Goal: Task Accomplishment & Management: Manage account settings

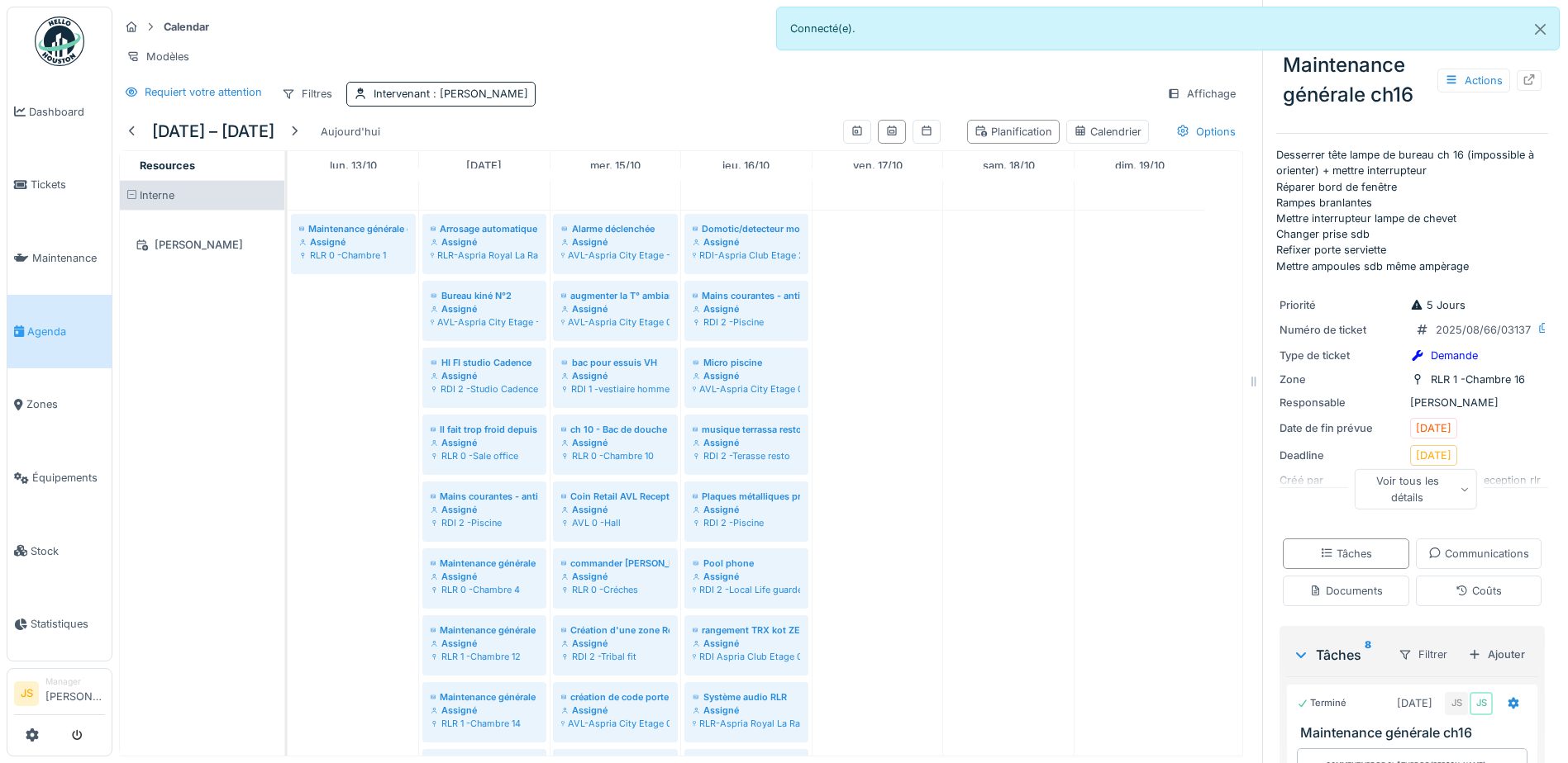
scroll to position [165, 0]
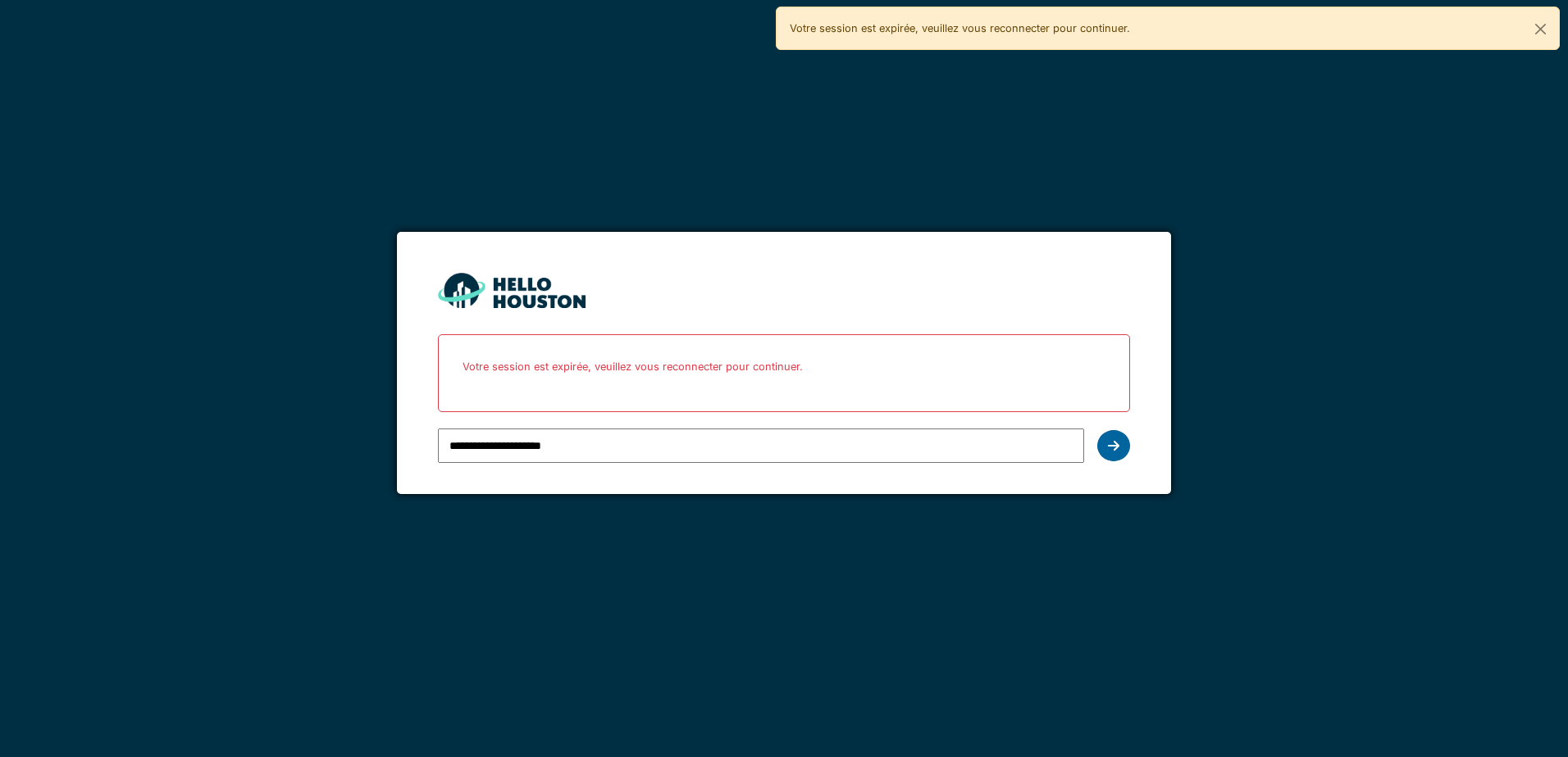
click at [1111, 447] on icon at bounding box center [1113, 445] width 12 height 13
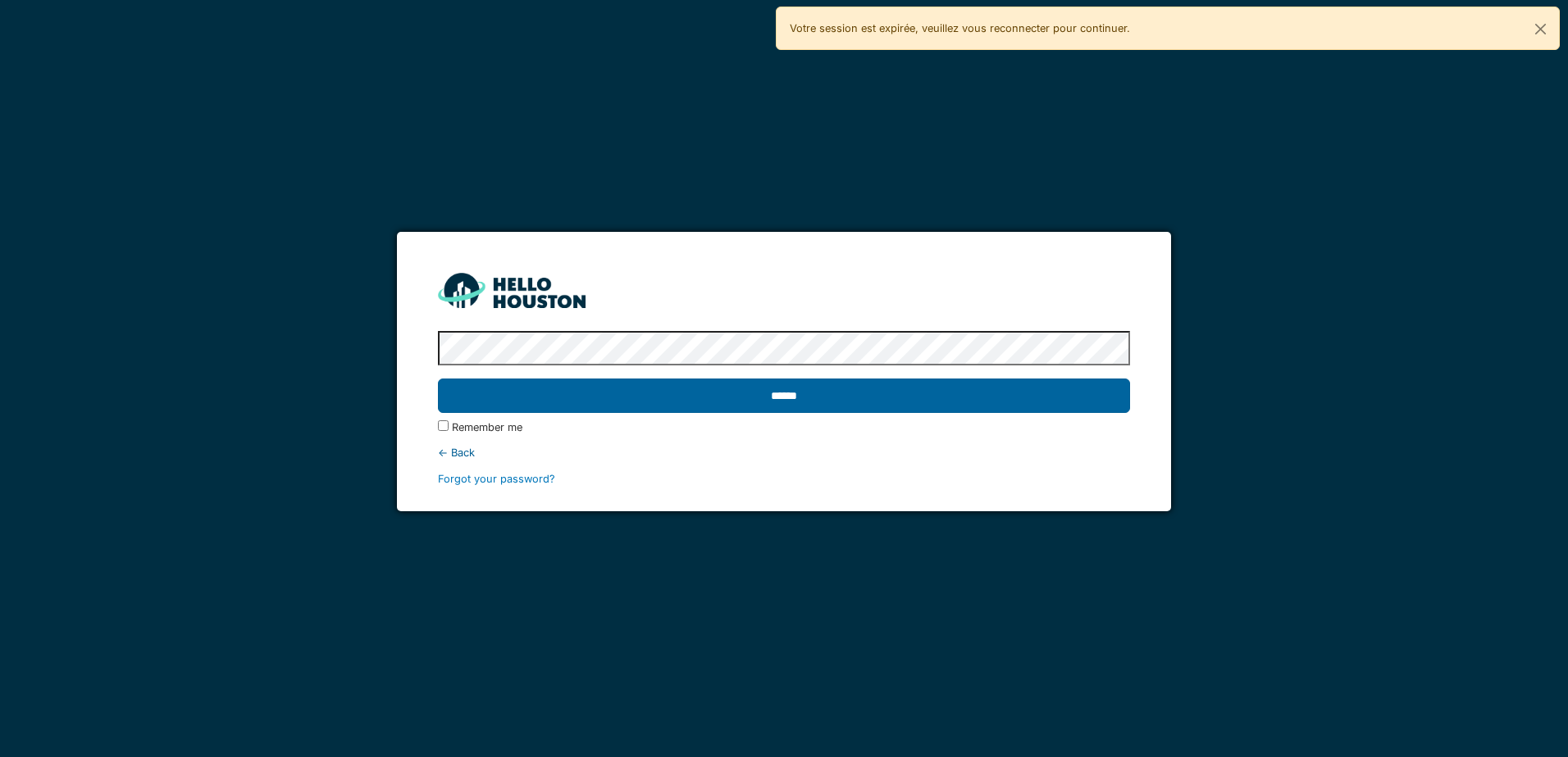
click at [870, 403] on input "******" at bounding box center [783, 396] width 691 height 35
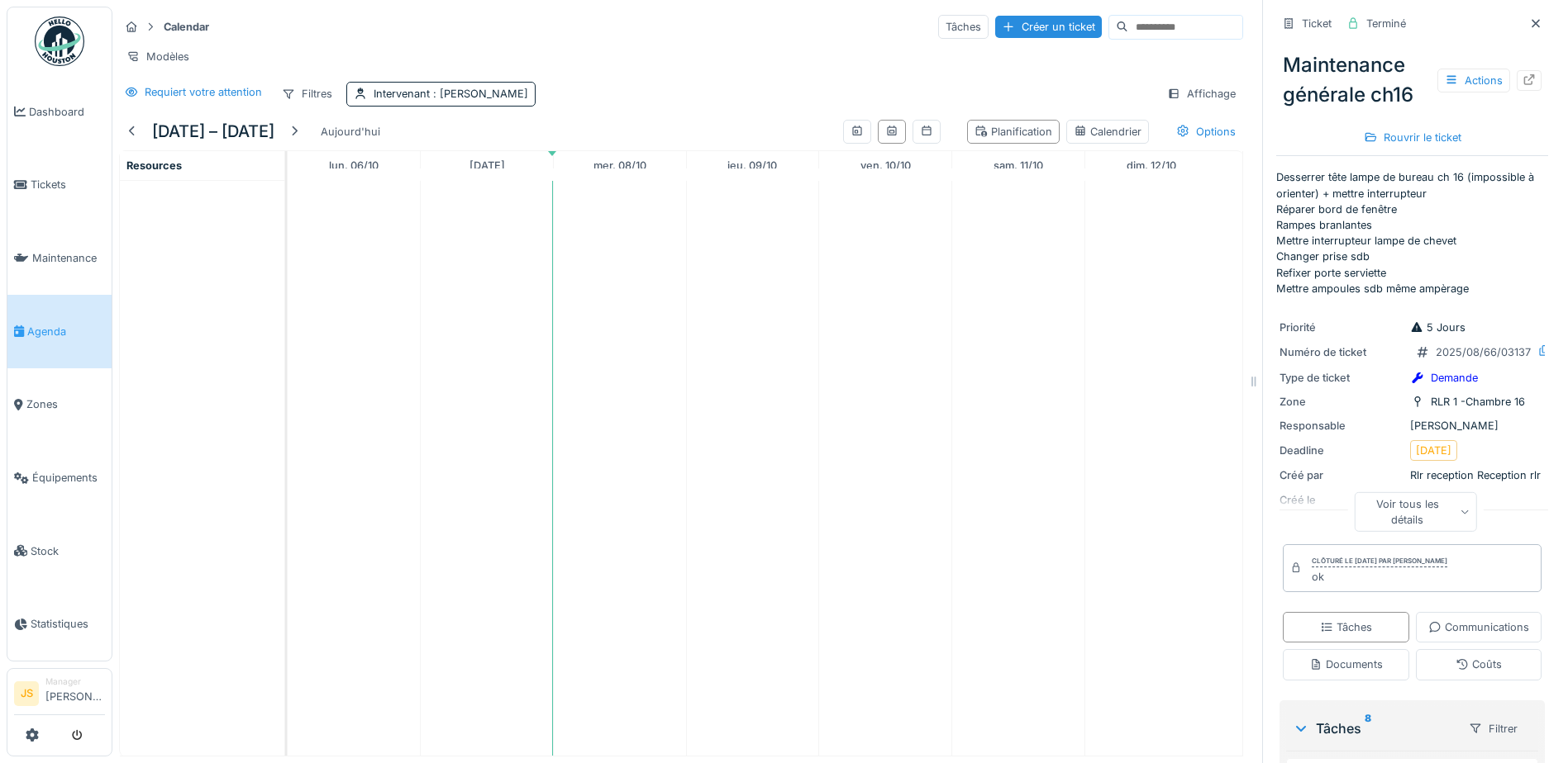
click at [35, 329] on span "Agenda" at bounding box center [66, 332] width 78 height 15
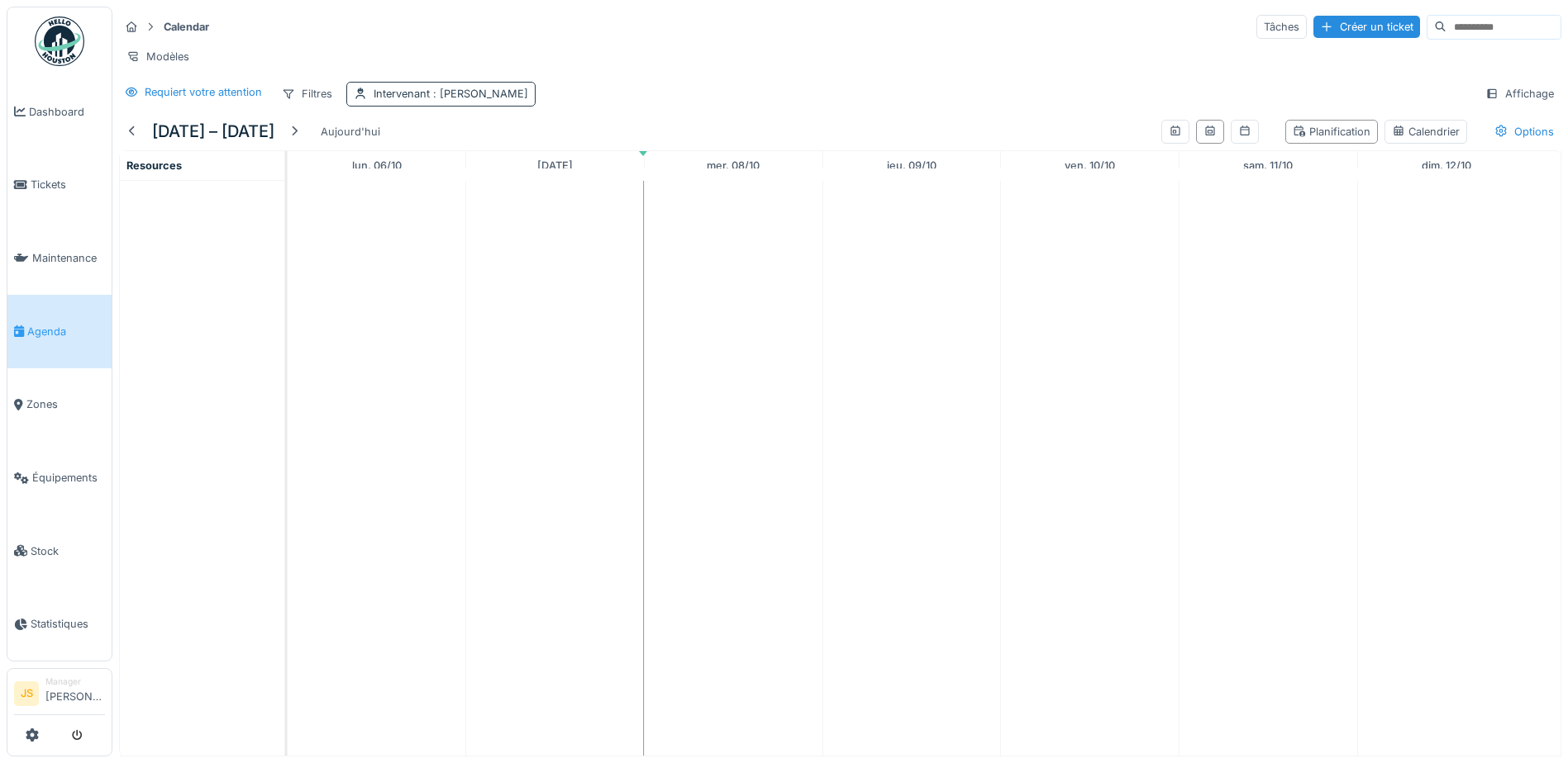
click at [464, 100] on span ": Pierre De kan" at bounding box center [479, 93] width 98 height 13
click at [535, 148] on div "Supprimer" at bounding box center [512, 150] width 85 height 22
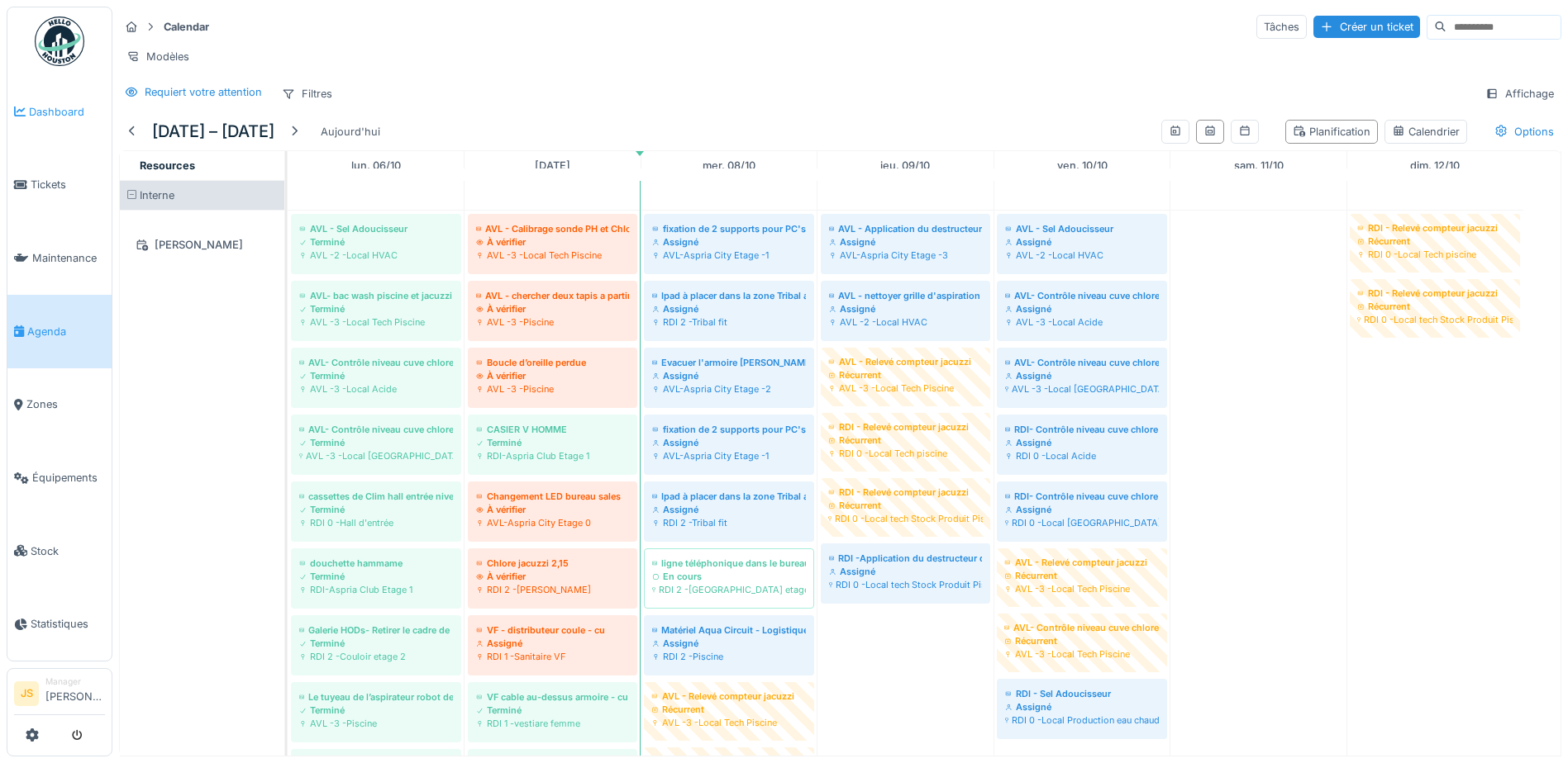
click at [66, 112] on span "Dashboard" at bounding box center [67, 112] width 76 height 15
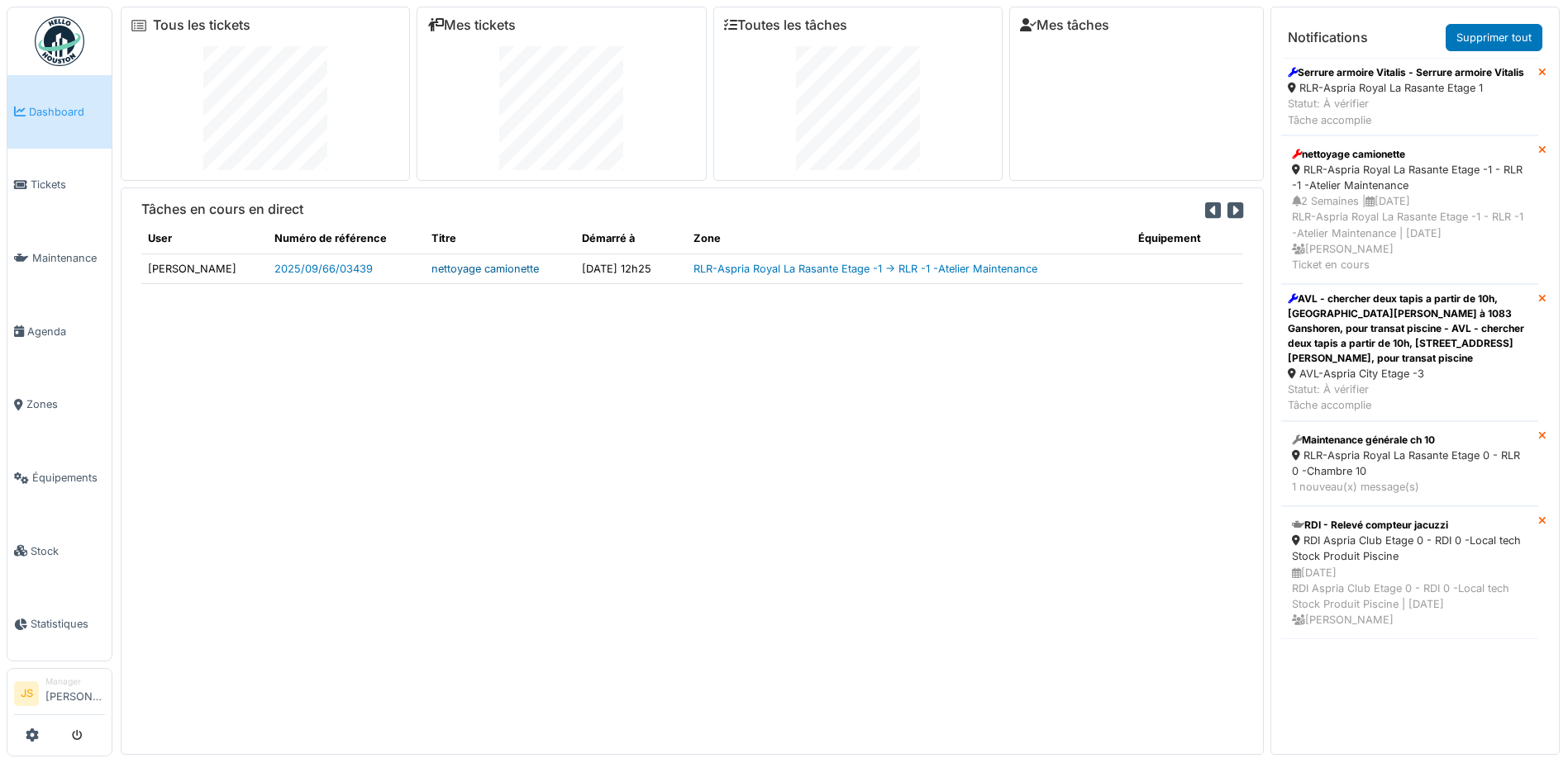
click at [507, 262] on link "nettoyage camionette" at bounding box center [486, 268] width 108 height 13
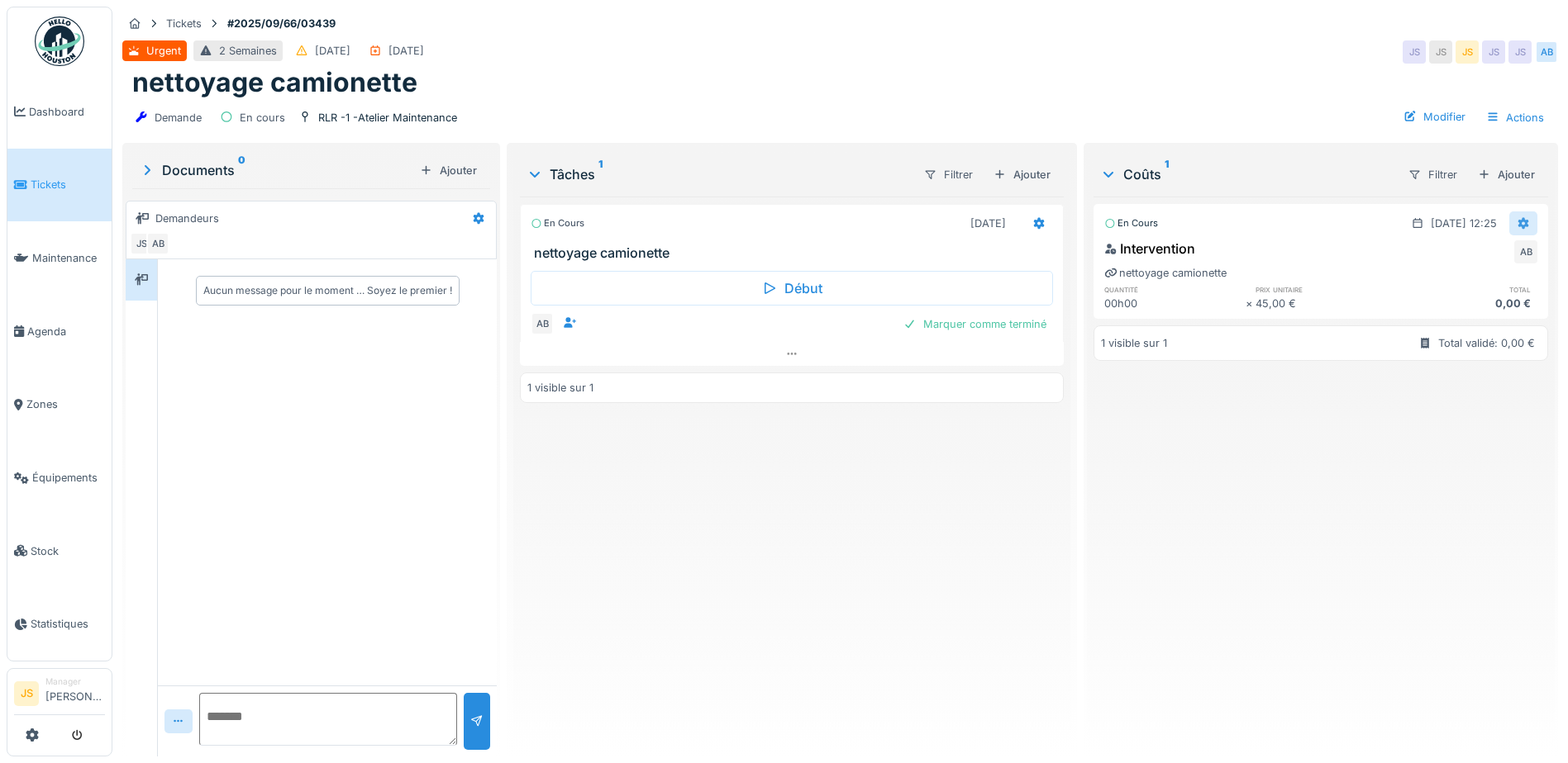
click at [1518, 223] on icon at bounding box center [1524, 223] width 11 height 12
click at [1415, 256] on icon at bounding box center [1412, 260] width 9 height 10
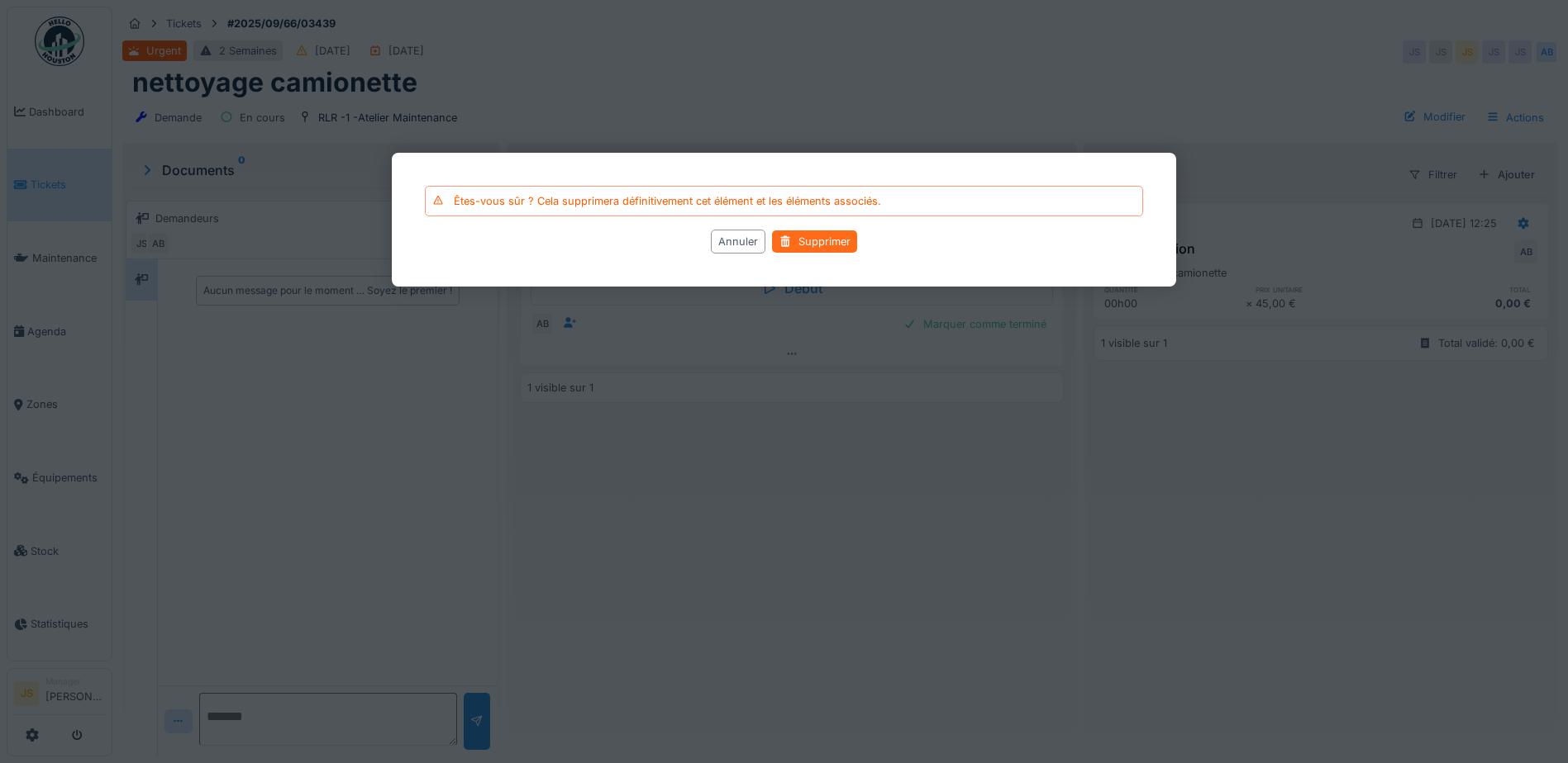
click at [812, 238] on div "Supprimer" at bounding box center [815, 242] width 85 height 22
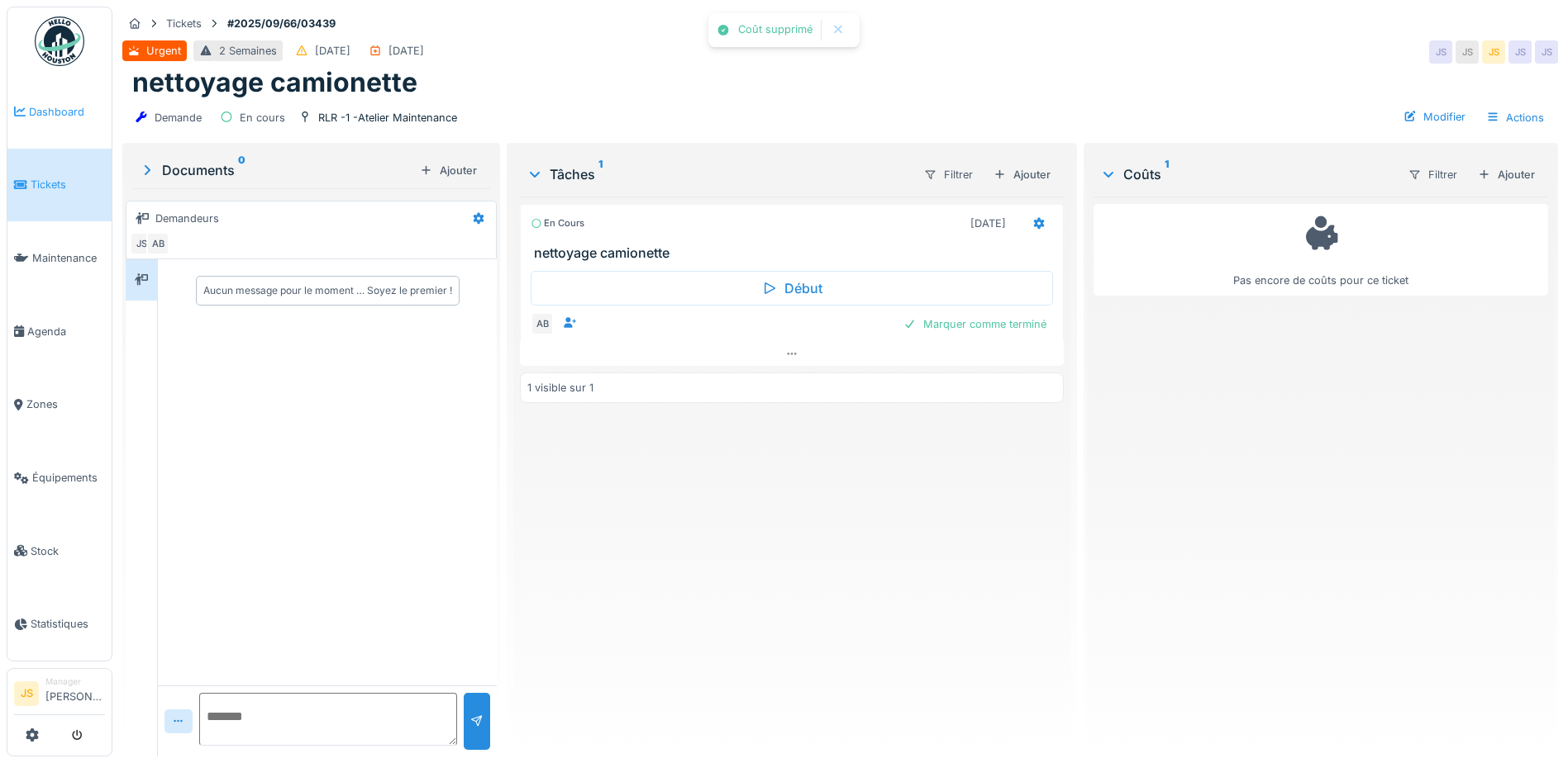
click at [77, 99] on link "Dashboard" at bounding box center [60, 112] width 104 height 73
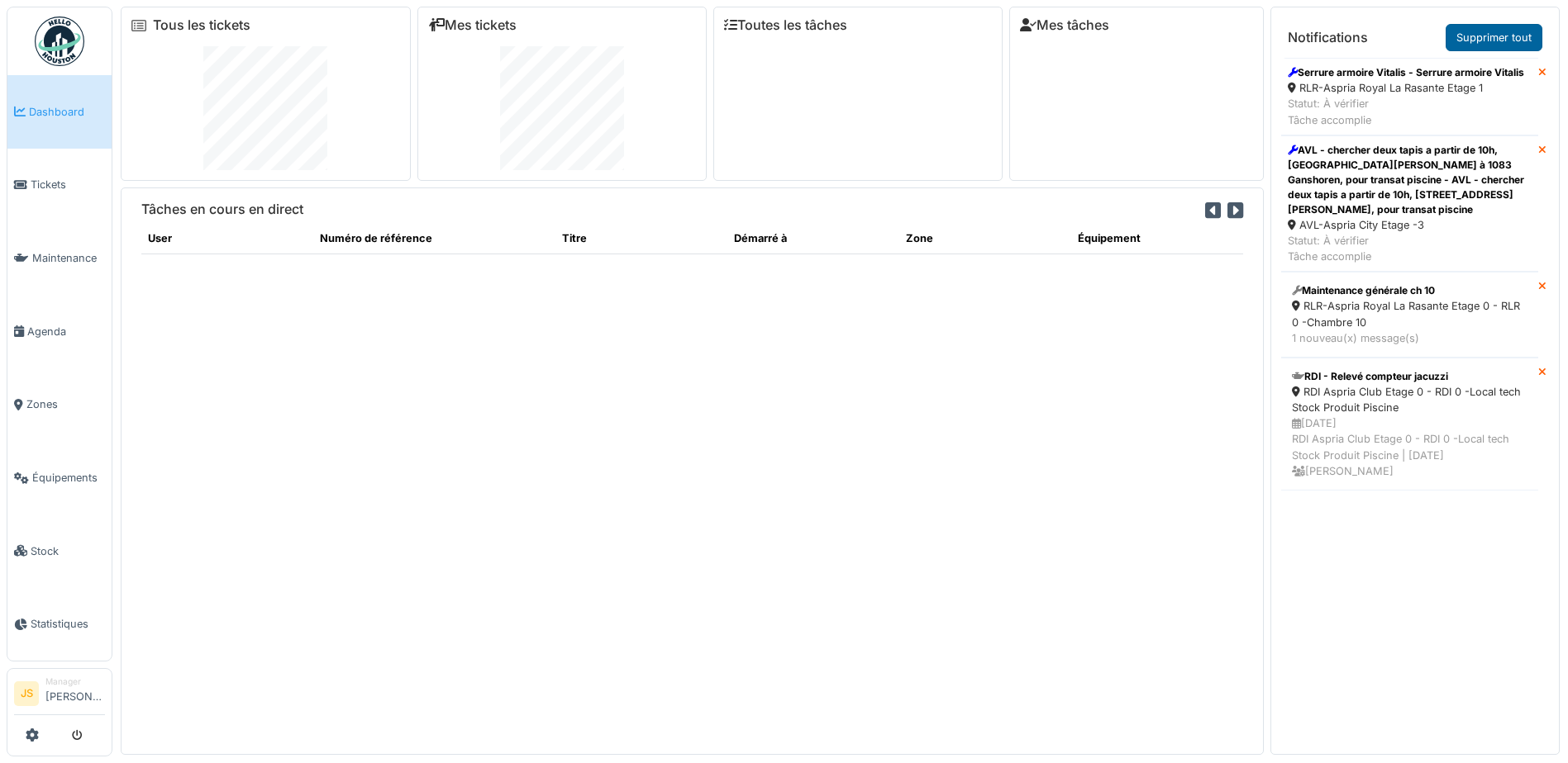
click at [1470, 44] on link "Supprimer tout" at bounding box center [1494, 38] width 97 height 27
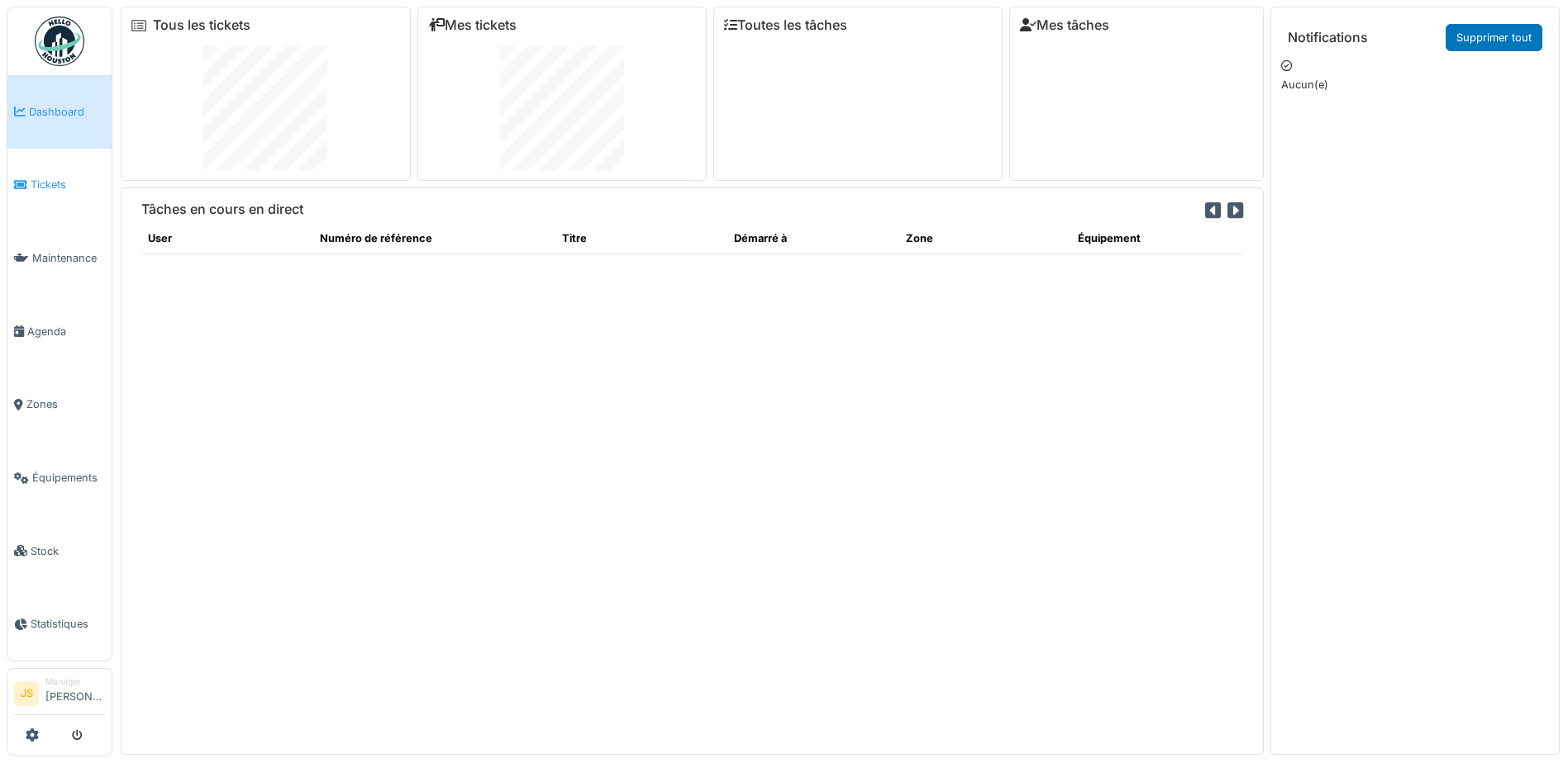
click at [60, 178] on span "Tickets" at bounding box center [68, 185] width 74 height 15
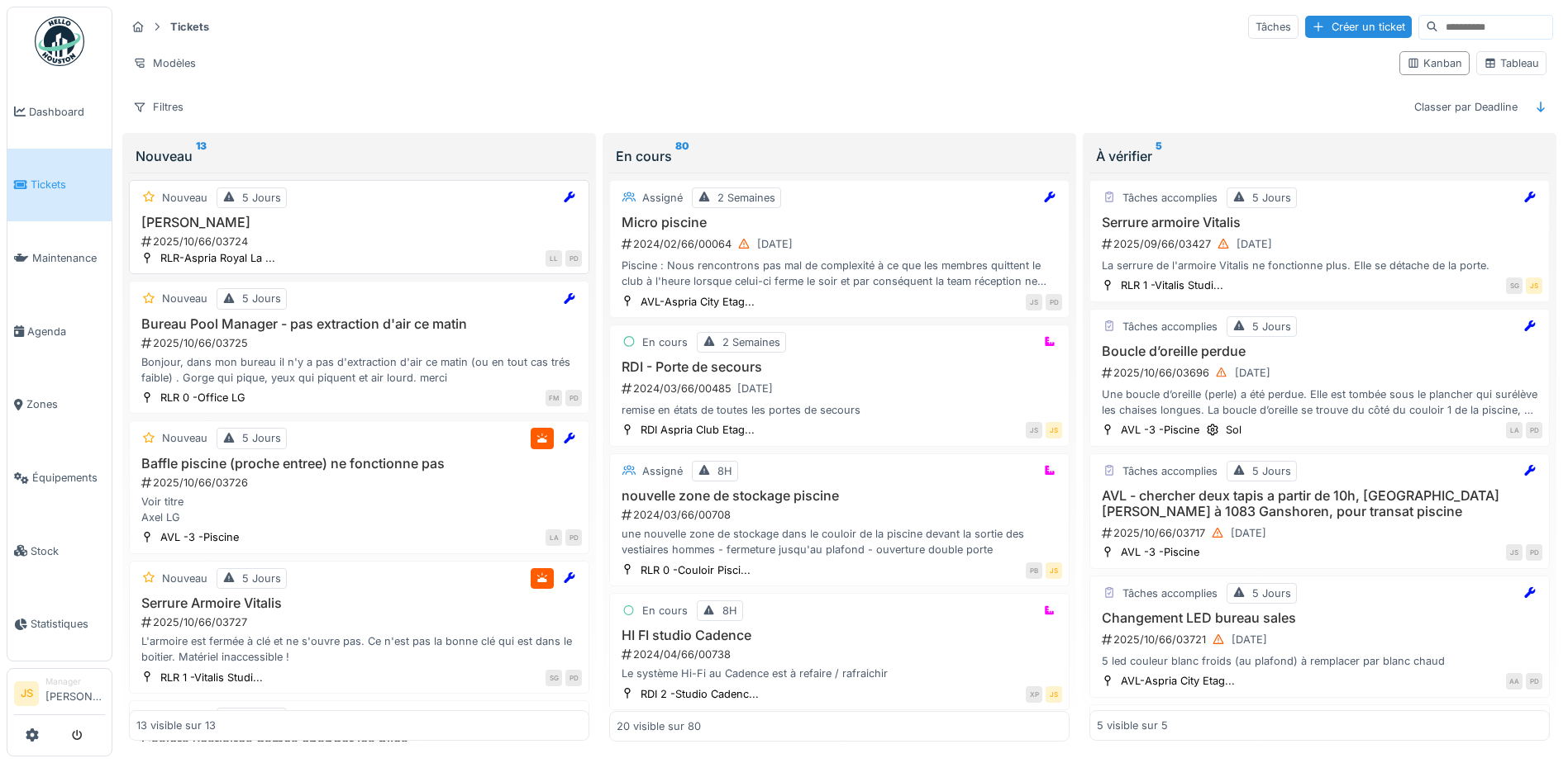
click at [198, 224] on h3 "Carlage cassé" at bounding box center [359, 222] width 445 height 15
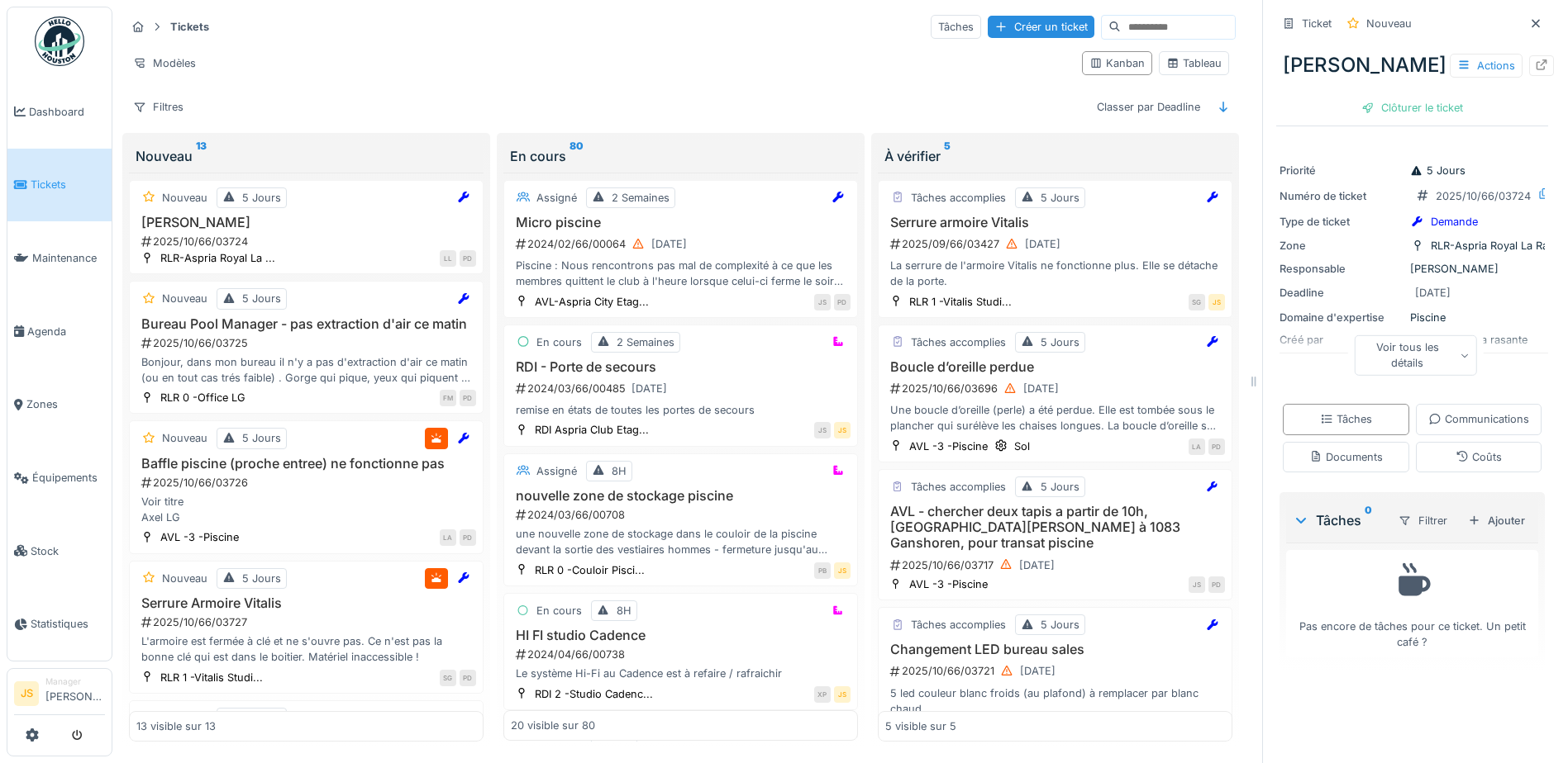
click at [1461, 360] on icon at bounding box center [1465, 355] width 9 height 9
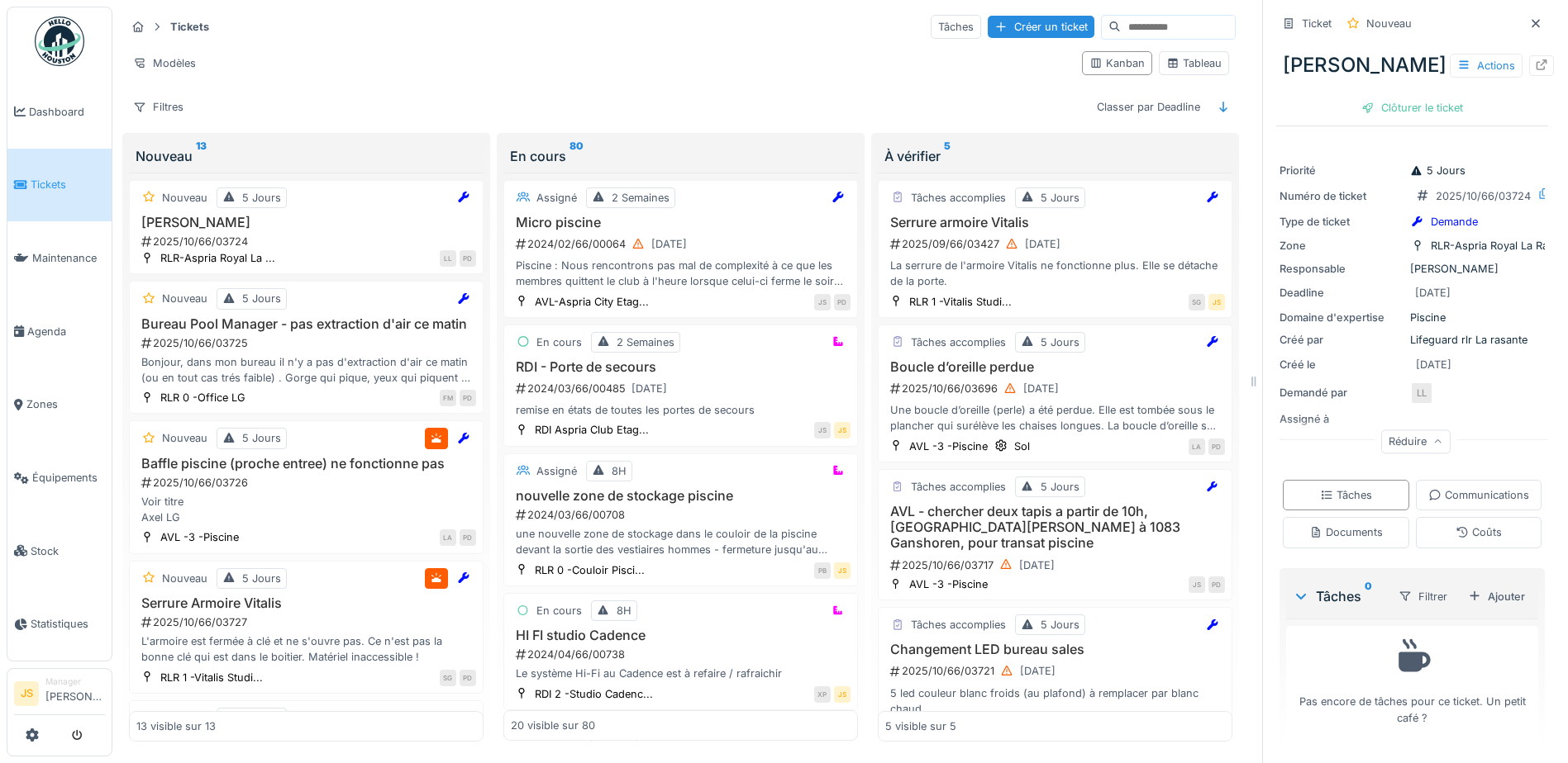
scroll to position [71, 0]
click at [1383, 525] on div "Documents" at bounding box center [1347, 532] width 74 height 15
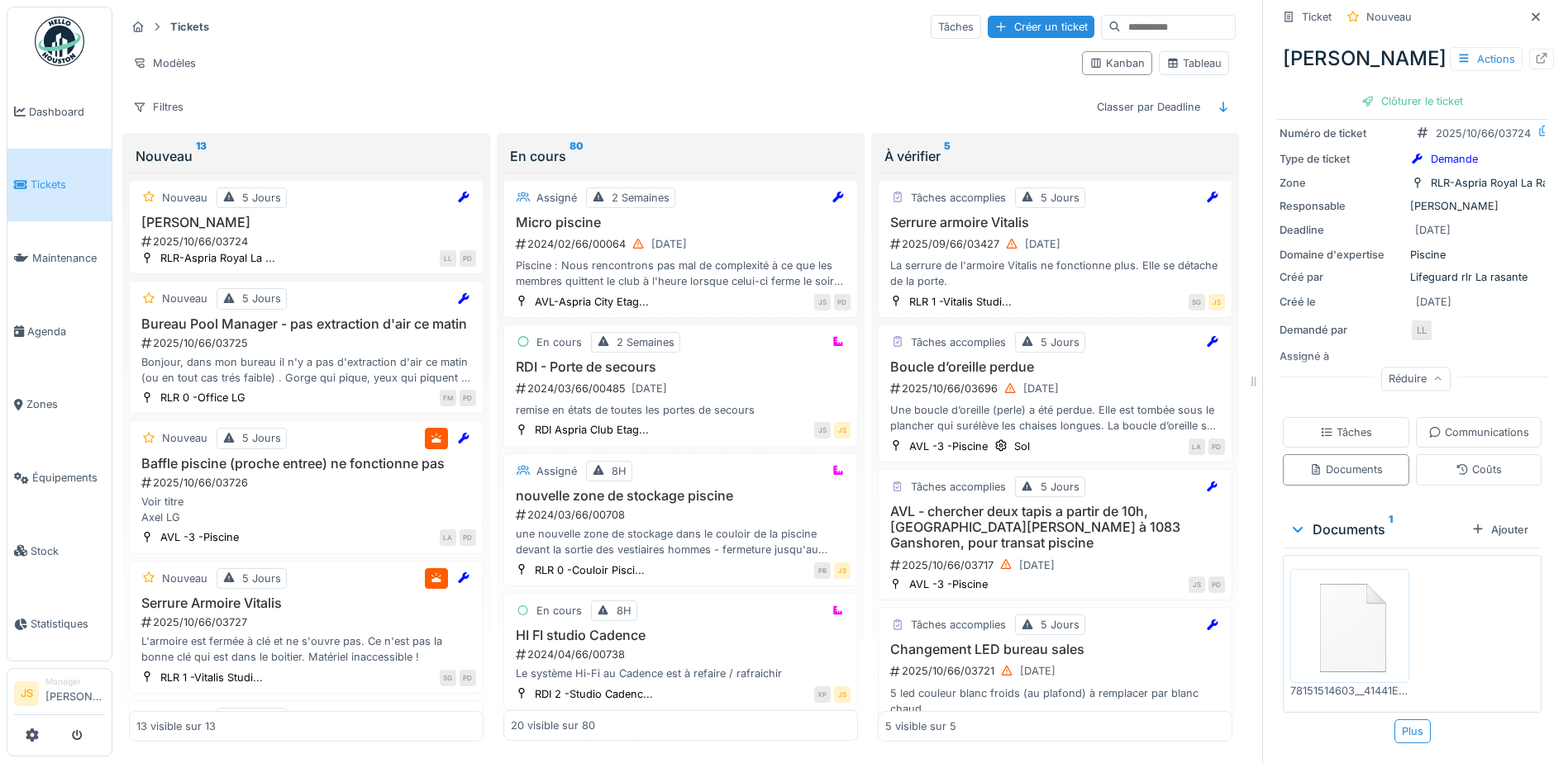
scroll to position [132, 0]
click at [1351, 627] on img at bounding box center [1350, 626] width 111 height 106
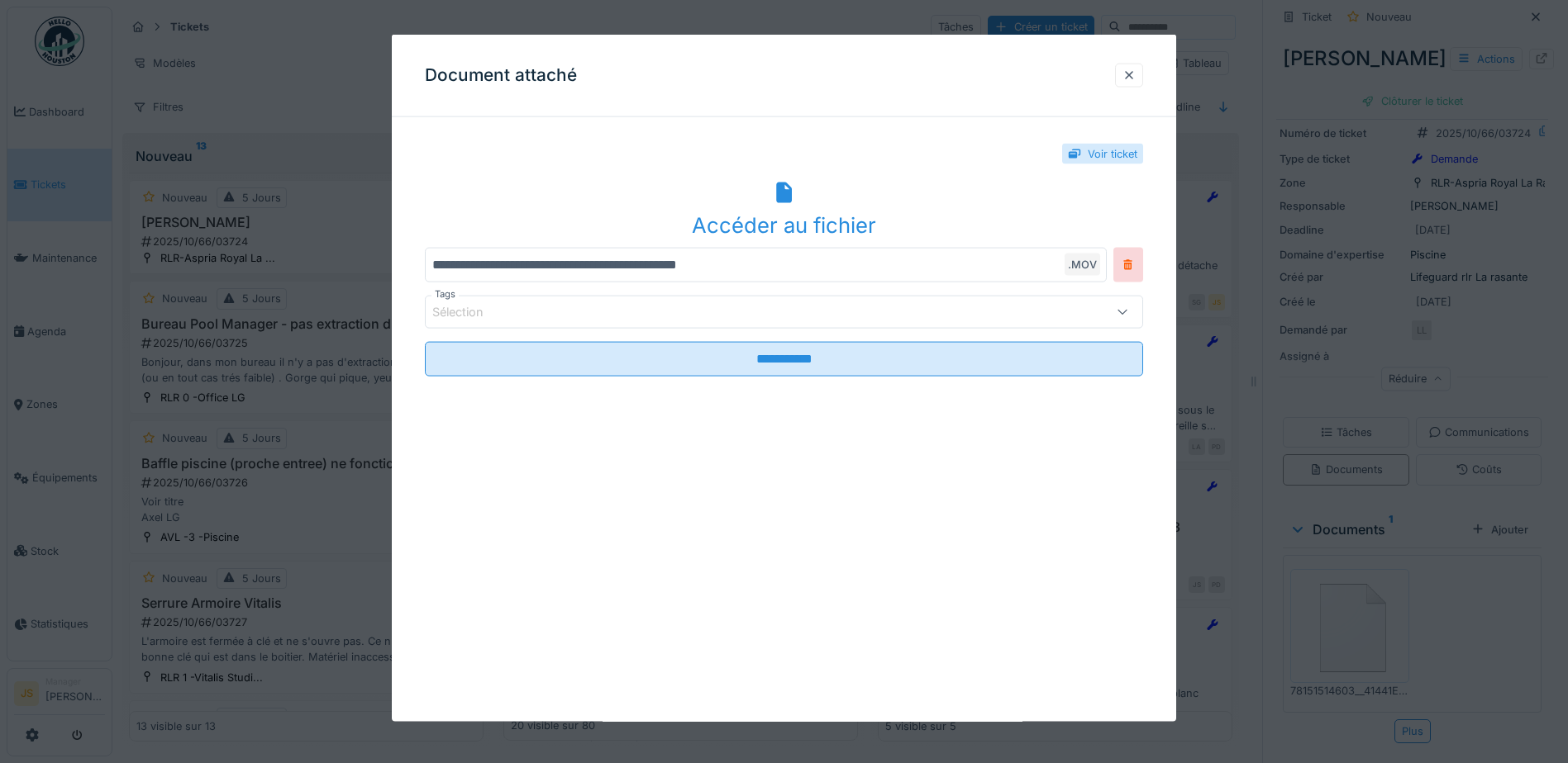
click at [790, 194] on icon at bounding box center [784, 192] width 15 height 21
drag, startPoint x: 994, startPoint y: 75, endPoint x: 1009, endPoint y: 75, distance: 15.0
click at [994, 75] on div "Document attaché" at bounding box center [784, 76] width 785 height 83
click at [1135, 76] on div at bounding box center [1129, 74] width 13 height 15
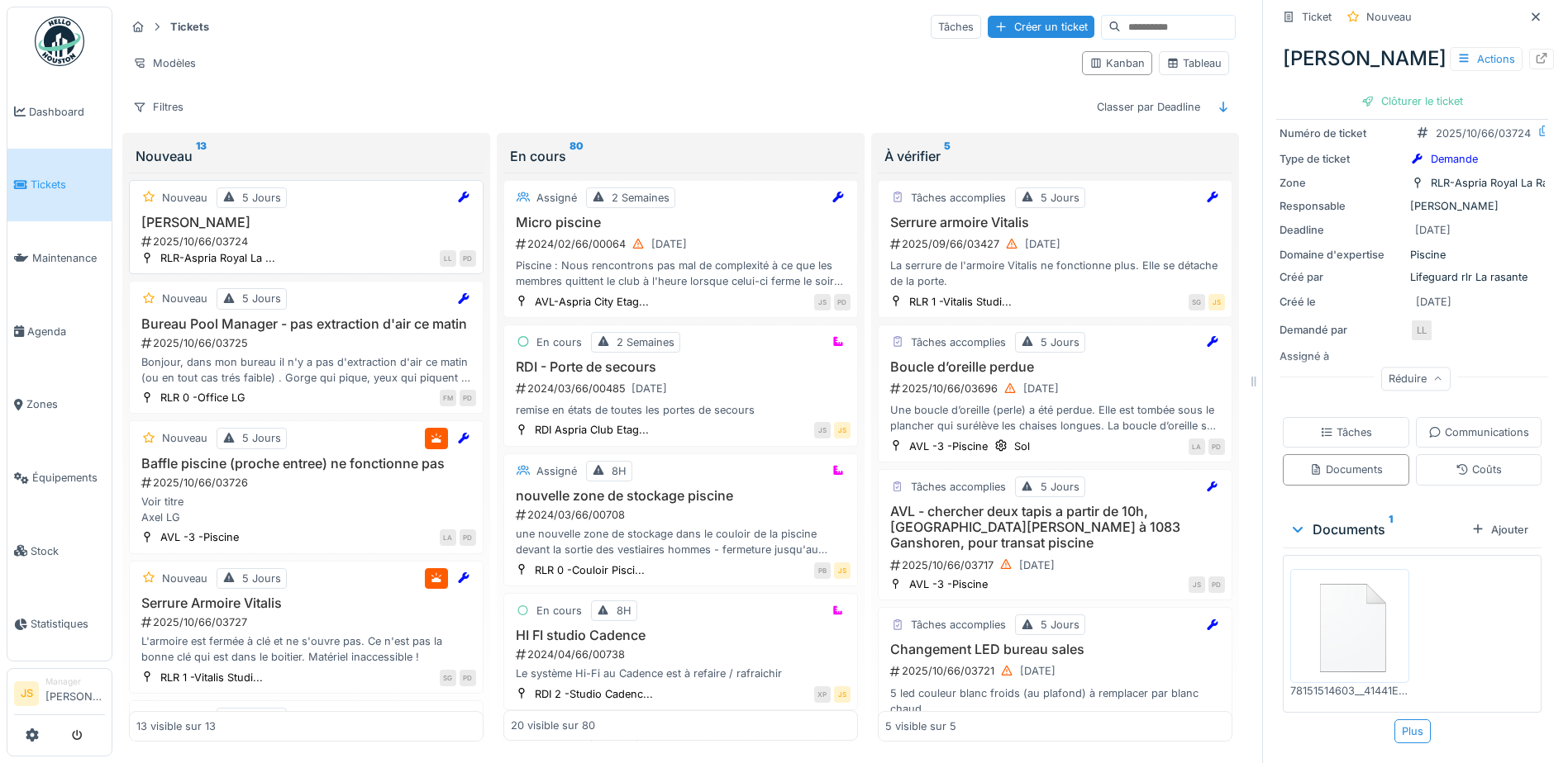
click at [224, 218] on div "Carlage cassé 2025/10/66/03724" at bounding box center [306, 232] width 339 height 35
click at [1478, 521] on div "Ajouter" at bounding box center [1500, 530] width 70 height 22
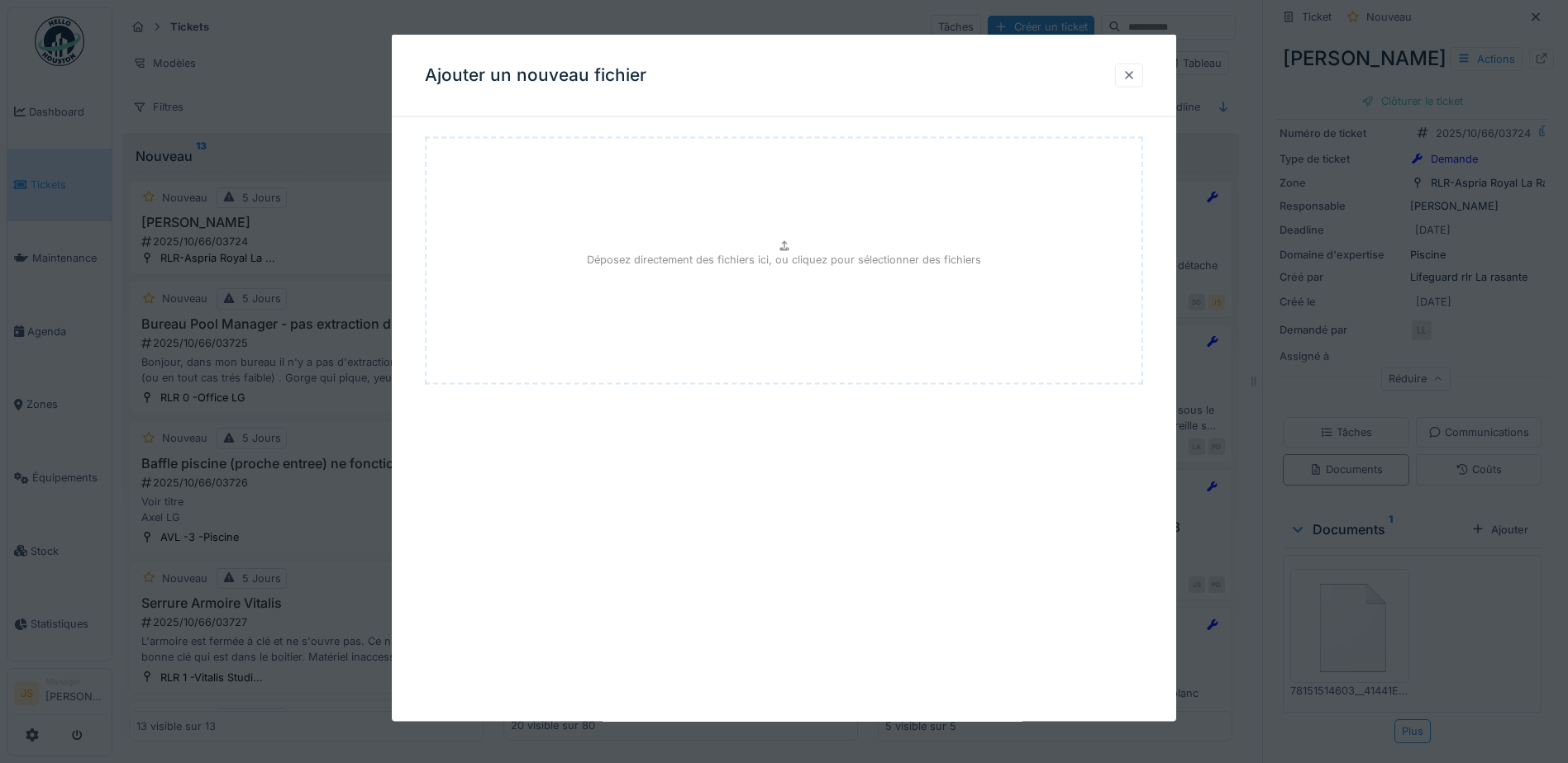
click at [1136, 70] on div at bounding box center [1129, 74] width 13 height 15
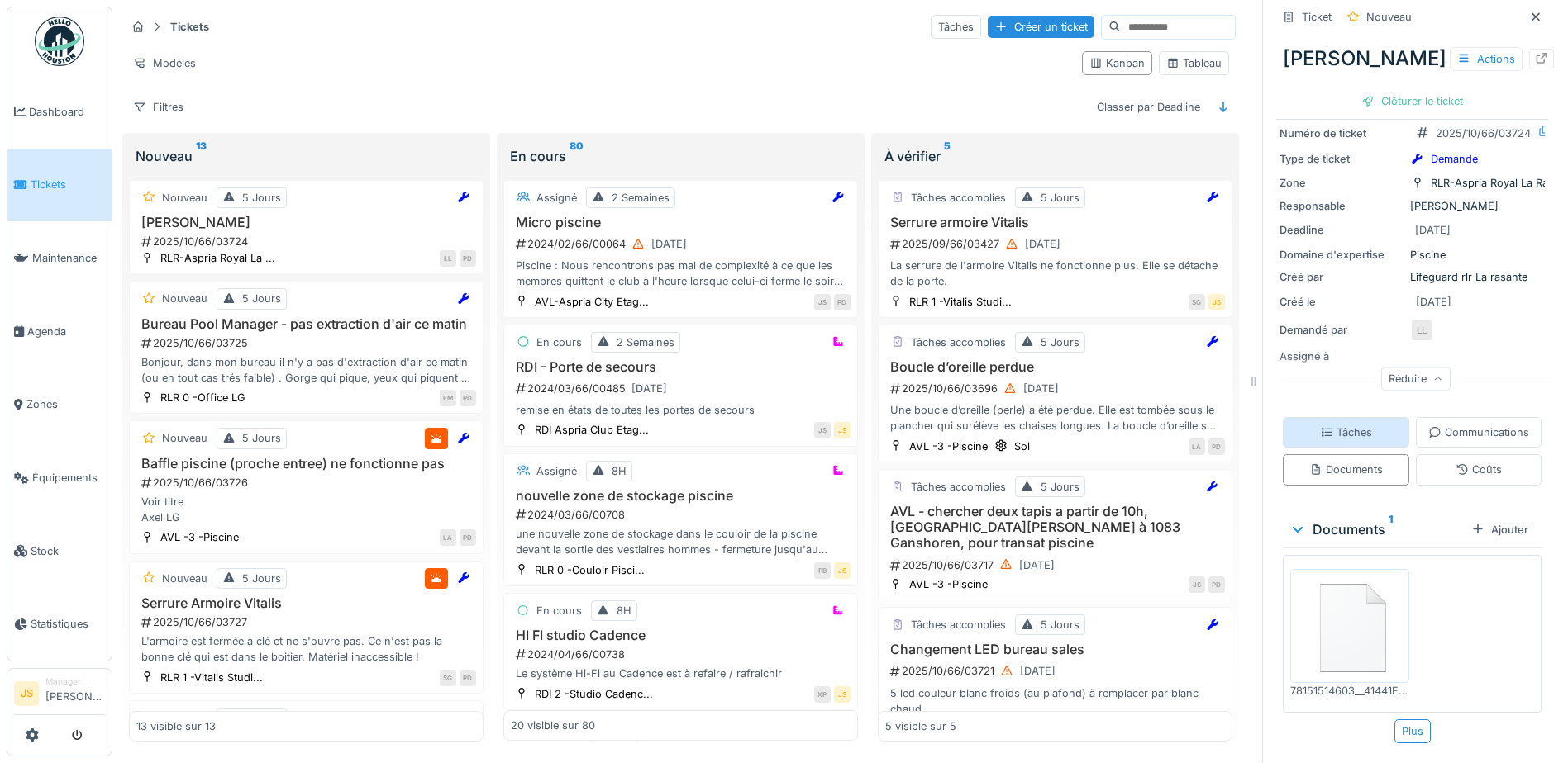
click at [1372, 425] on div "Tâches" at bounding box center [1346, 432] width 52 height 15
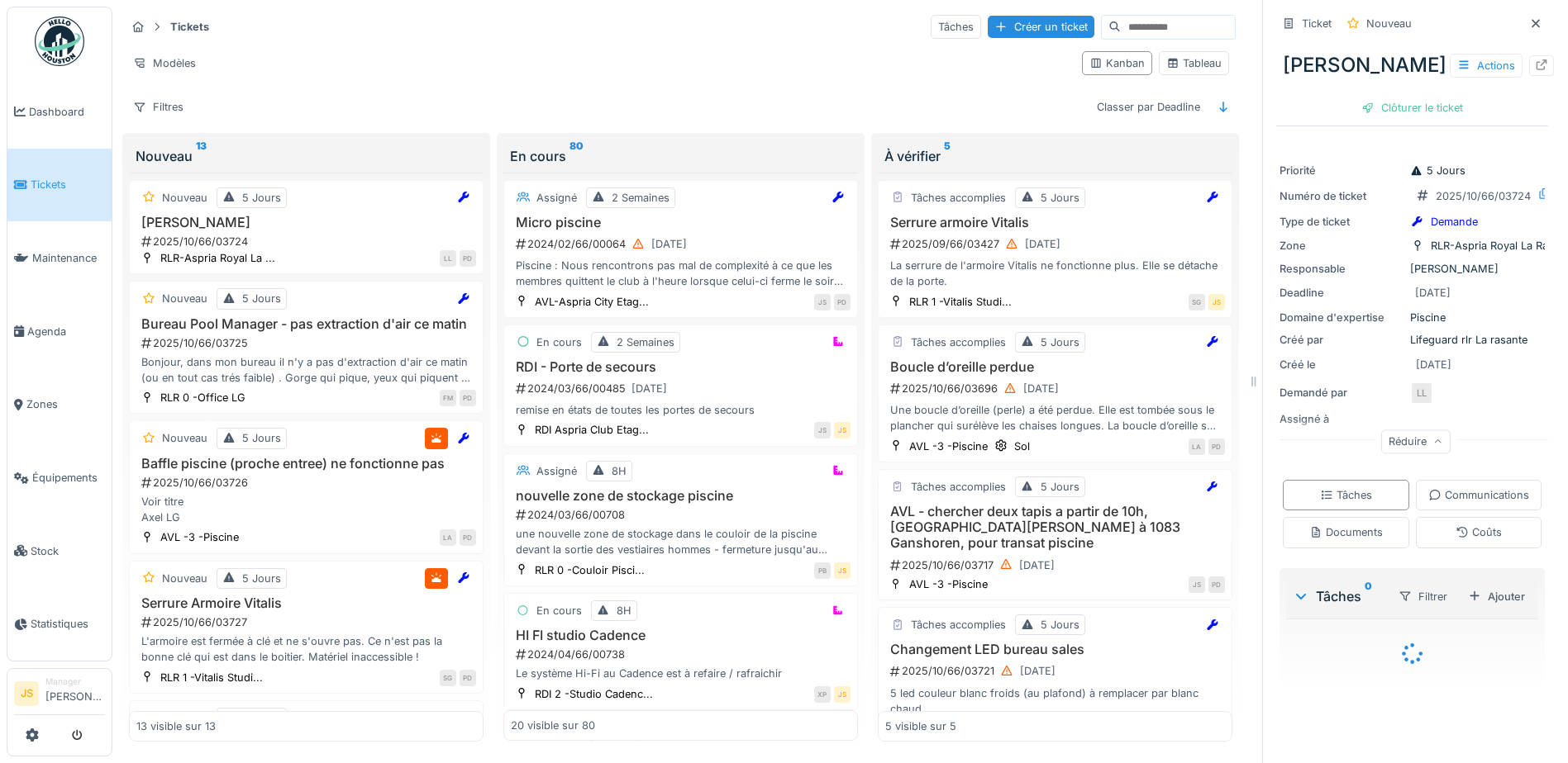
scroll to position [71, 0]
click at [1477, 586] on div "Ajouter" at bounding box center [1497, 597] width 70 height 22
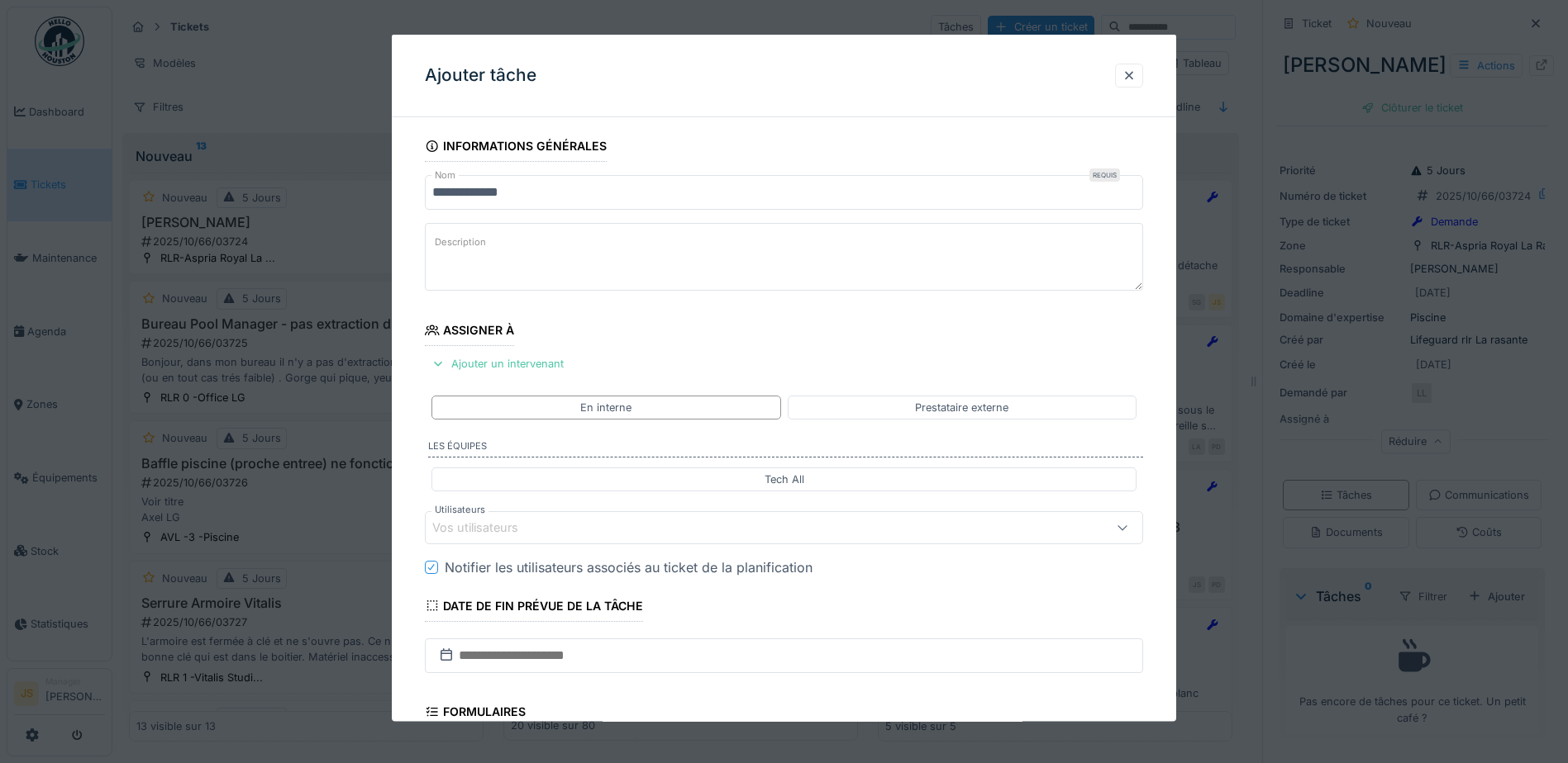
click at [504, 522] on div "Vos utilisateurs" at bounding box center [487, 527] width 109 height 18
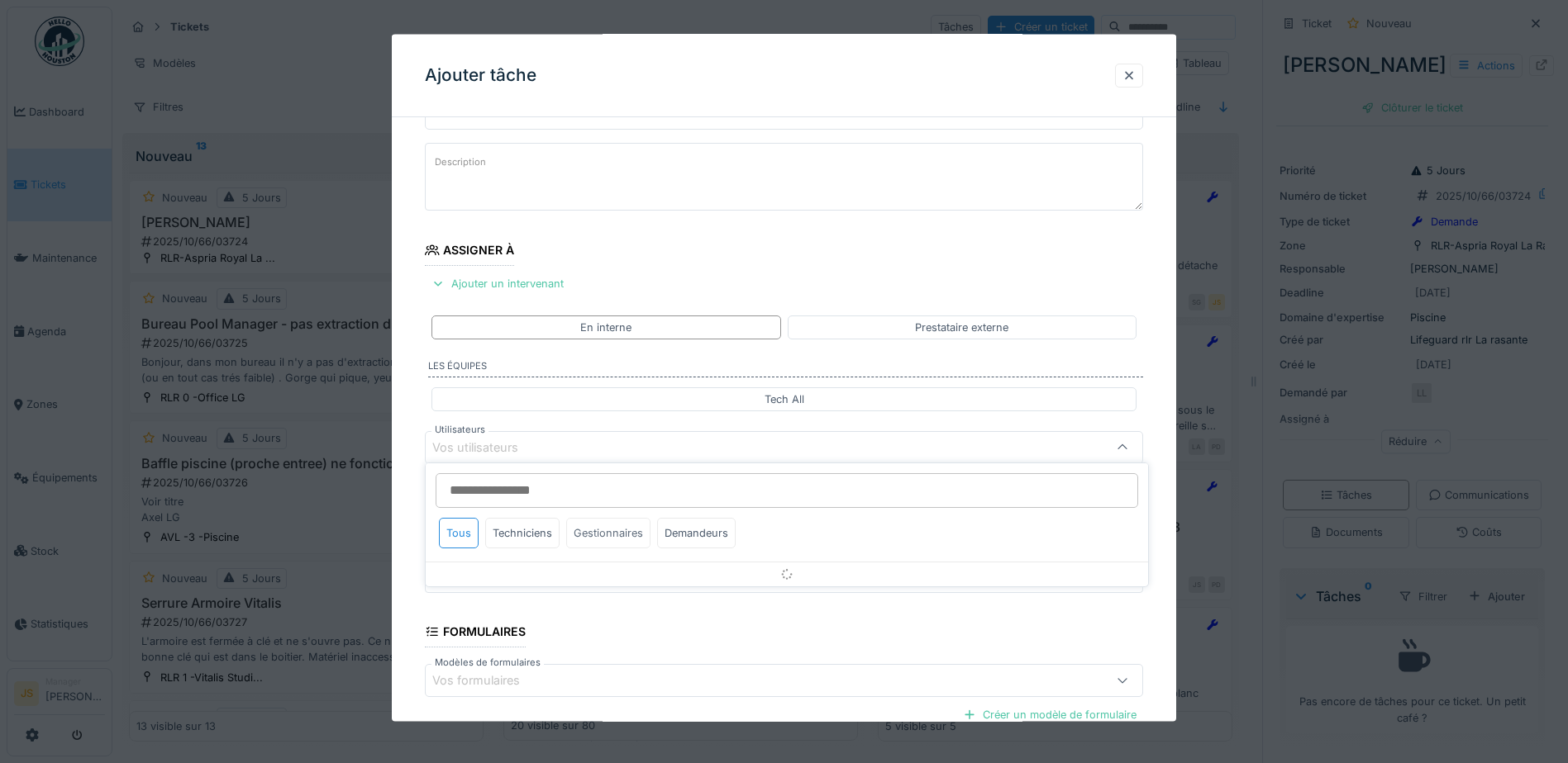
scroll to position [150, 0]
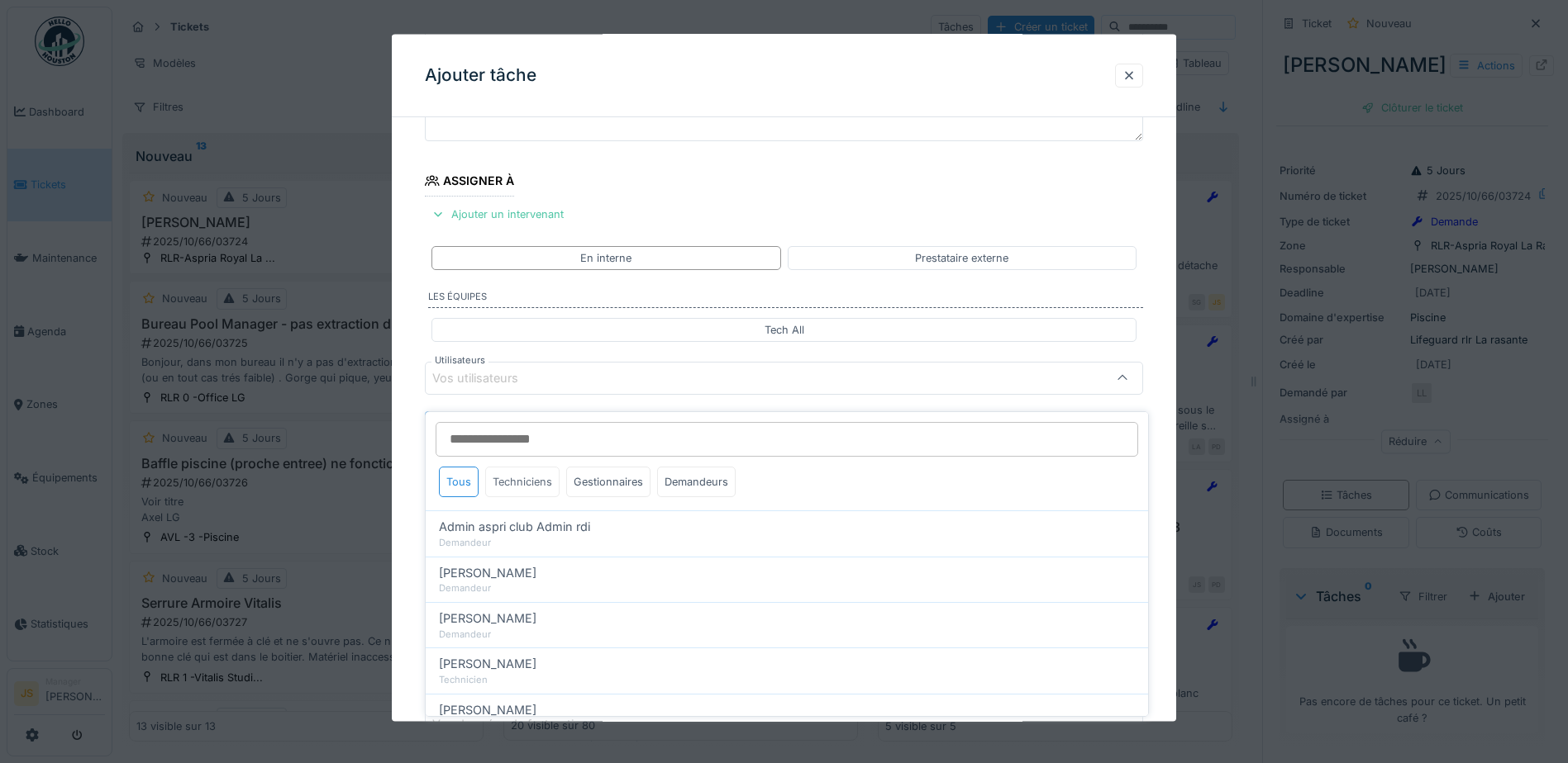
click at [545, 467] on div "Techniciens" at bounding box center [522, 482] width 74 height 31
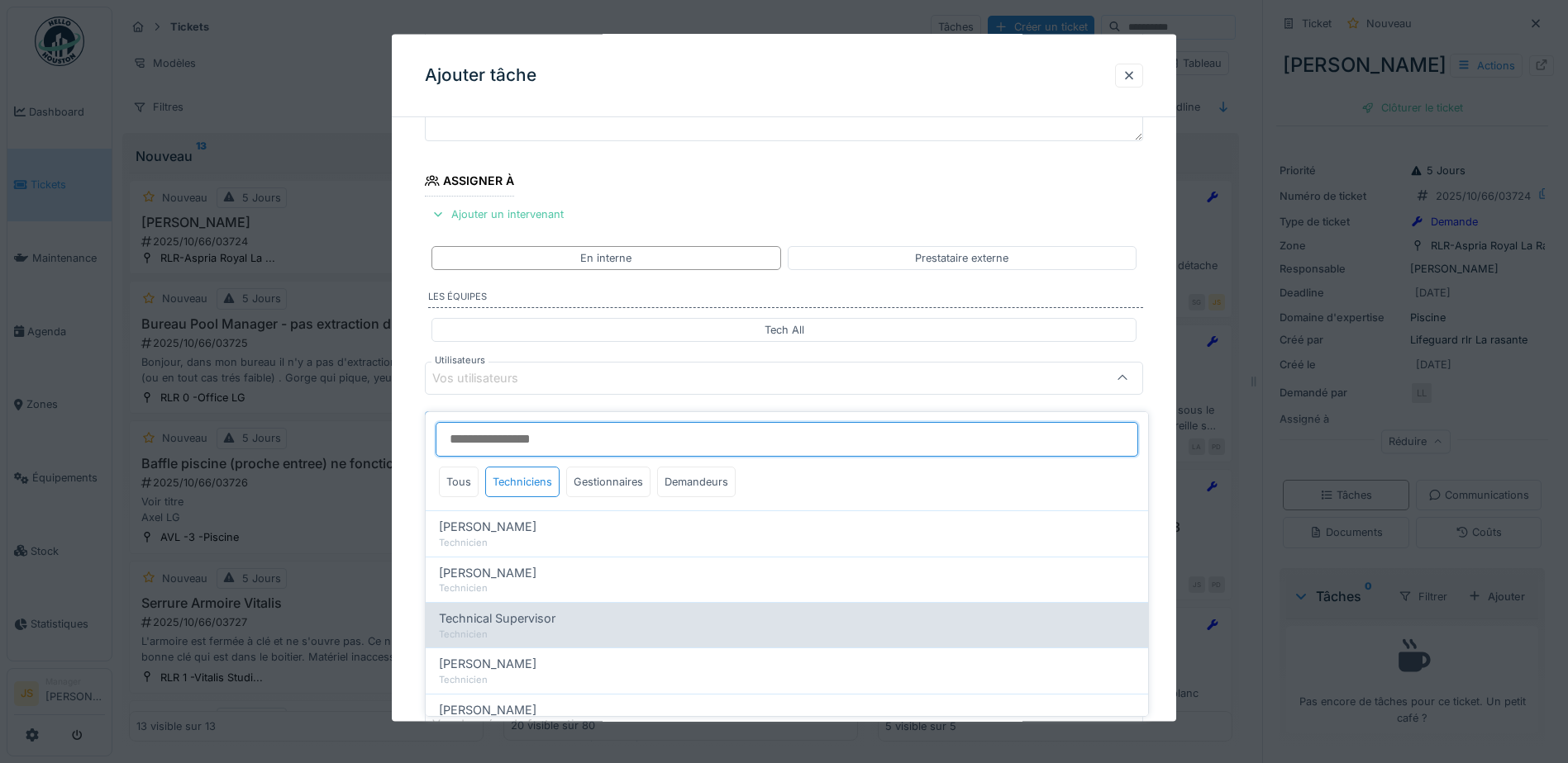
scroll to position [53, 0]
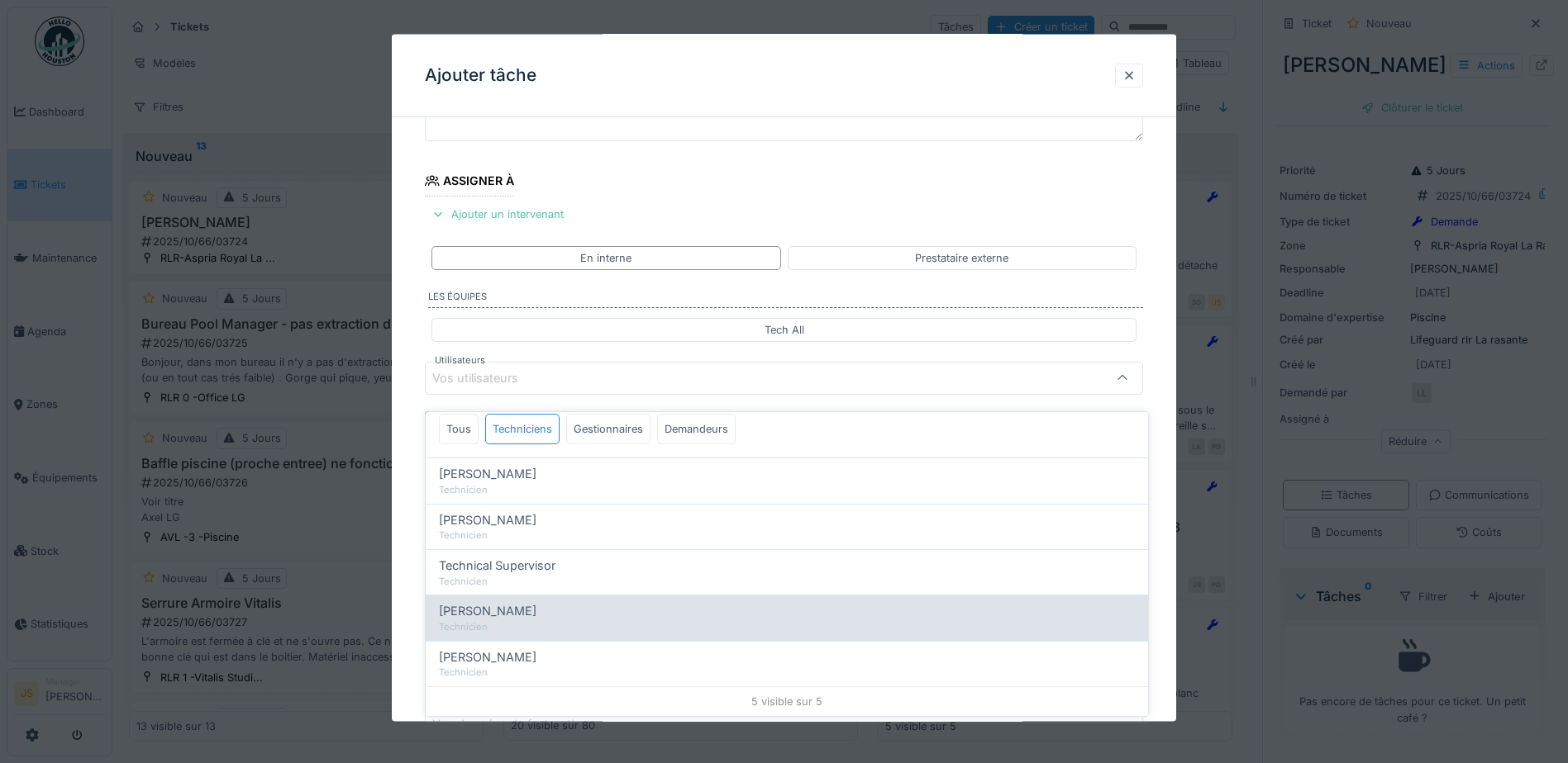
click at [519, 595] on div "Wojciech Wierozebski Technicien" at bounding box center [787, 617] width 722 height 45
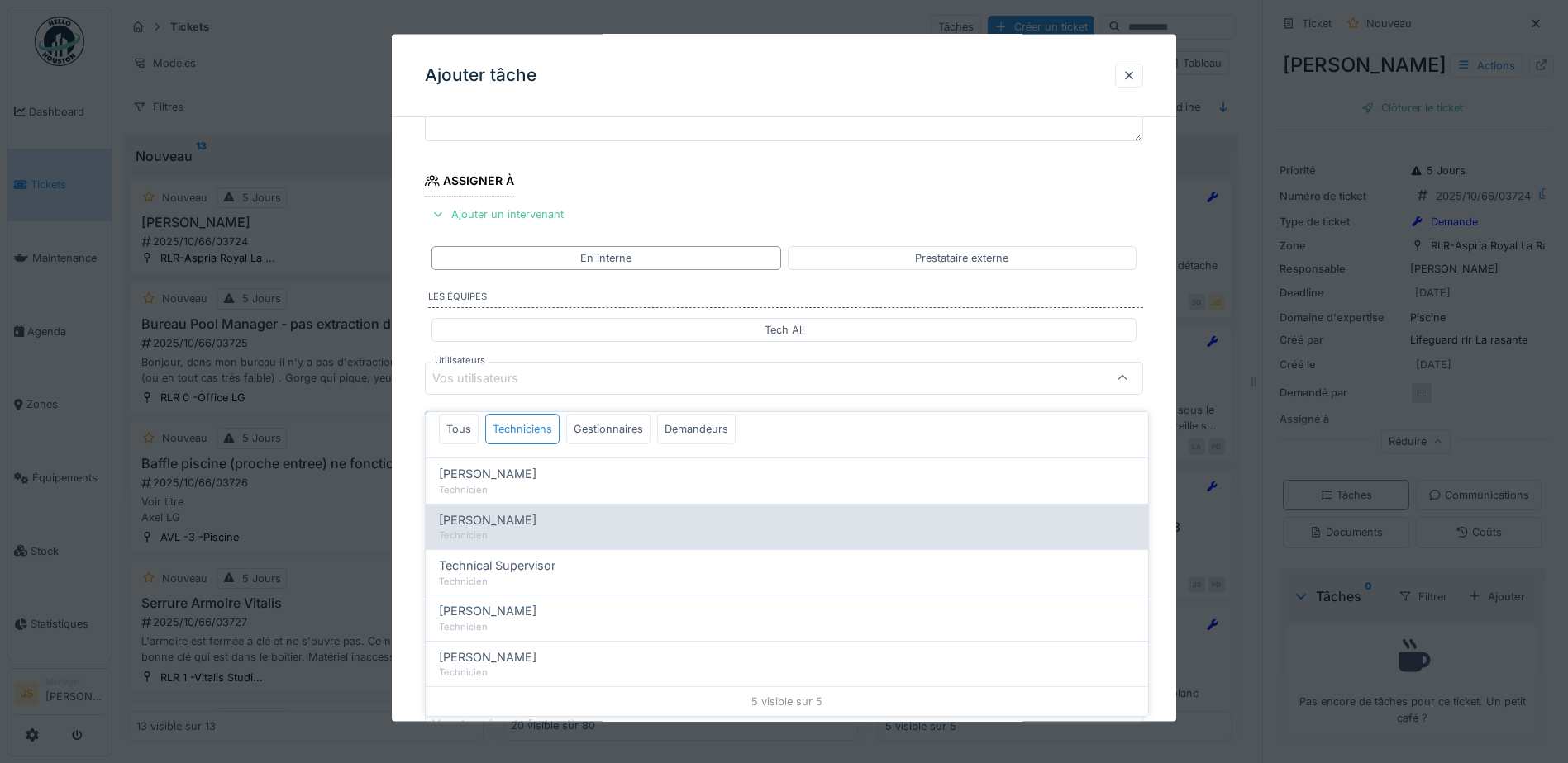
type input "****"
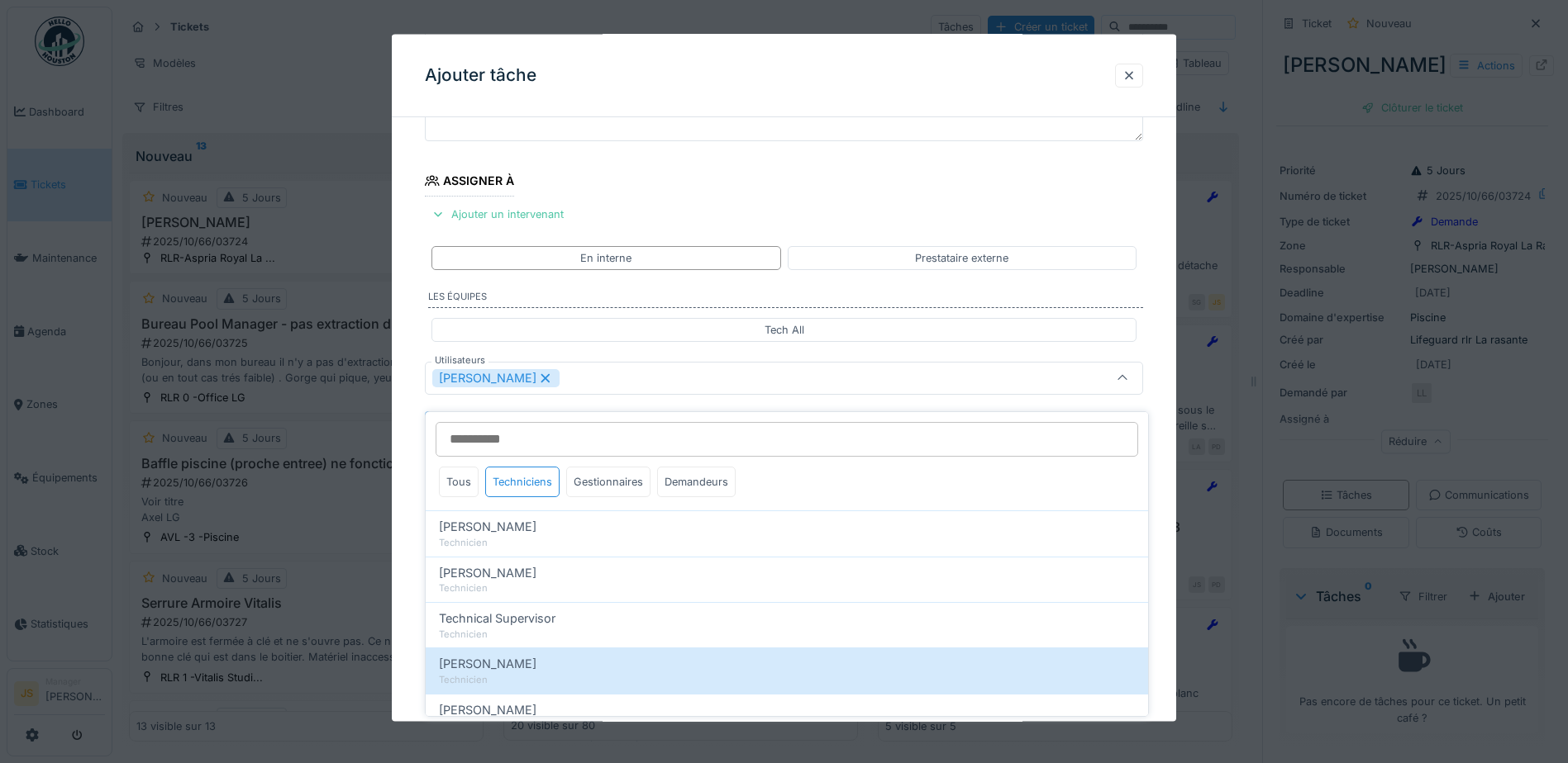
click at [409, 567] on div "**********" at bounding box center [784, 440] width 785 height 919
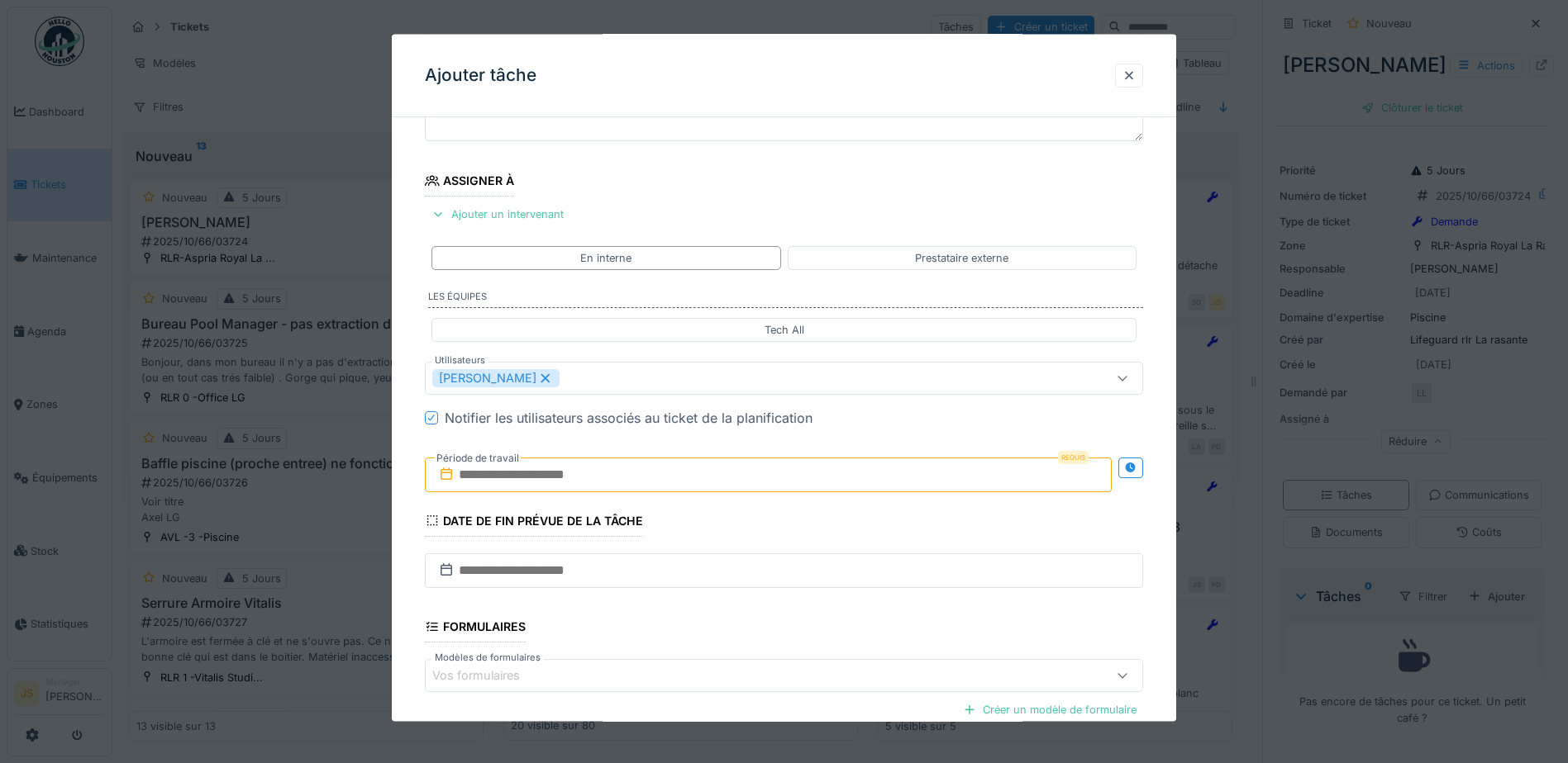
click at [489, 478] on input "text" at bounding box center [769, 474] width 687 height 35
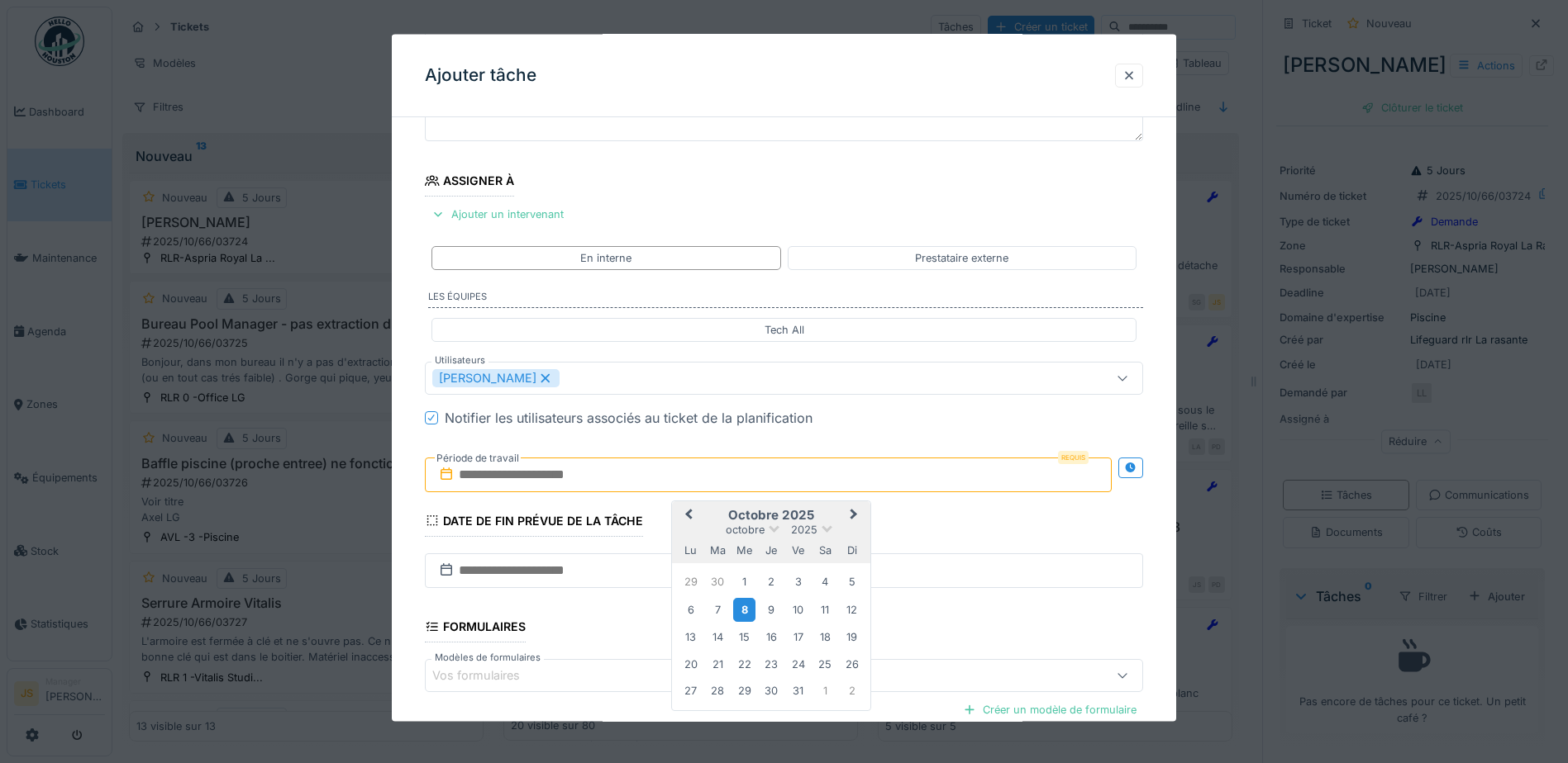
click at [746, 606] on div "8" at bounding box center [745, 609] width 22 height 24
click at [746, 608] on div "8" at bounding box center [745, 609] width 22 height 24
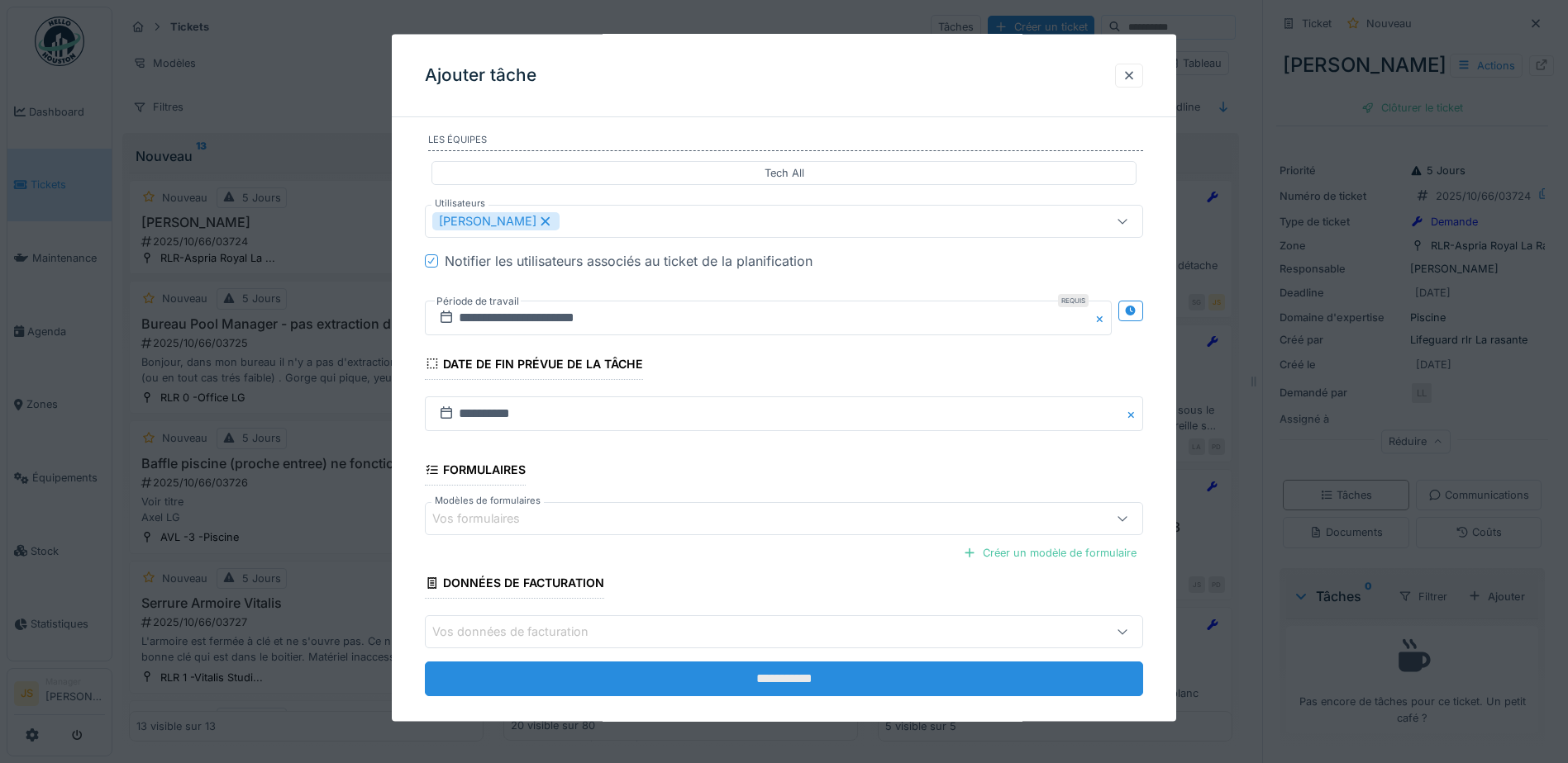
scroll to position [327, 0]
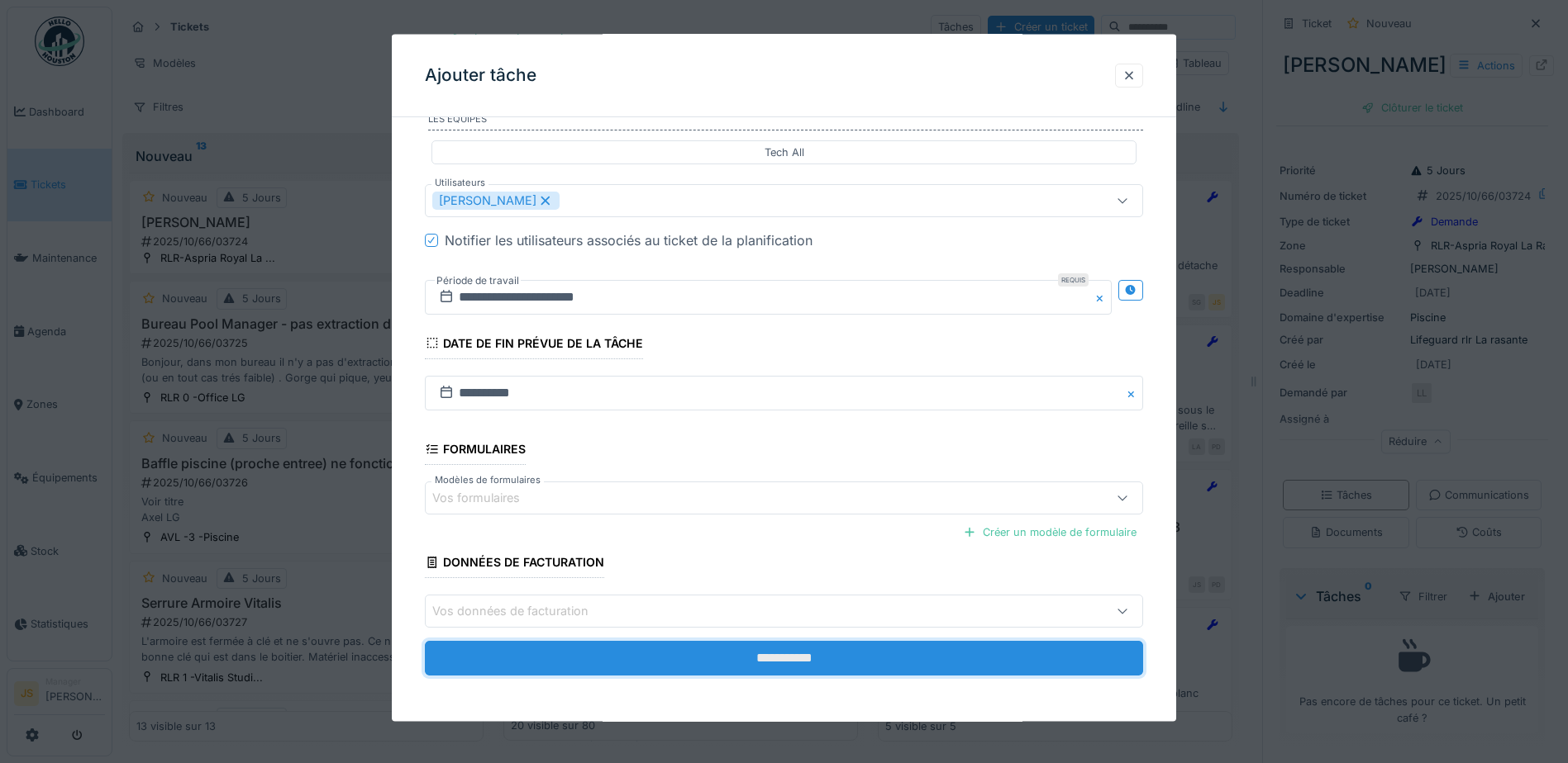
click at [778, 663] on input "**********" at bounding box center [784, 658] width 718 height 35
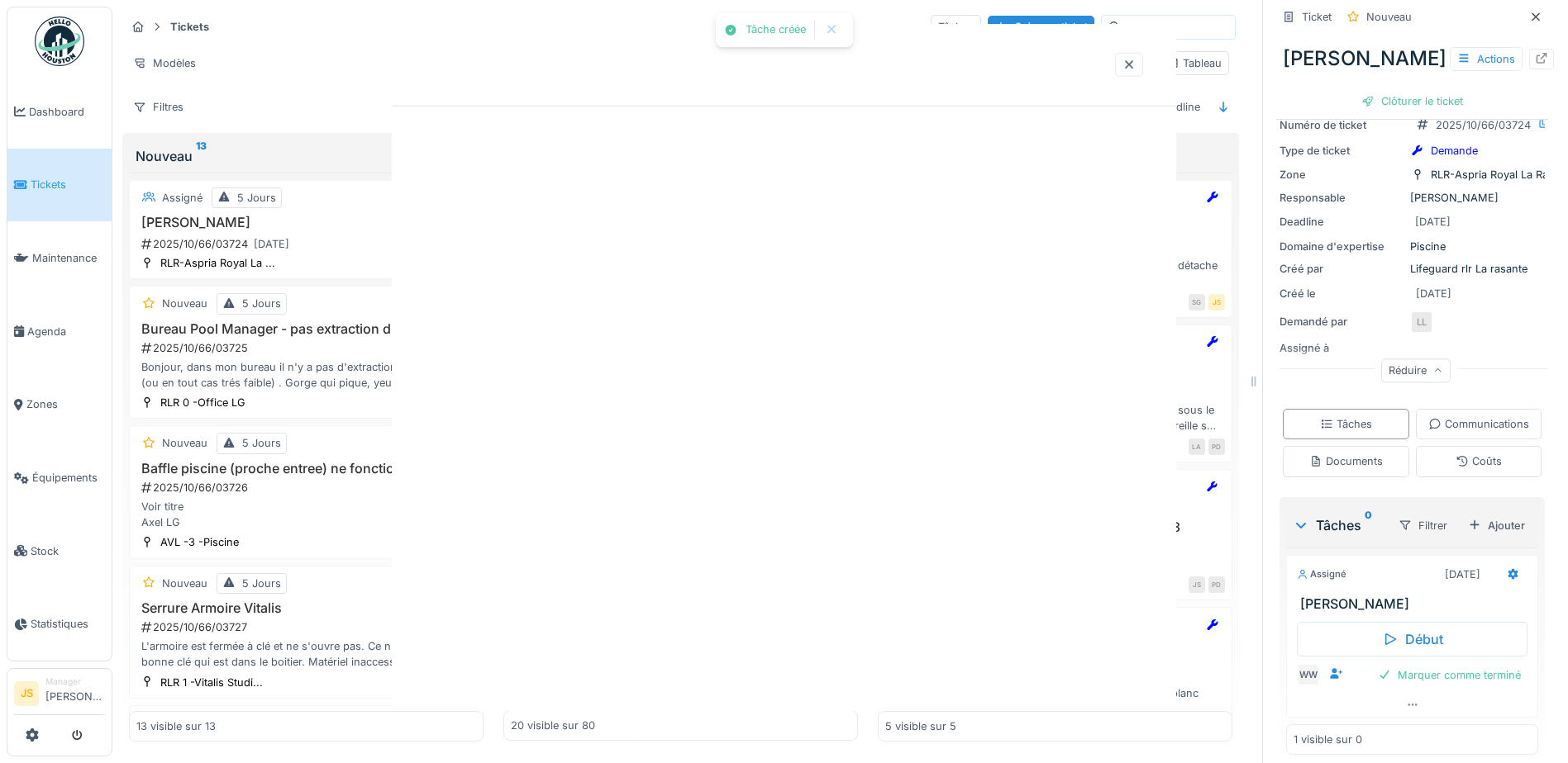
scroll to position [49, 0]
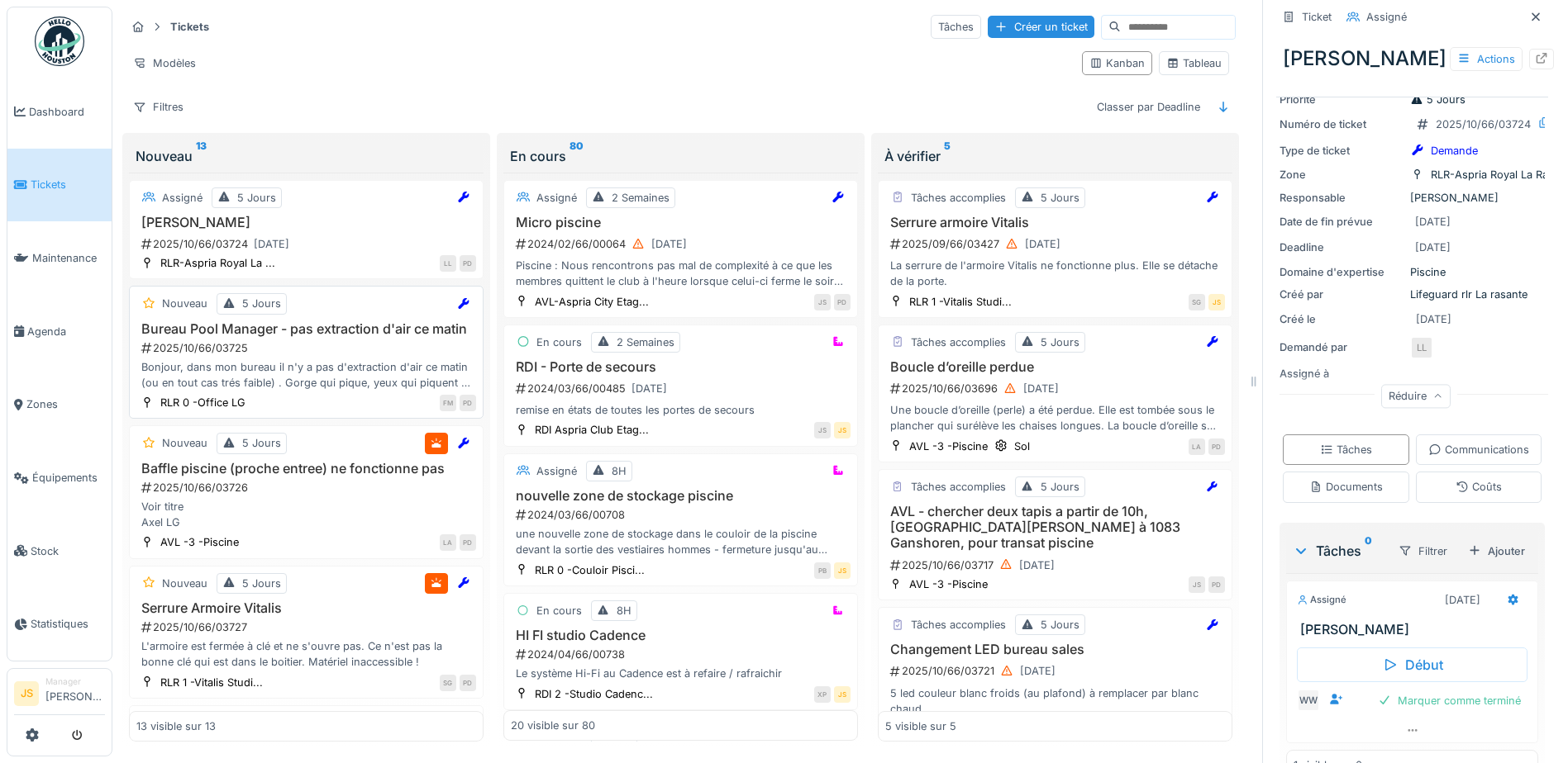
click at [250, 321] on h3 "Bureau Pool Manager - pas extraction d'air ce matin" at bounding box center [306, 329] width 339 height 15
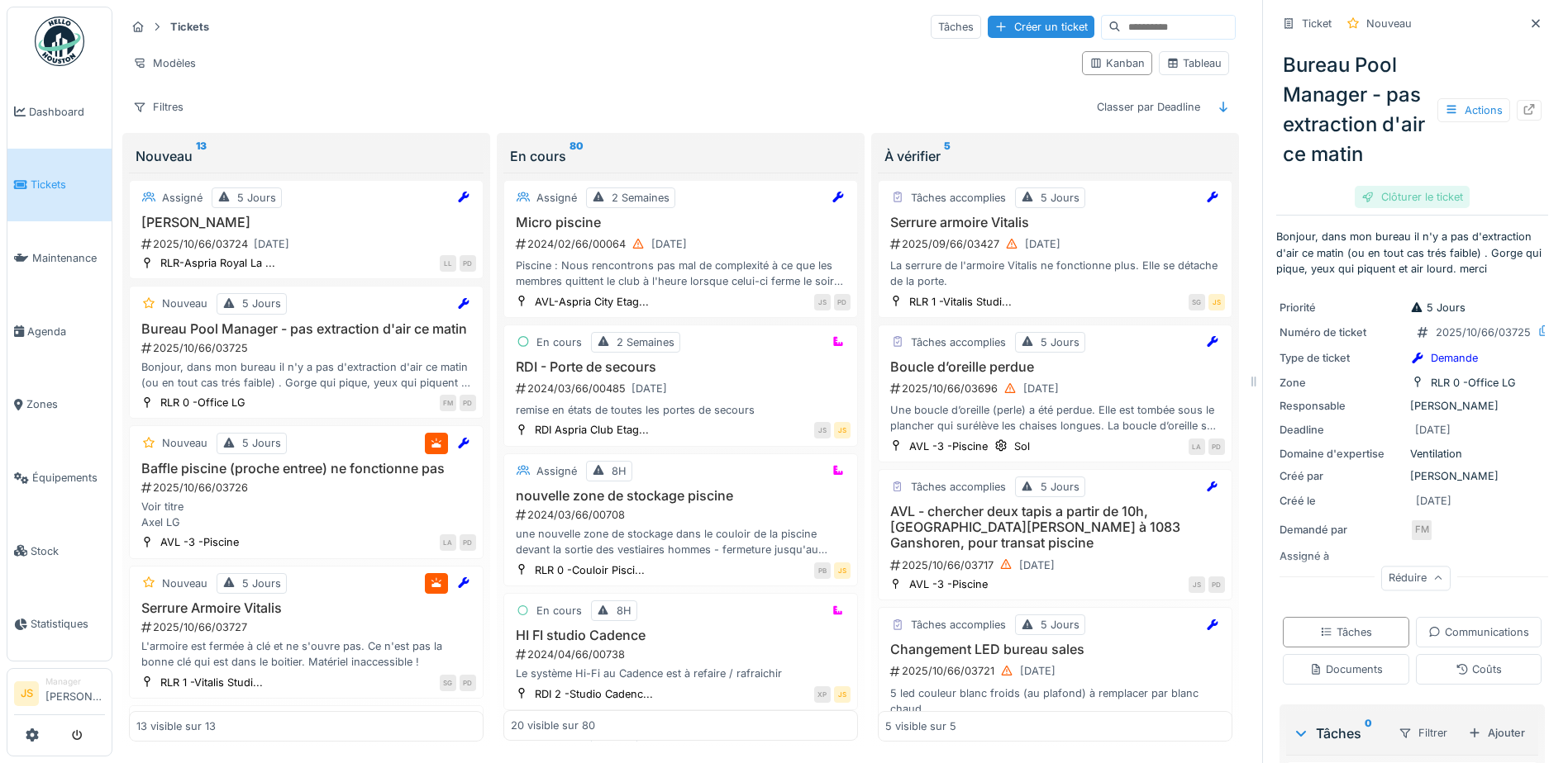
click at [1400, 188] on div "Clôturer le ticket" at bounding box center [1412, 197] width 115 height 22
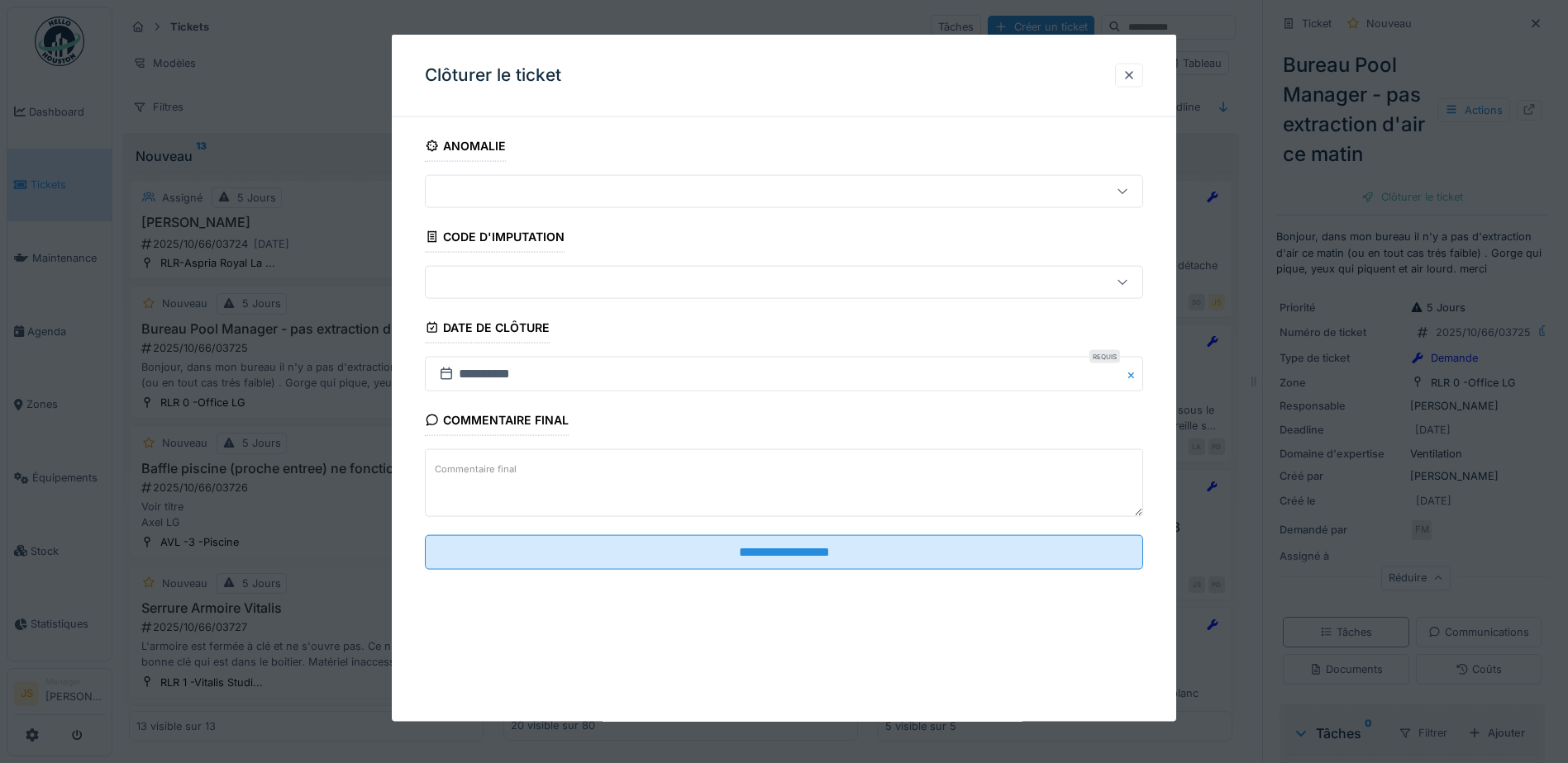
drag, startPoint x: 576, startPoint y: 487, endPoint x: 569, endPoint y: 481, distance: 9.2
click at [575, 486] on textarea "Commentaire final" at bounding box center [784, 483] width 718 height 67
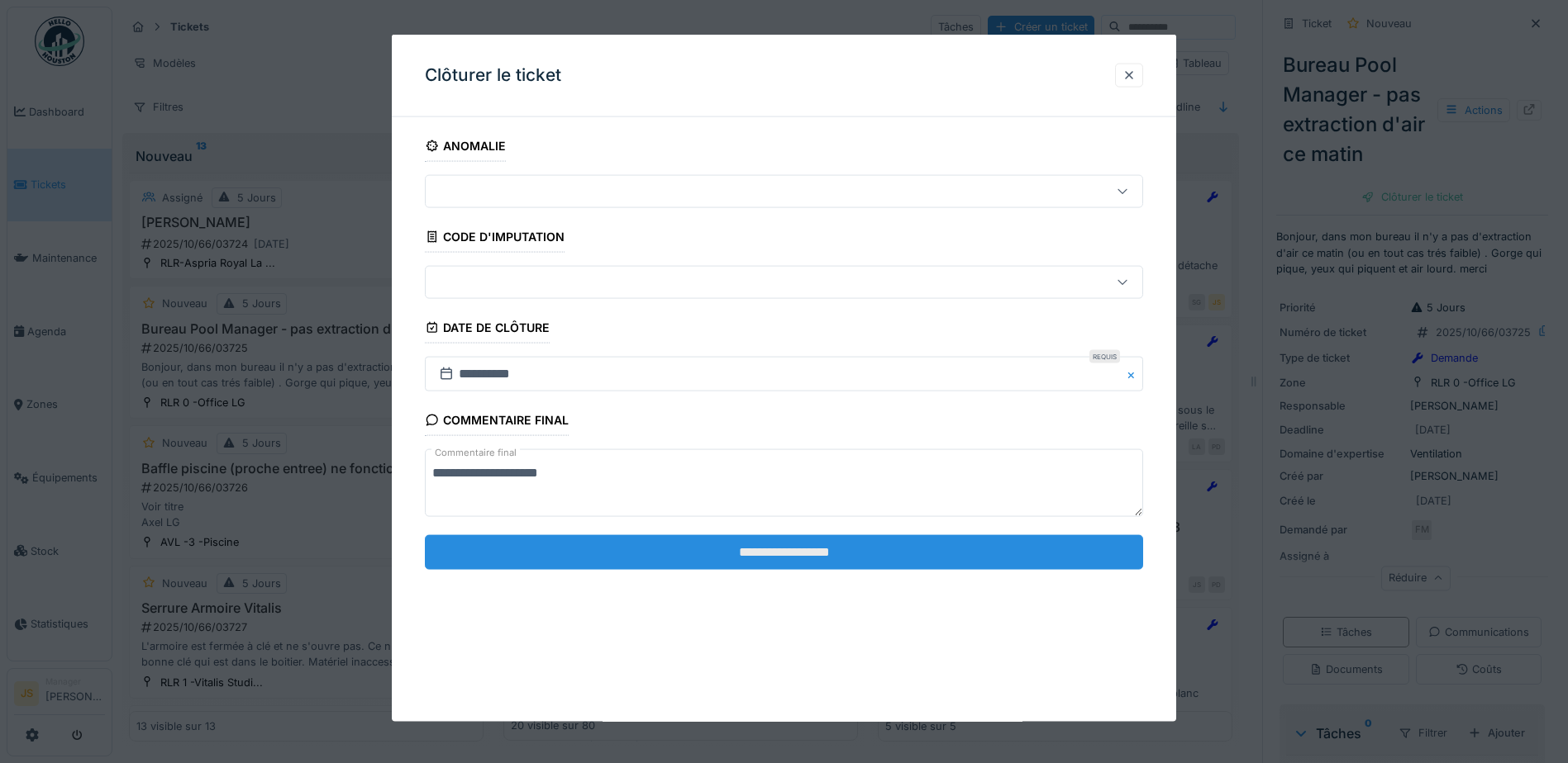
type textarea "**********"
click at [761, 554] on input "**********" at bounding box center [784, 552] width 718 height 35
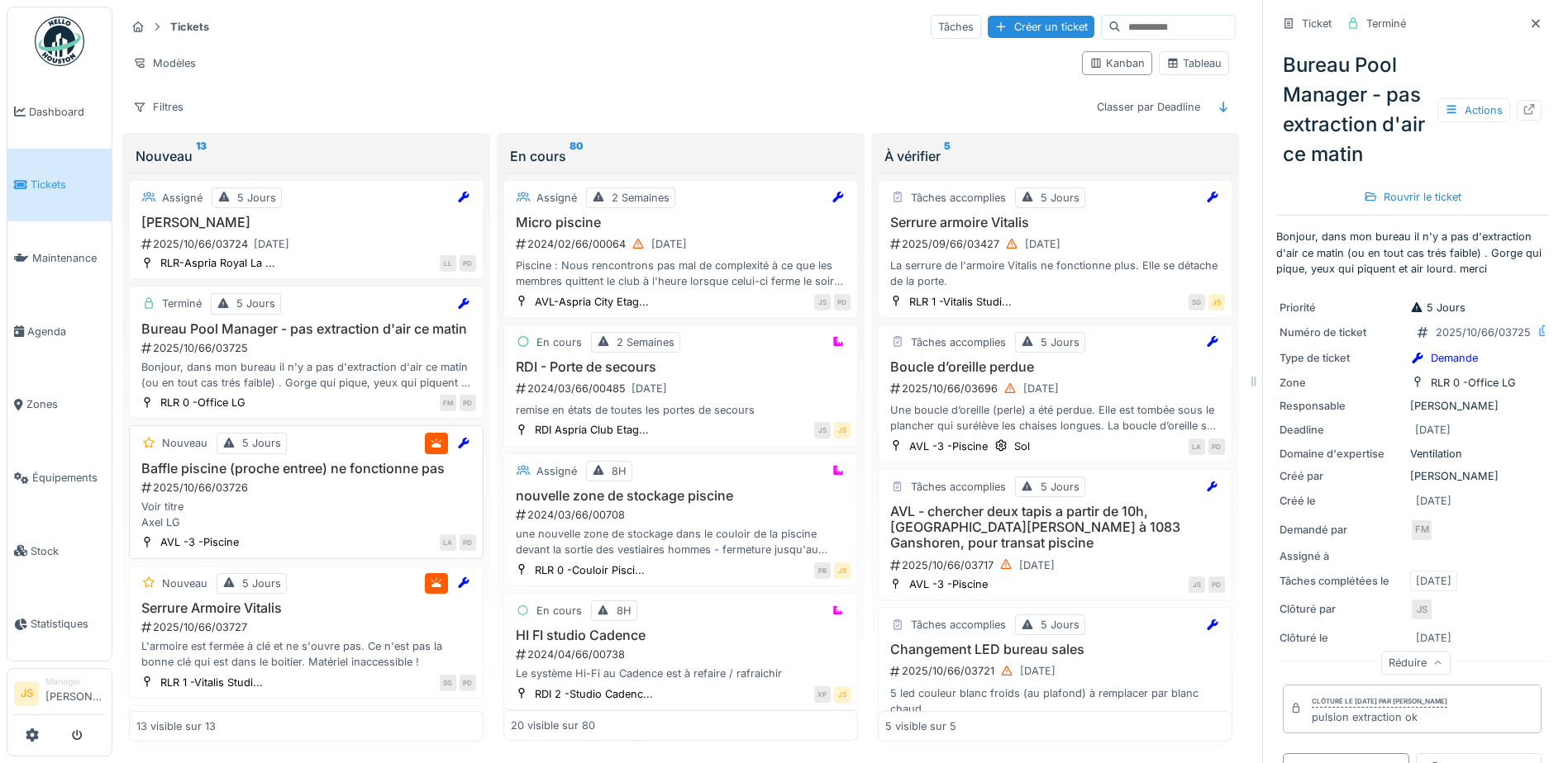
click at [234, 473] on h3 "Baffle piscine (proche entree) ne fonctionne pas" at bounding box center [306, 469] width 339 height 15
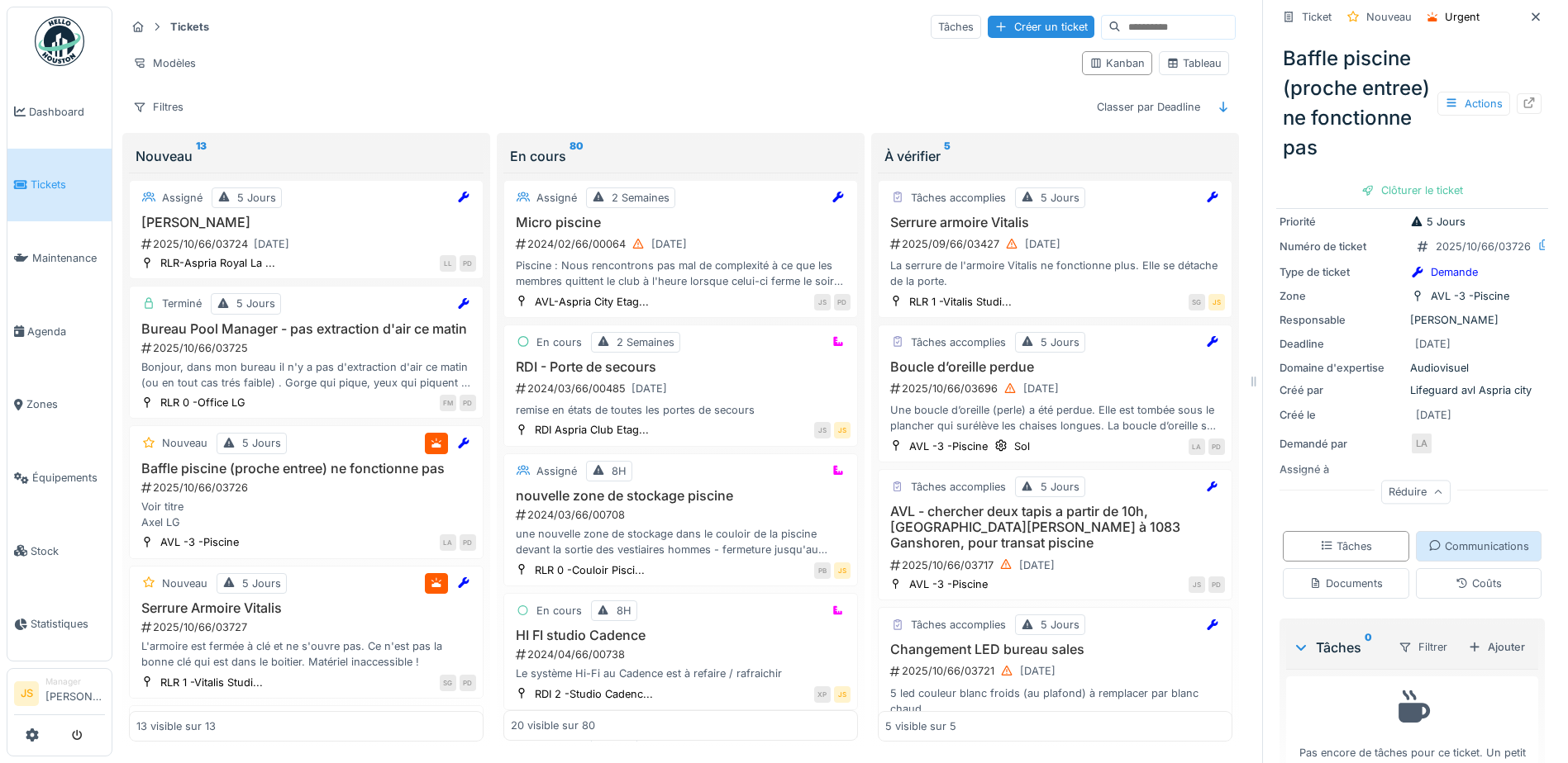
scroll to position [165, 0]
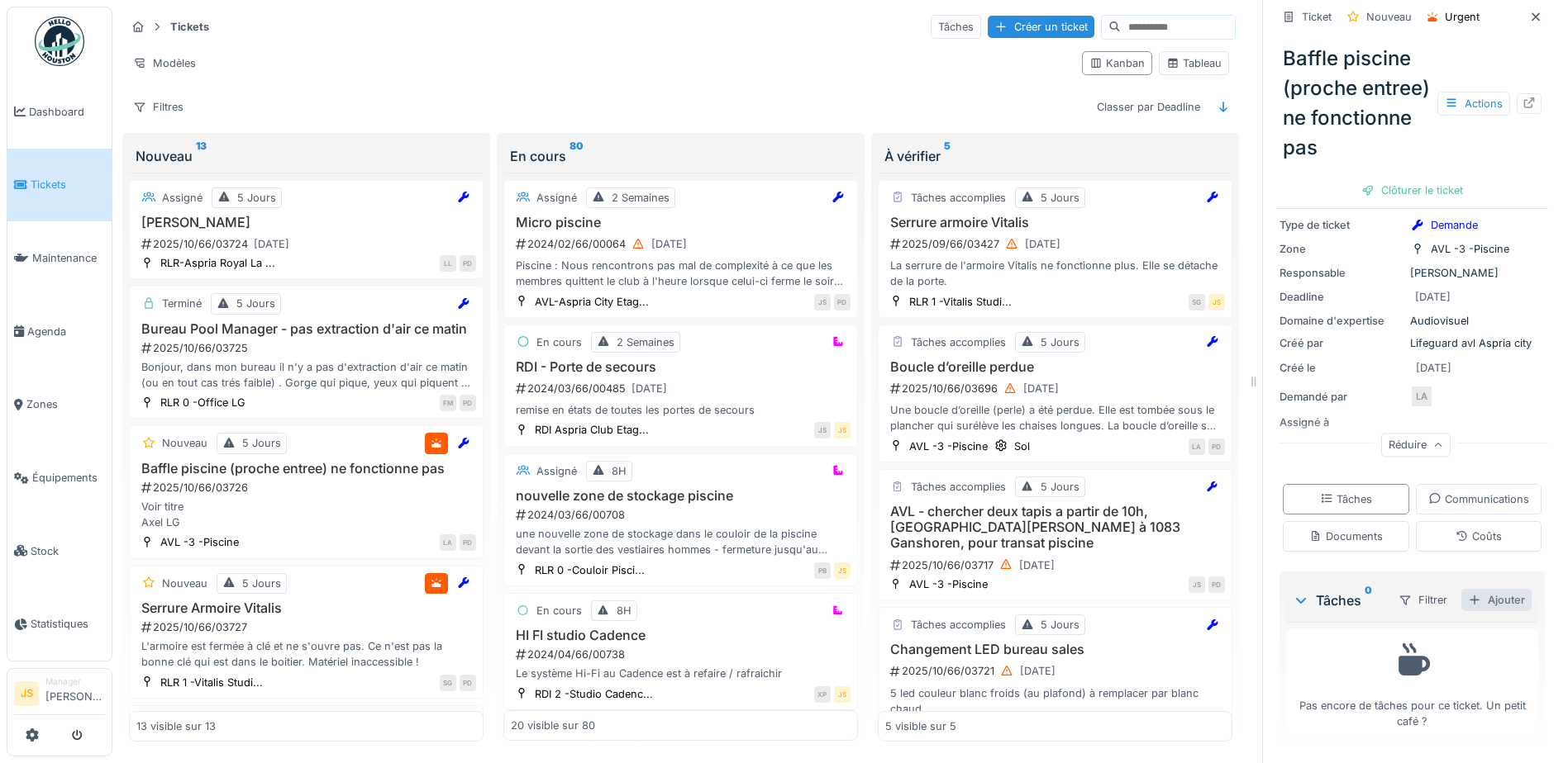
click at [1471, 612] on div "Ajouter" at bounding box center [1497, 600] width 70 height 22
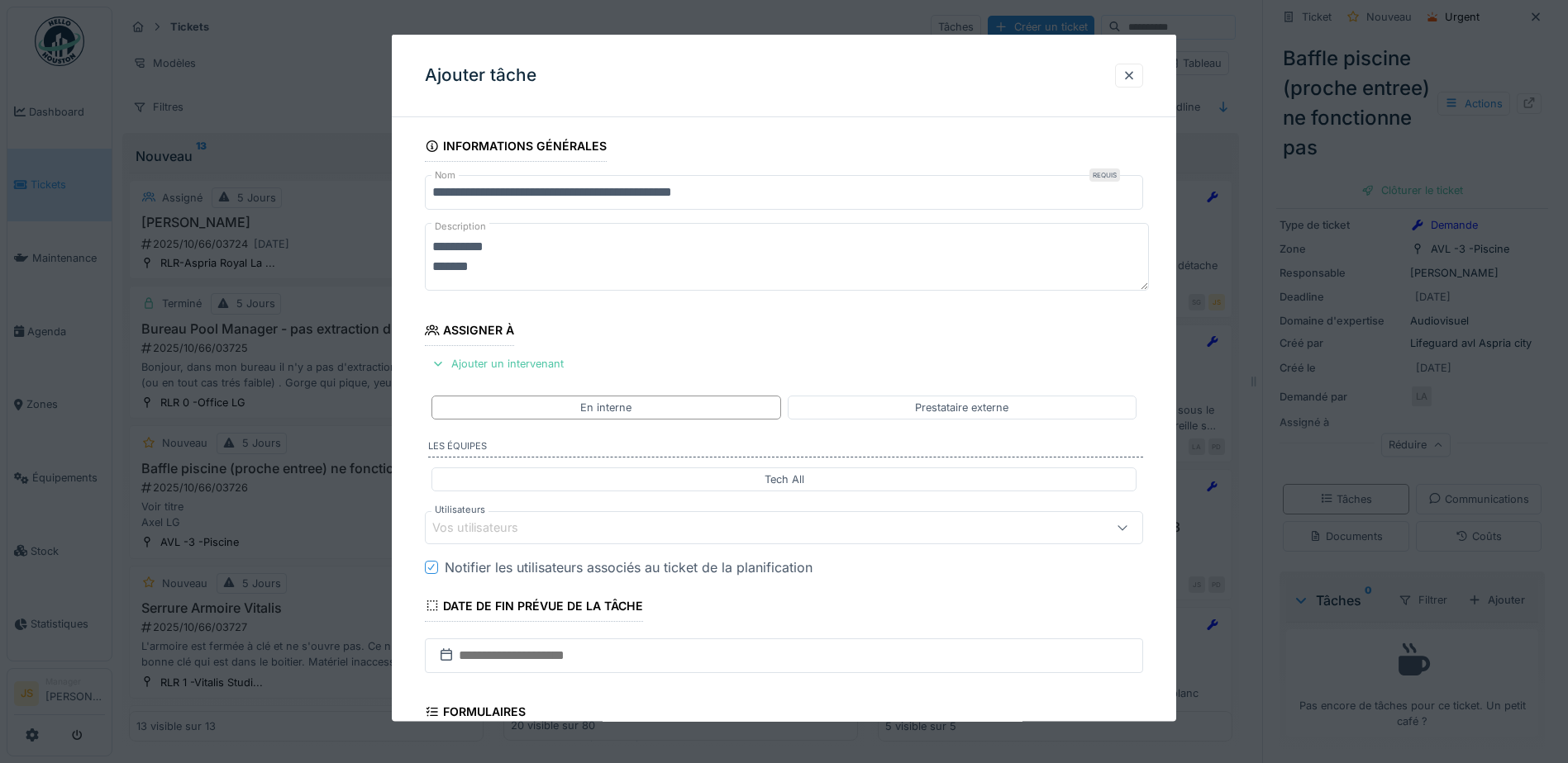
click at [501, 523] on div "Vos utilisateurs" at bounding box center [487, 527] width 109 height 18
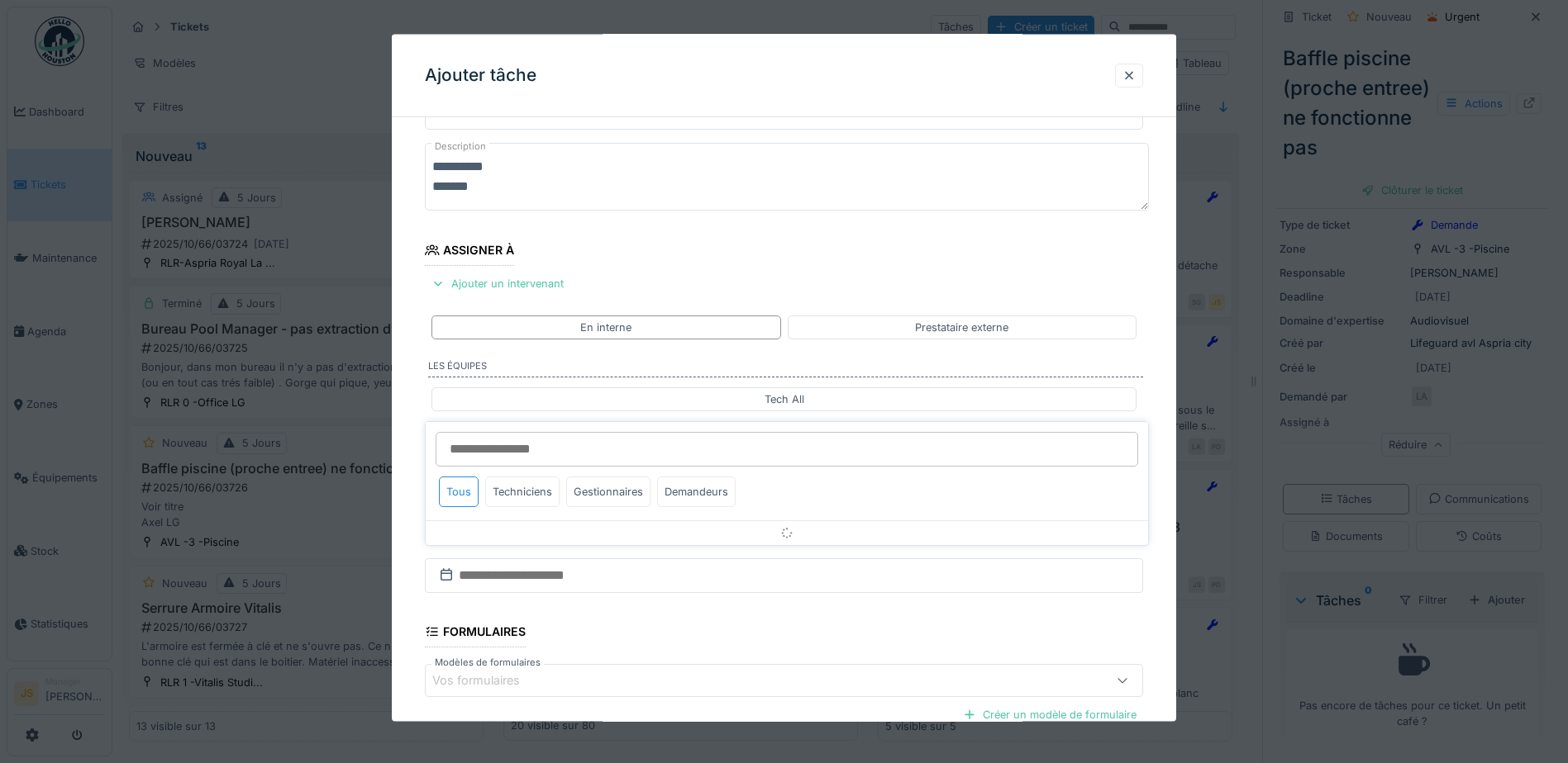
scroll to position [150, 0]
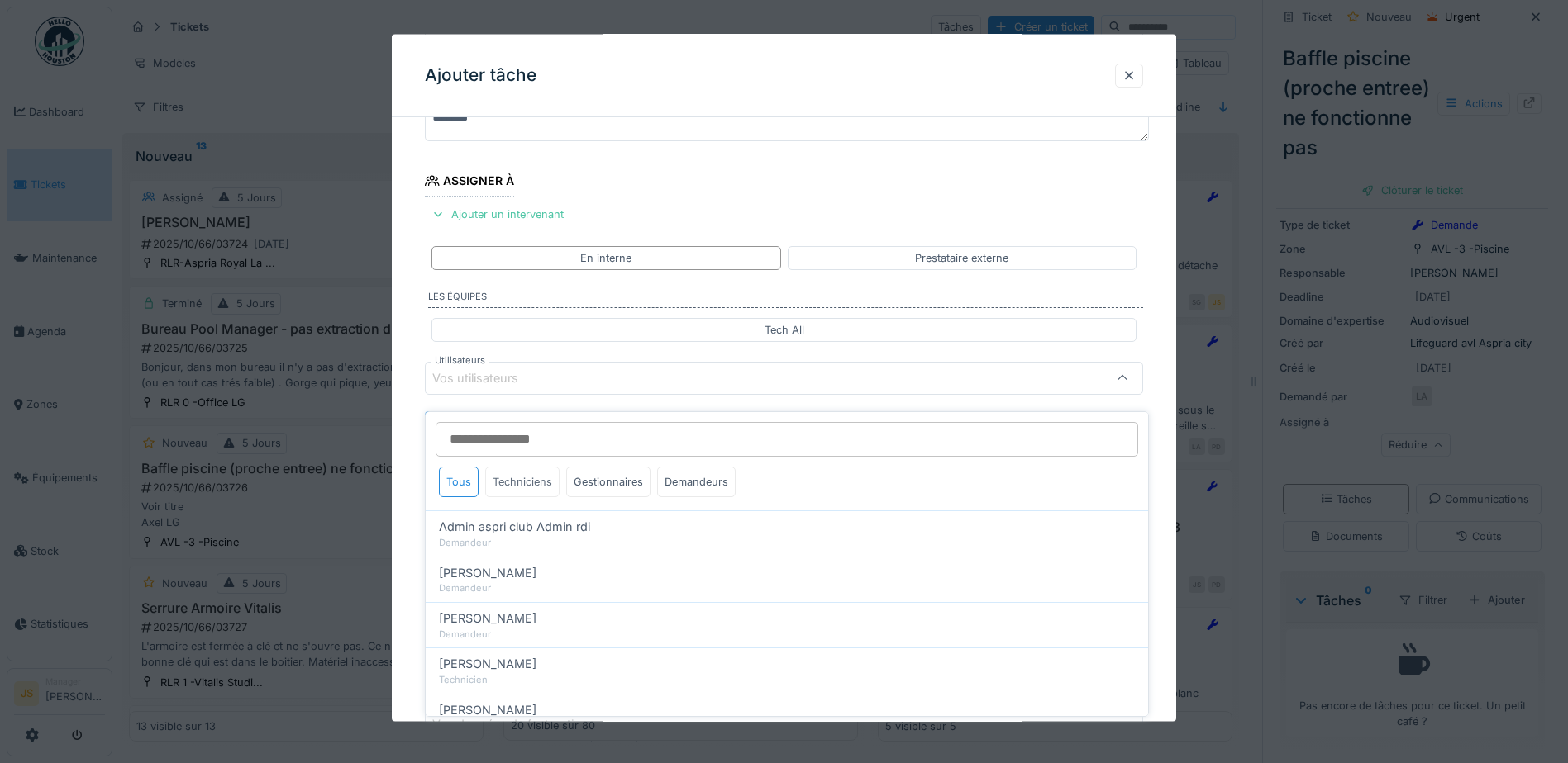
click at [539, 467] on div "Techniciens" at bounding box center [522, 482] width 74 height 31
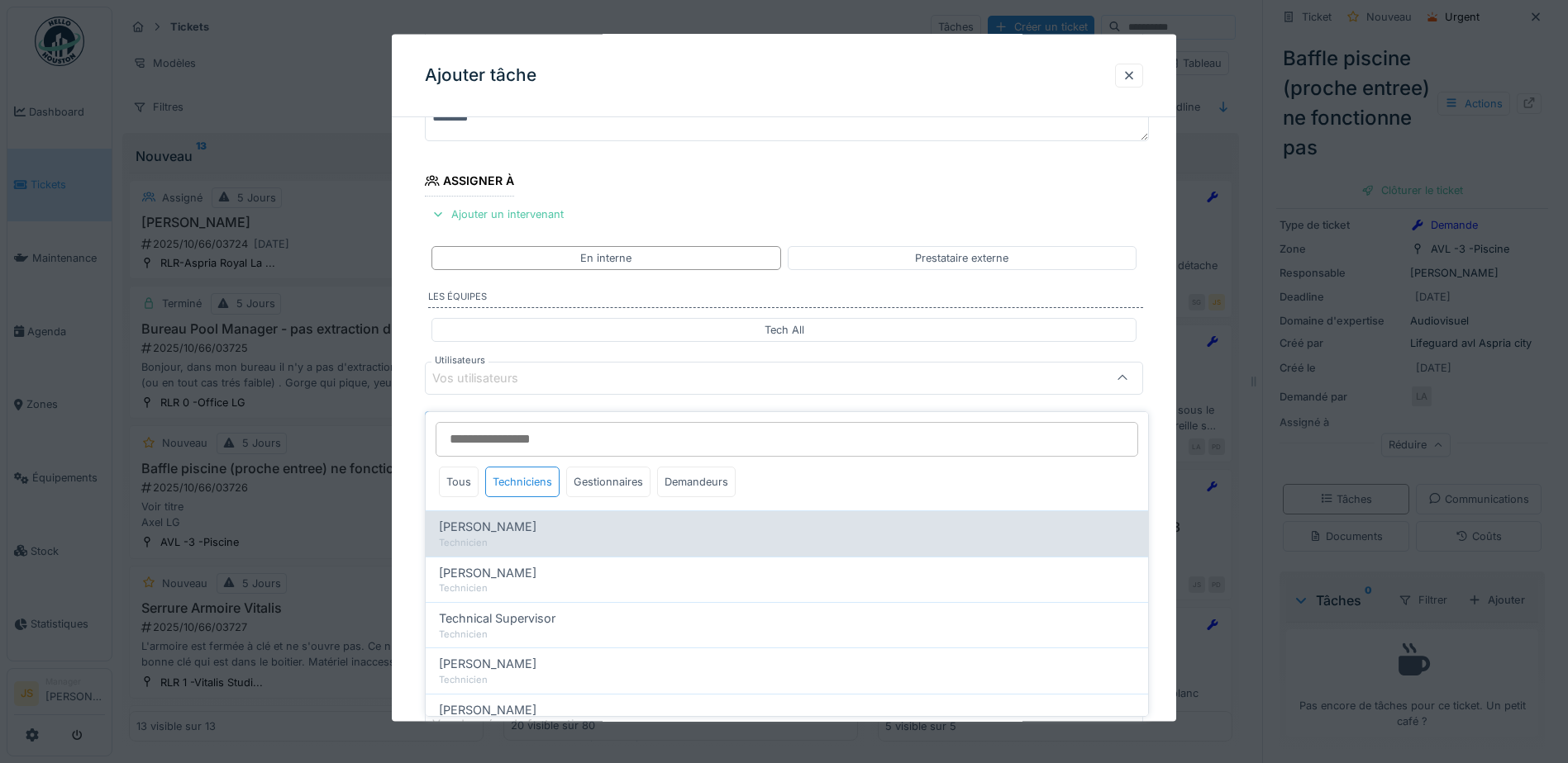
click at [528, 518] on span "[PERSON_NAME]" at bounding box center [487, 526] width 97 height 18
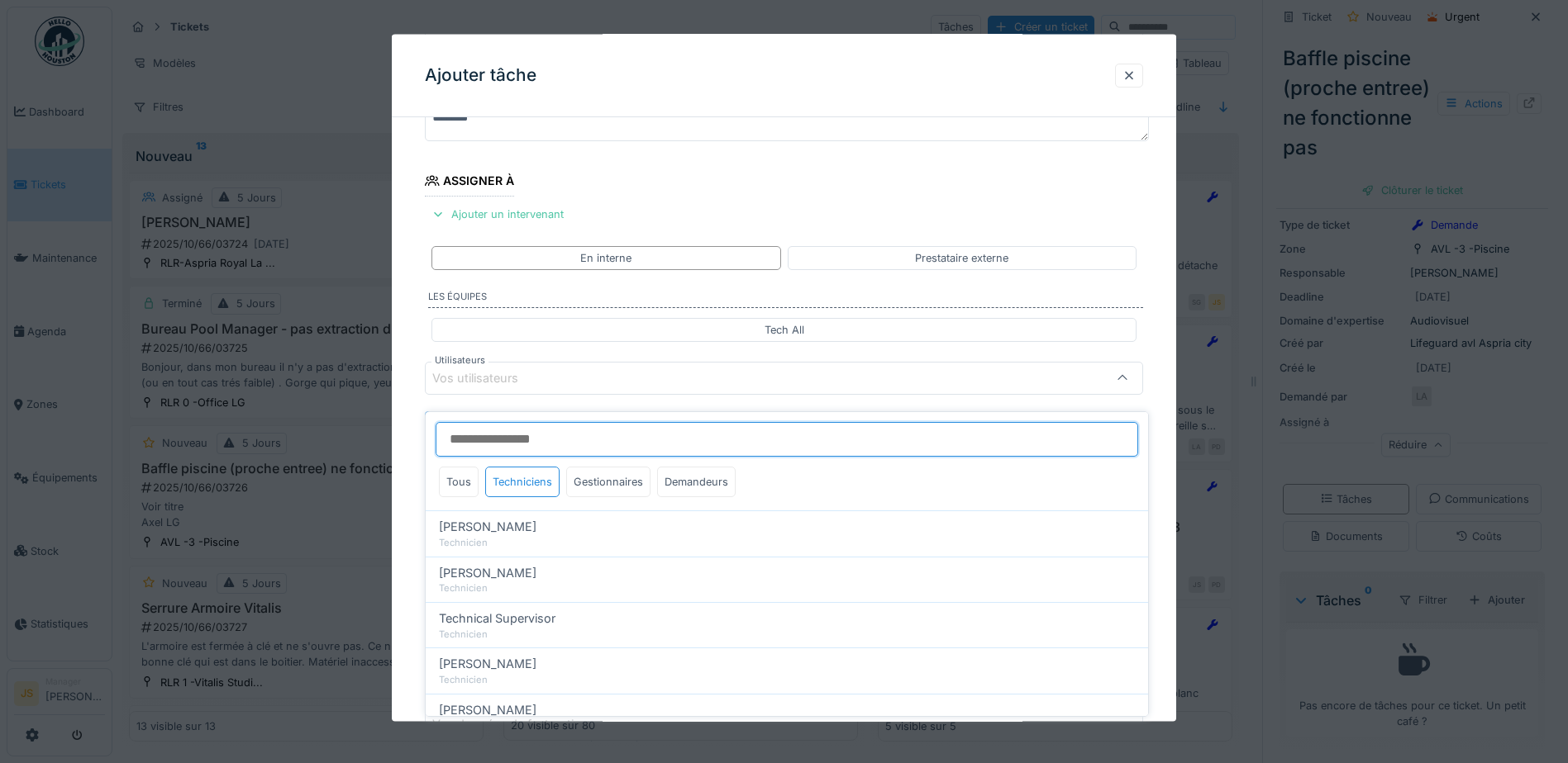
type input "*****"
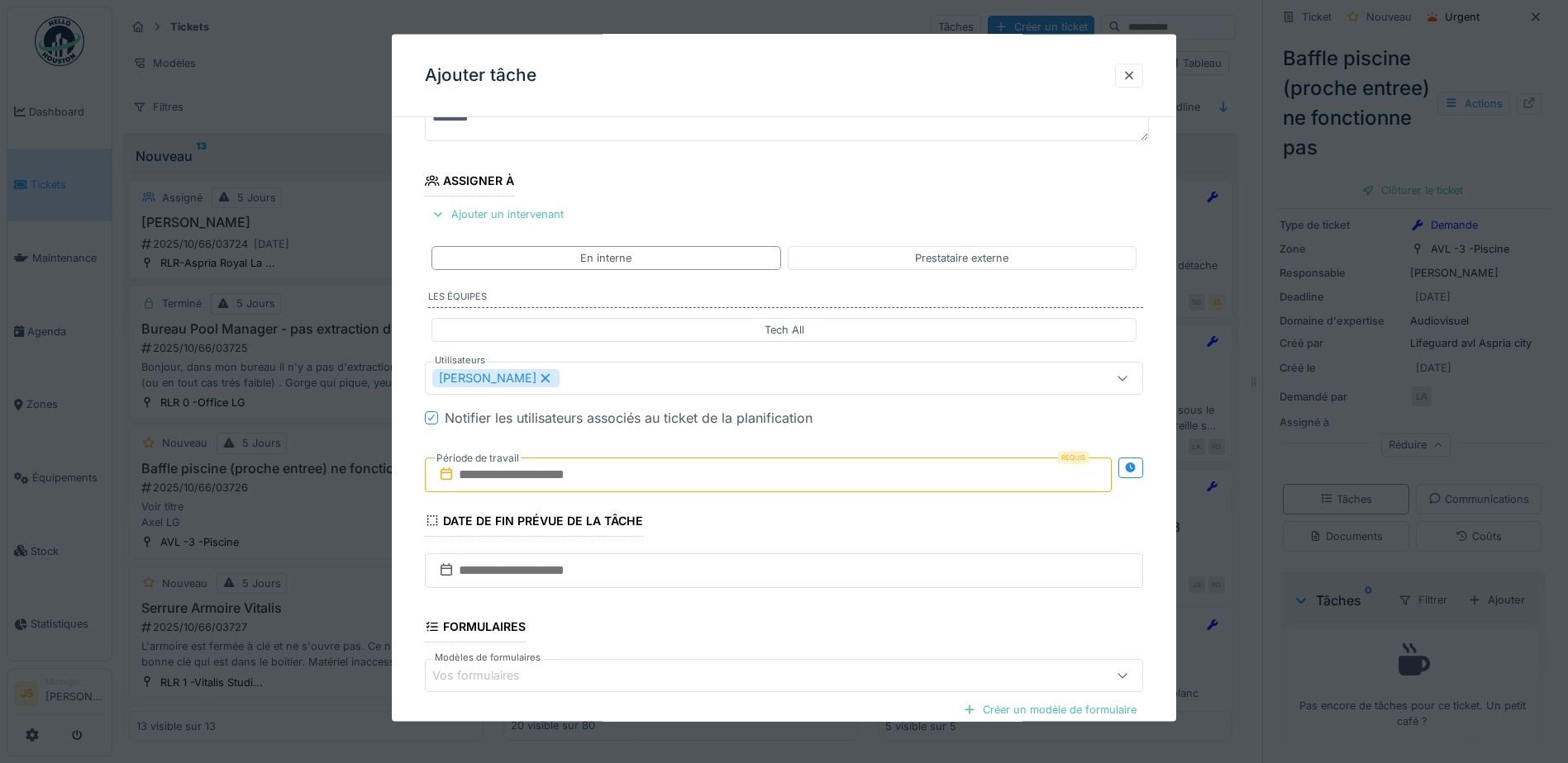
click at [413, 514] on div "**********" at bounding box center [784, 440] width 785 height 919
click at [488, 480] on input "text" at bounding box center [769, 474] width 687 height 35
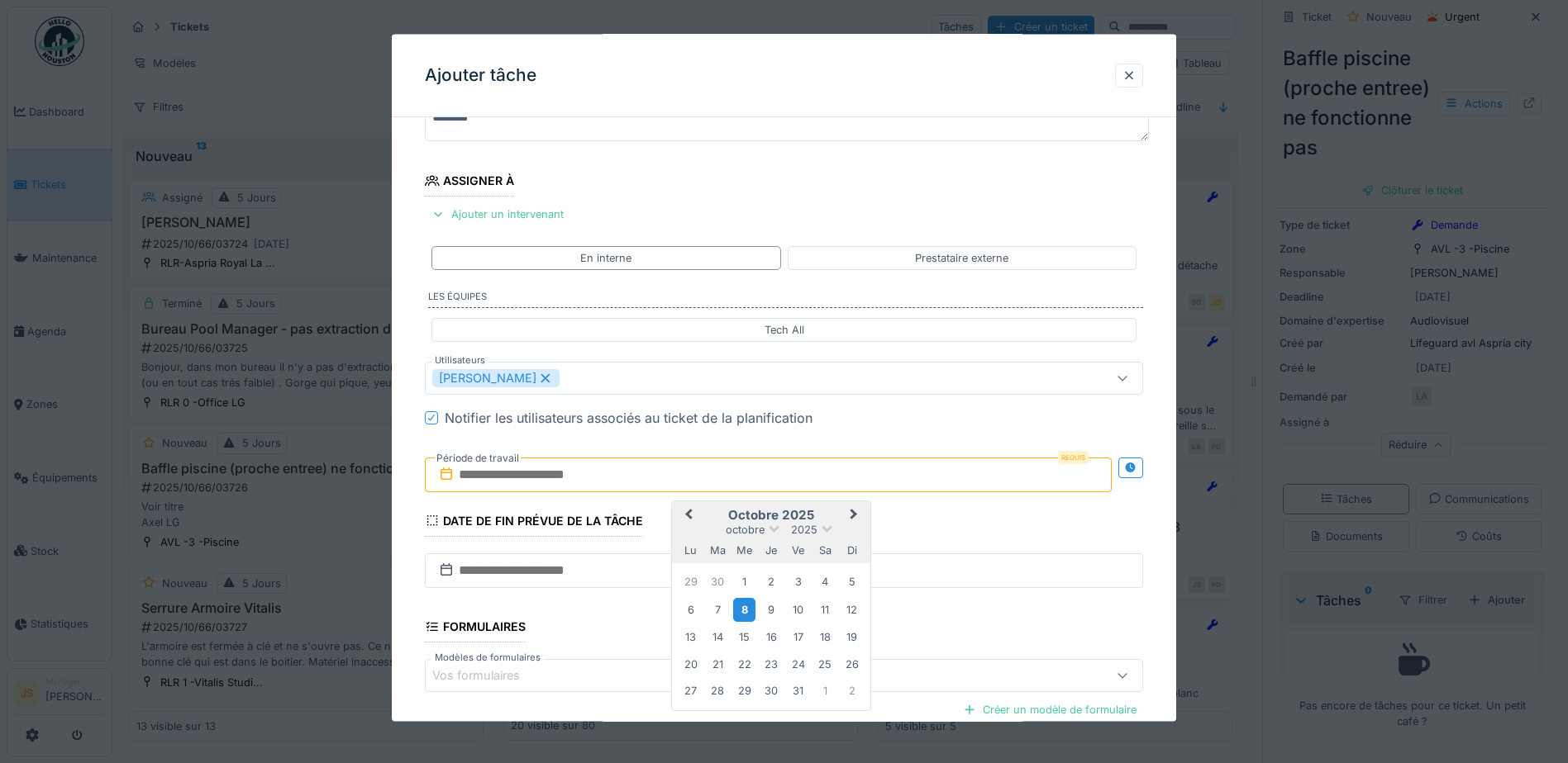
click at [746, 607] on div "8" at bounding box center [745, 609] width 22 height 24
click at [746, 609] on div "8" at bounding box center [745, 609] width 22 height 24
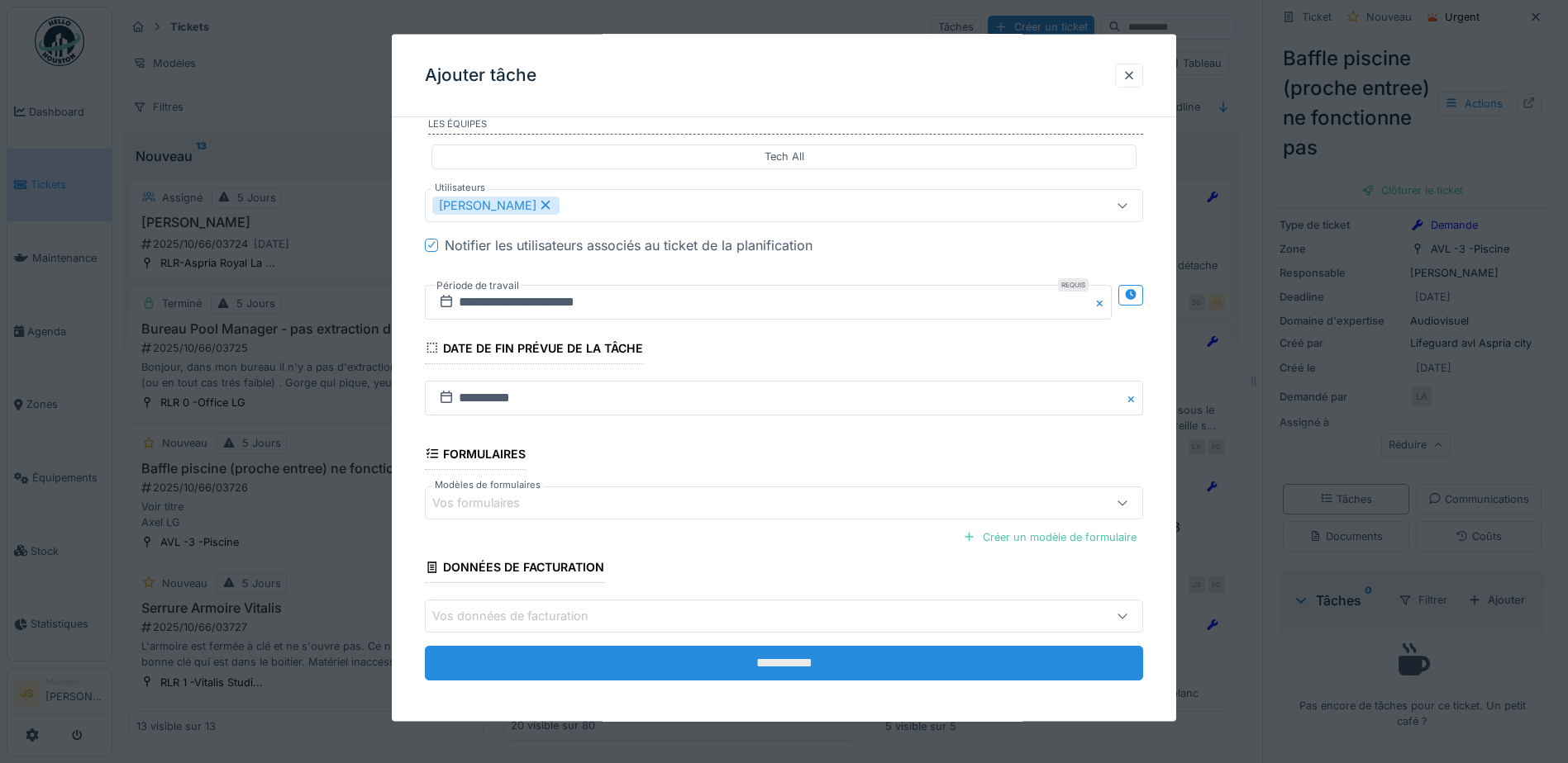
scroll to position [327, 0]
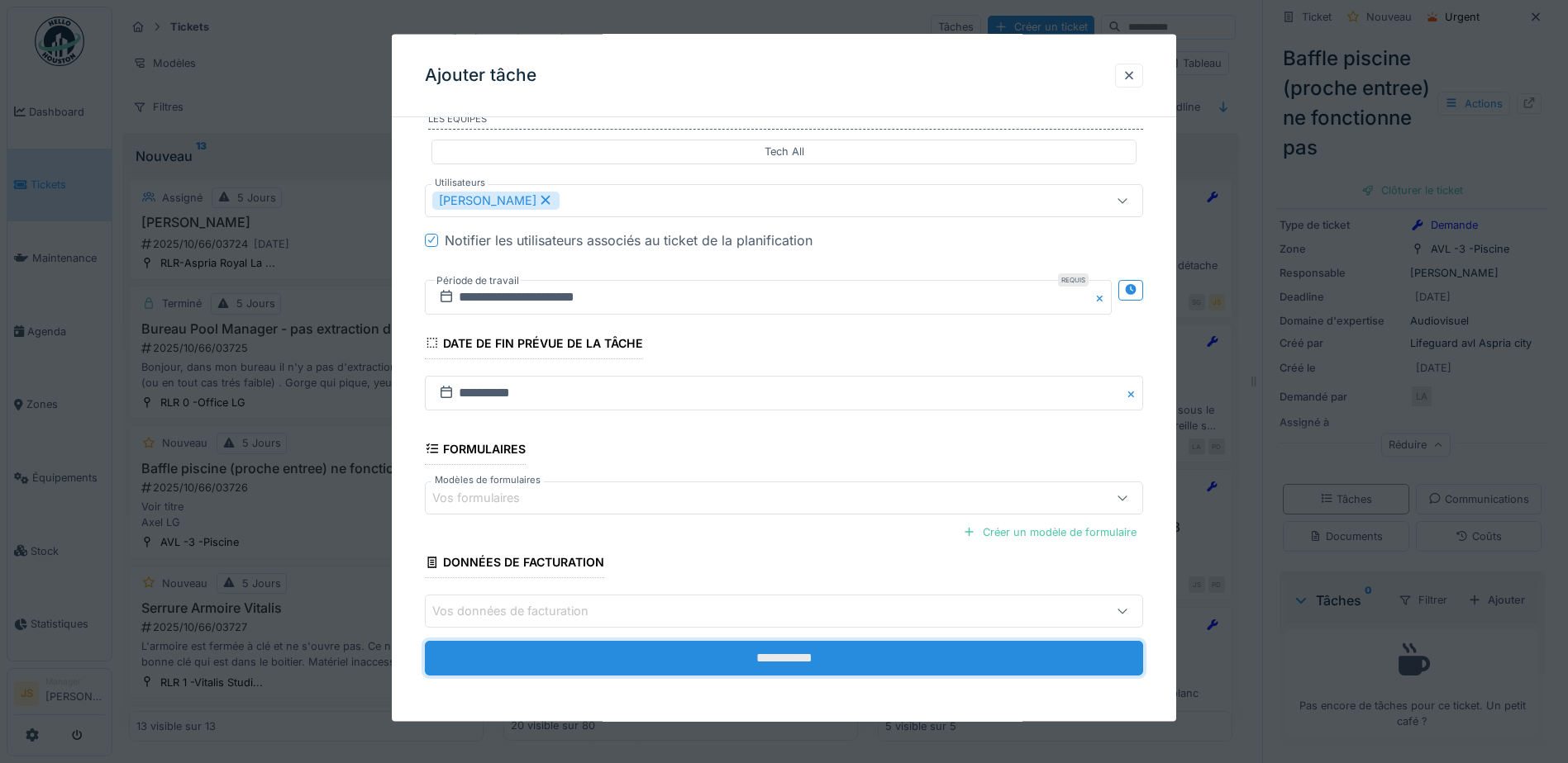
click at [815, 654] on input "**********" at bounding box center [784, 658] width 718 height 35
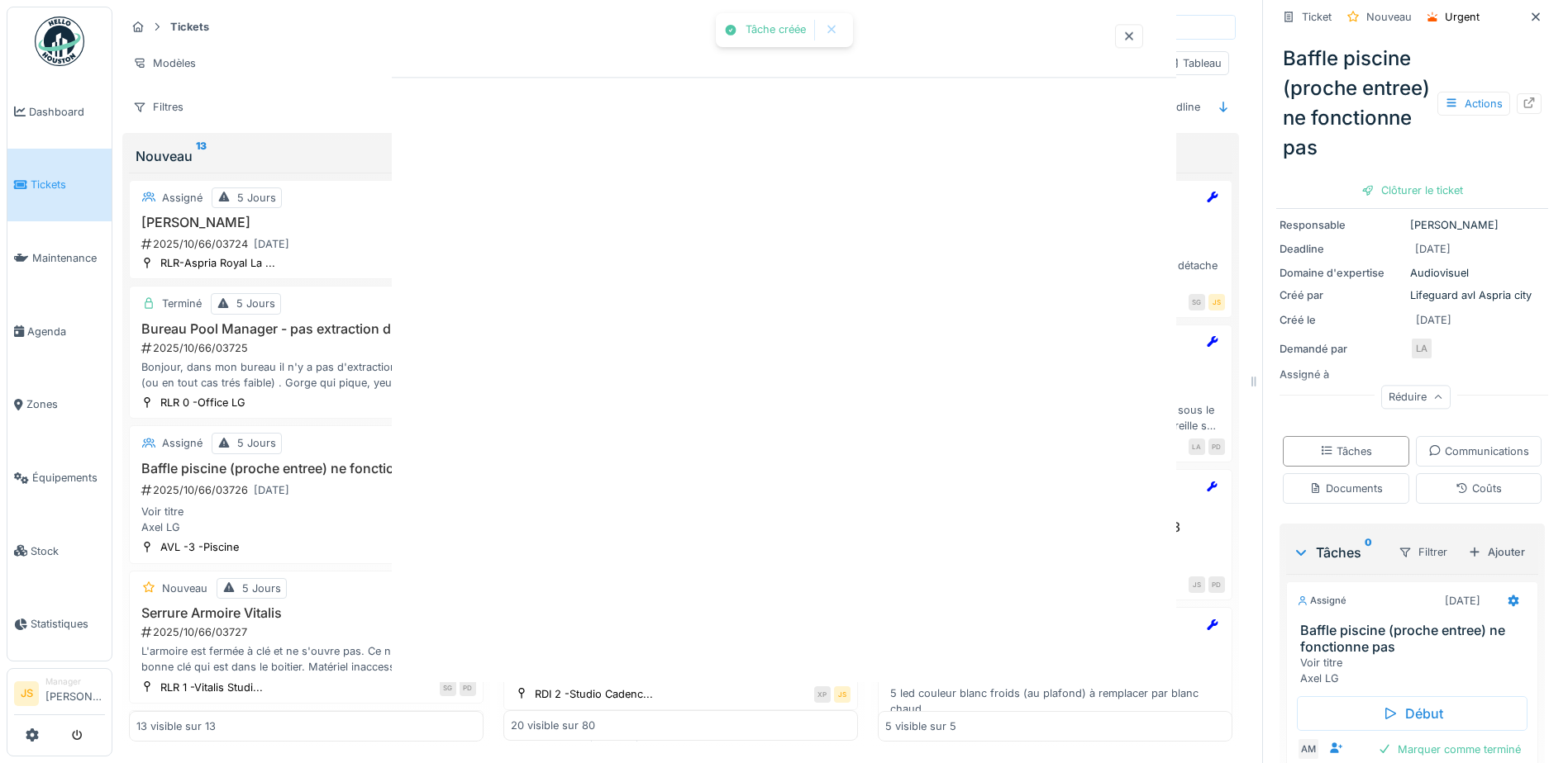
scroll to position [143, 0]
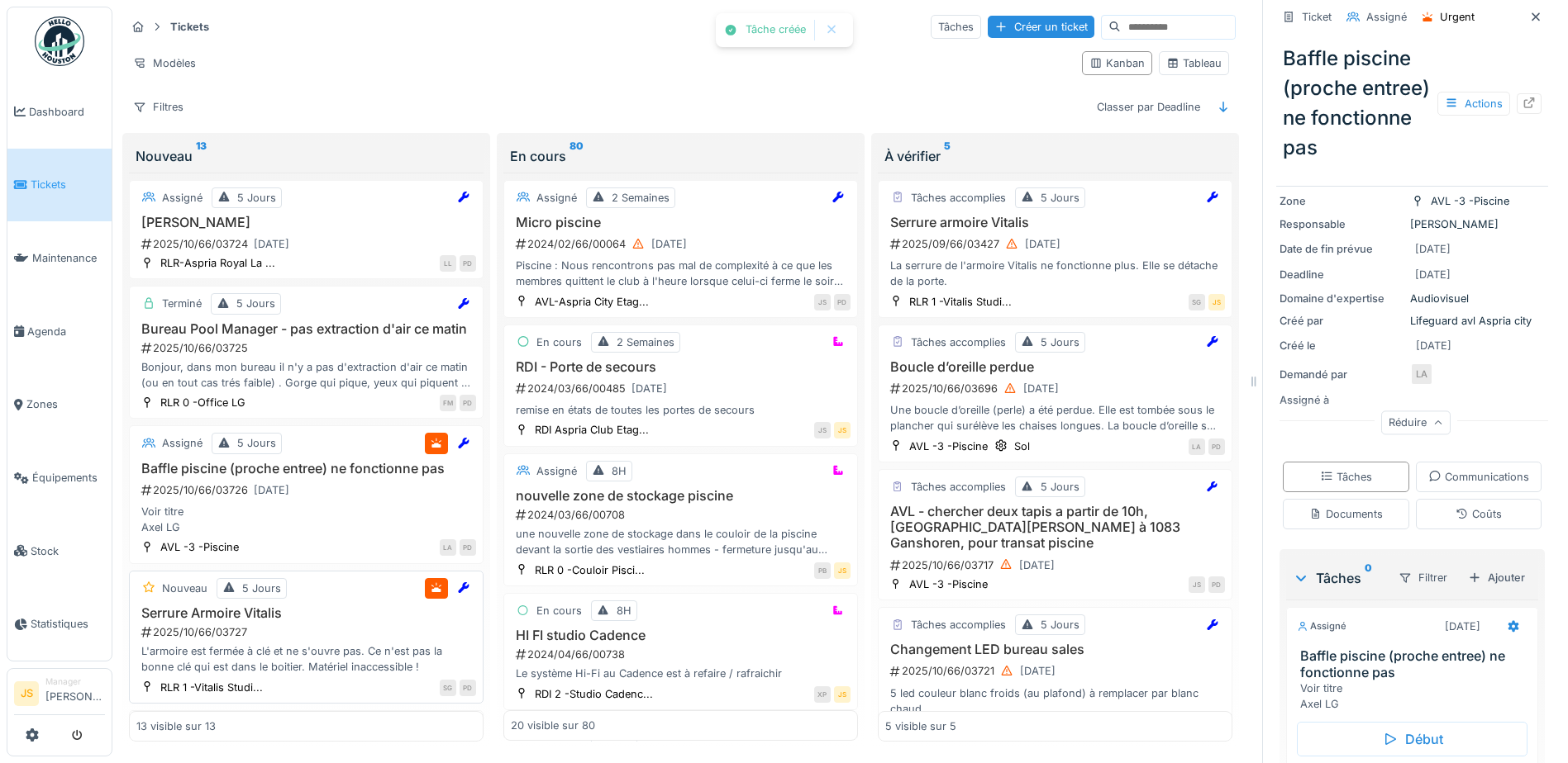
click at [254, 656] on div "L'armoire est fermée à clé et ne s'ouvre pas. Ce n'est pas la bonne clé qui est…" at bounding box center [306, 659] width 339 height 32
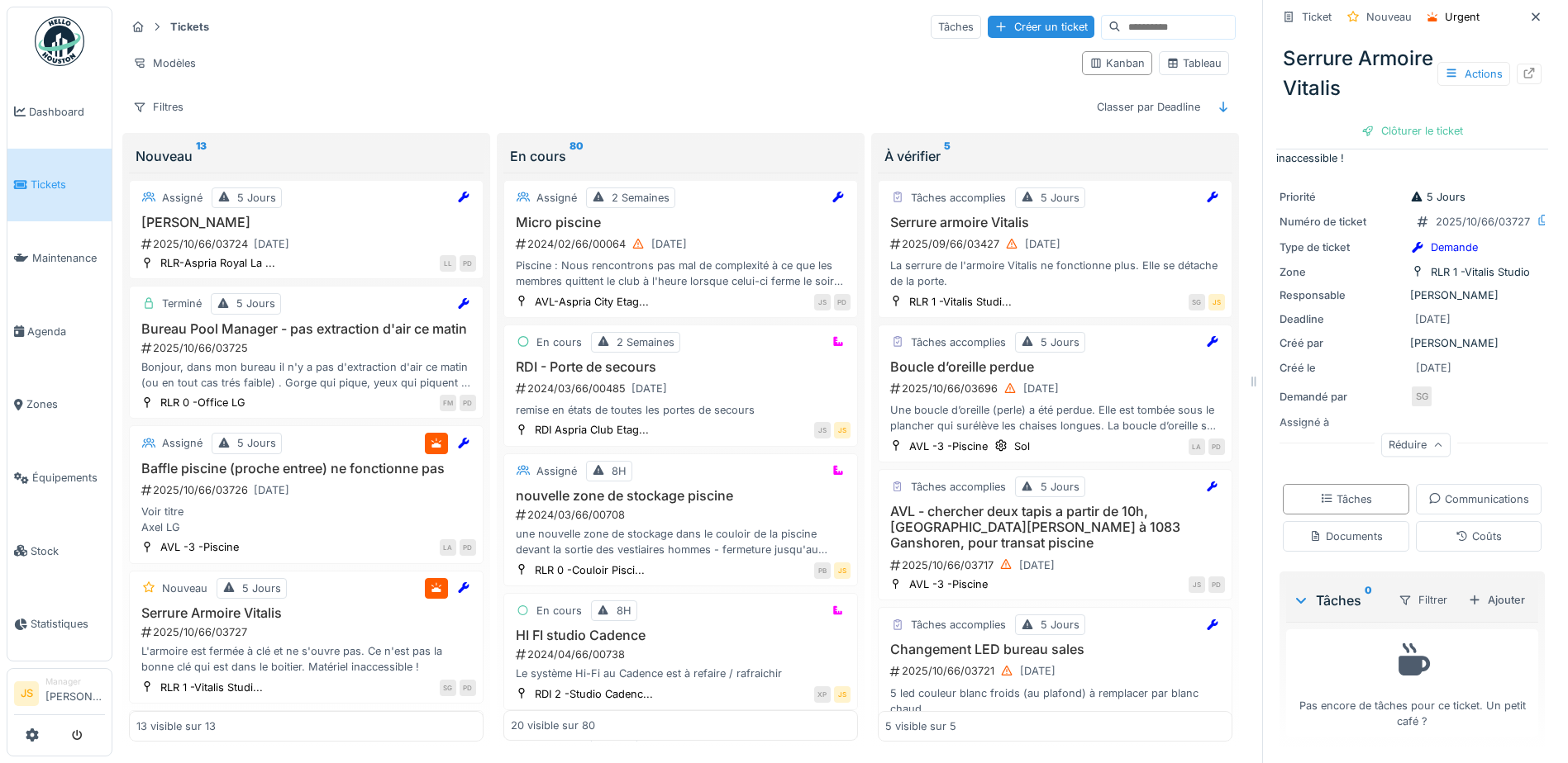
scroll to position [126, 0]
click at [1490, 589] on div "Ajouter" at bounding box center [1497, 600] width 70 height 22
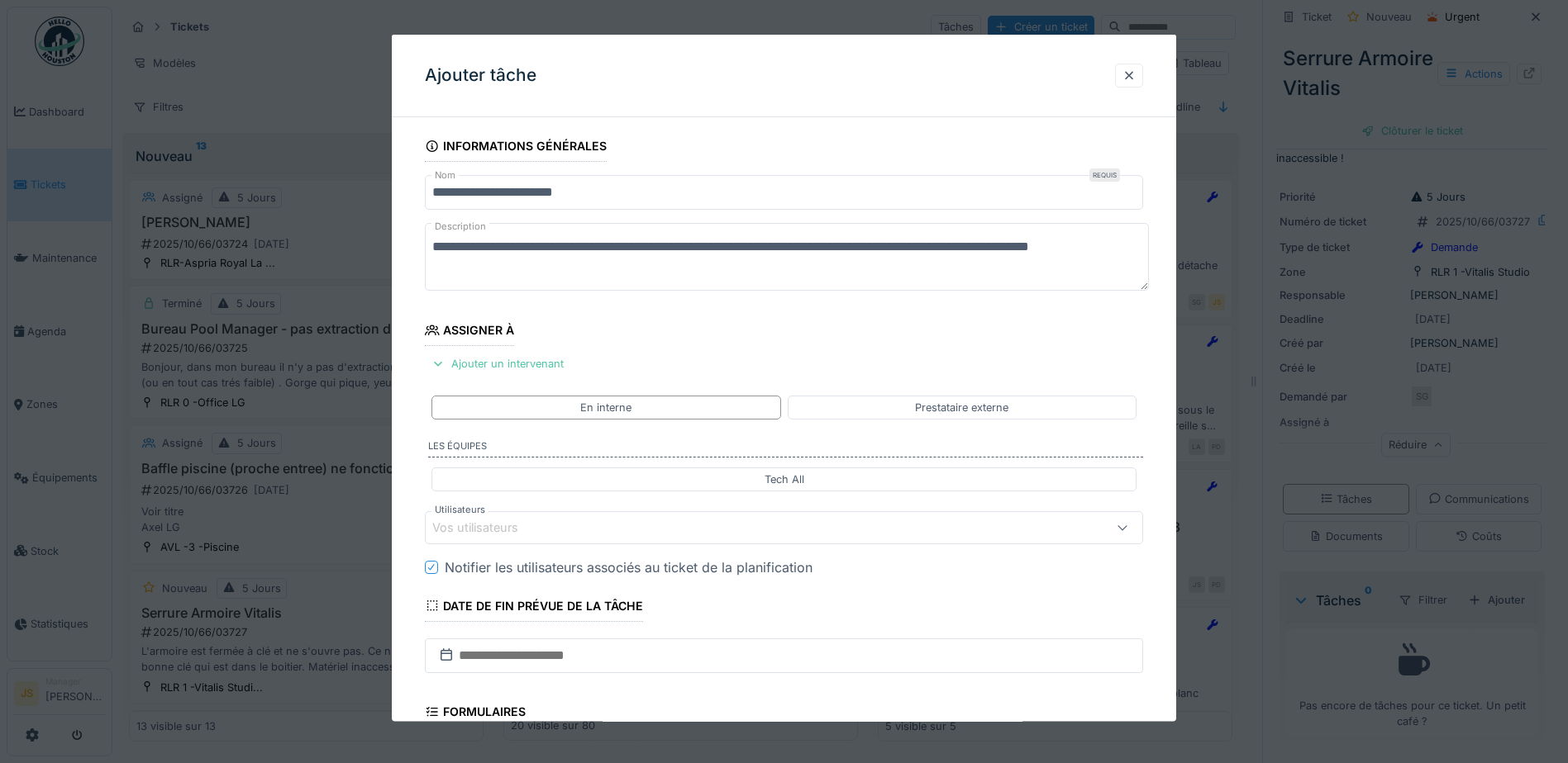
click at [458, 528] on div "Vos utilisateurs" at bounding box center [487, 527] width 109 height 18
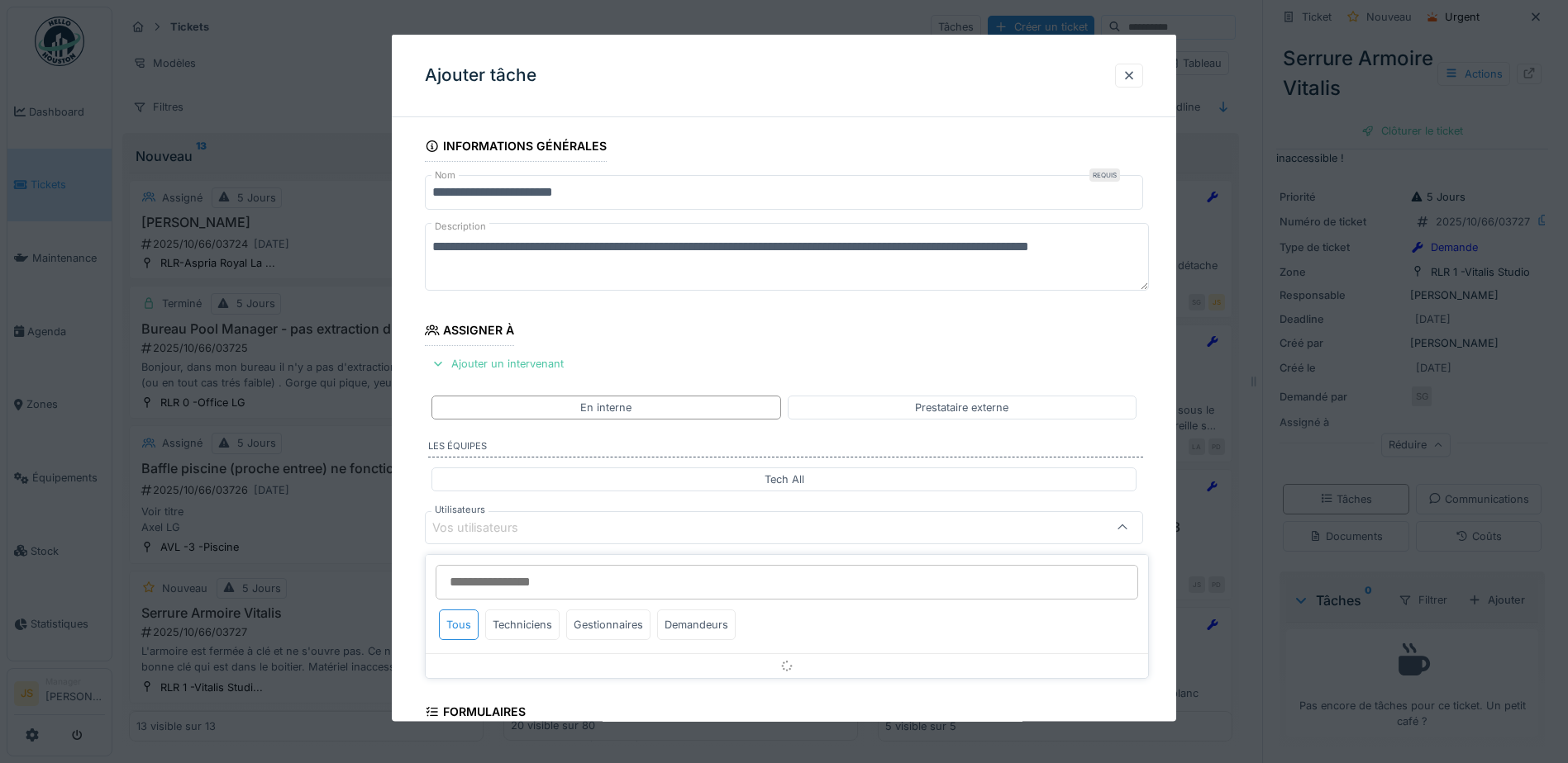
scroll to position [150, 0]
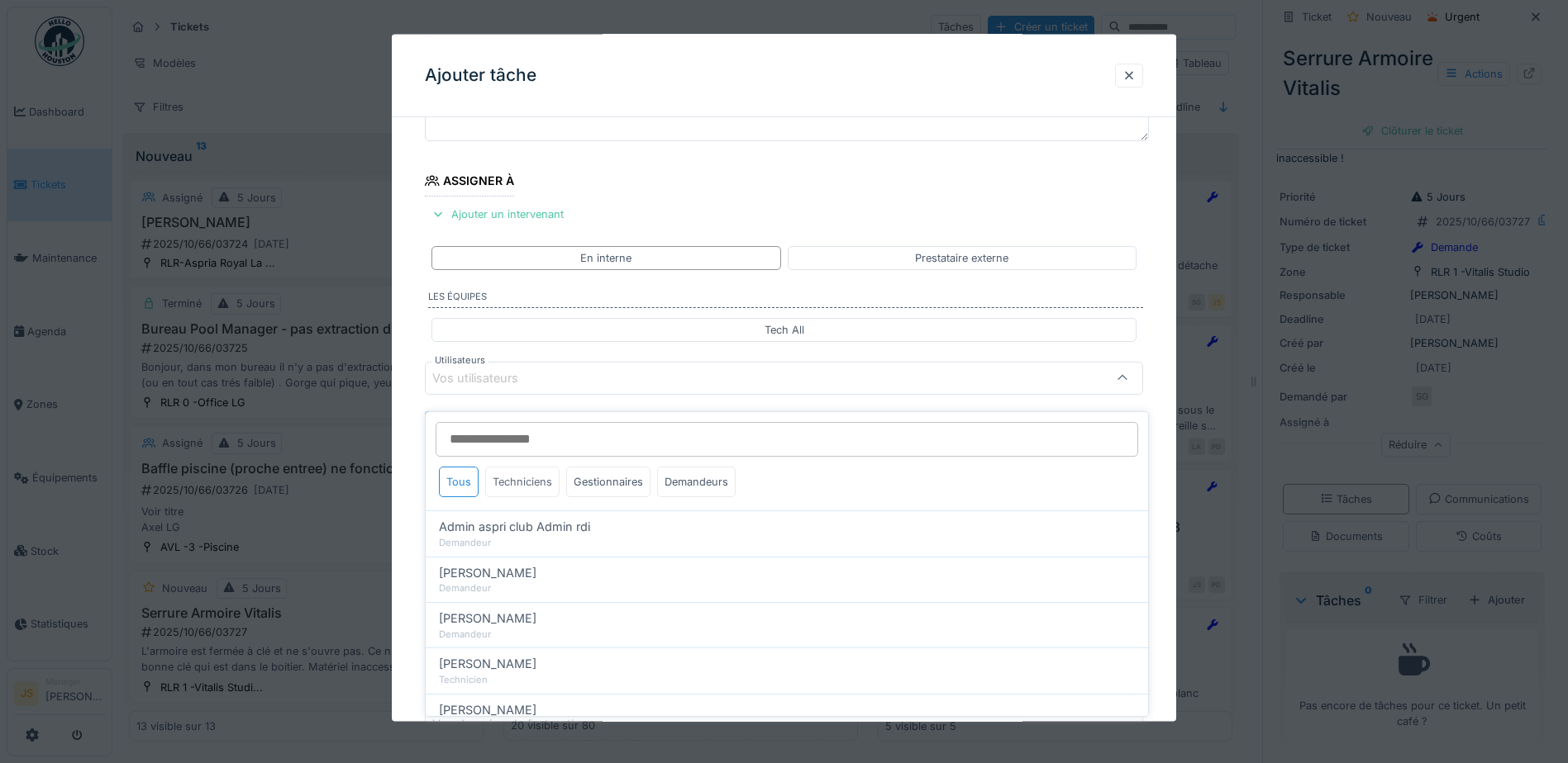
click at [525, 474] on div "Techniciens" at bounding box center [522, 482] width 74 height 31
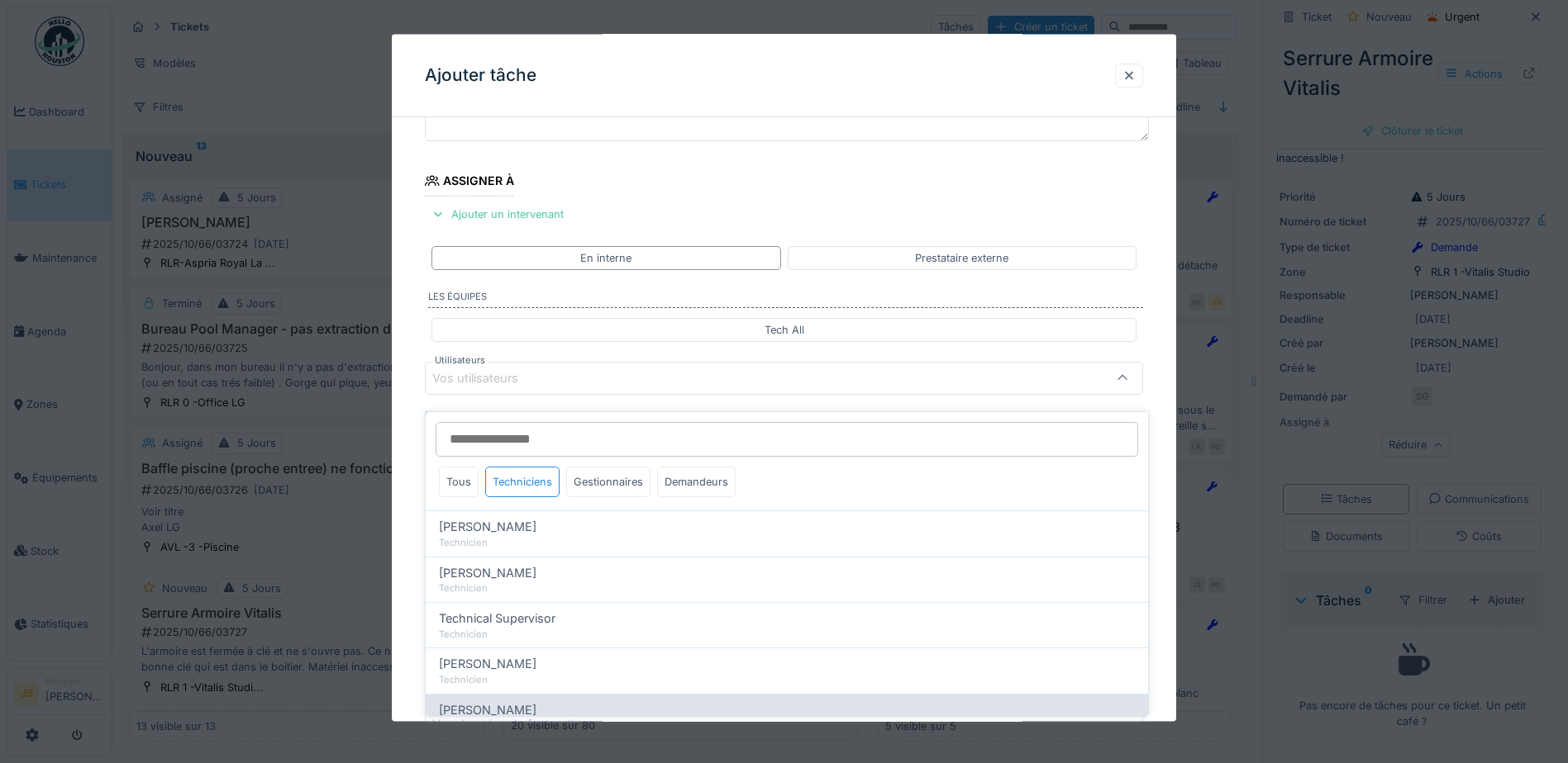
click at [494, 701] on span "[PERSON_NAME]" at bounding box center [487, 710] width 97 height 18
type input "*****"
click at [415, 633] on div "**********" at bounding box center [784, 440] width 785 height 919
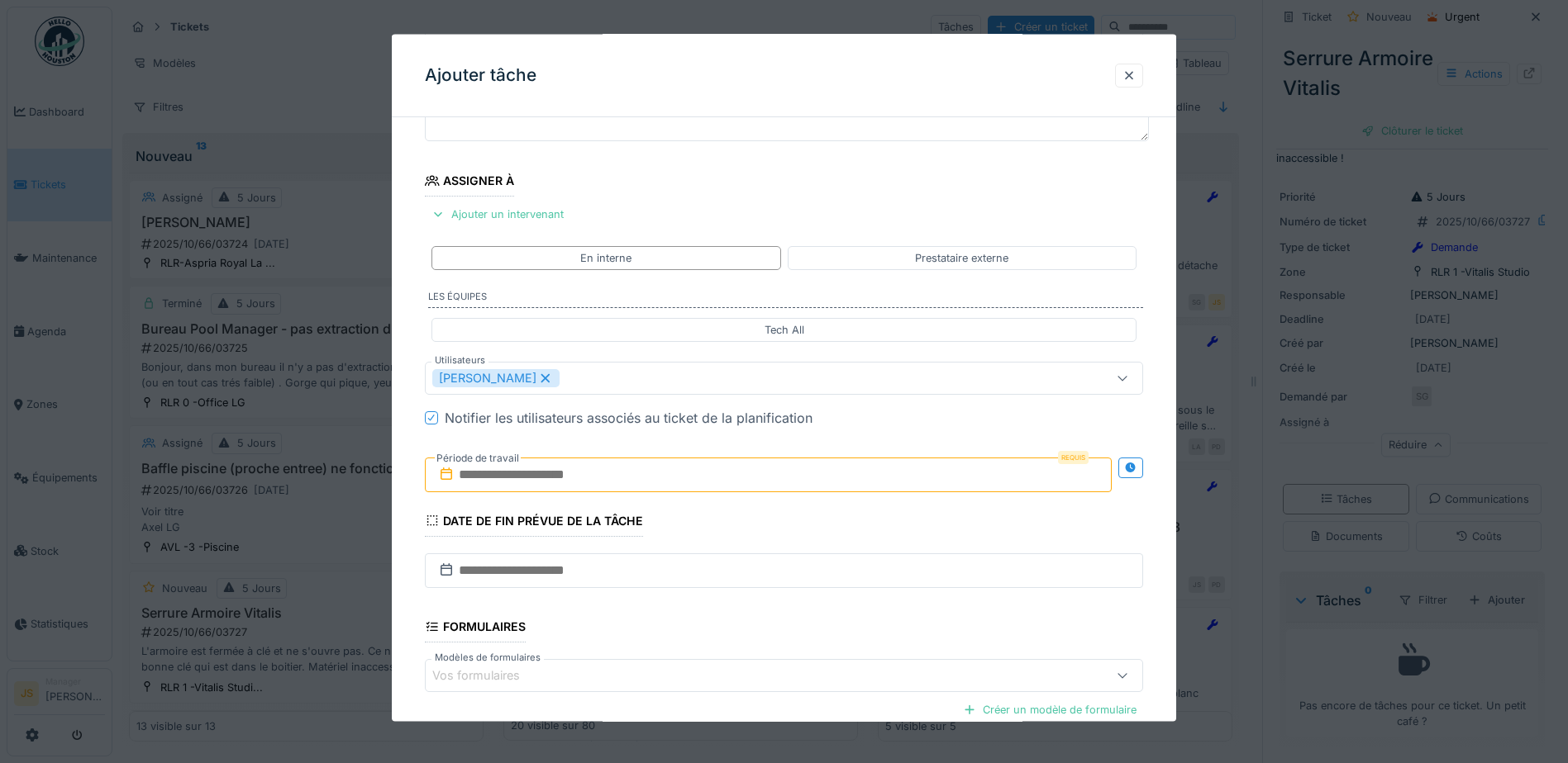
click at [503, 481] on input "text" at bounding box center [769, 474] width 687 height 35
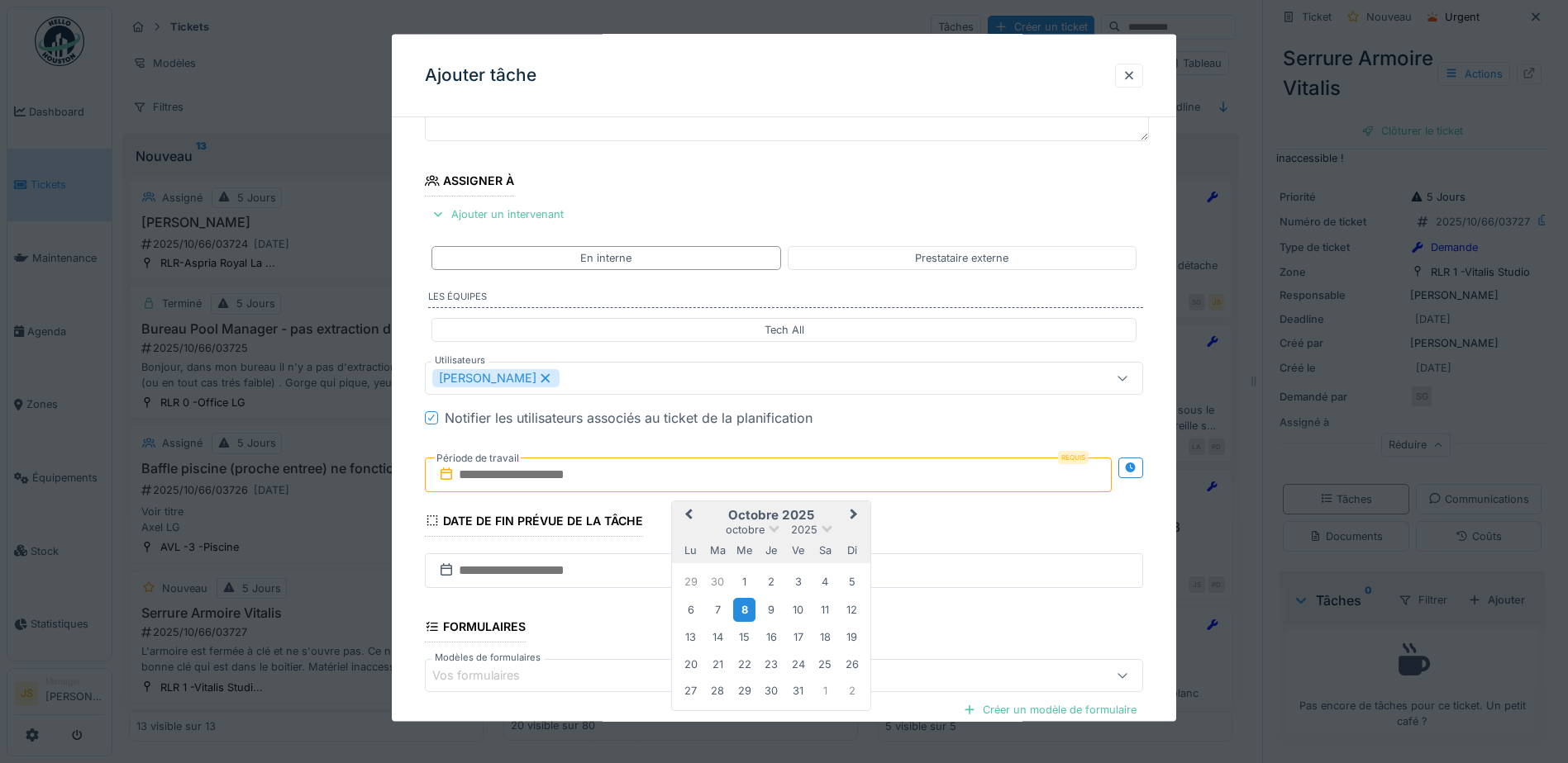
click at [743, 611] on div "8" at bounding box center [745, 609] width 22 height 24
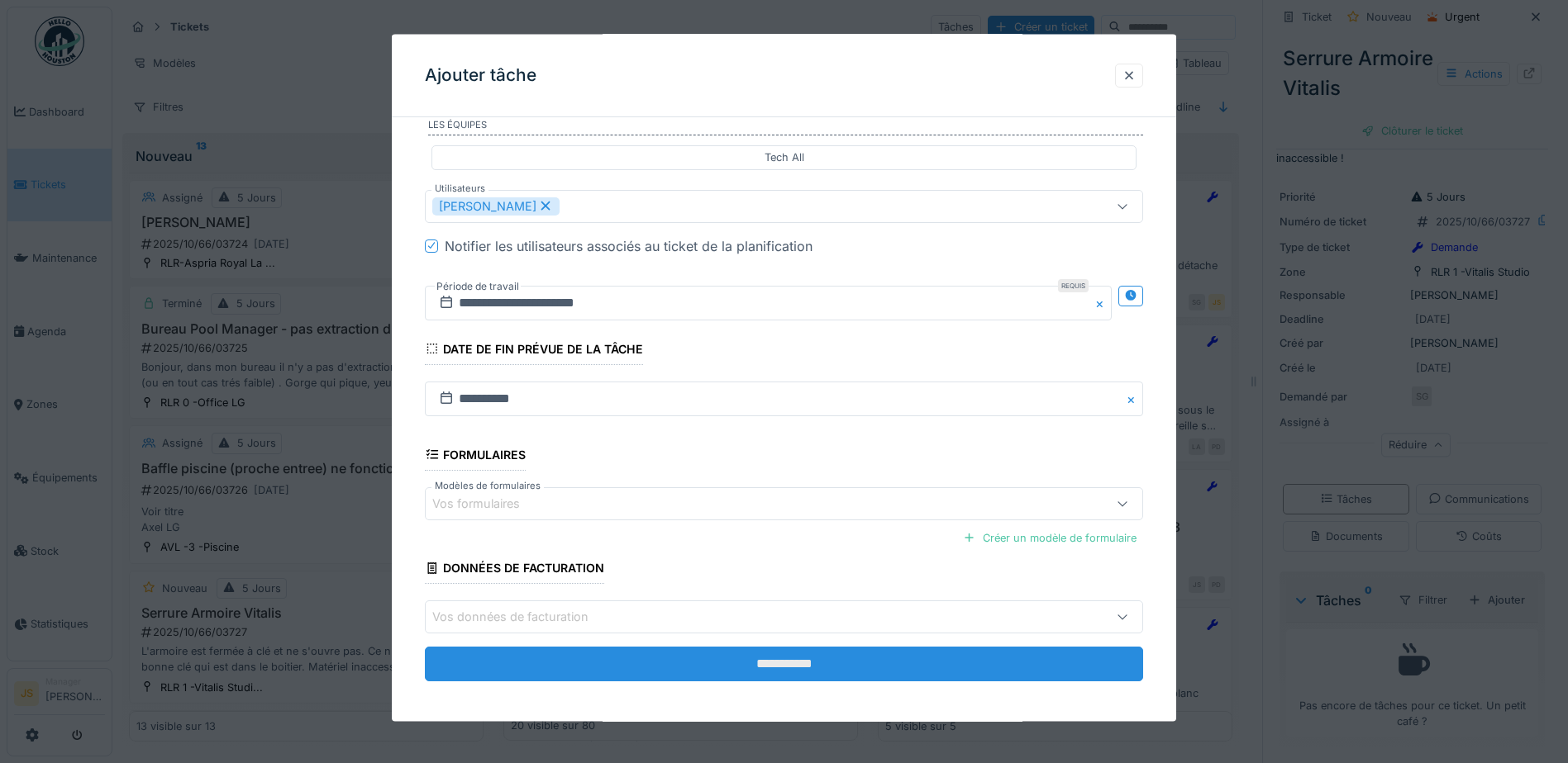
scroll to position [327, 0]
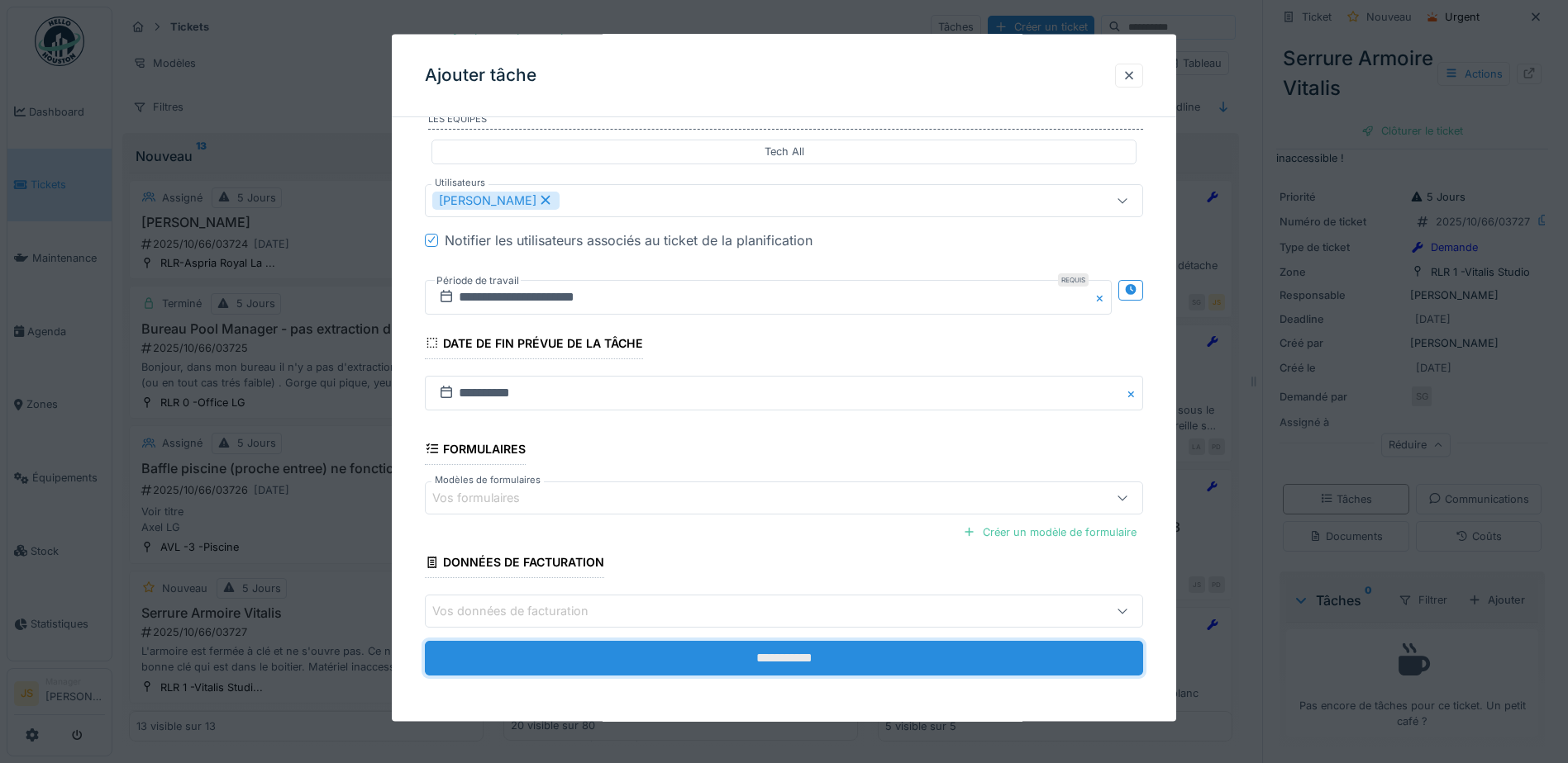
click at [864, 647] on input "**********" at bounding box center [784, 658] width 718 height 35
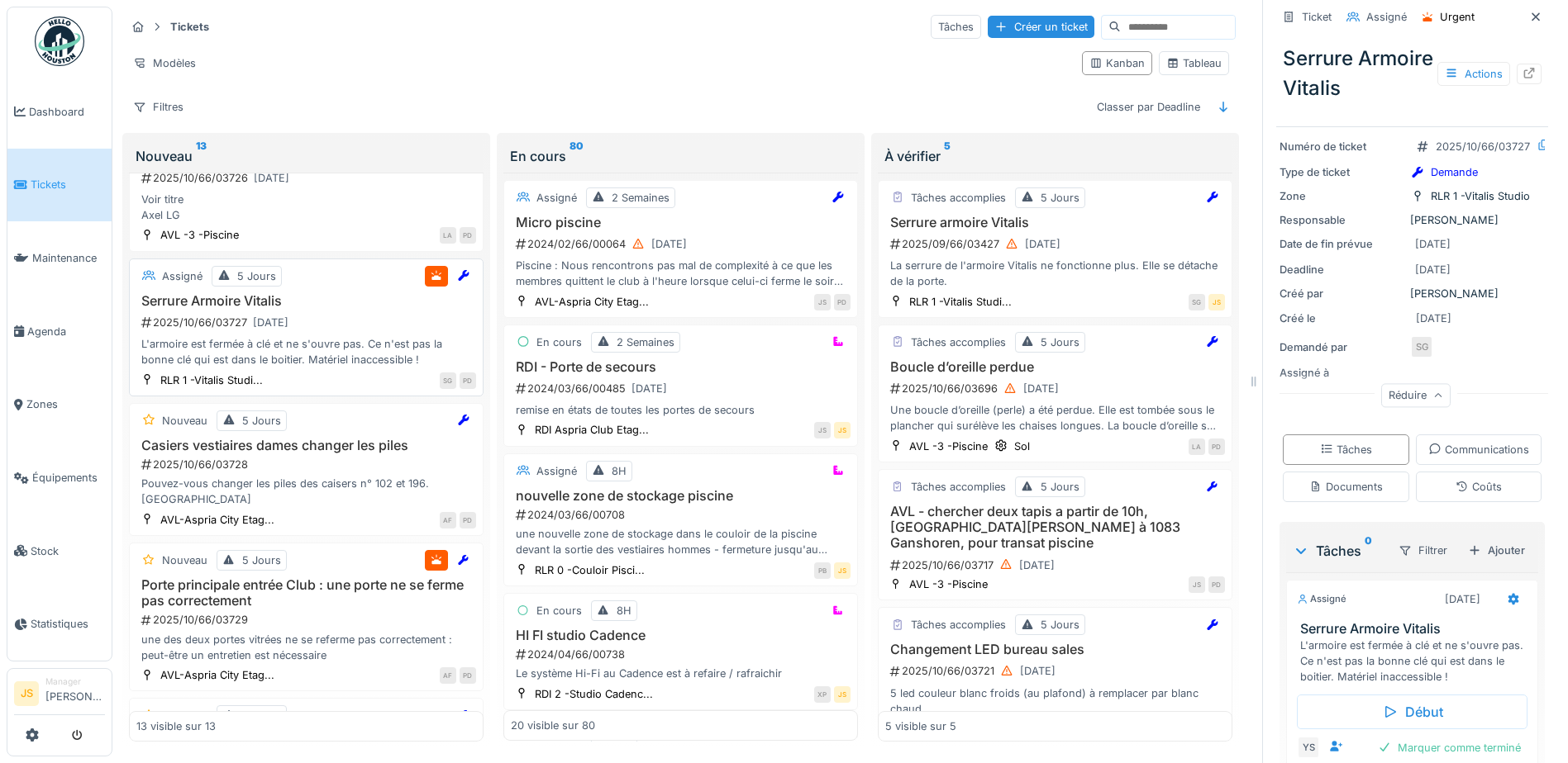
scroll to position [331, 0]
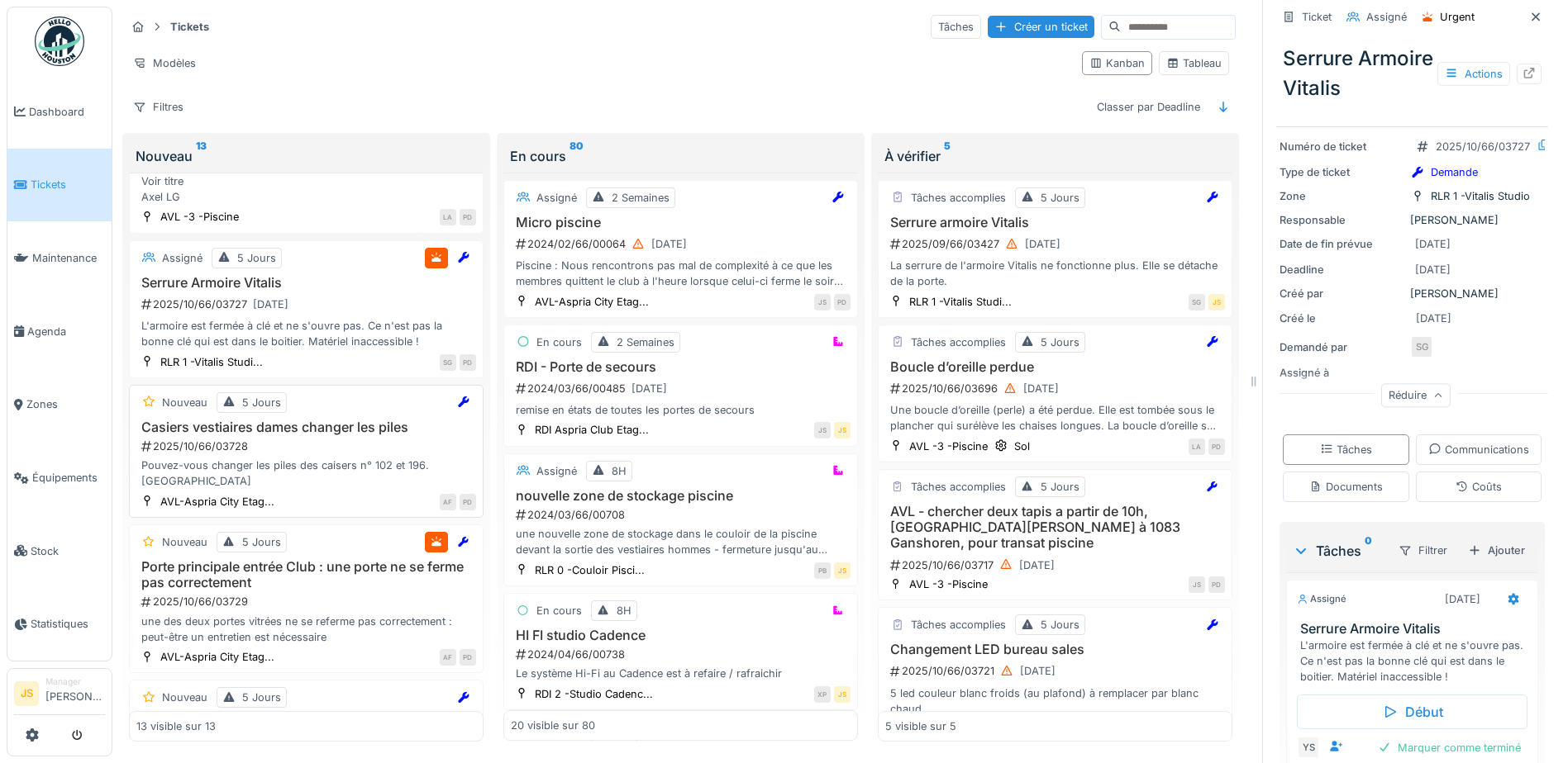
click at [321, 429] on h3 "Casiers vestiaires dames changer les piles" at bounding box center [306, 427] width 339 height 15
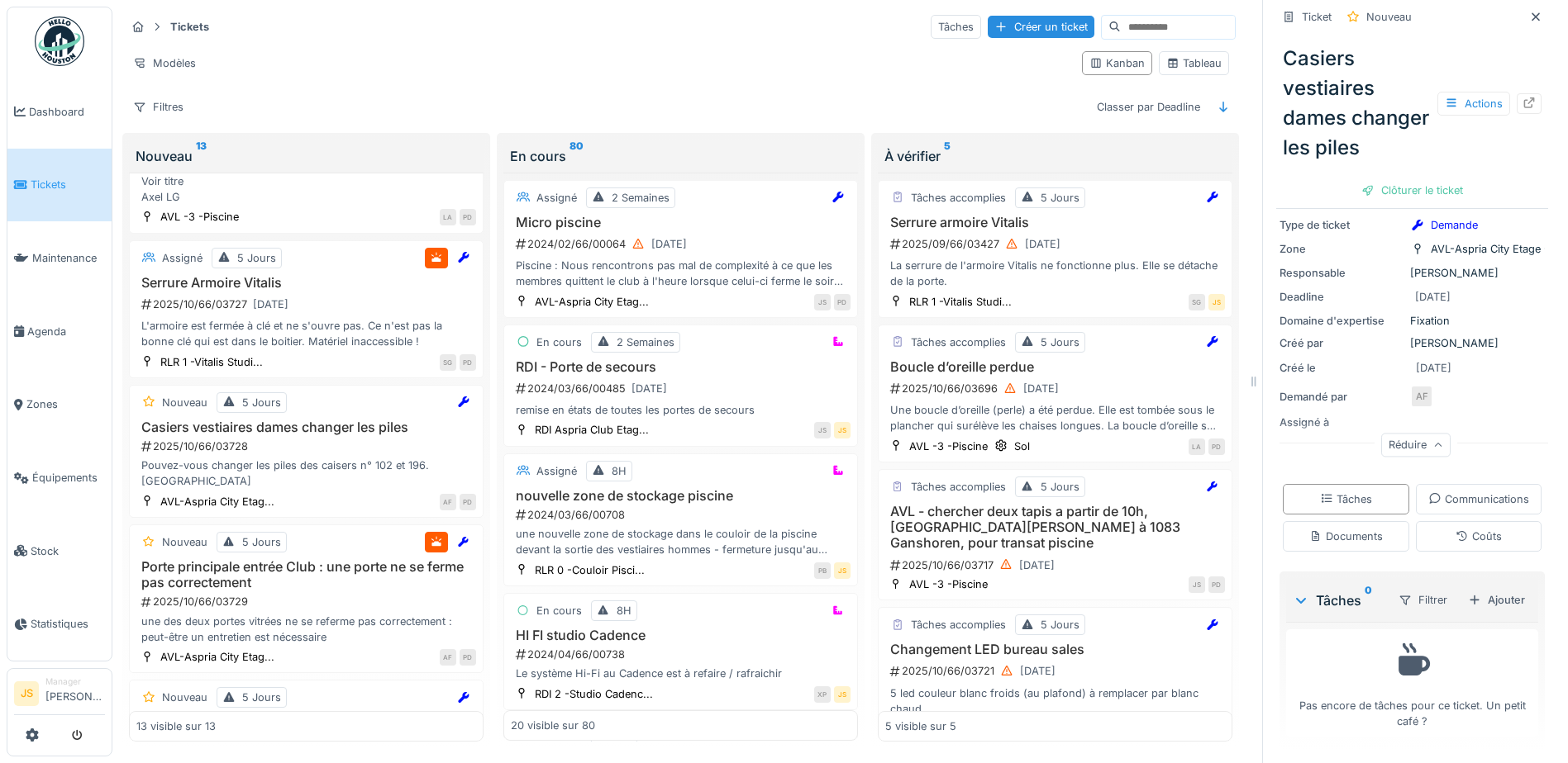
scroll to position [222, 0]
click at [1471, 589] on div "Ajouter" at bounding box center [1497, 600] width 70 height 22
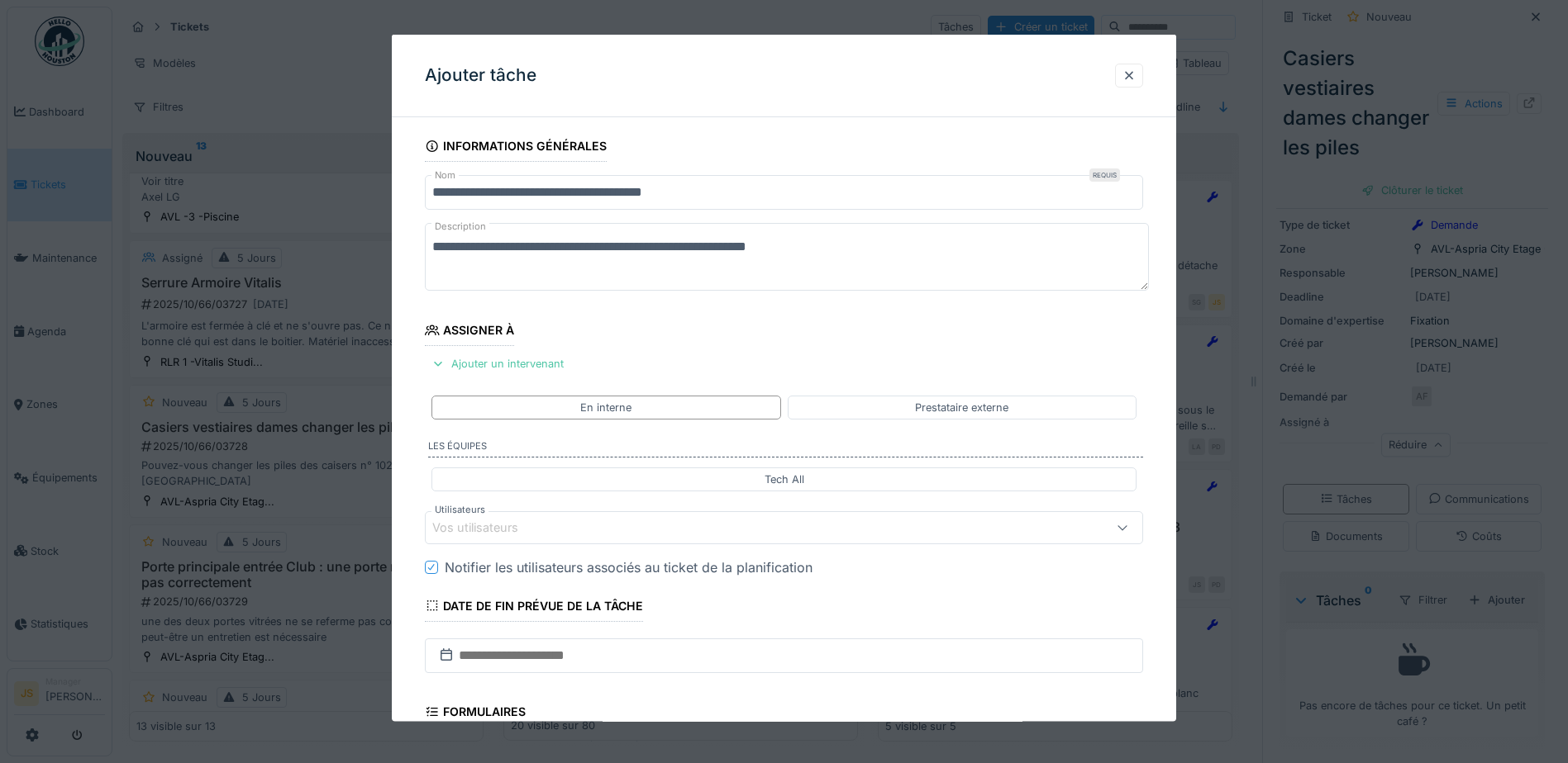
click at [503, 517] on div "Vos utilisateurs" at bounding box center [784, 527] width 718 height 33
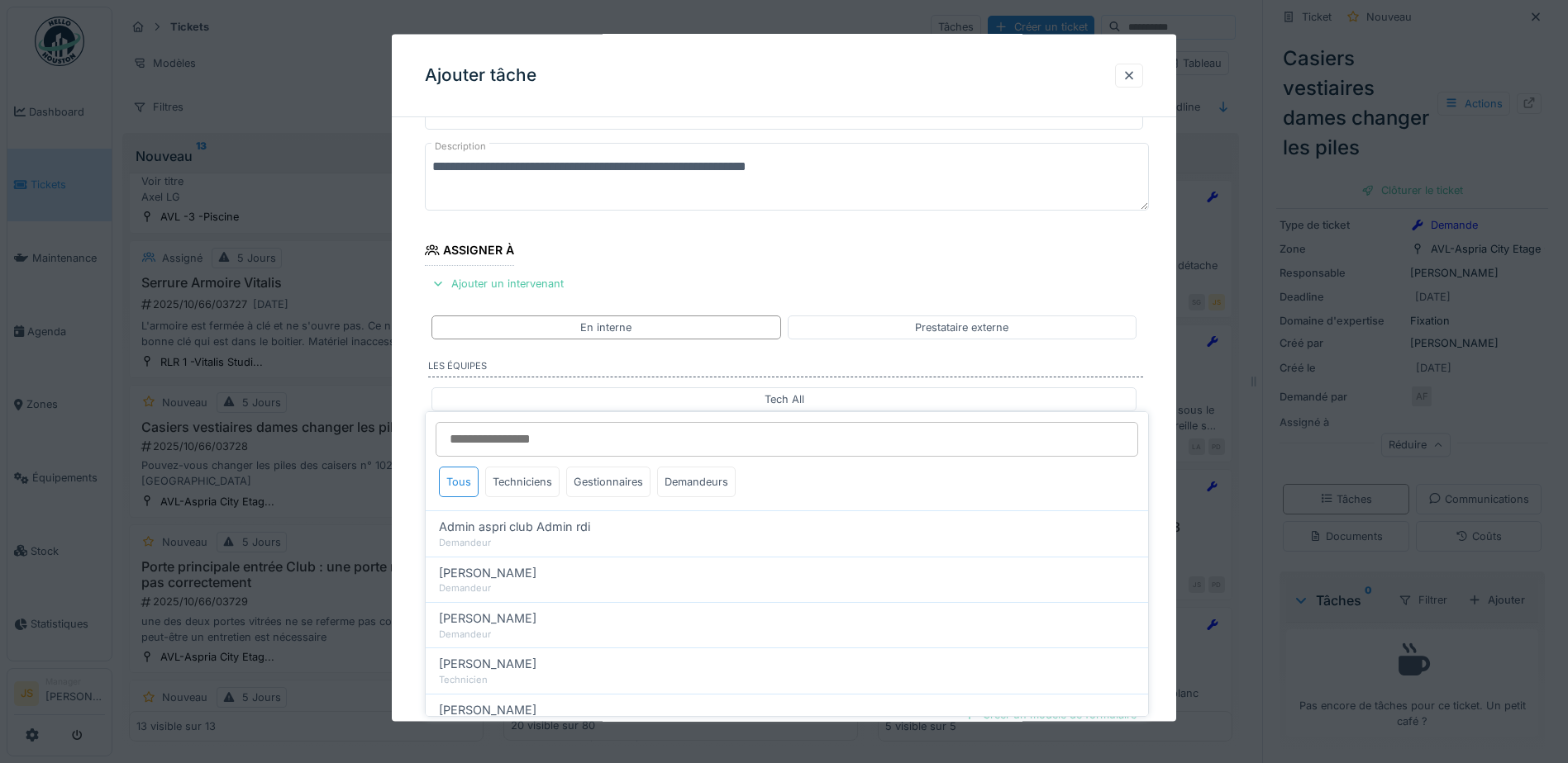
scroll to position [150, 0]
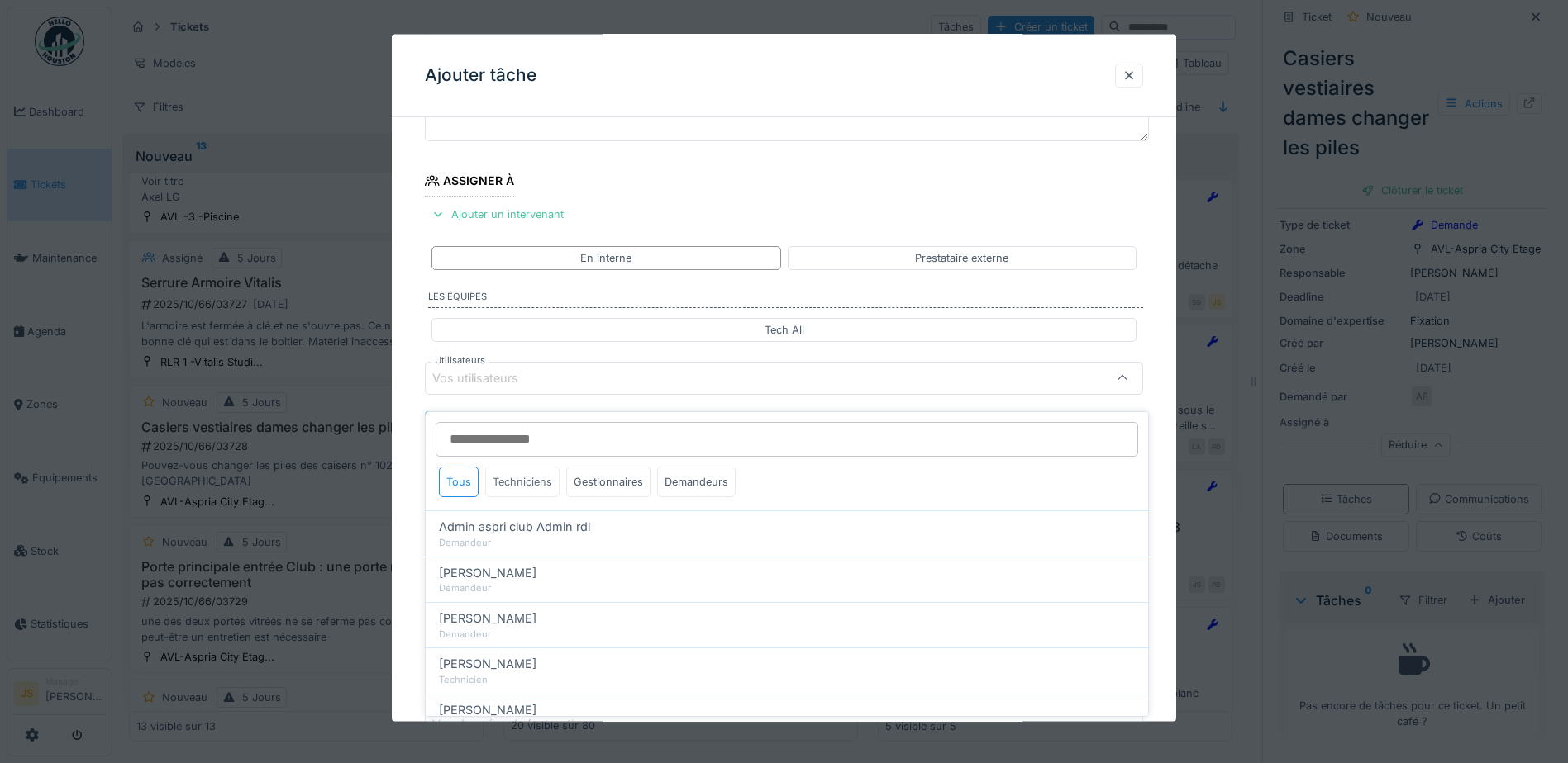
click at [537, 474] on div "Techniciens" at bounding box center [522, 482] width 74 height 31
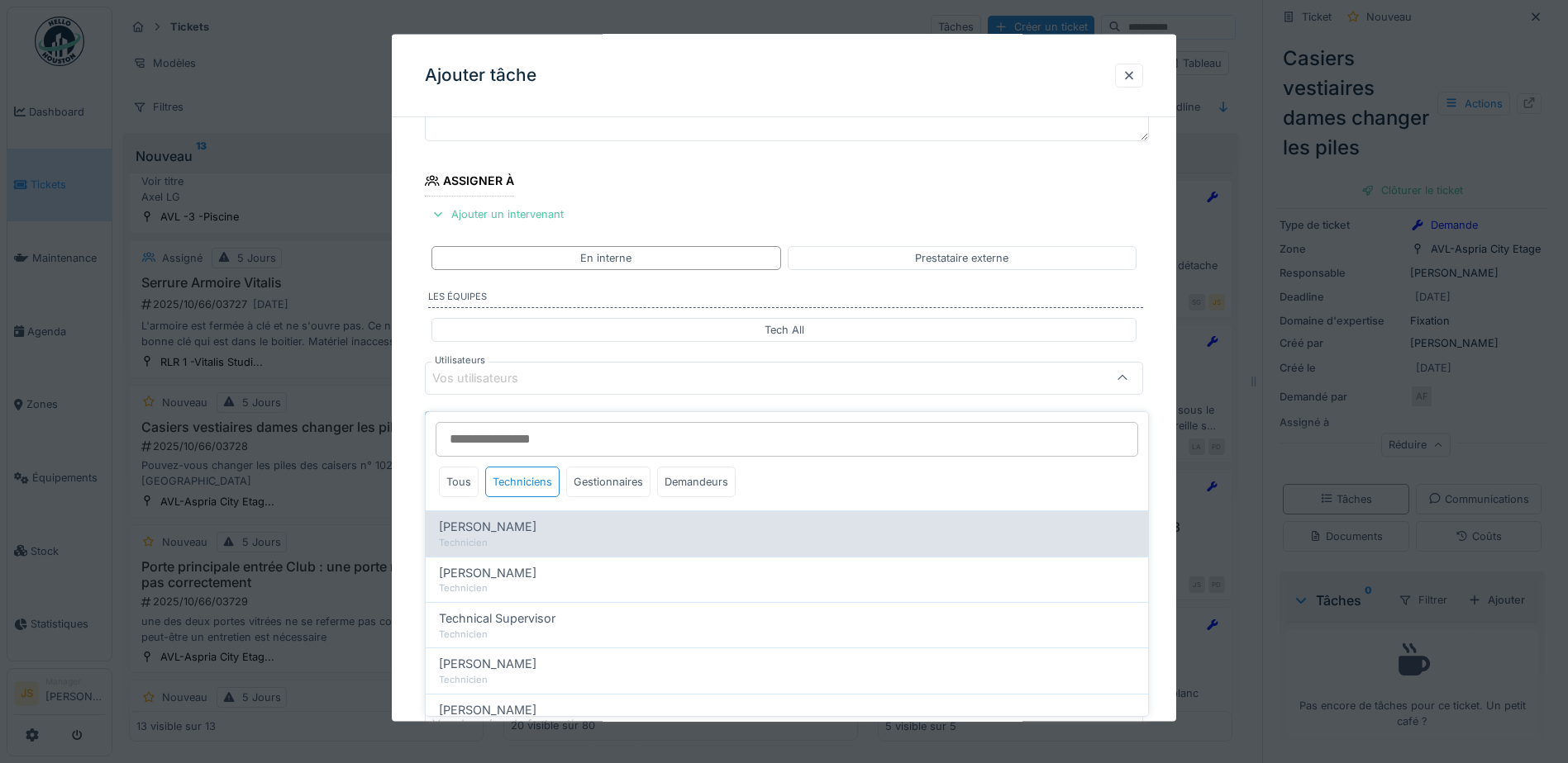
click at [533, 511] on div "Alexandre Michailidis Technicien" at bounding box center [787, 533] width 722 height 45
type input "*****"
click at [510, 518] on span "[PERSON_NAME]" at bounding box center [487, 526] width 97 height 18
click at [492, 537] on div "Technicien" at bounding box center [787, 543] width 696 height 14
type input "*****"
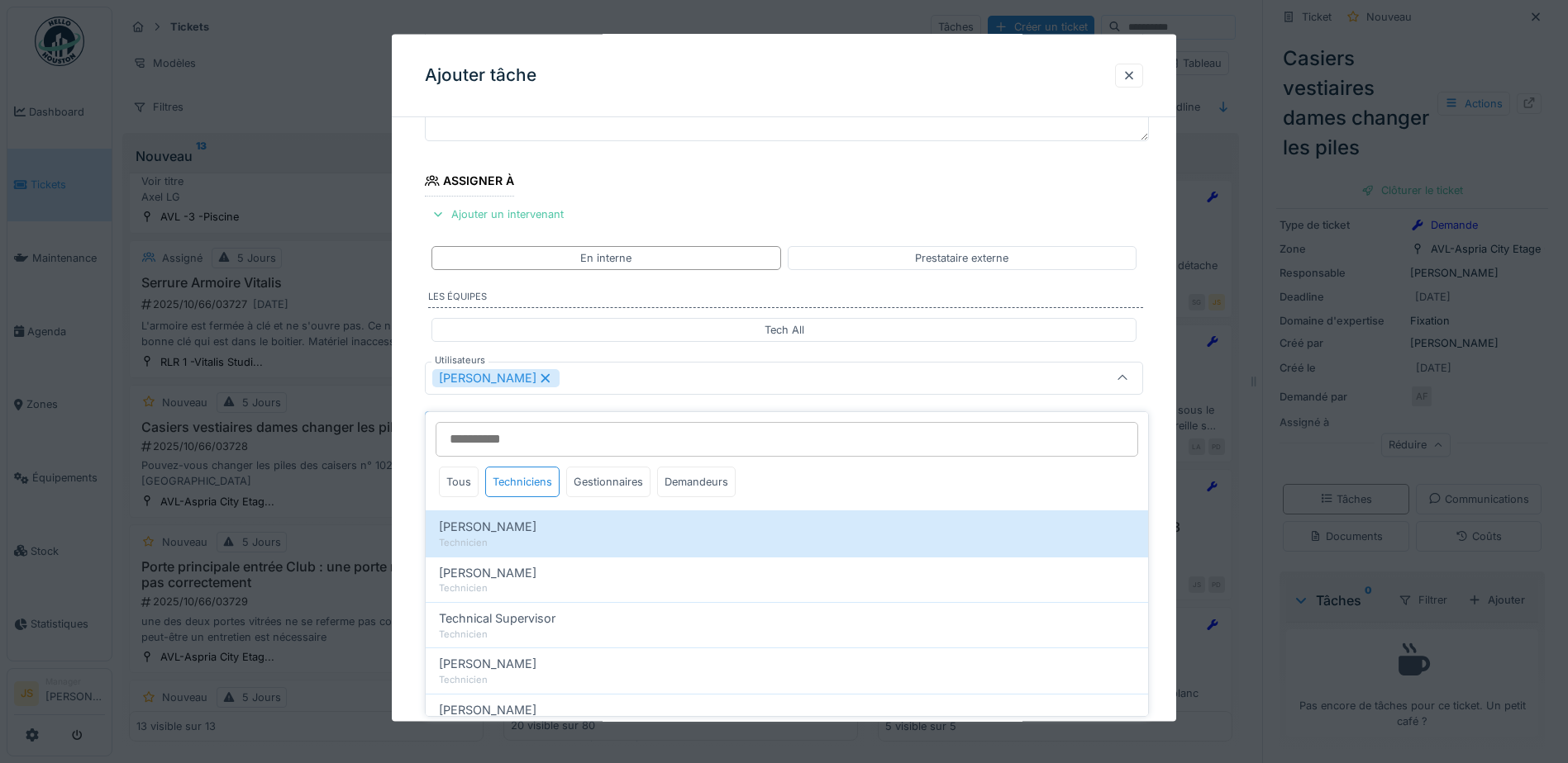
click at [398, 508] on div "**********" at bounding box center [784, 440] width 785 height 919
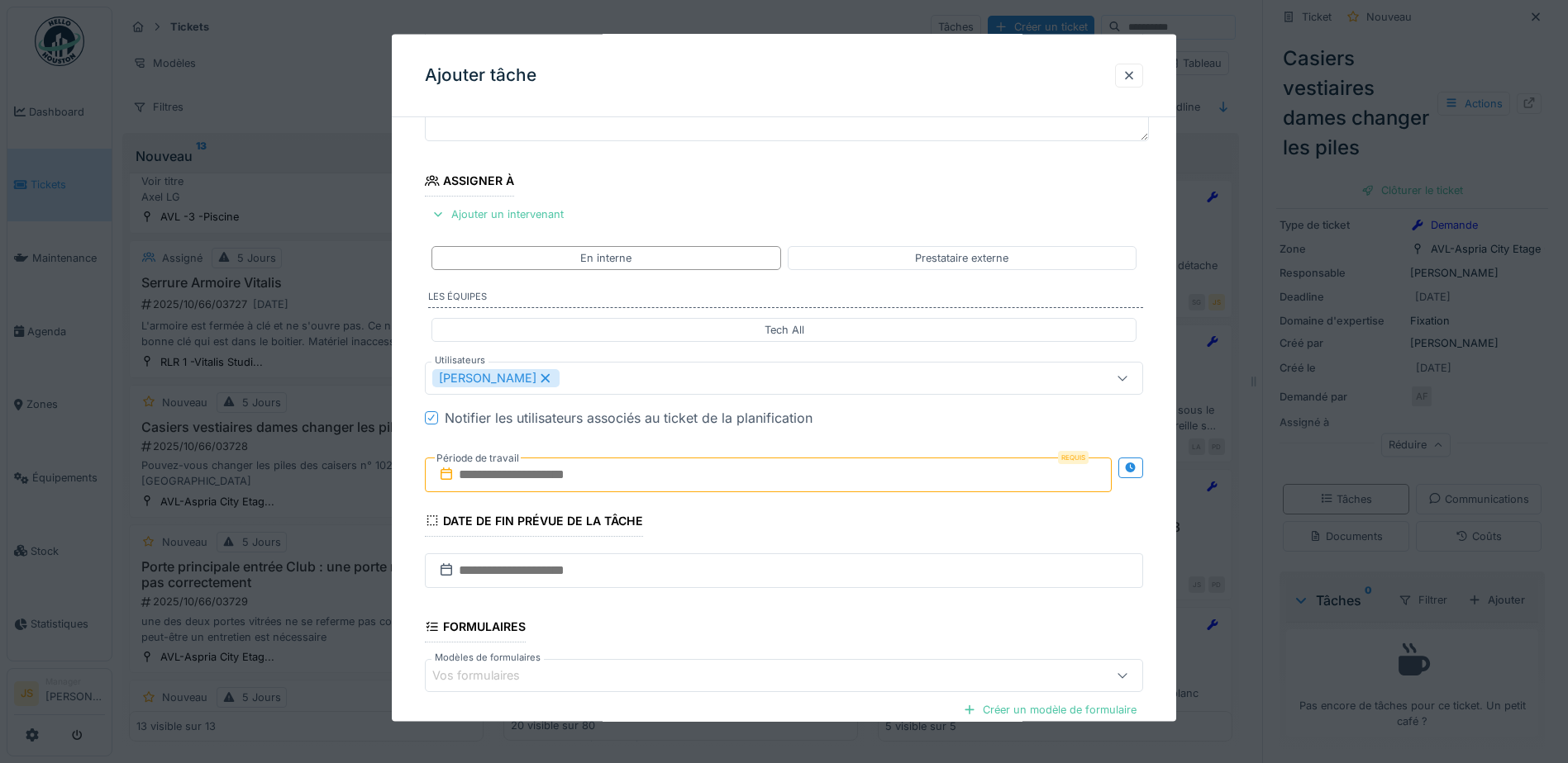
click at [555, 478] on input "text" at bounding box center [769, 474] width 687 height 35
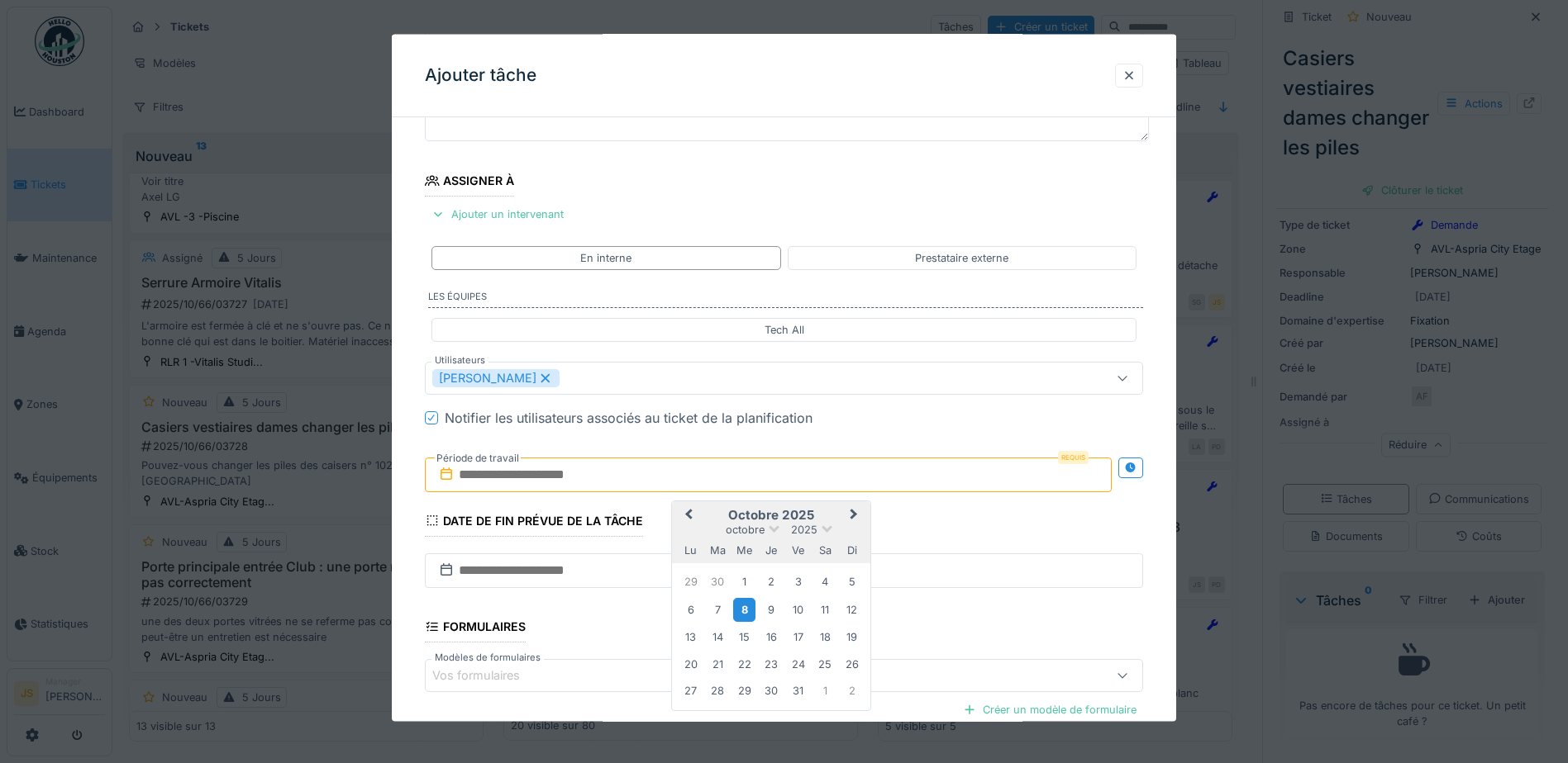
click at [746, 614] on div "8" at bounding box center [745, 609] width 22 height 24
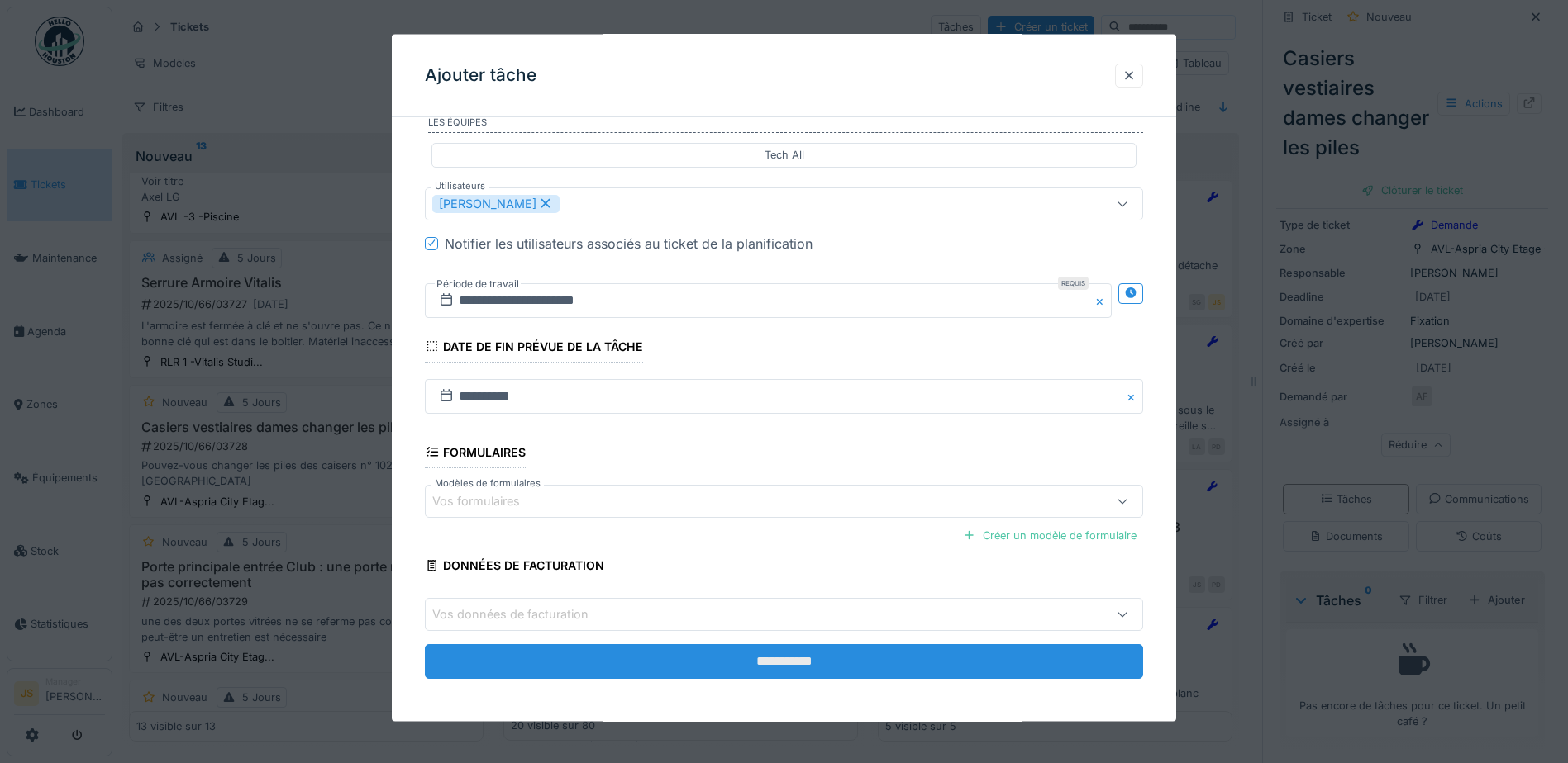
scroll to position [327, 0]
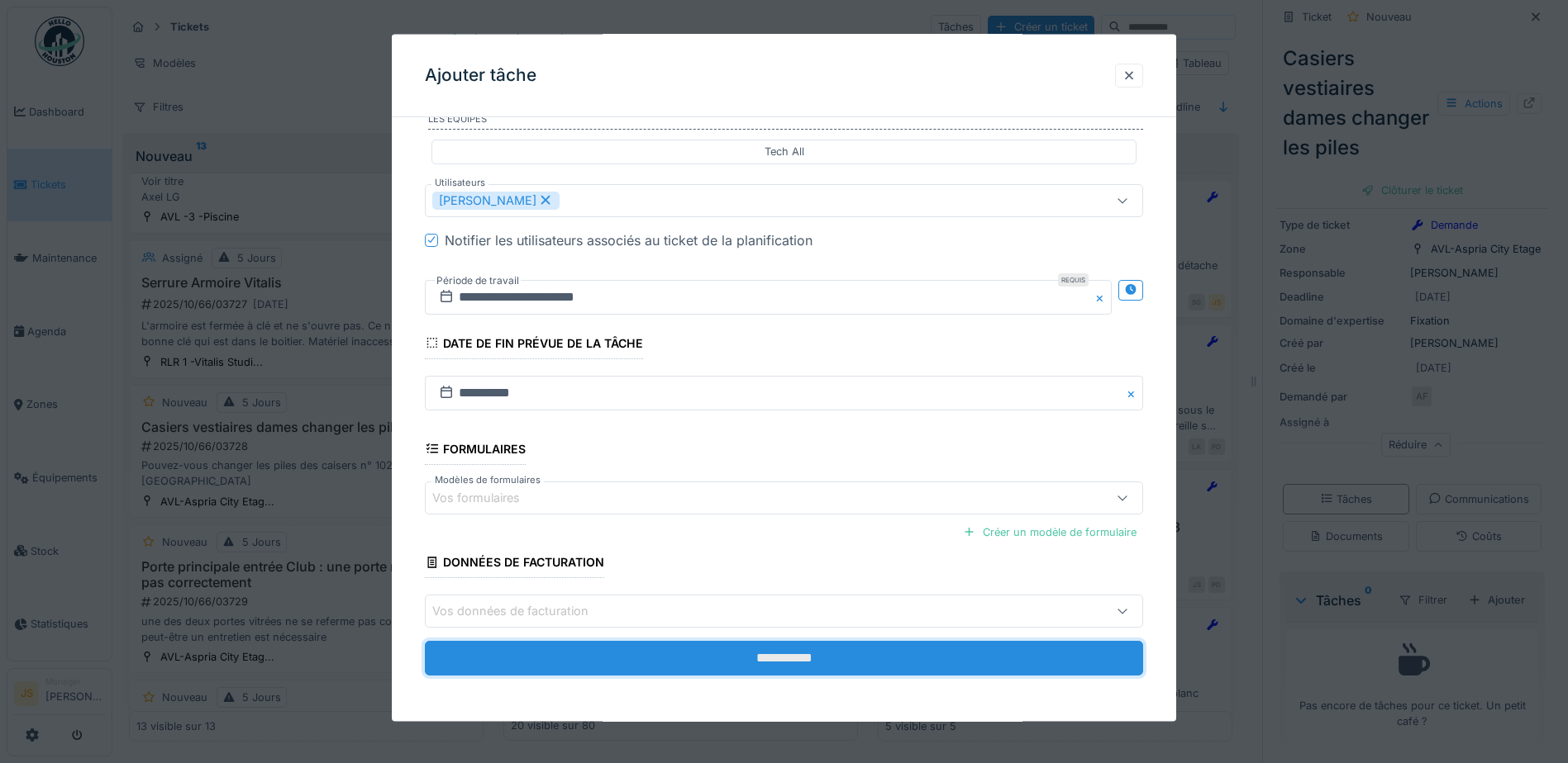
click at [811, 664] on input "**********" at bounding box center [784, 658] width 718 height 35
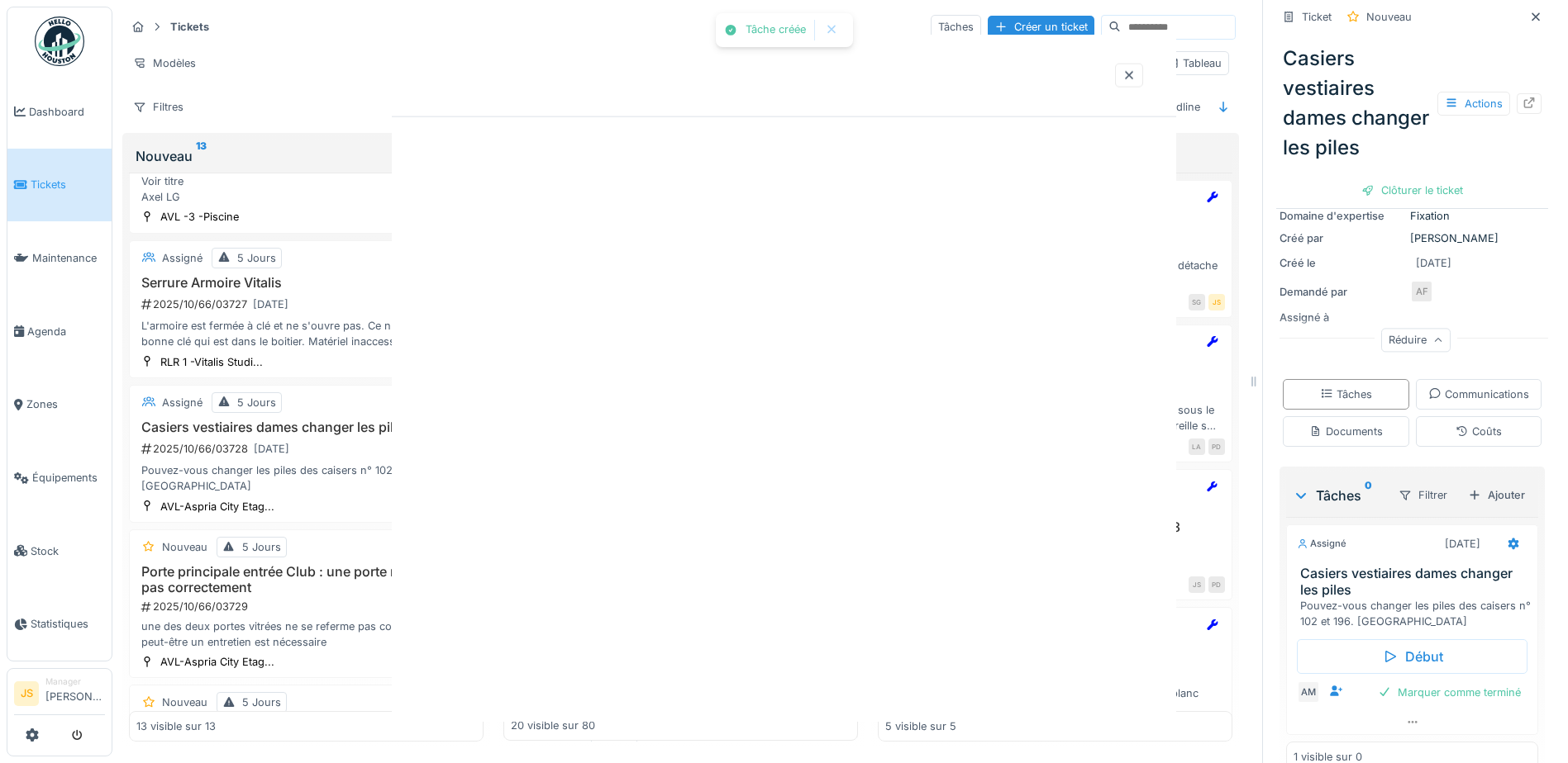
scroll to position [200, 0]
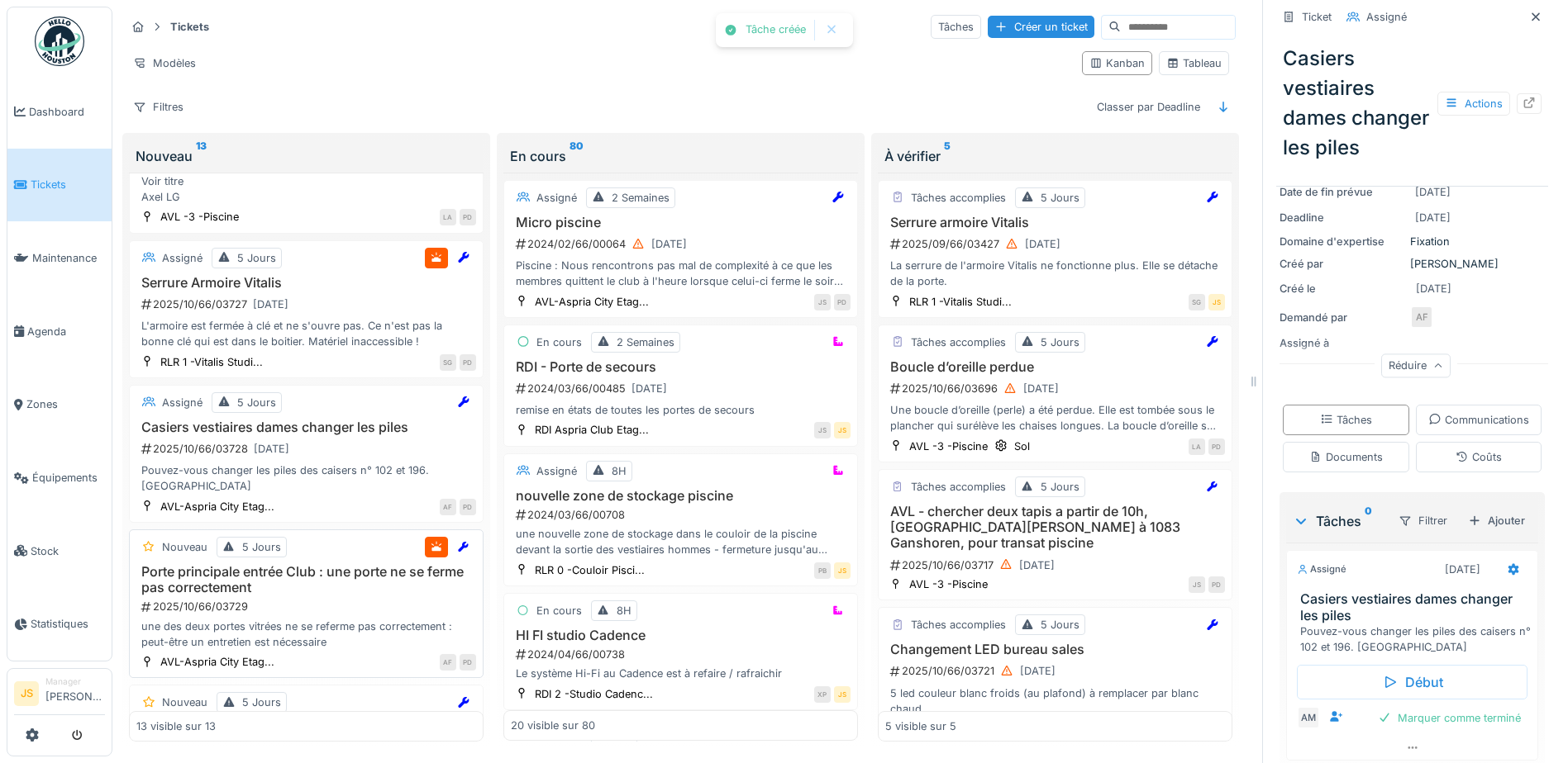
click at [289, 585] on h3 "Porte principale entrée Club : une porte ne se ferme pas correctement" at bounding box center [306, 579] width 339 height 32
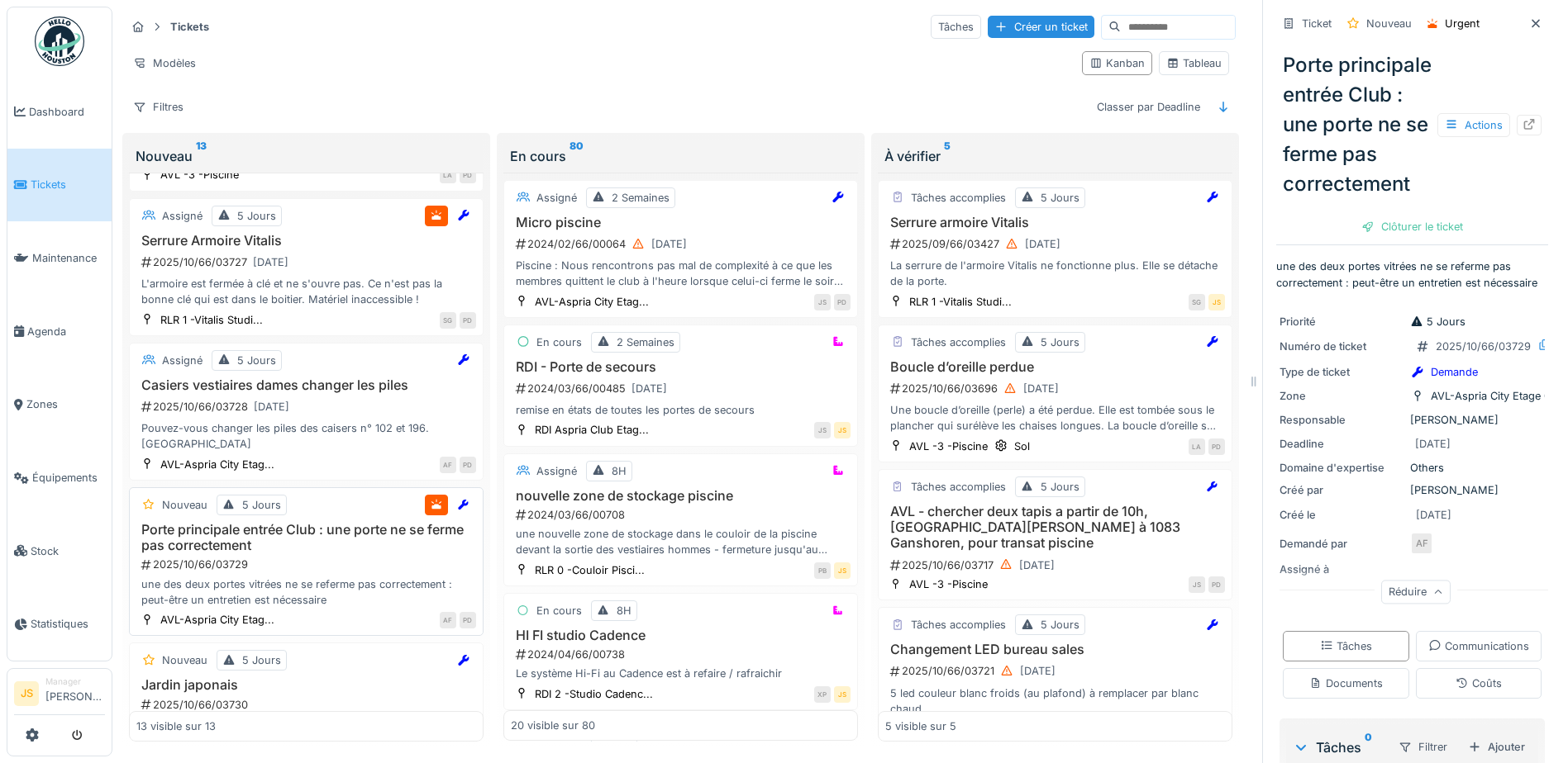
scroll to position [413, 0]
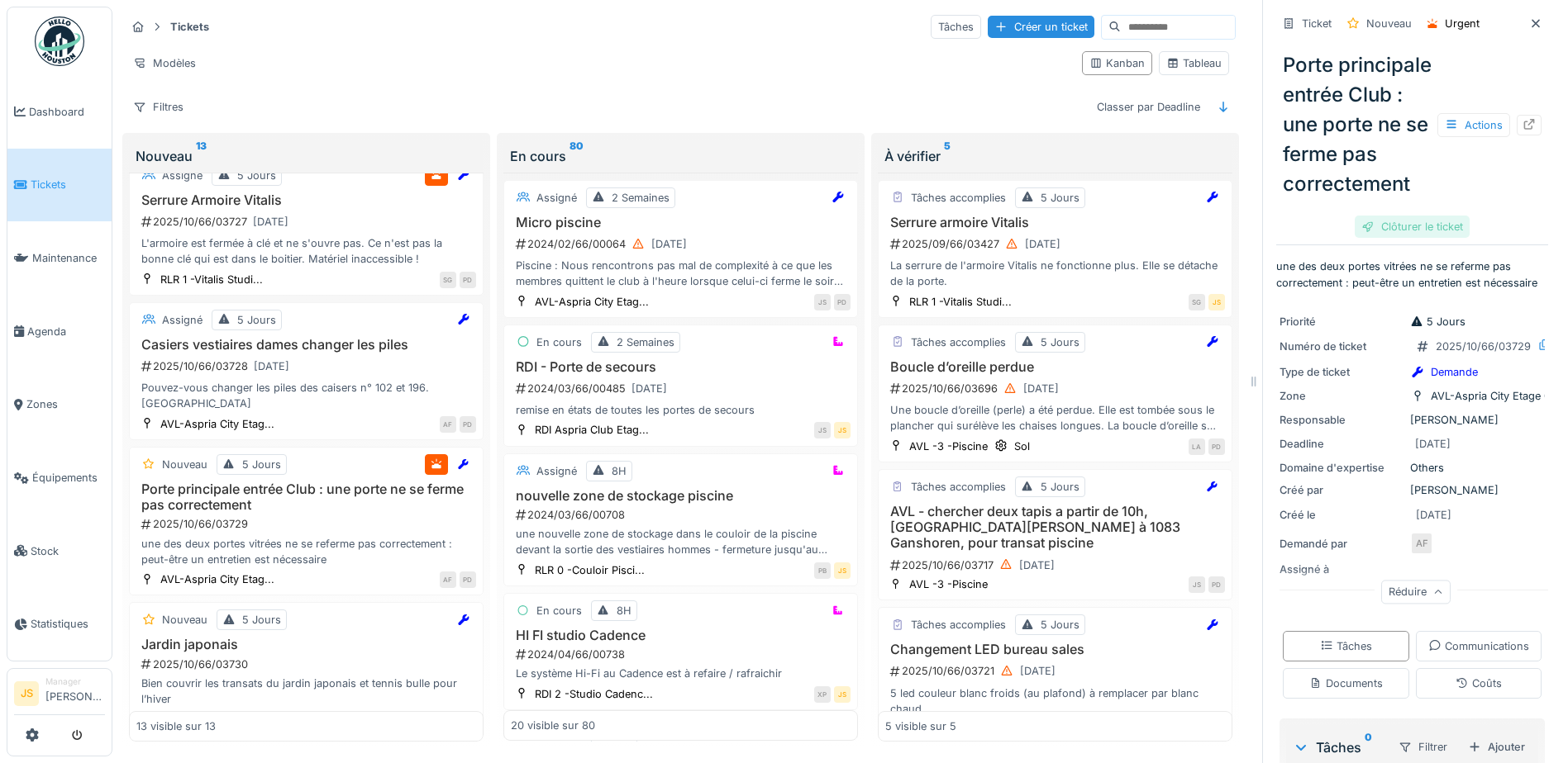
click at [1406, 238] on div "Clôturer le ticket" at bounding box center [1412, 226] width 115 height 22
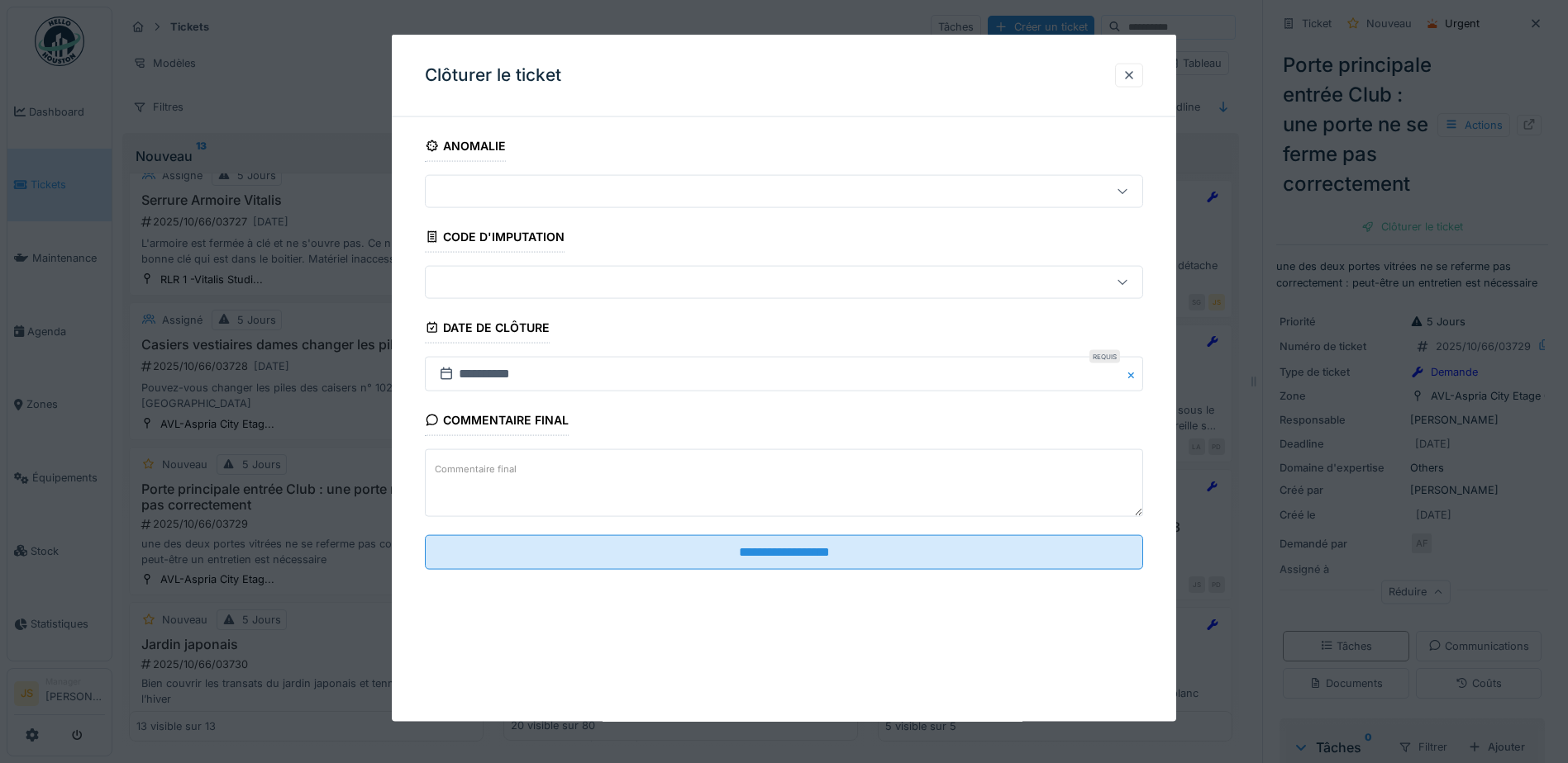
click at [516, 472] on label "Commentaire final" at bounding box center [475, 469] width 88 height 21
click at [516, 472] on textarea "Commentaire final" at bounding box center [784, 483] width 718 height 67
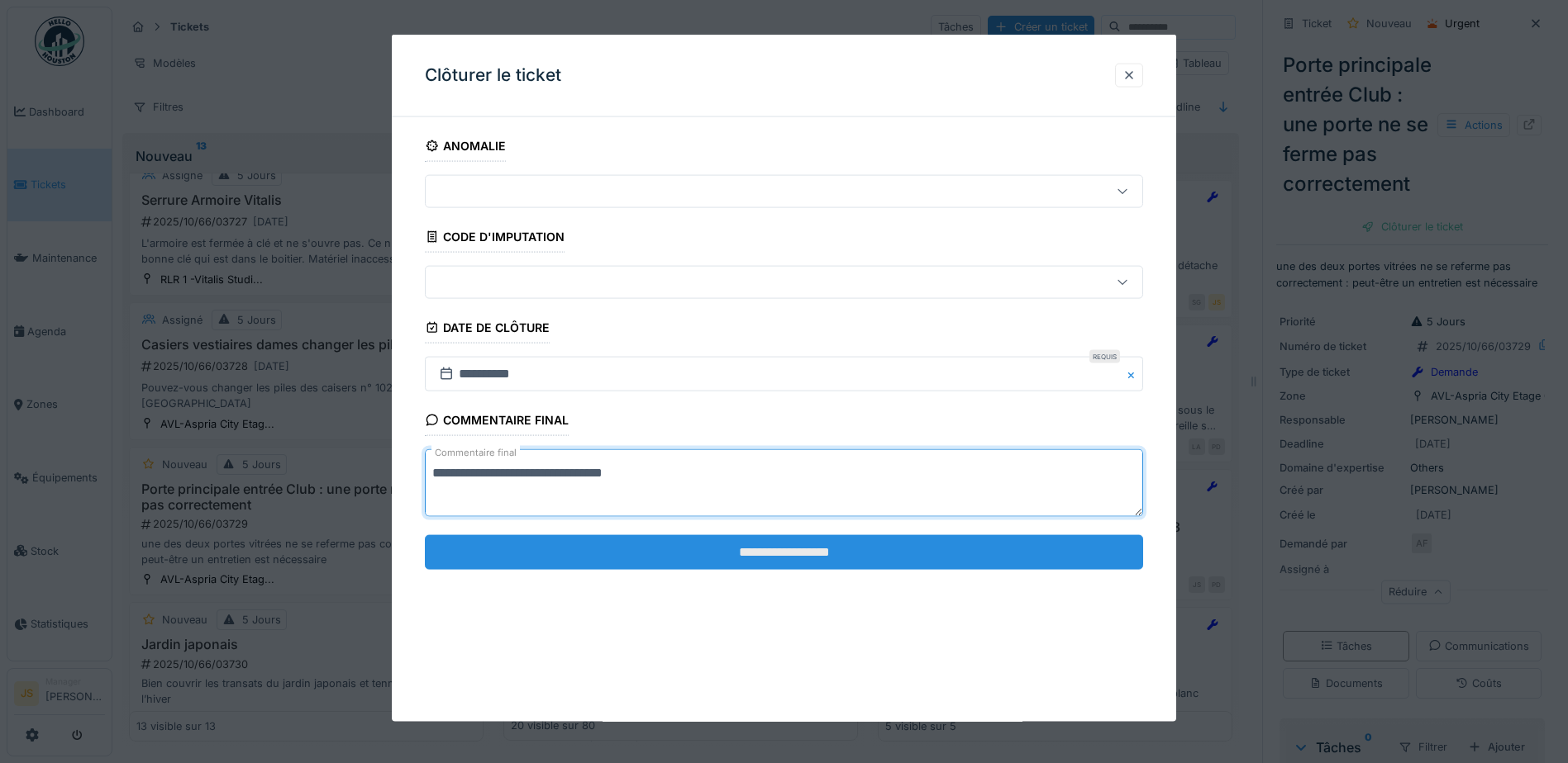
type textarea "**********"
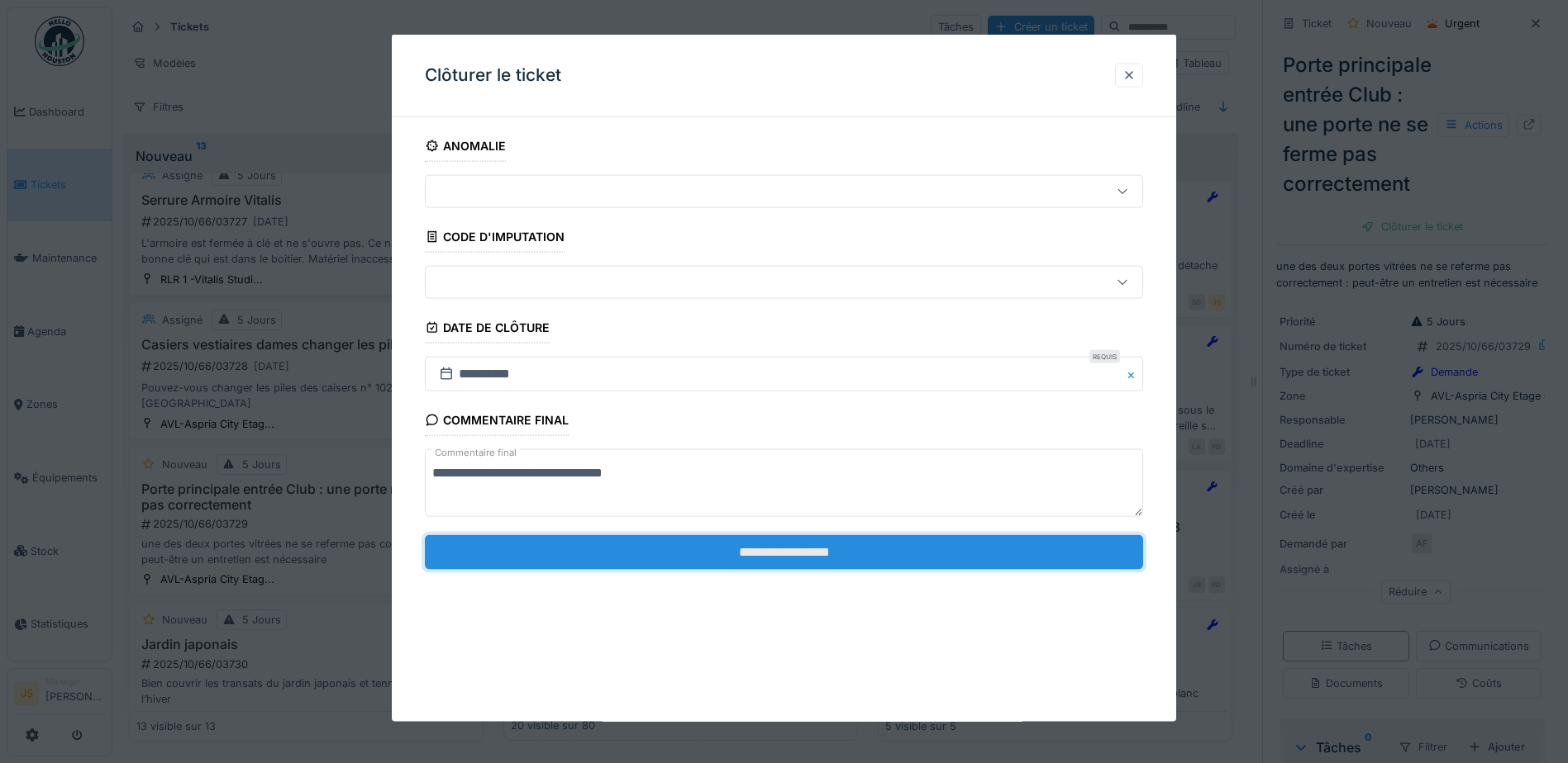
click at [763, 553] on input "**********" at bounding box center [784, 552] width 718 height 35
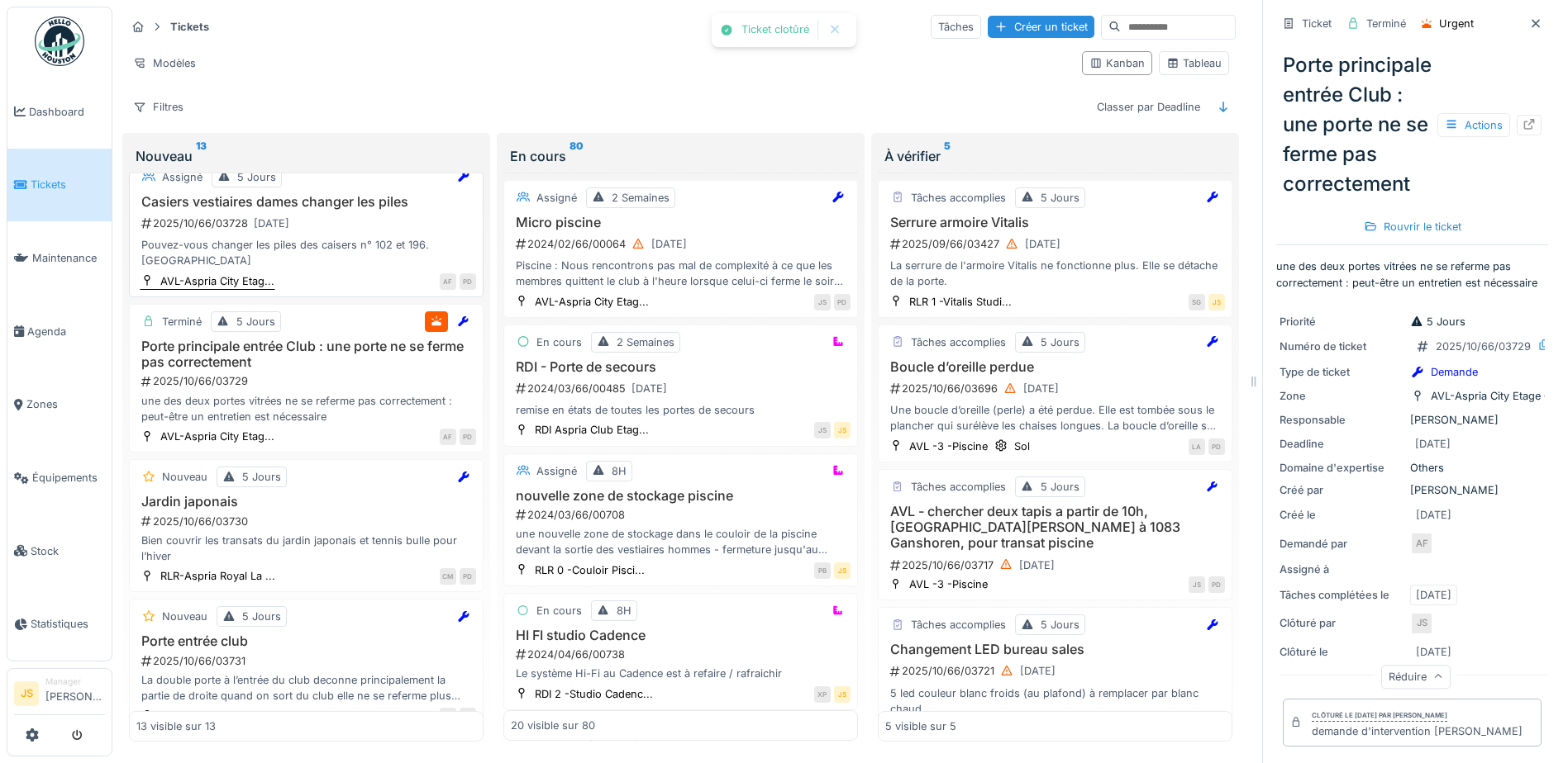
scroll to position [578, 0]
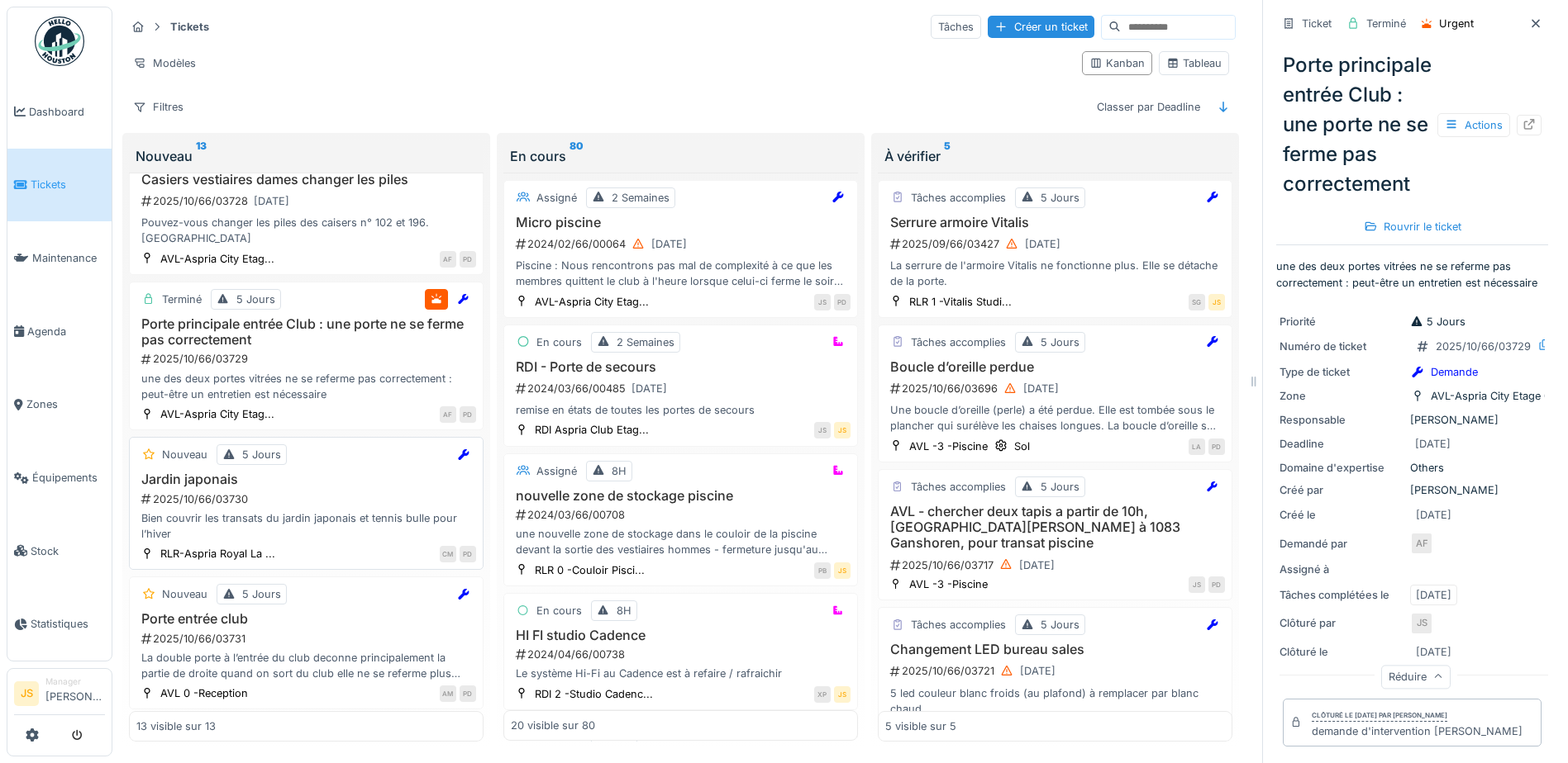
click at [167, 504] on div "2025/10/66/03730" at bounding box center [308, 499] width 337 height 15
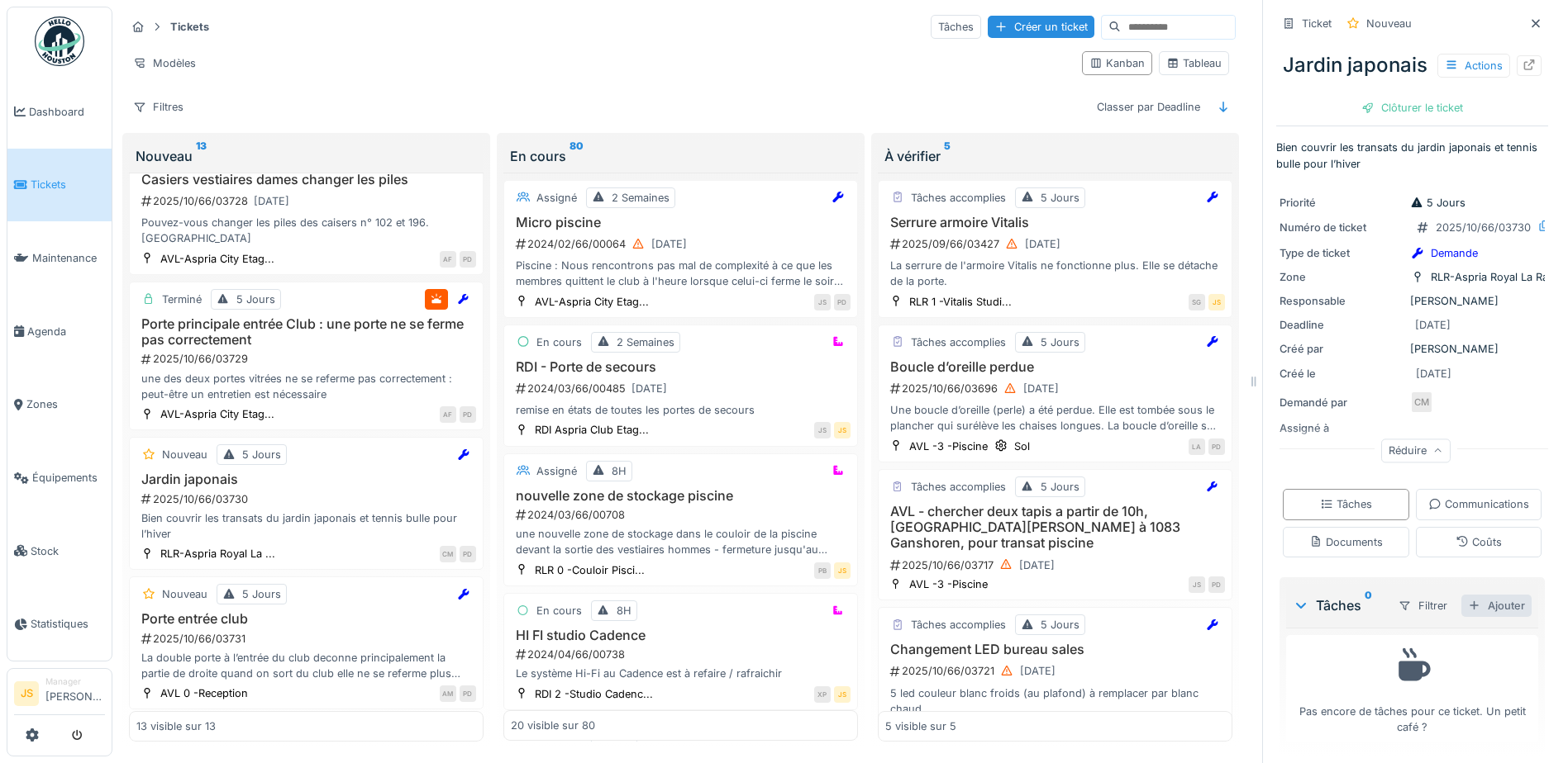
click at [1490, 617] on div "Ajouter" at bounding box center [1497, 606] width 70 height 22
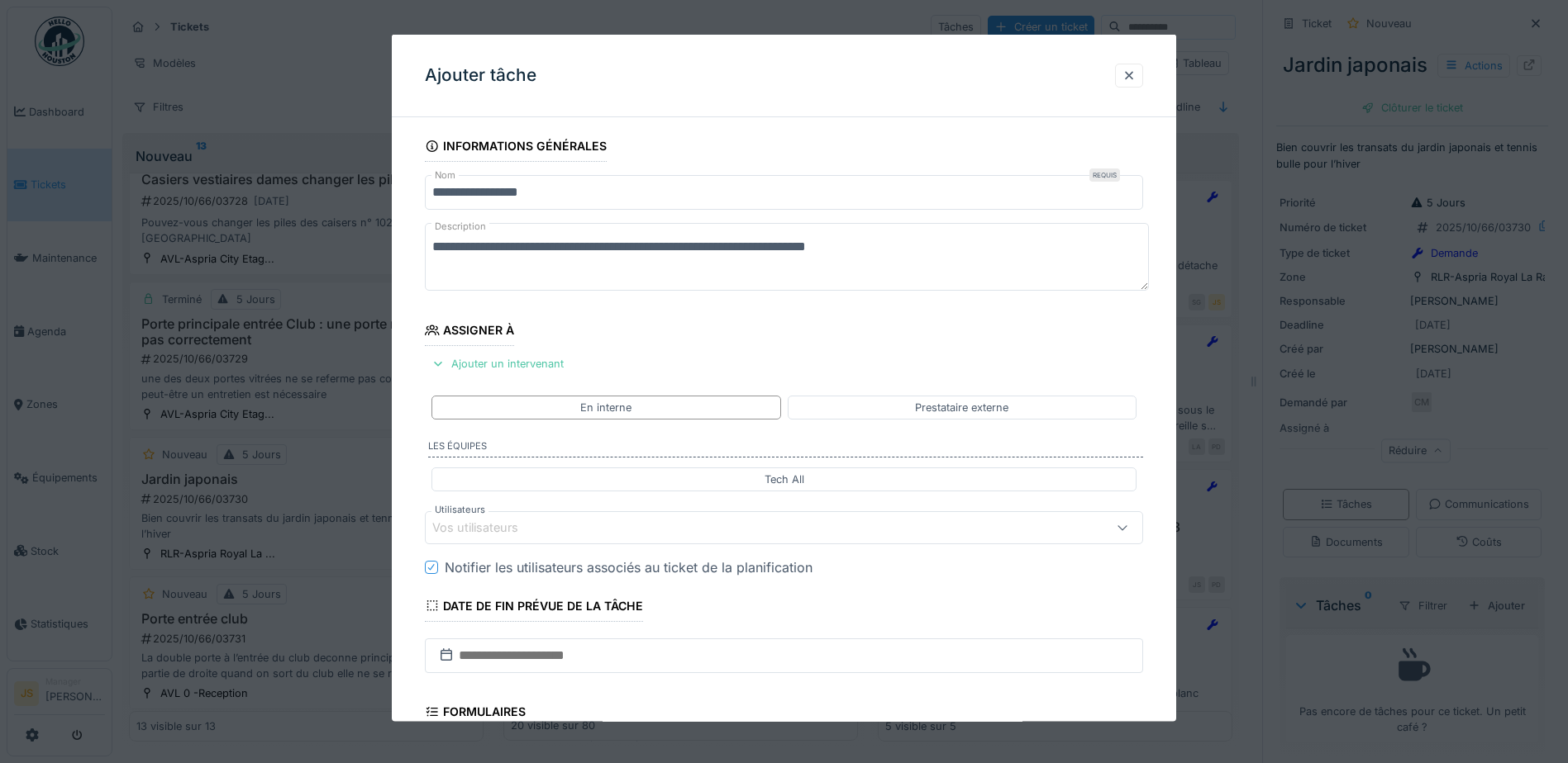
click at [484, 520] on div "Vos utilisateurs" at bounding box center [487, 527] width 109 height 18
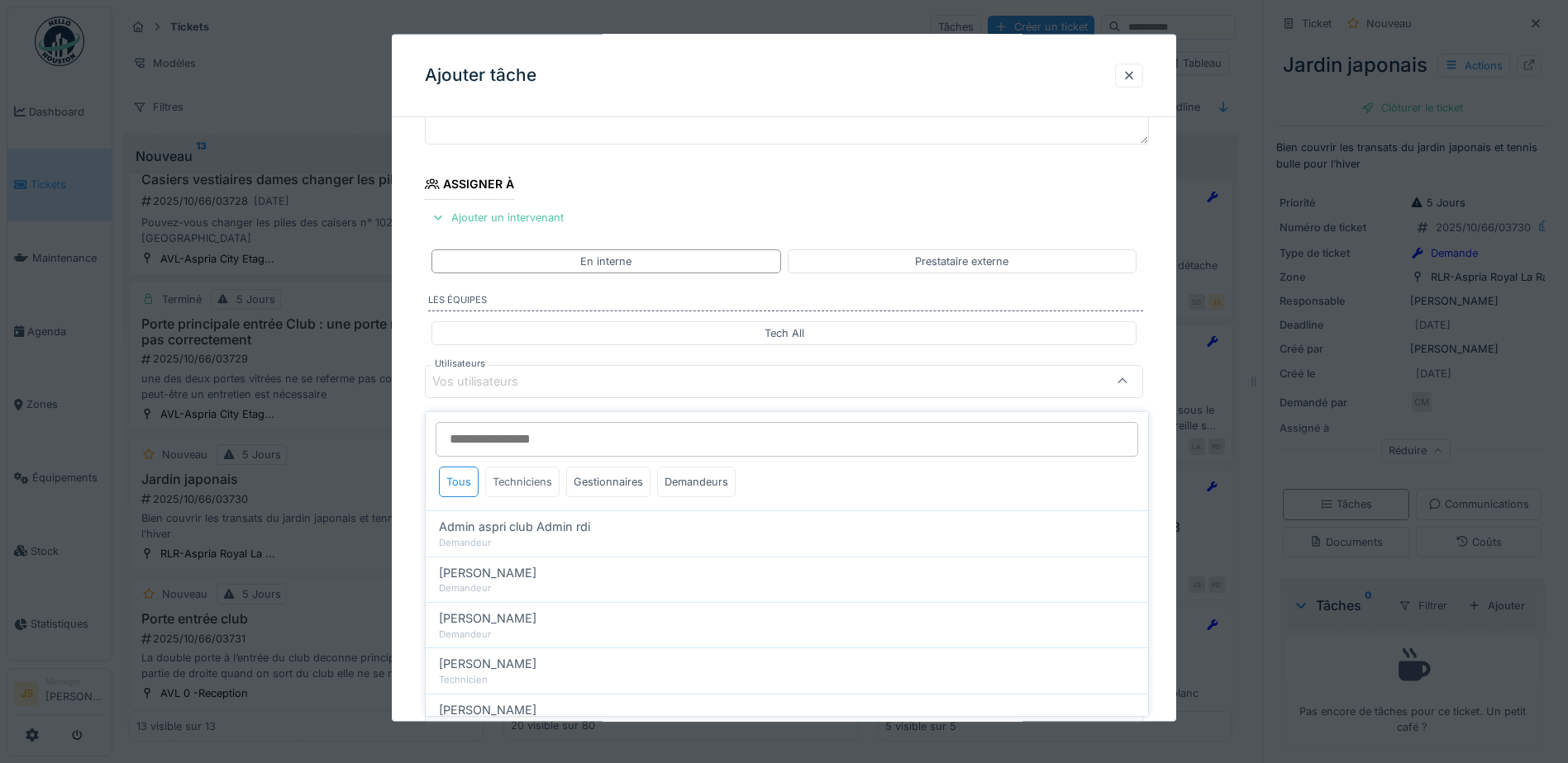
scroll to position [150, 0]
click at [524, 468] on div "Techniciens" at bounding box center [522, 482] width 74 height 31
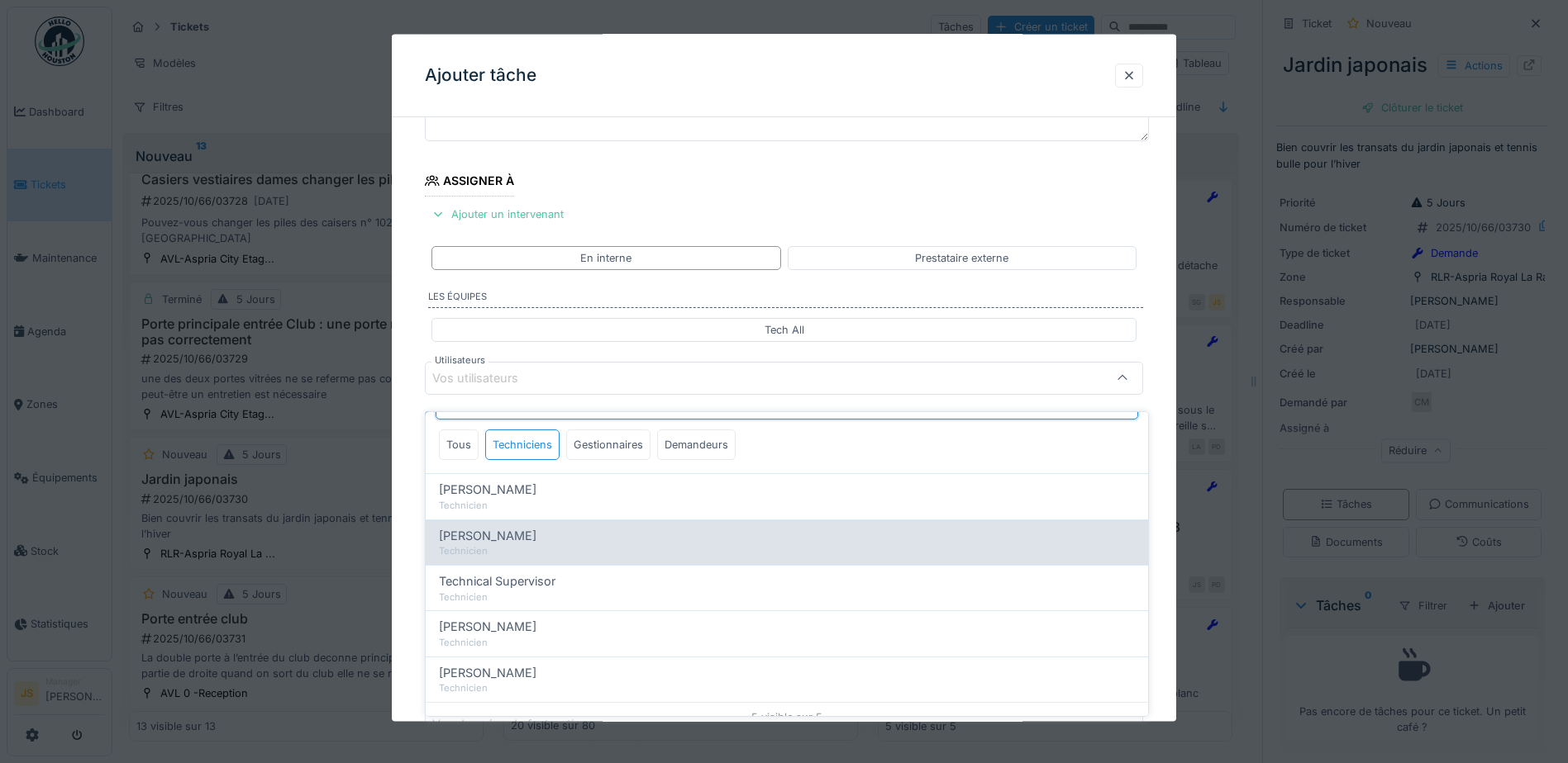
scroll to position [53, 0]
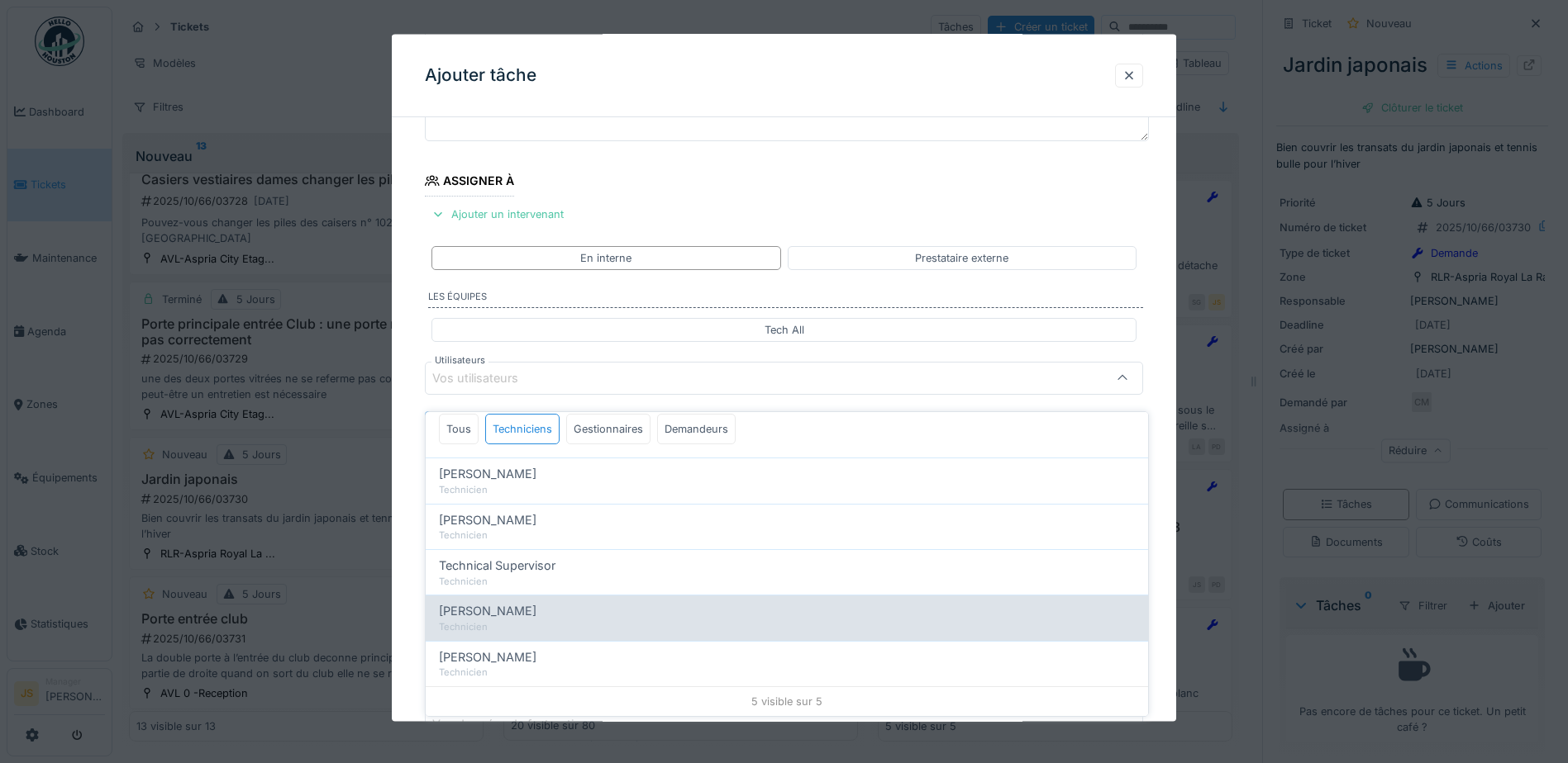
click at [516, 608] on div "Wojciech Wierozebski Technicien" at bounding box center [787, 617] width 722 height 45
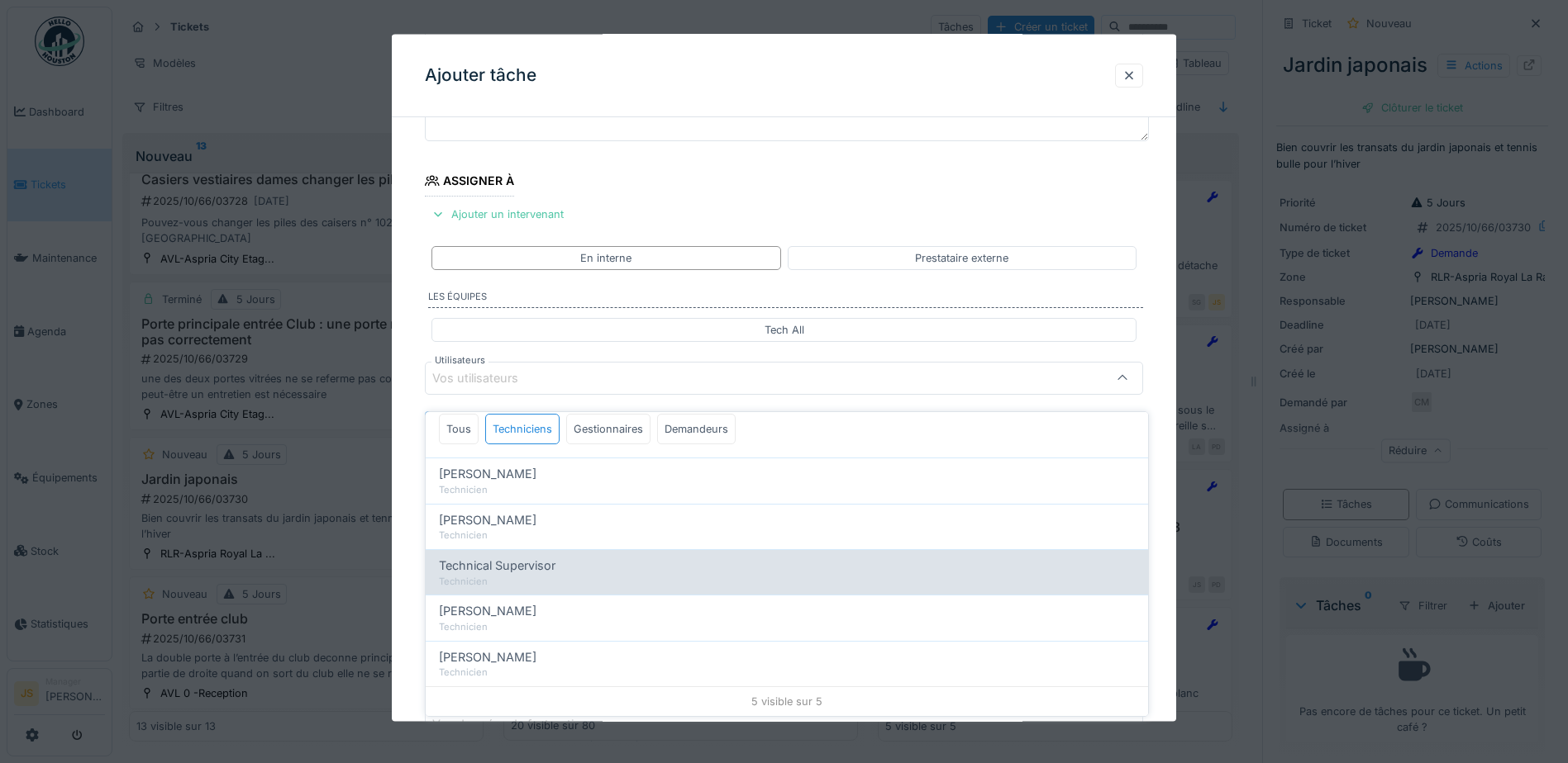
type input "****"
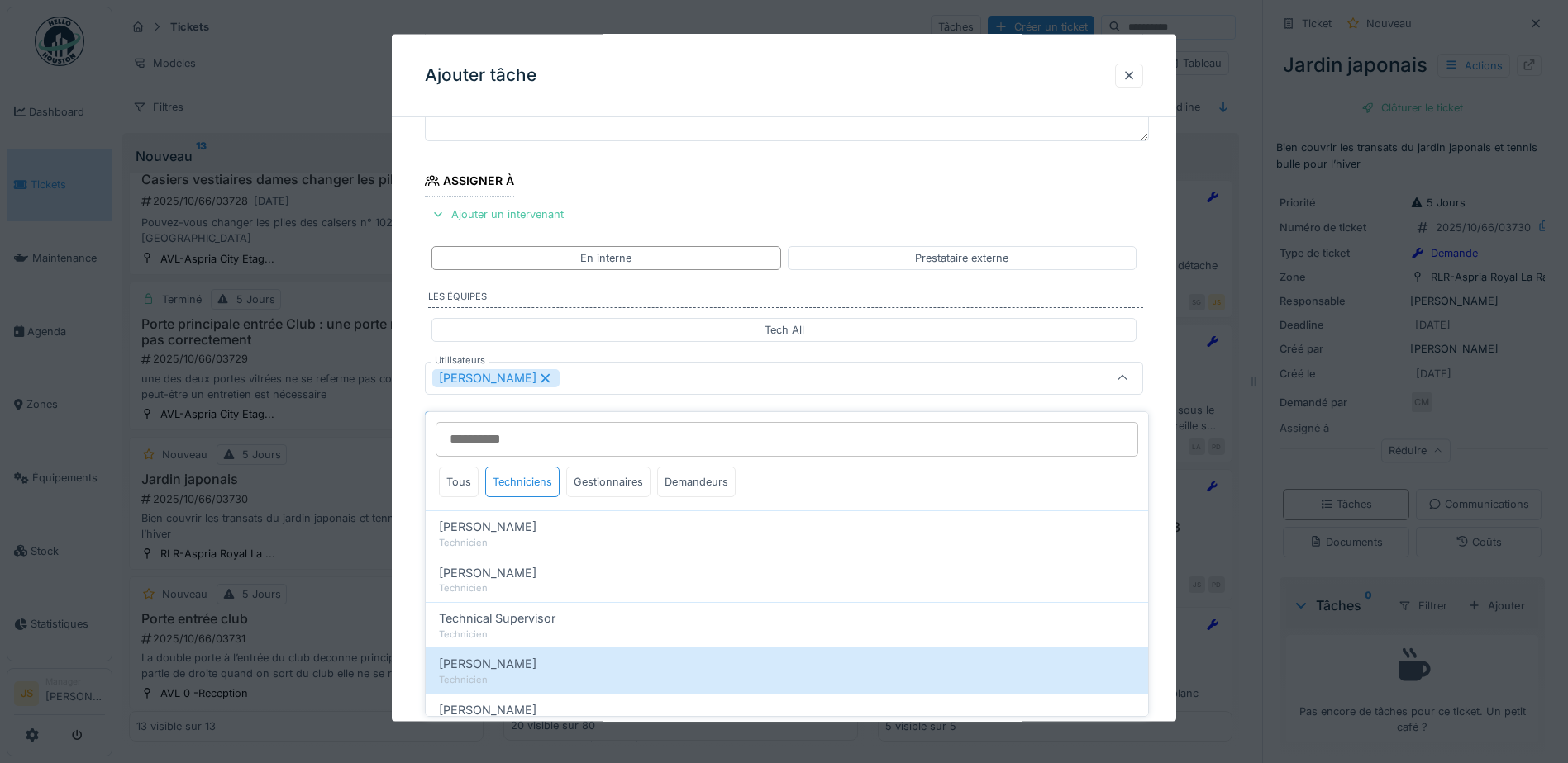
click at [409, 574] on div "**********" at bounding box center [784, 440] width 785 height 919
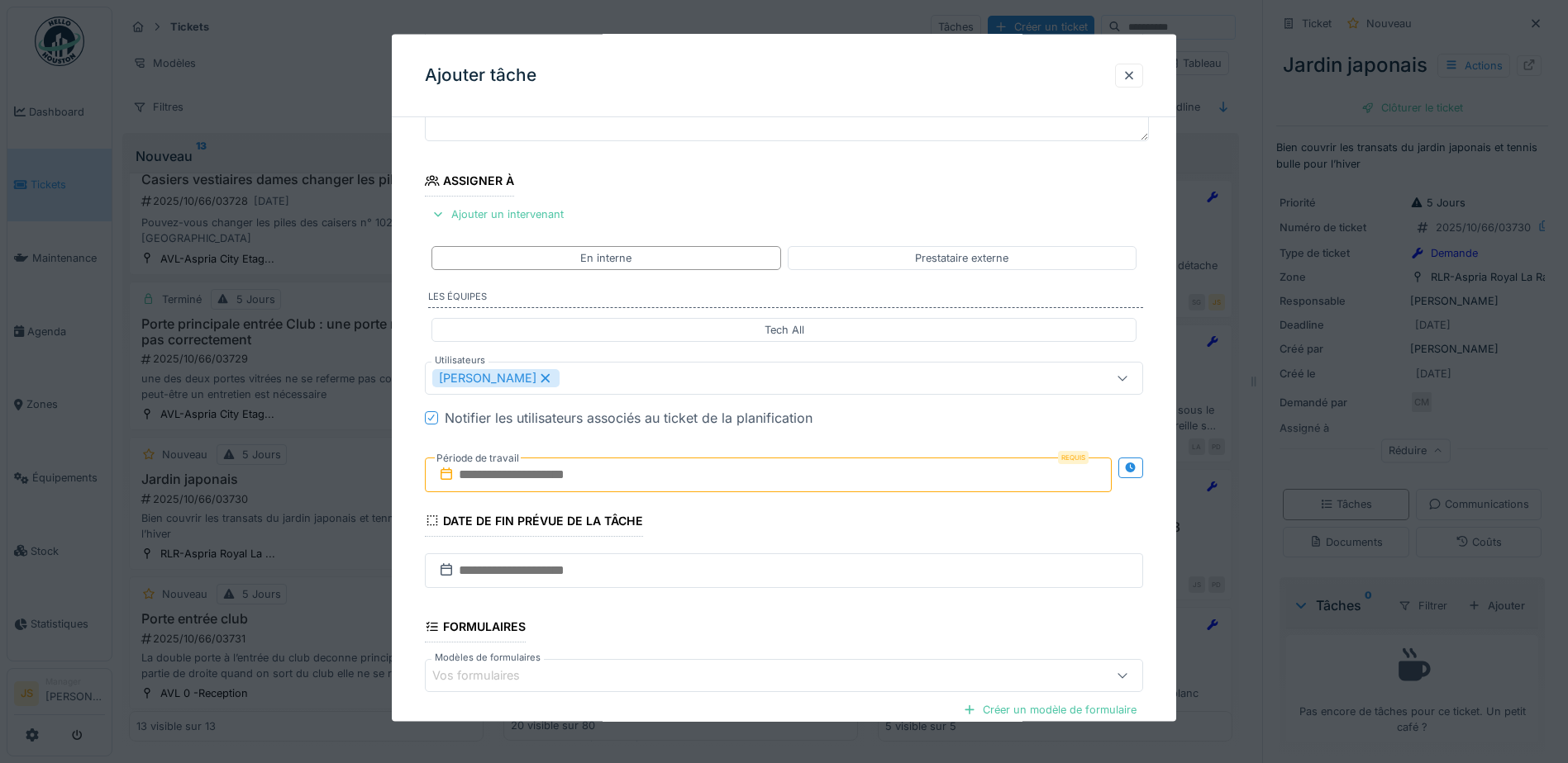
click at [485, 467] on input "text" at bounding box center [769, 474] width 687 height 35
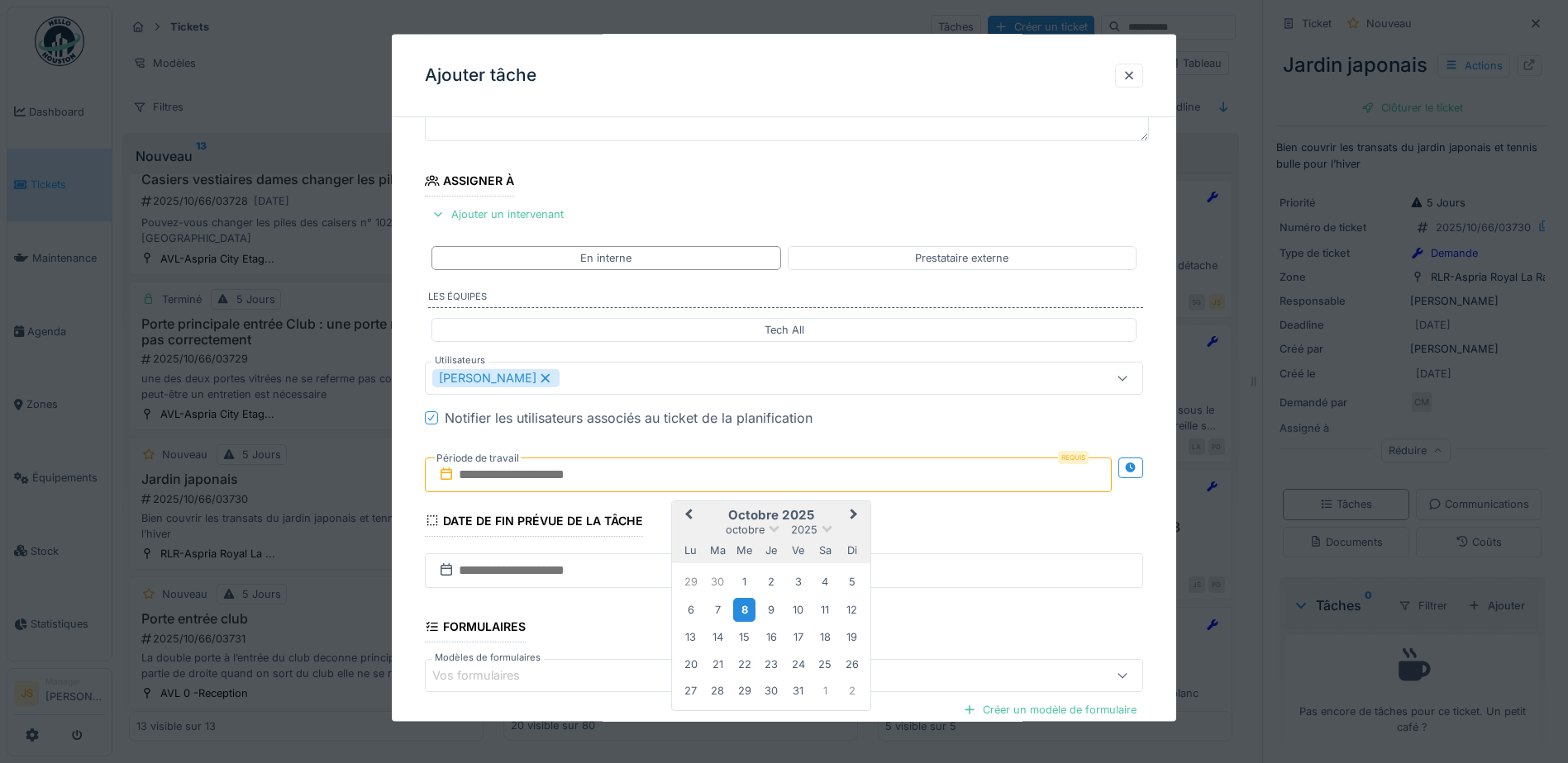
click at [746, 606] on div "8" at bounding box center [745, 609] width 22 height 24
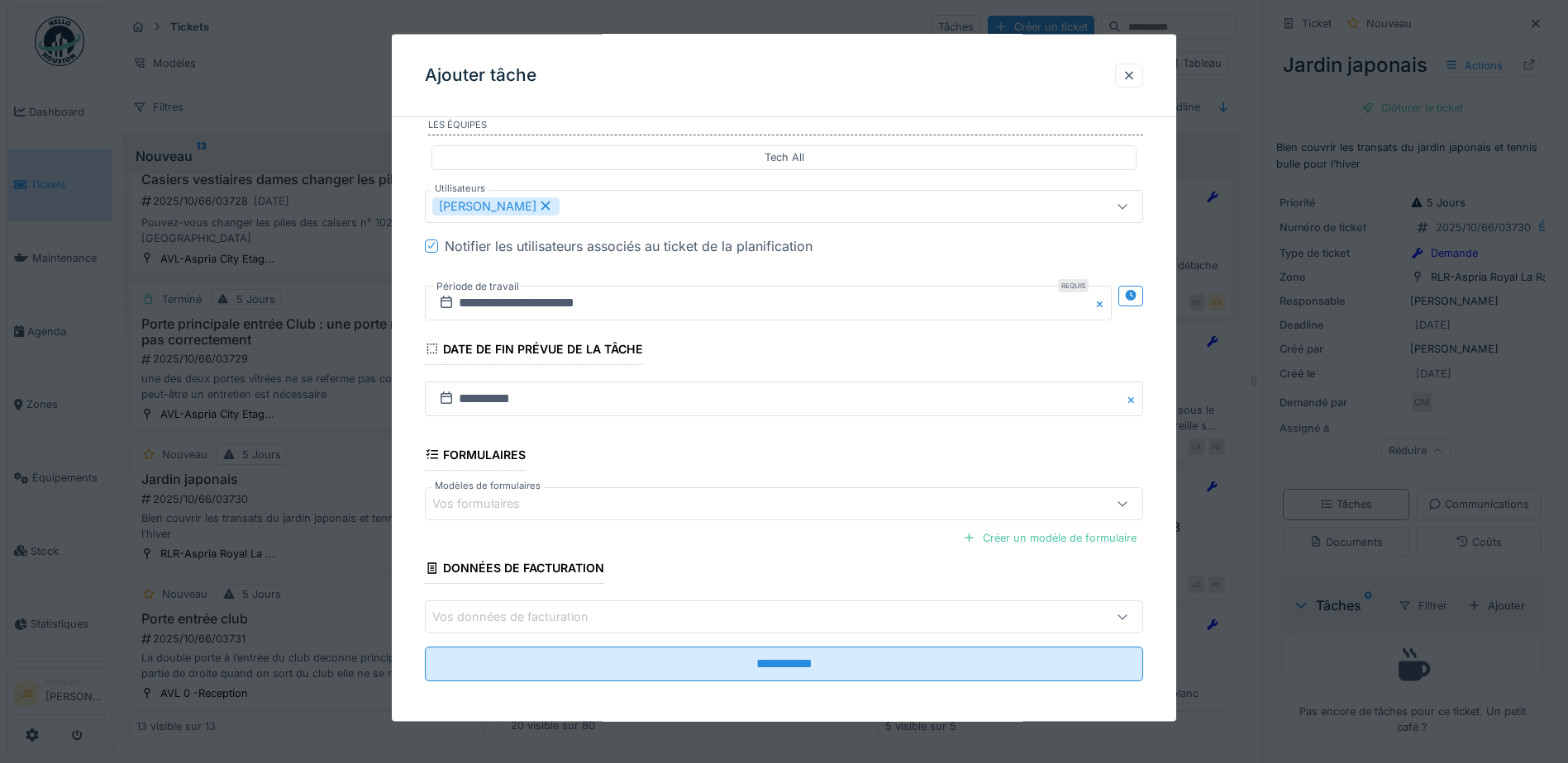
scroll to position [327, 0]
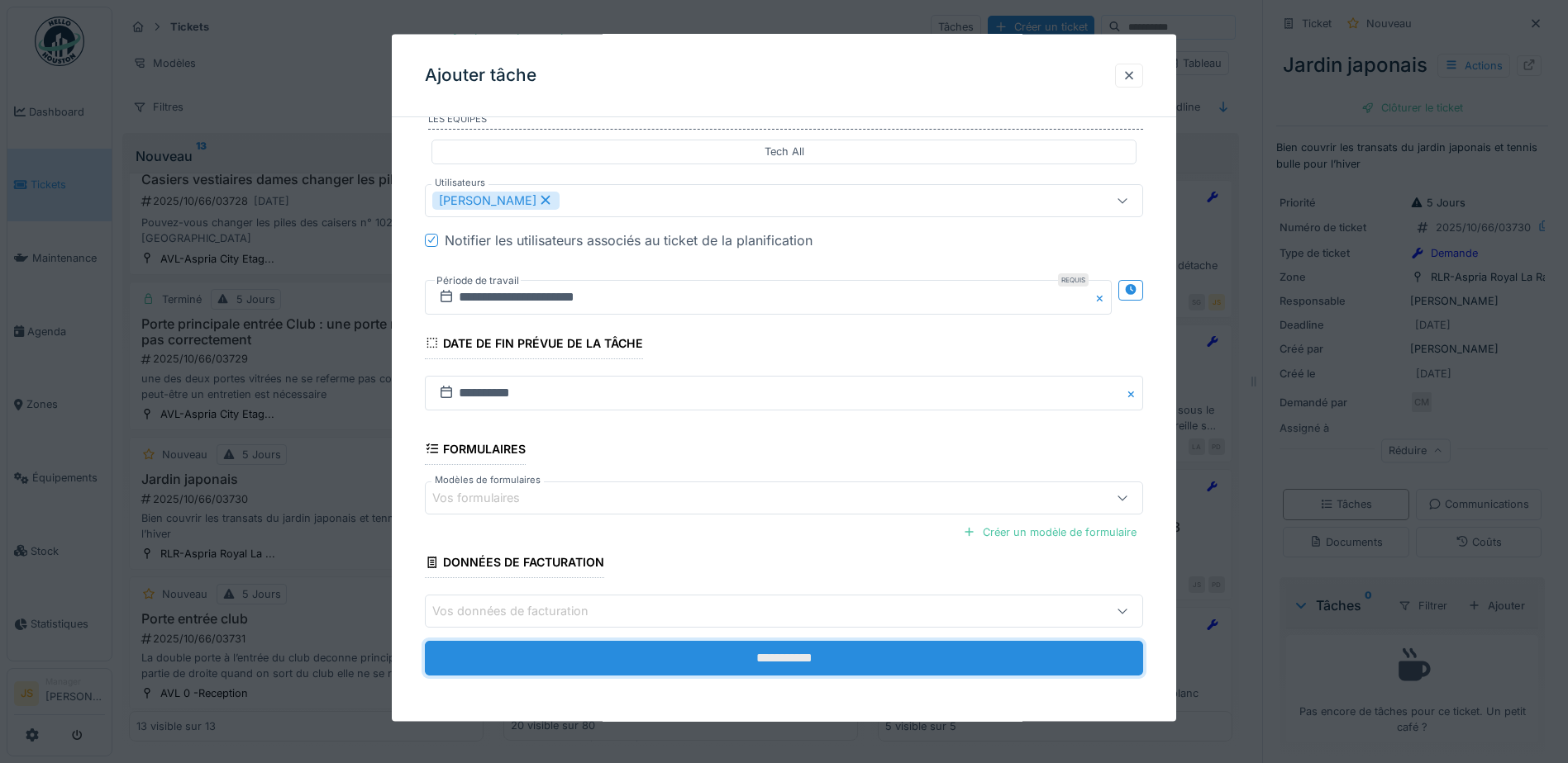
click at [843, 654] on input "**********" at bounding box center [784, 658] width 718 height 35
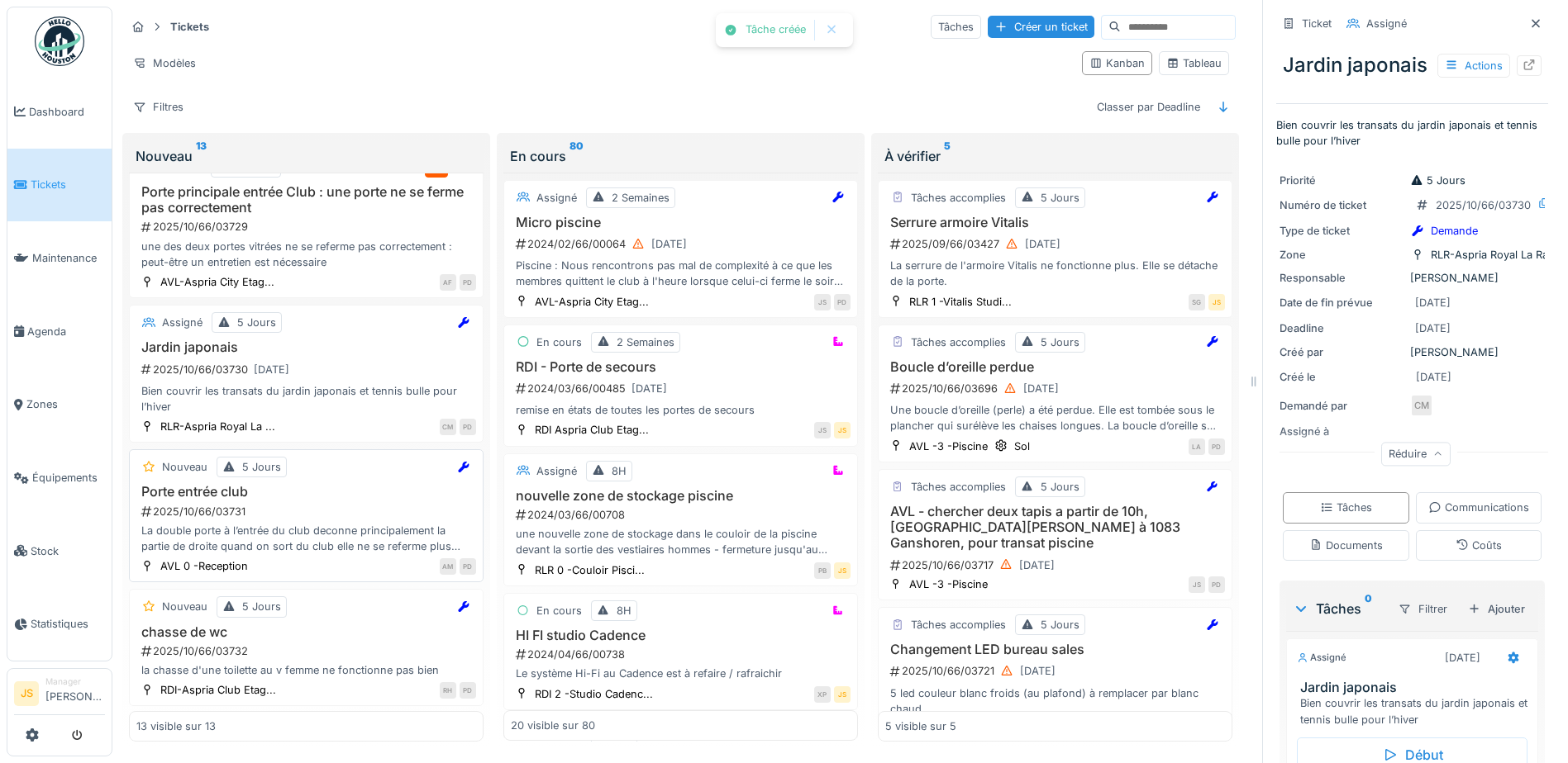
scroll to position [743, 0]
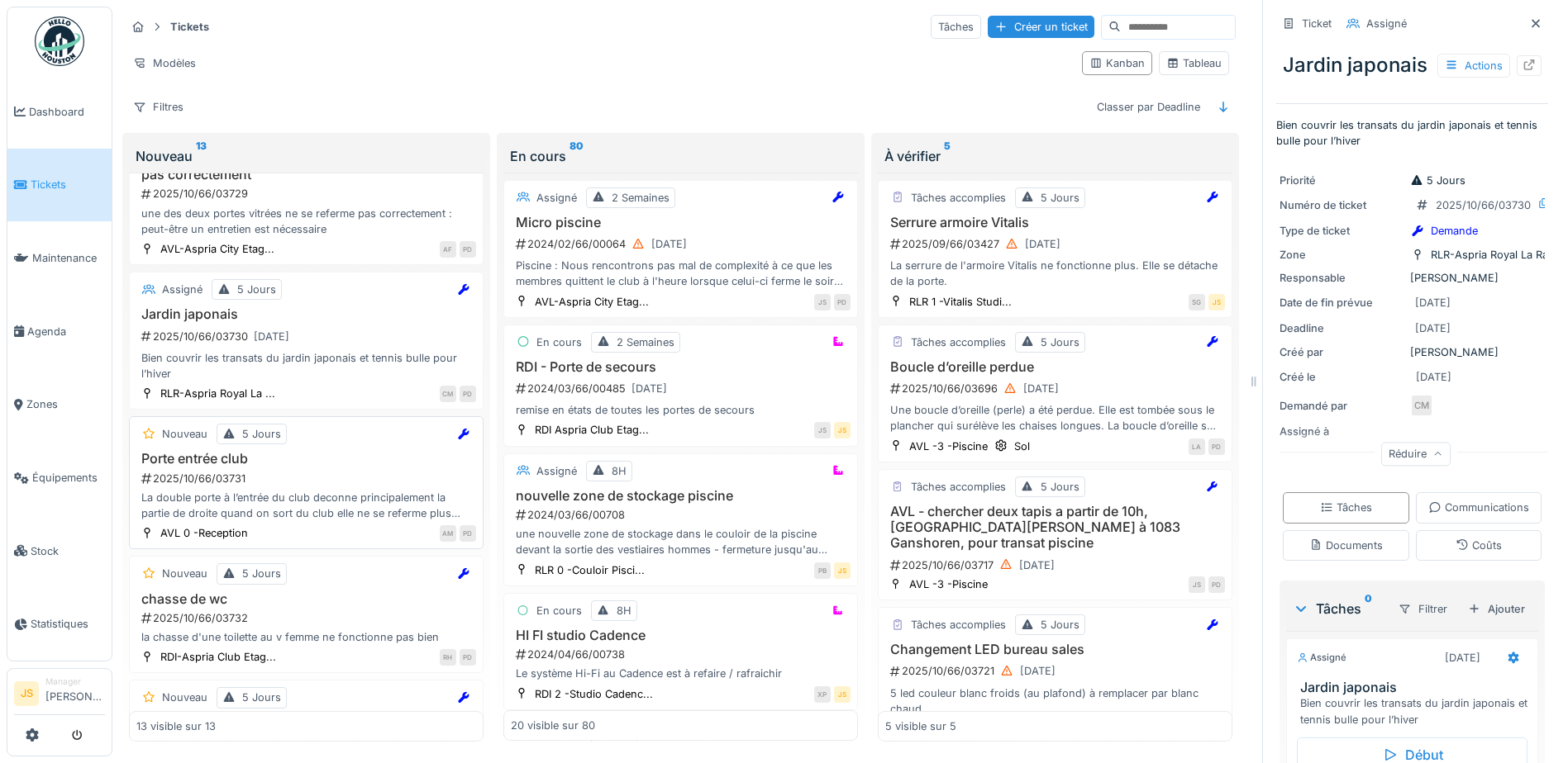
click at [217, 490] on div "Porte entrée club 2025/10/66/03731 La double porte à l’entrée du club deconne p…" at bounding box center [306, 486] width 339 height 70
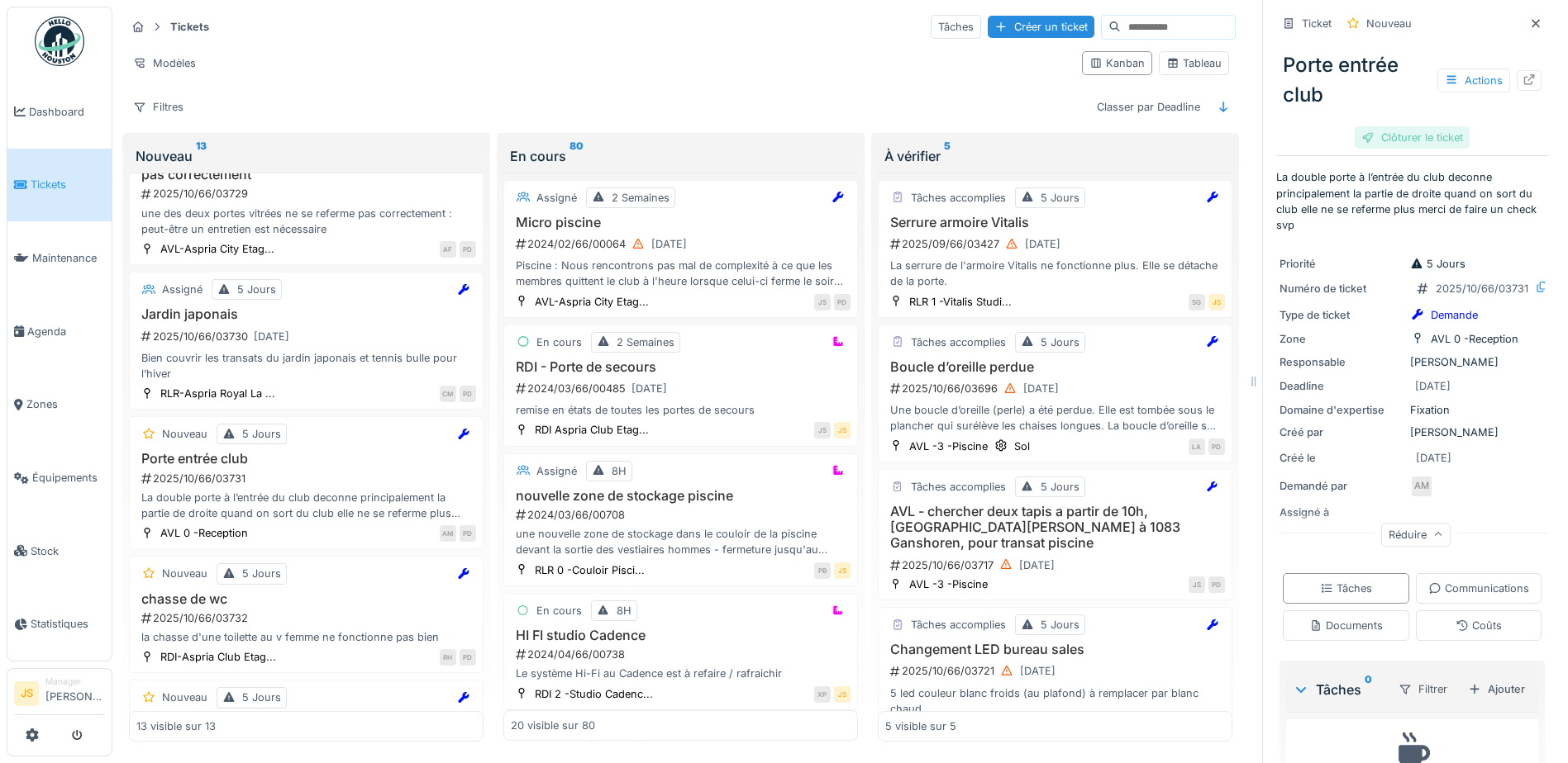
click at [1394, 126] on div "Clôturer le ticket" at bounding box center [1412, 138] width 115 height 22
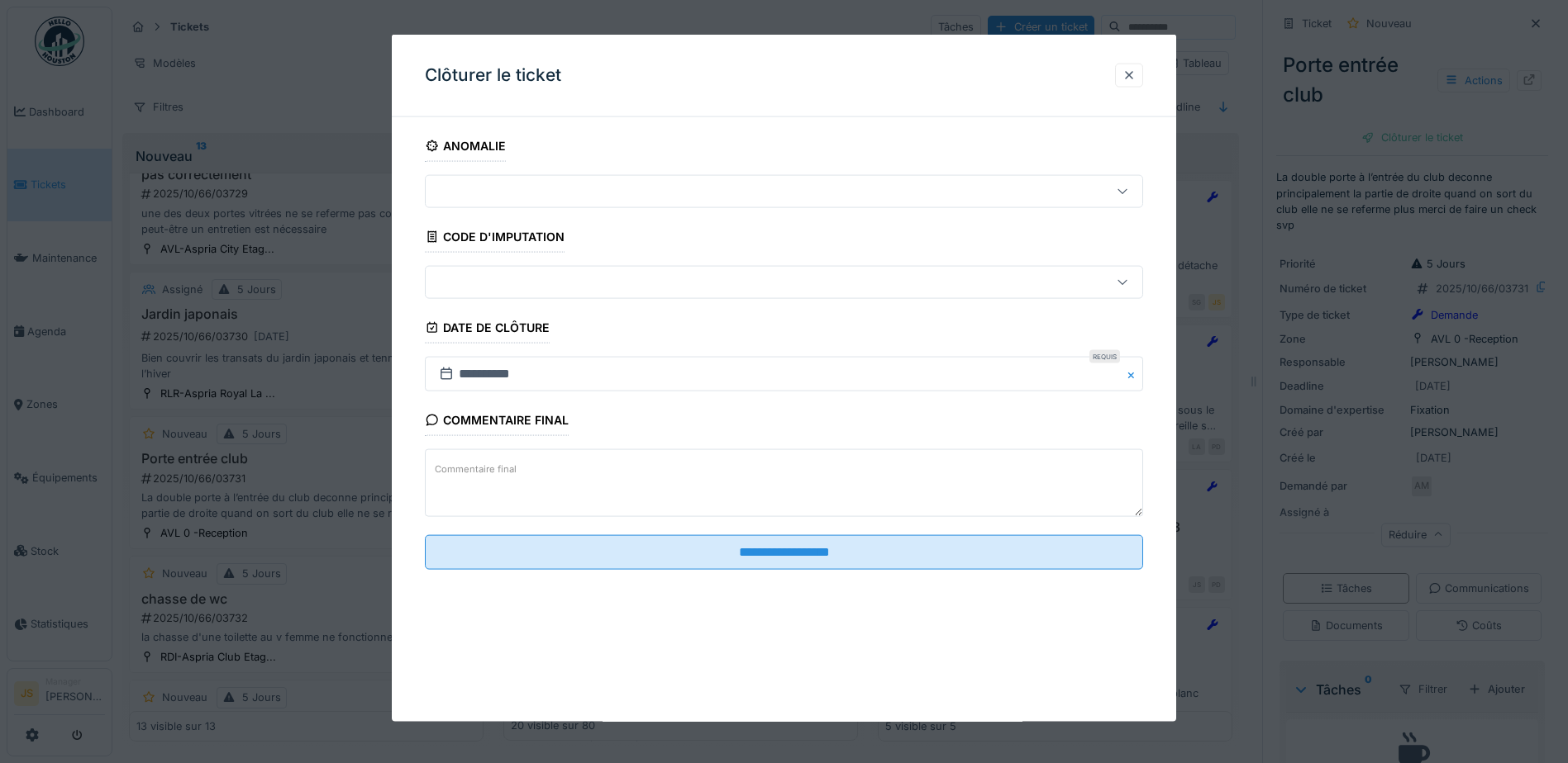
click at [532, 472] on textarea "Commentaire final" at bounding box center [784, 483] width 718 height 67
click at [1136, 78] on div at bounding box center [1129, 74] width 13 height 15
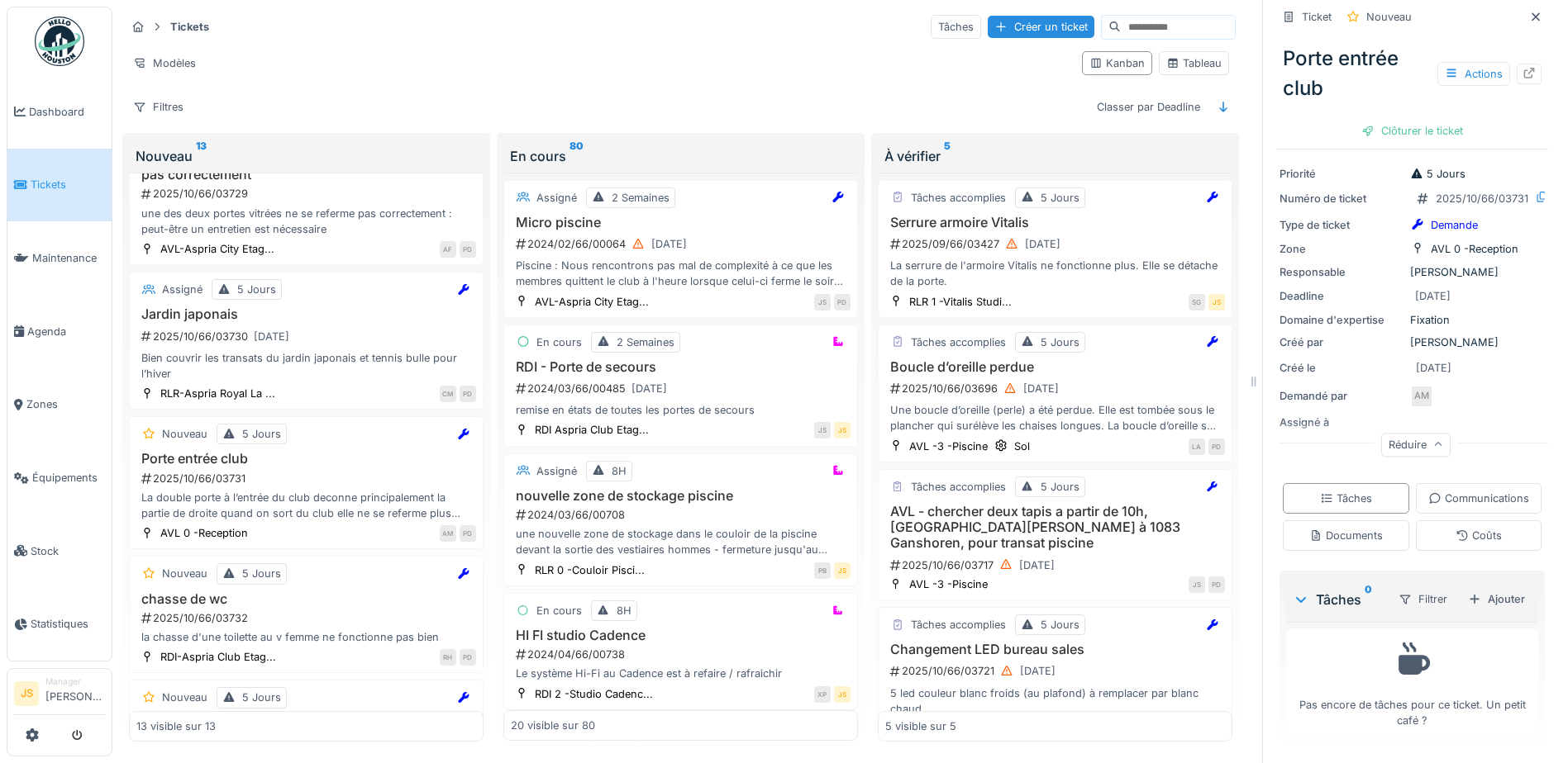
scroll to position [164, 0]
click at [1486, 588] on div "Ajouter" at bounding box center [1497, 599] width 70 height 22
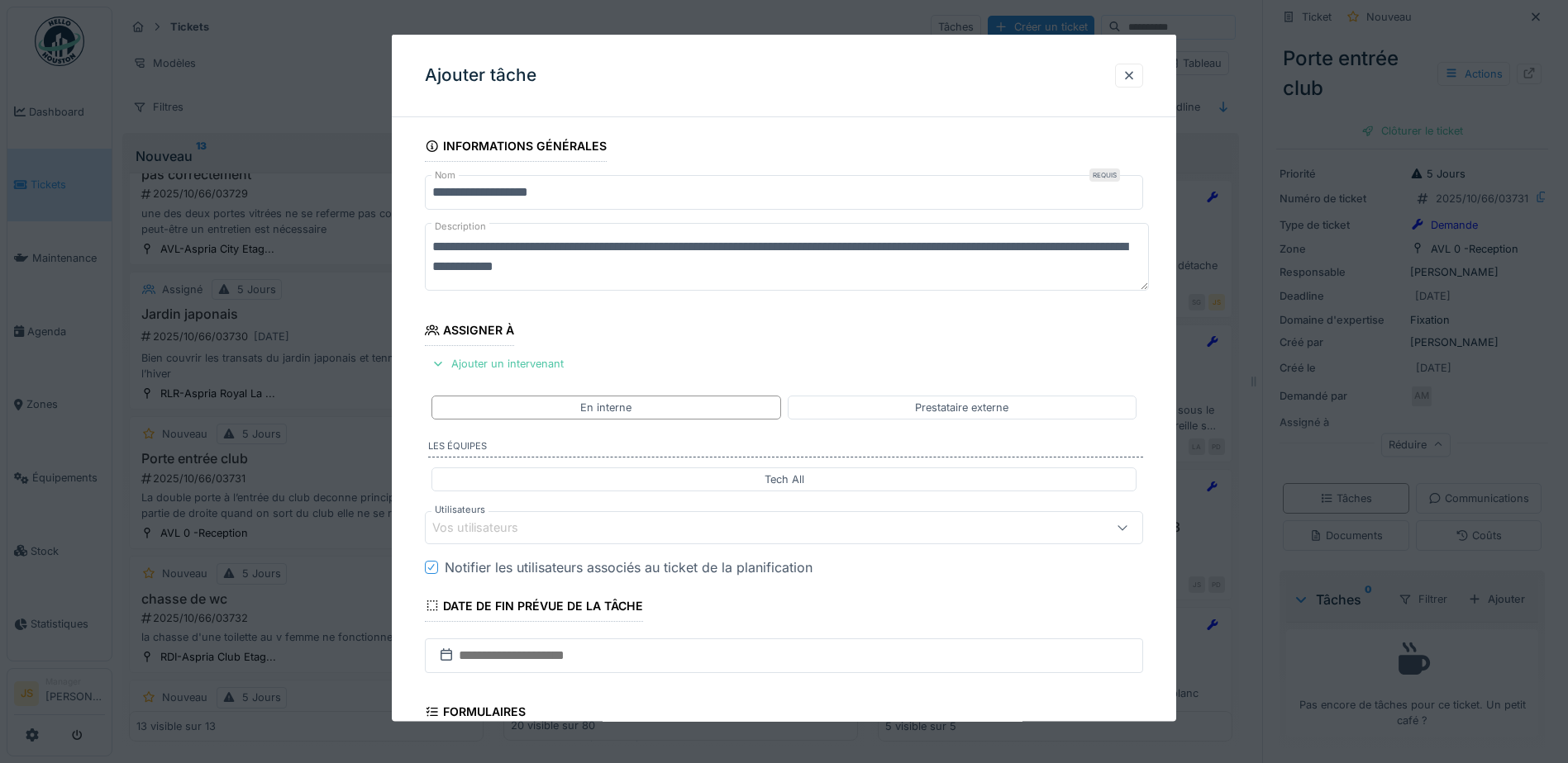
click at [516, 525] on div "Vos utilisateurs" at bounding box center [487, 527] width 109 height 18
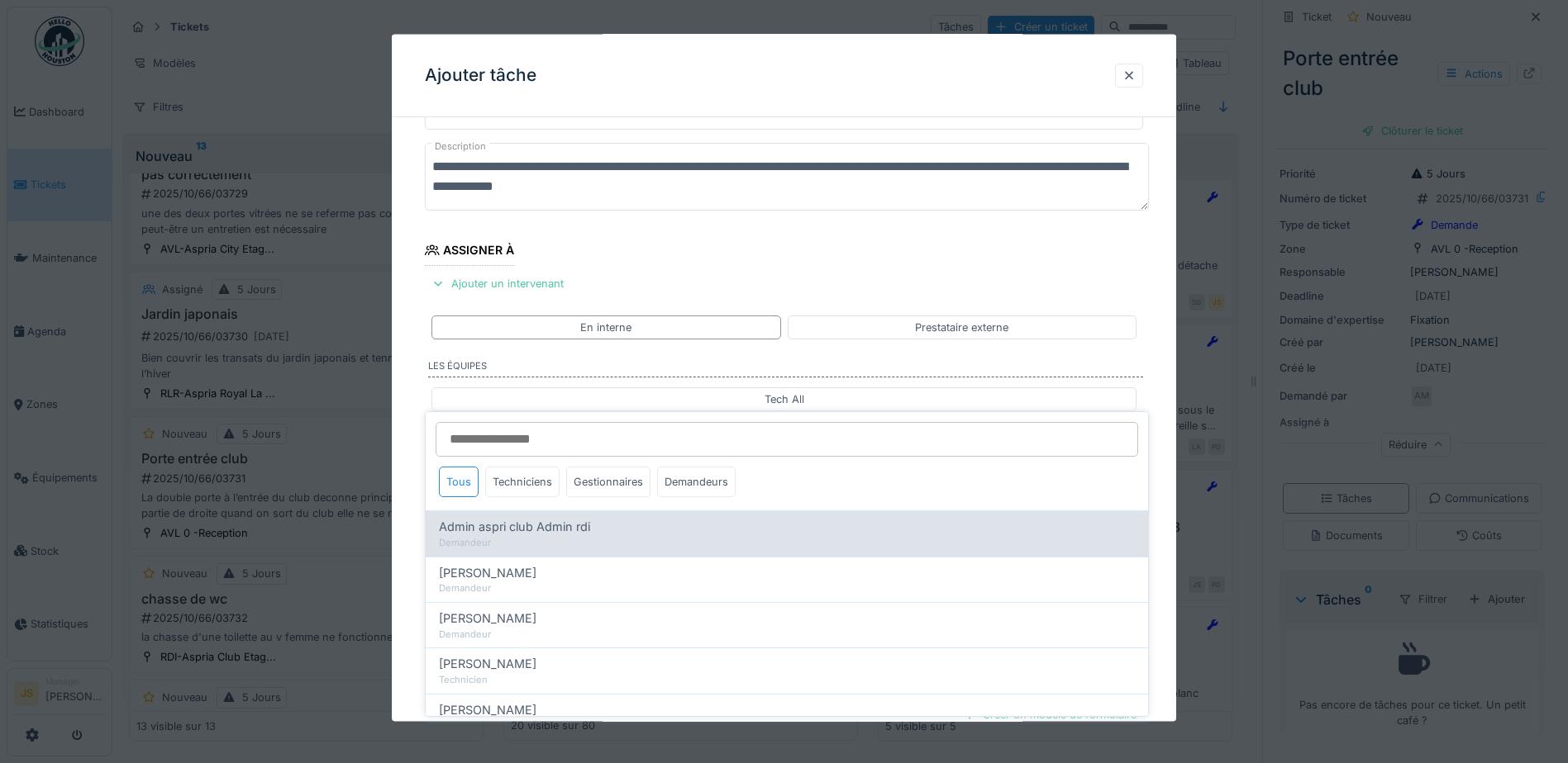
scroll to position [150, 0]
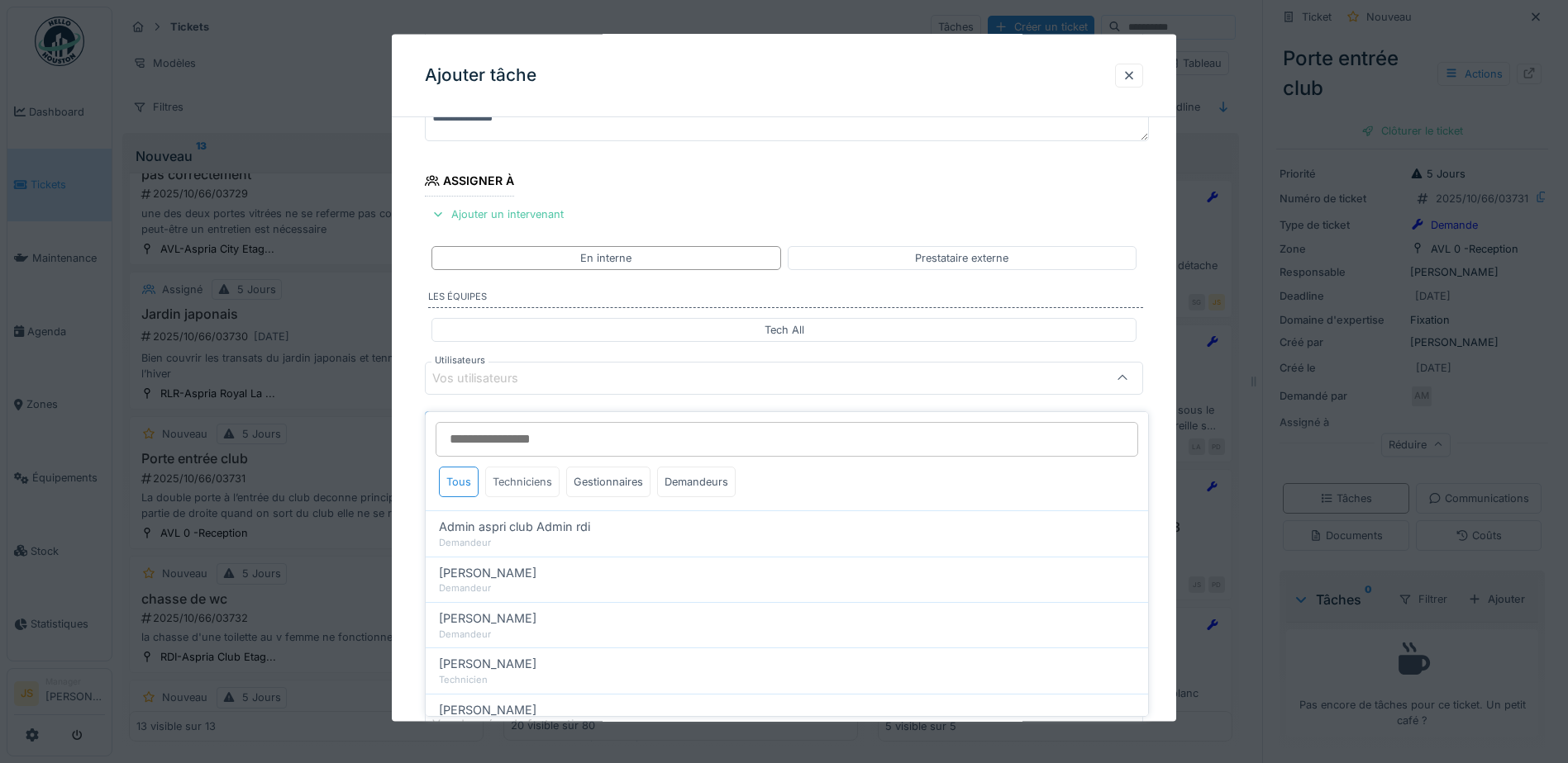
click at [516, 467] on div "Techniciens" at bounding box center [522, 482] width 74 height 31
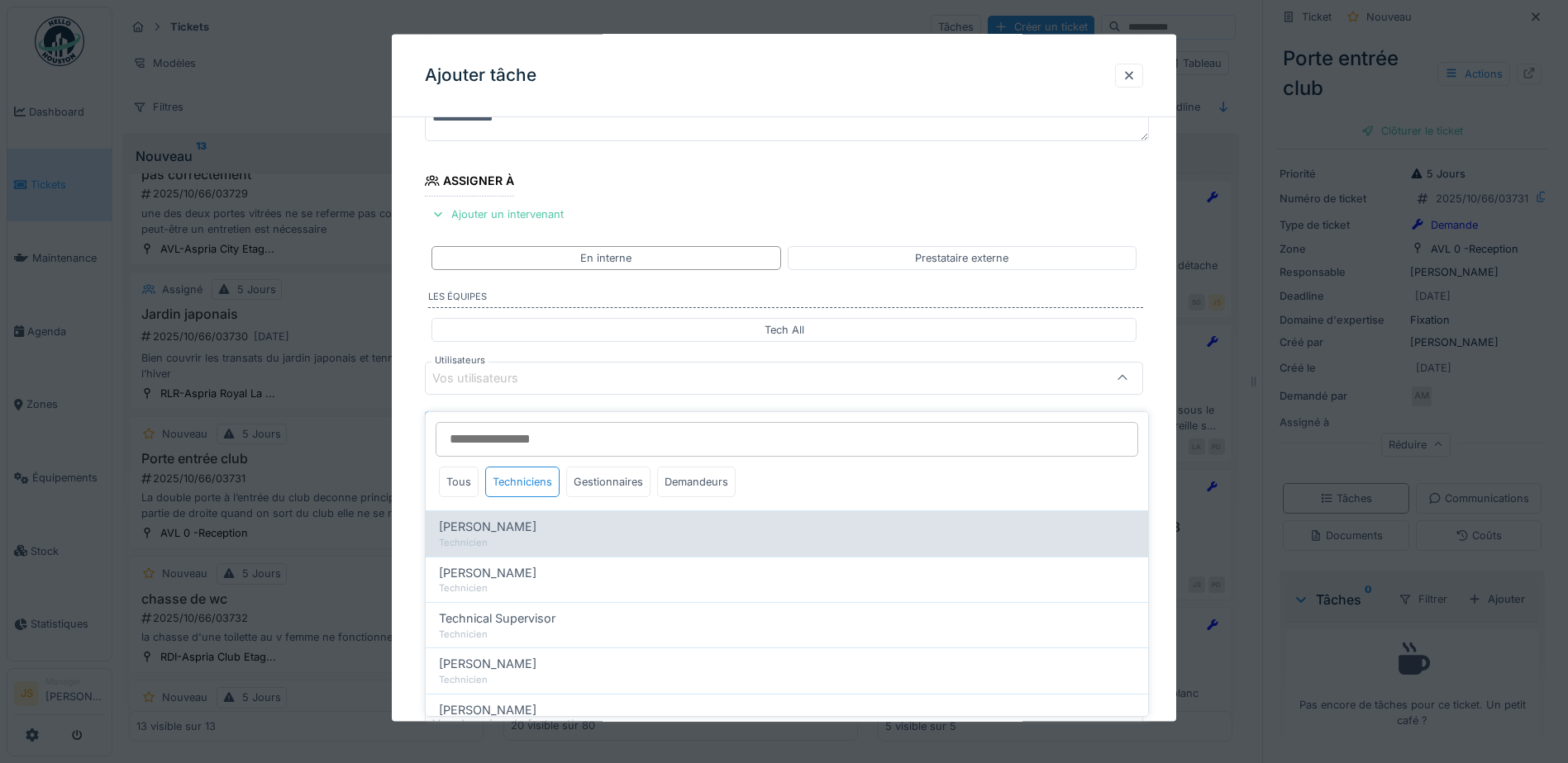
click at [504, 518] on span "[PERSON_NAME]" at bounding box center [487, 526] width 97 height 18
type input "*****"
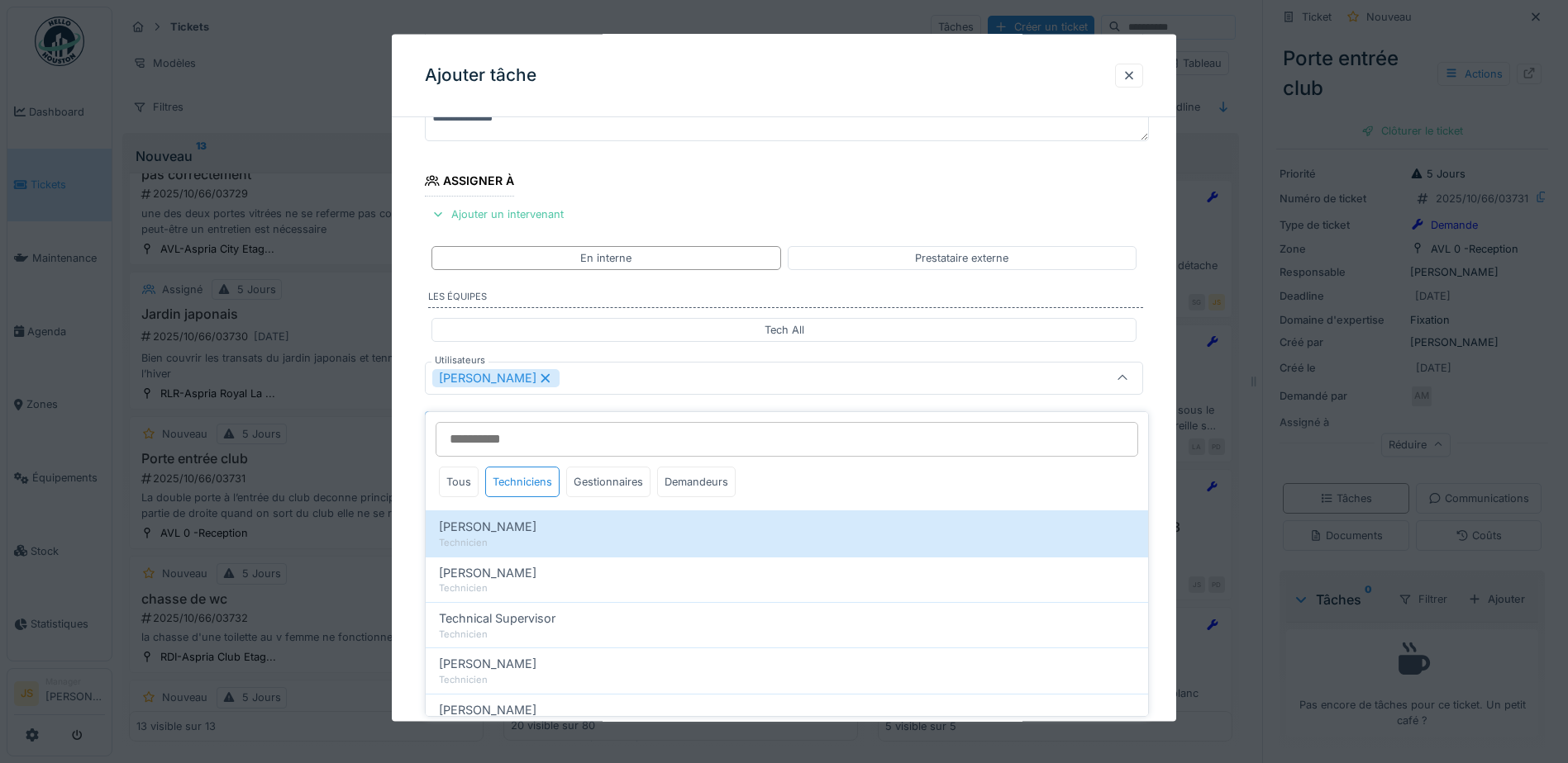
click at [403, 514] on div "**********" at bounding box center [784, 440] width 785 height 919
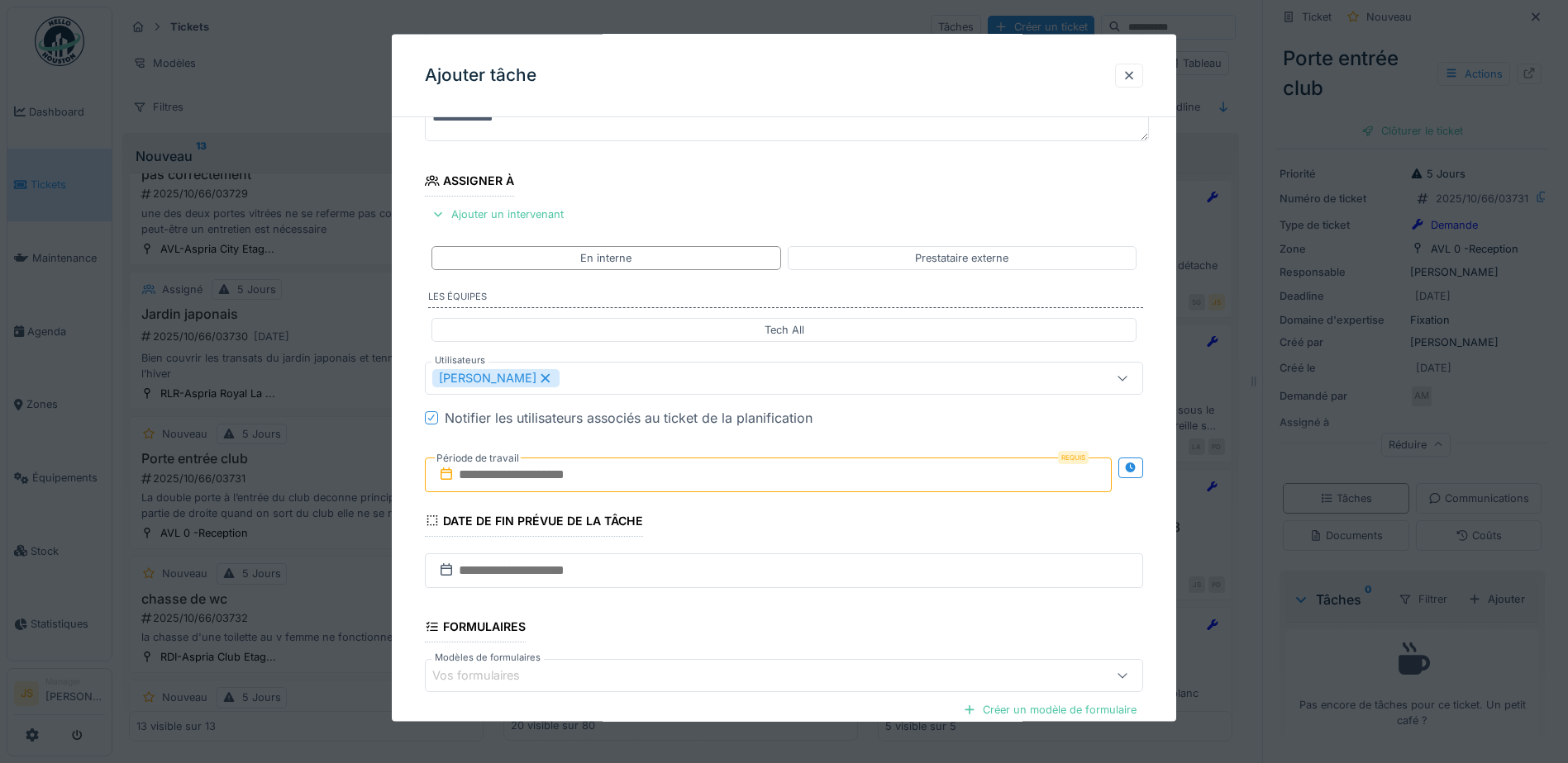
click at [491, 474] on input "text" at bounding box center [769, 474] width 687 height 35
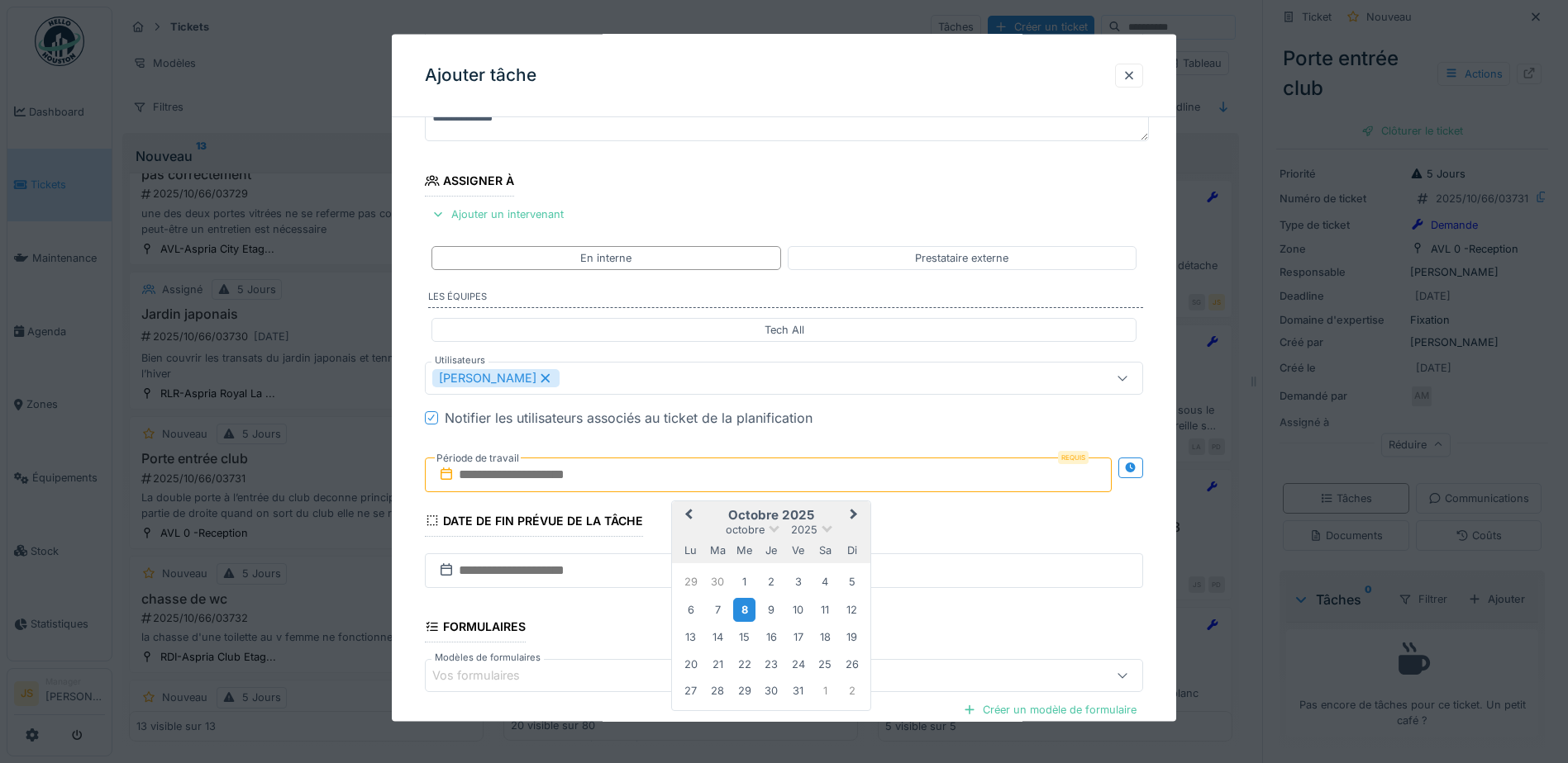
click at [745, 612] on div "8" at bounding box center [745, 609] width 22 height 24
click at [746, 610] on div "8" at bounding box center [745, 609] width 22 height 24
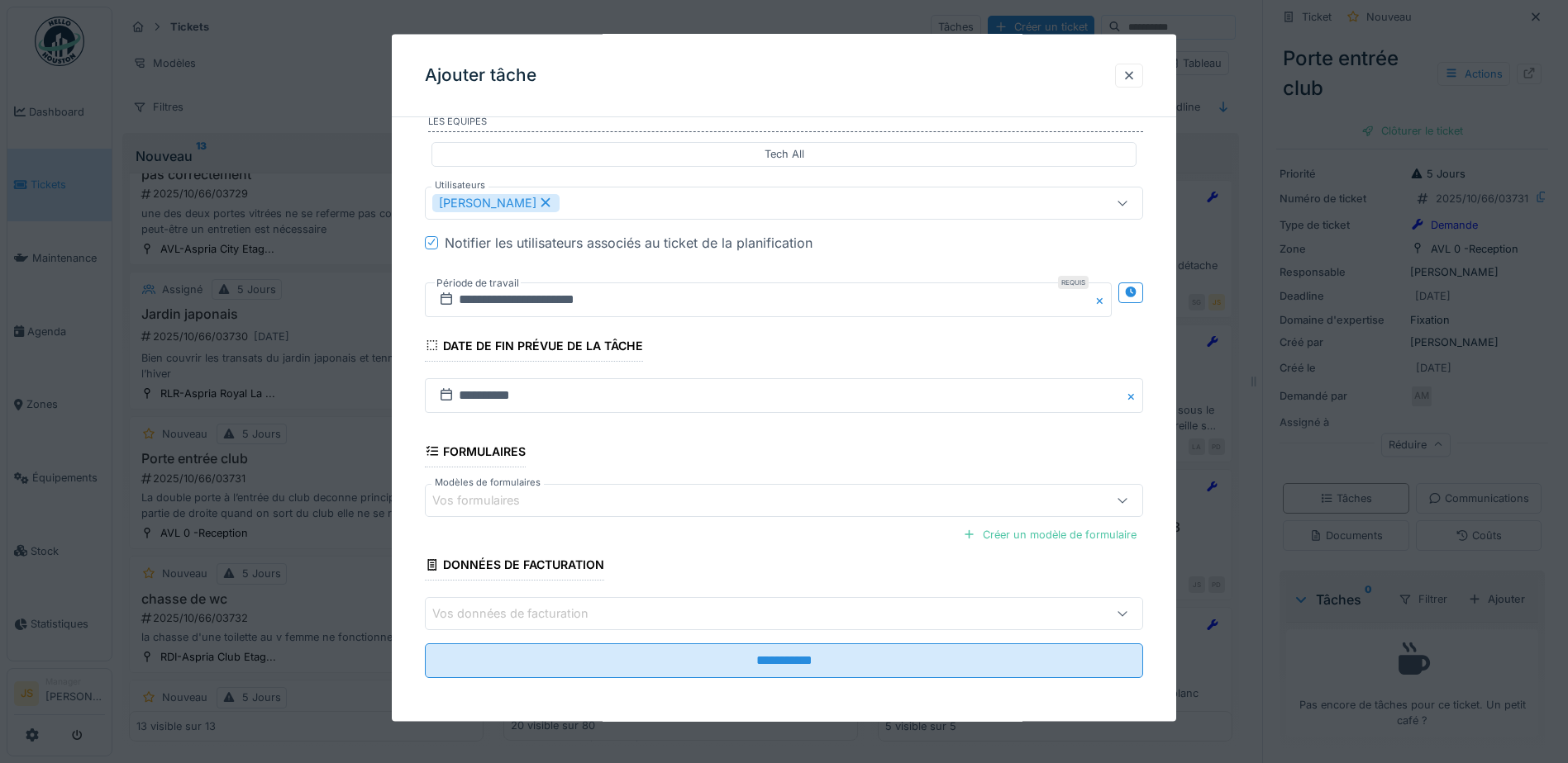
scroll to position [327, 0]
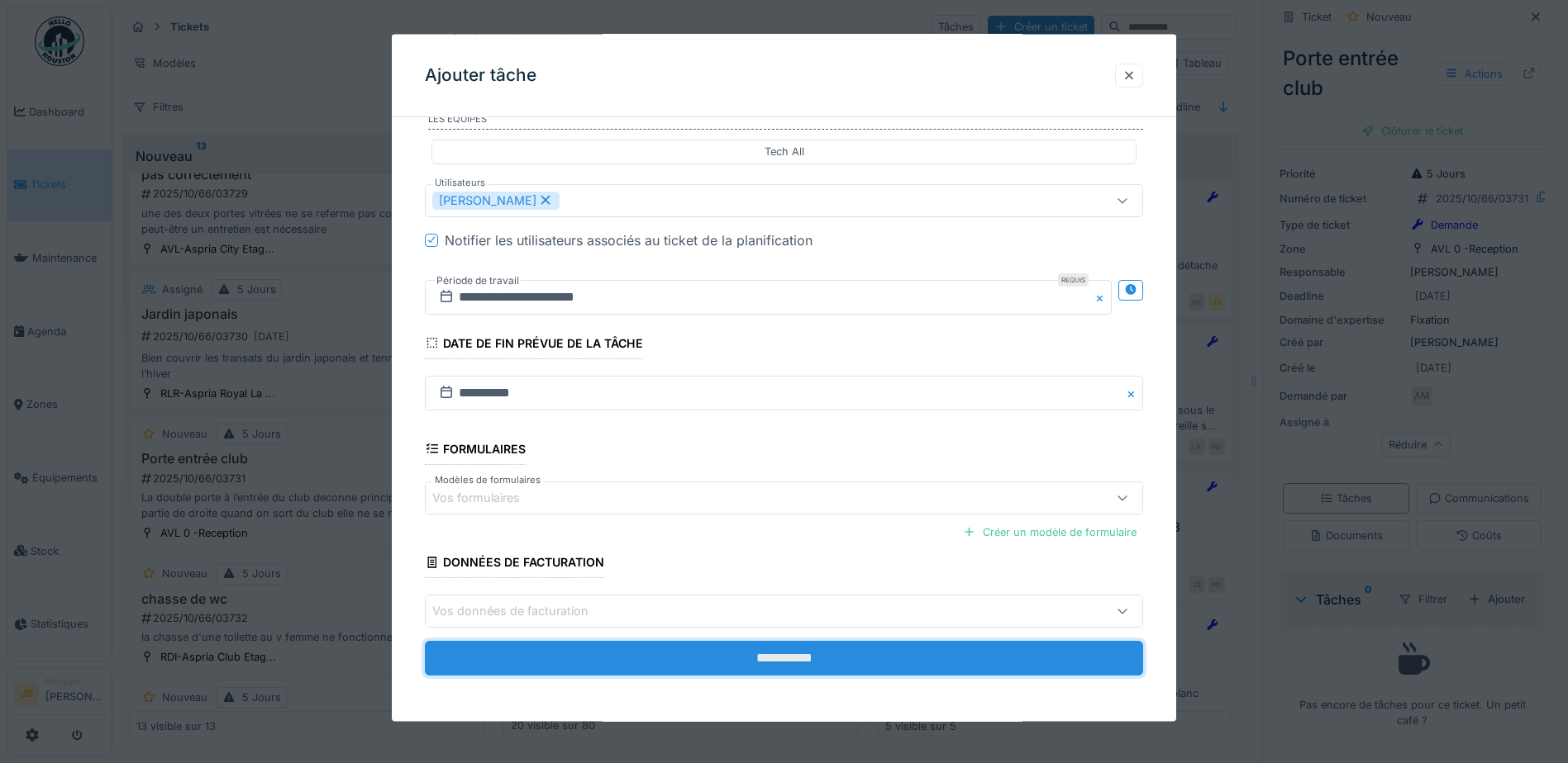
click at [824, 655] on input "**********" at bounding box center [784, 658] width 718 height 35
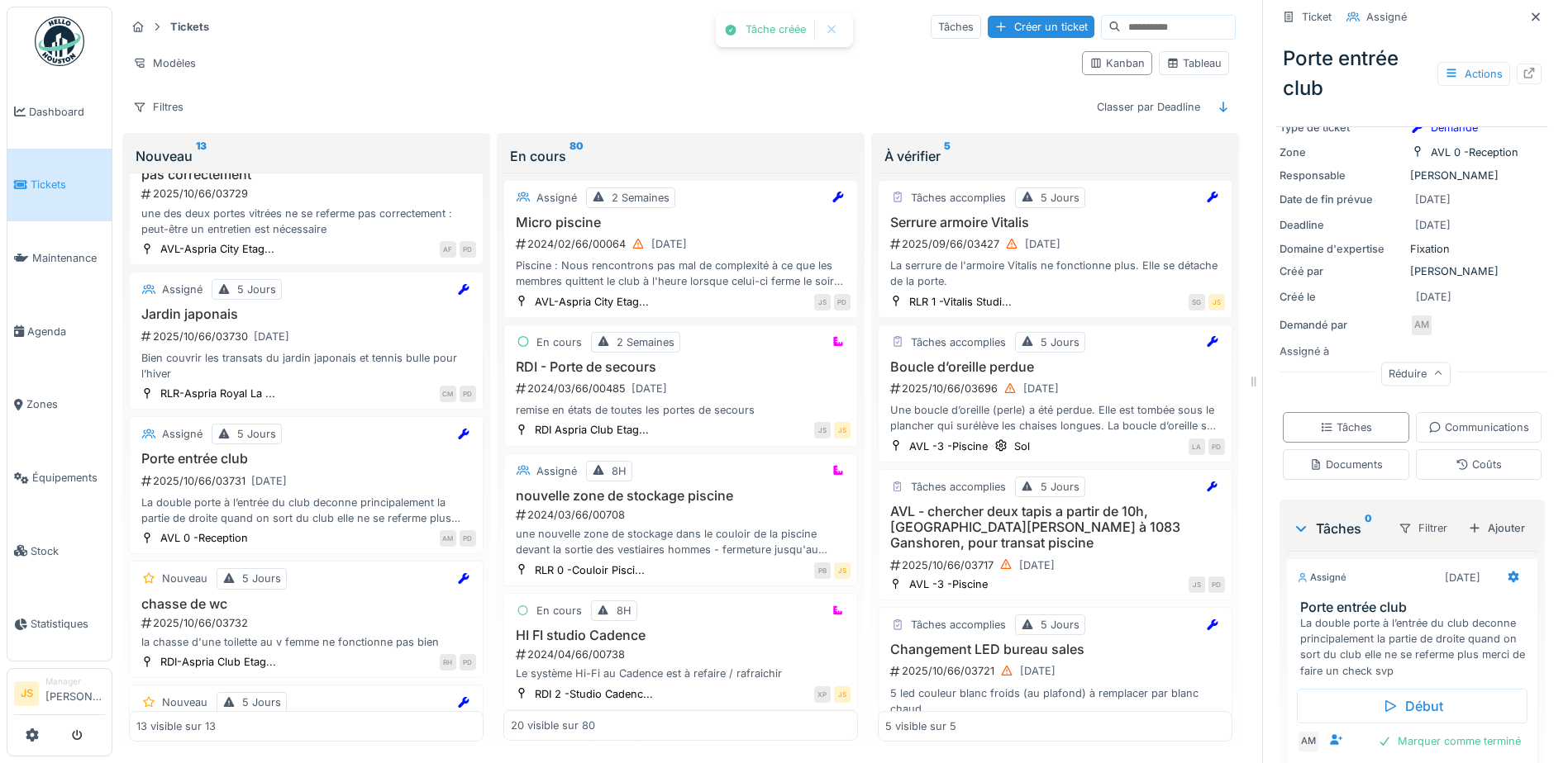
scroll to position [142, 0]
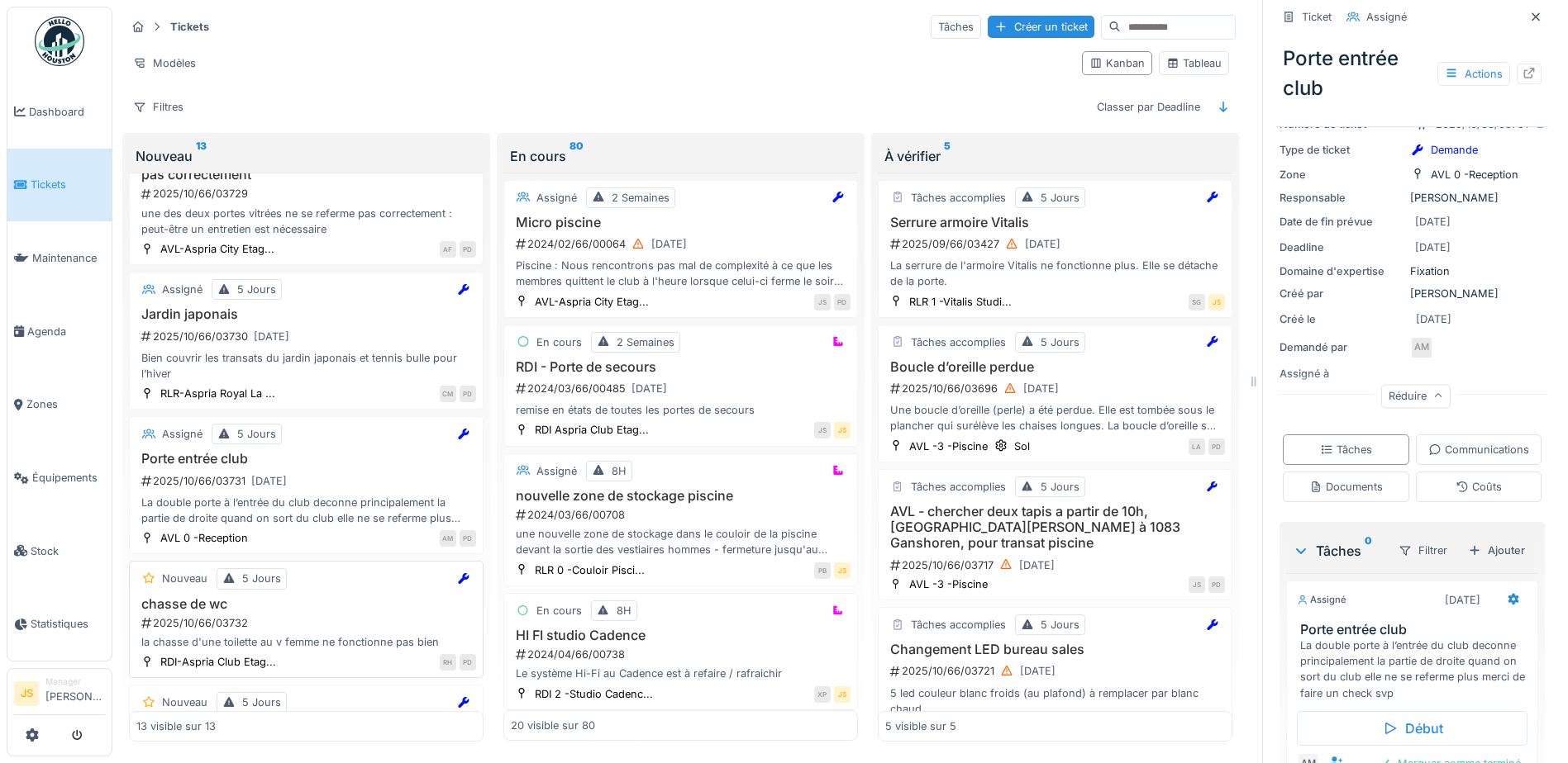
click at [188, 607] on h3 "chasse de wc" at bounding box center [306, 604] width 339 height 15
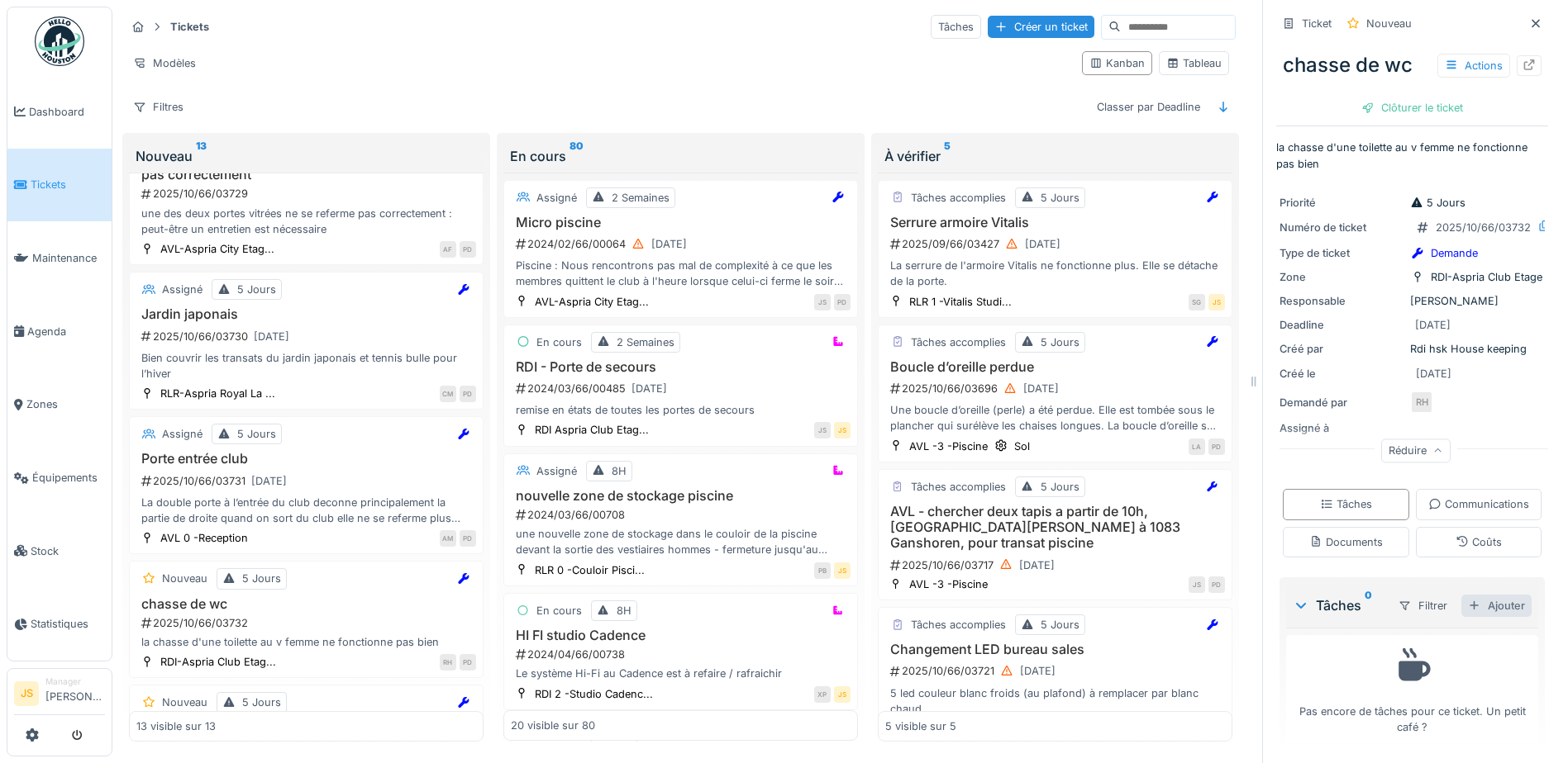
click at [1482, 617] on div "Ajouter" at bounding box center [1497, 606] width 70 height 22
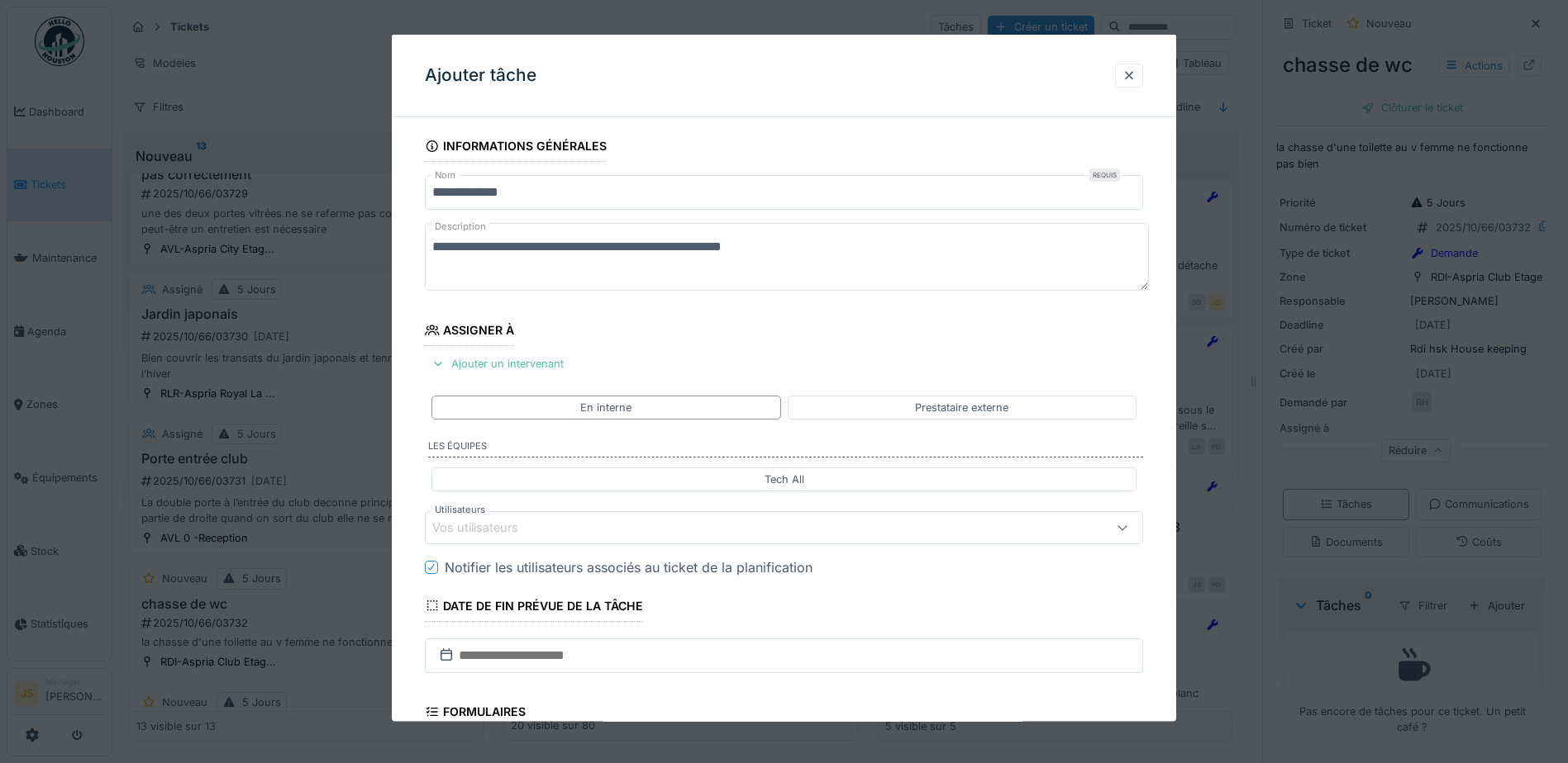
click at [516, 527] on div "Vos utilisateurs" at bounding box center [487, 527] width 109 height 18
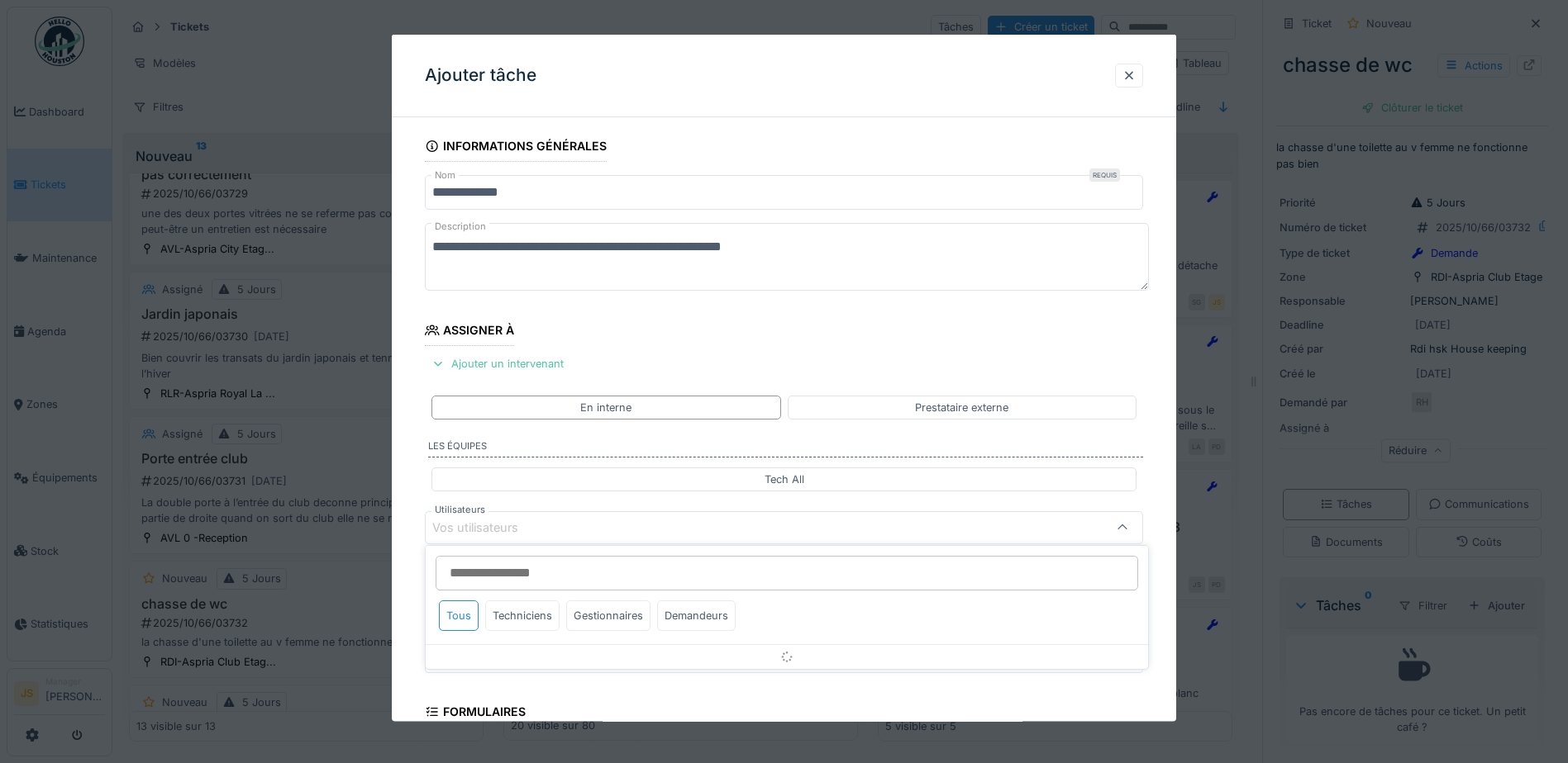
scroll to position [150, 0]
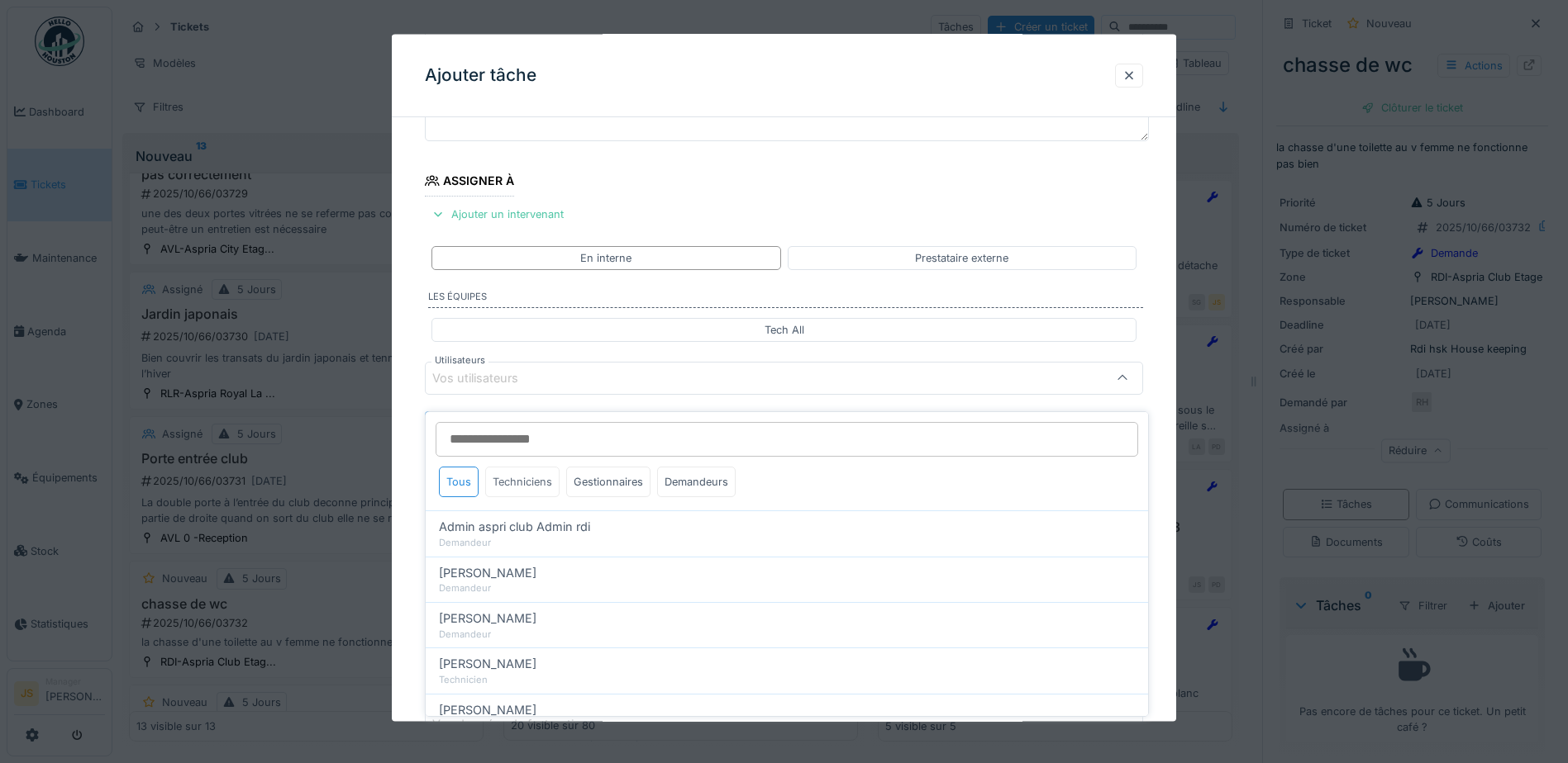
click at [527, 469] on div "Techniciens" at bounding box center [522, 482] width 74 height 31
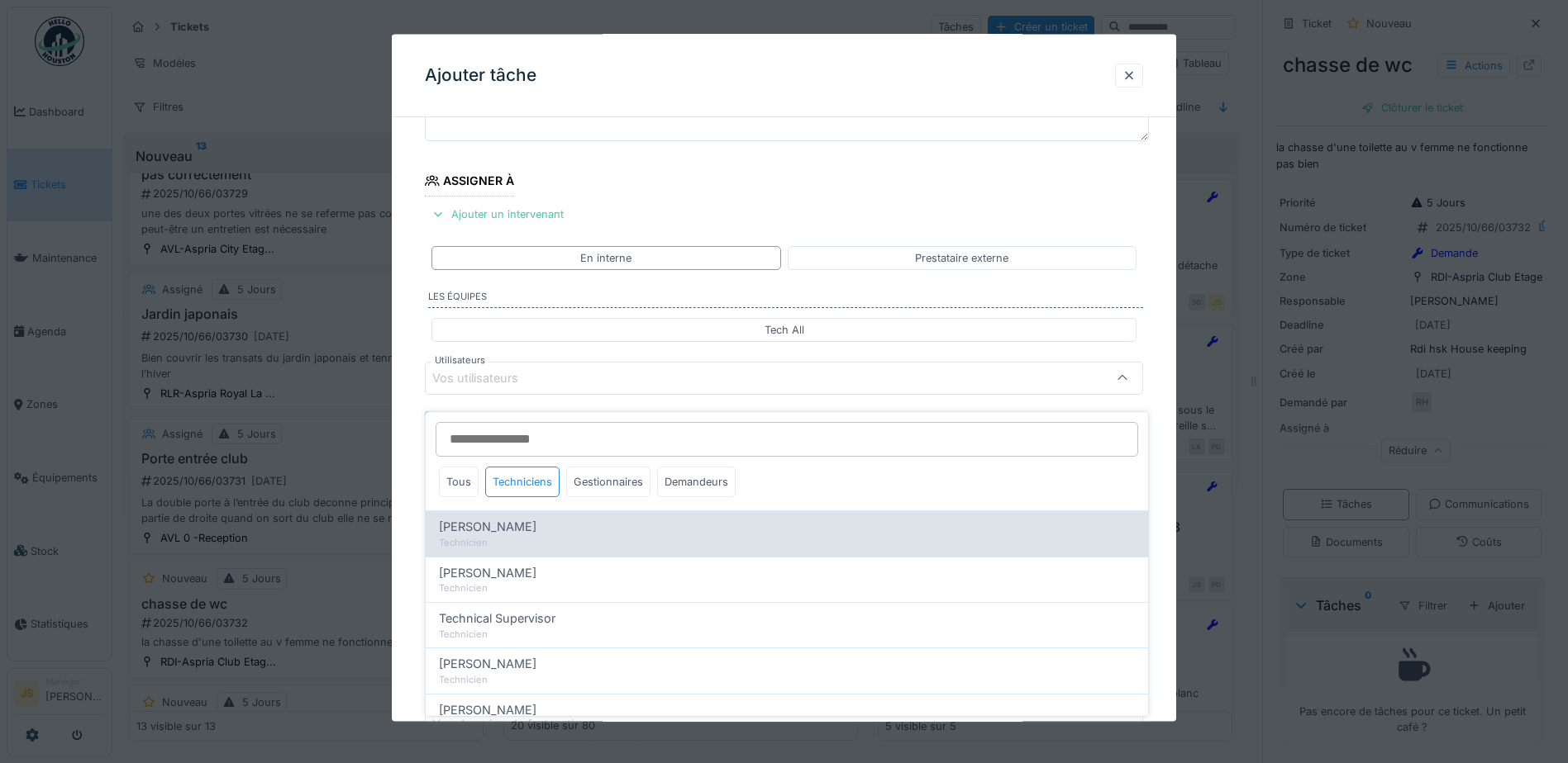
click at [528, 518] on span "[PERSON_NAME]" at bounding box center [487, 526] width 97 height 18
type input "*****"
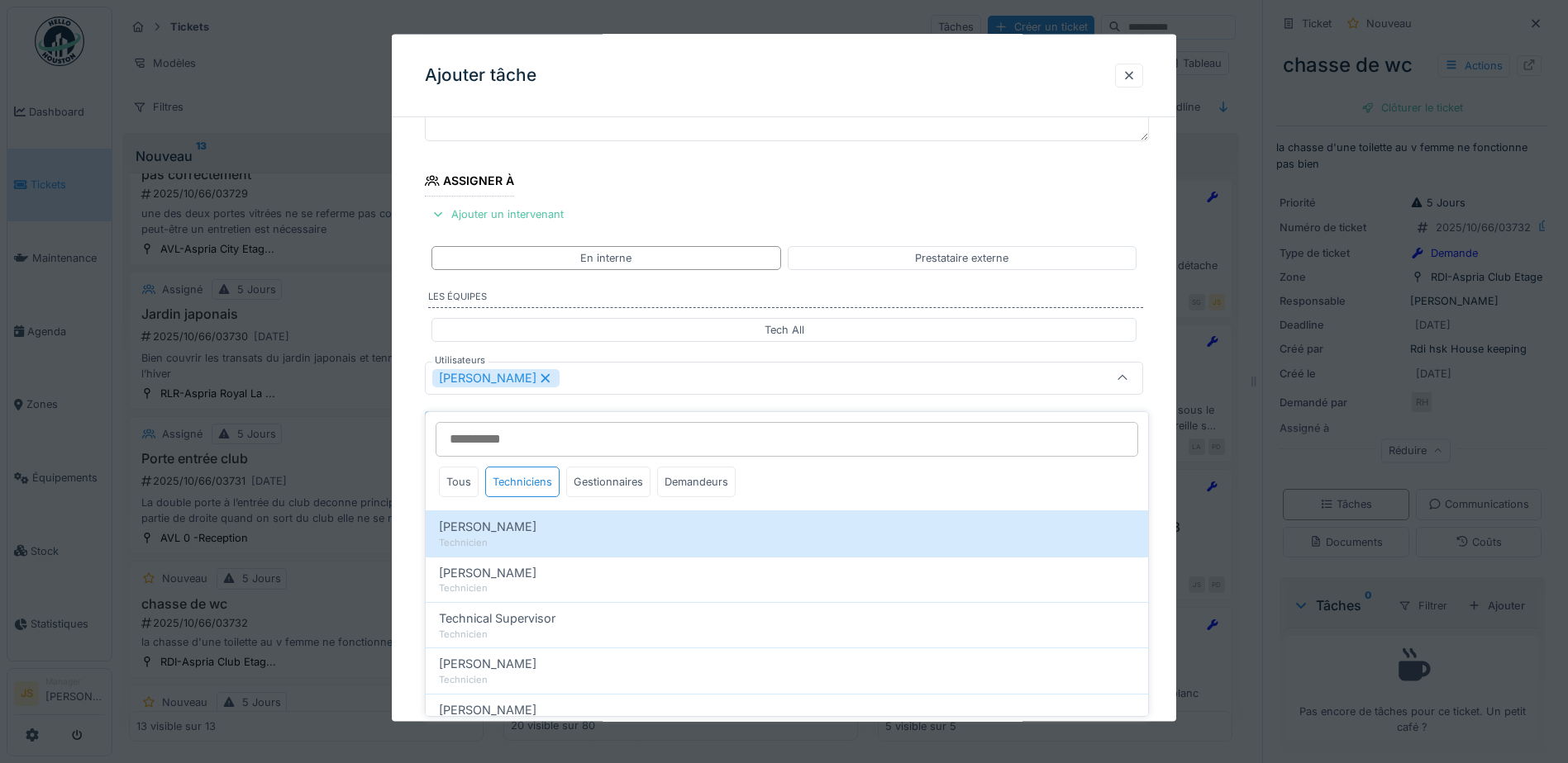
click at [410, 514] on div "**********" at bounding box center [784, 440] width 785 height 919
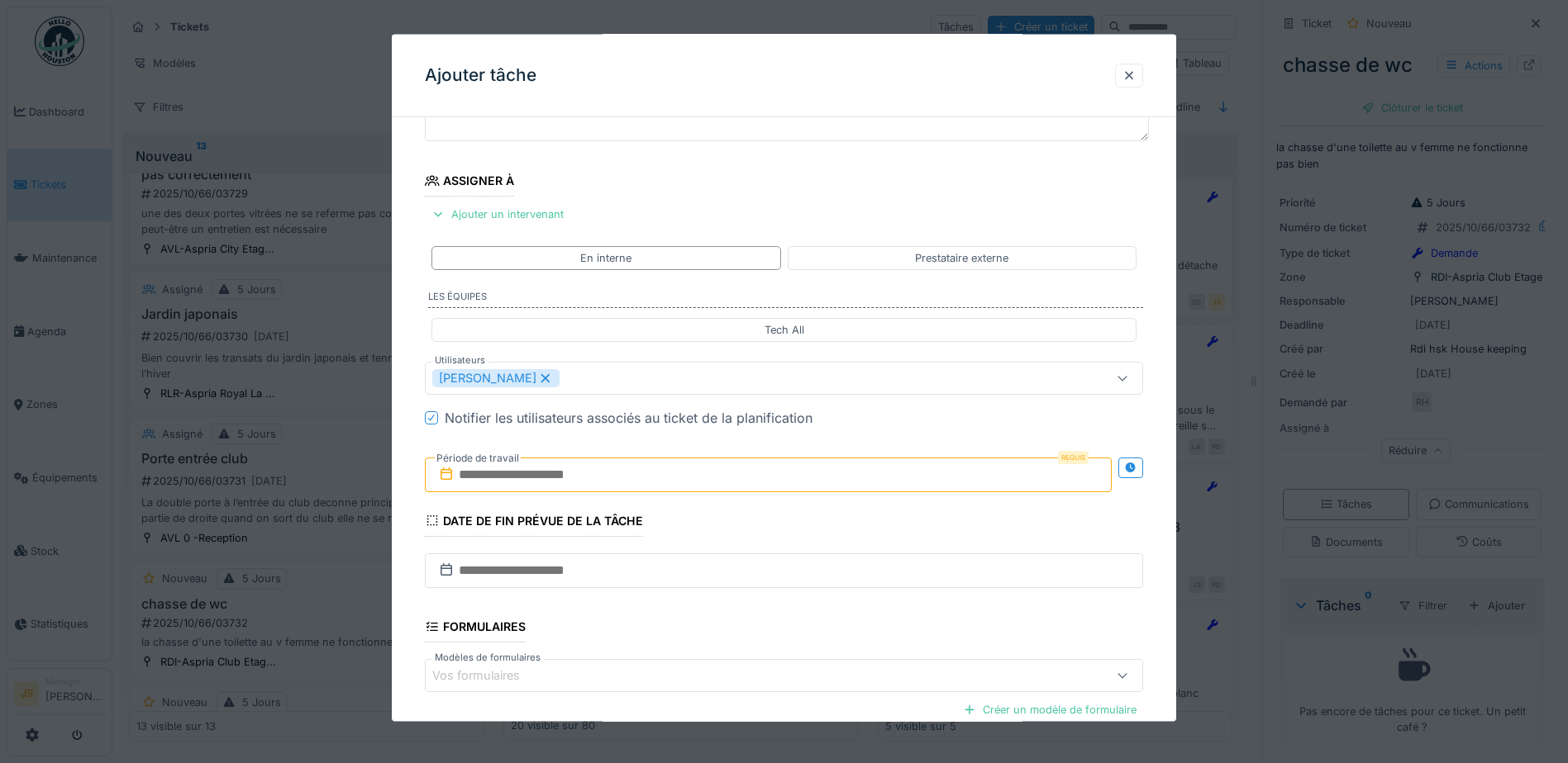
click at [502, 478] on input "text" at bounding box center [769, 474] width 687 height 35
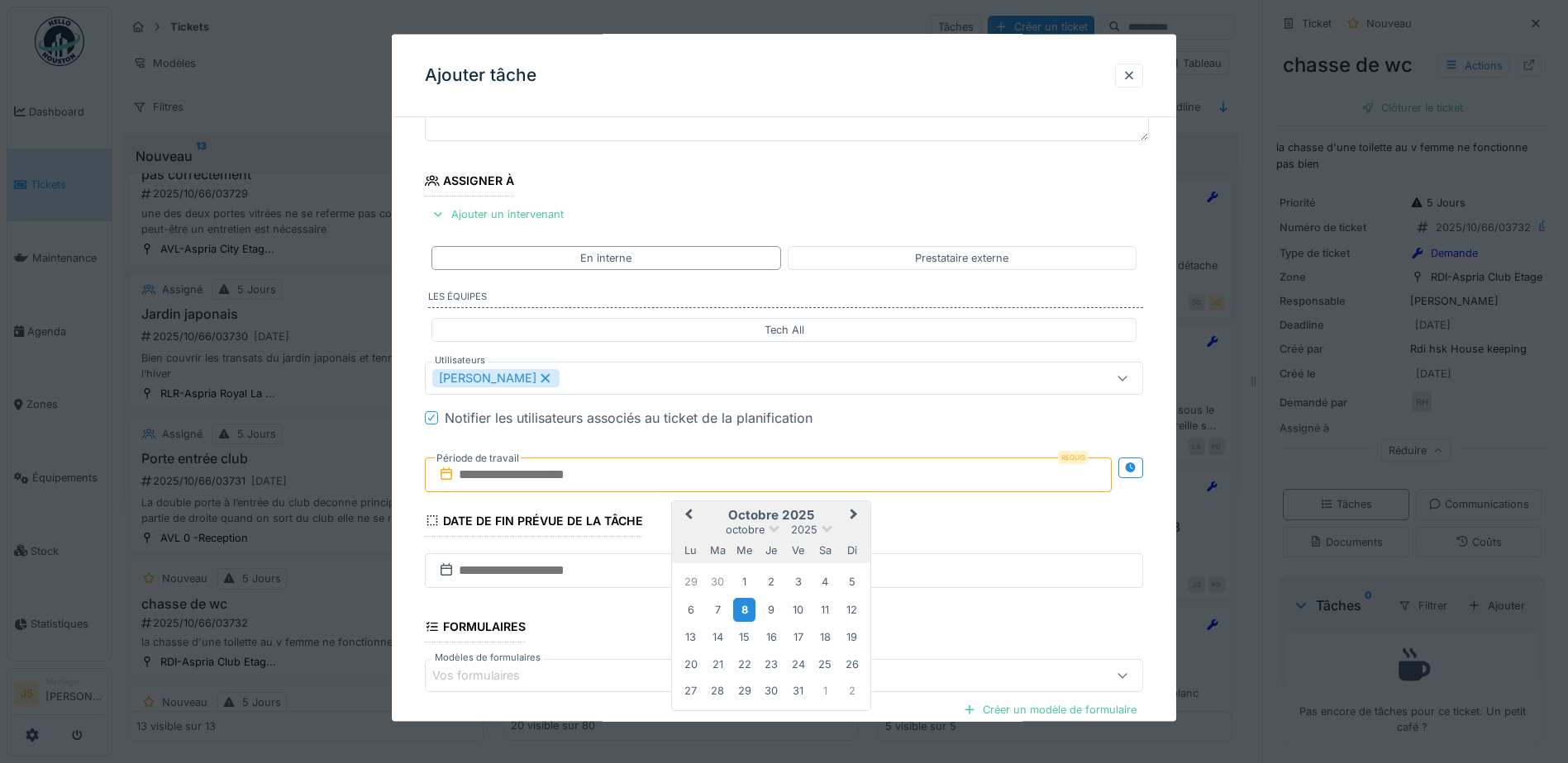
click at [743, 611] on div "8" at bounding box center [745, 609] width 22 height 24
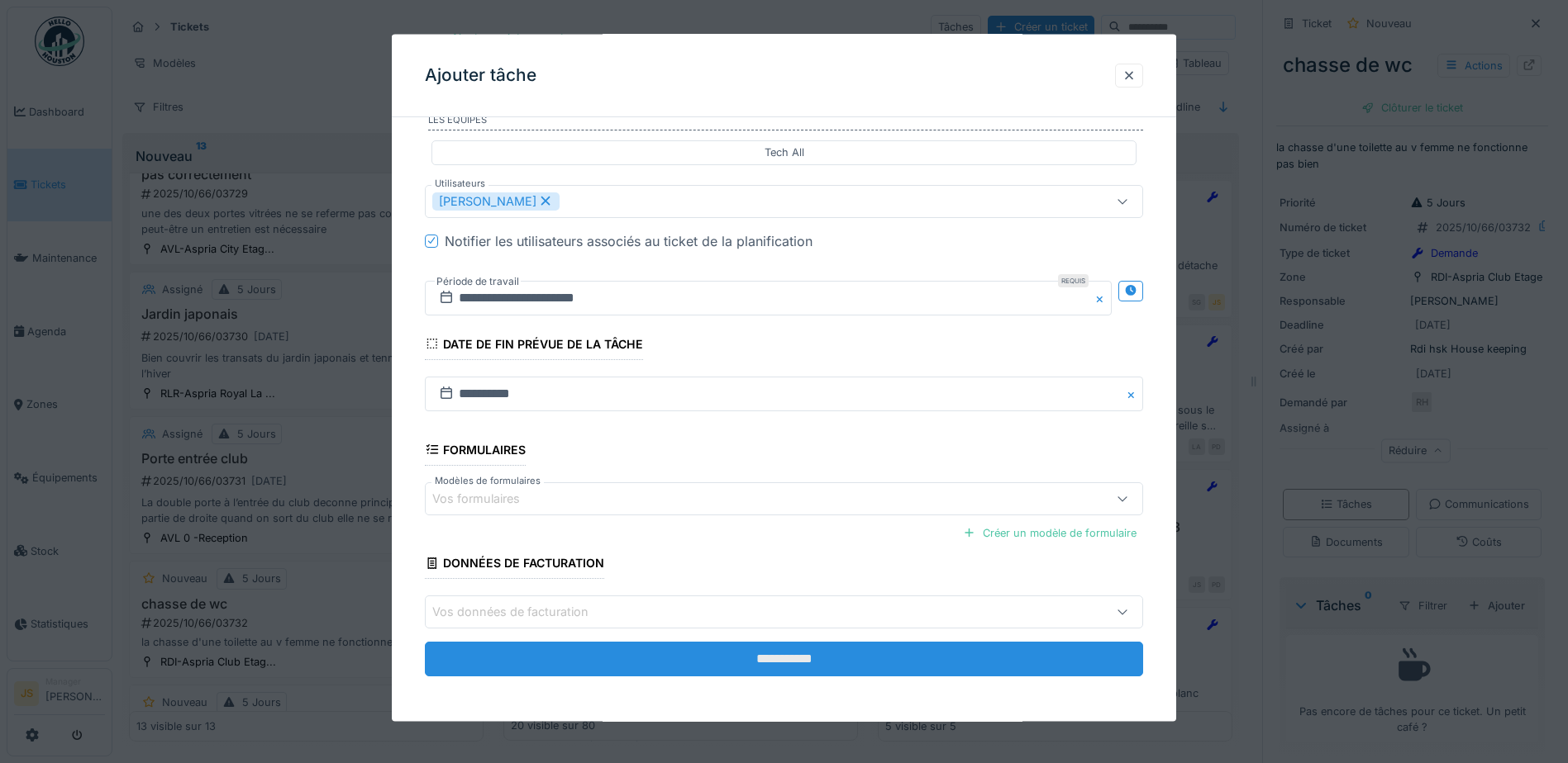
scroll to position [327, 0]
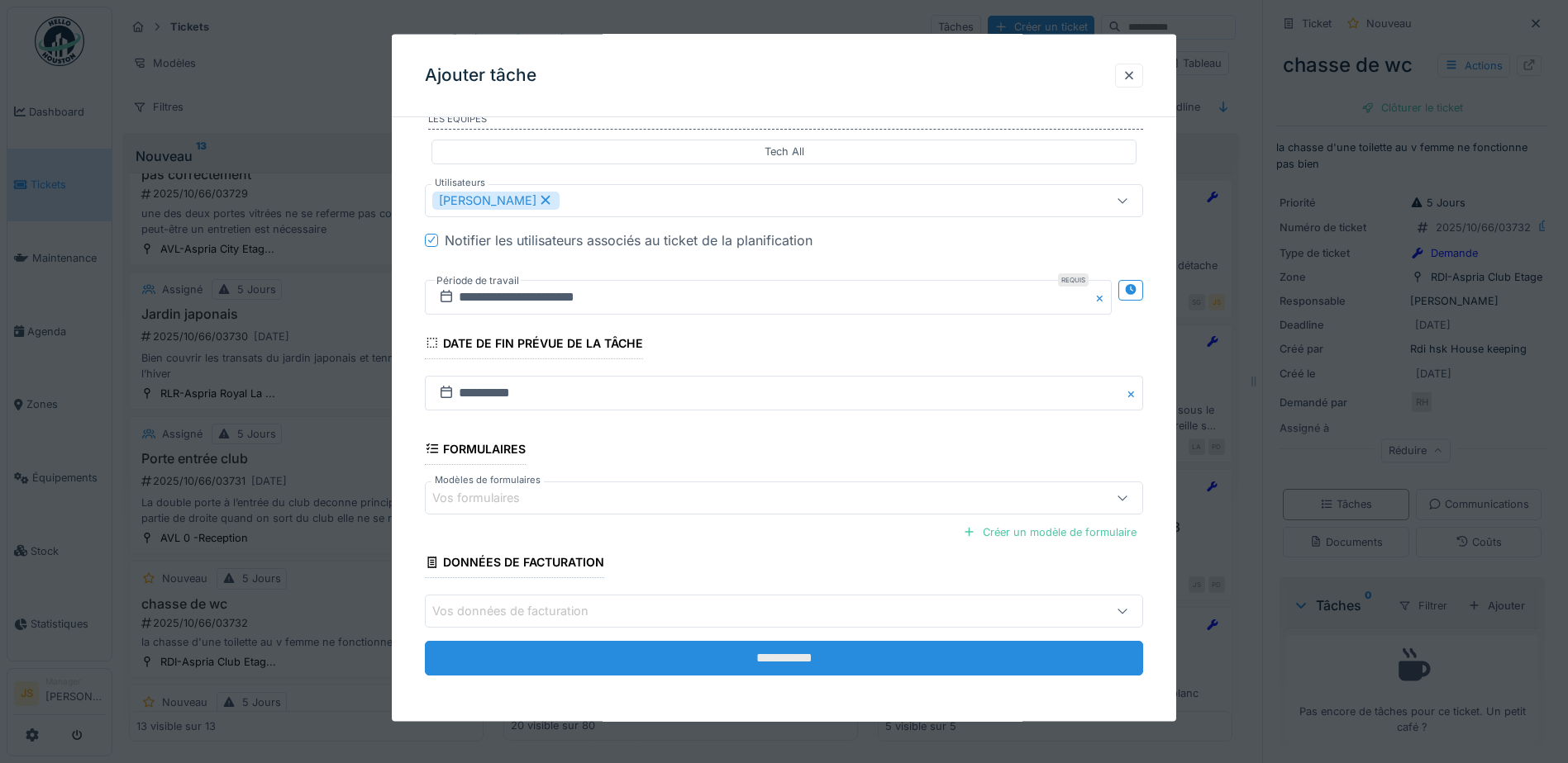
click at [864, 644] on input "**********" at bounding box center [784, 658] width 718 height 35
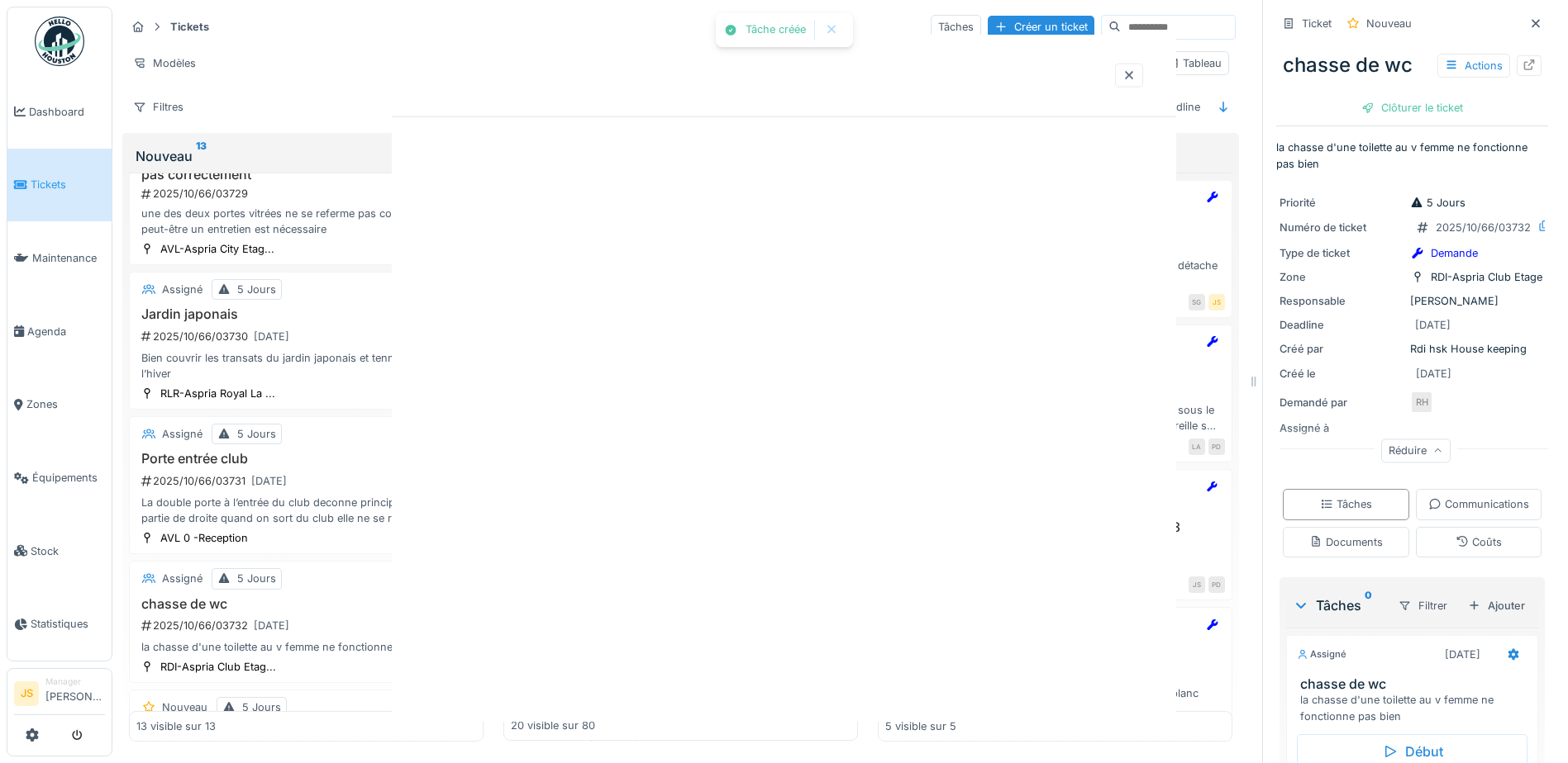
scroll to position [0, 0]
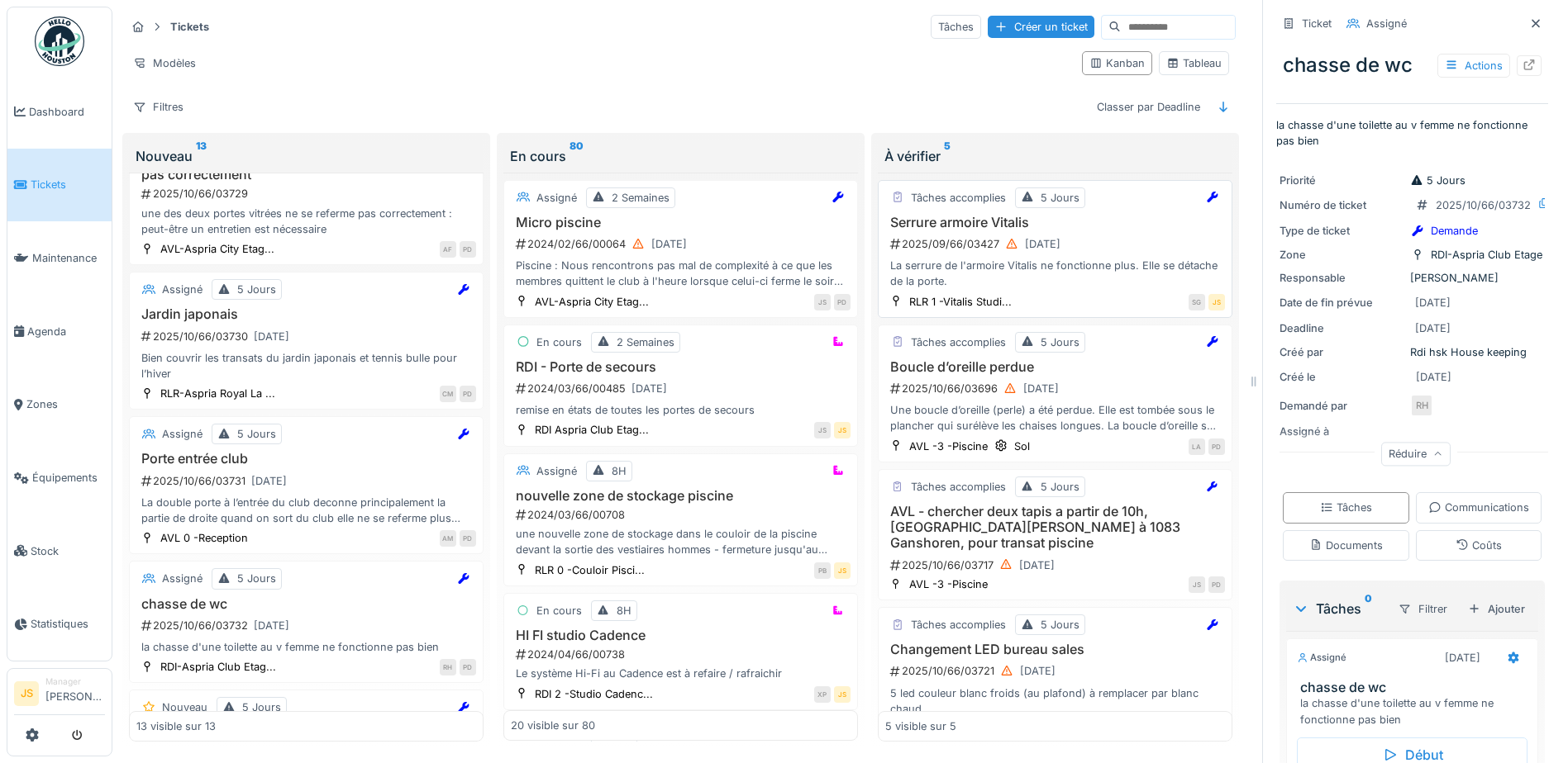
drag, startPoint x: 955, startPoint y: 214, endPoint x: 914, endPoint y: 217, distance: 41.1
click at [914, 217] on h3 "Serrure armoire Vitalis" at bounding box center [1055, 222] width 339 height 15
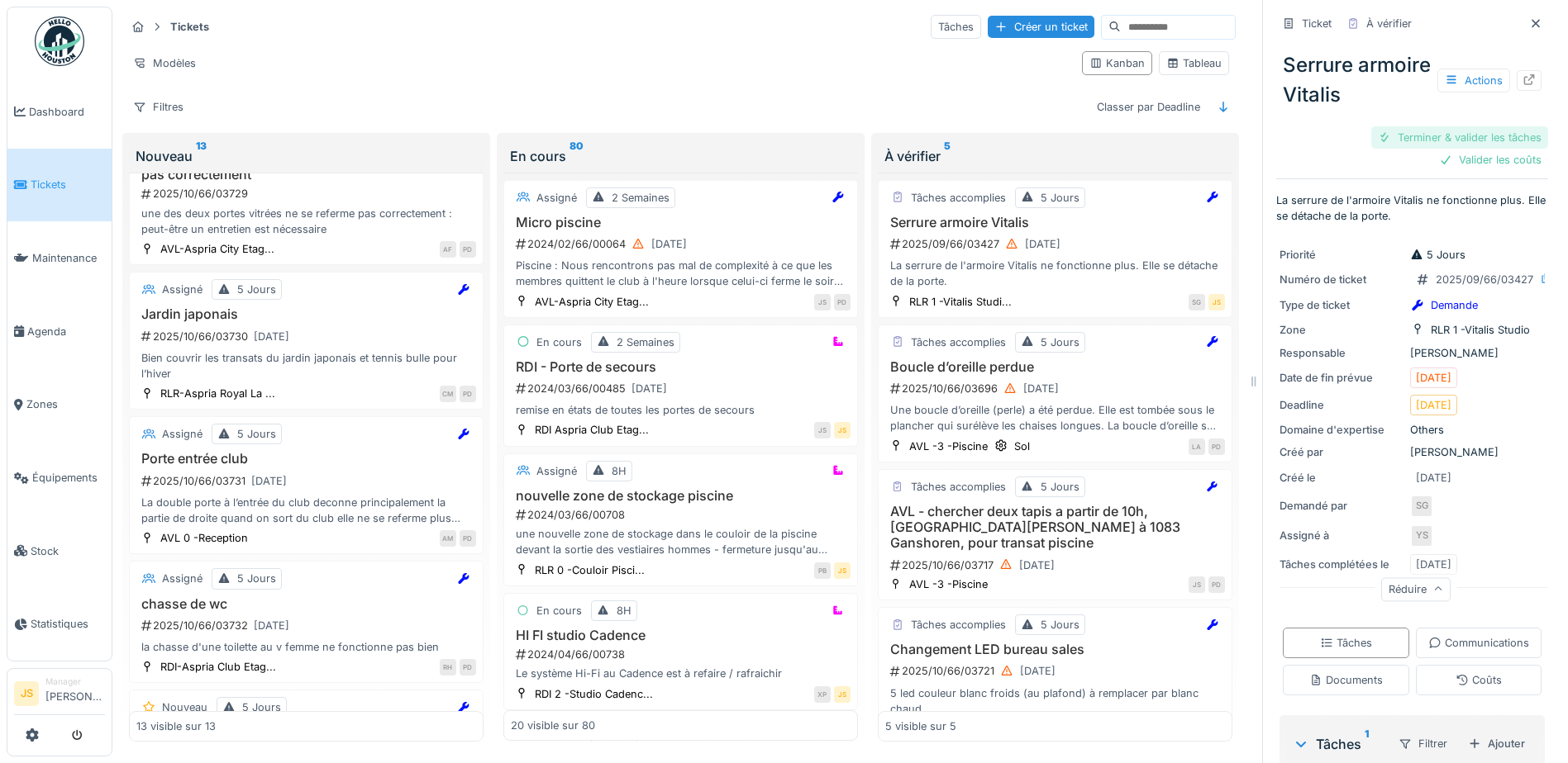
click at [1452, 126] on div "Terminer & valider les tâches" at bounding box center [1459, 138] width 177 height 22
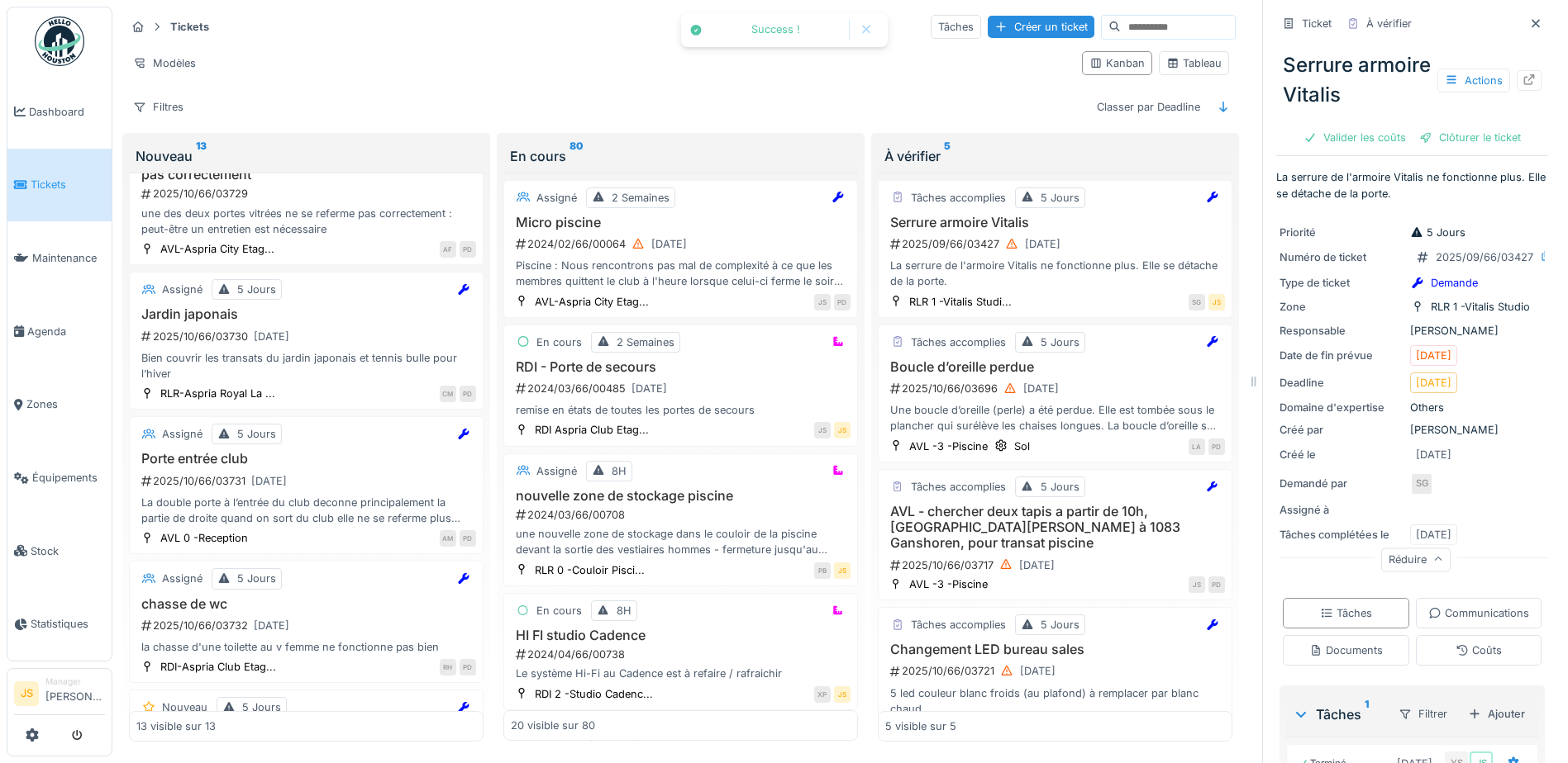
click at [1452, 126] on div "Clôturer le ticket" at bounding box center [1471, 138] width 115 height 22
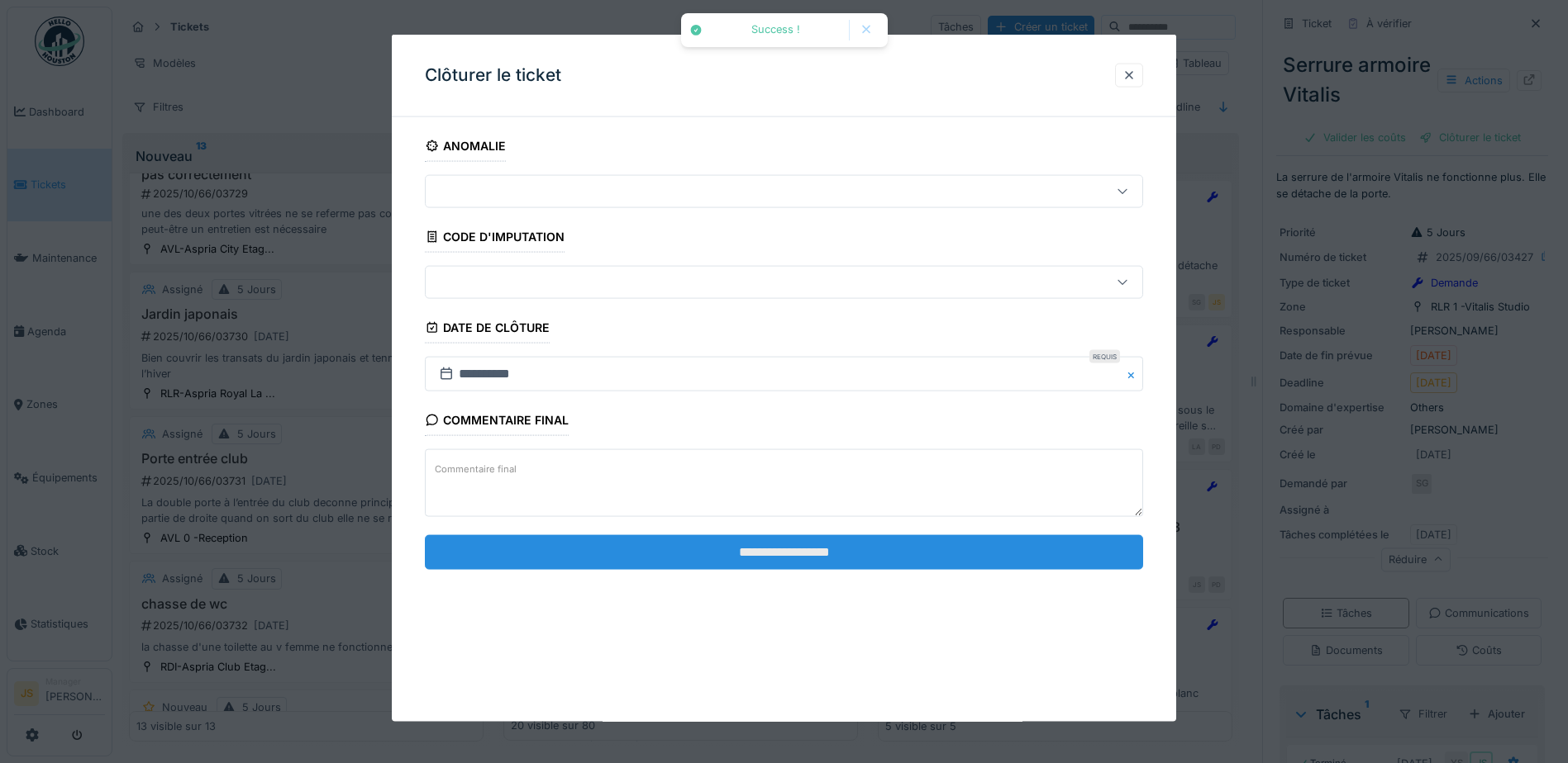
click at [734, 553] on input "**********" at bounding box center [784, 552] width 718 height 35
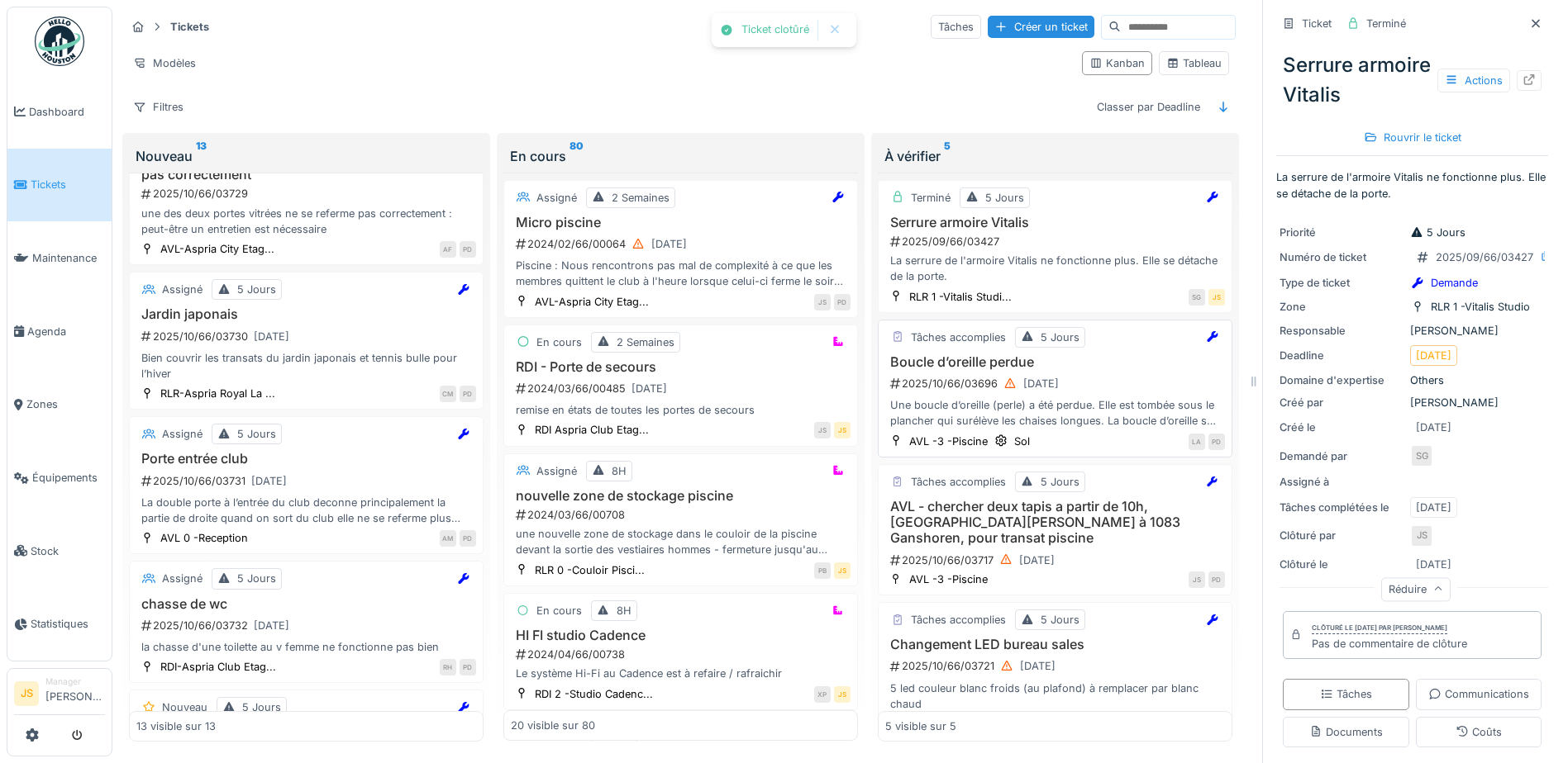
click at [942, 355] on h3 "Boucle d’oreille perdue" at bounding box center [1055, 362] width 339 height 15
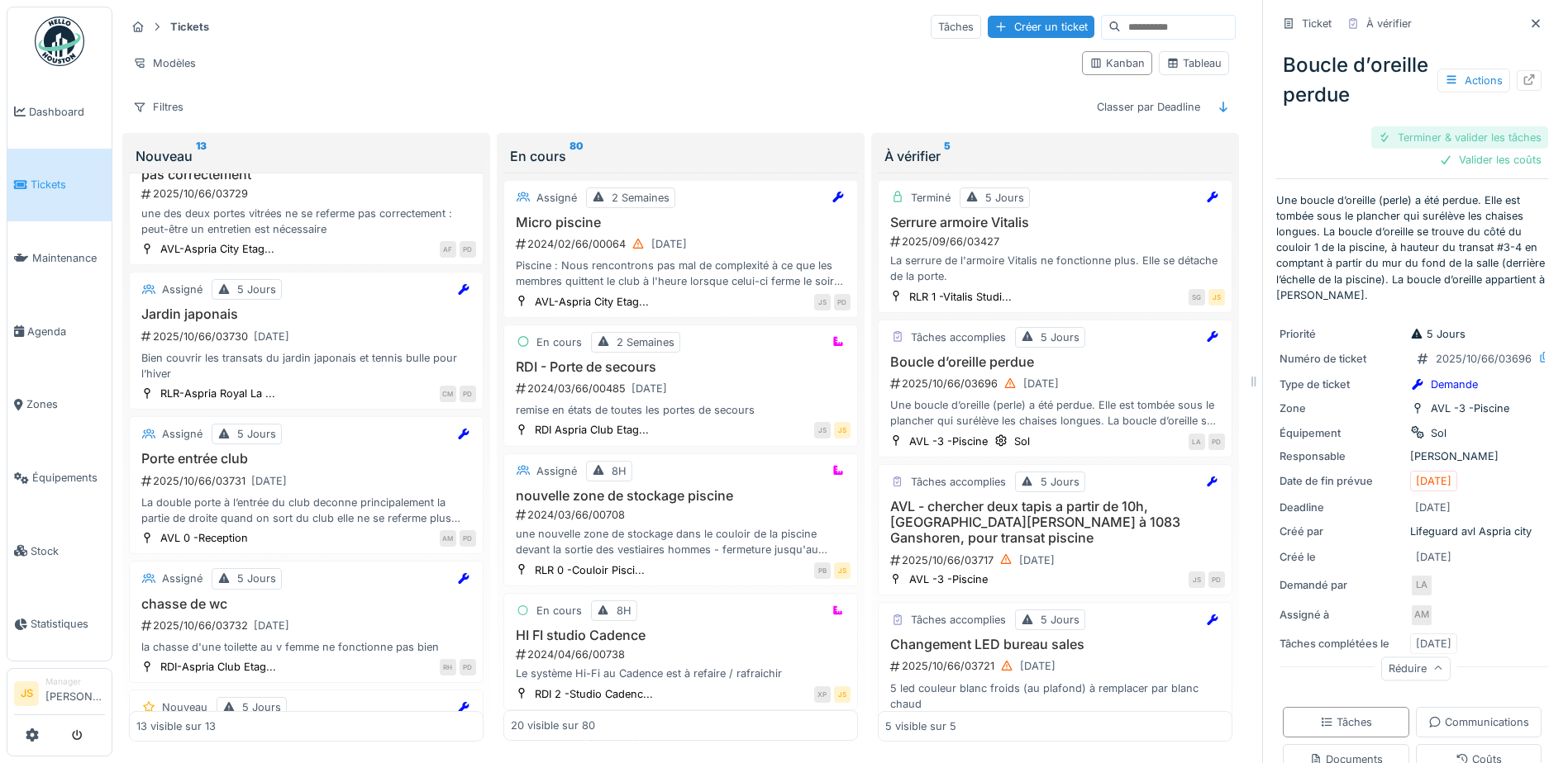
click at [1478, 149] on div "Terminer & valider les tâches" at bounding box center [1459, 138] width 177 height 22
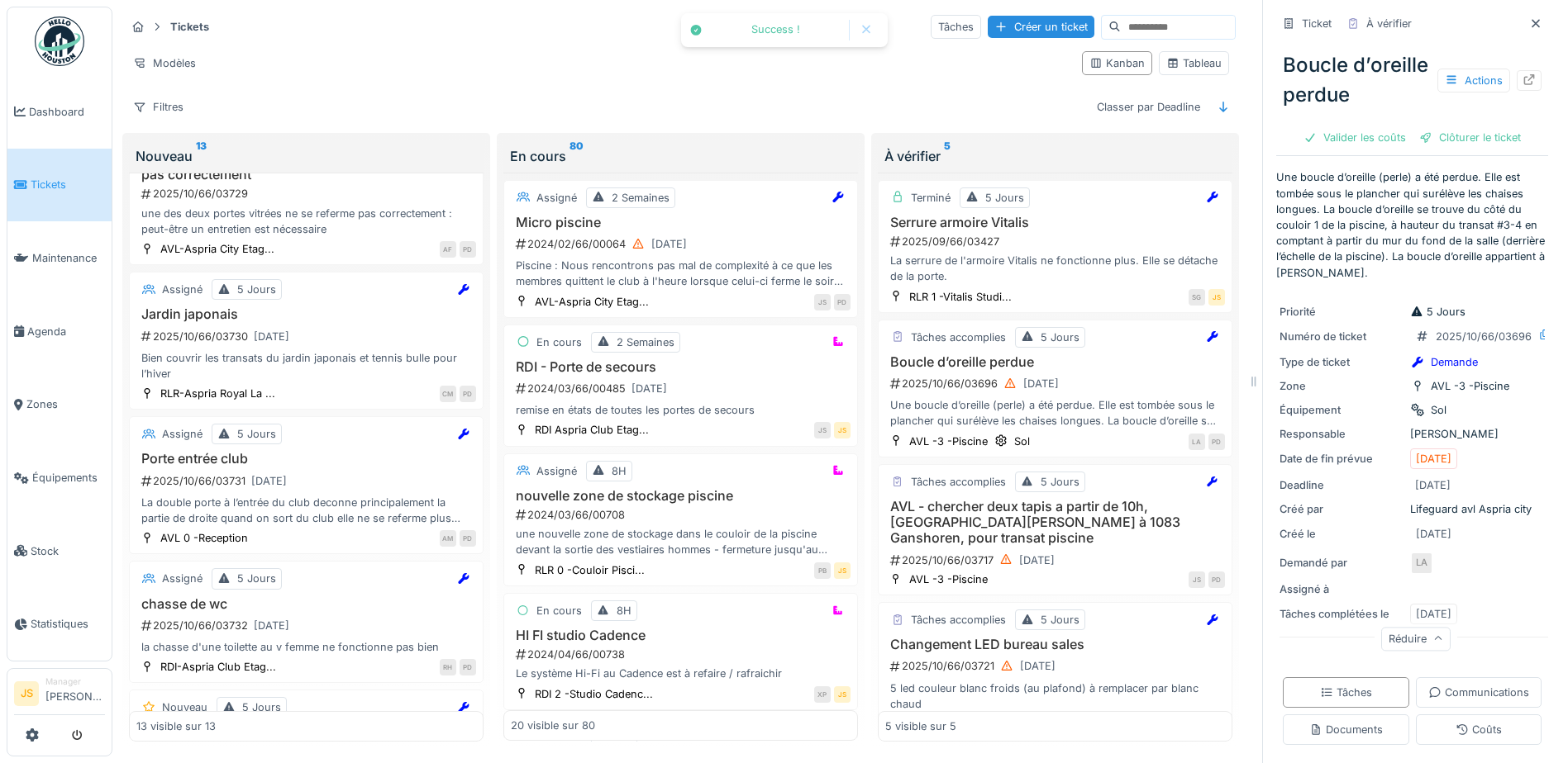
click at [1478, 149] on div "Clôturer le ticket" at bounding box center [1471, 138] width 115 height 22
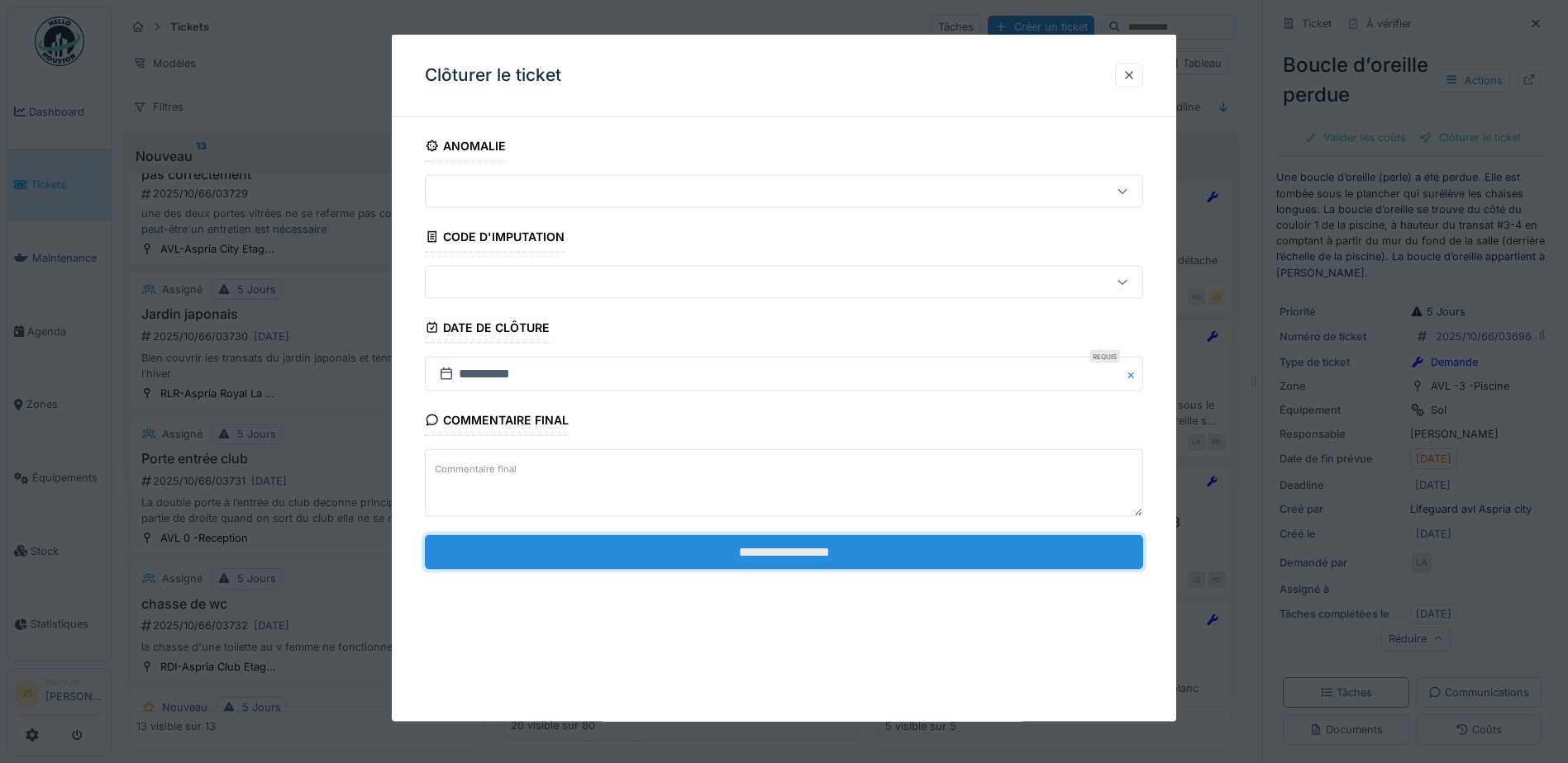
click at [739, 548] on input "**********" at bounding box center [784, 552] width 718 height 35
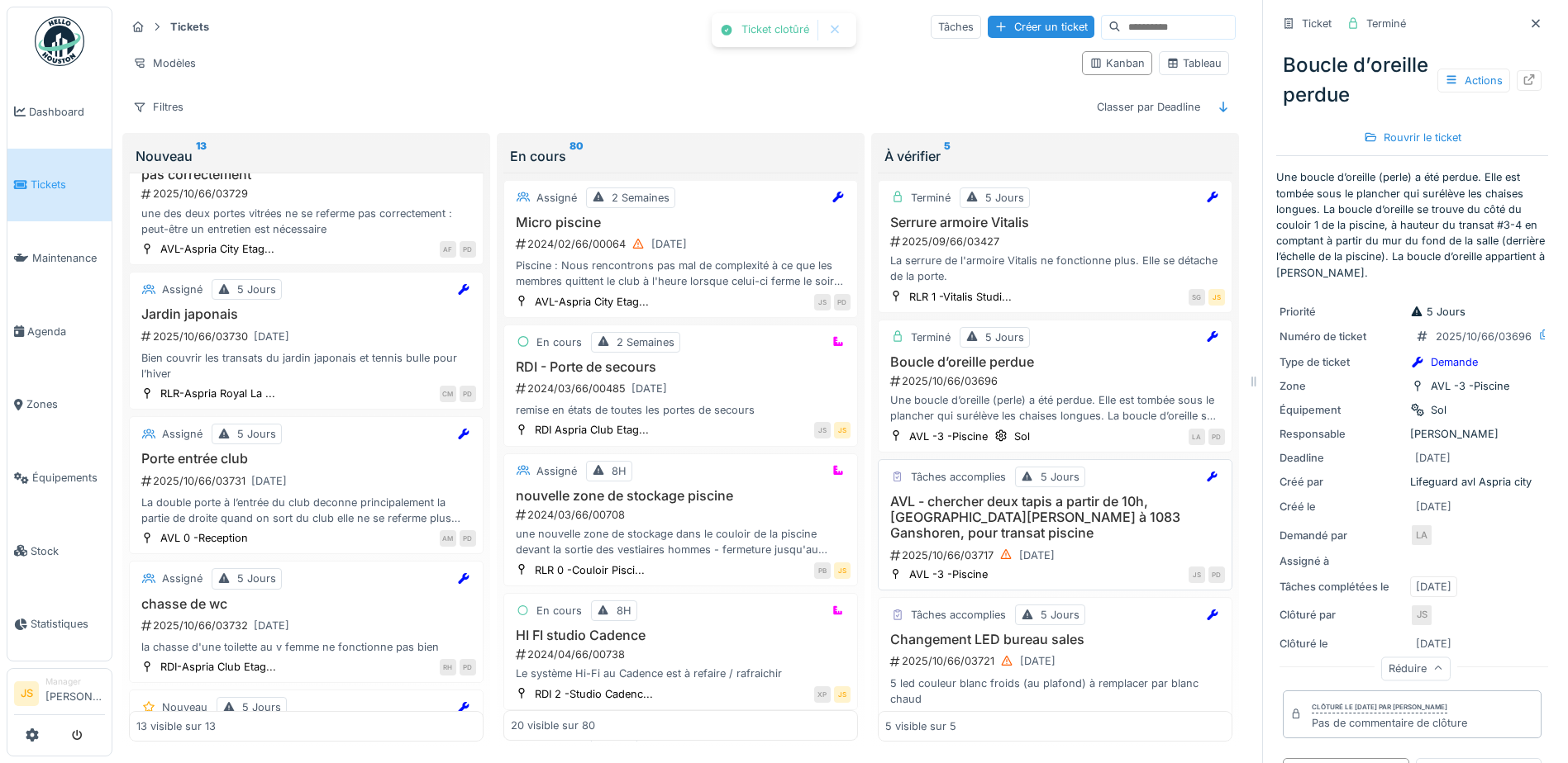
click at [970, 500] on h3 "AVL - chercher deux tapis a partir de 10h, [GEOGRAPHIC_DATA][PERSON_NAME] à 108…" at bounding box center [1055, 518] width 339 height 48
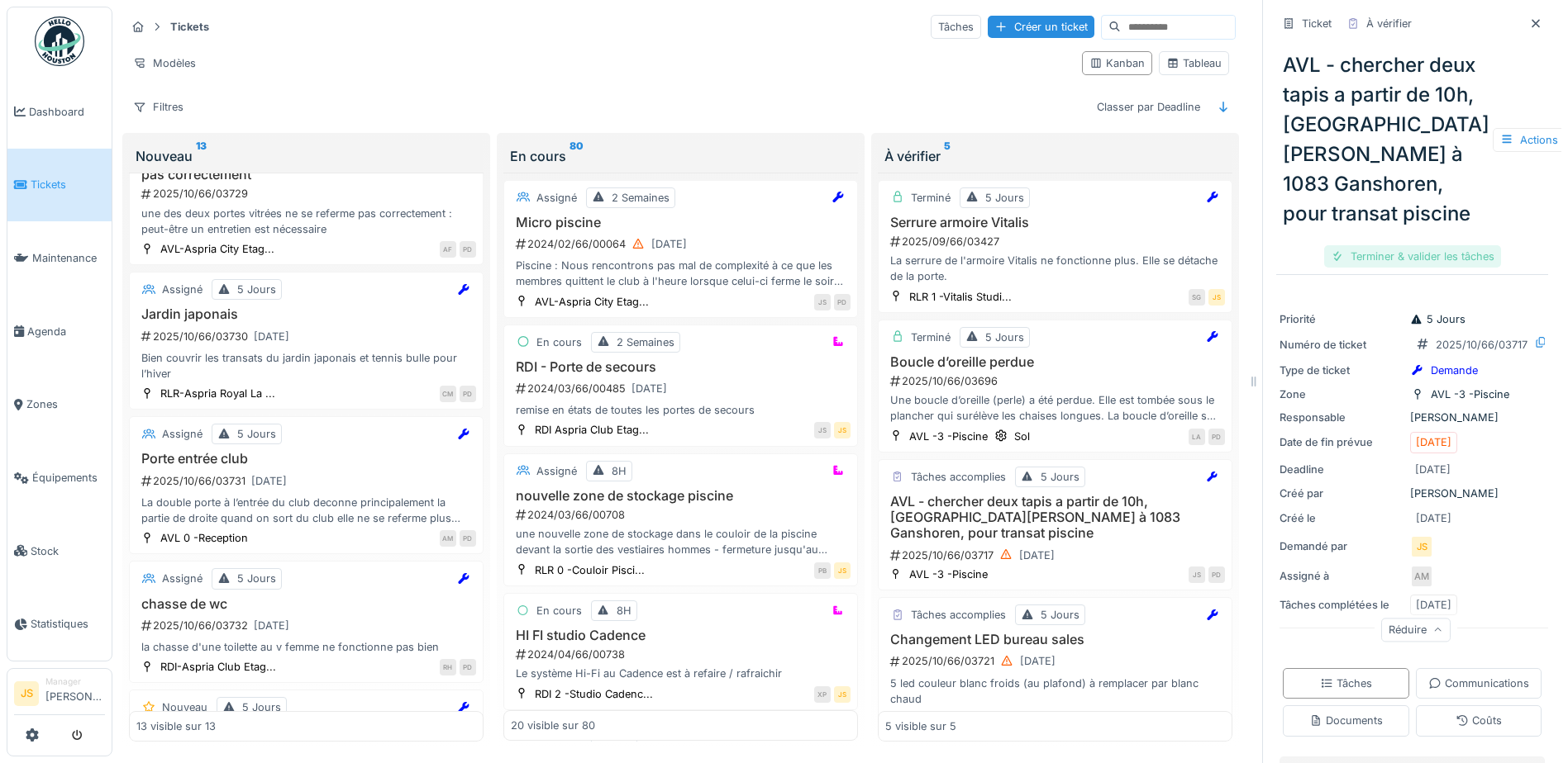
click at [1396, 267] on div "Terminer & valider les tâches" at bounding box center [1412, 256] width 177 height 22
click at [1394, 267] on div "Clôturer le ticket" at bounding box center [1412, 256] width 115 height 22
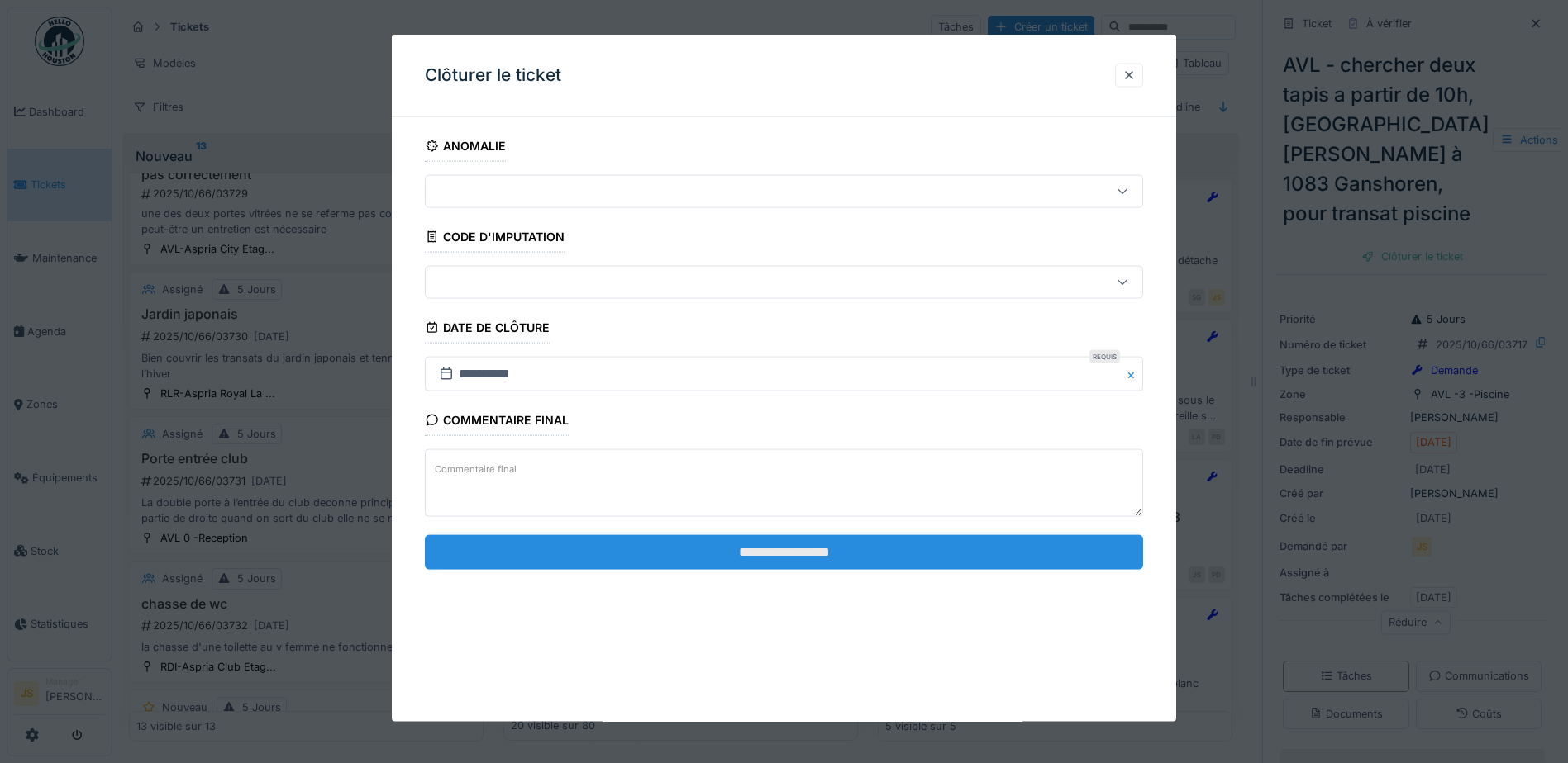
click at [880, 553] on input "**********" at bounding box center [784, 552] width 718 height 35
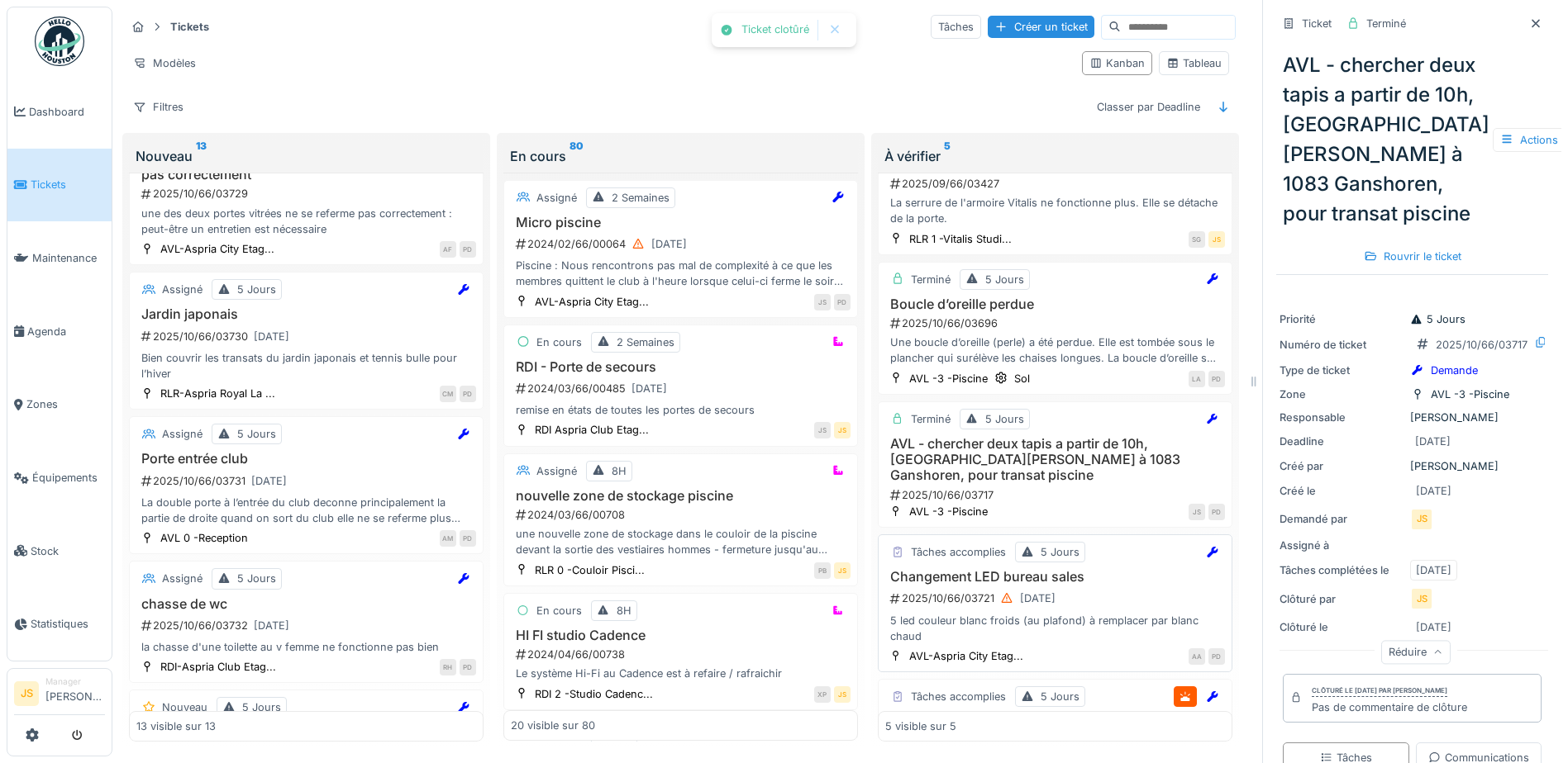
scroll to position [132, 0]
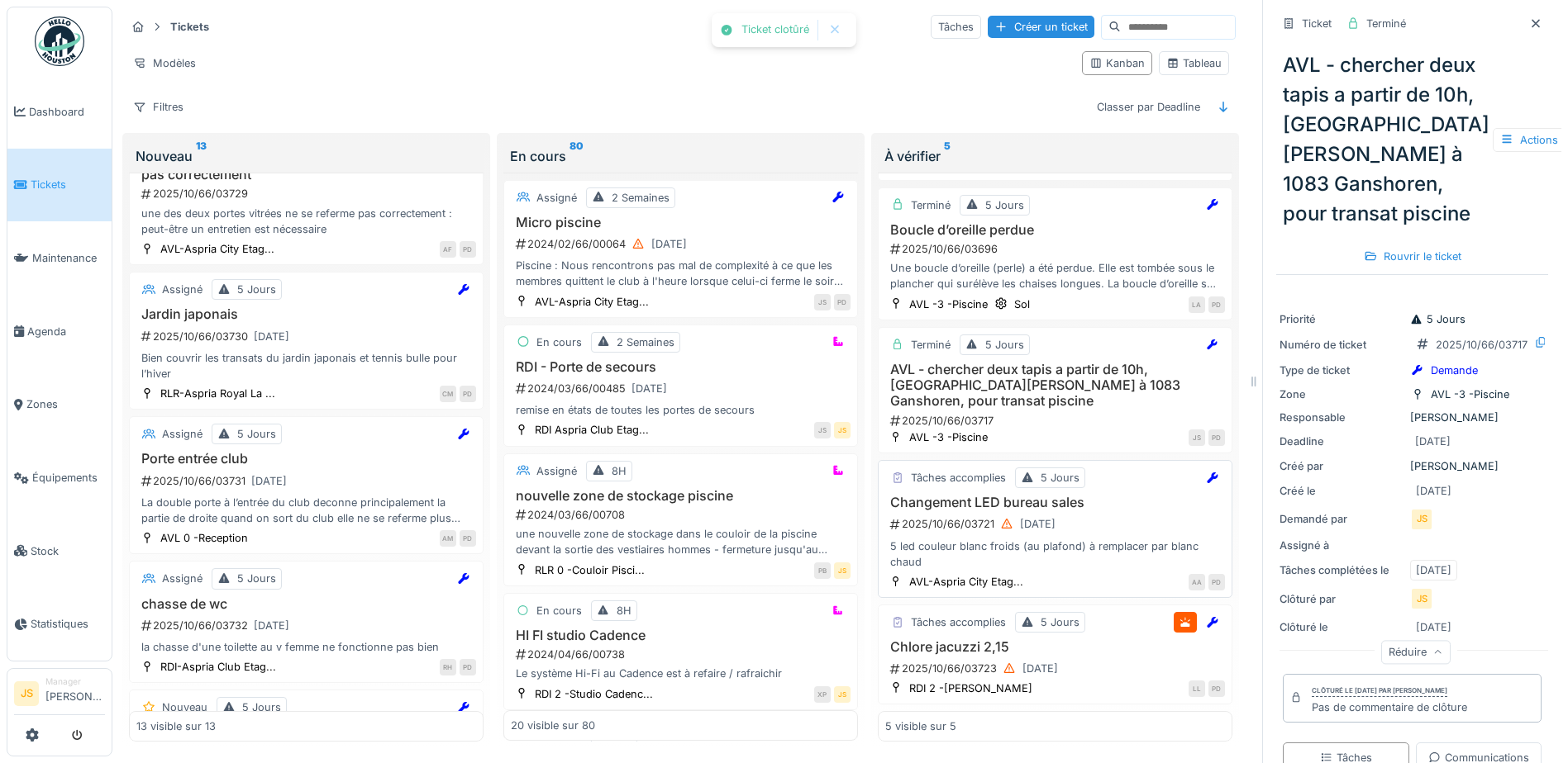
click at [1006, 495] on h3 "Changement LED bureau sales" at bounding box center [1055, 502] width 339 height 15
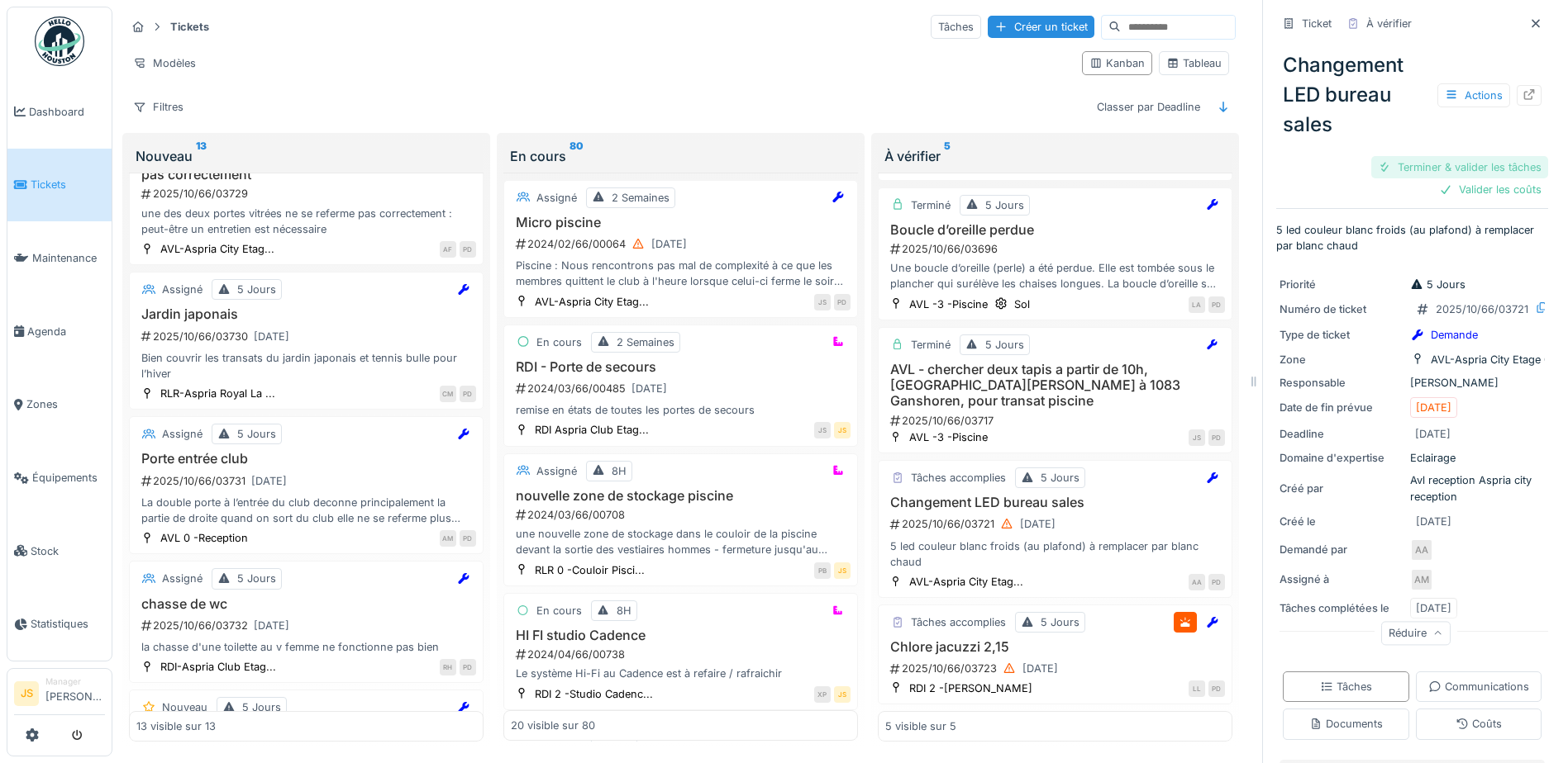
click at [1459, 156] on div "Terminer & valider les tâches" at bounding box center [1459, 167] width 177 height 22
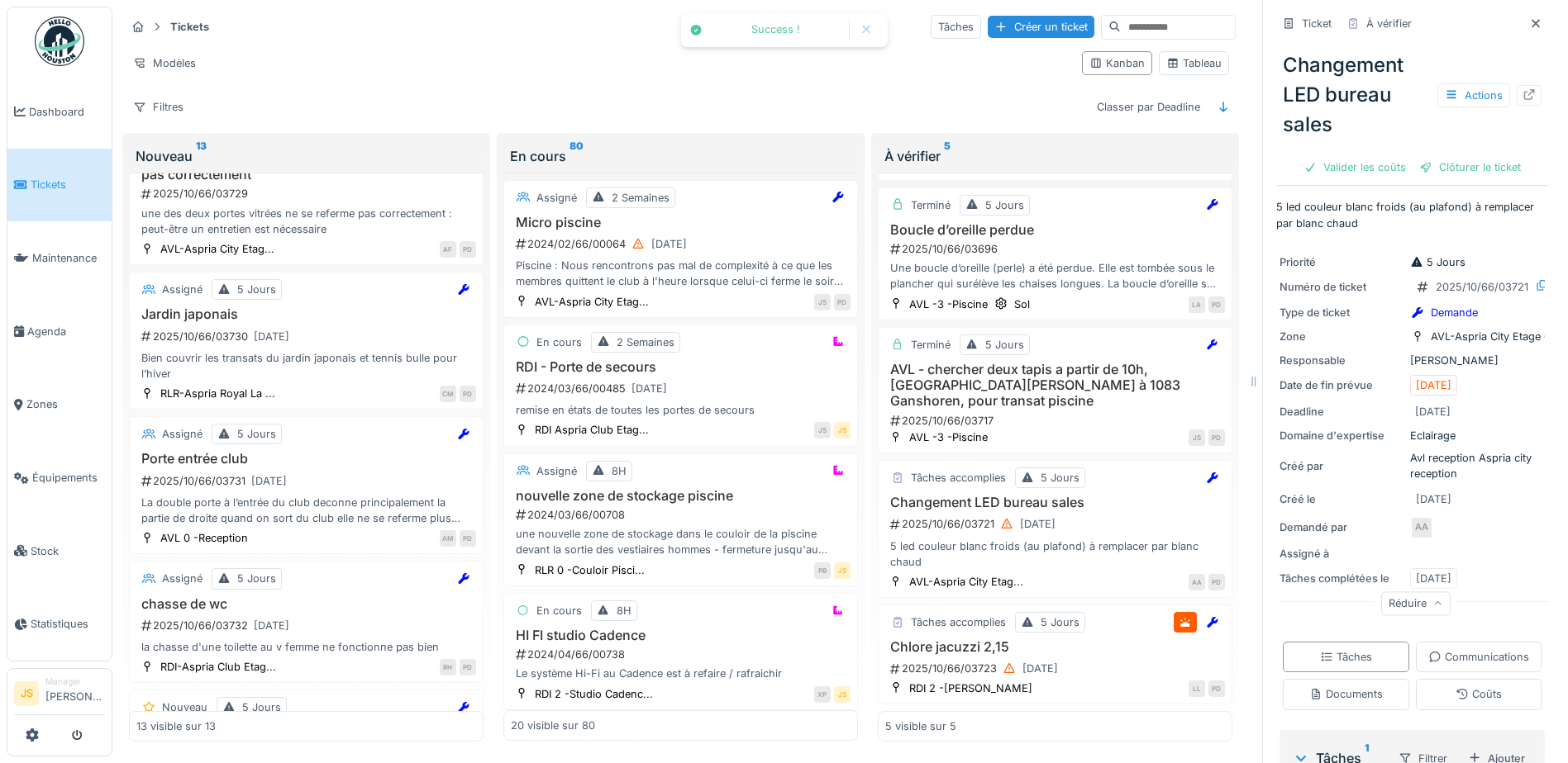
click at [1462, 156] on div "Clôturer le ticket" at bounding box center [1471, 167] width 115 height 22
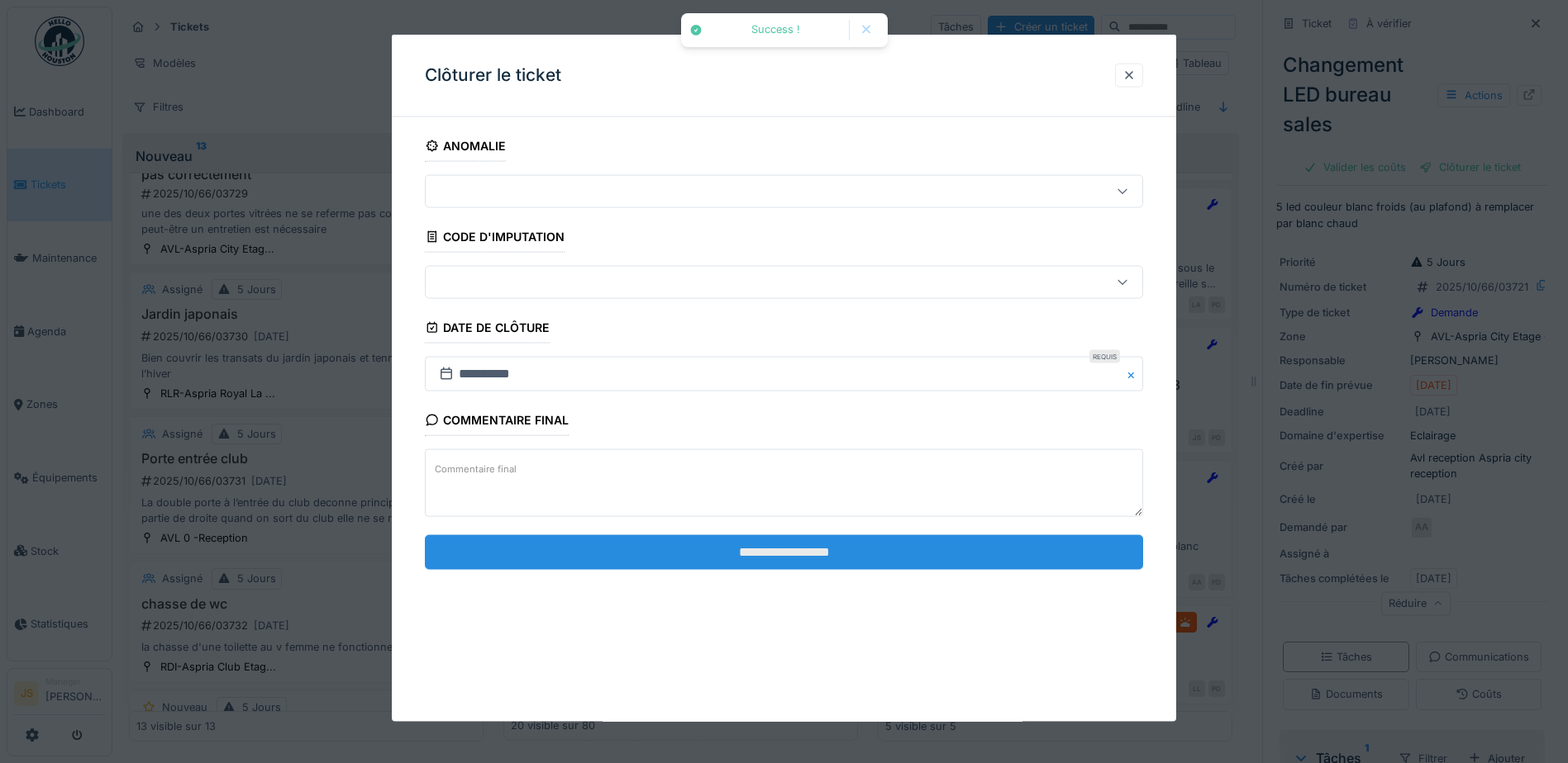
click at [860, 555] on input "**********" at bounding box center [784, 552] width 718 height 35
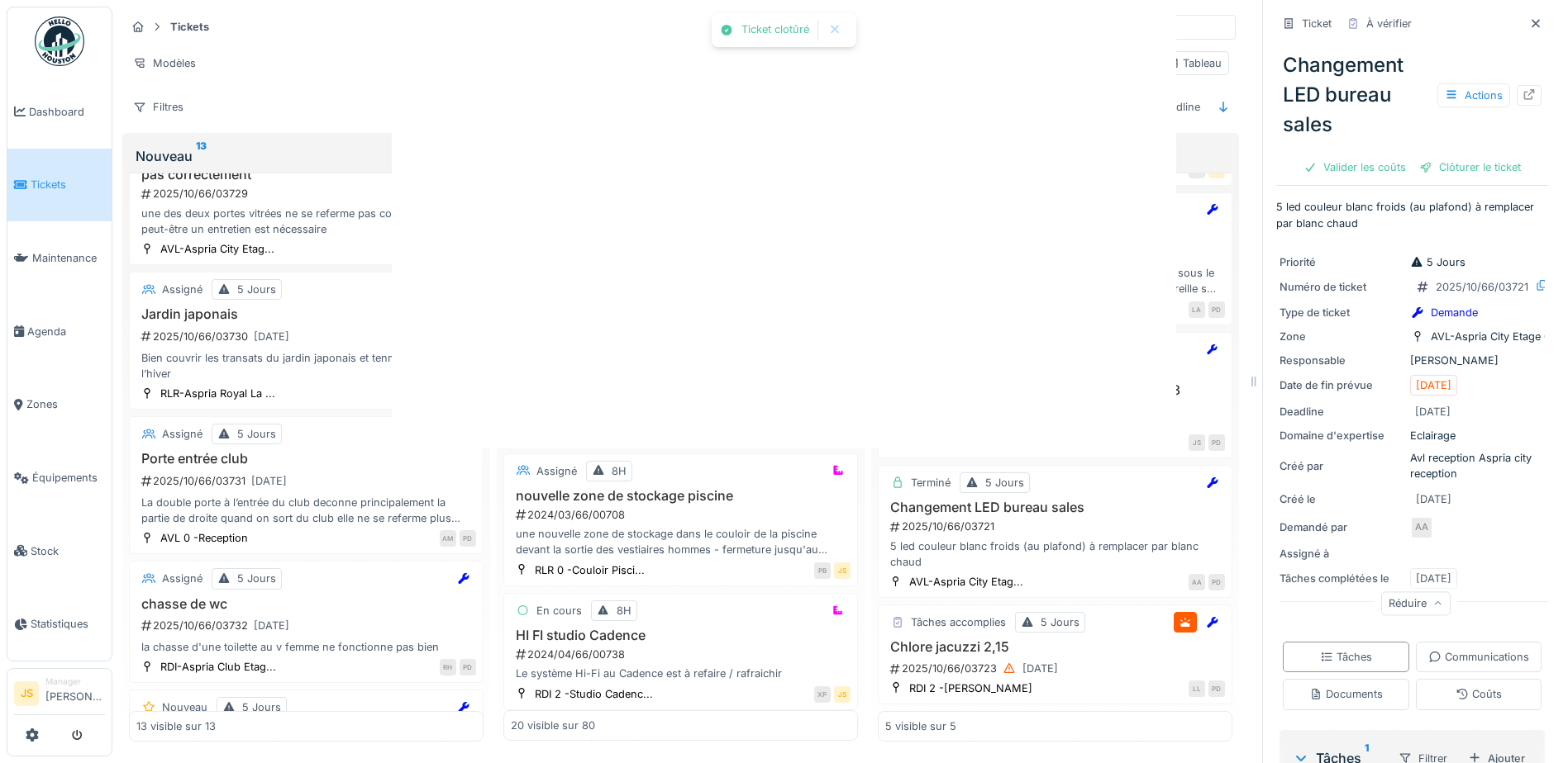
scroll to position [127, 0]
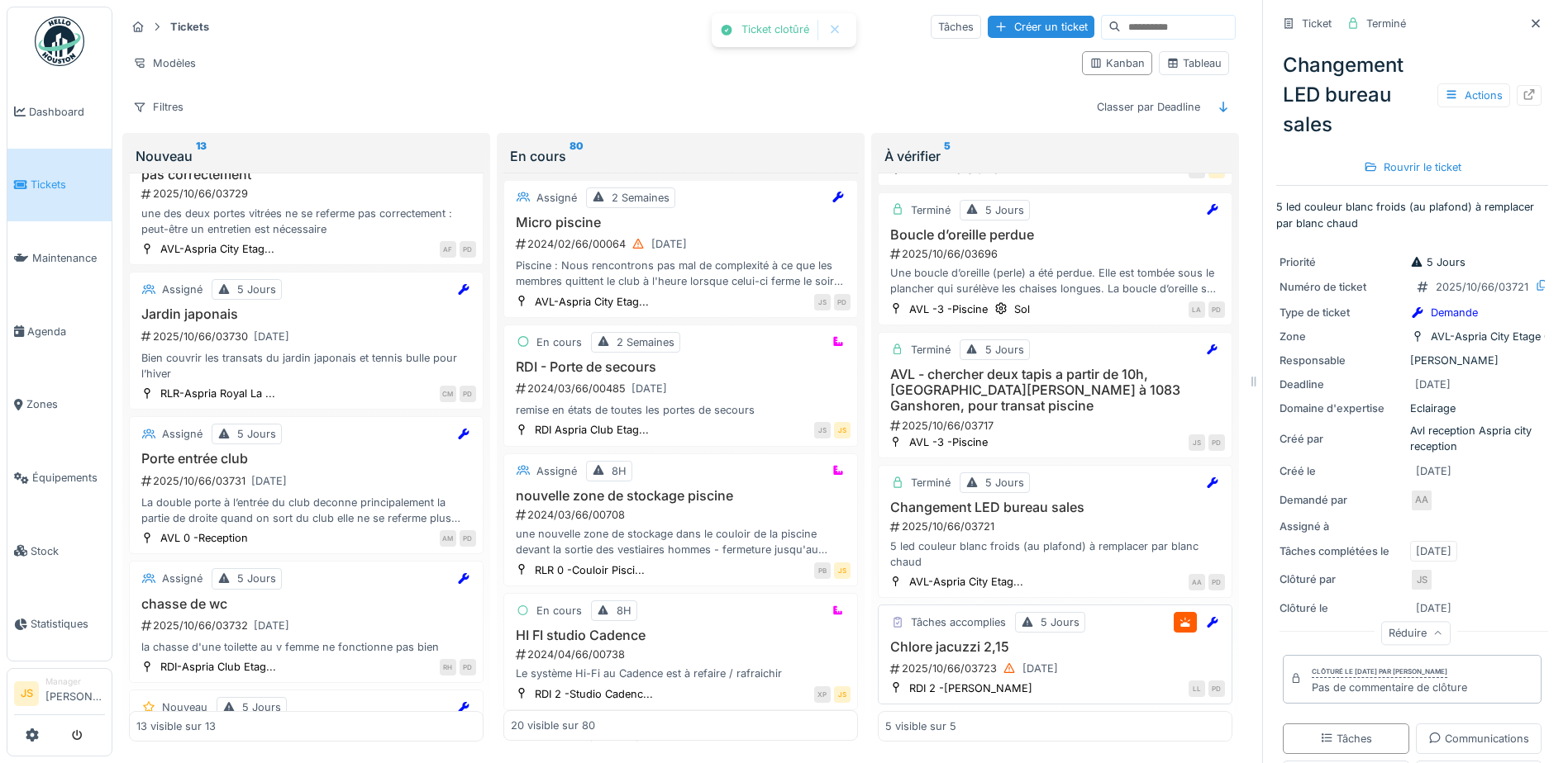
click at [951, 639] on h3 "Chlore jacuzzi 2,15" at bounding box center [1055, 647] width 339 height 15
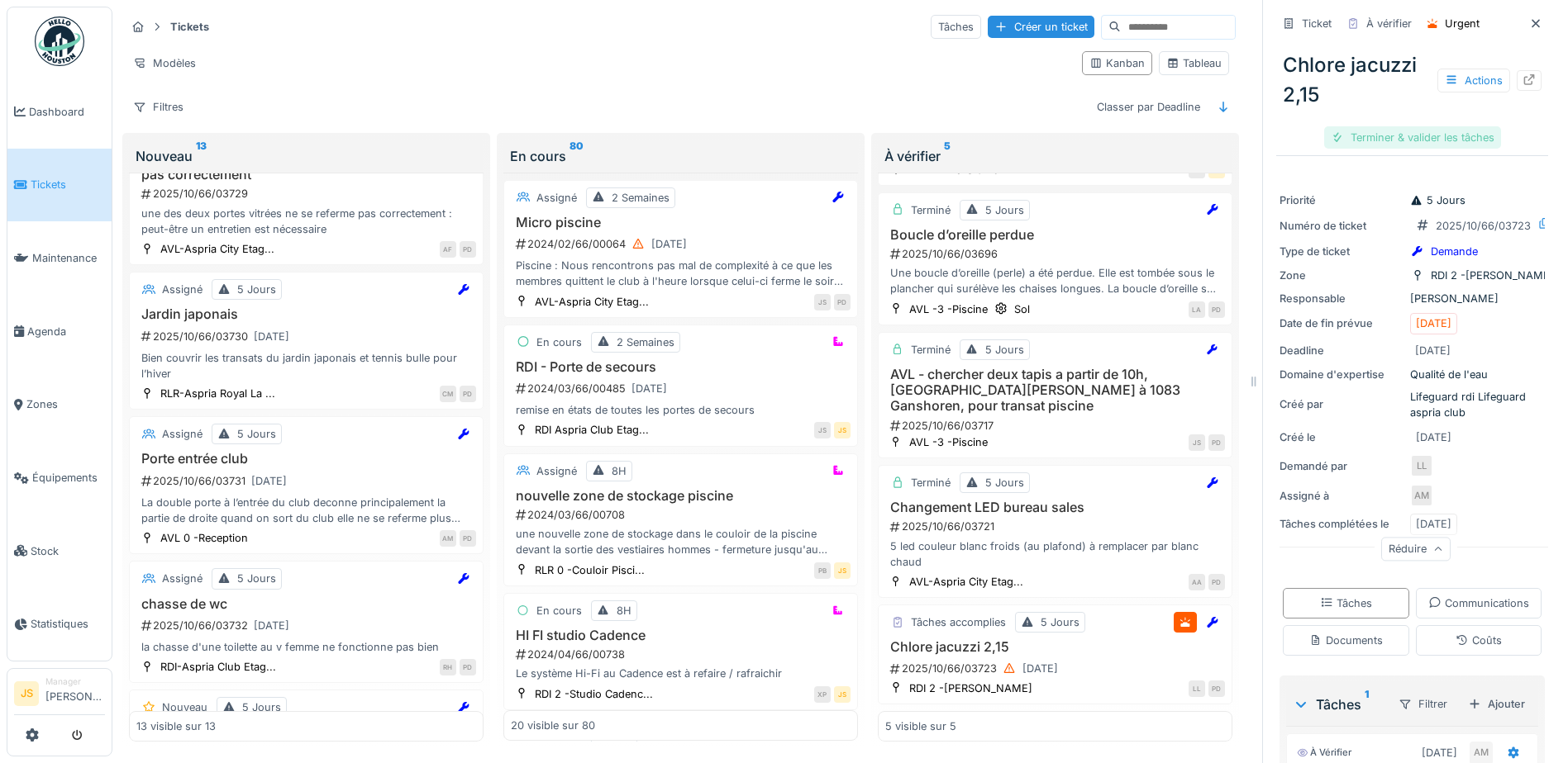
click at [1430, 126] on div "Terminer & valider les tâches" at bounding box center [1412, 138] width 177 height 22
click at [1416, 126] on div "Clôturer le ticket" at bounding box center [1412, 138] width 115 height 22
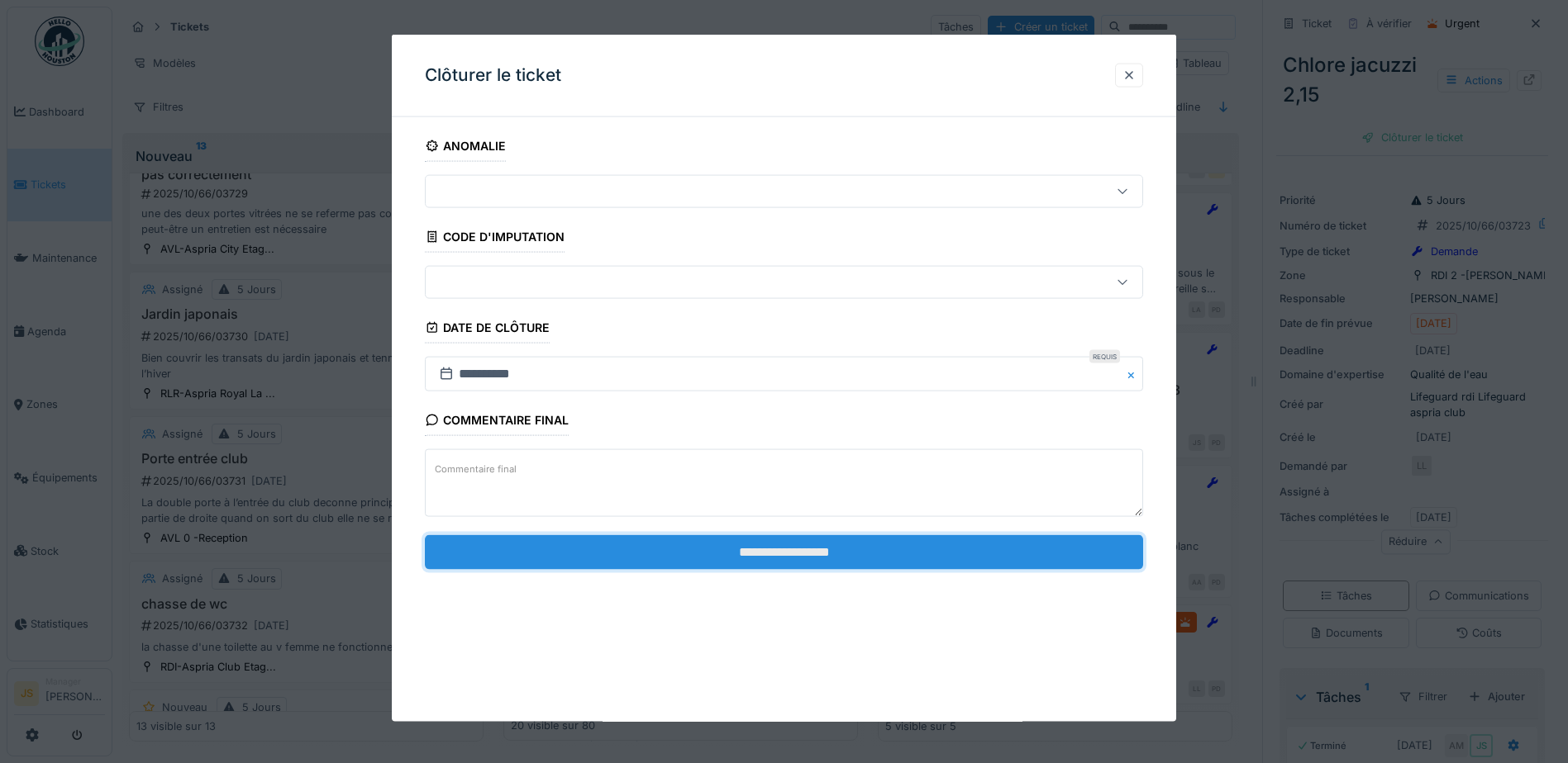
click at [893, 547] on input "**********" at bounding box center [784, 552] width 718 height 35
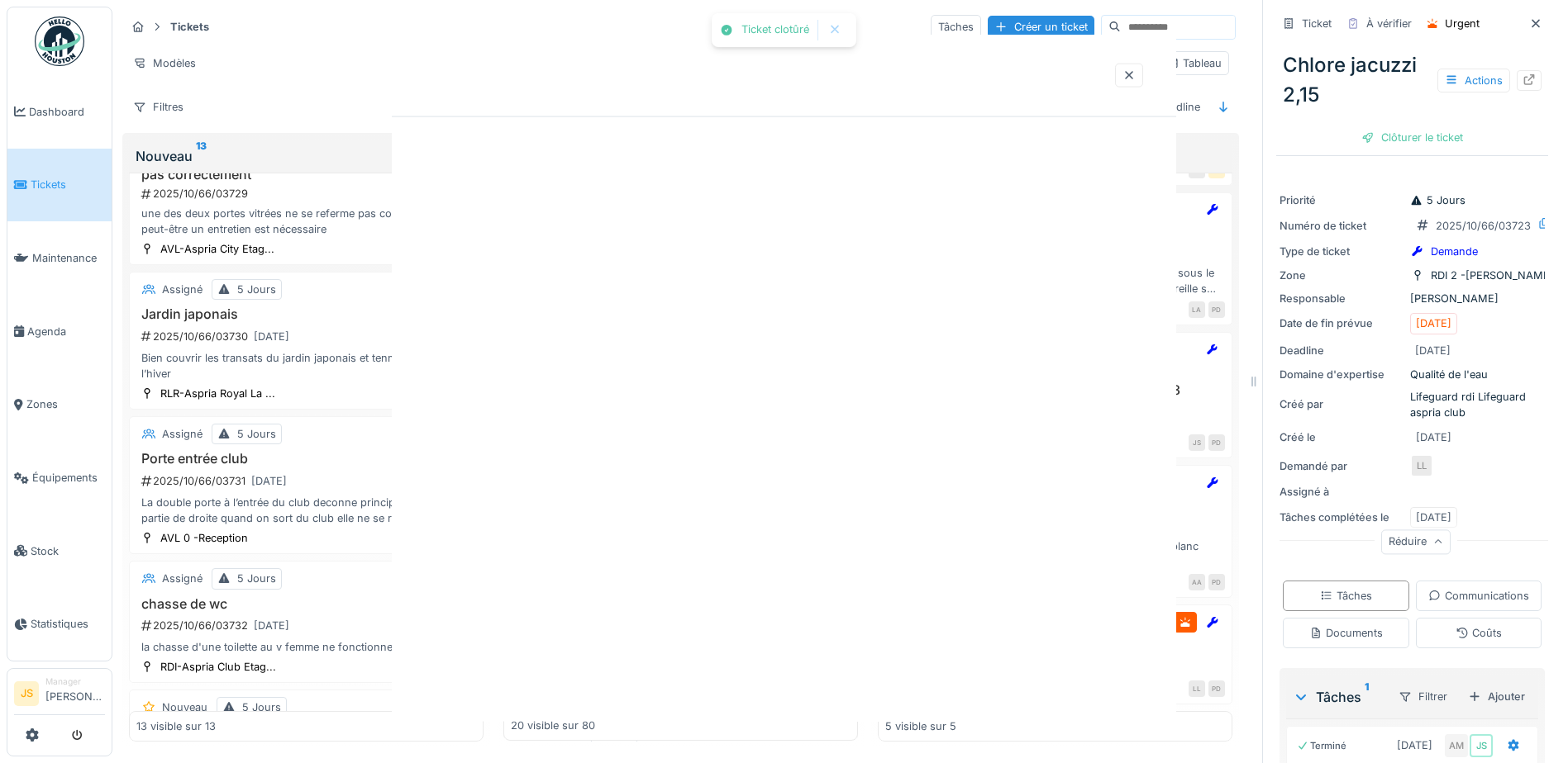
scroll to position [122, 0]
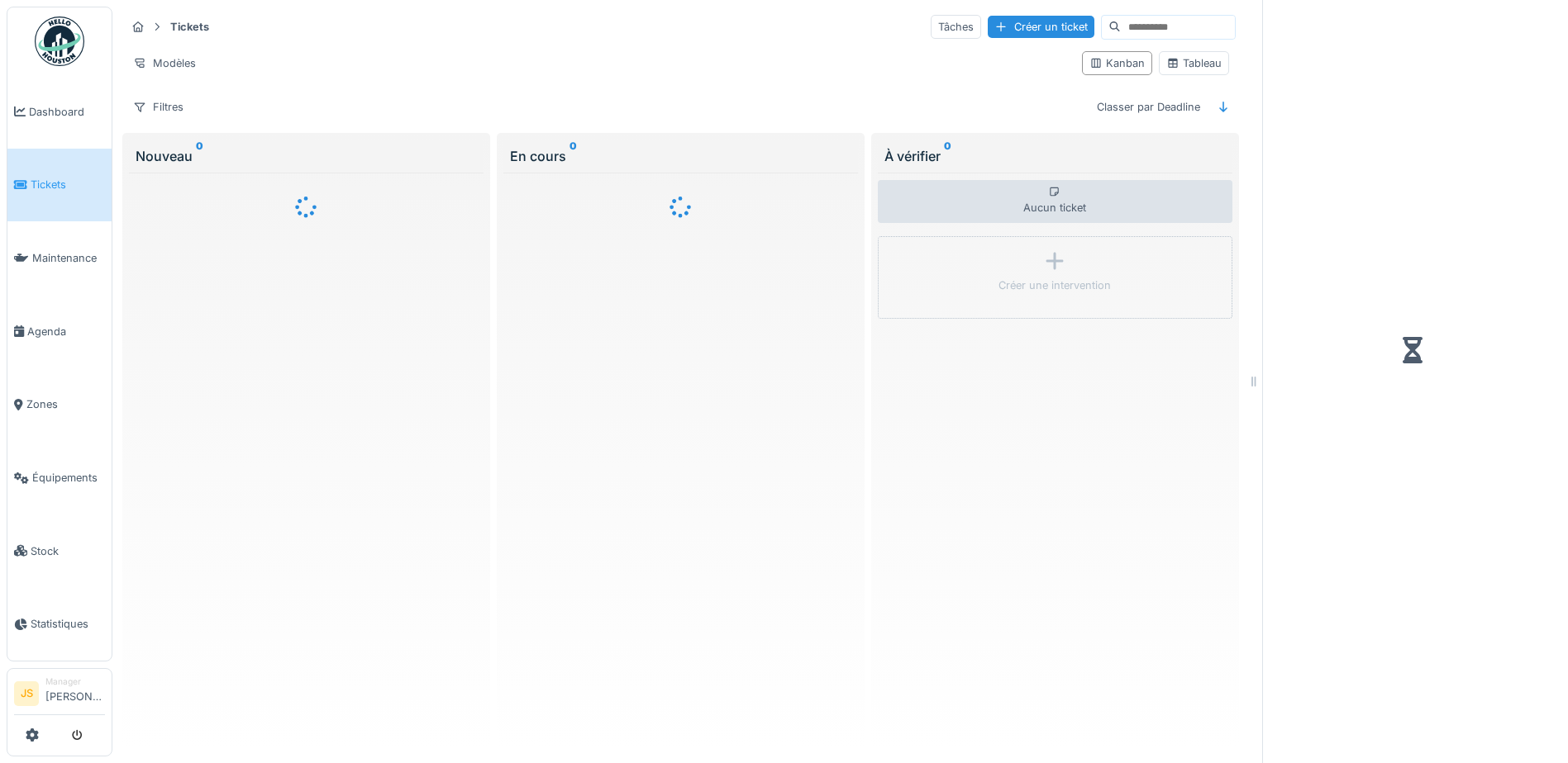
scroll to position [13, 0]
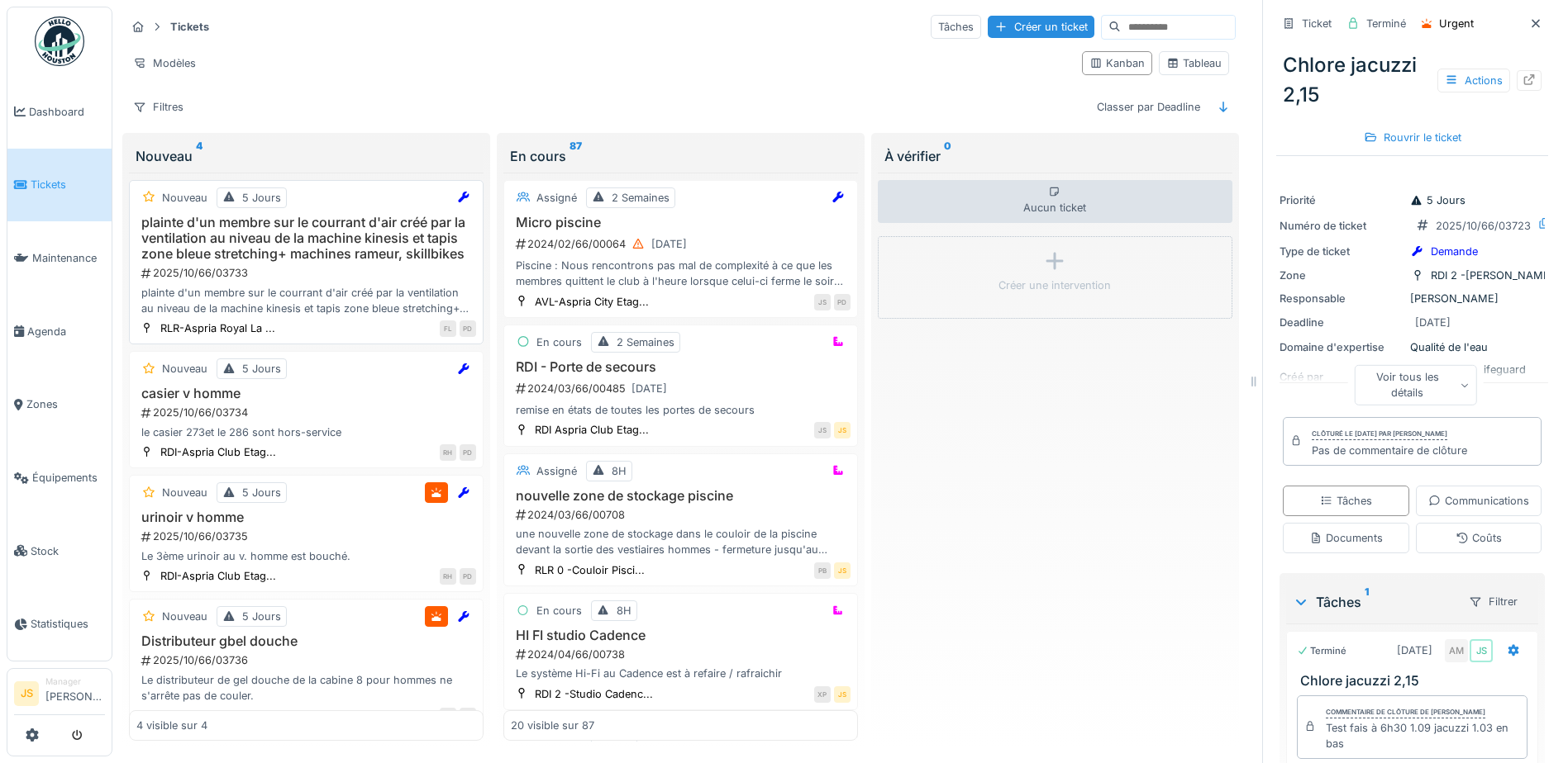
click at [283, 224] on h3 "plainte d'un membre sur le courrant d'air créé par la ventilation au niveau de …" at bounding box center [306, 238] width 339 height 48
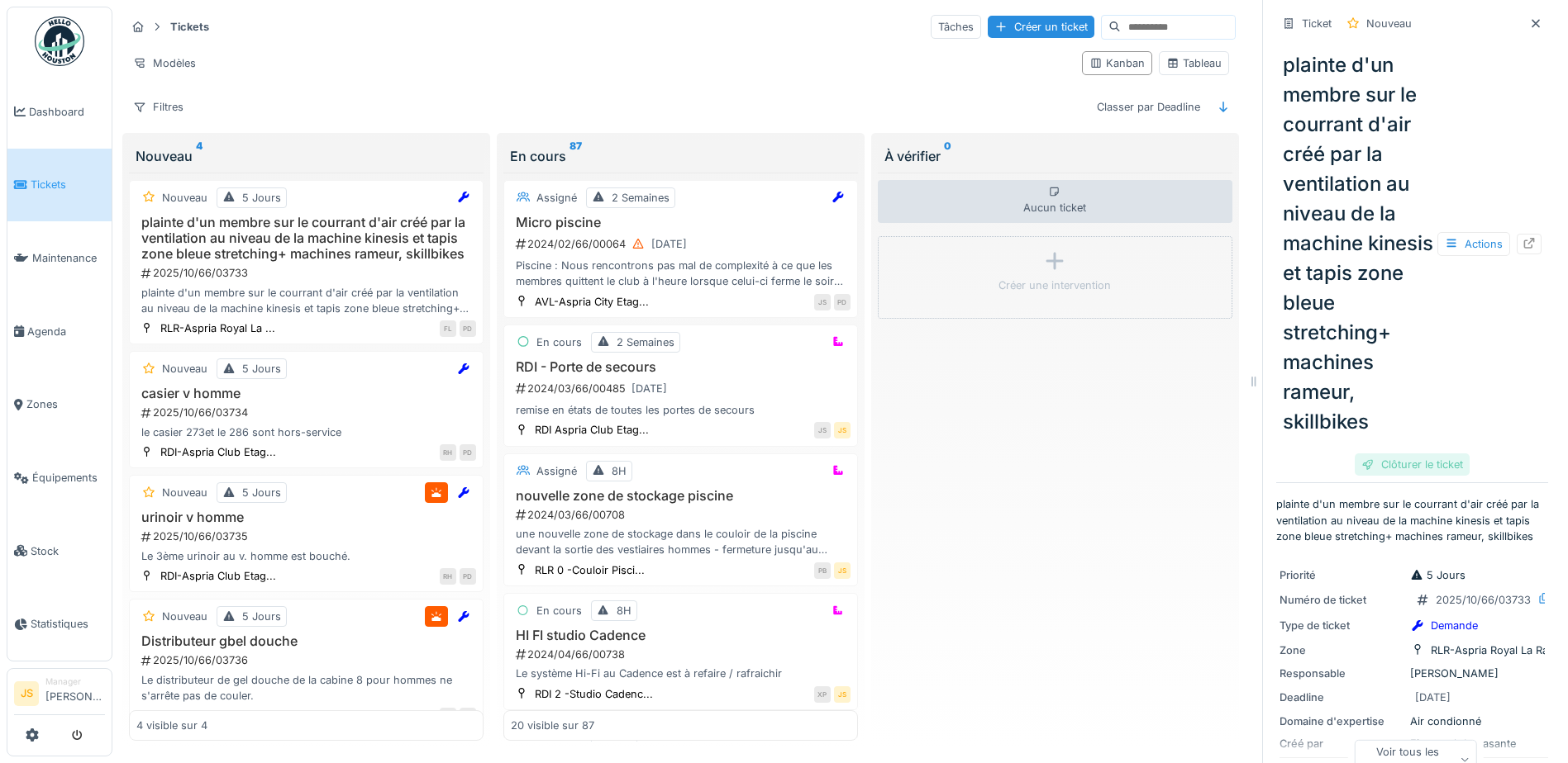
click at [1424, 476] on div "Clôturer le ticket" at bounding box center [1412, 465] width 115 height 22
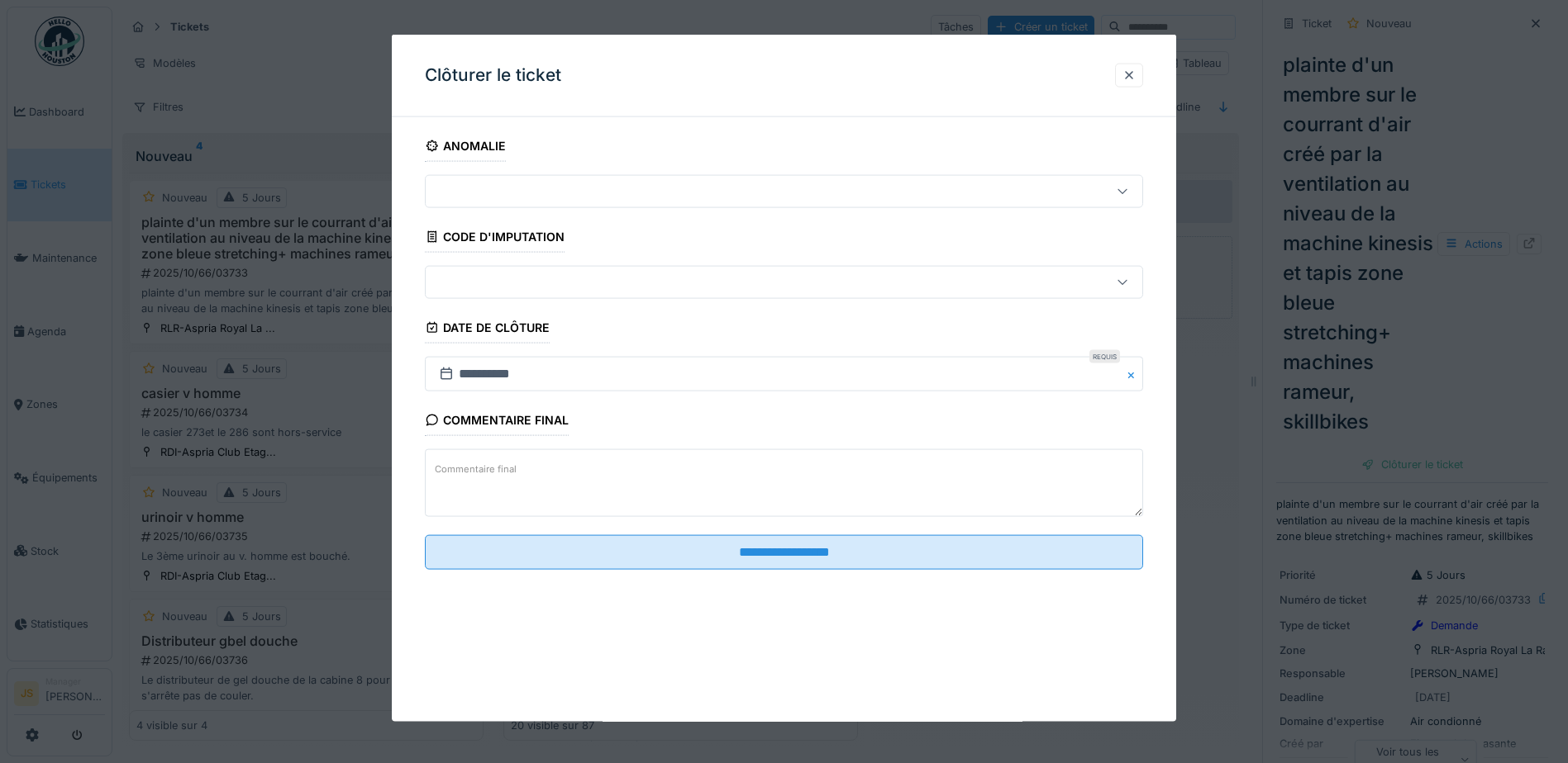
click at [593, 493] on textarea "Commentaire final" at bounding box center [784, 483] width 718 height 67
click at [996, 461] on textarea "**********" at bounding box center [784, 483] width 718 height 67
drag, startPoint x: 1080, startPoint y: 475, endPoint x: 167, endPoint y: 472, distance: 913.0
click at [168, 472] on div "**********" at bounding box center [840, 381] width 1456 height 763
type textarea "**********"
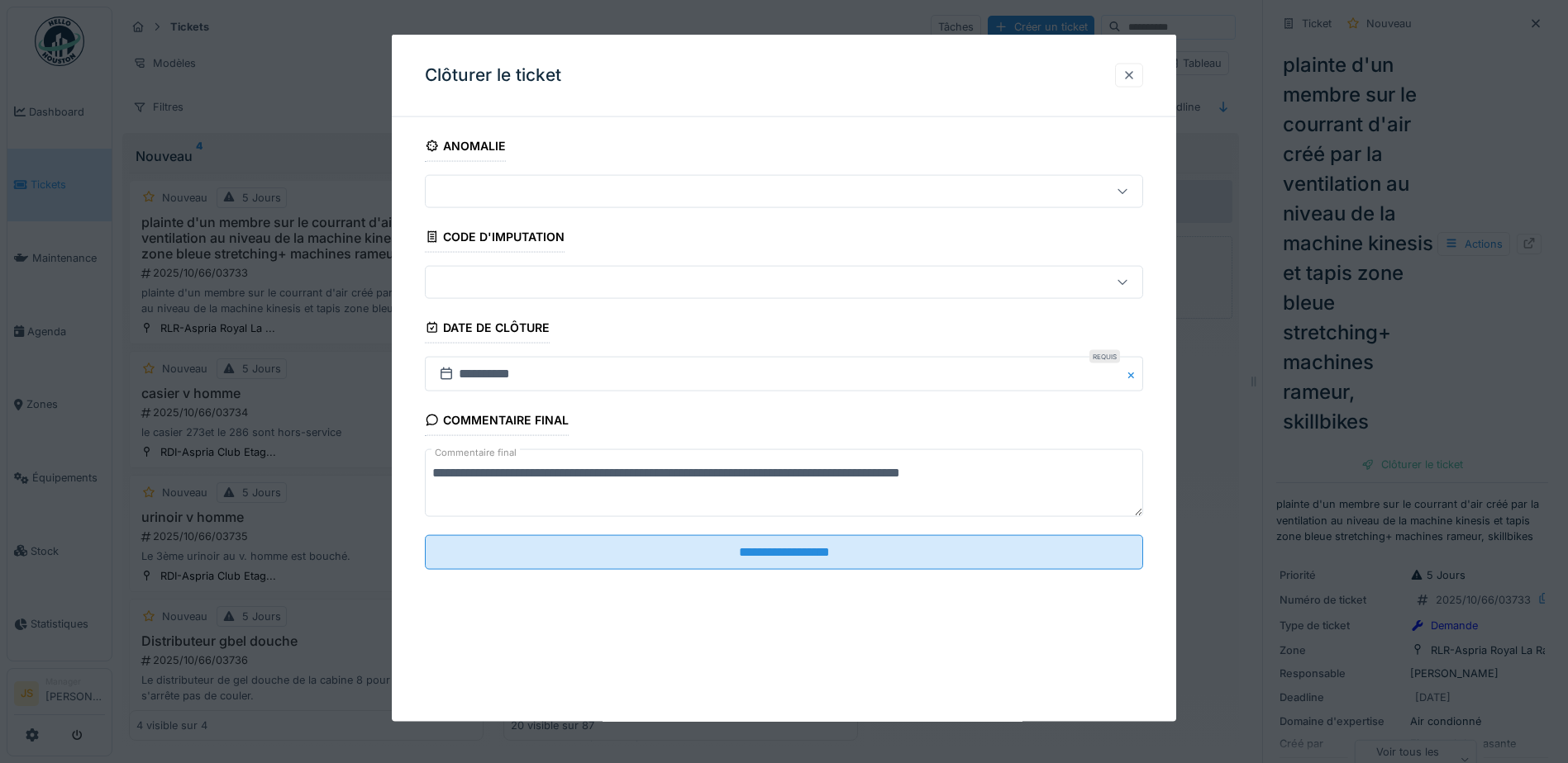
click at [1132, 74] on div at bounding box center [1129, 74] width 13 height 15
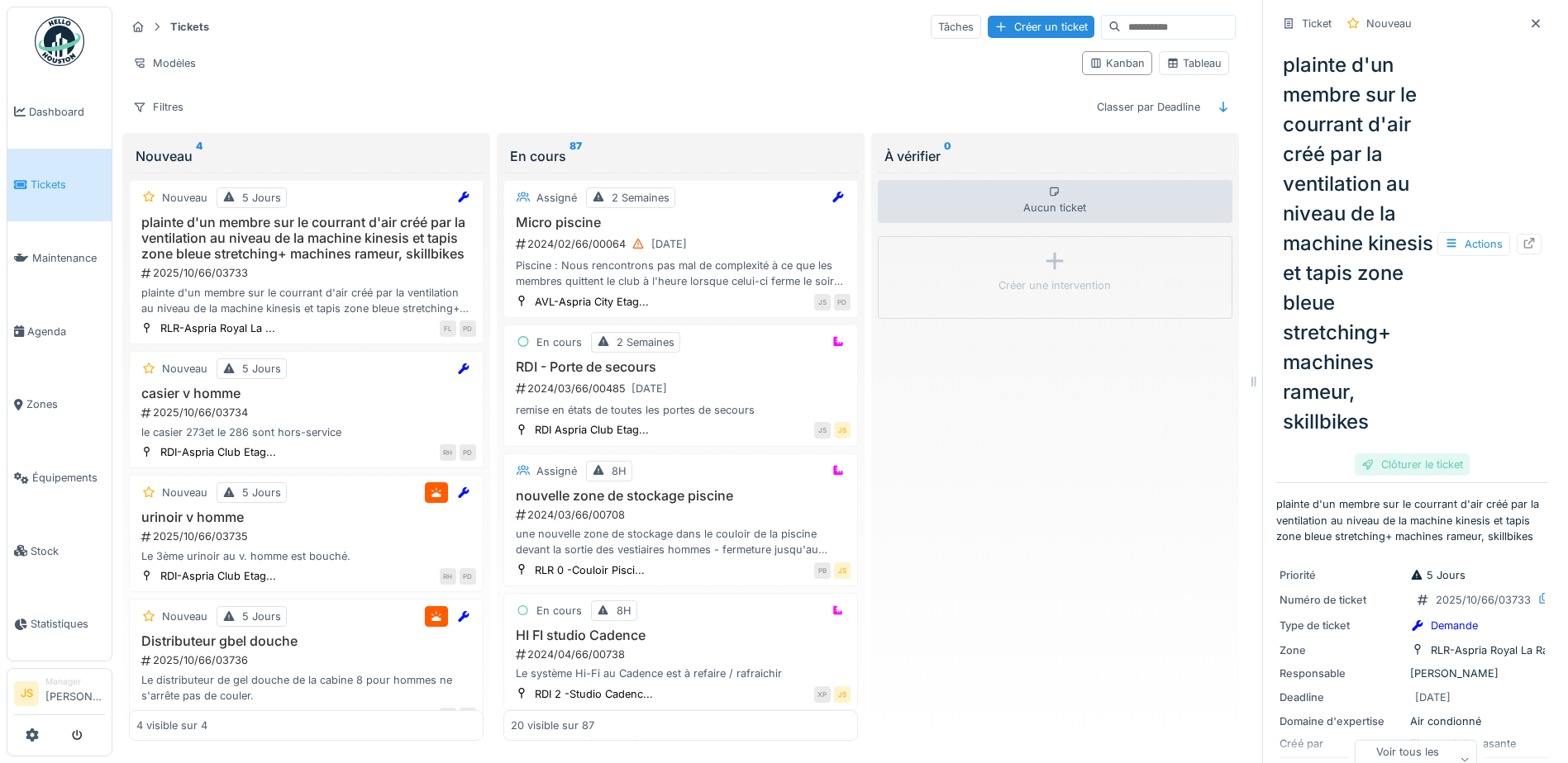
click at [1388, 475] on div "Clôturer le ticket" at bounding box center [1412, 465] width 115 height 22
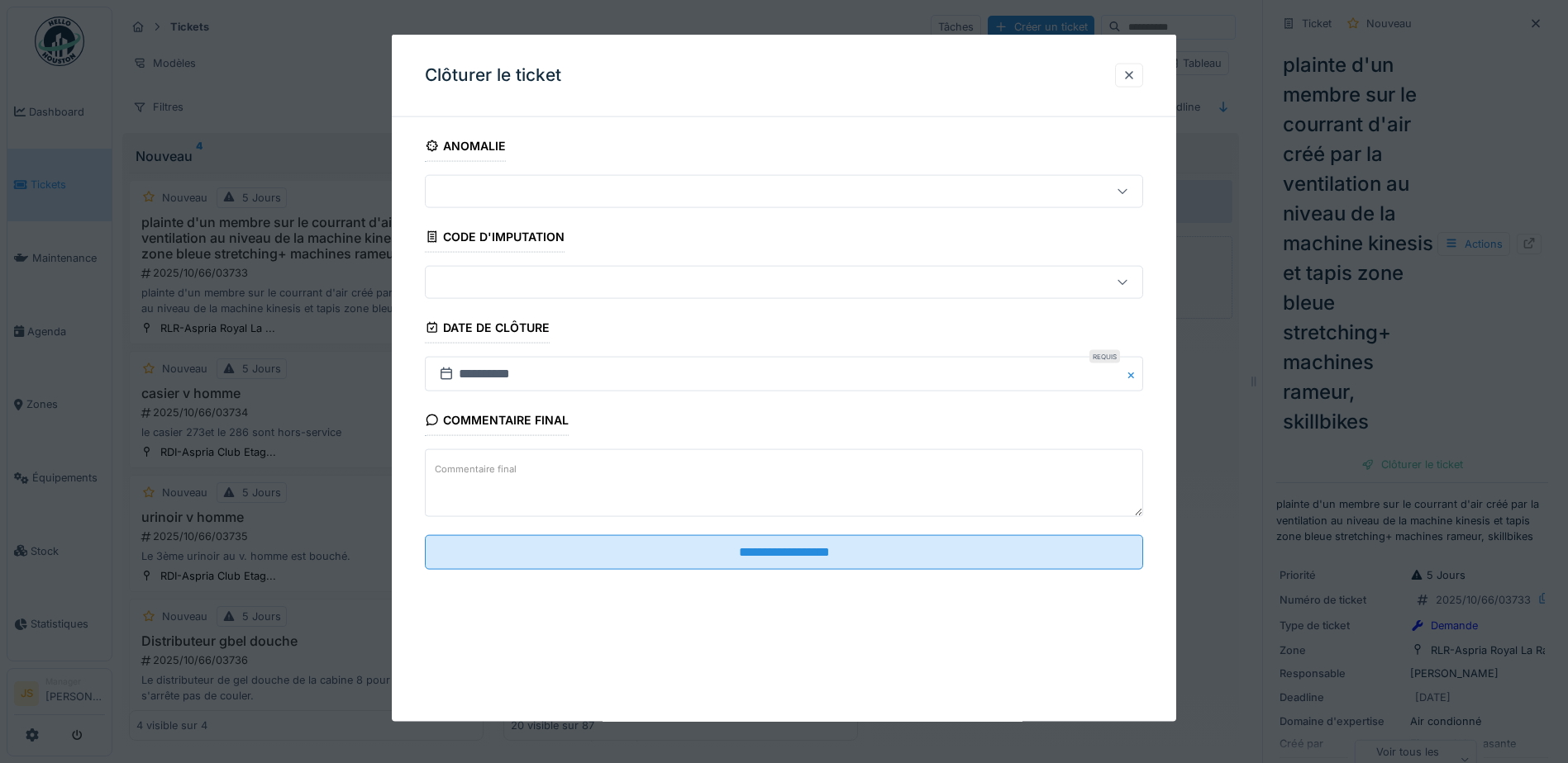
click at [595, 486] on textarea "Commentaire final" at bounding box center [784, 483] width 718 height 67
paste textarea "**********"
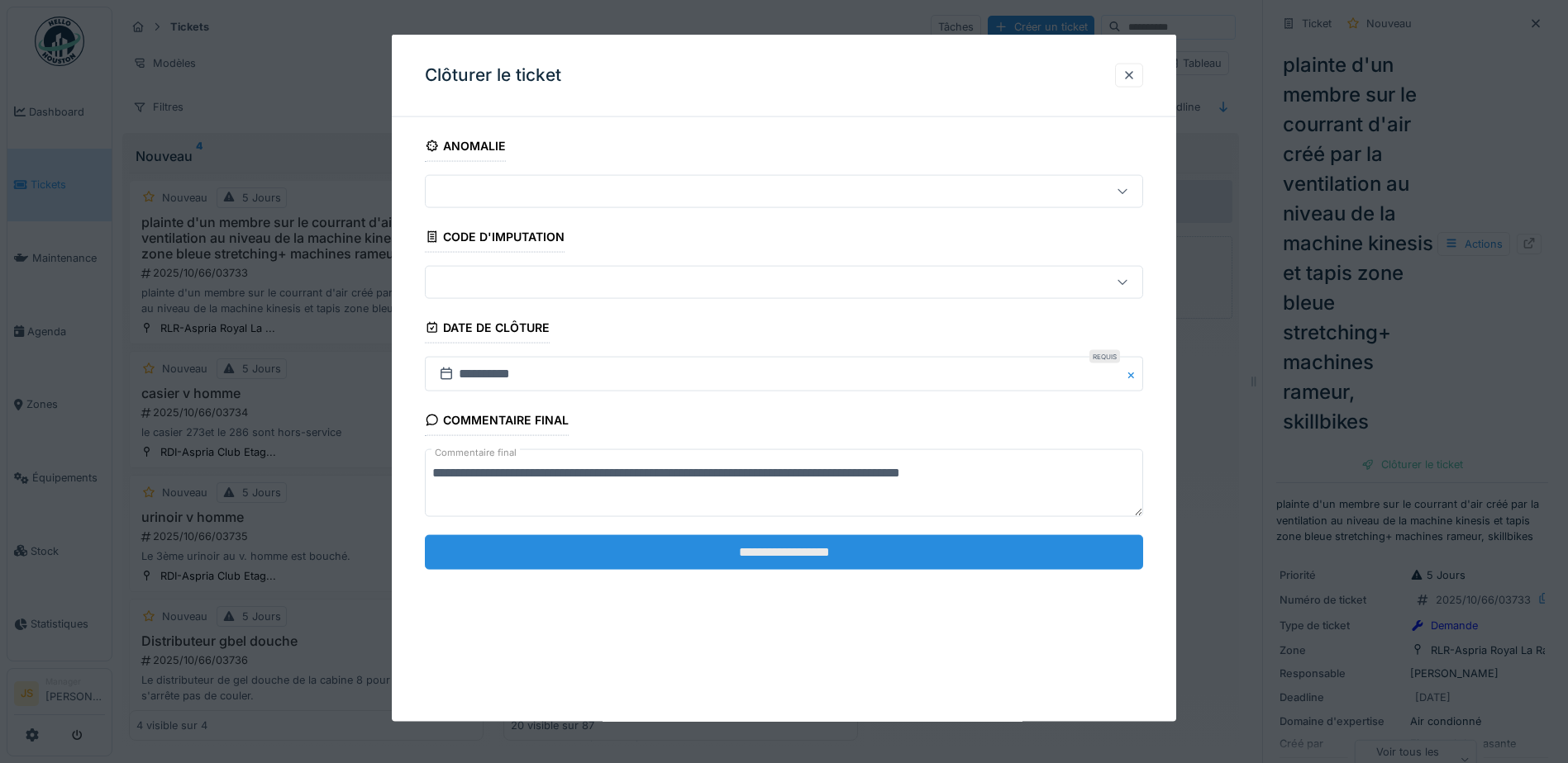
type textarea "**********"
click at [807, 549] on input "**********" at bounding box center [784, 552] width 718 height 35
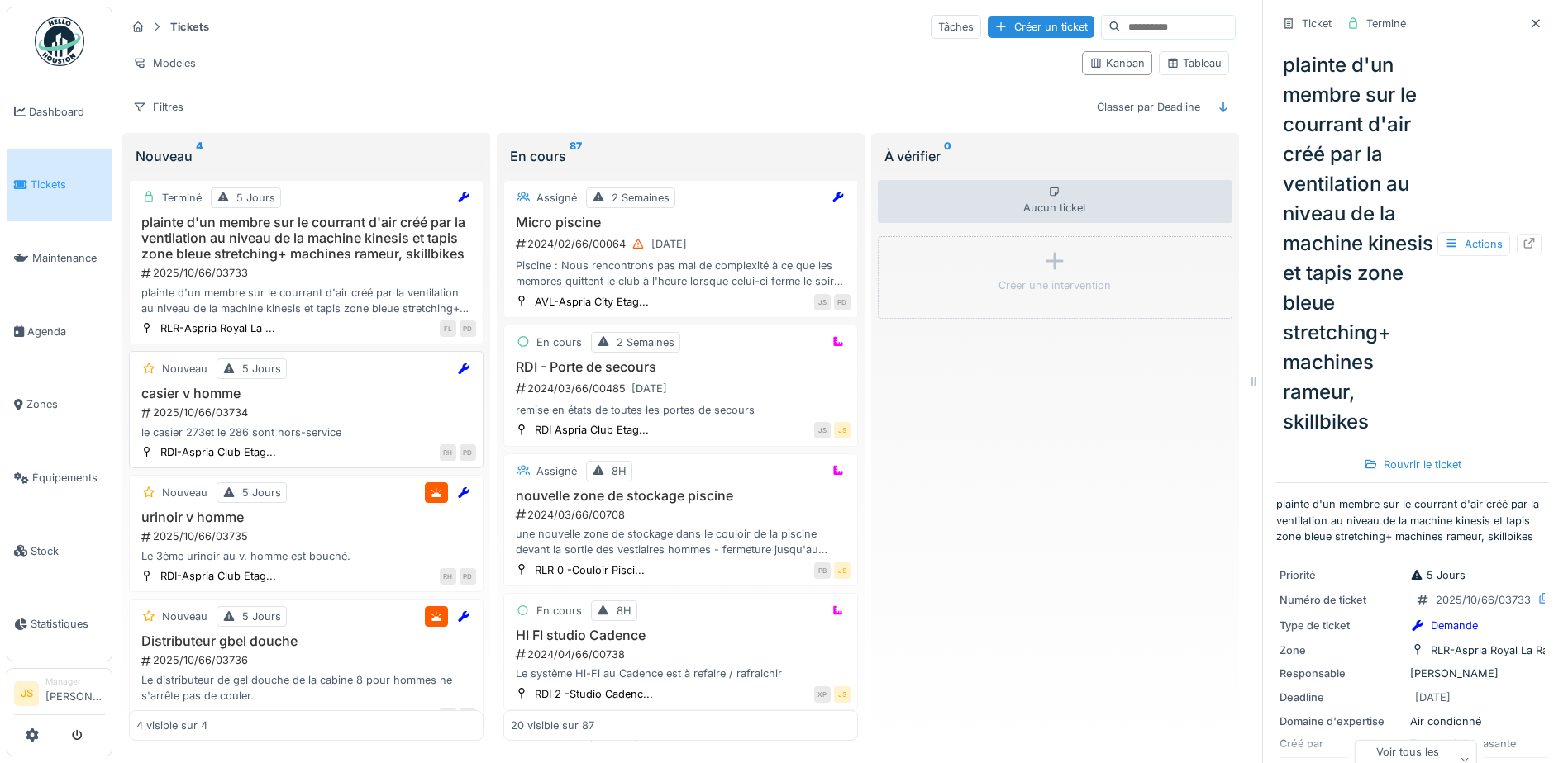
click at [221, 401] on h3 "casier v homme" at bounding box center [306, 394] width 339 height 15
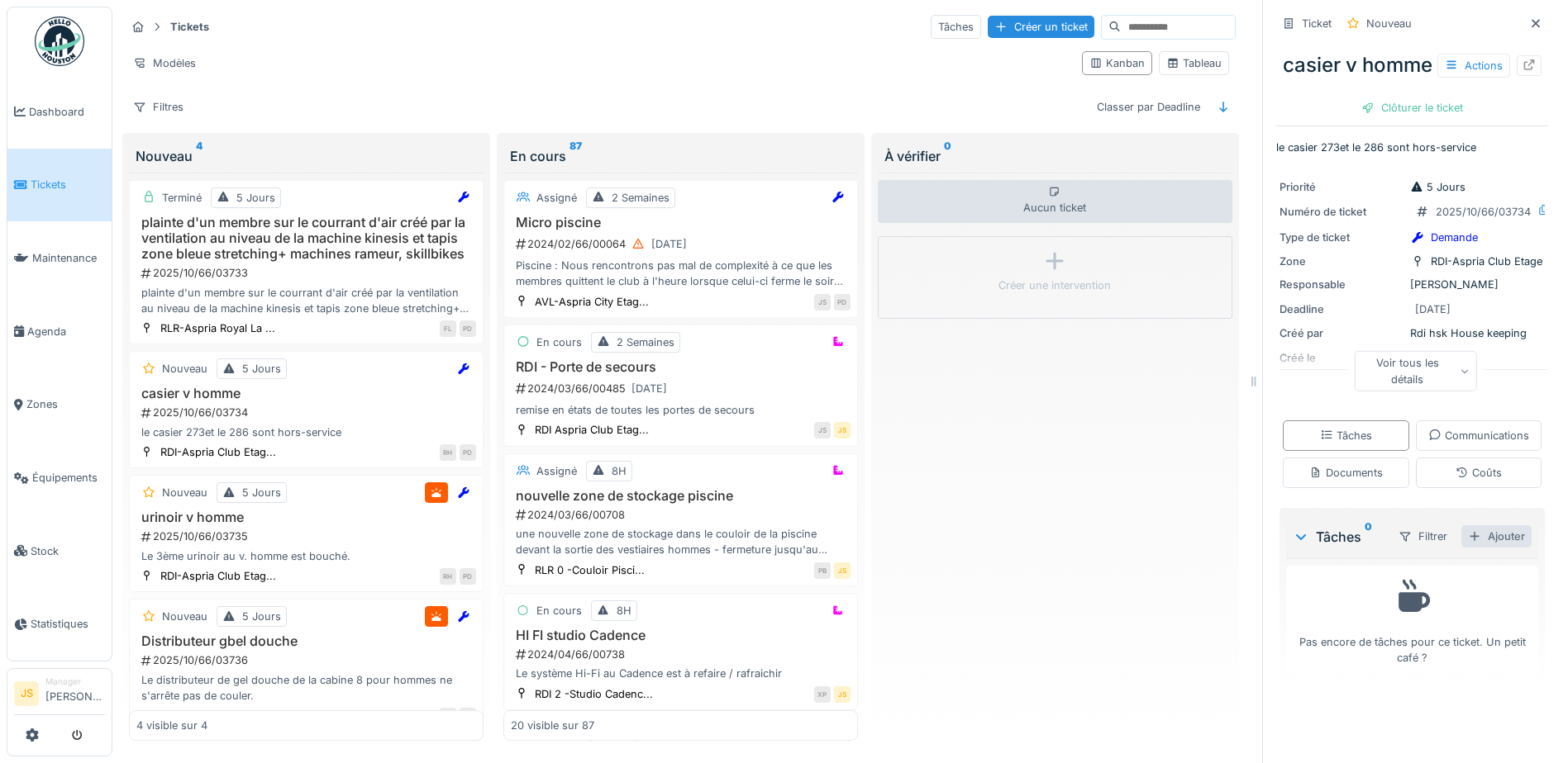
click at [1488, 548] on div "Ajouter" at bounding box center [1497, 537] width 70 height 22
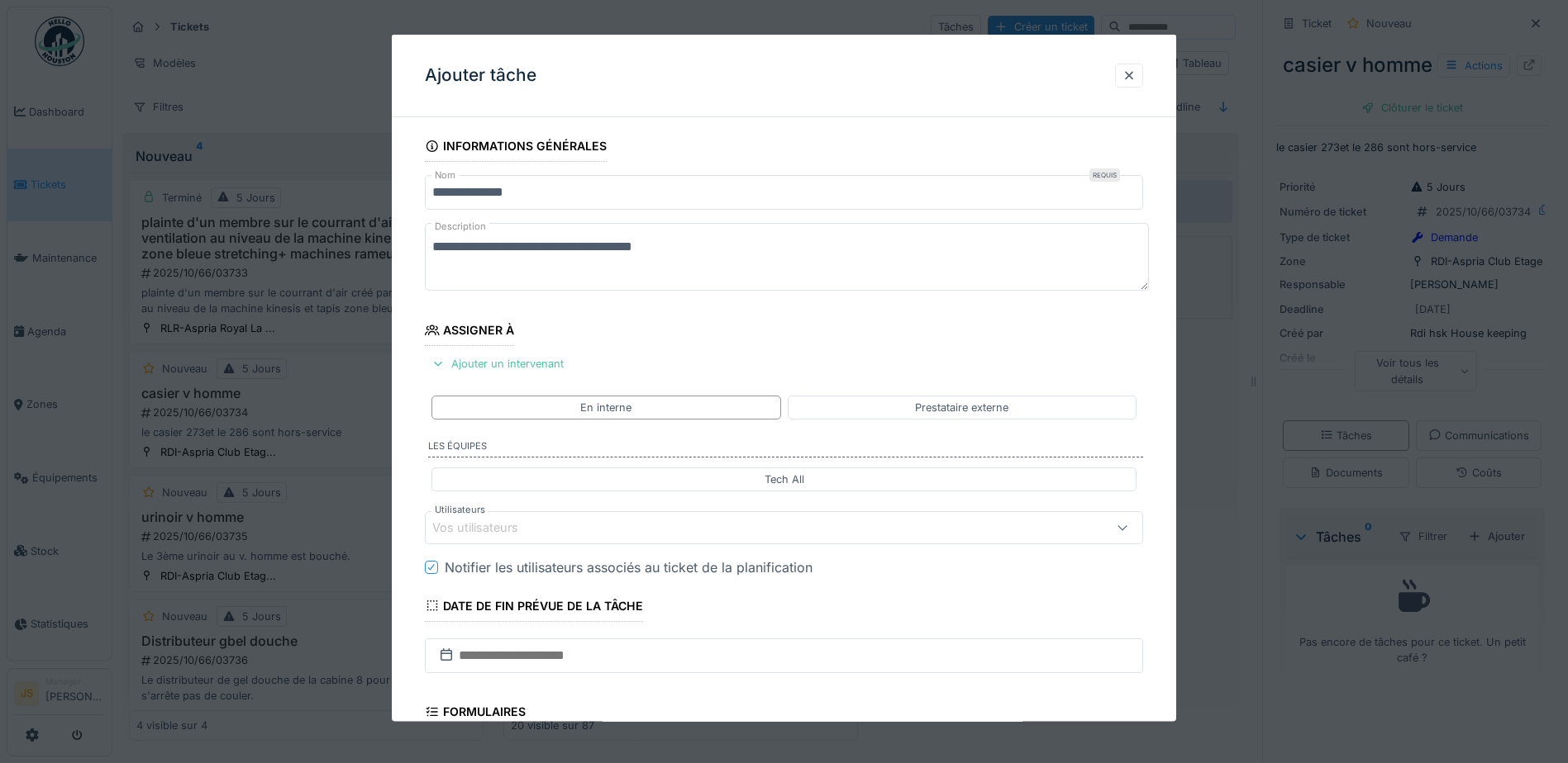
click at [489, 530] on div "Vos utilisateurs" at bounding box center [487, 527] width 109 height 18
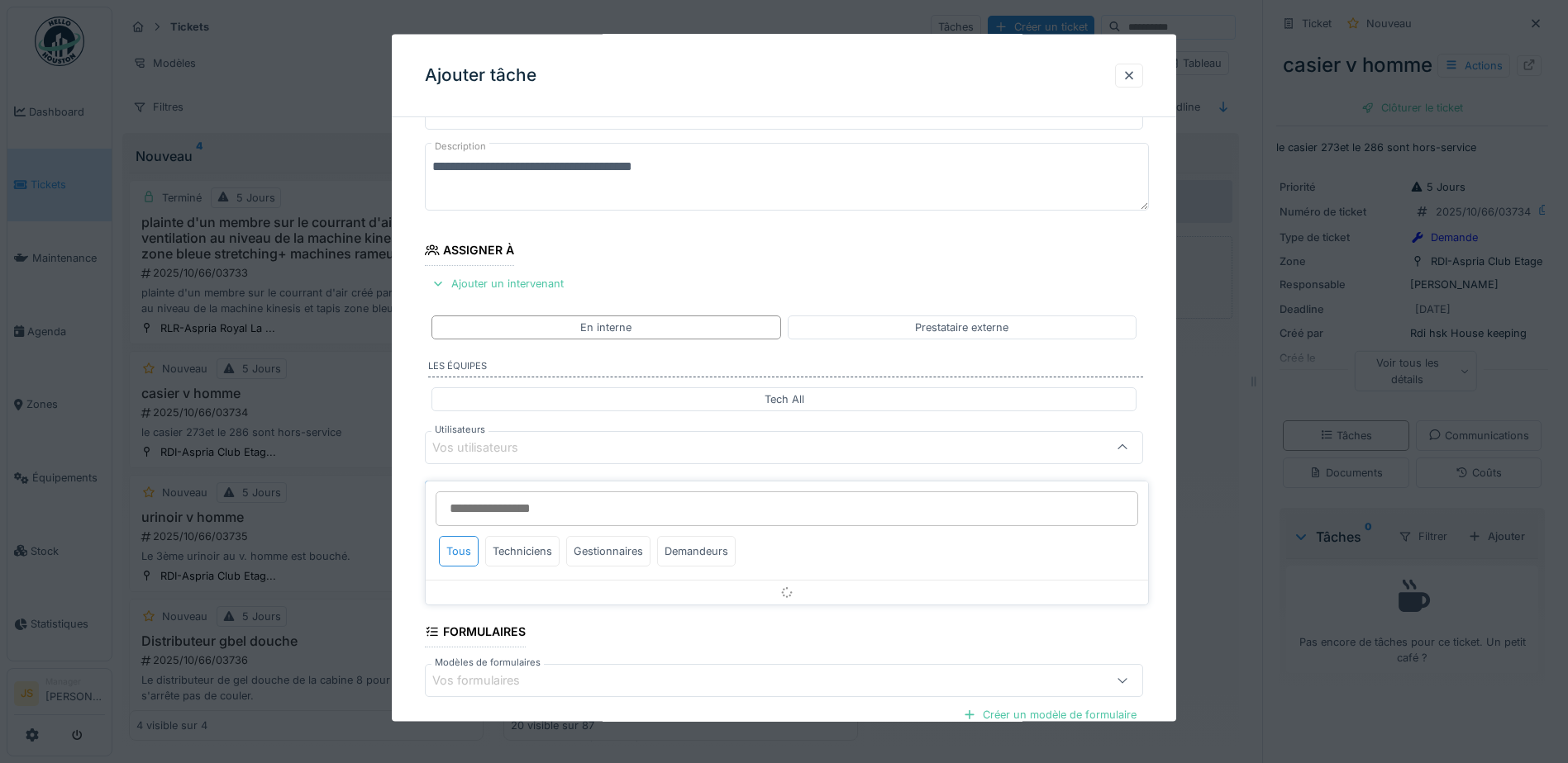
scroll to position [150, 0]
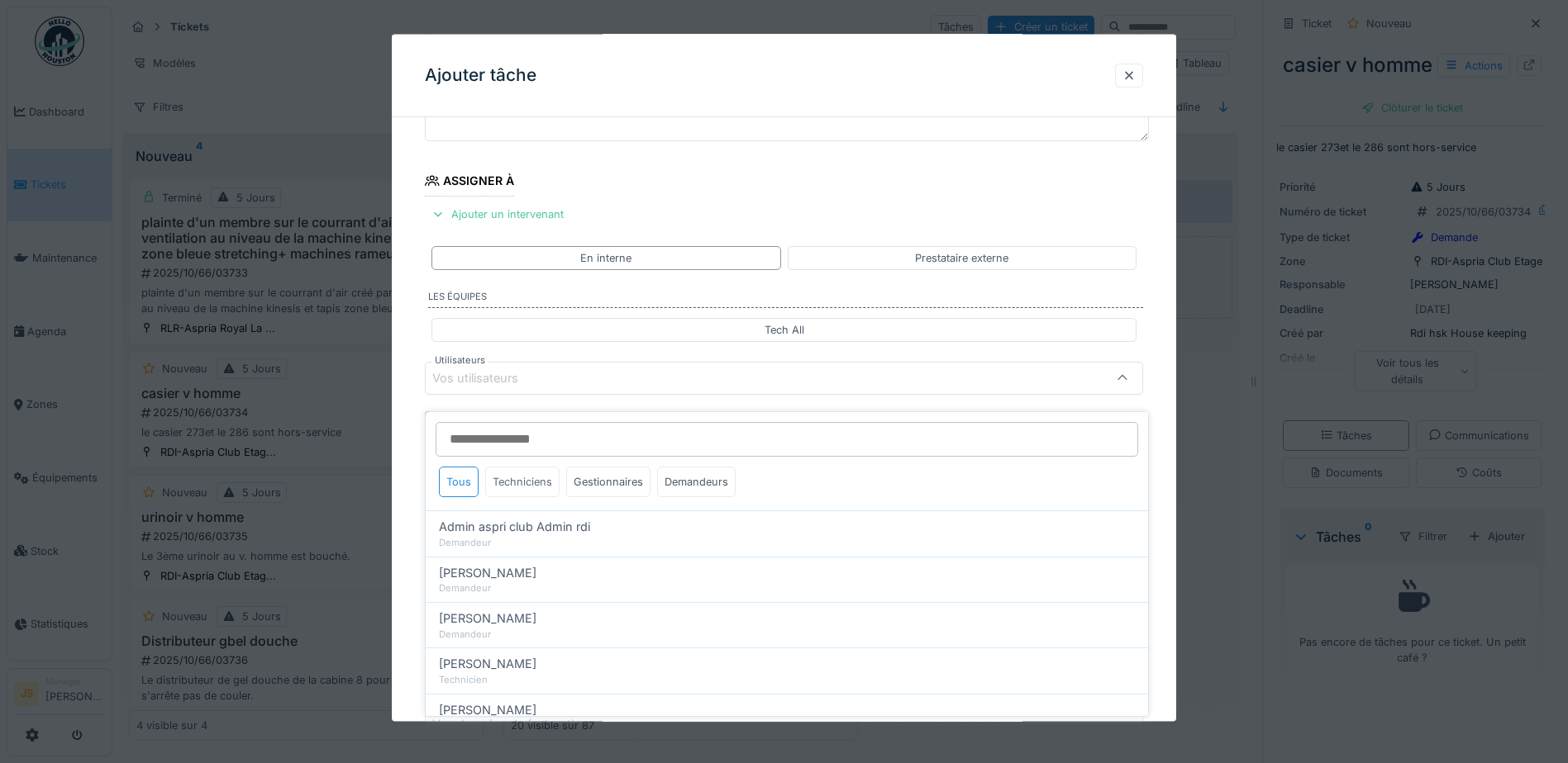
click at [515, 472] on div "Techniciens" at bounding box center [522, 482] width 74 height 31
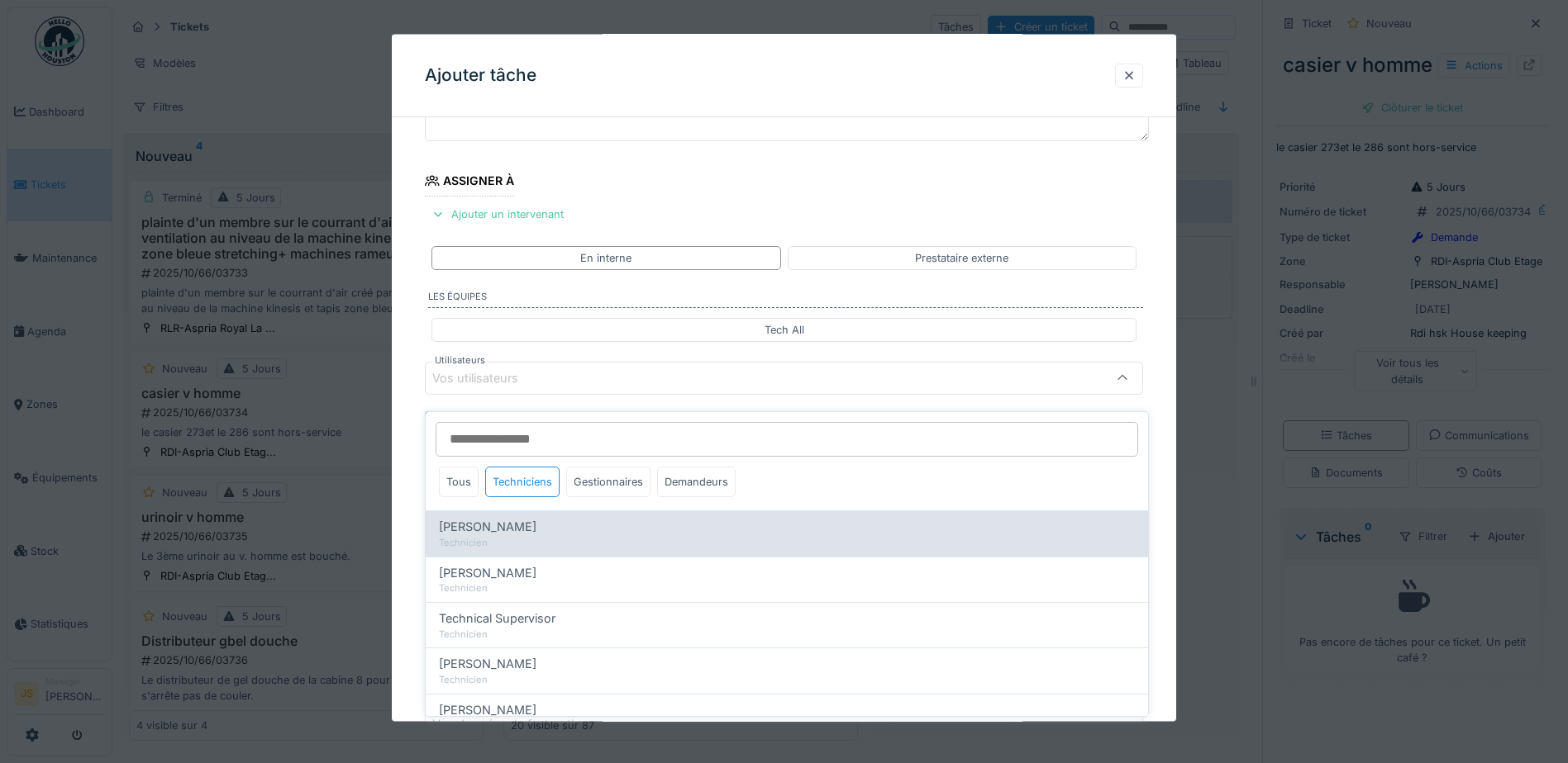
click at [507, 521] on span "[PERSON_NAME]" at bounding box center [487, 526] width 97 height 18
type input "*****"
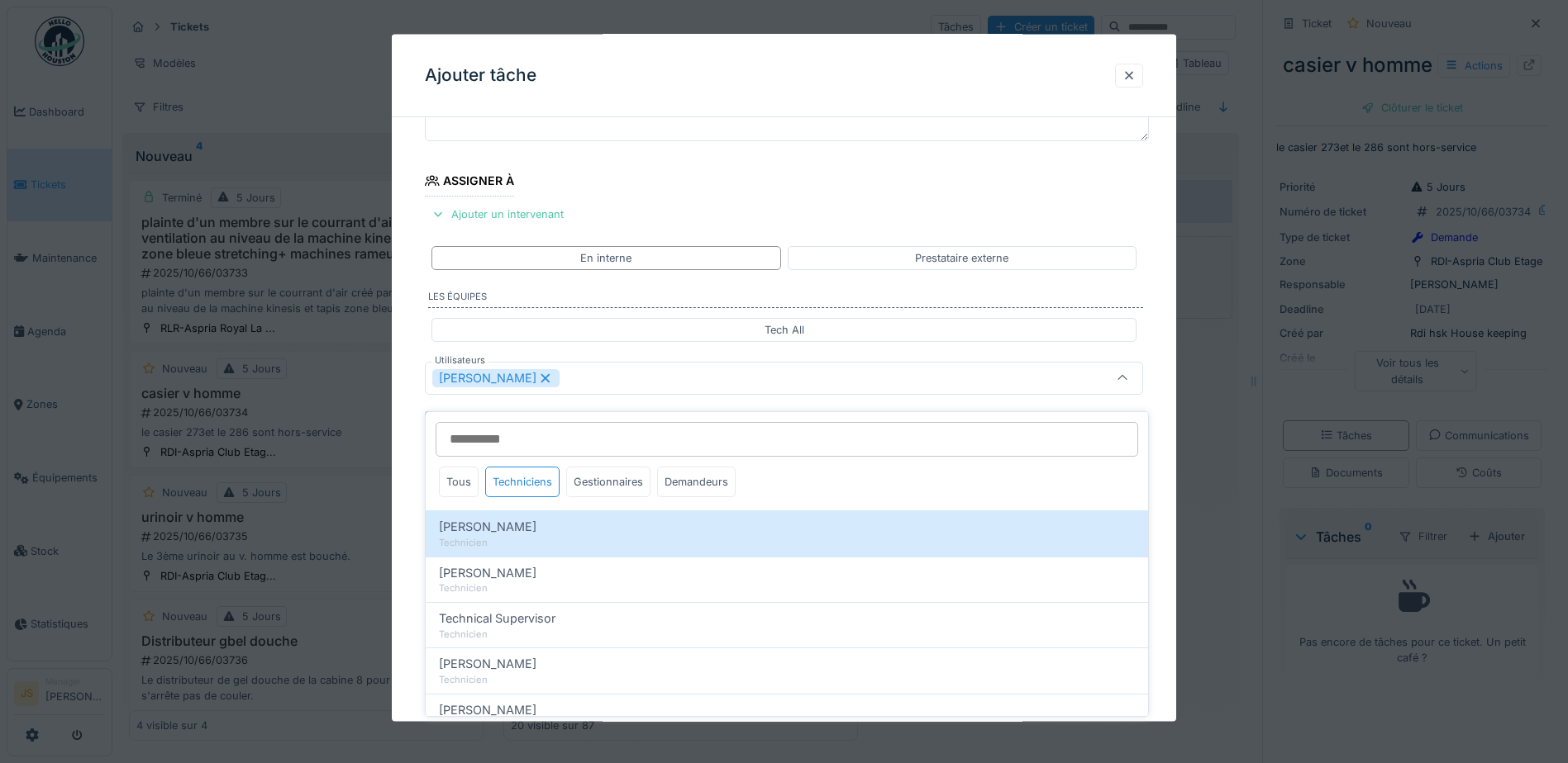
click at [413, 516] on div "**********" at bounding box center [784, 440] width 785 height 919
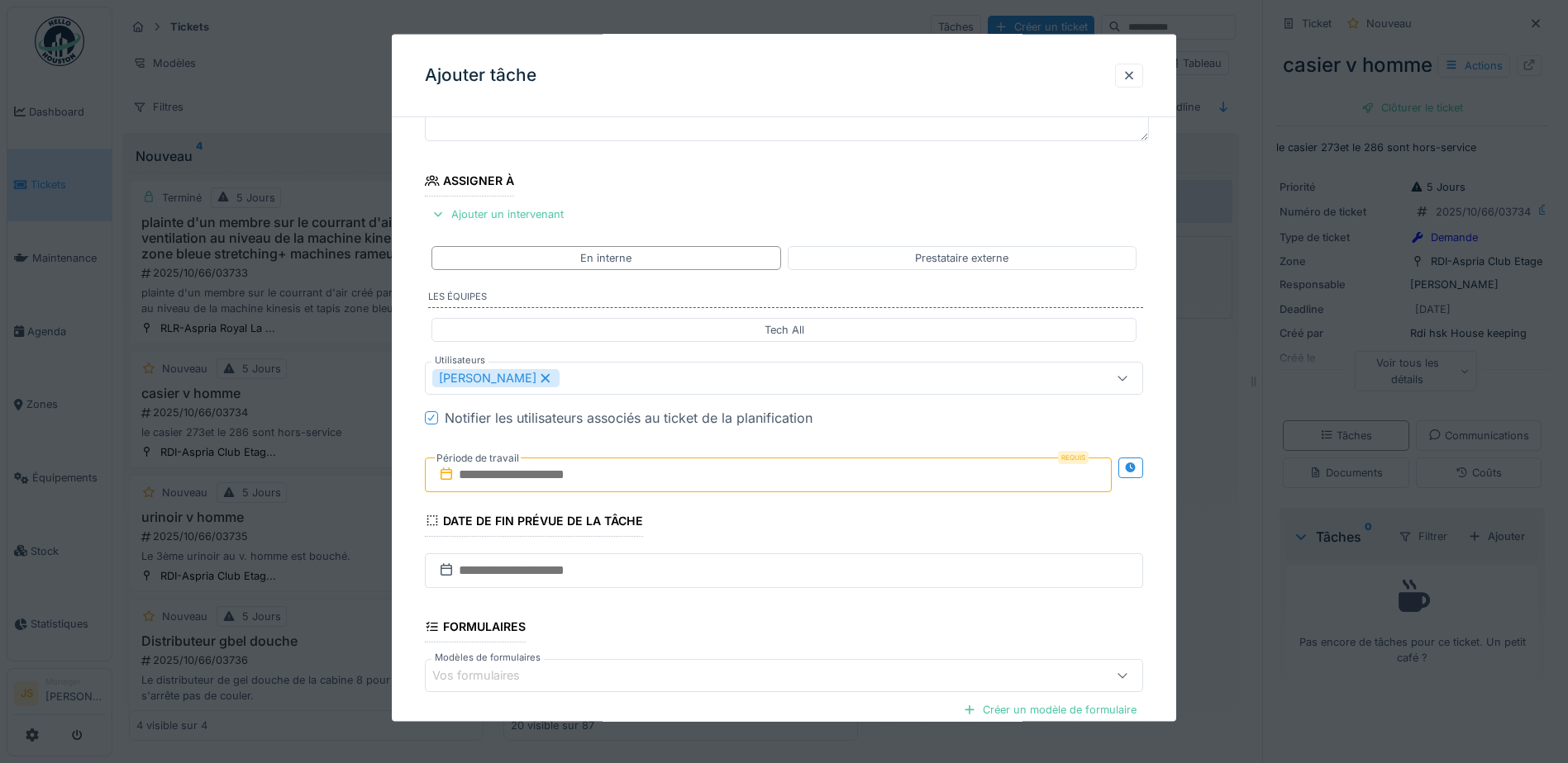
click at [522, 479] on input "text" at bounding box center [769, 474] width 687 height 35
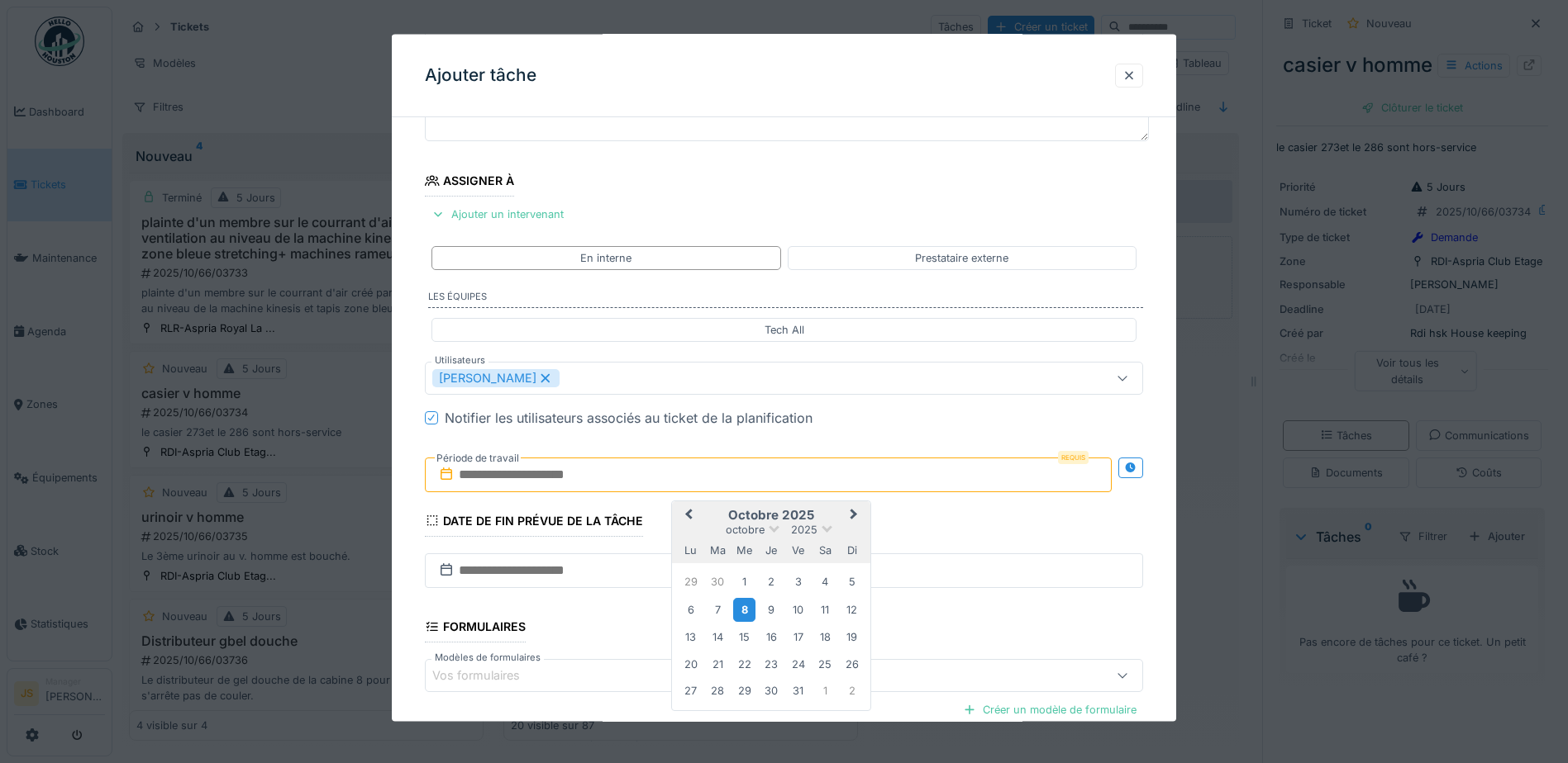
click at [739, 607] on div "8" at bounding box center [745, 609] width 22 height 24
click at [741, 609] on div "8" at bounding box center [745, 609] width 22 height 24
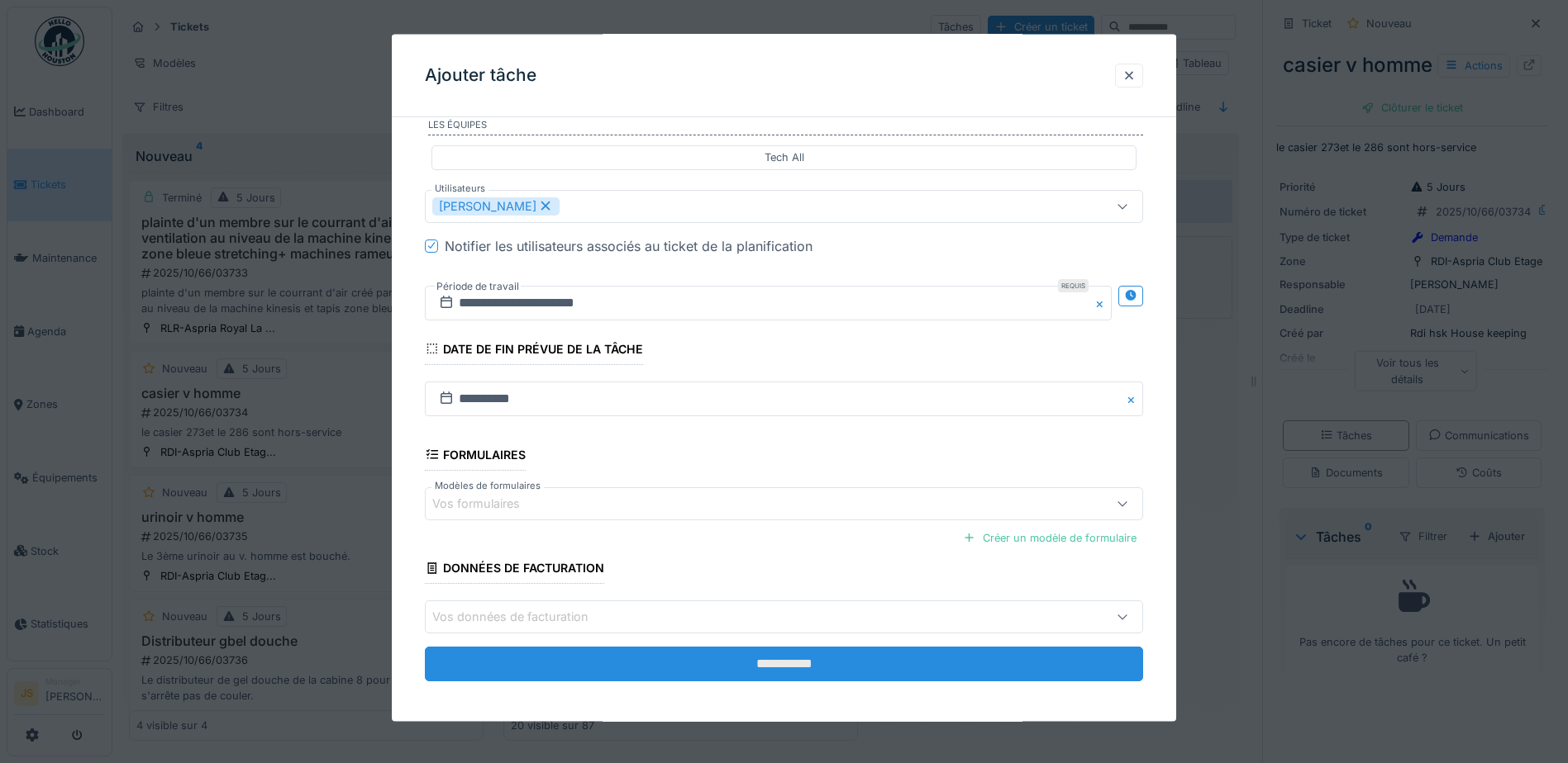
scroll to position [327, 0]
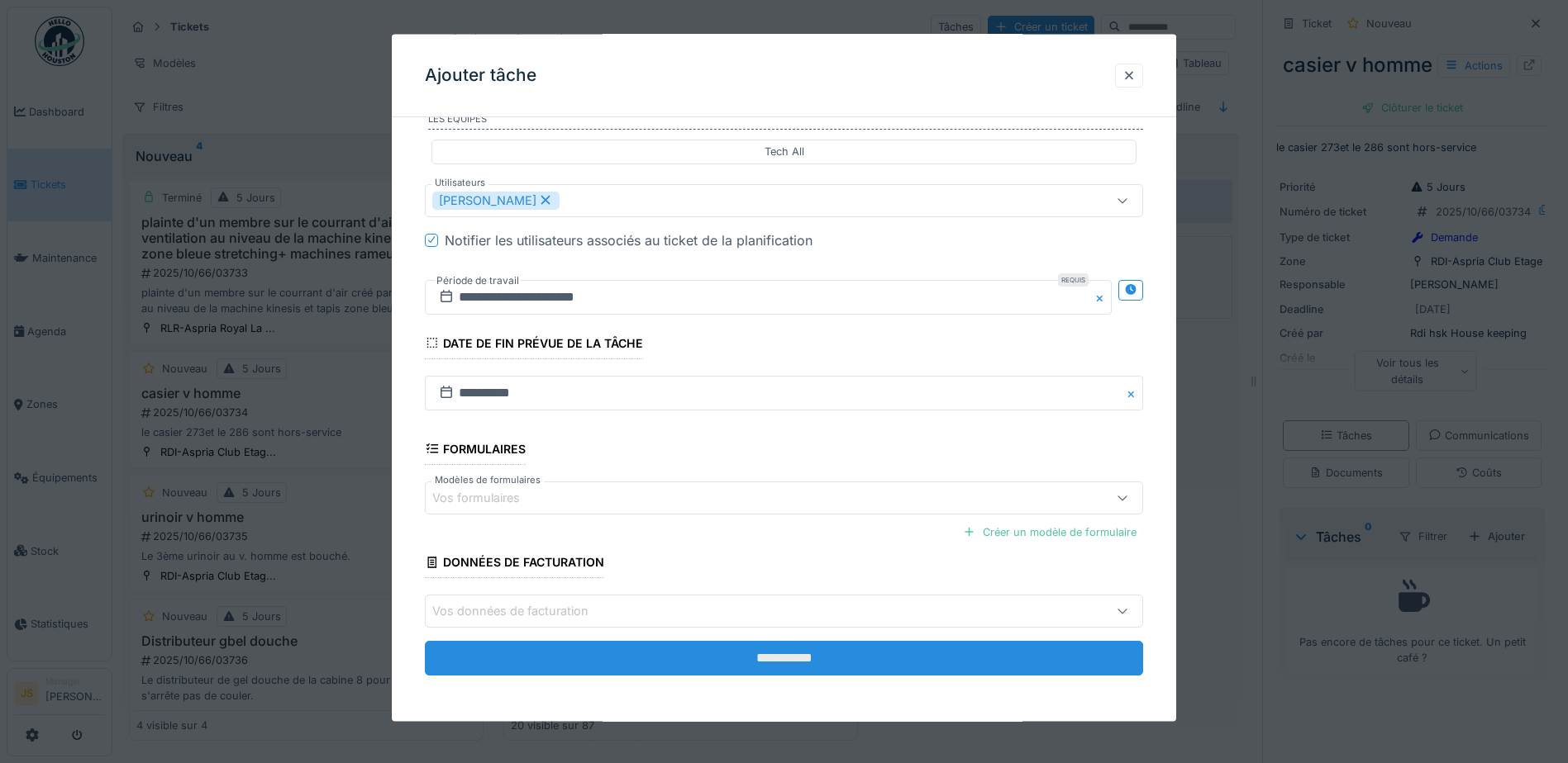
click at [896, 658] on input "**********" at bounding box center [784, 658] width 718 height 35
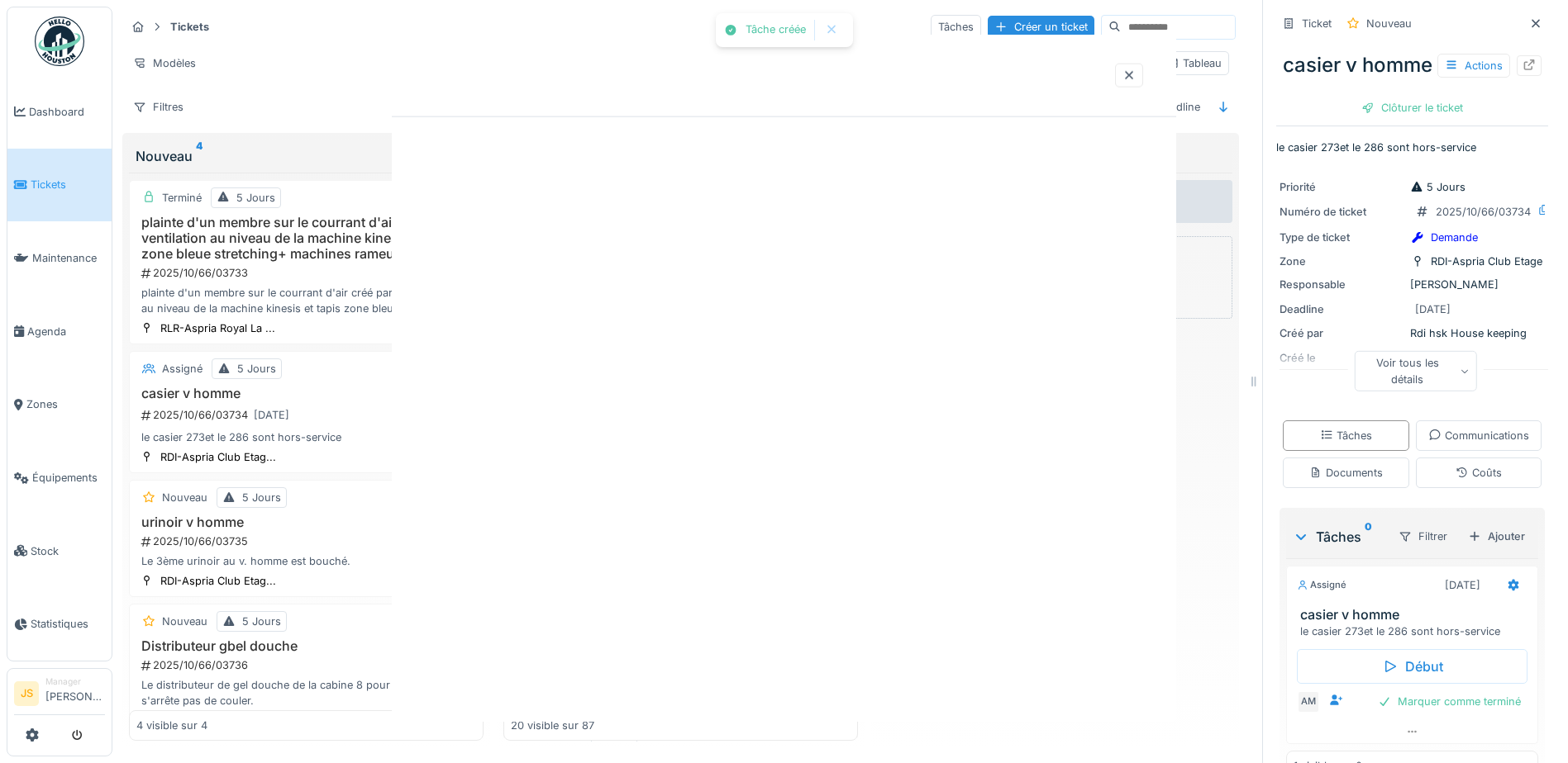
scroll to position [0, 0]
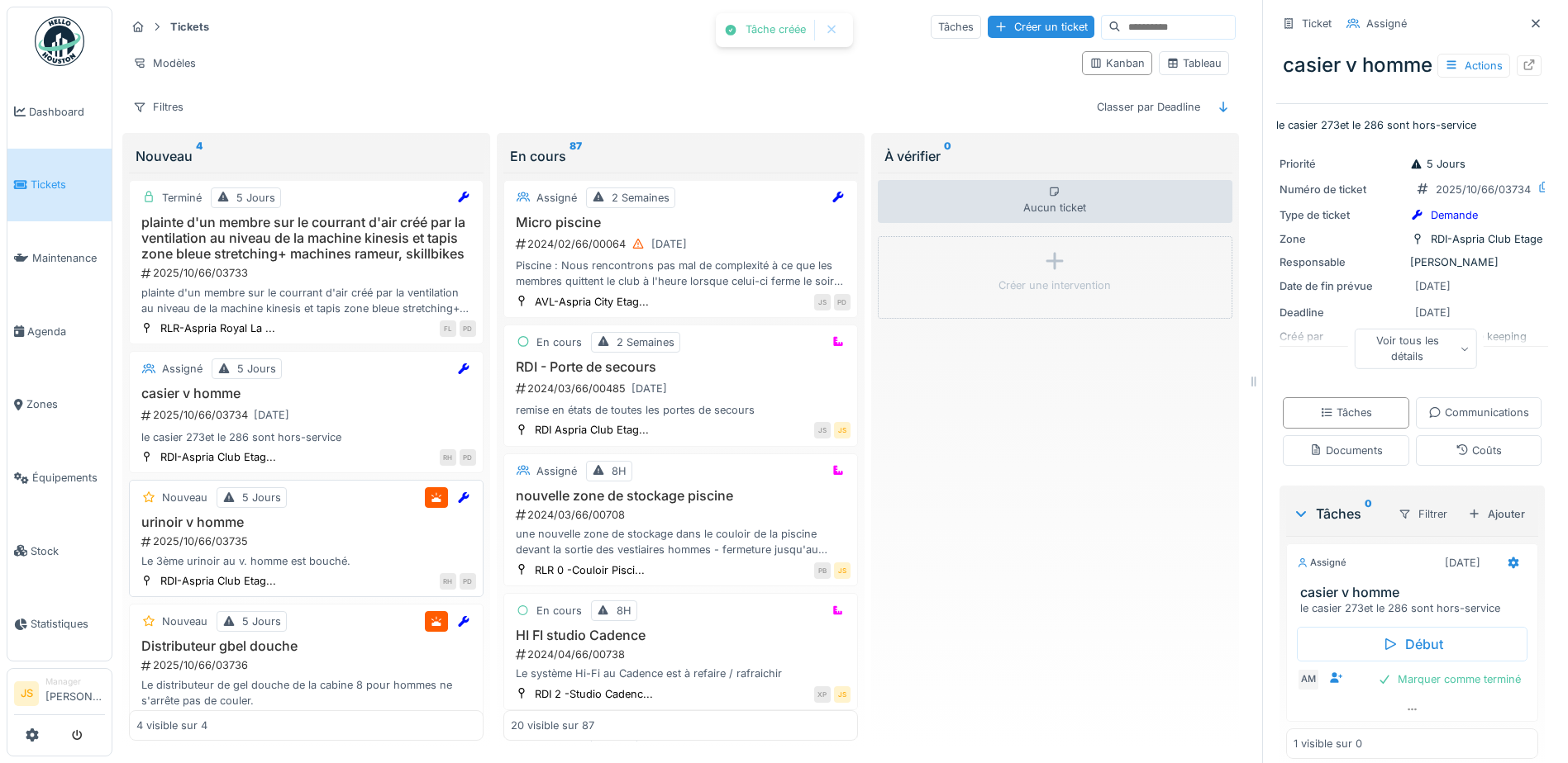
click at [219, 542] on div "2025/10/66/03735" at bounding box center [308, 542] width 337 height 15
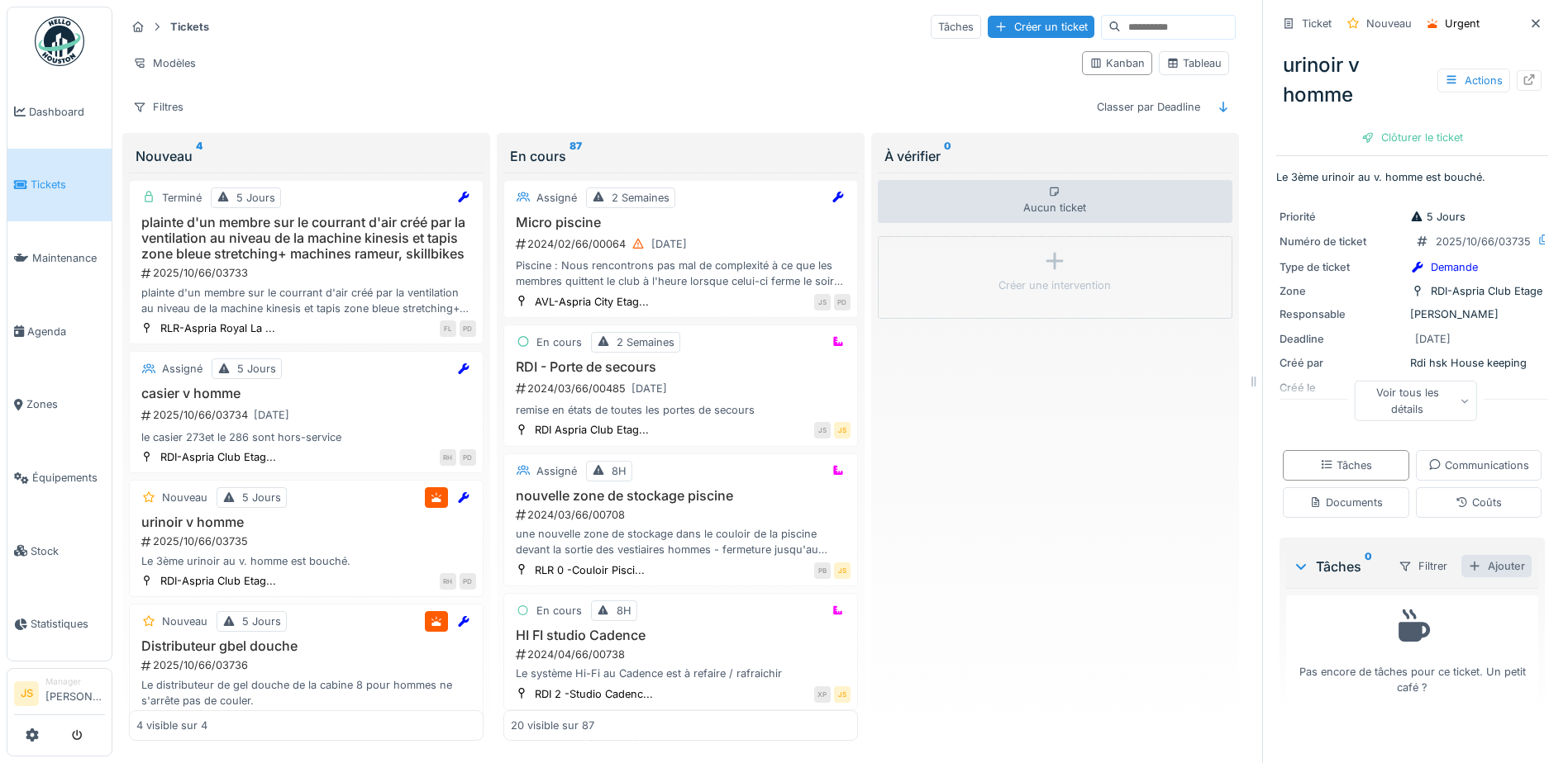
click at [1486, 578] on div "Ajouter" at bounding box center [1497, 566] width 70 height 22
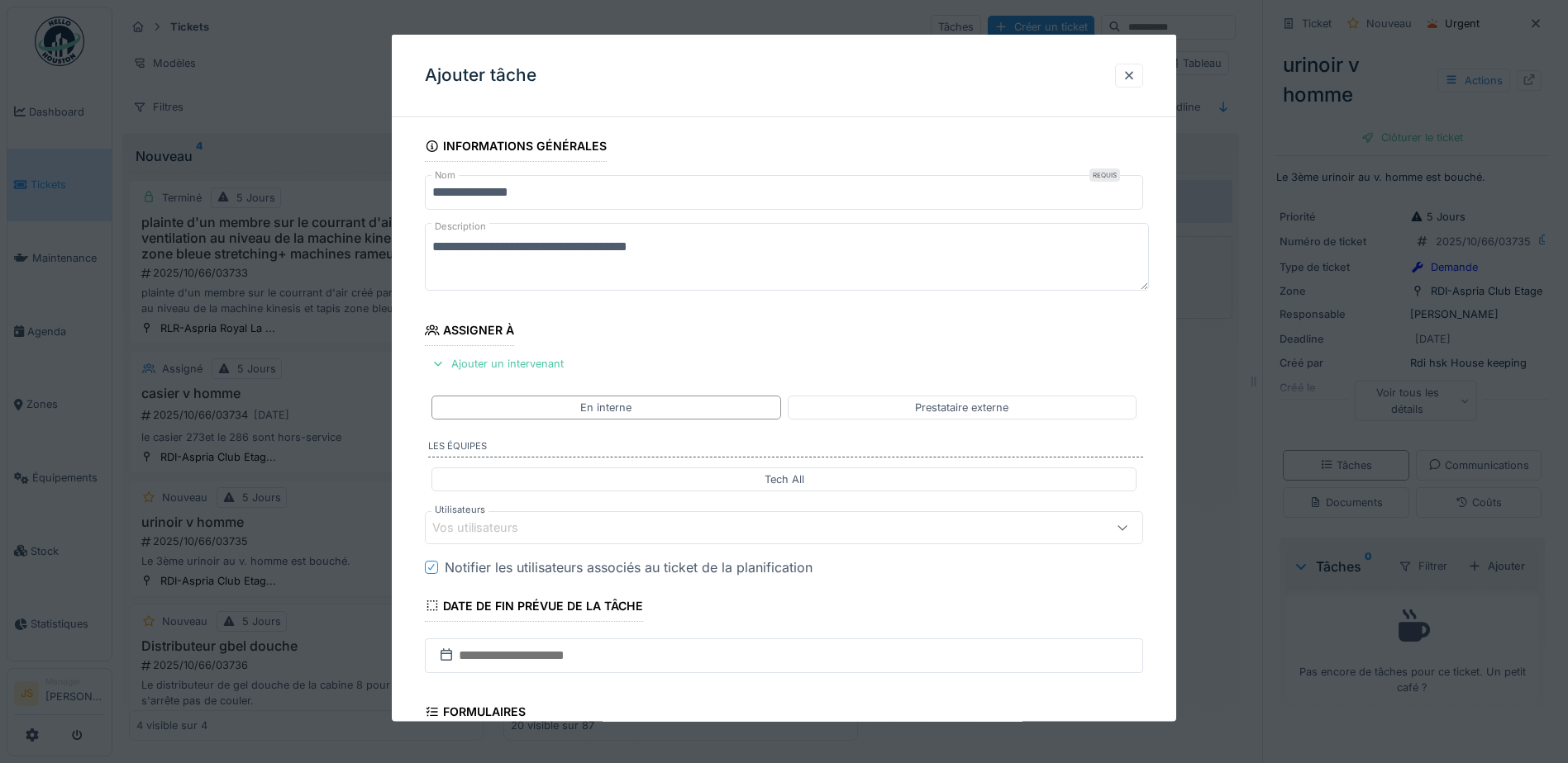
click at [464, 522] on div "Vos utilisateurs" at bounding box center [487, 527] width 109 height 18
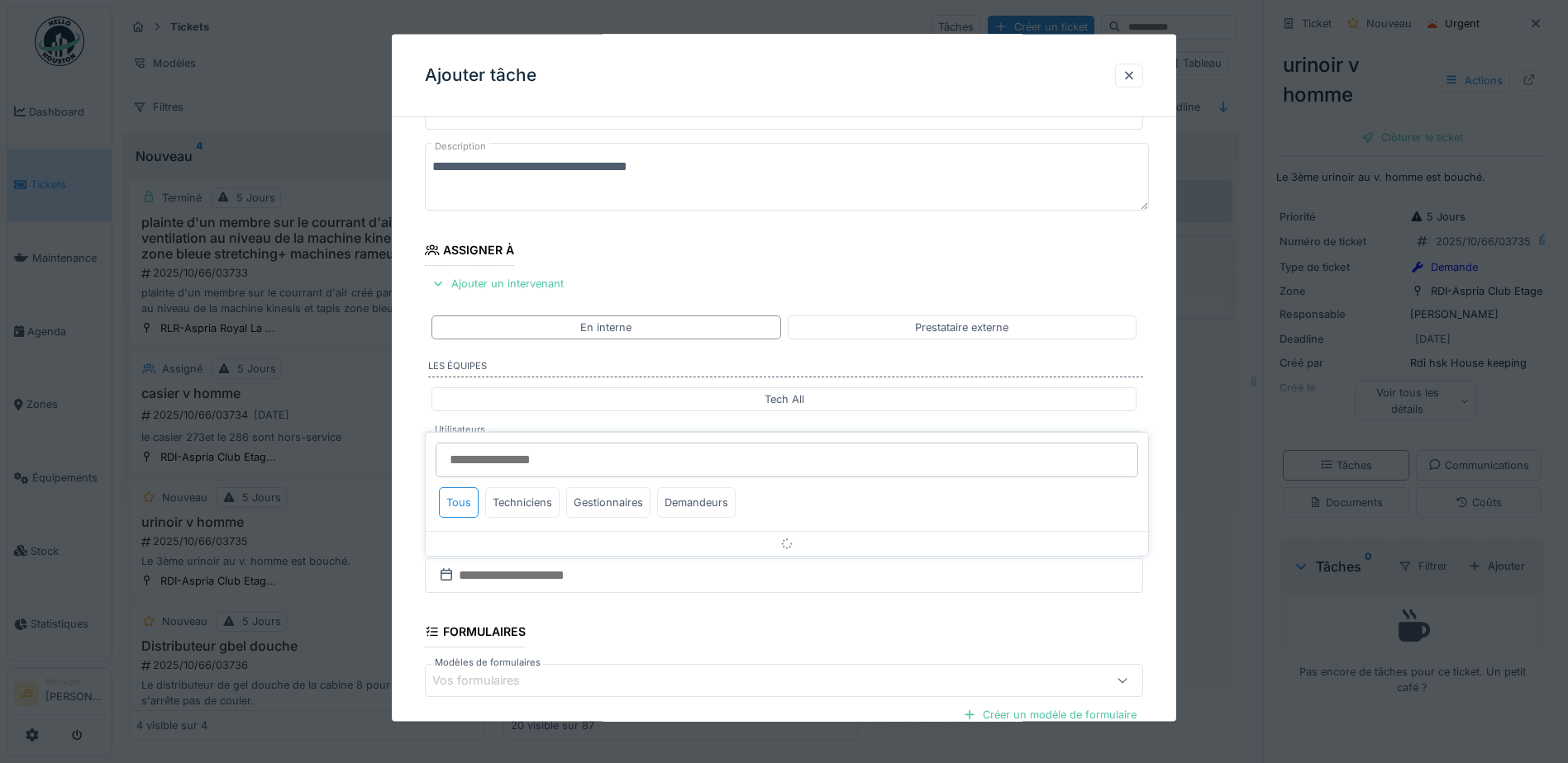
scroll to position [150, 0]
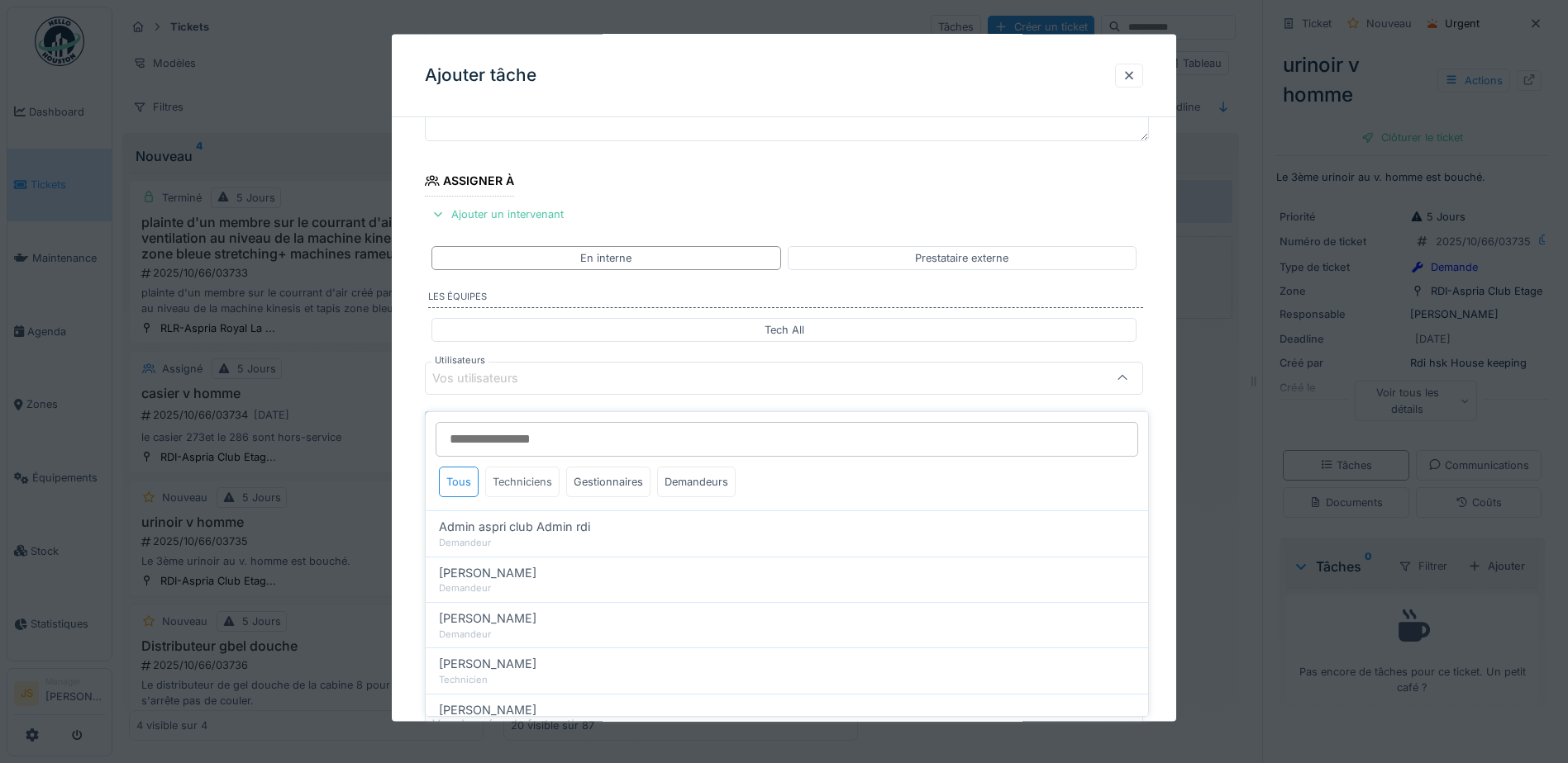
click at [530, 472] on div "Techniciens" at bounding box center [522, 482] width 74 height 31
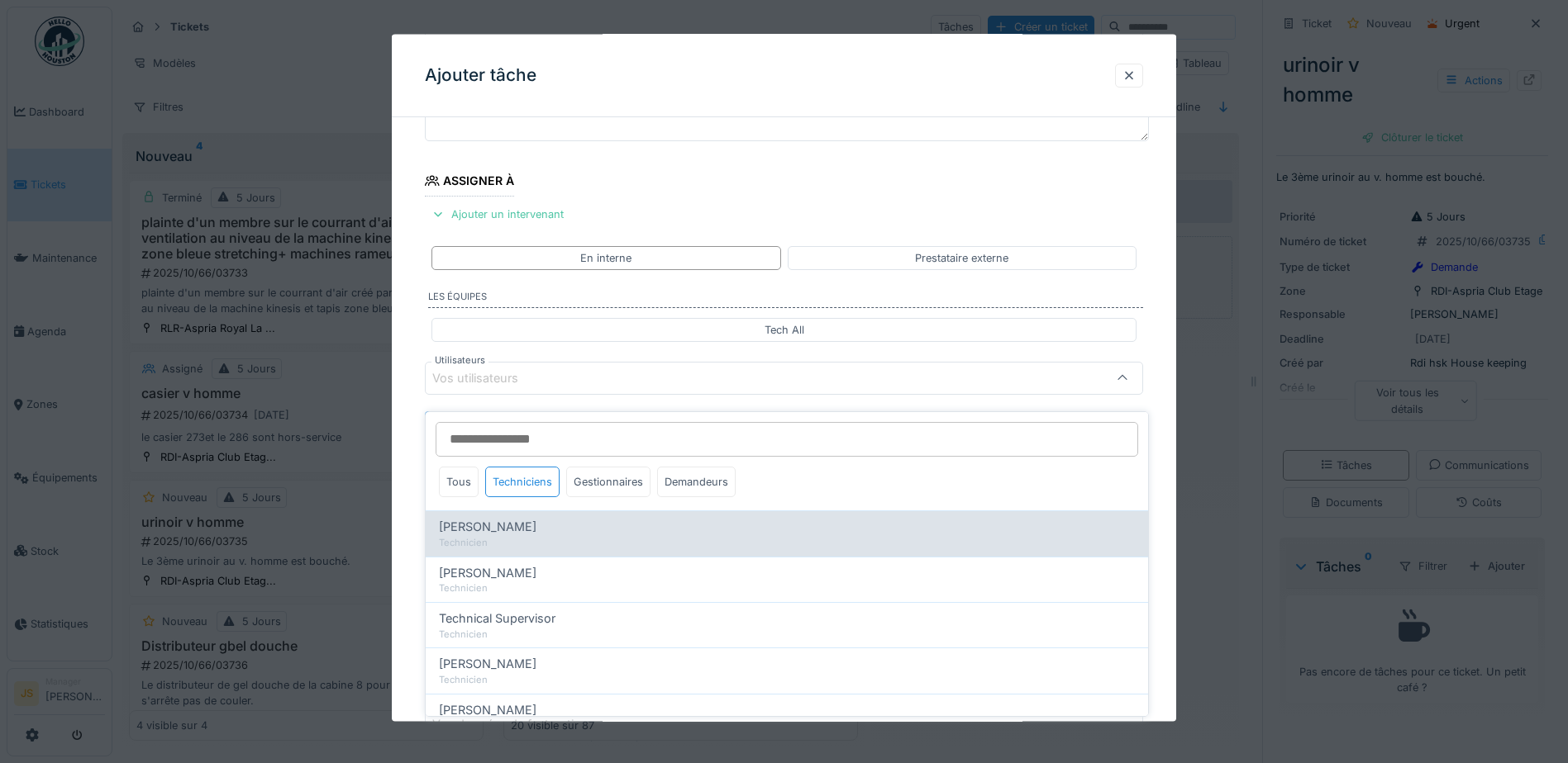
click at [537, 518] on span "[PERSON_NAME]" at bounding box center [487, 526] width 97 height 18
type input "*****"
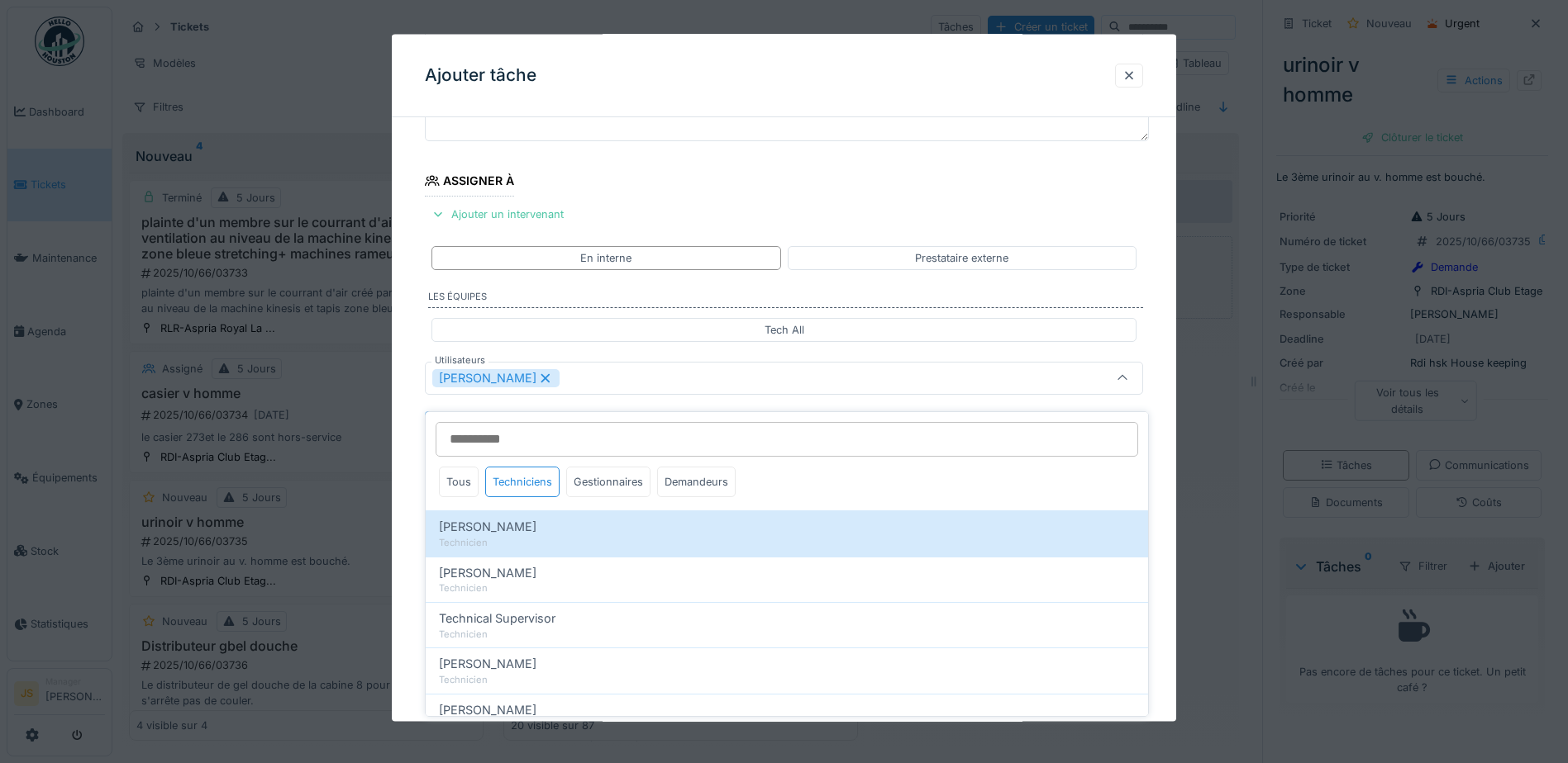
click at [410, 512] on div "**********" at bounding box center [784, 440] width 785 height 919
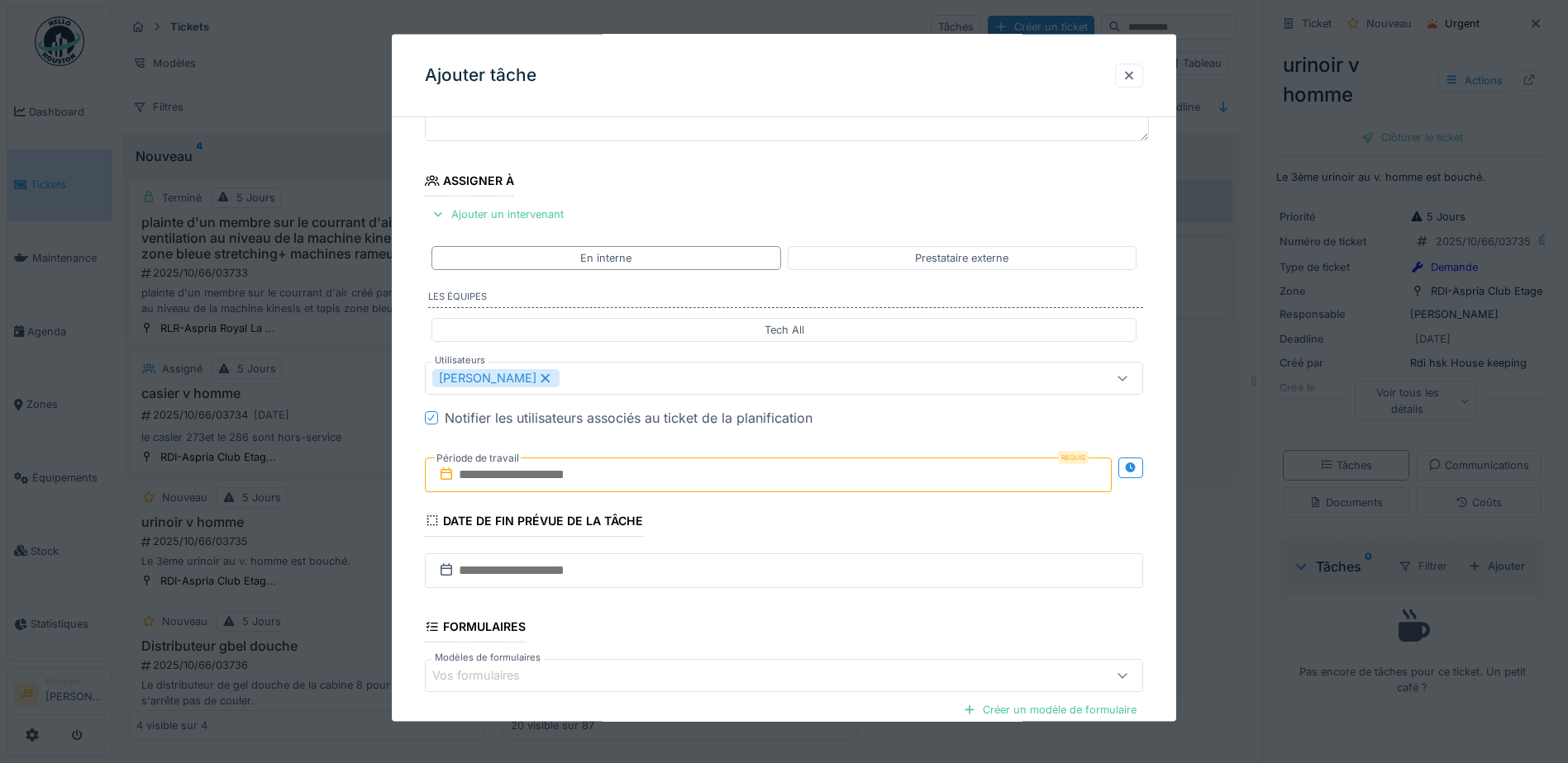
click at [530, 480] on input "text" at bounding box center [769, 474] width 687 height 35
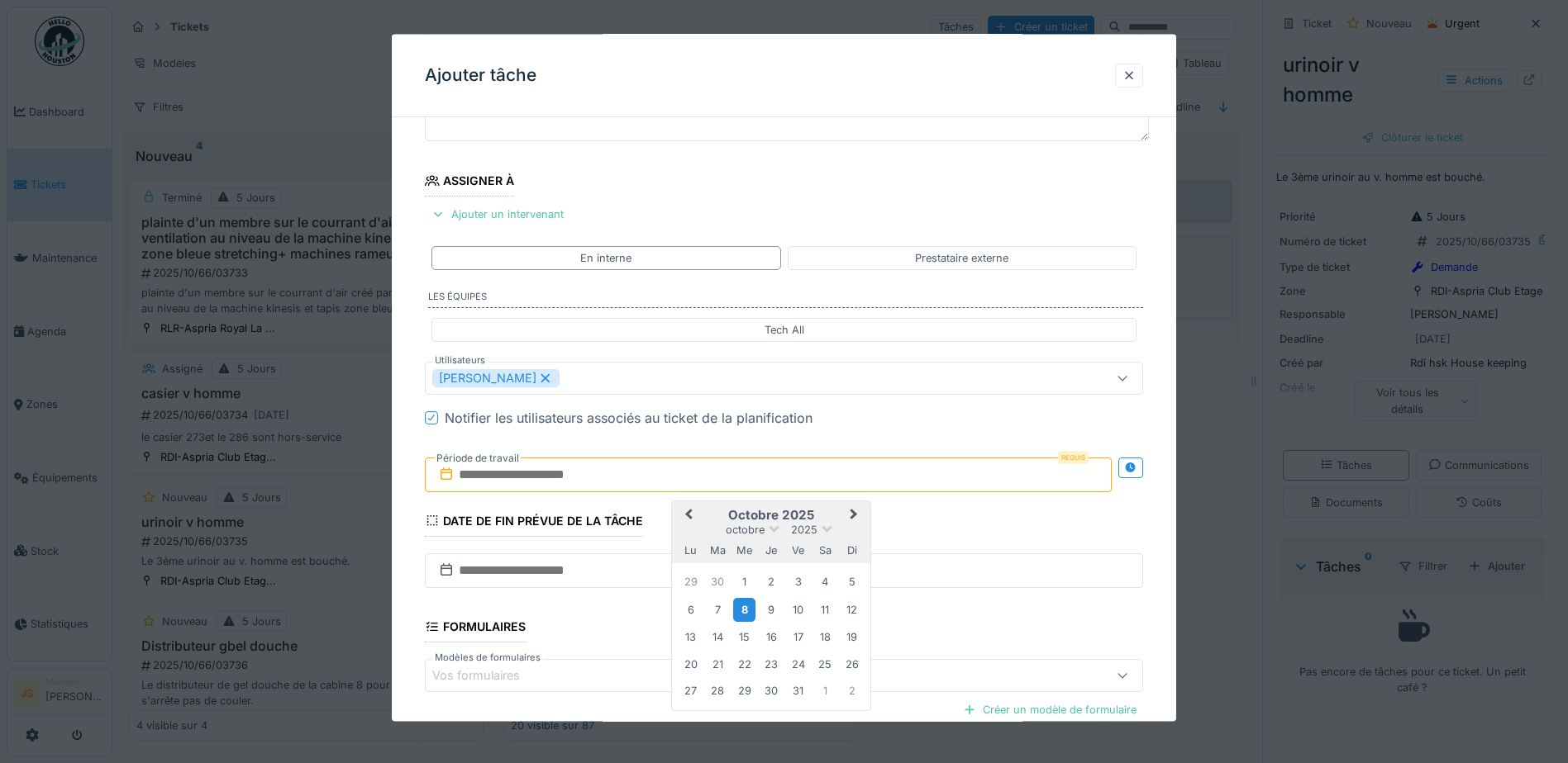
click at [743, 607] on div "8" at bounding box center [745, 609] width 22 height 24
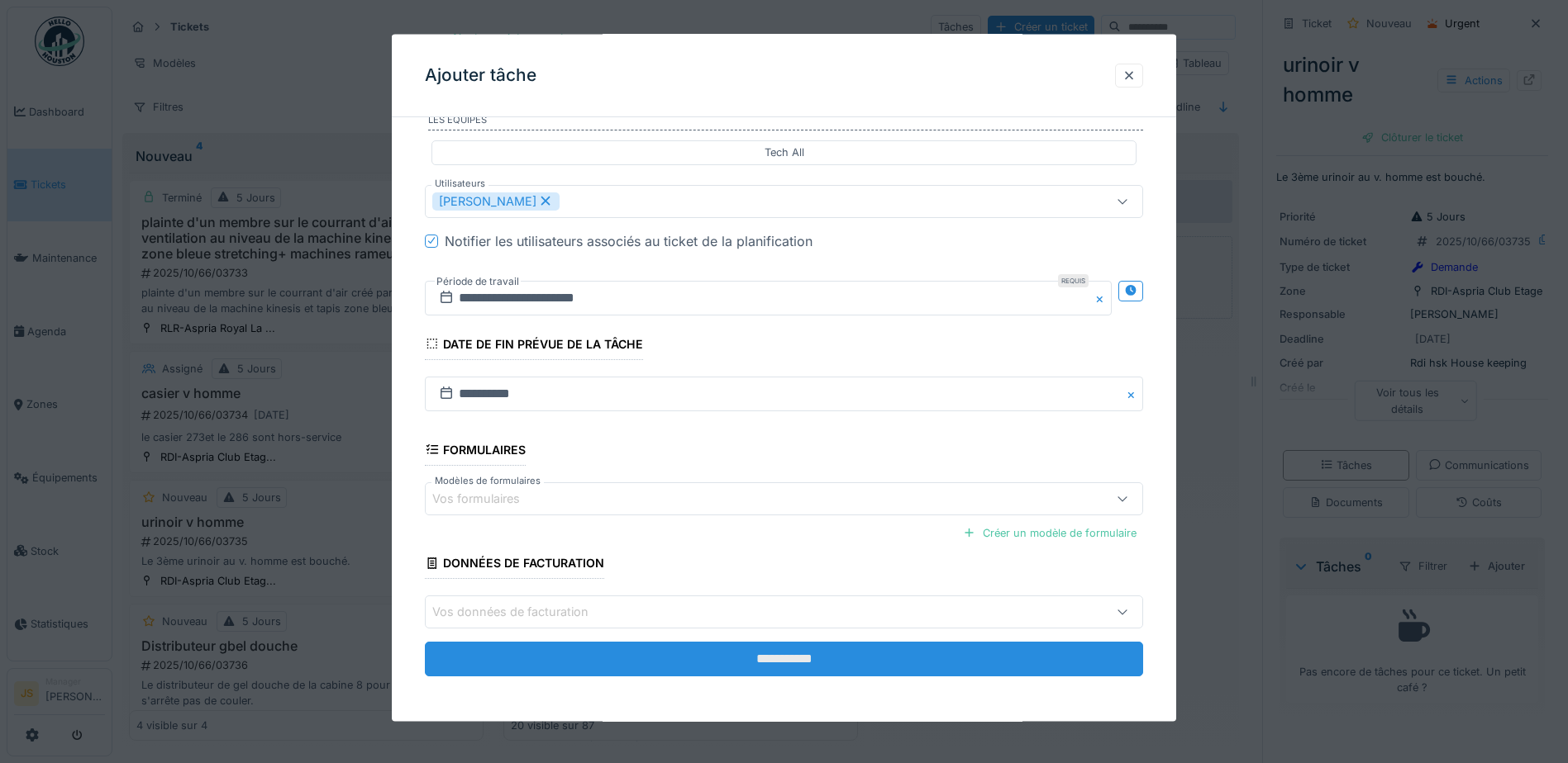
scroll to position [327, 0]
click at [856, 660] on input "**********" at bounding box center [784, 658] width 718 height 35
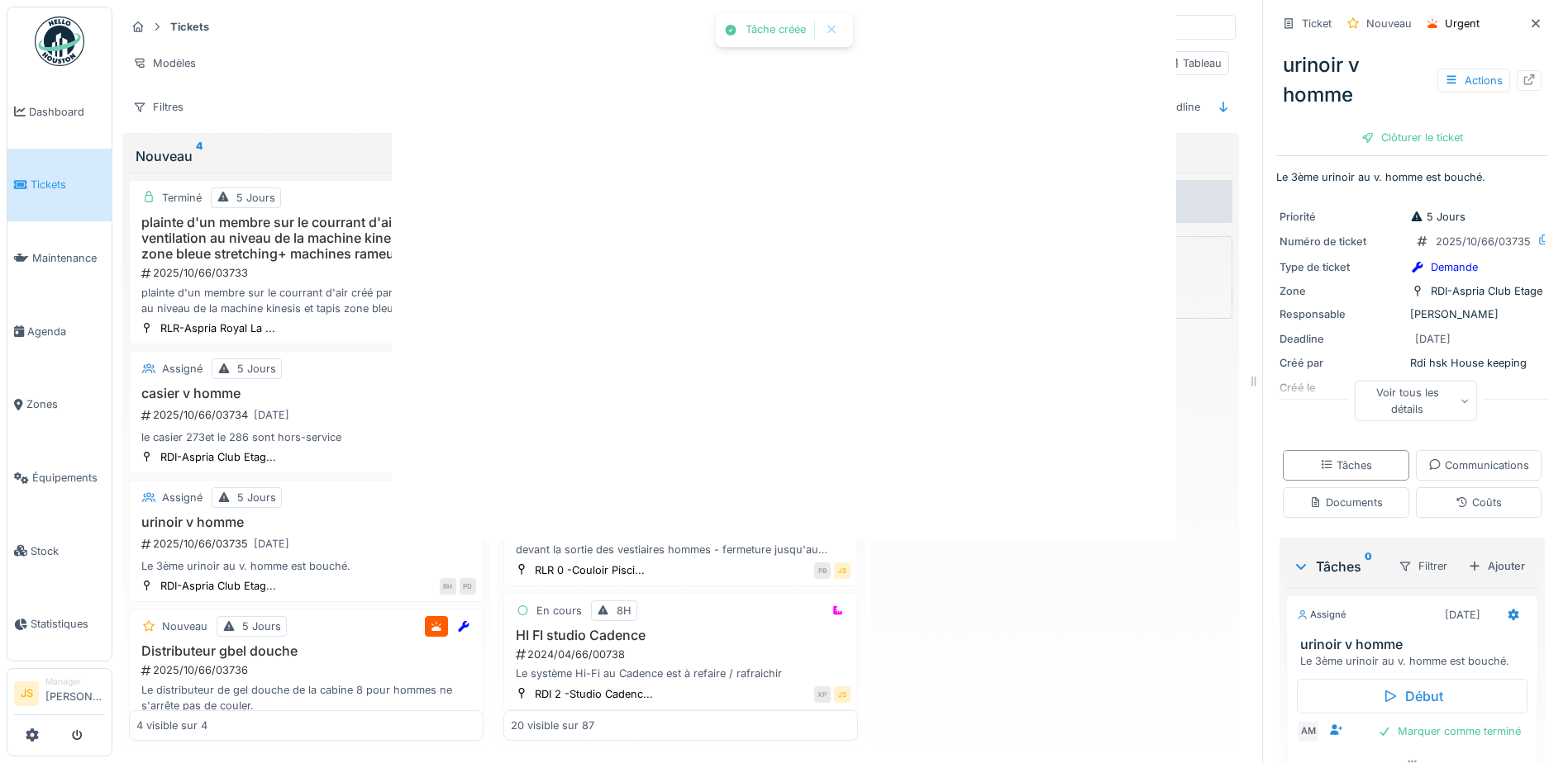
scroll to position [0, 0]
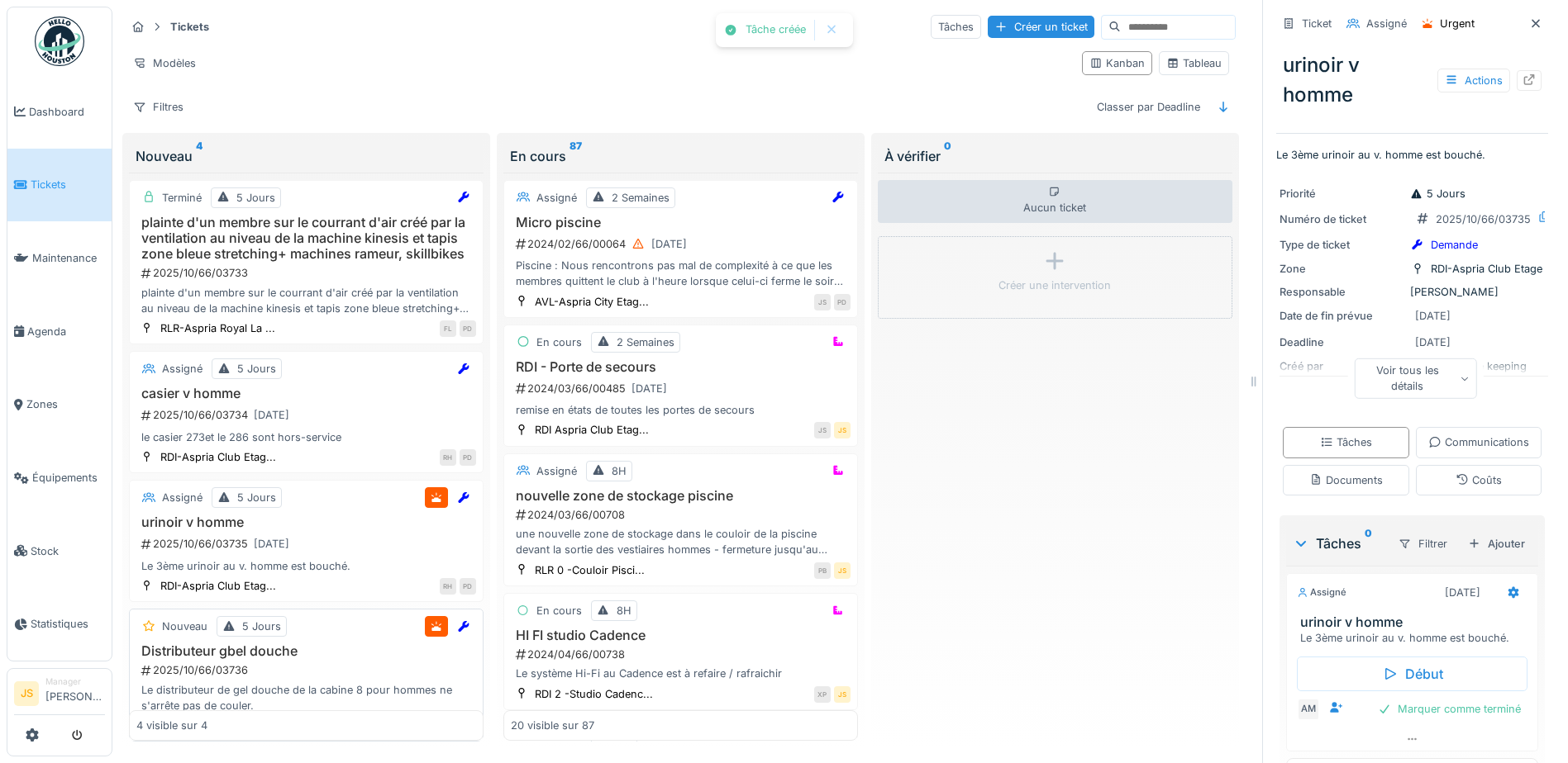
click at [217, 667] on div "2025/10/66/03736" at bounding box center [308, 671] width 337 height 15
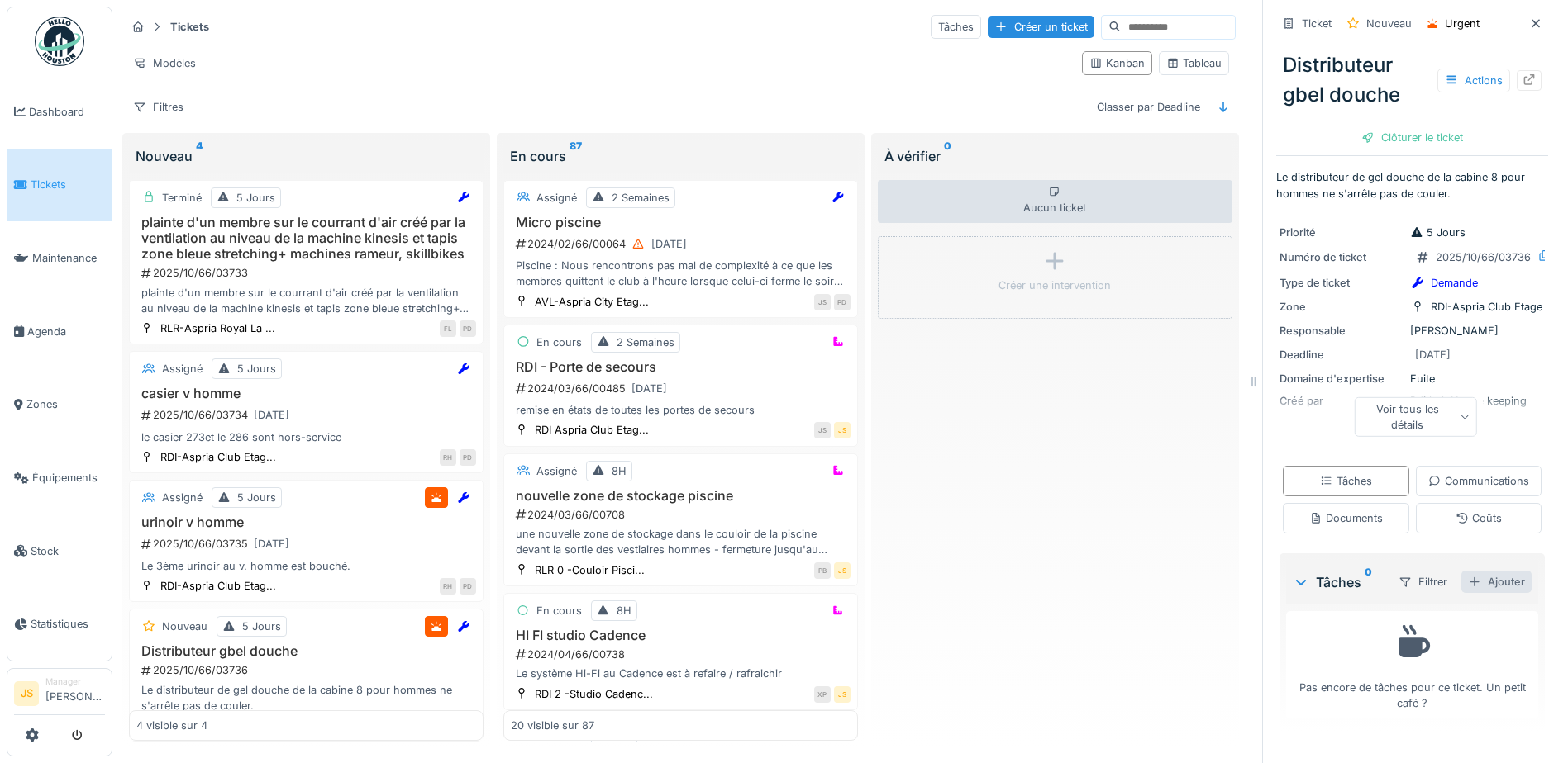
click at [1486, 593] on div "Ajouter" at bounding box center [1497, 582] width 70 height 22
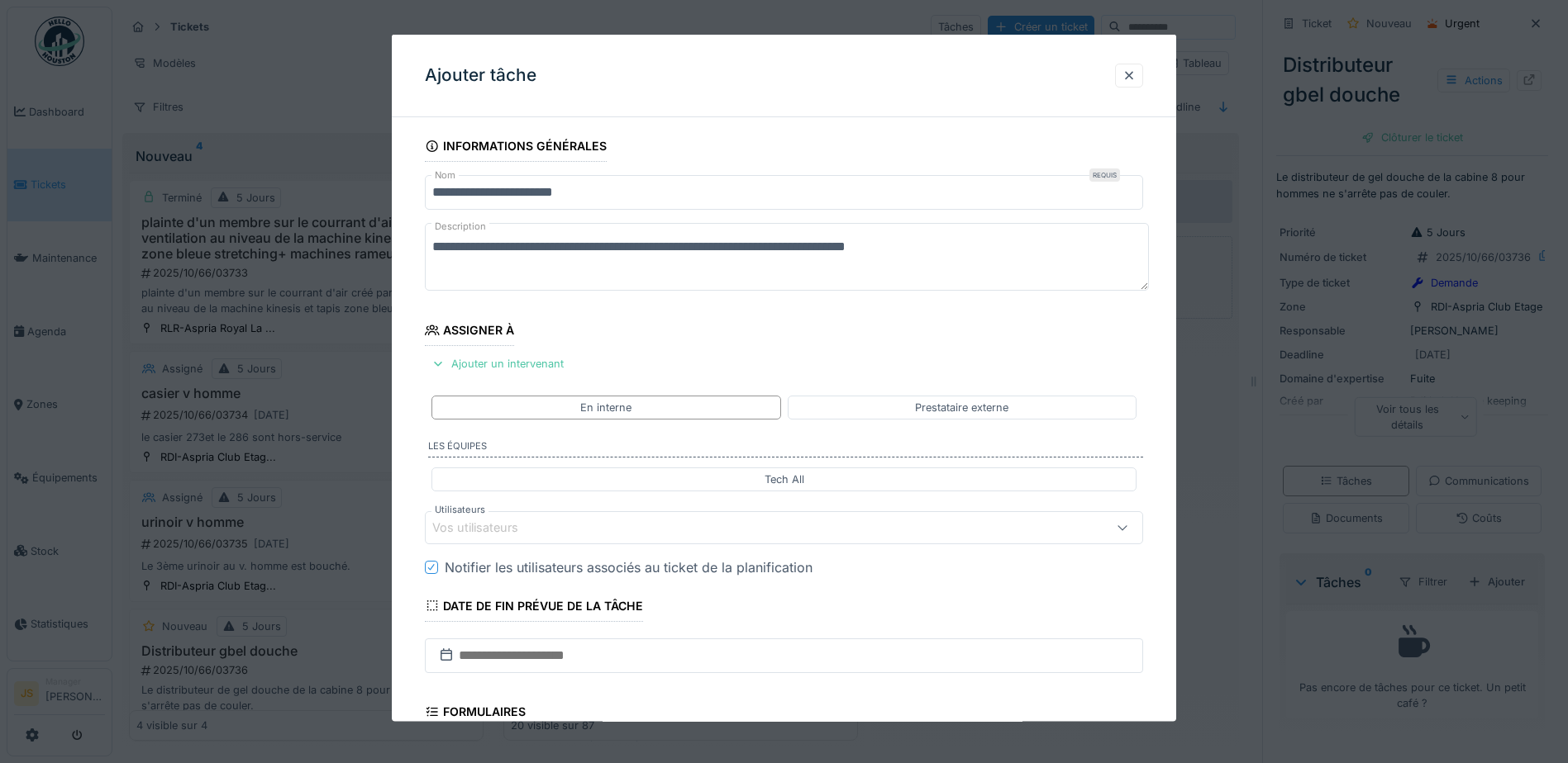
click at [473, 524] on div "Vos utilisateurs" at bounding box center [487, 527] width 109 height 18
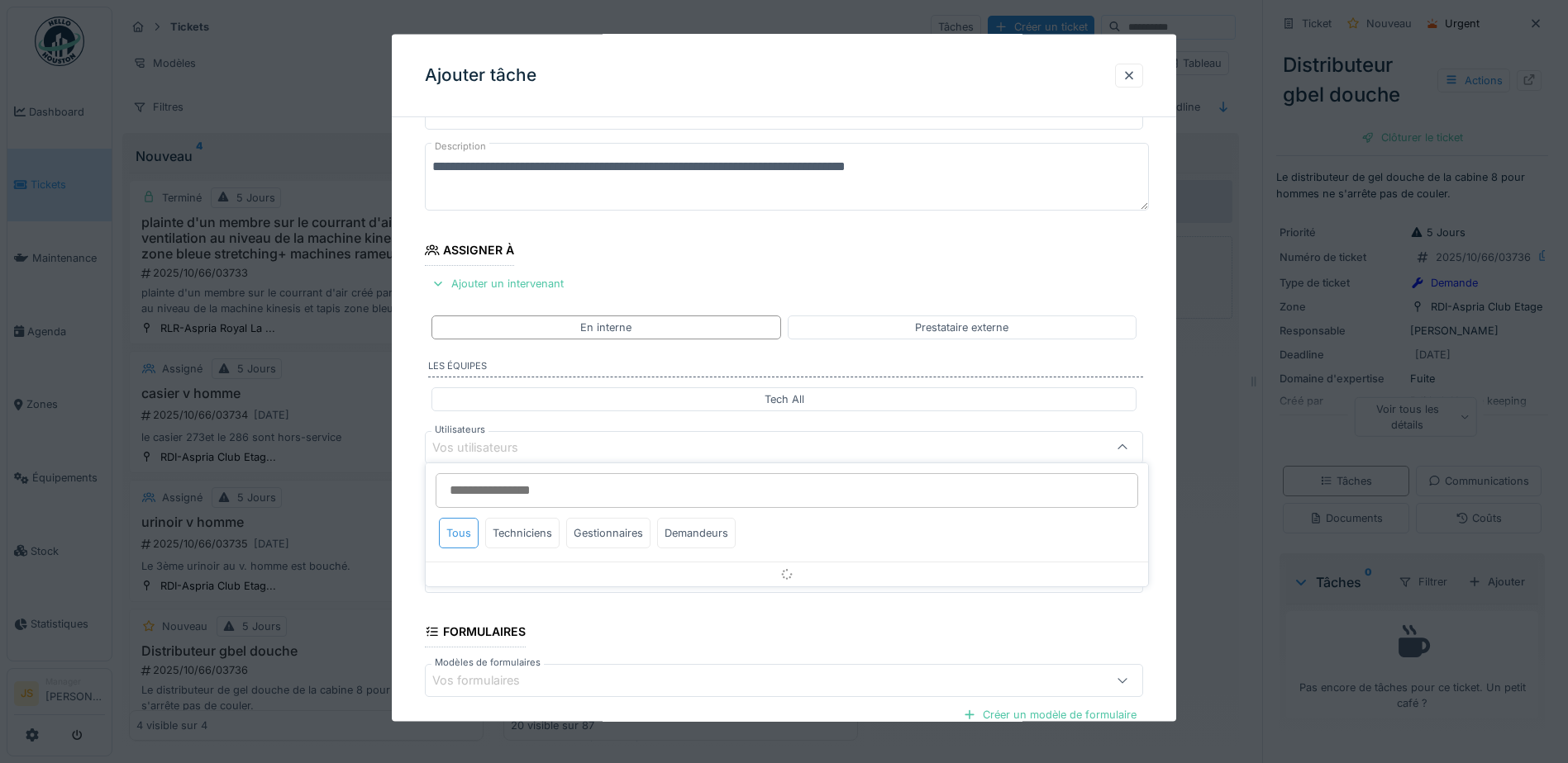
scroll to position [150, 0]
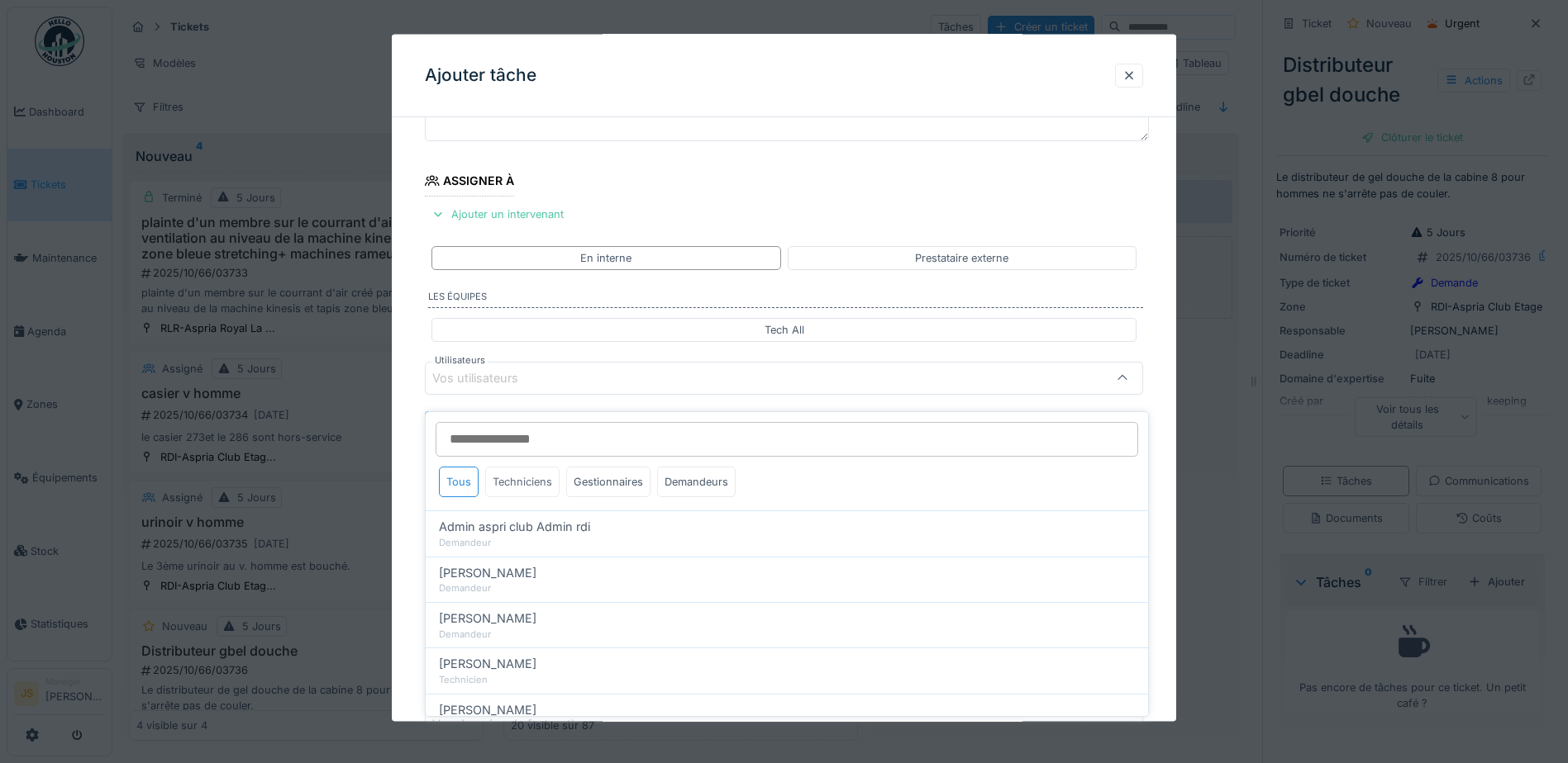
click at [525, 467] on div "Techniciens" at bounding box center [522, 482] width 74 height 31
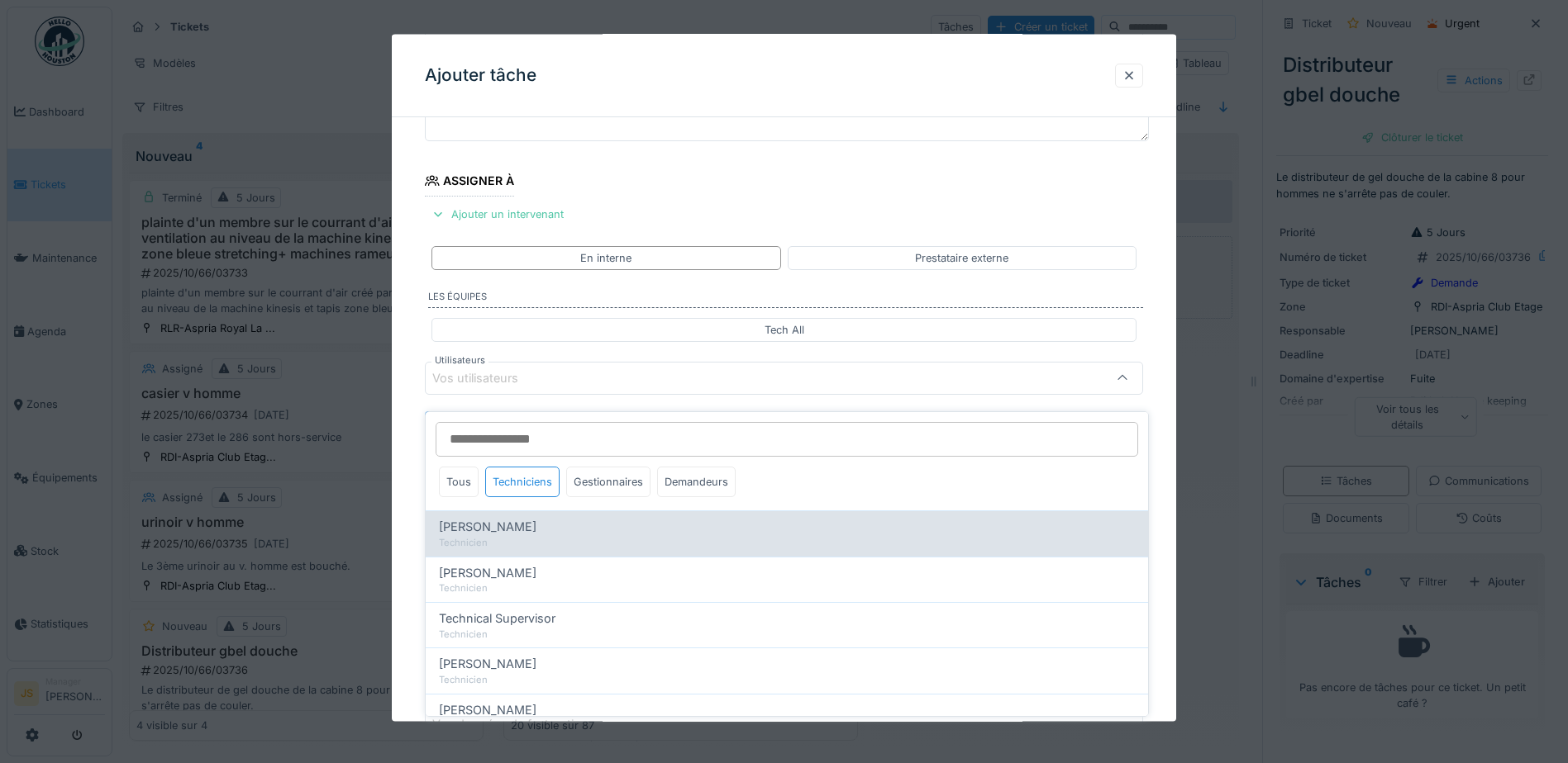
click at [521, 537] on div "Technicien" at bounding box center [787, 543] width 696 height 14
type input "*****"
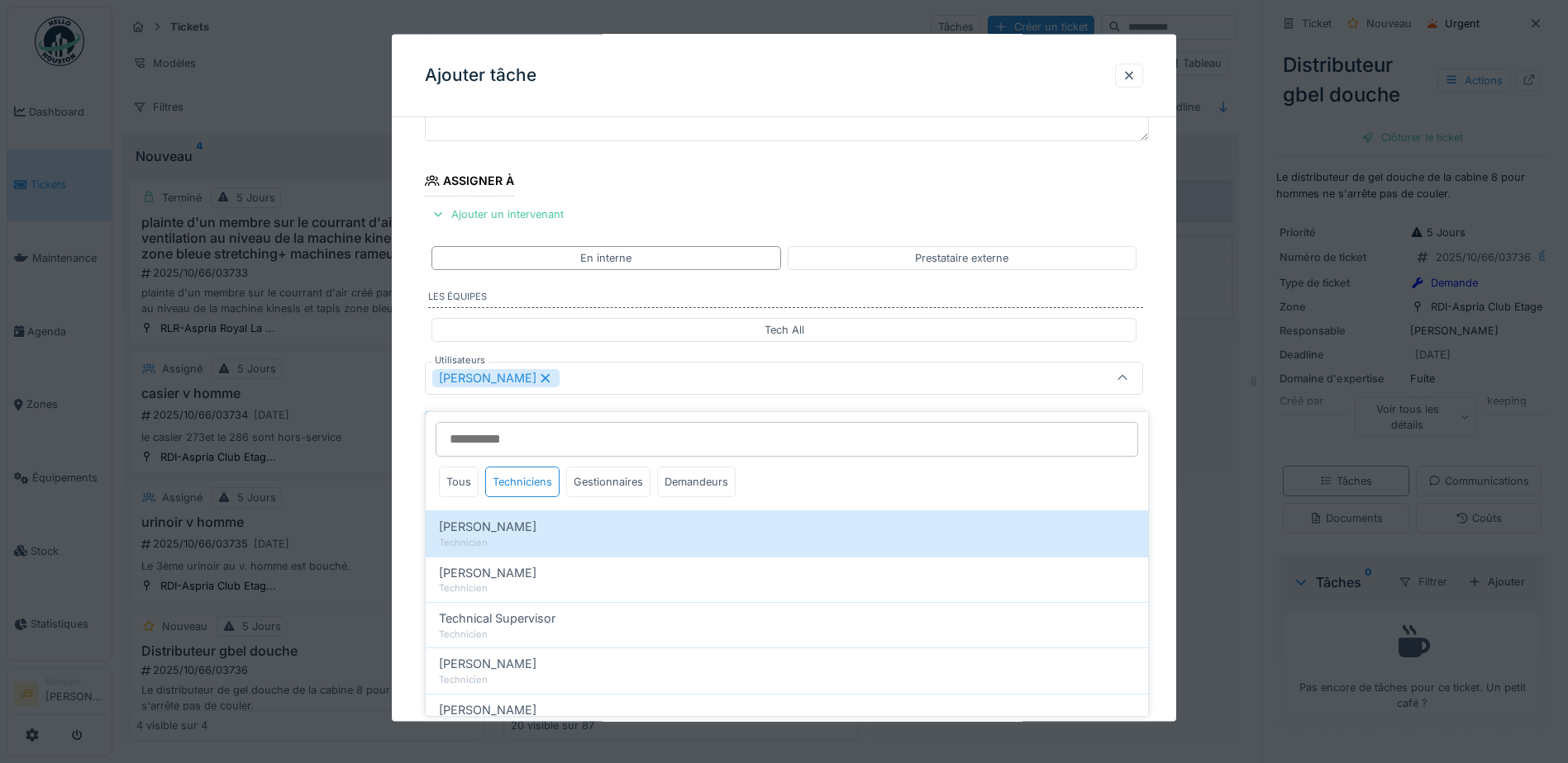
click at [413, 521] on div "**********" at bounding box center [784, 440] width 785 height 919
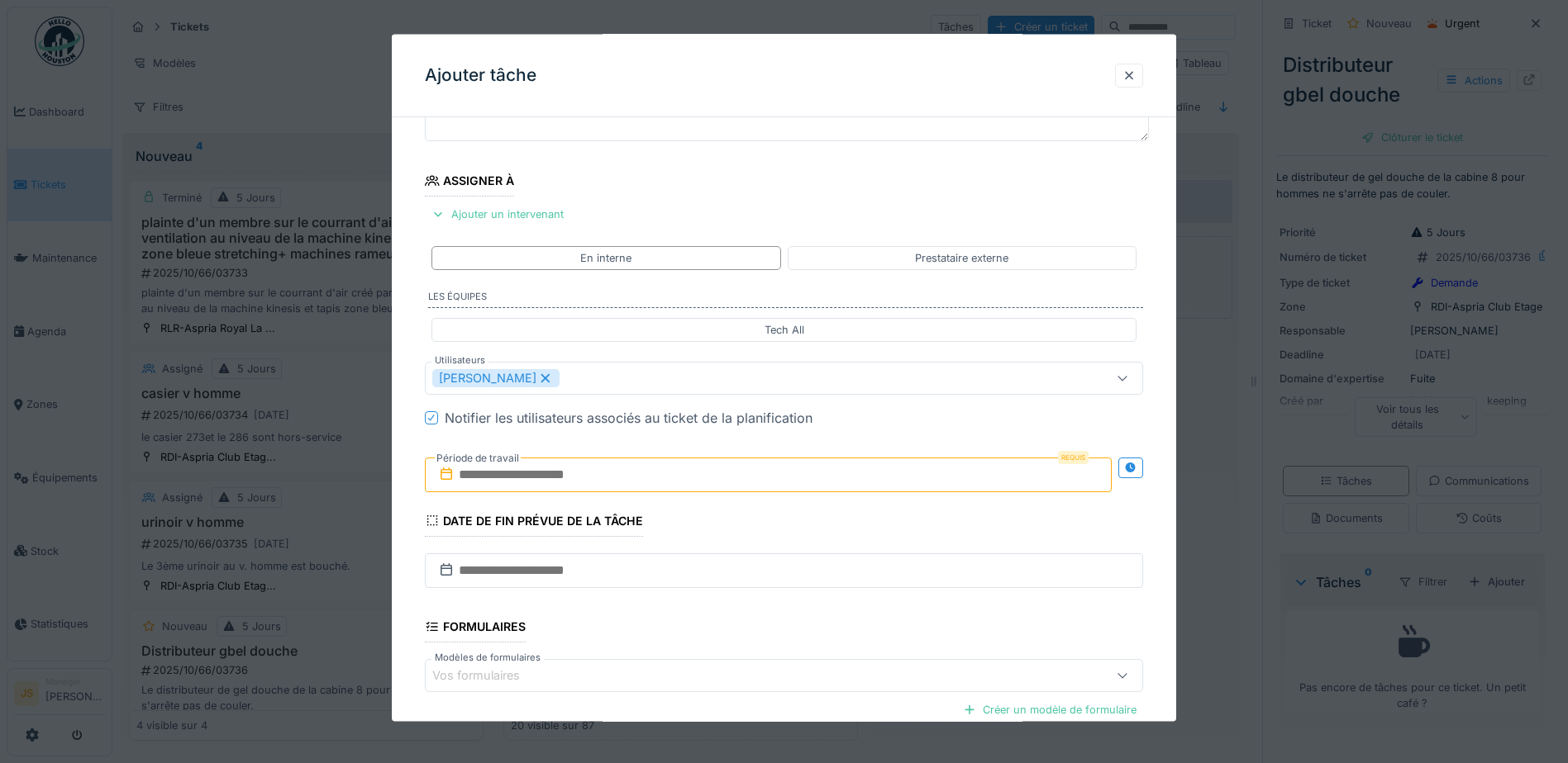
click at [538, 474] on input "text" at bounding box center [769, 474] width 687 height 35
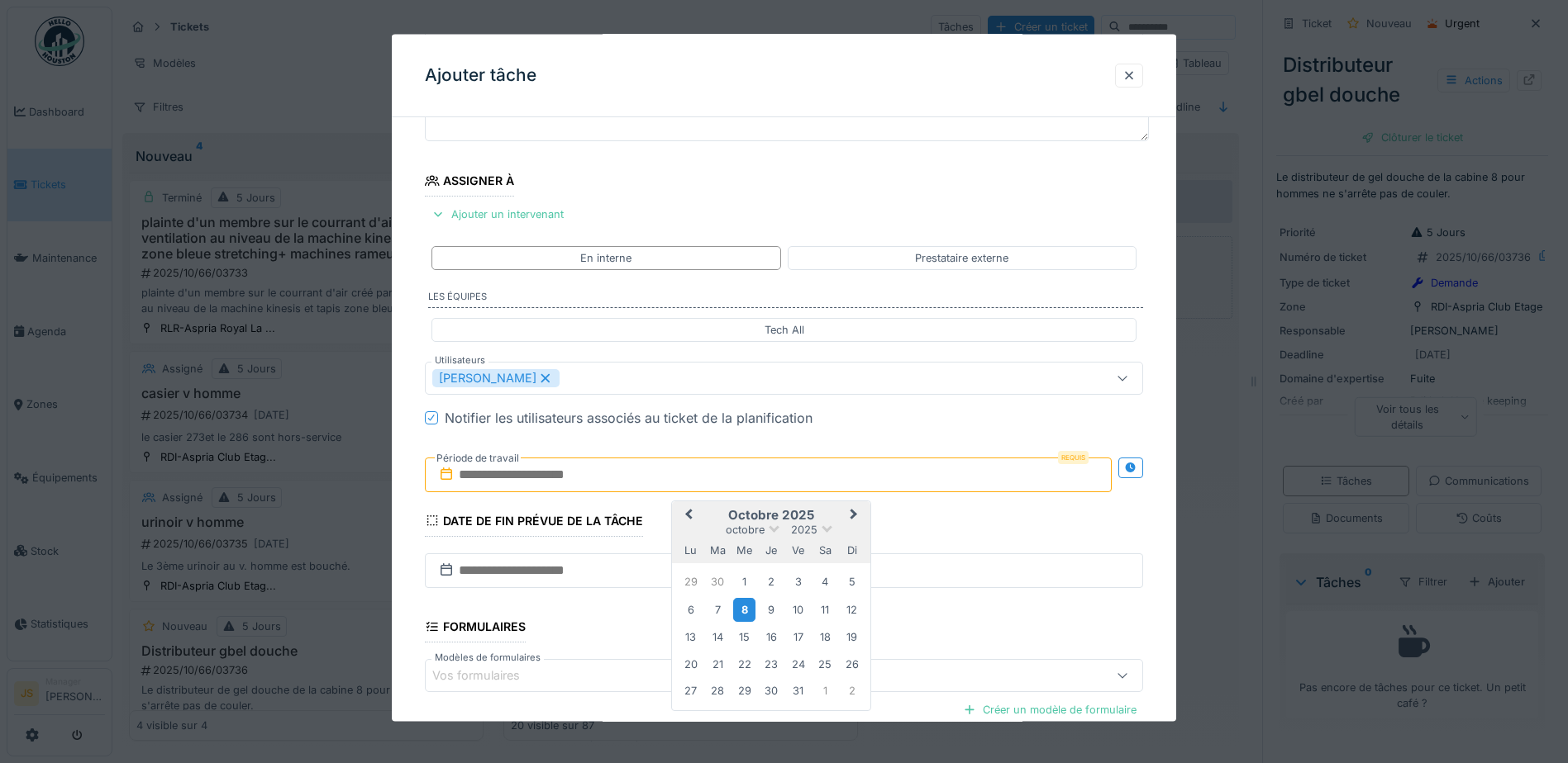
click at [747, 612] on div "8" at bounding box center [745, 609] width 22 height 24
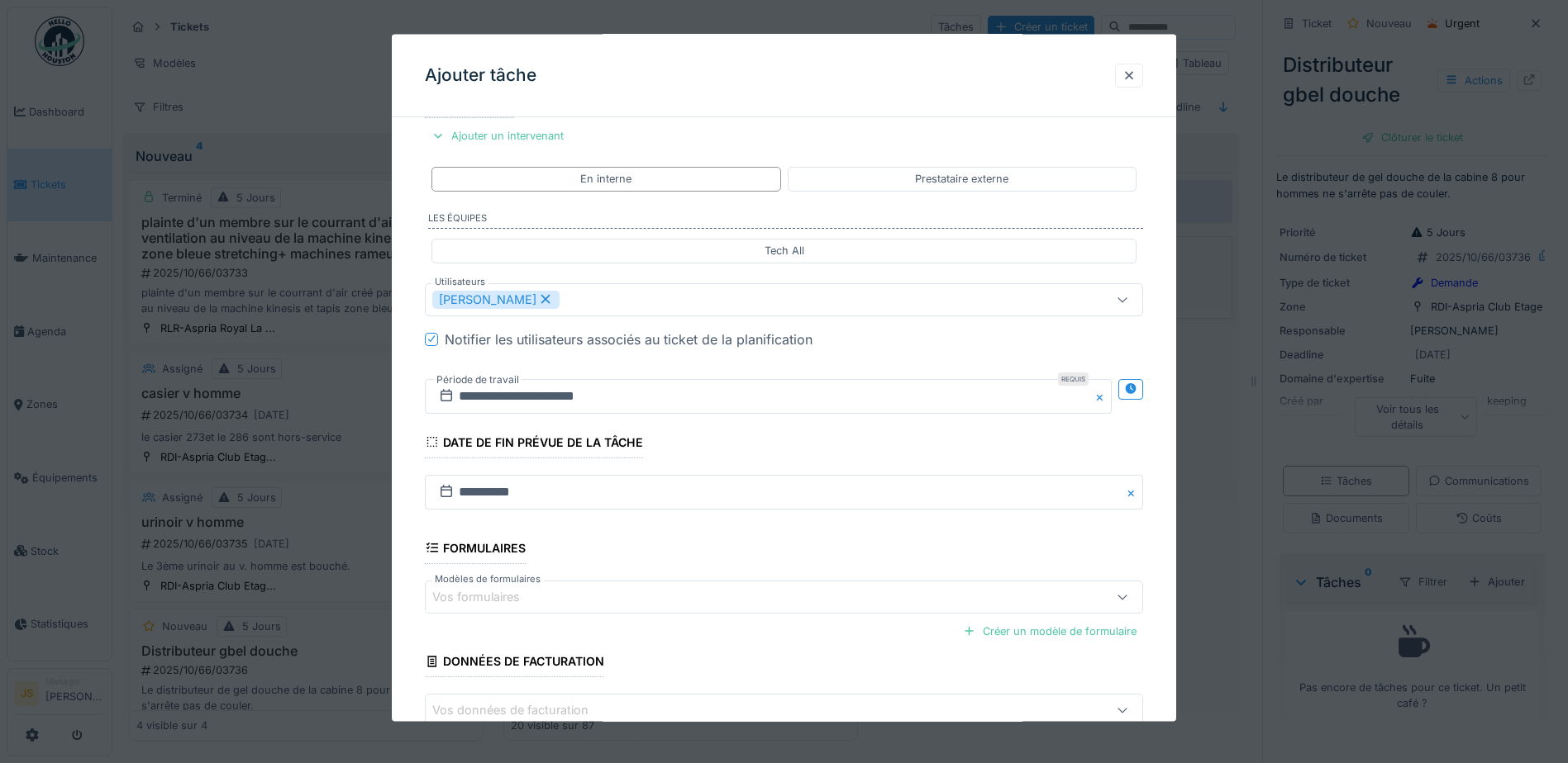
scroll to position [327, 0]
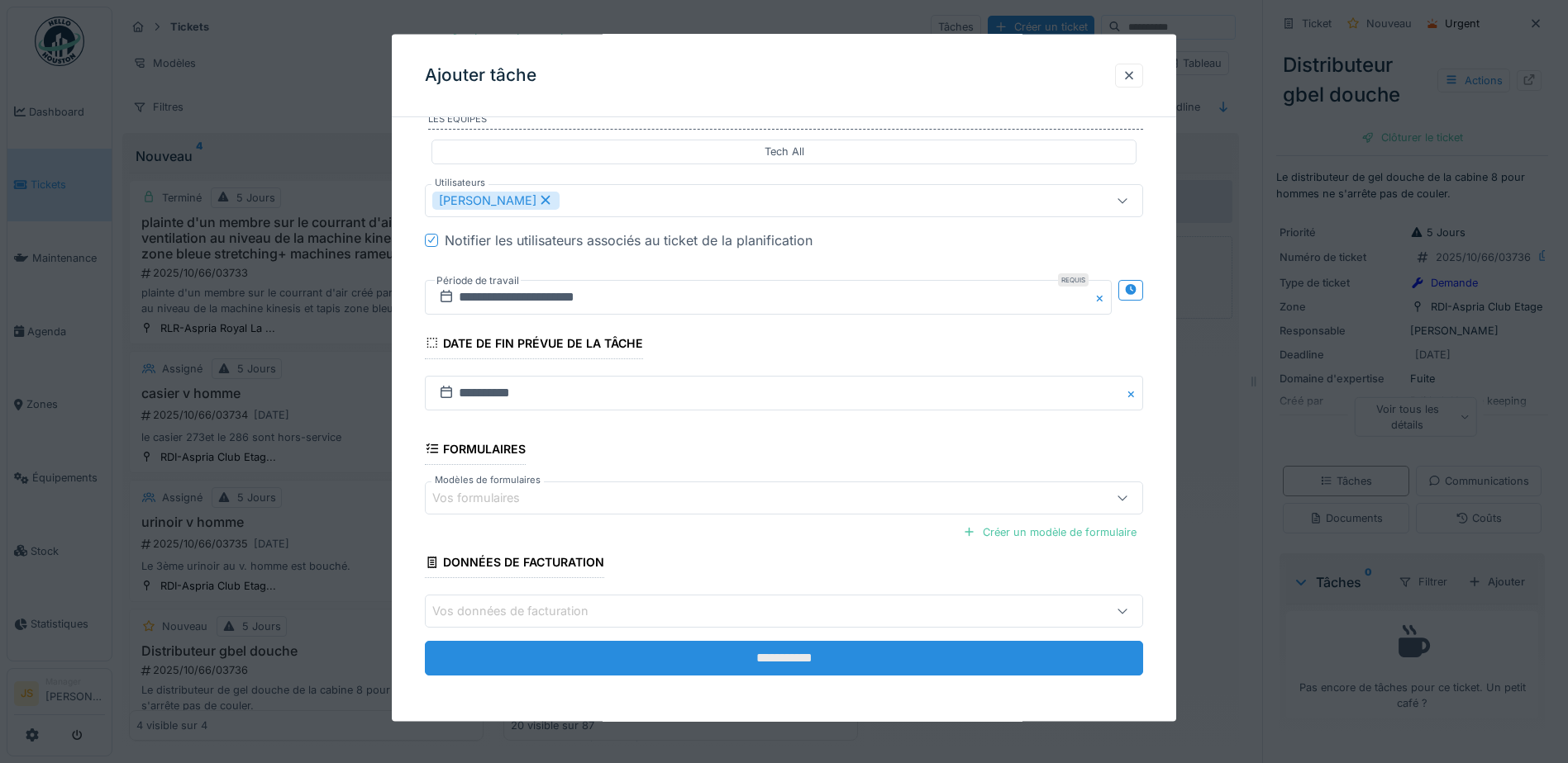
click at [892, 660] on input "**********" at bounding box center [784, 658] width 718 height 35
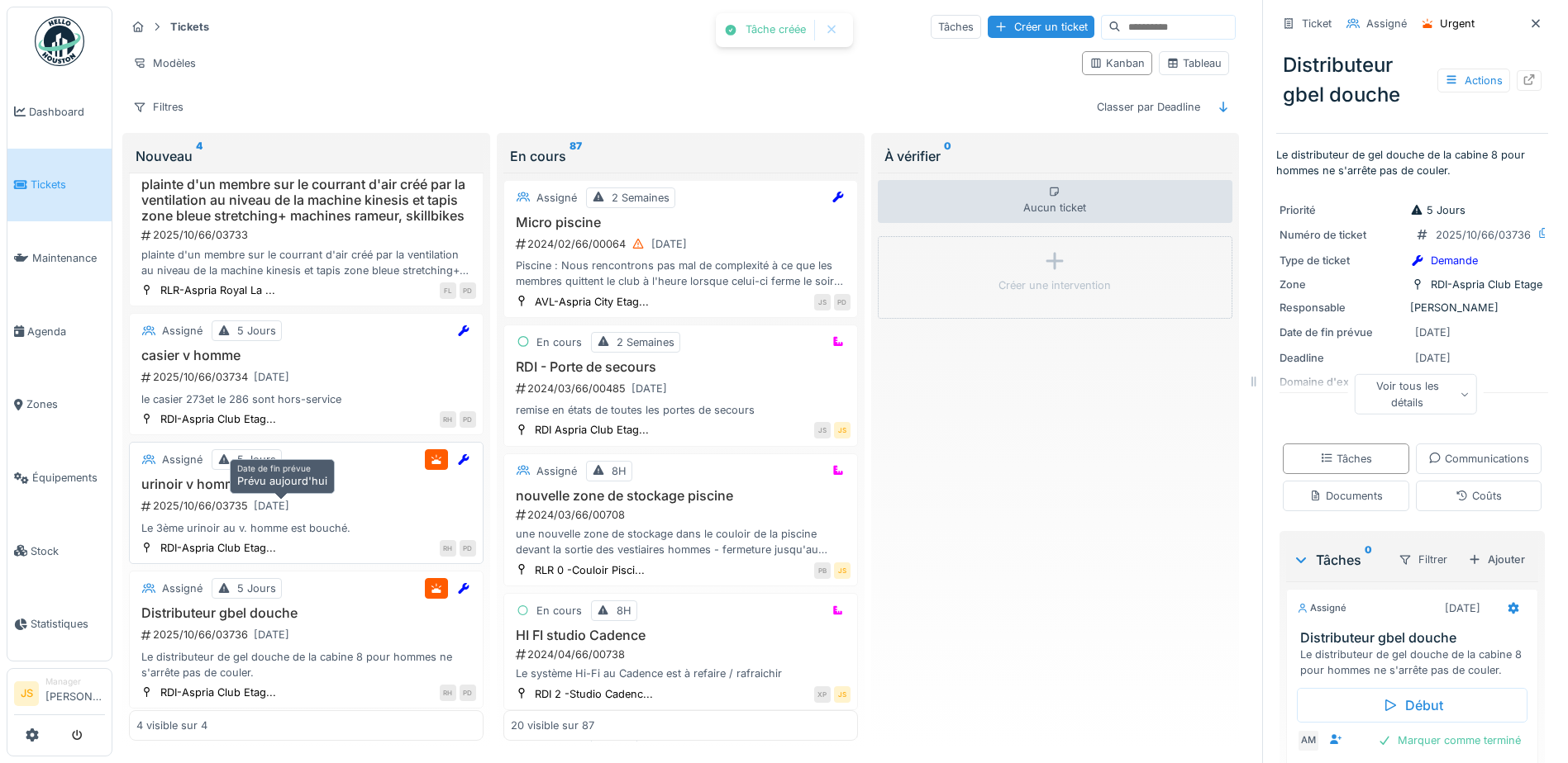
scroll to position [58, 0]
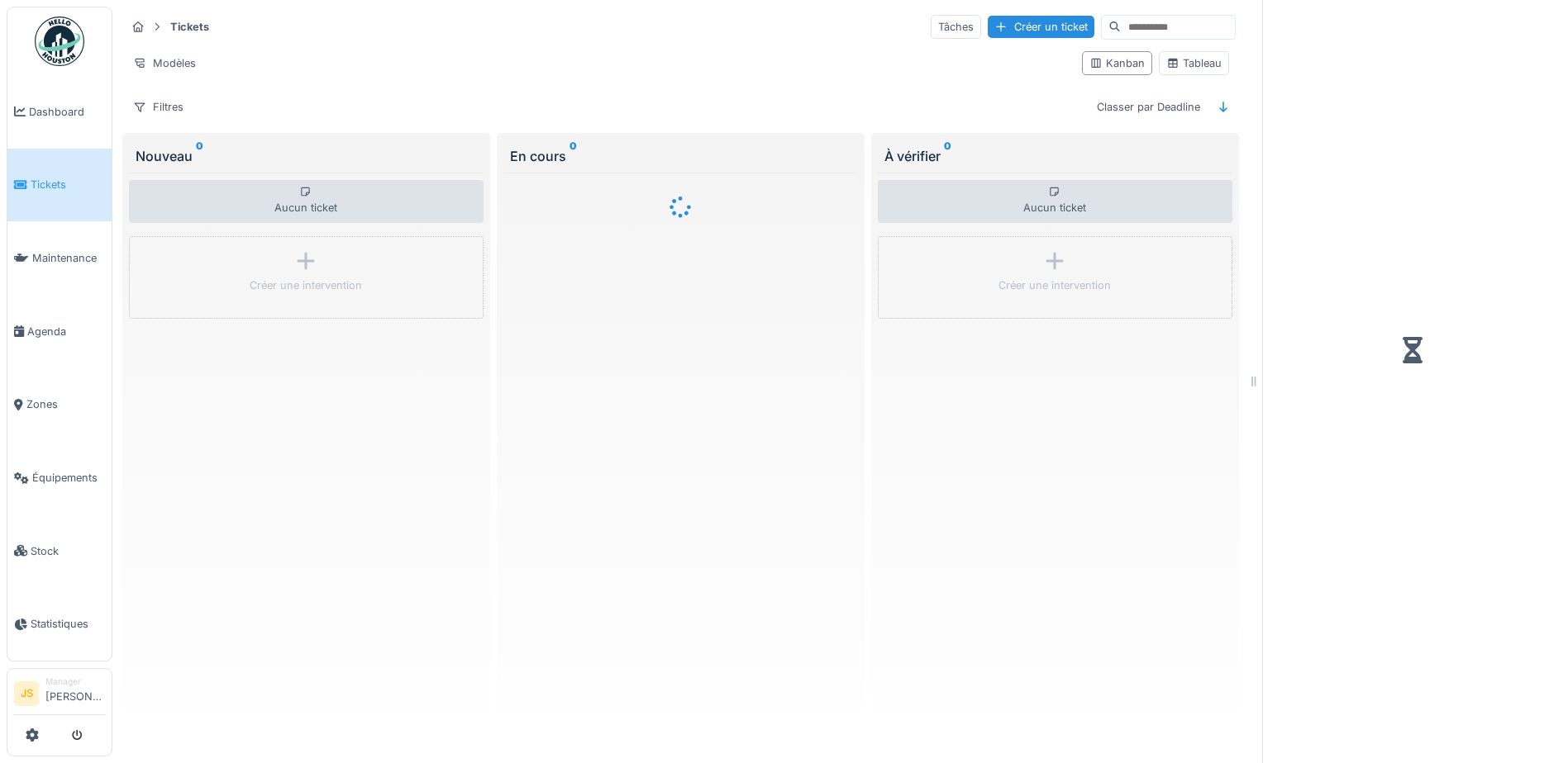
scroll to position [13, 0]
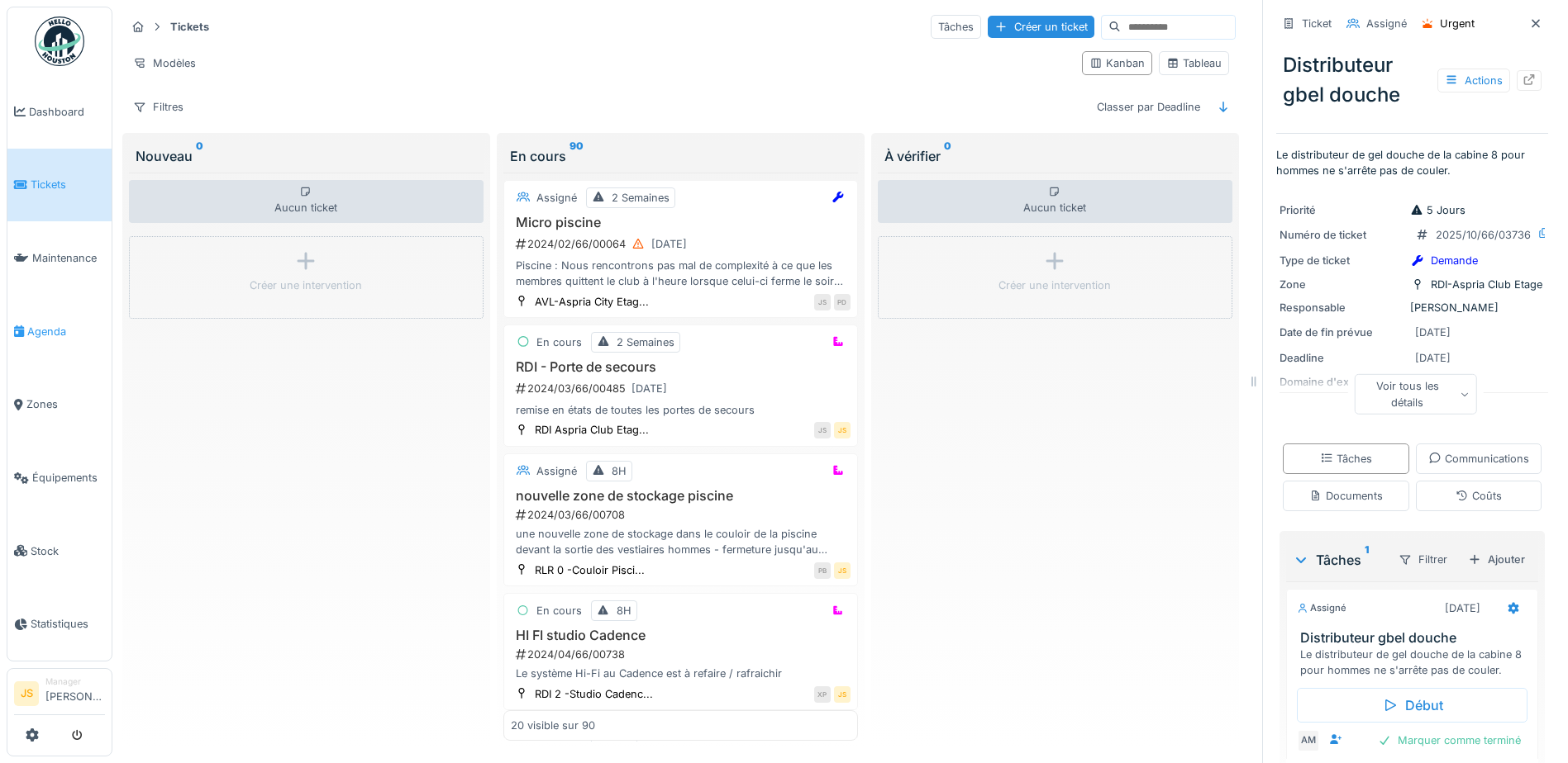
click at [47, 324] on span "Agenda" at bounding box center [66, 332] width 78 height 15
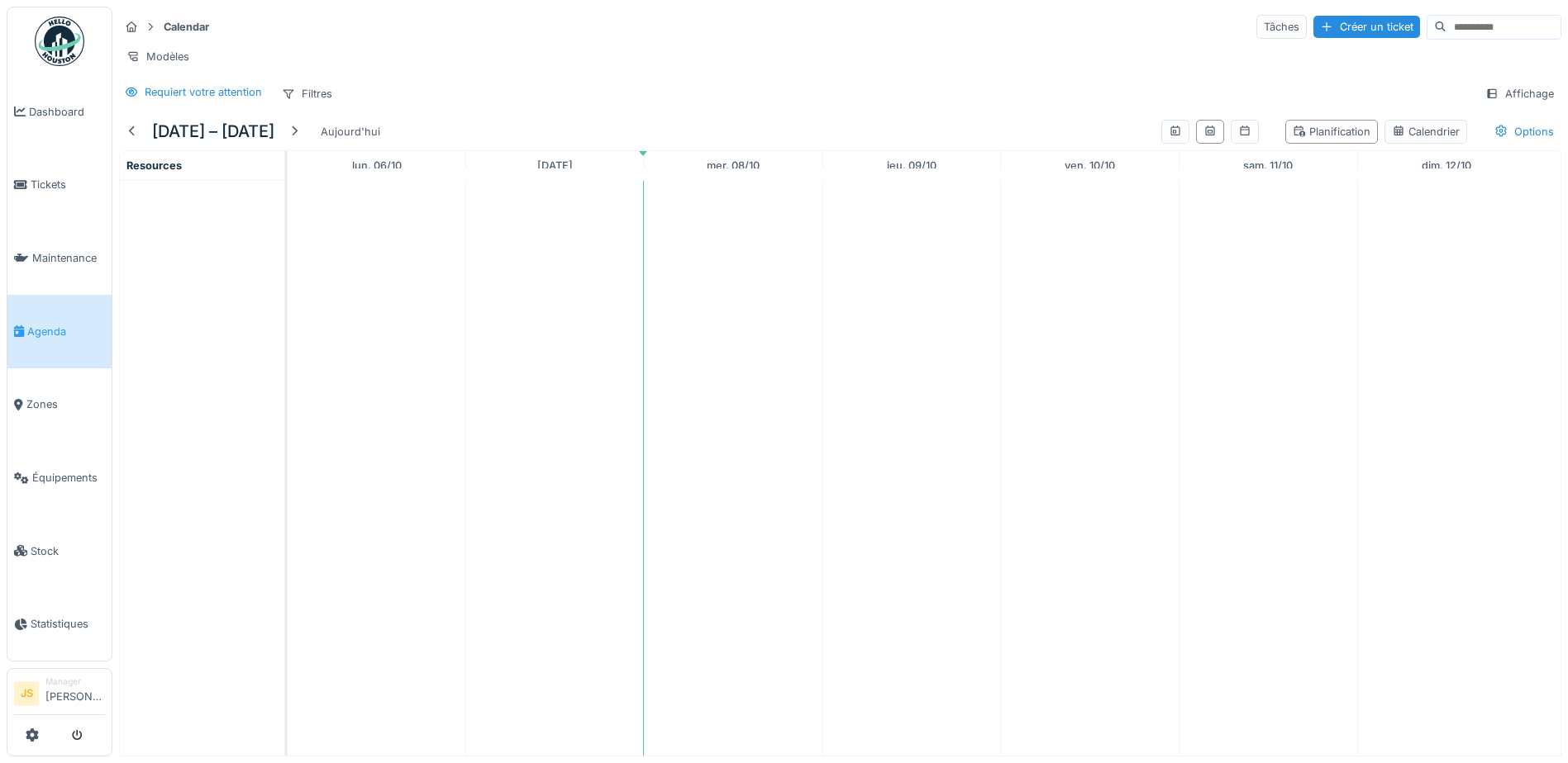
click at [56, 326] on span "Agenda" at bounding box center [66, 332] width 78 height 15
click at [1322, 139] on div "Planification" at bounding box center [1331, 132] width 78 height 15
click at [1204, 137] on icon at bounding box center [1210, 131] width 13 height 11
click at [1169, 137] on icon at bounding box center [1175, 131] width 13 height 11
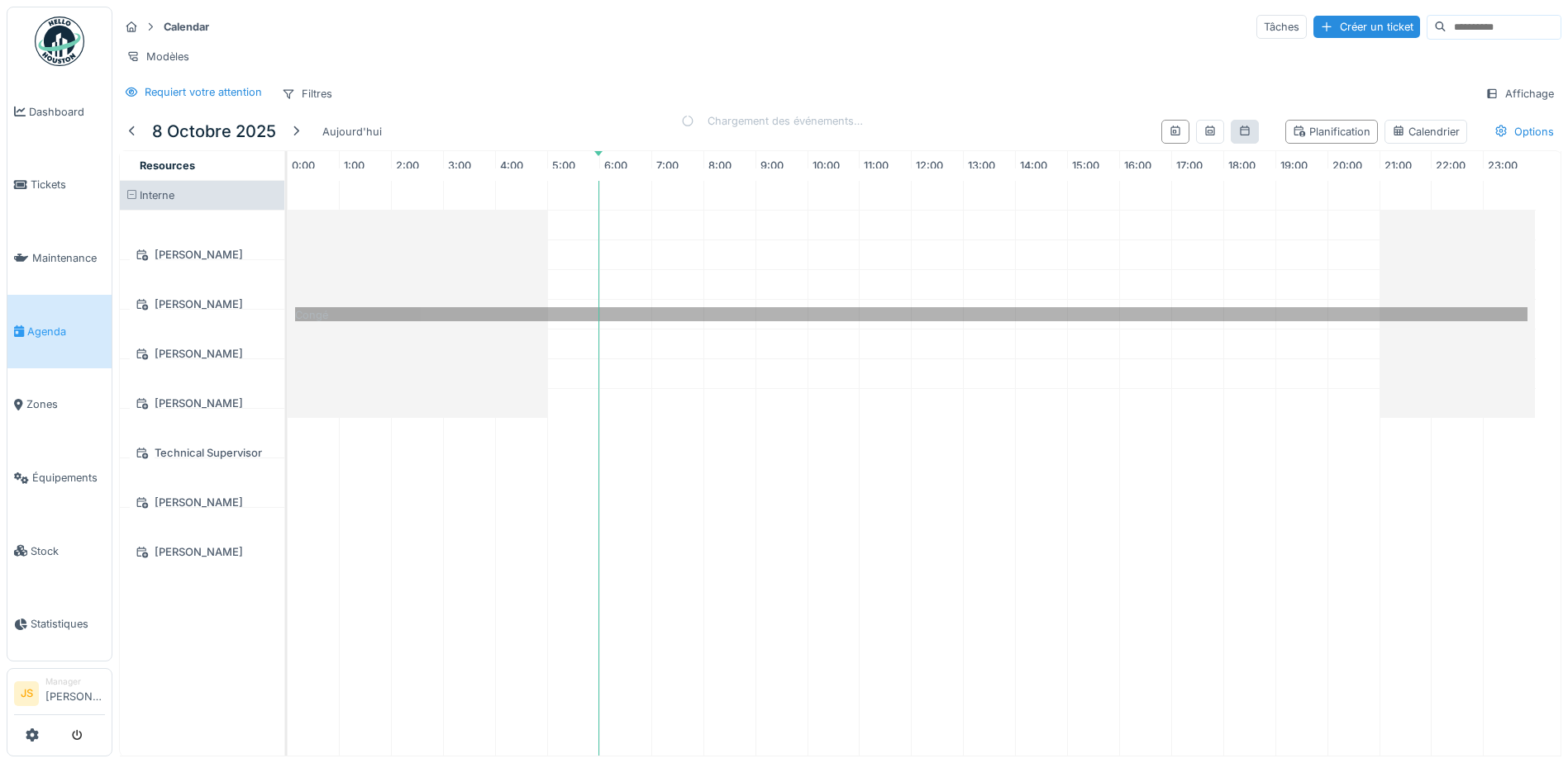
click at [1204, 137] on icon at bounding box center [1210, 131] width 13 height 11
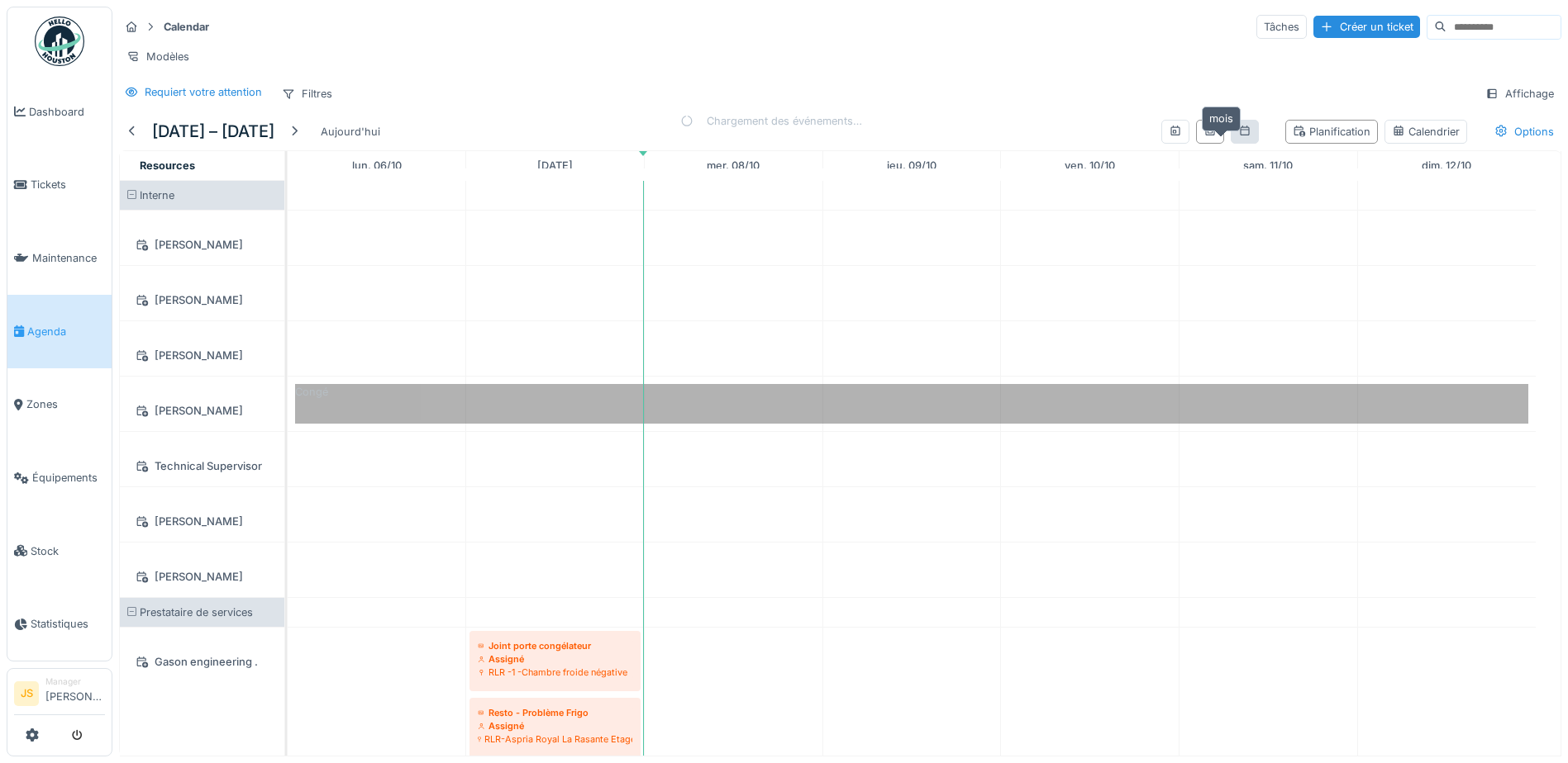
click at [1240, 136] on icon at bounding box center [1244, 131] width 9 height 10
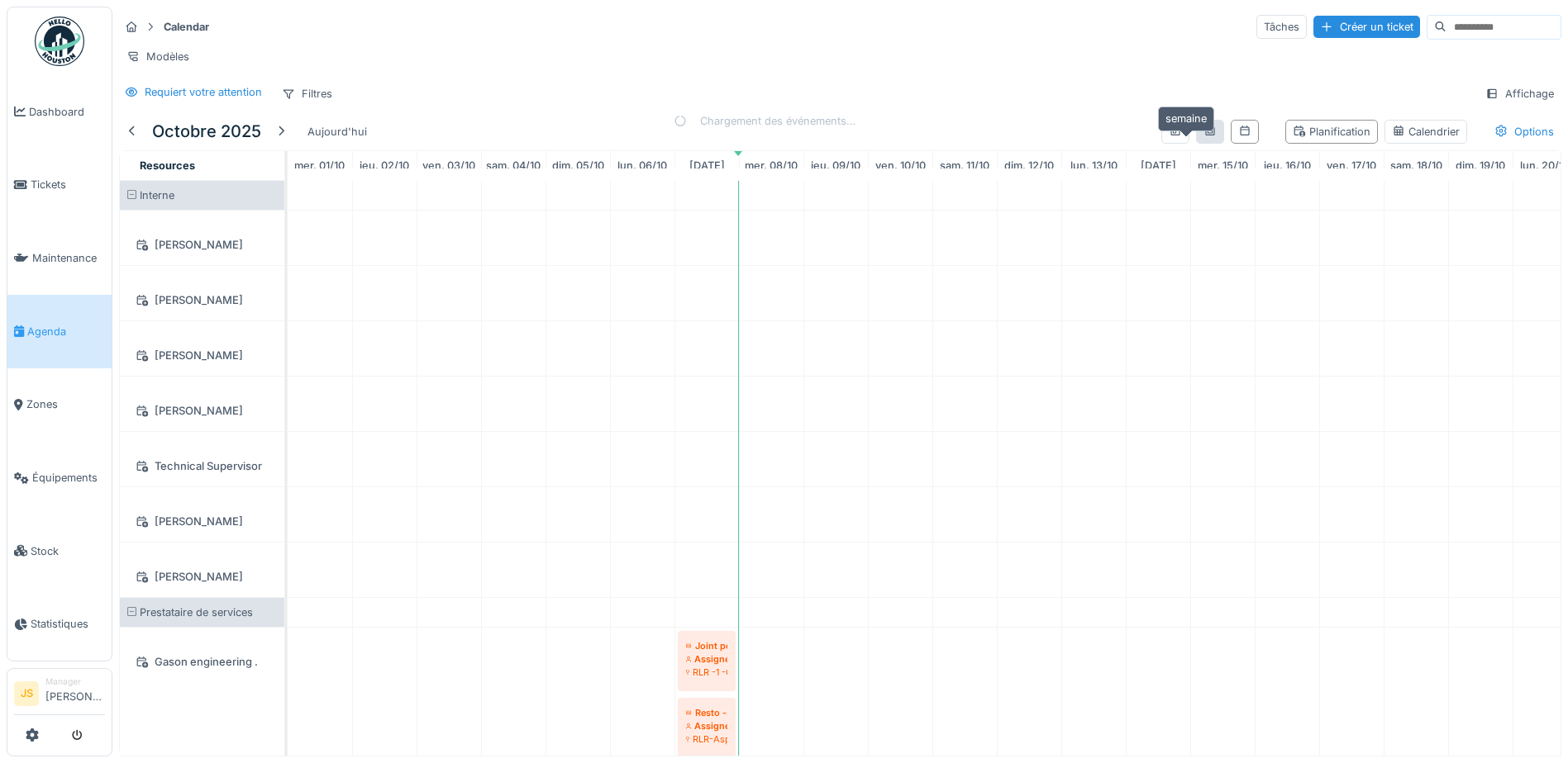
click at [1204, 137] on icon at bounding box center [1210, 131] width 13 height 11
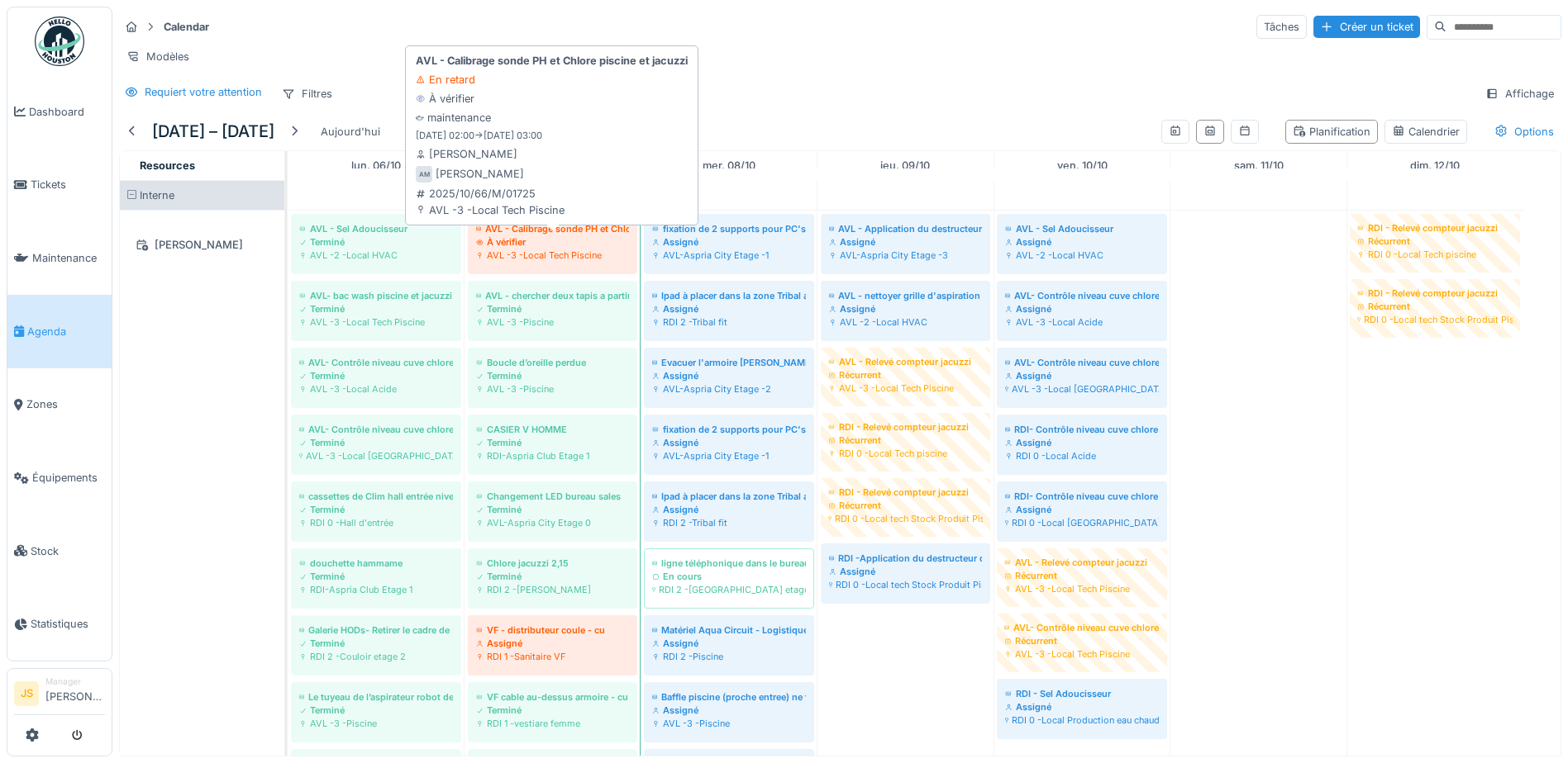
click at [500, 249] on div "À vérifier" at bounding box center [552, 242] width 153 height 13
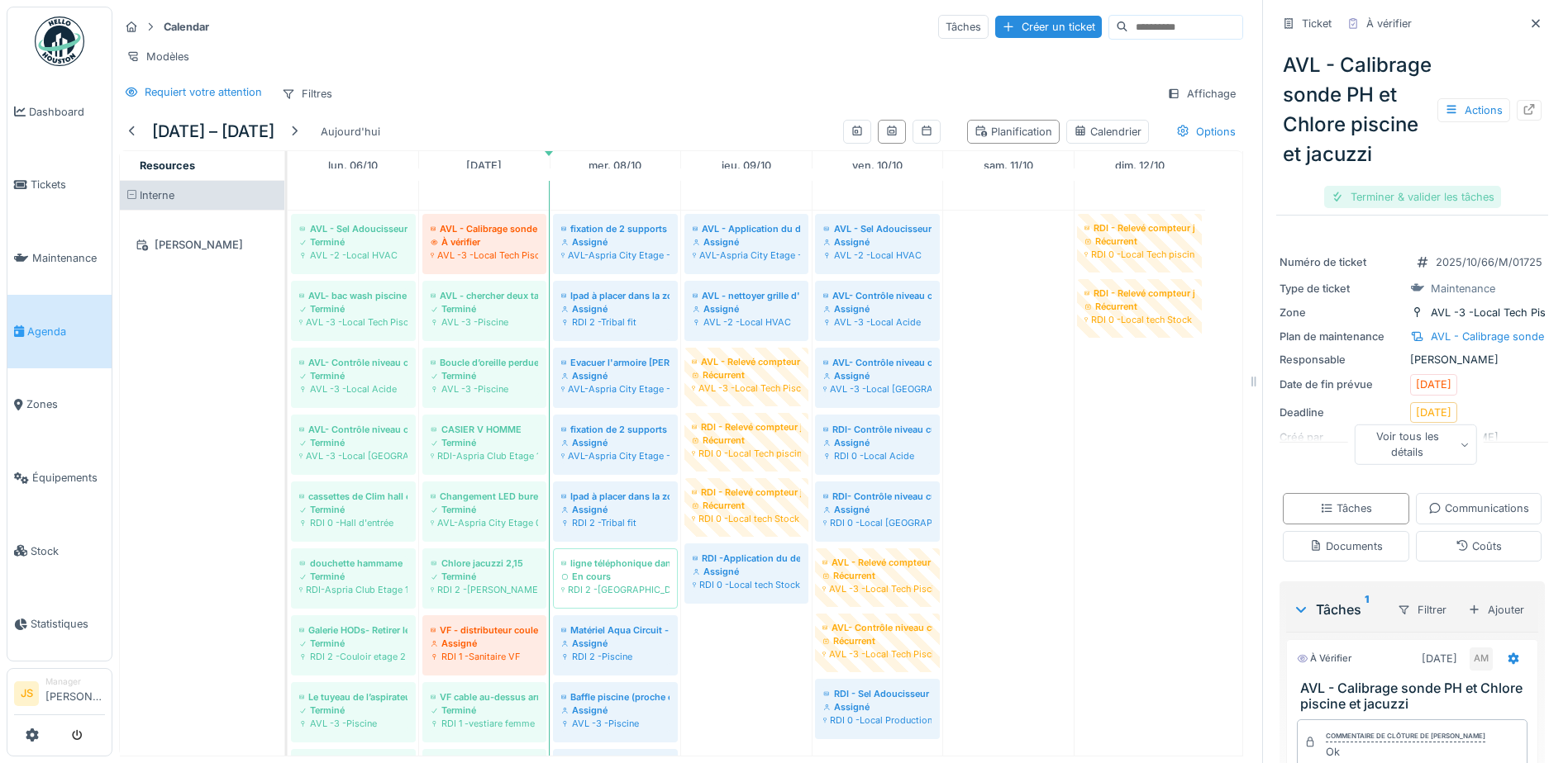
click at [1416, 208] on div "Terminer & valider les tâches" at bounding box center [1412, 197] width 177 height 22
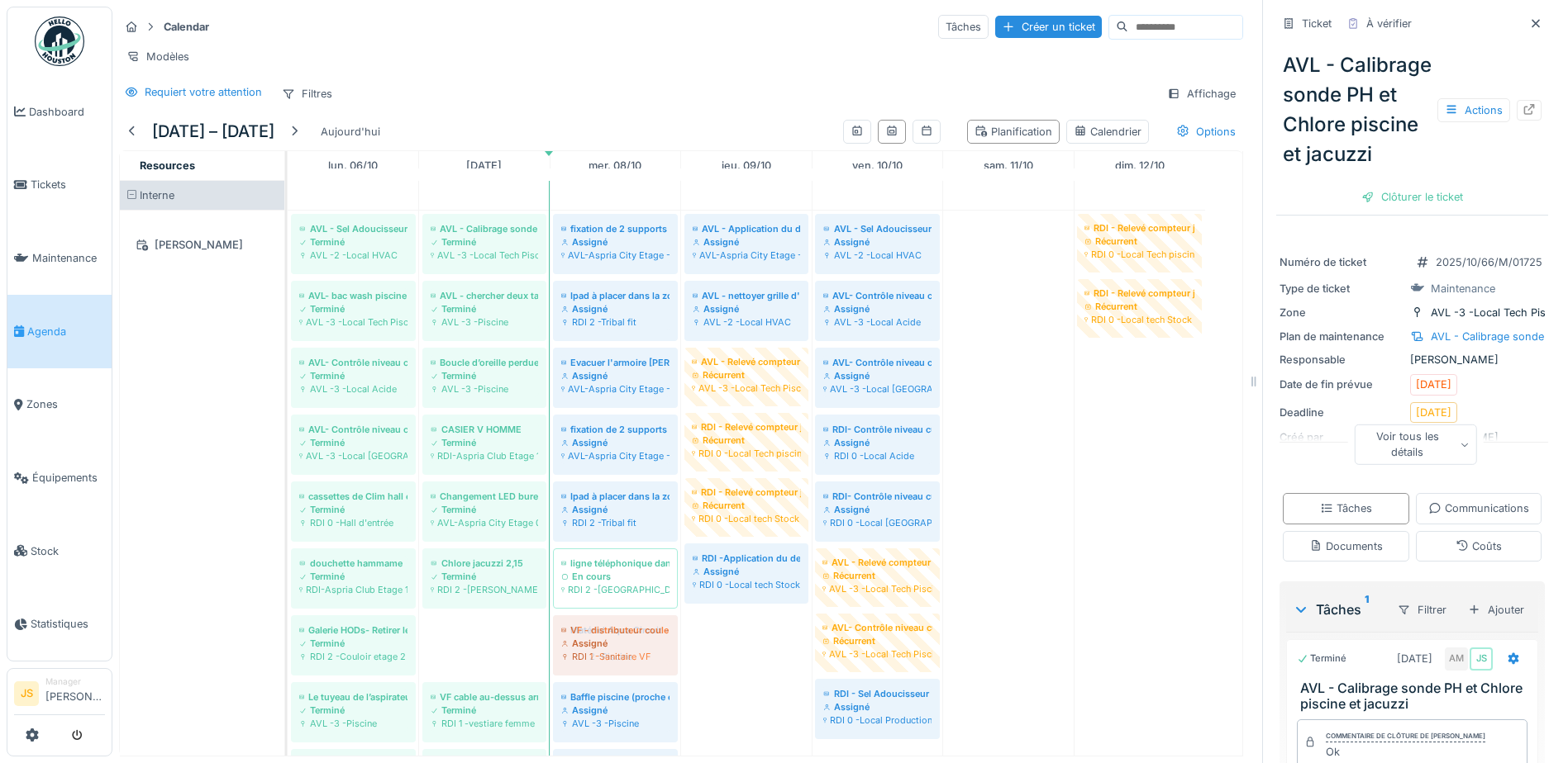
drag, startPoint x: 496, startPoint y: 653, endPoint x: 639, endPoint y: 681, distance: 145.7
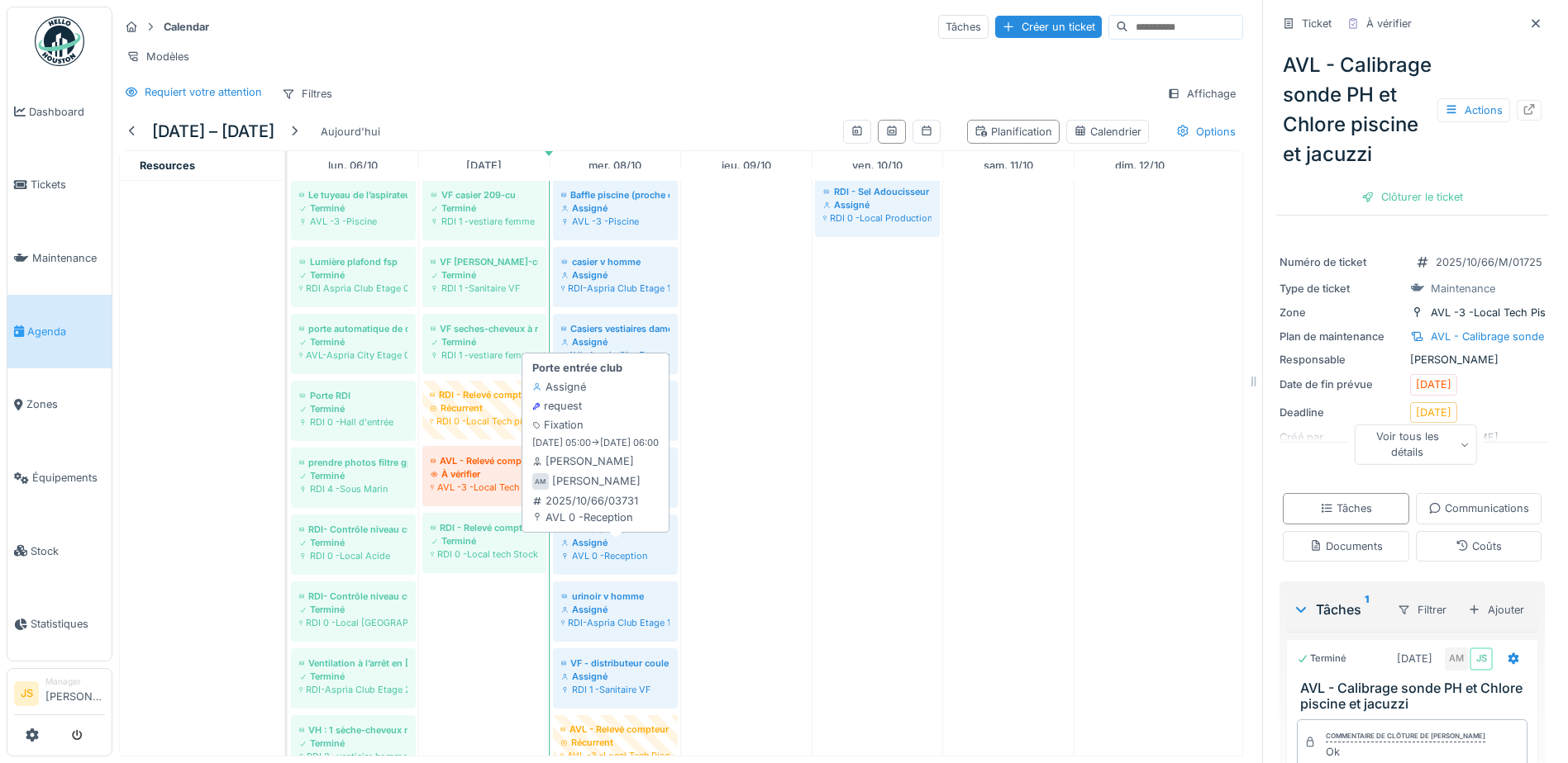
scroll to position [496, 0]
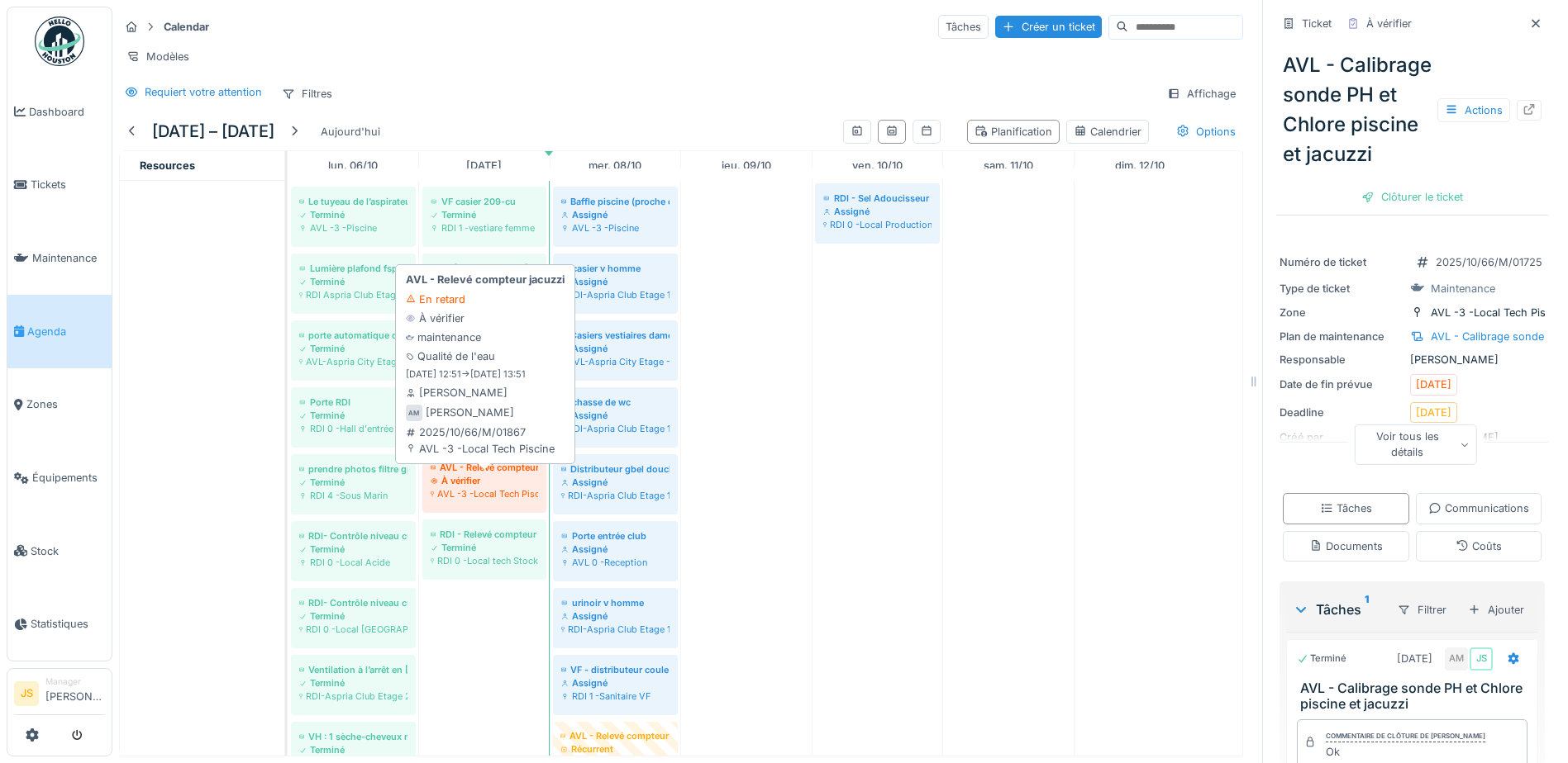
click at [486, 488] on div "À vérifier" at bounding box center [485, 480] width 108 height 13
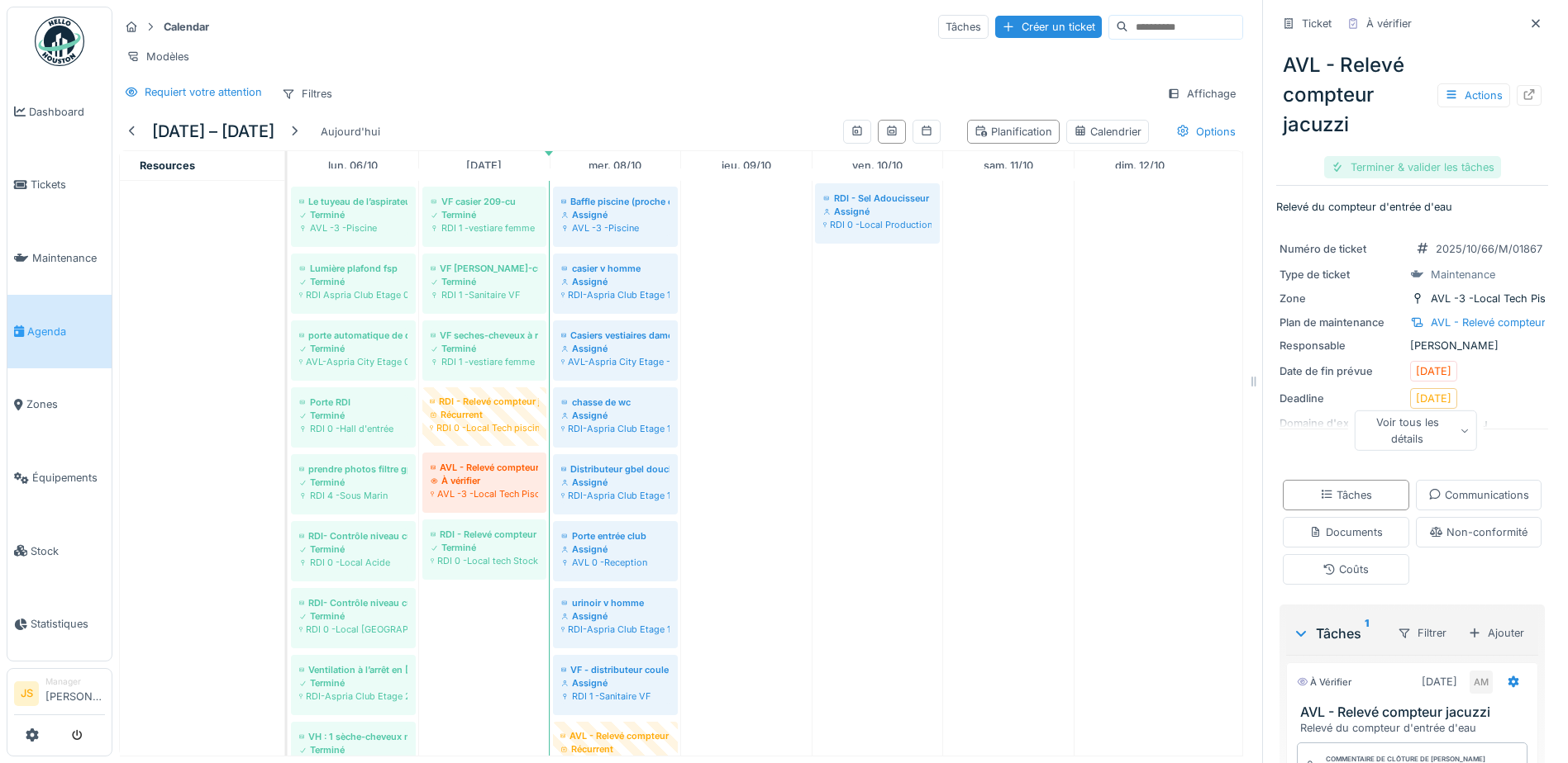
click at [1420, 166] on div "Terminer & valider les tâches" at bounding box center [1412, 167] width 177 height 22
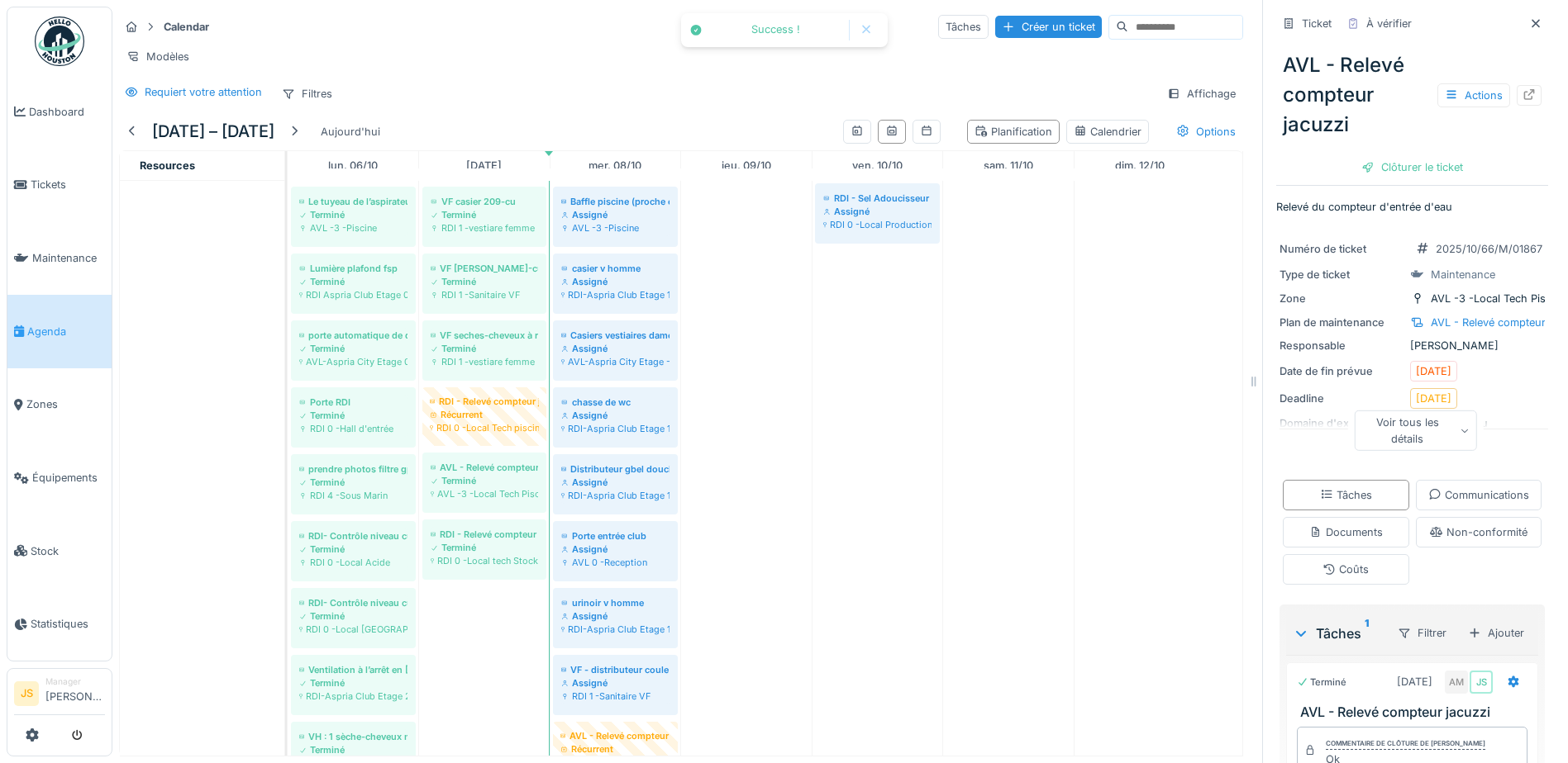
click at [1419, 166] on div "Clôturer le ticket" at bounding box center [1412, 167] width 115 height 22
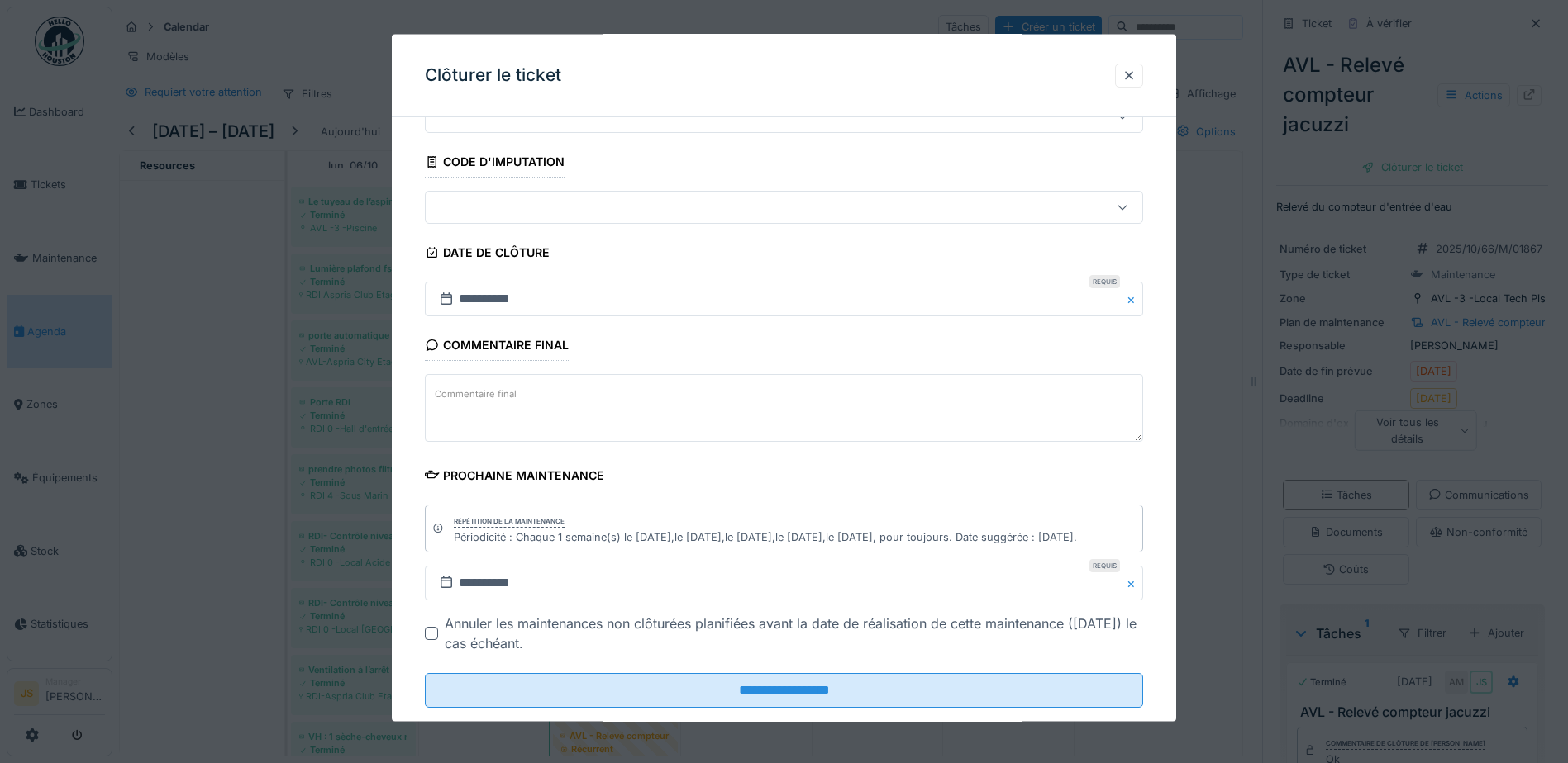
scroll to position [108, 0]
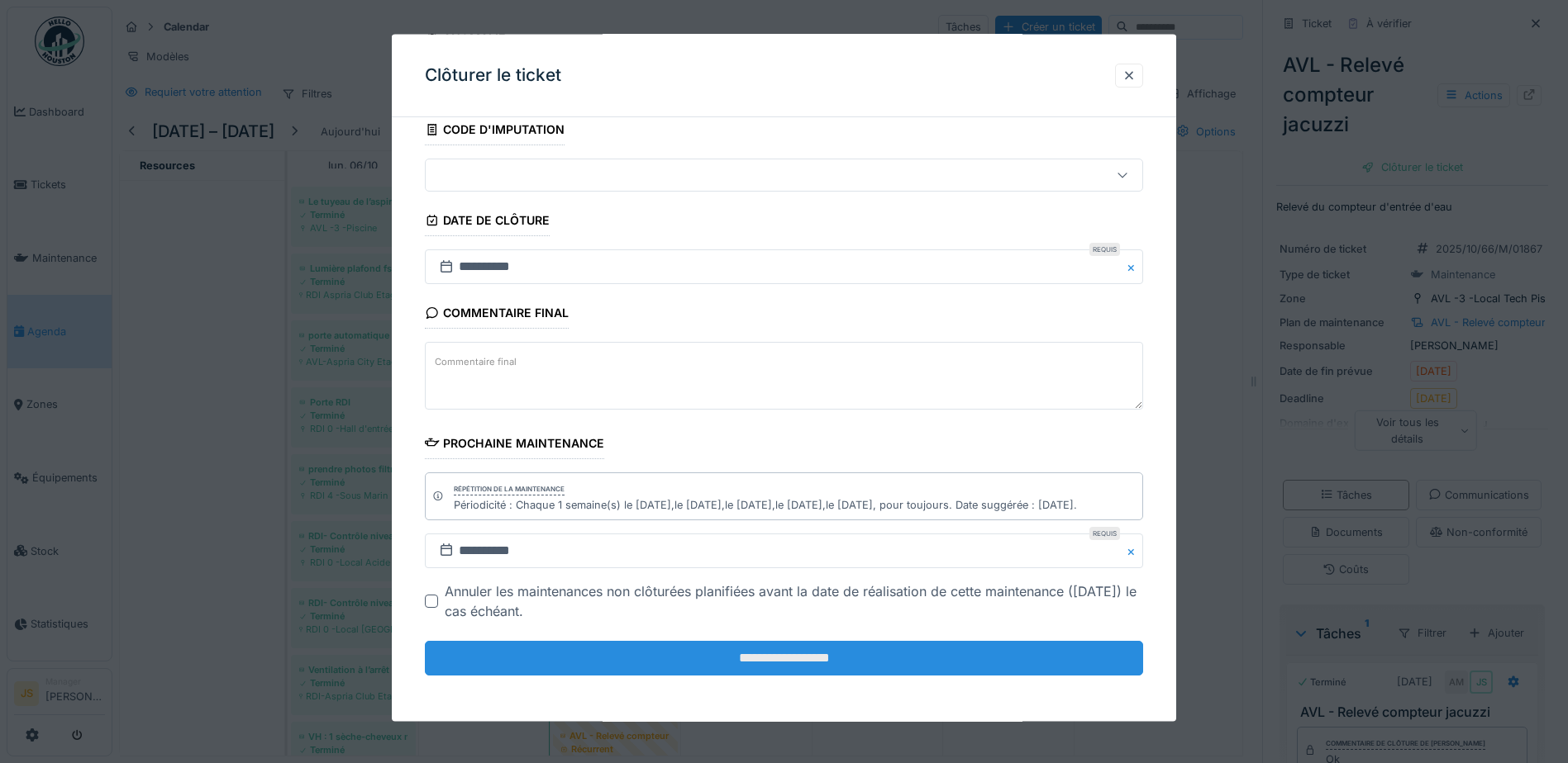
click at [752, 647] on input "**********" at bounding box center [784, 658] width 718 height 35
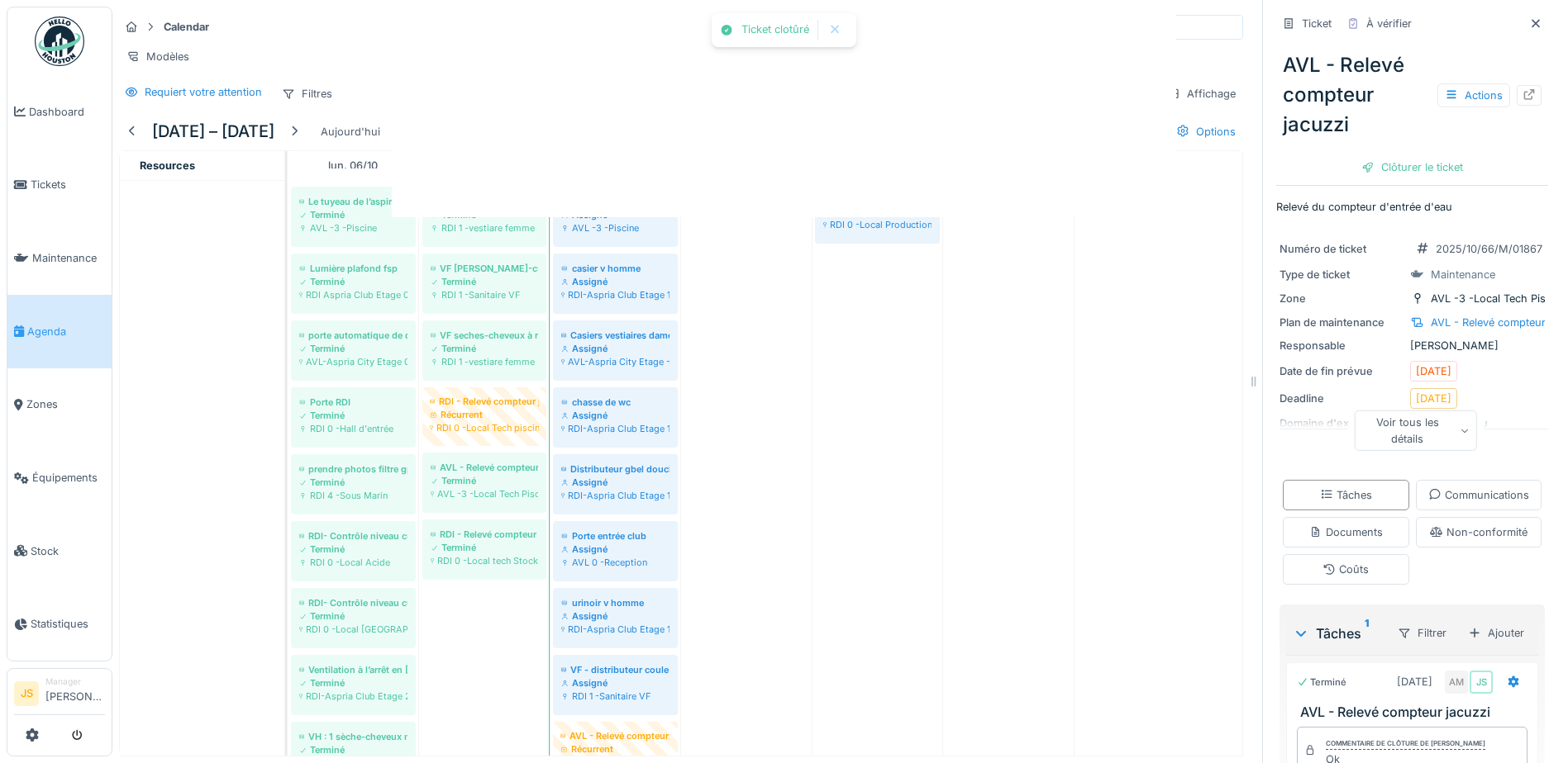
scroll to position [0, 0]
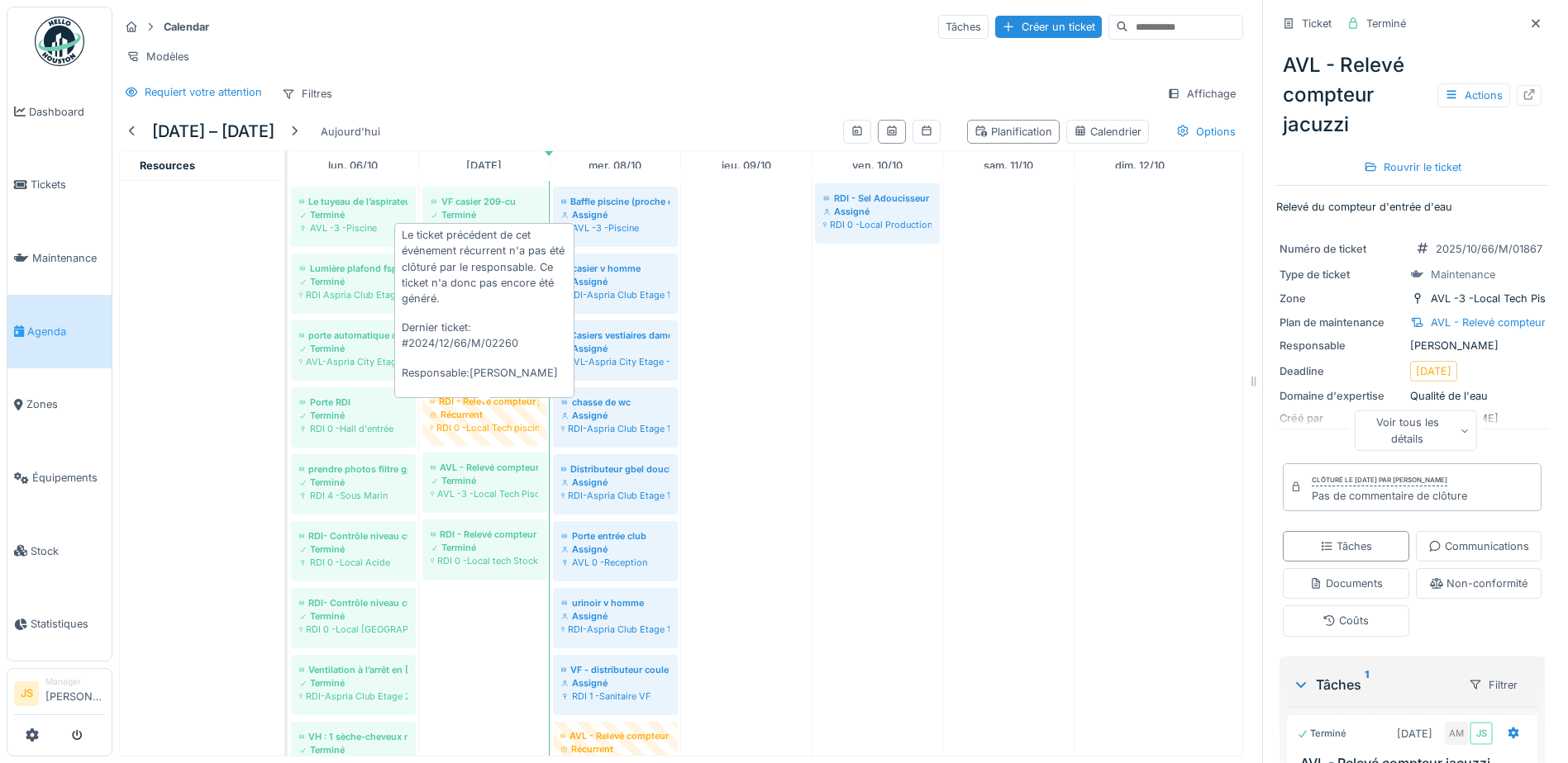
click at [498, 421] on div "Récurrent" at bounding box center [485, 414] width 109 height 13
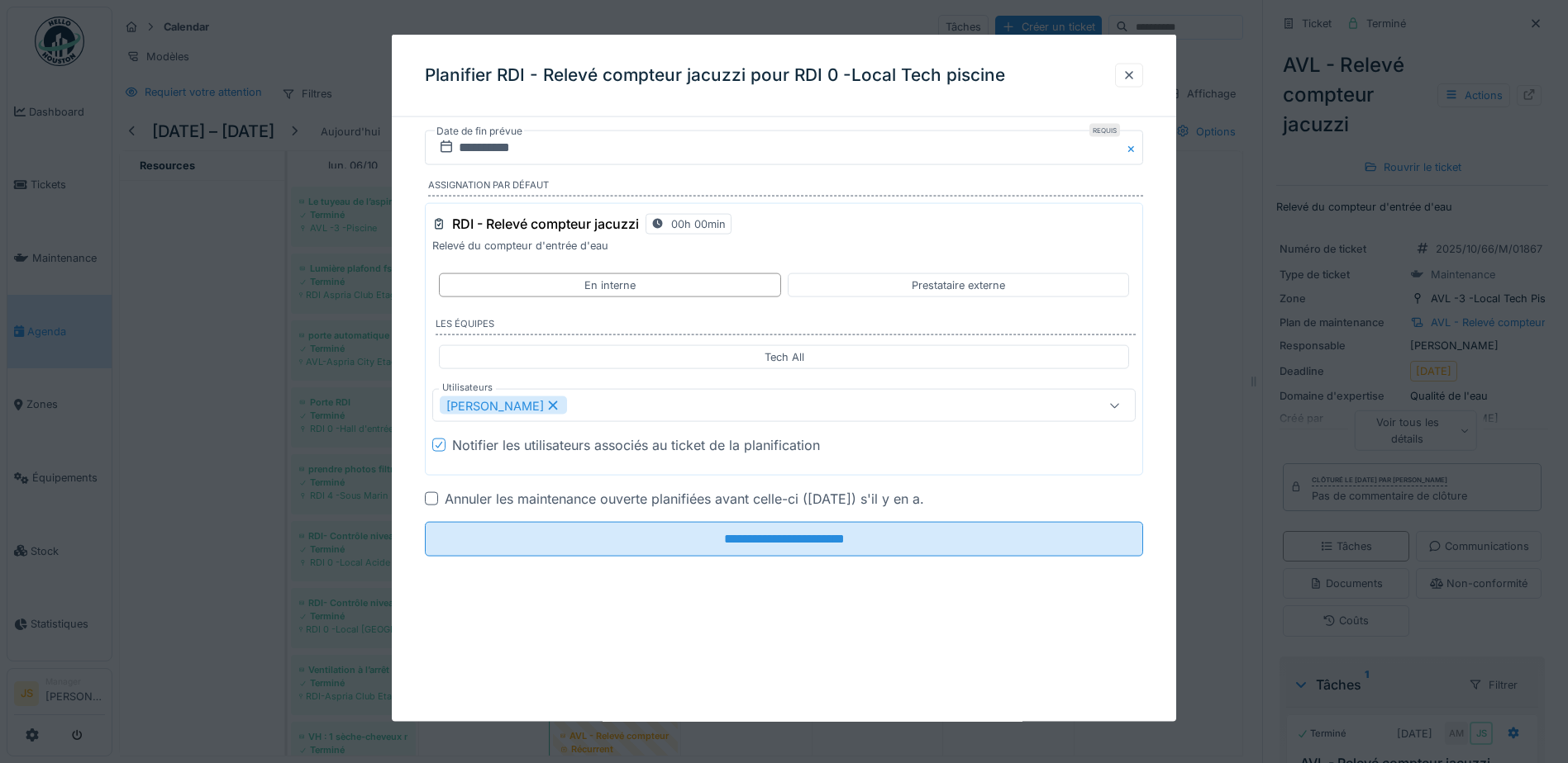
click at [1131, 71] on div at bounding box center [1129, 74] width 13 height 15
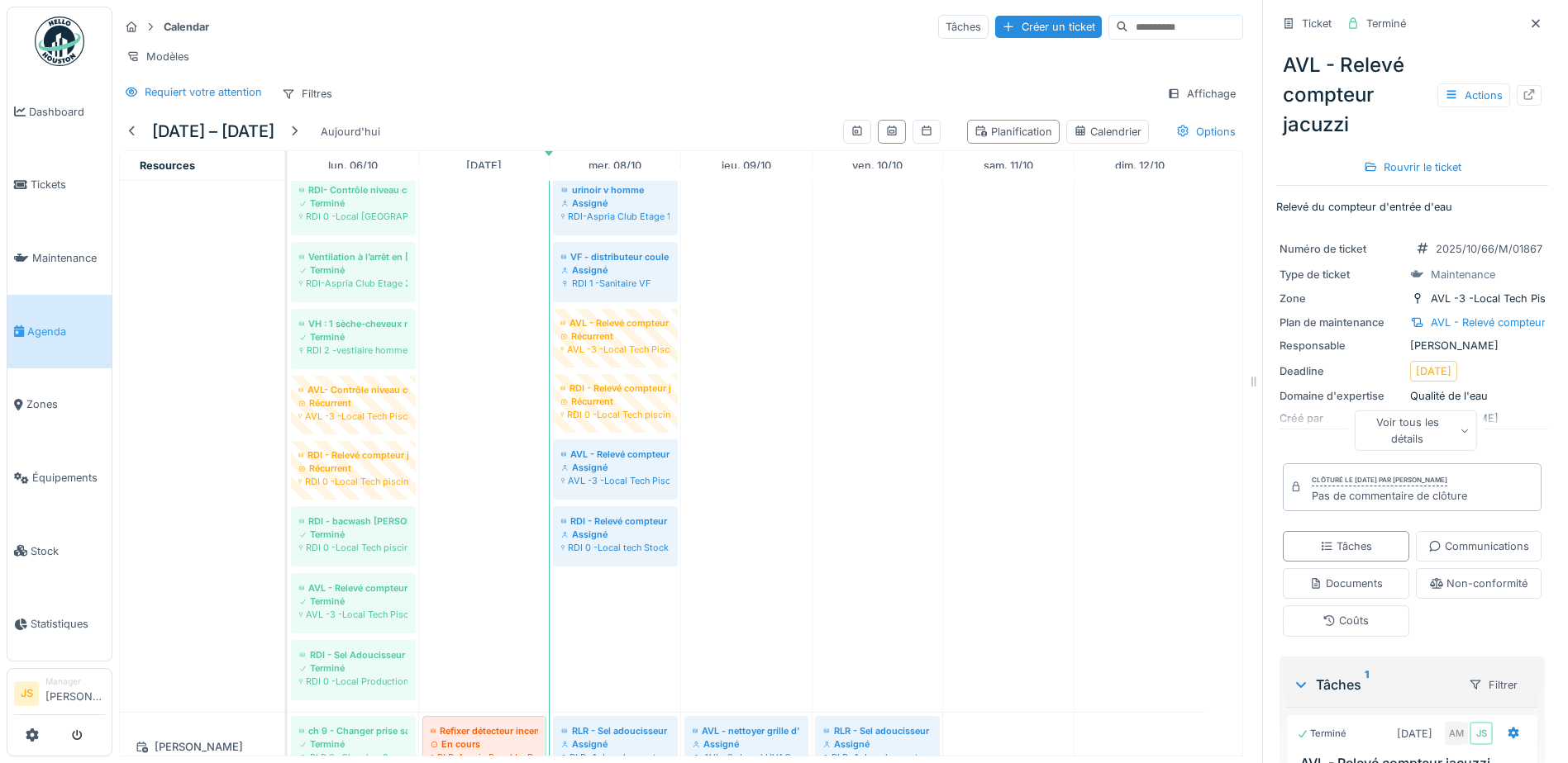
scroll to position [1032, 0]
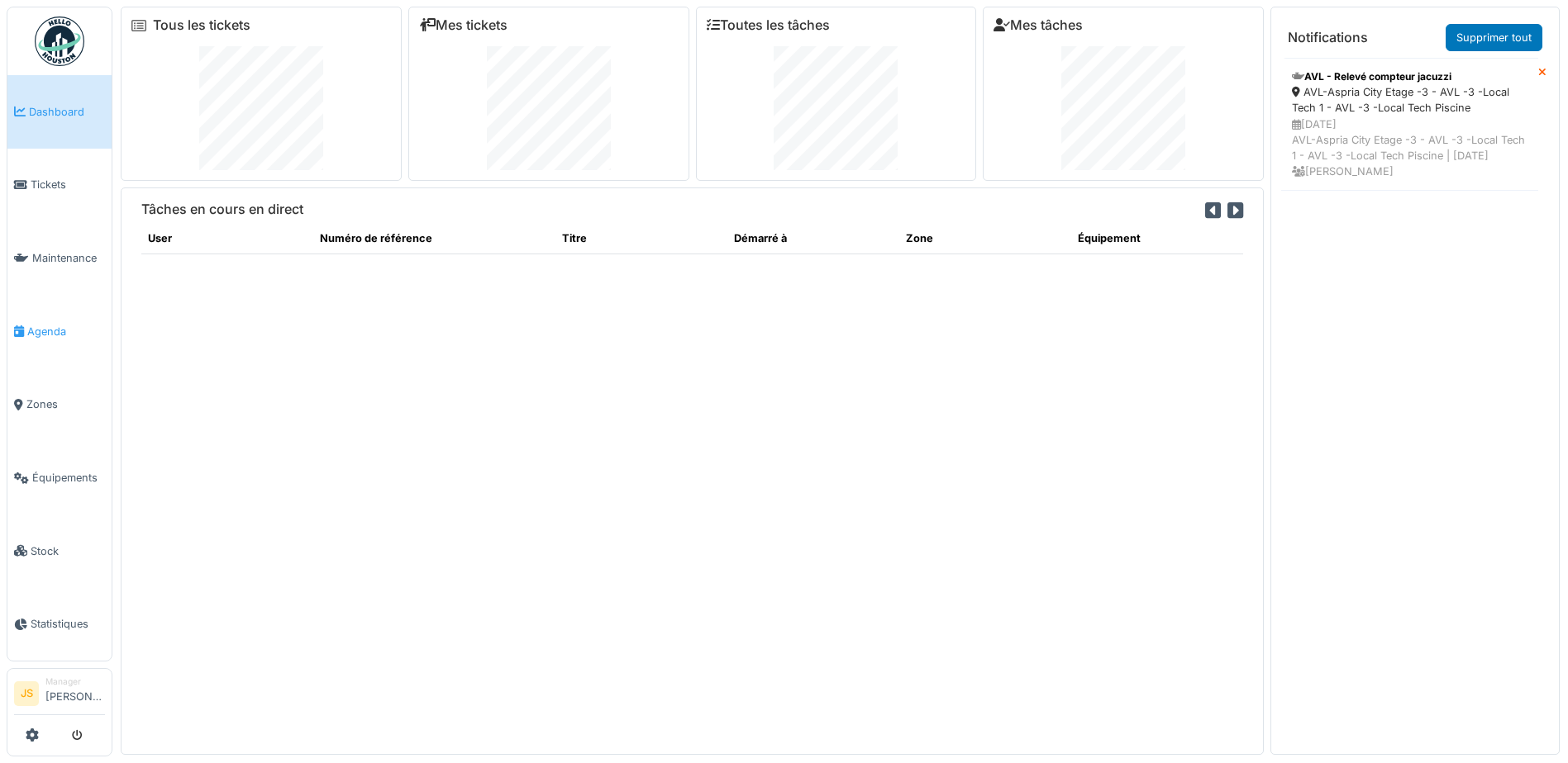
click at [52, 324] on span "Agenda" at bounding box center [66, 332] width 78 height 15
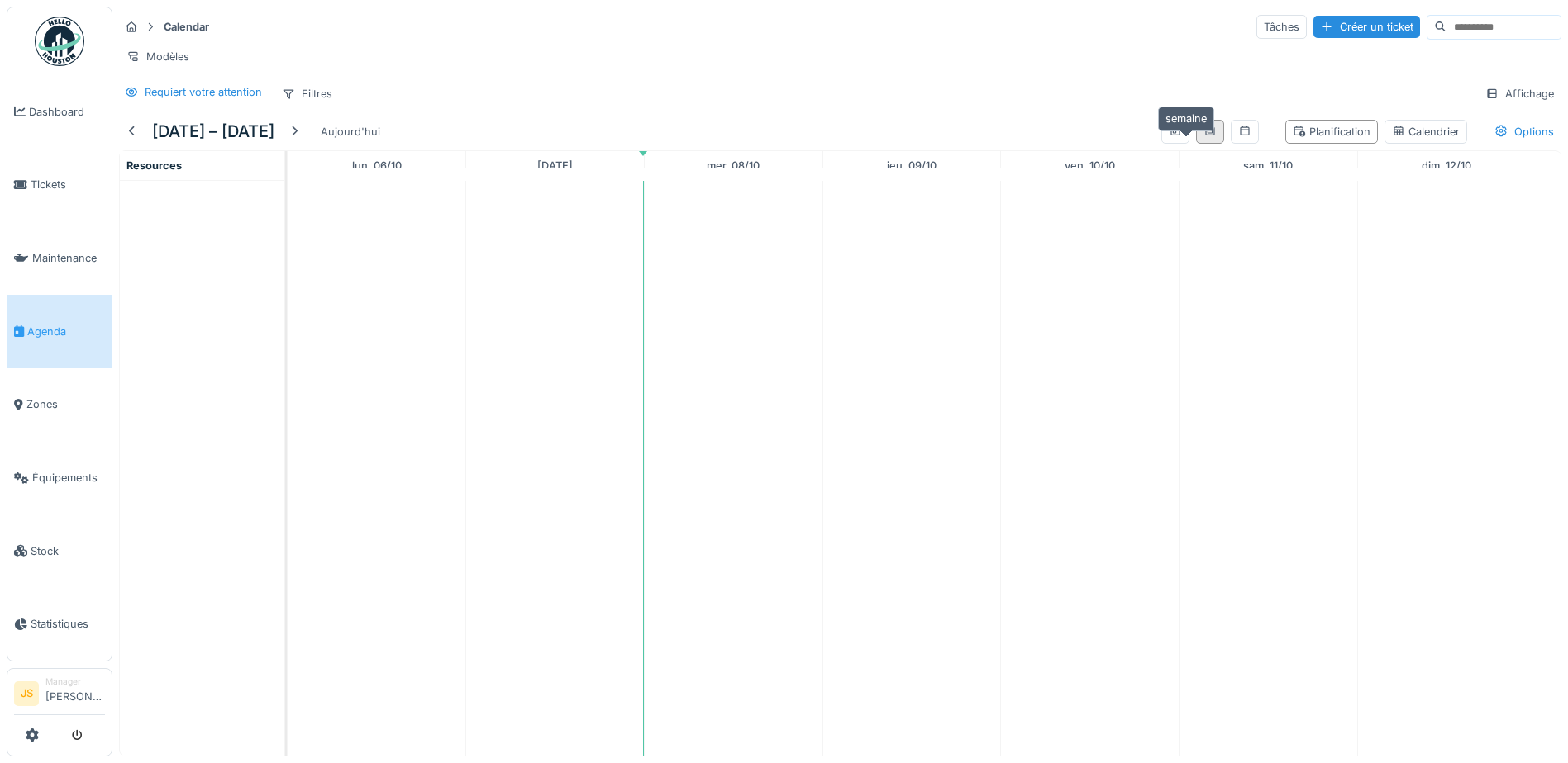
click at [1204, 137] on icon at bounding box center [1210, 131] width 13 height 11
click at [1239, 137] on icon at bounding box center [1245, 131] width 13 height 11
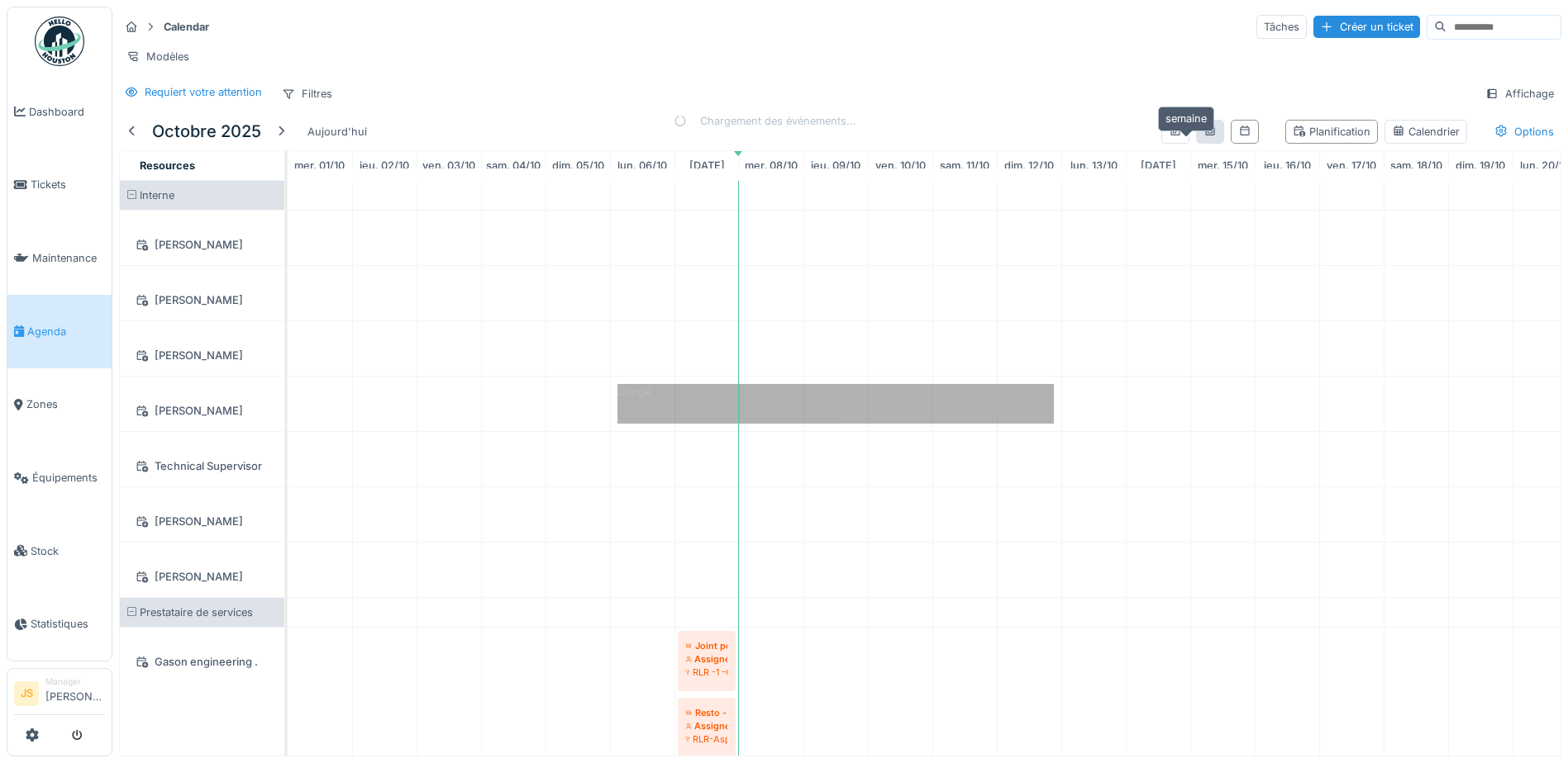
click at [1204, 137] on icon at bounding box center [1210, 131] width 13 height 11
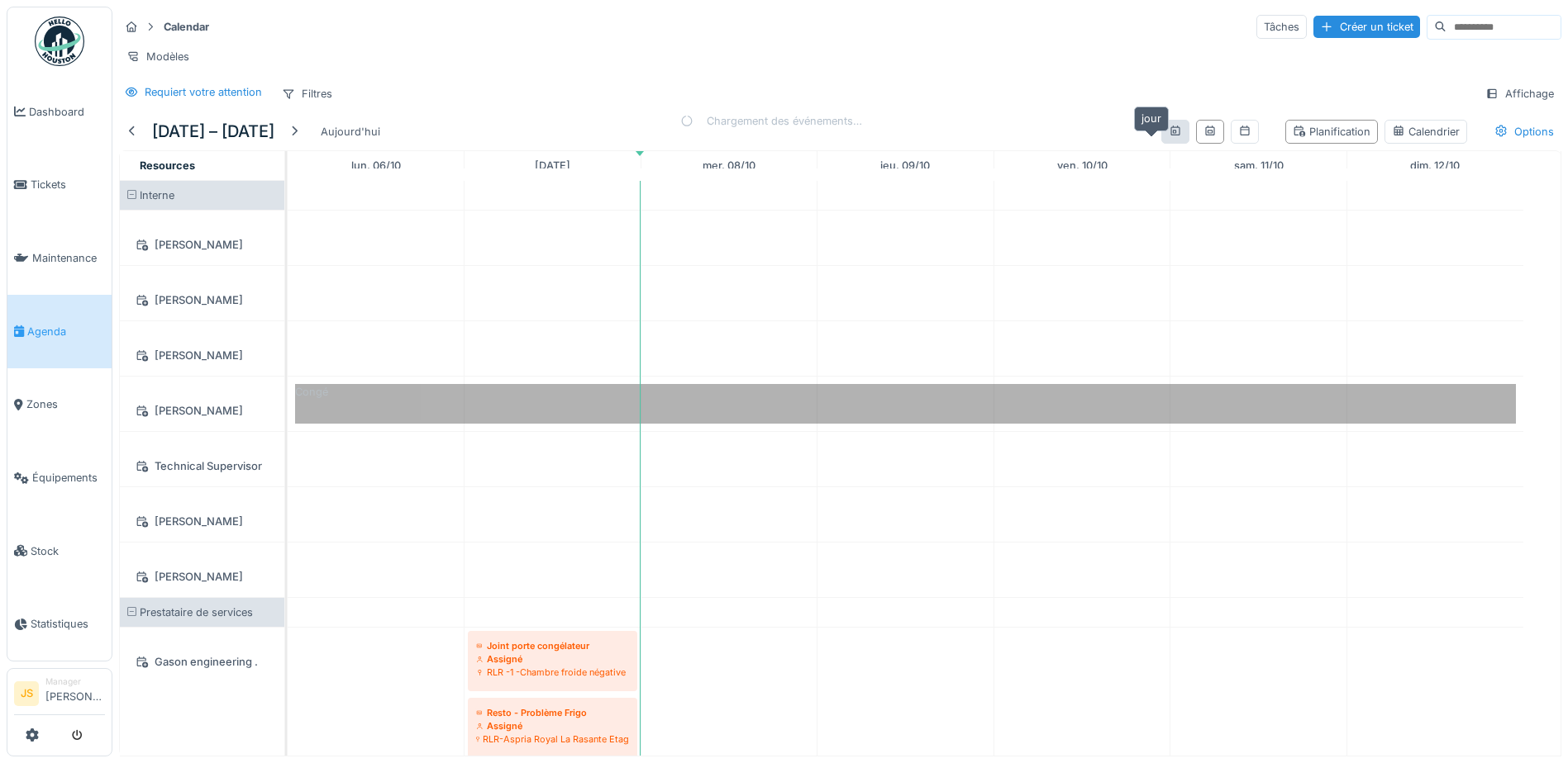
click at [1169, 137] on icon at bounding box center [1175, 131] width 13 height 11
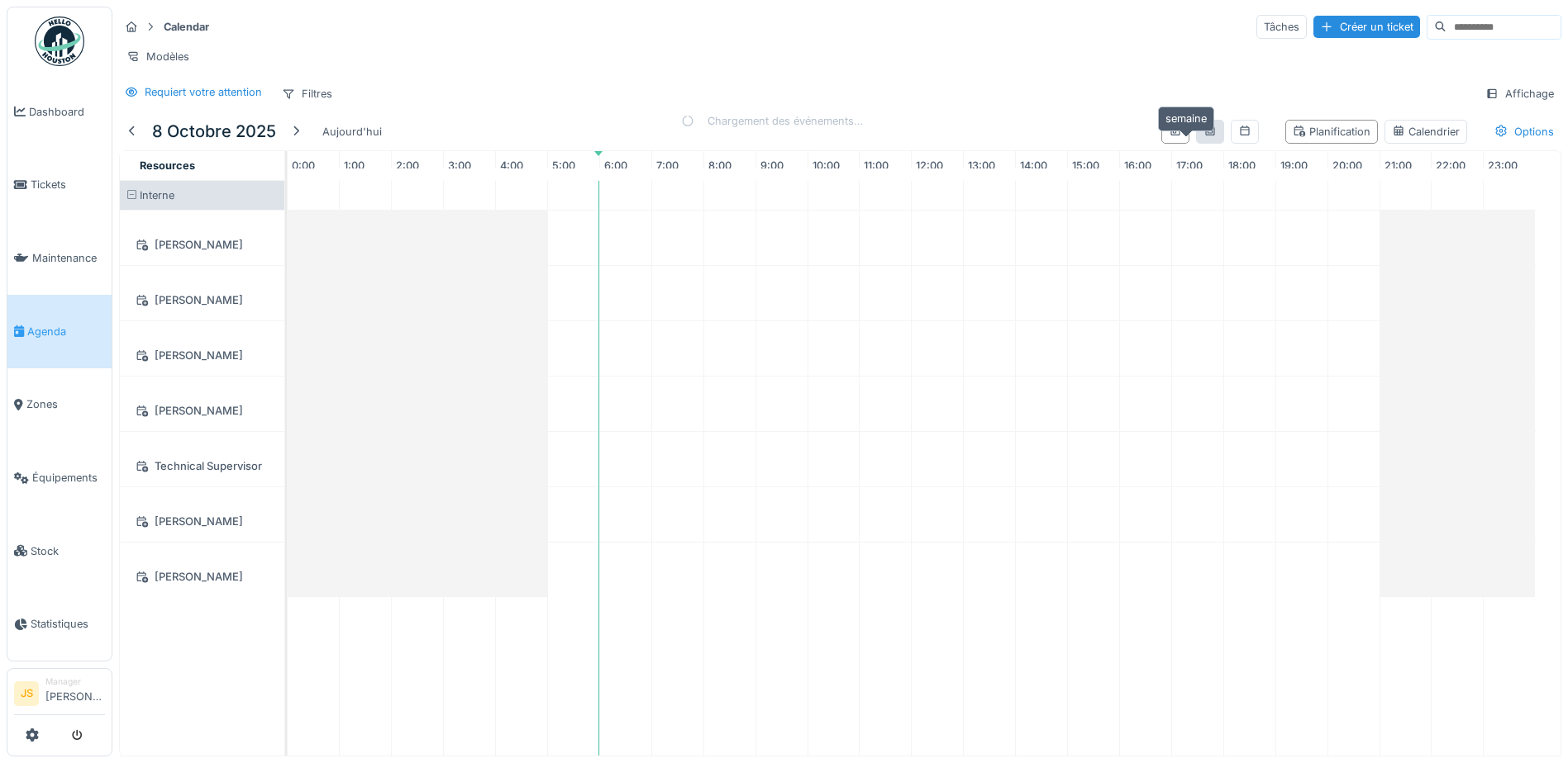
click at [1205, 136] on icon at bounding box center [1210, 131] width 9 height 10
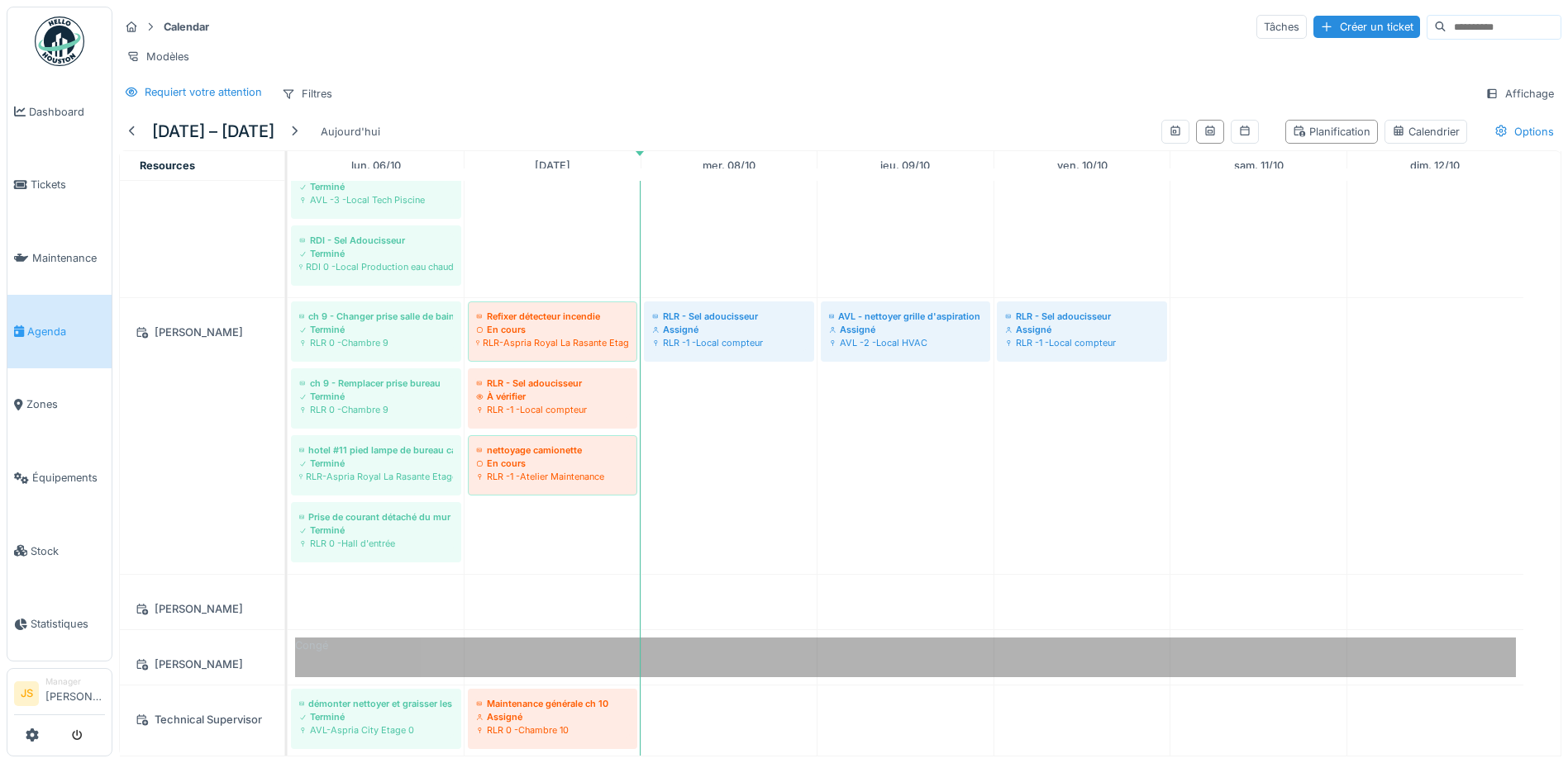
scroll to position [1322, 0]
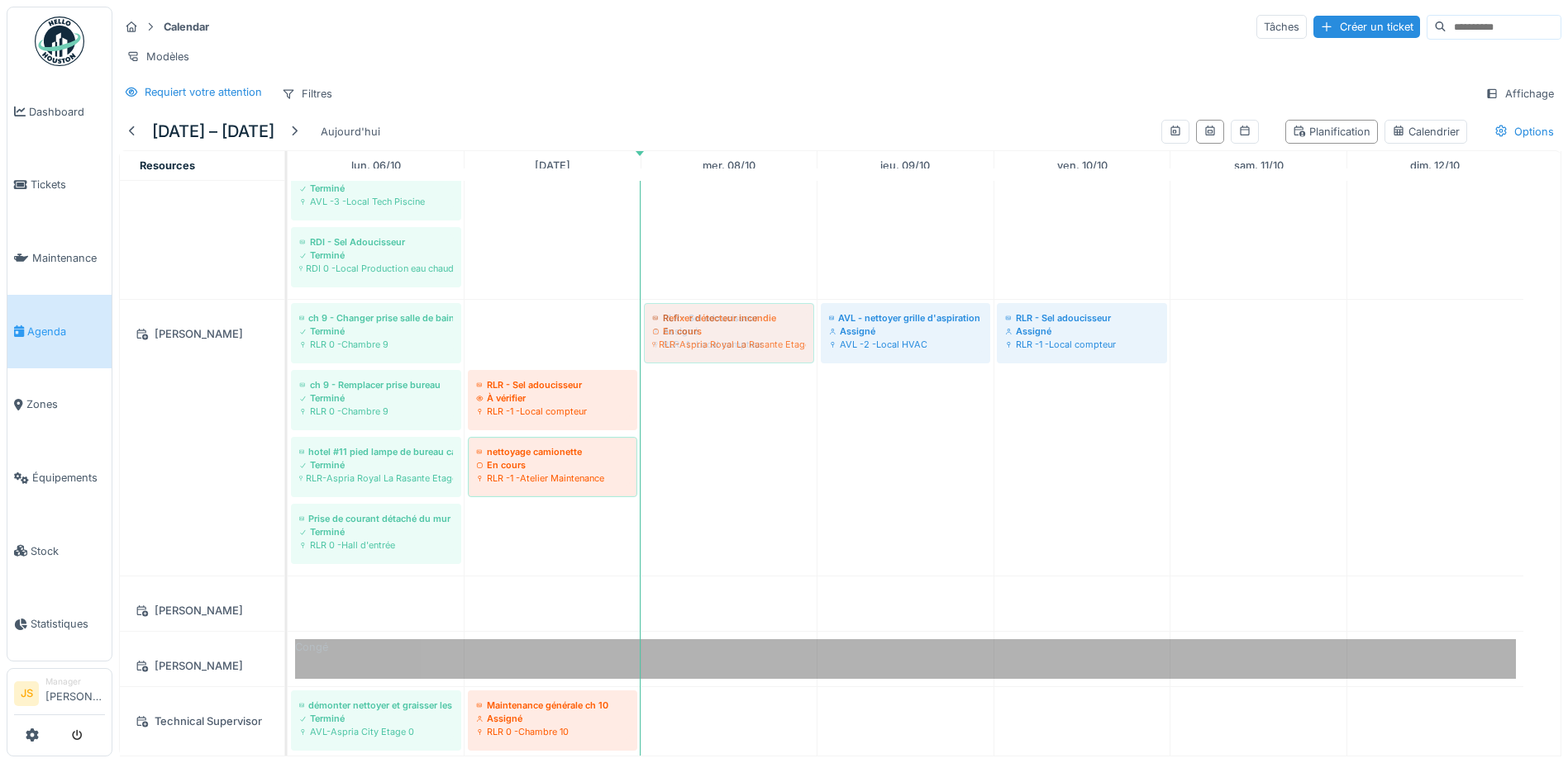
drag, startPoint x: 542, startPoint y: 347, endPoint x: 654, endPoint y: 347, distance: 112.0
click at [288, 347] on div "ch 9 - Changer prise salle de bain Terminé RLR 0 -Chambre 9 Refixer détecteur i…" at bounding box center [288, 437] width 0 height 276
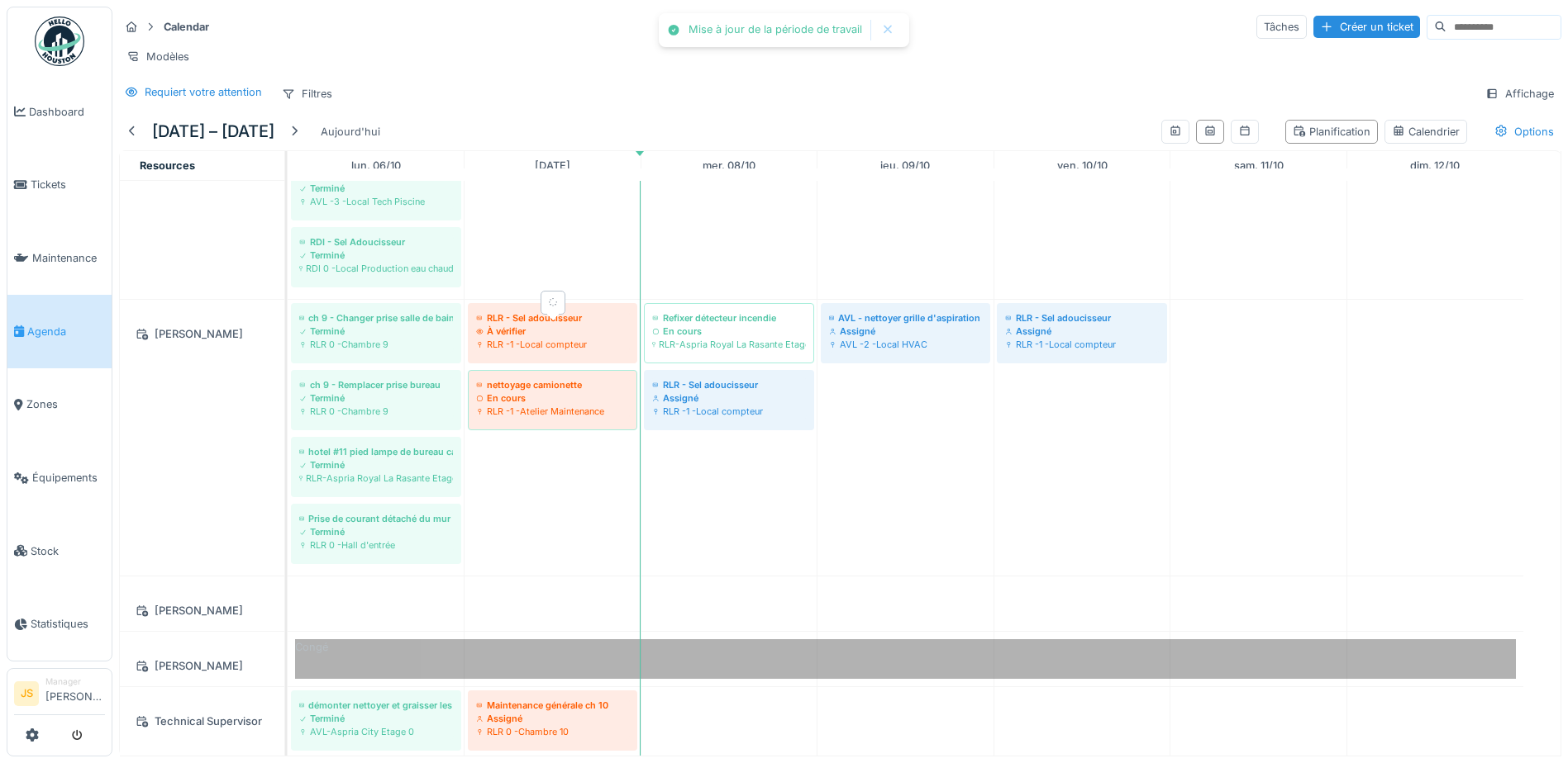
click at [587, 337] on div "À vérifier" at bounding box center [552, 331] width 153 height 13
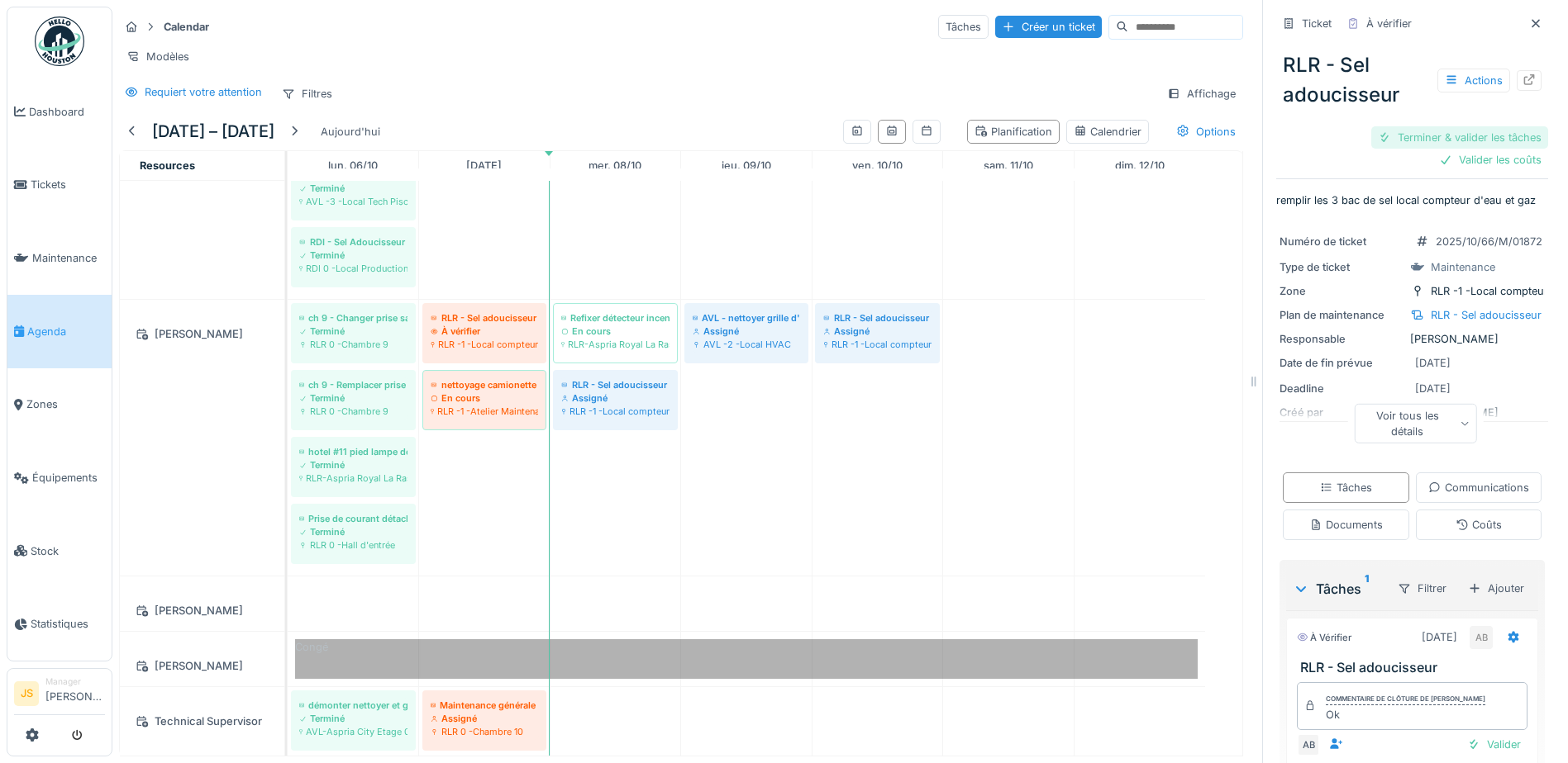
click at [1481, 138] on div "Terminer & valider les tâches" at bounding box center [1459, 138] width 177 height 22
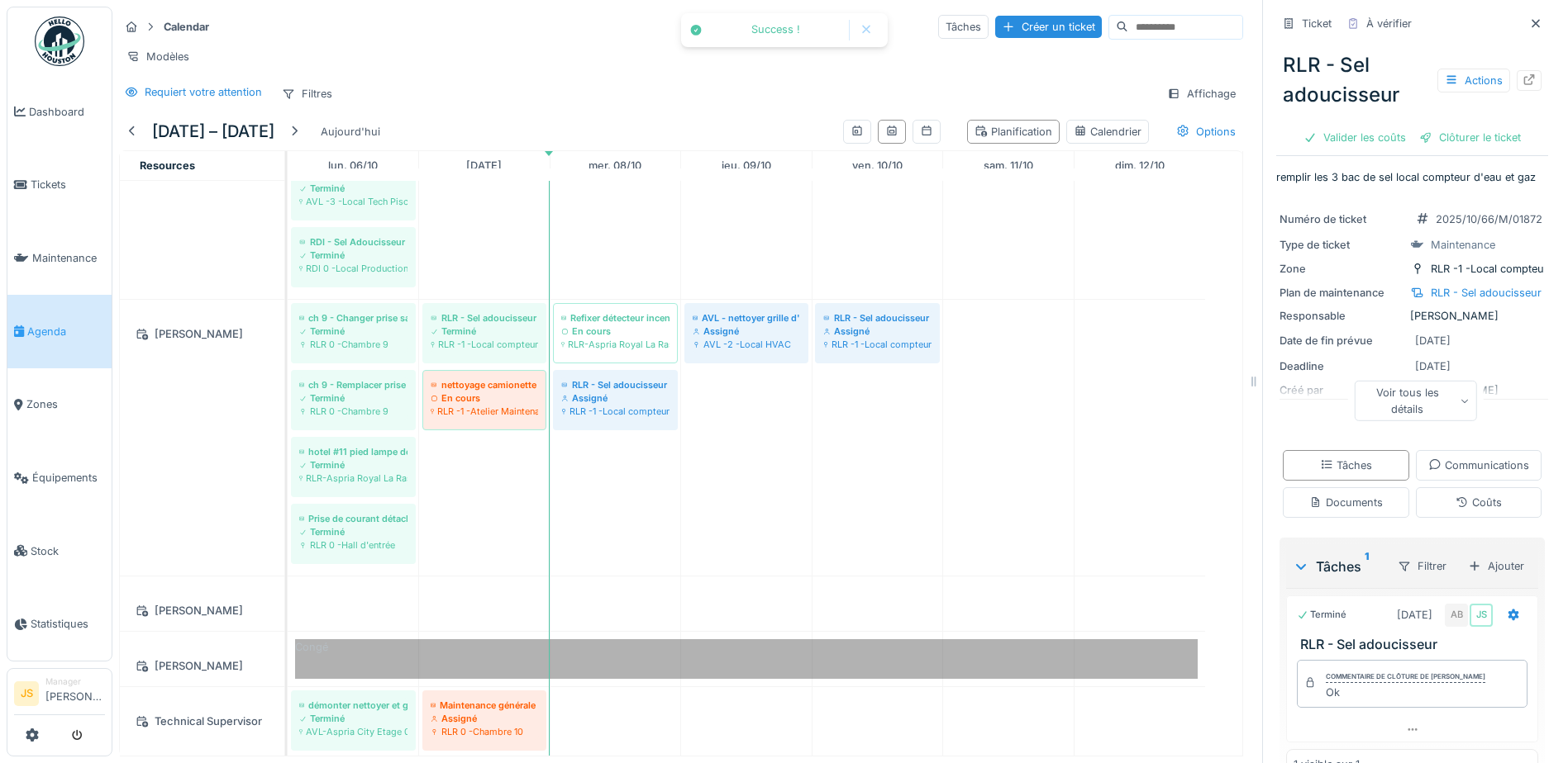
click at [1481, 138] on div "Clôturer le ticket" at bounding box center [1471, 138] width 115 height 22
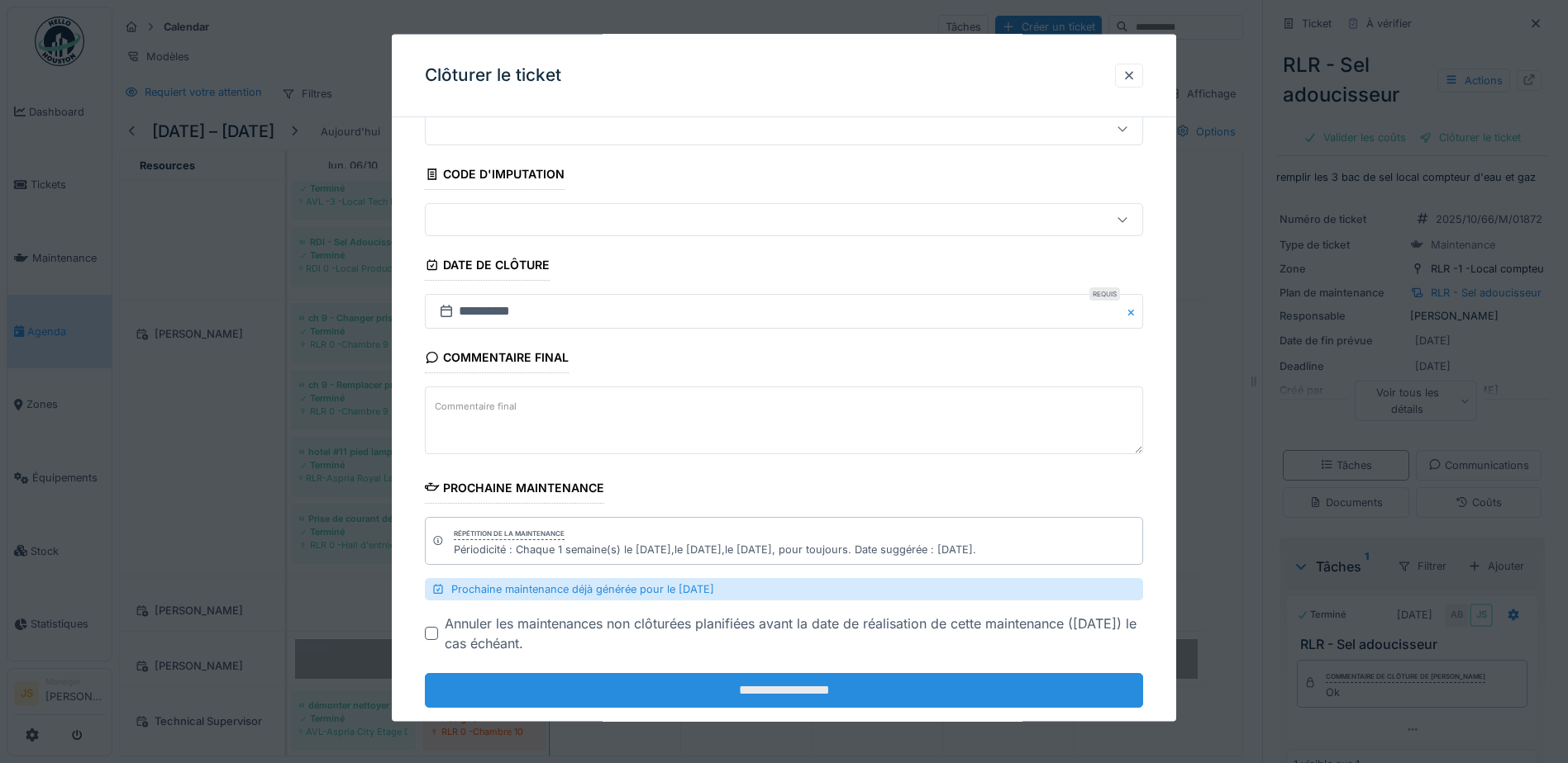
scroll to position [95, 0]
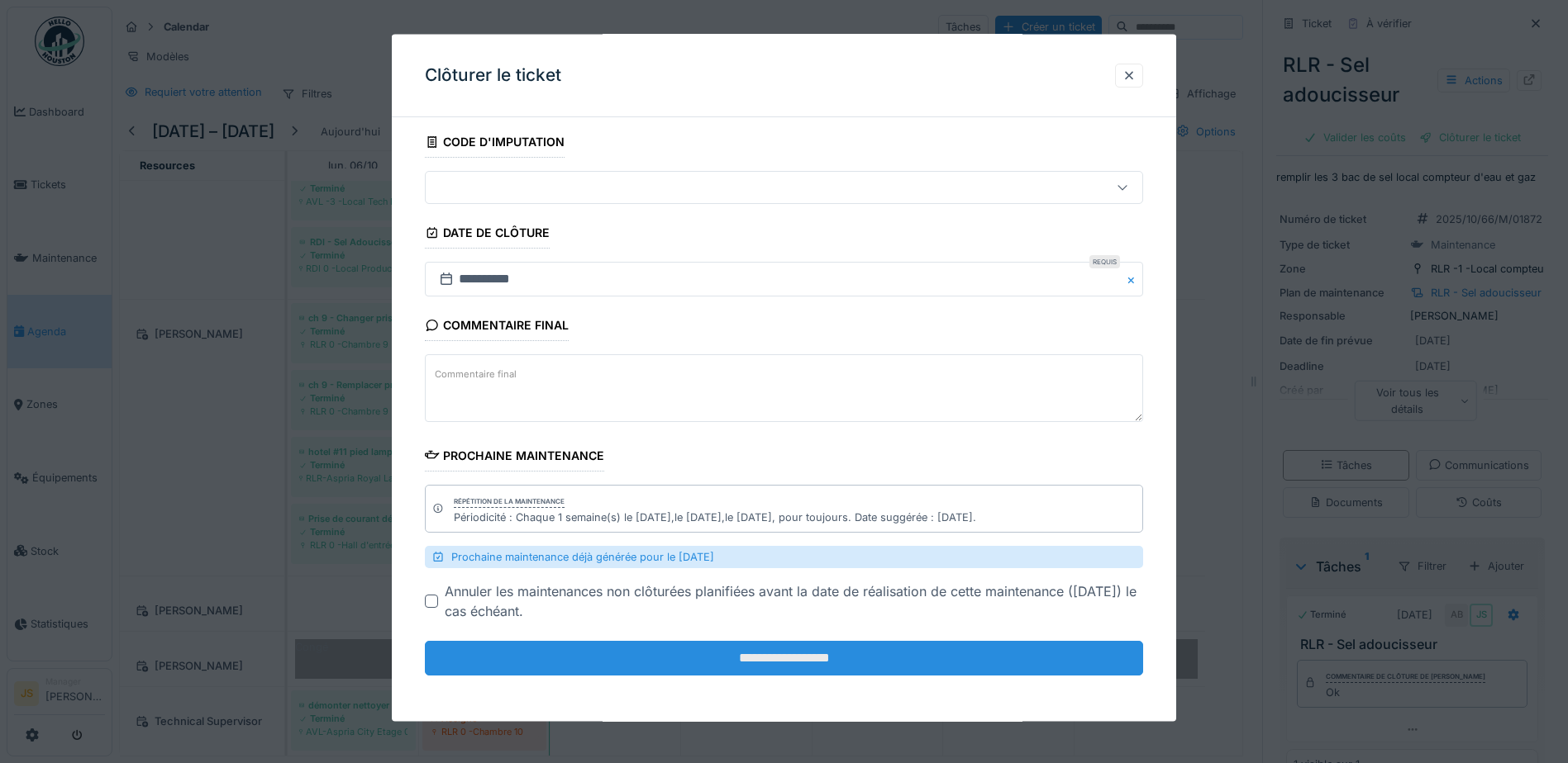
click at [831, 662] on input "**********" at bounding box center [784, 658] width 718 height 35
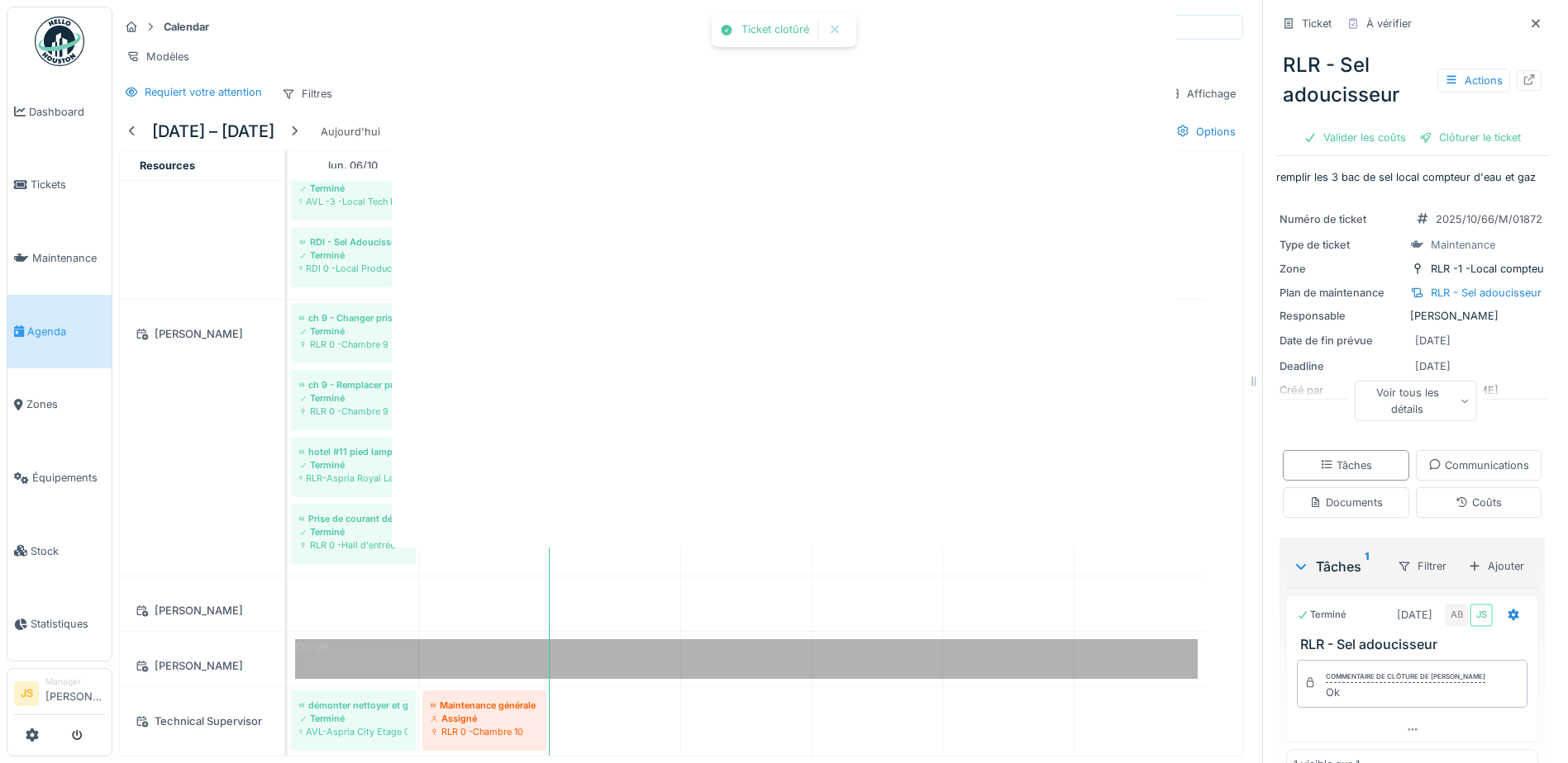
scroll to position [0, 0]
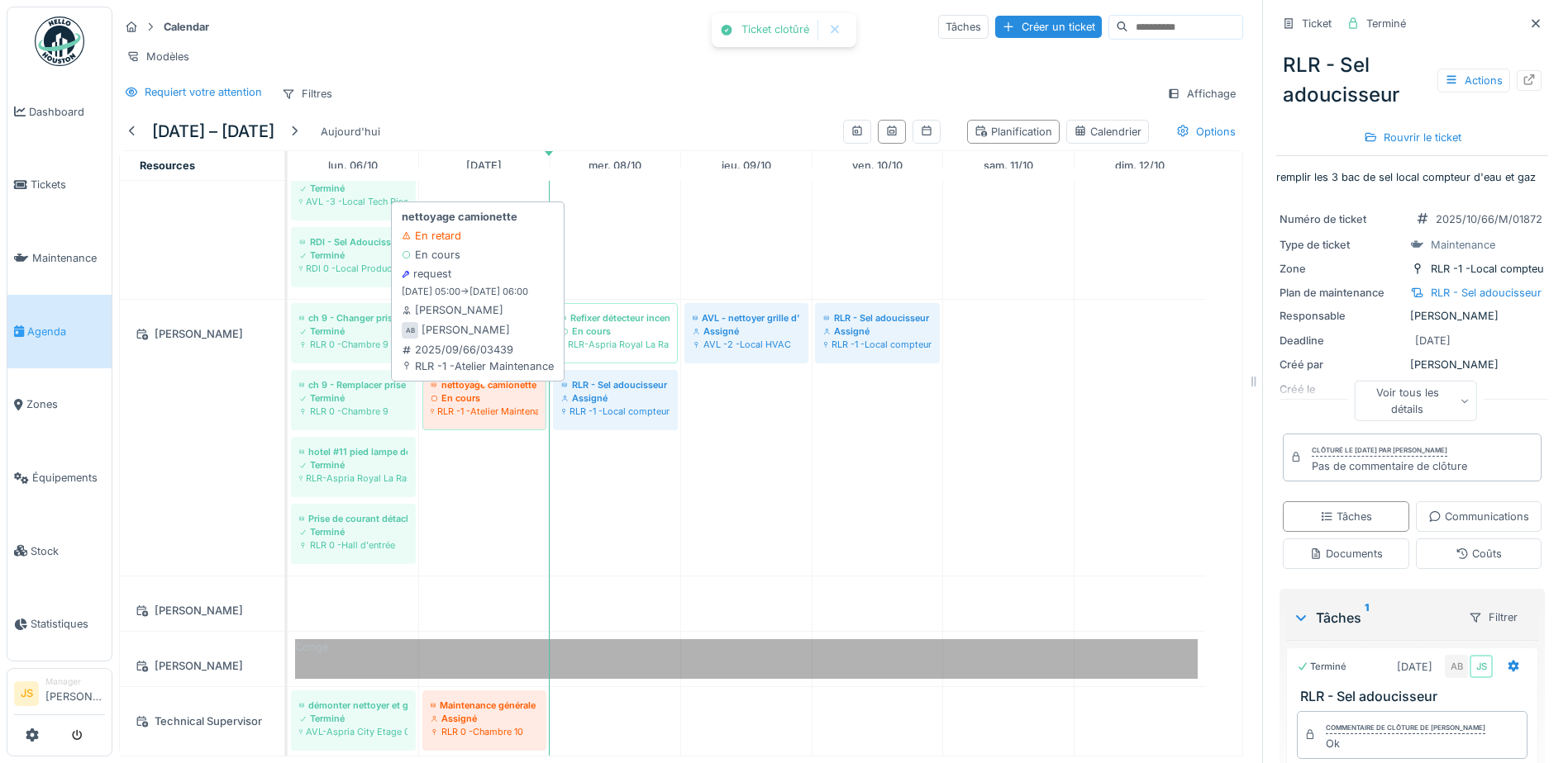
click at [508, 405] on div "En cours" at bounding box center [485, 397] width 108 height 13
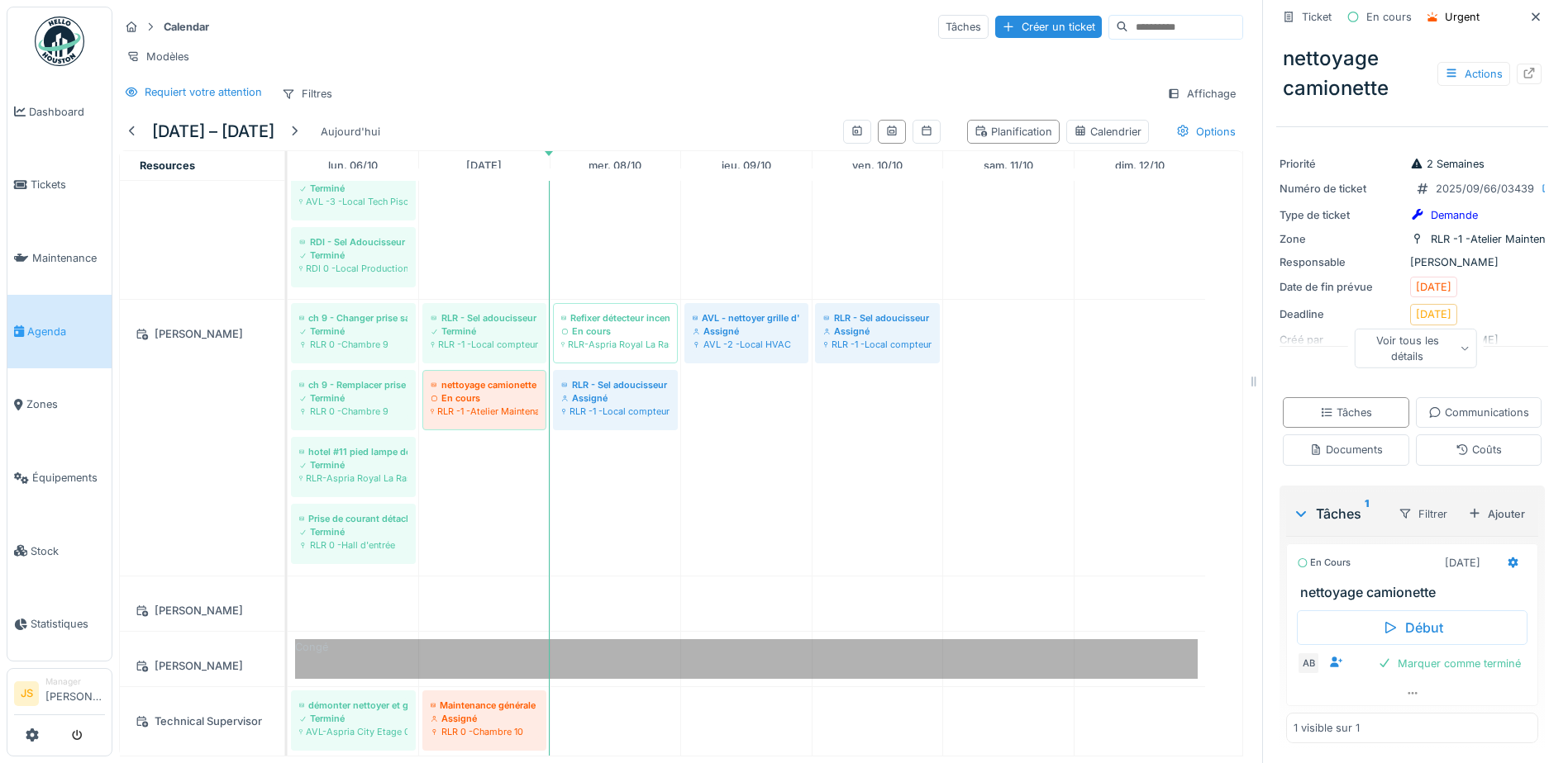
scroll to position [91, 0]
click at [1461, 659] on div "Marquer comme terminé" at bounding box center [1449, 664] width 156 height 22
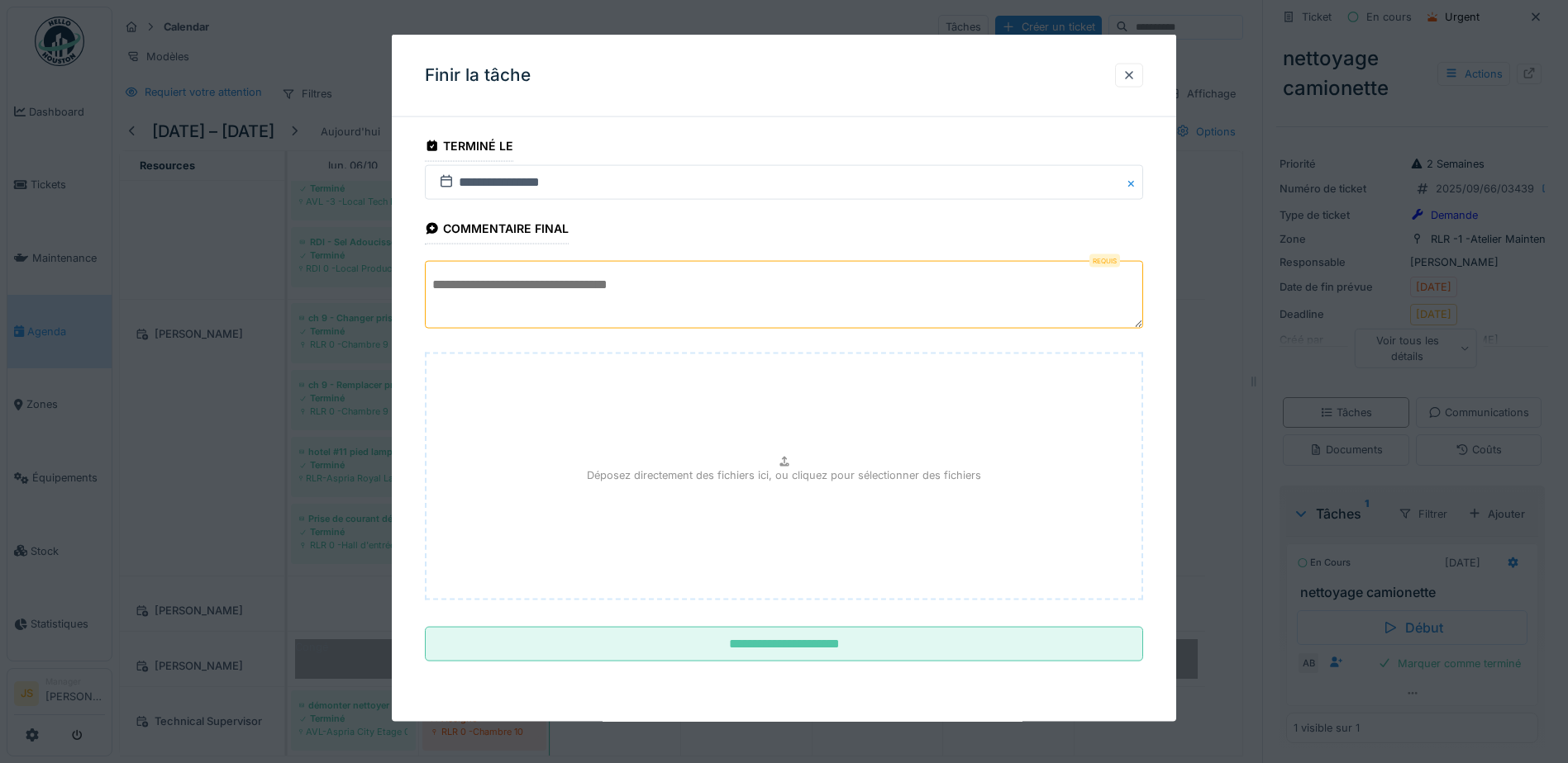
click at [662, 280] on textarea at bounding box center [784, 295] width 718 height 67
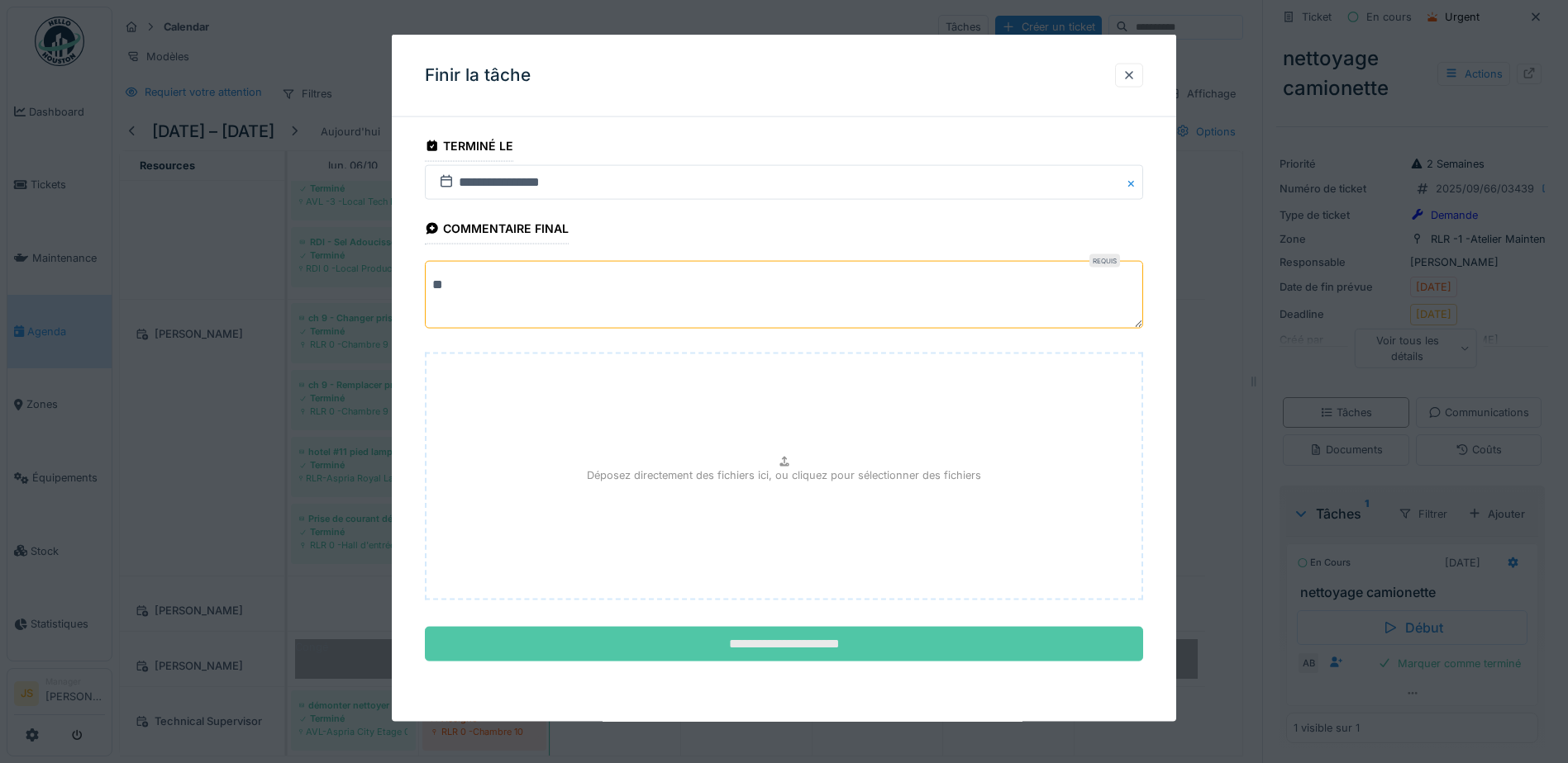
type textarea "**"
click at [811, 645] on input "**********" at bounding box center [784, 644] width 718 height 35
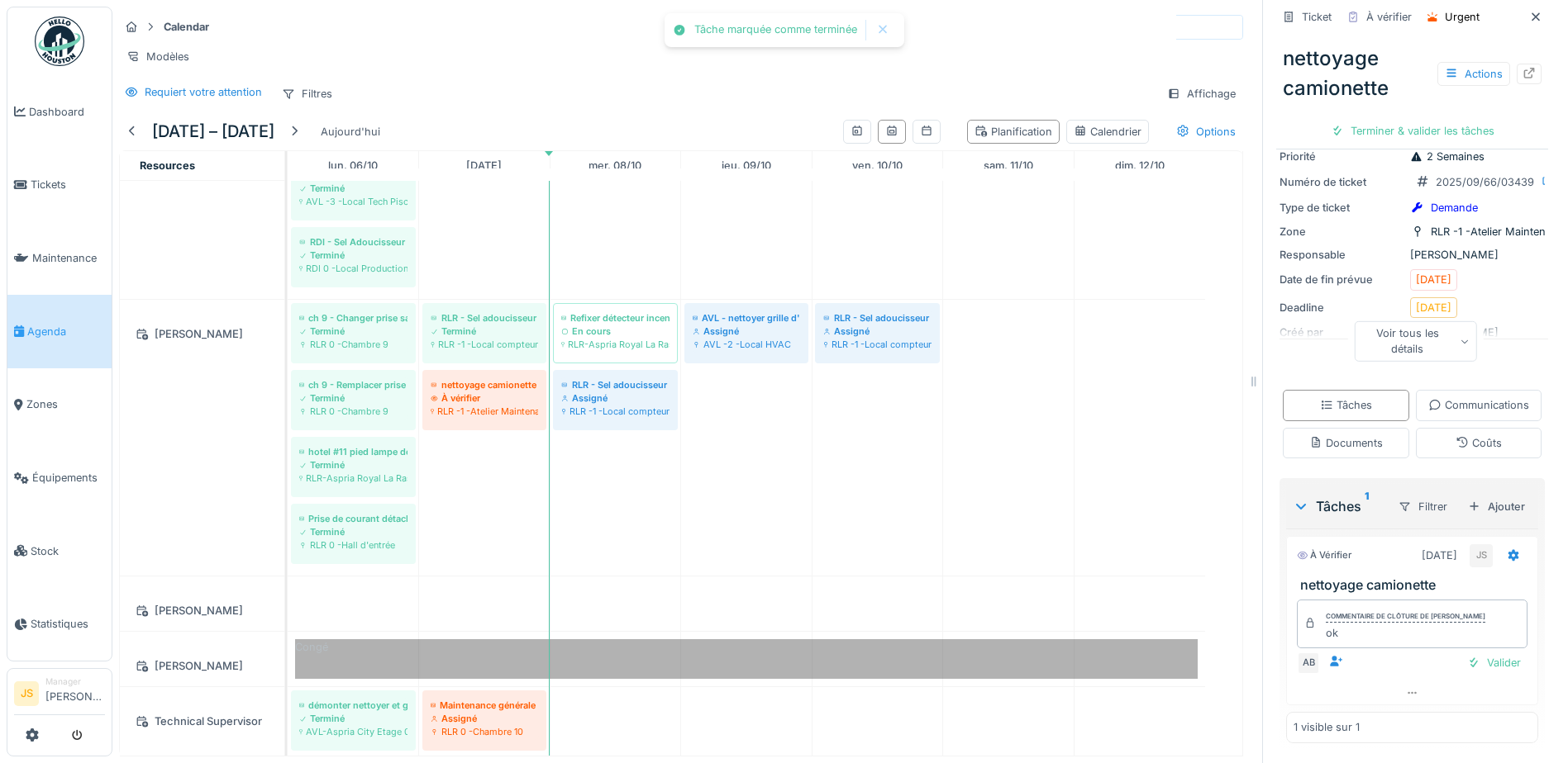
scroll to position [0, 0]
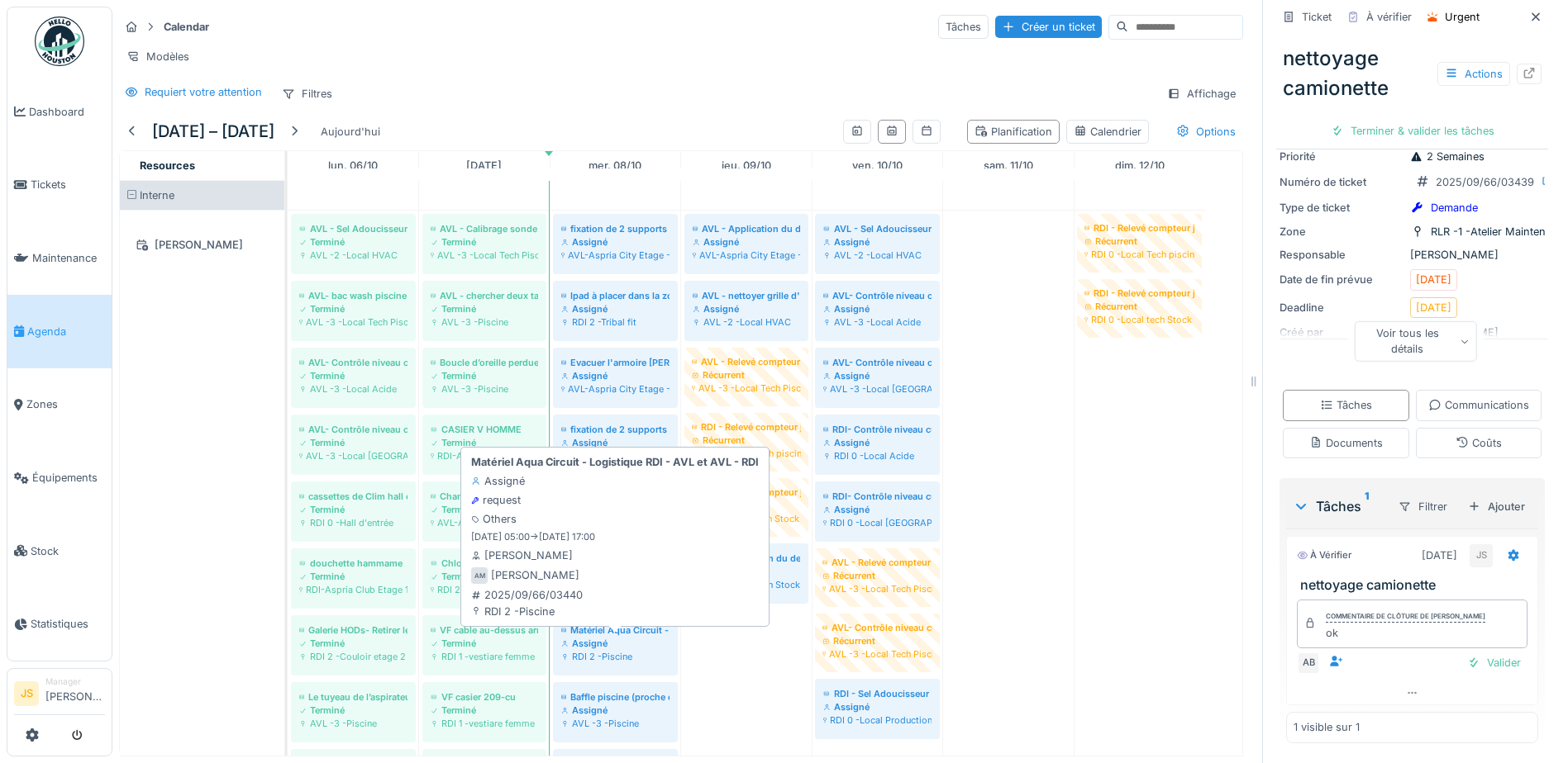
click at [634, 650] on div "Assigné" at bounding box center [616, 643] width 109 height 13
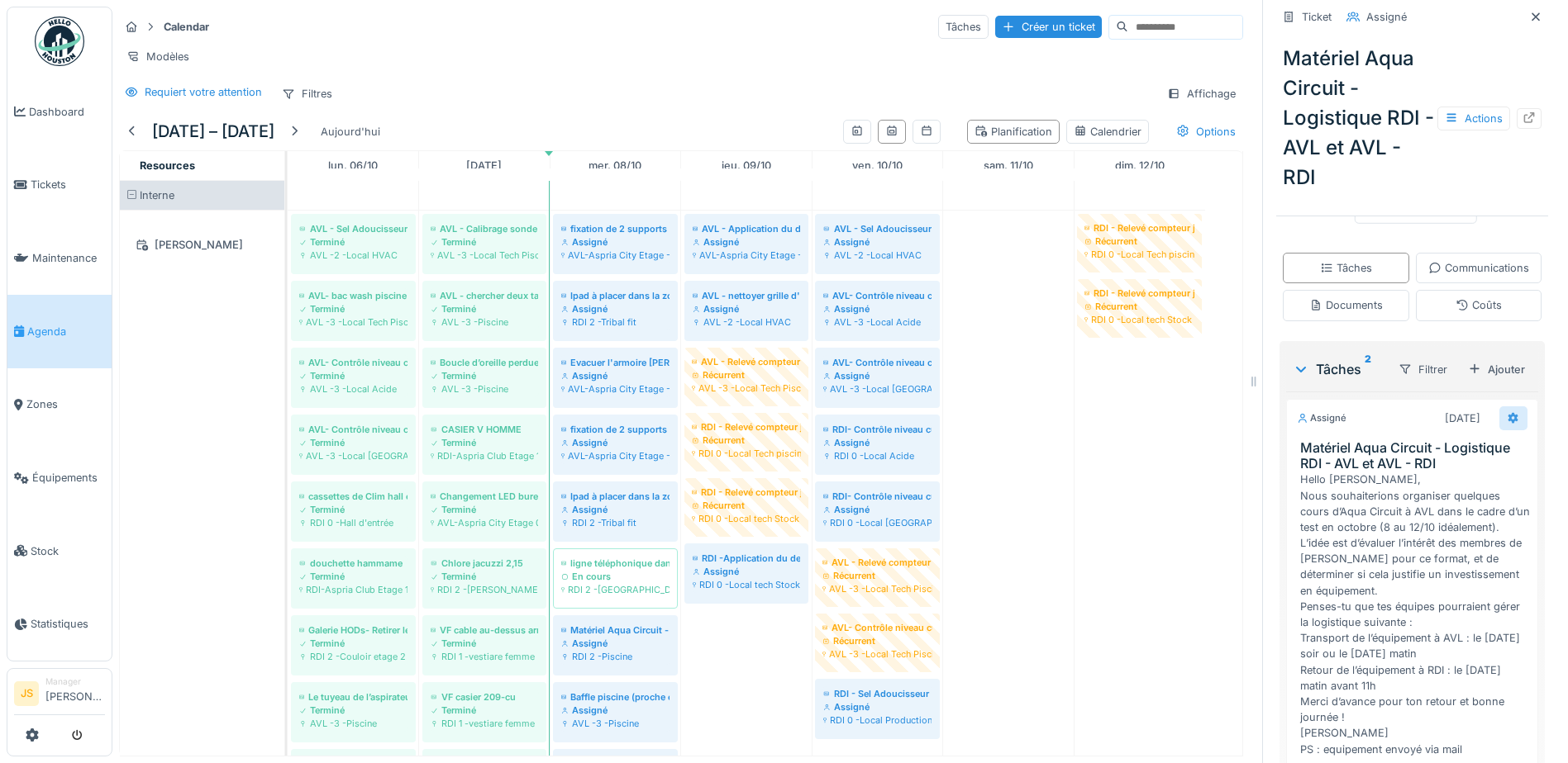
click at [1509, 424] on icon at bounding box center [1514, 419] width 11 height 12
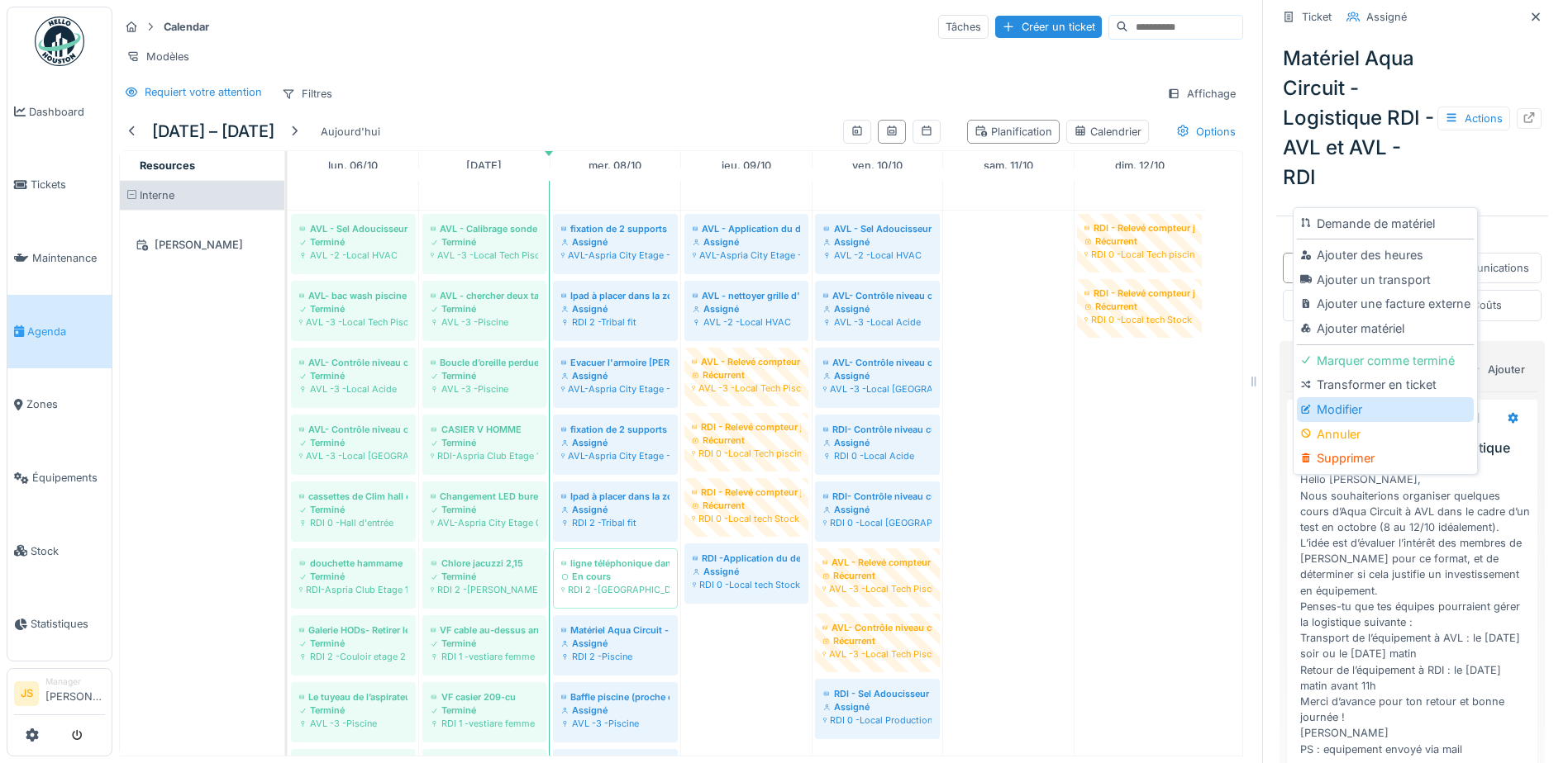
click at [1349, 408] on div "Modifier" at bounding box center [1385, 409] width 176 height 25
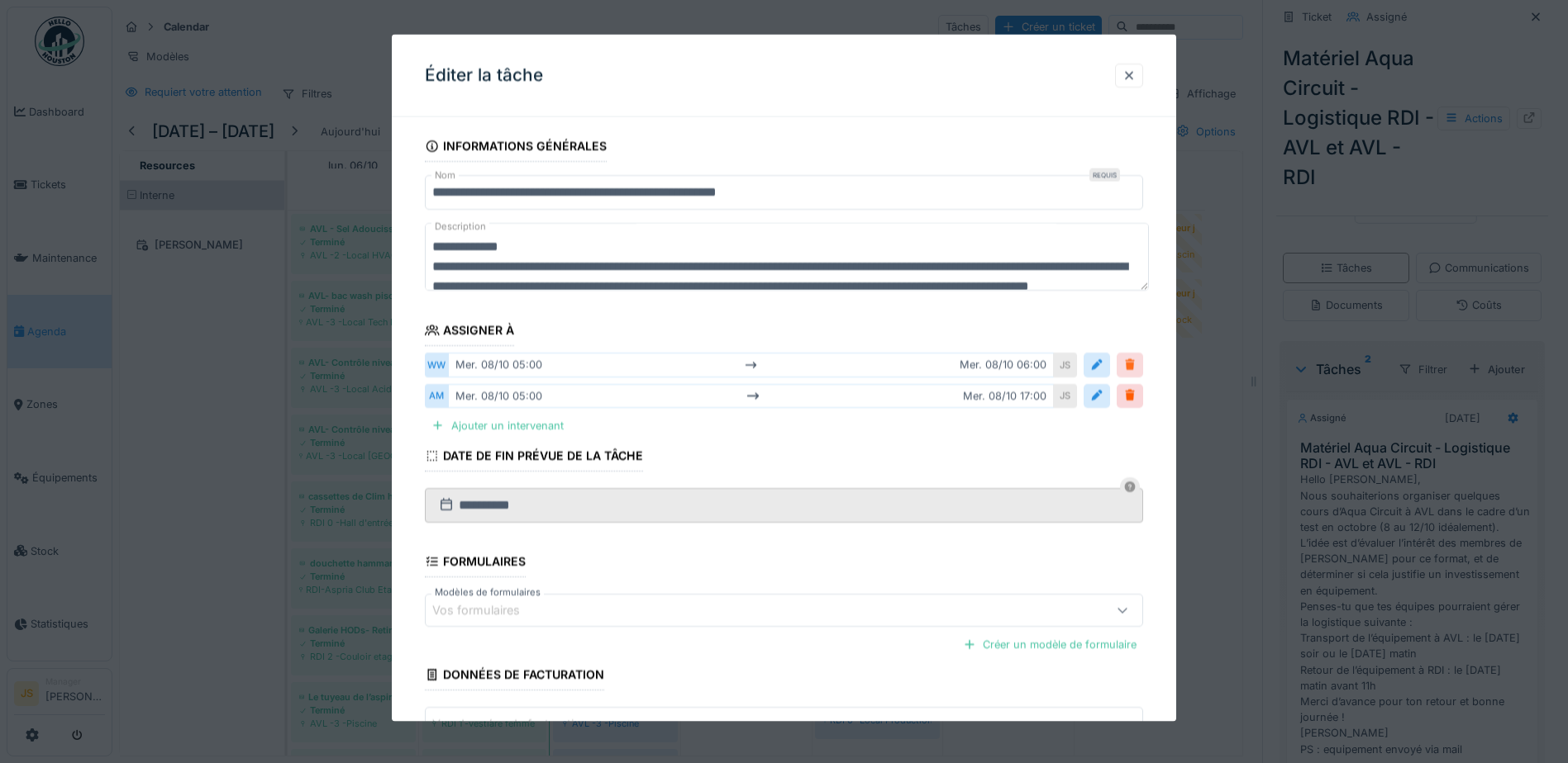
click at [1133, 364] on div at bounding box center [1129, 365] width 13 height 15
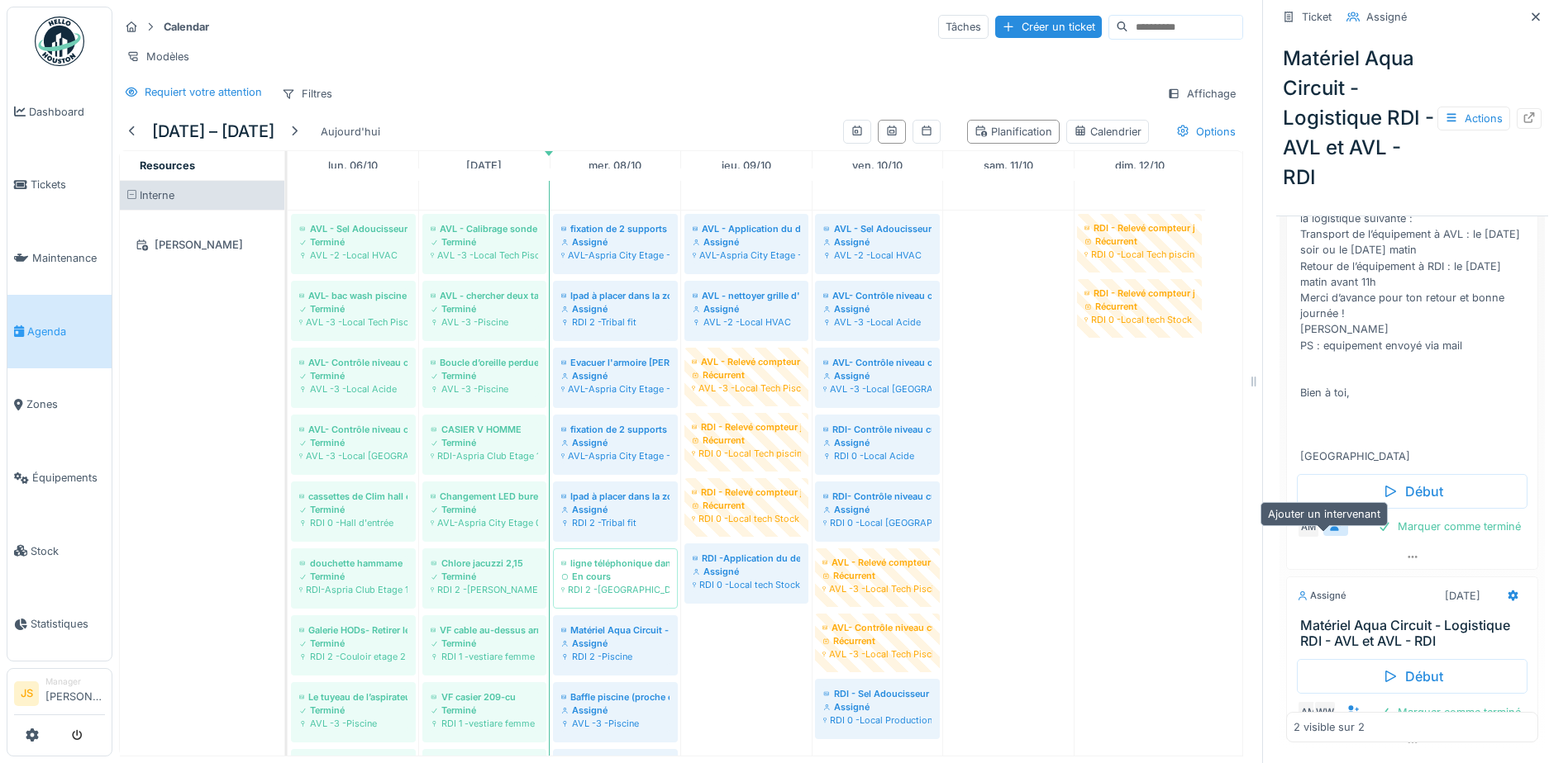
click at [1329, 531] on icon at bounding box center [1335, 525] width 13 height 11
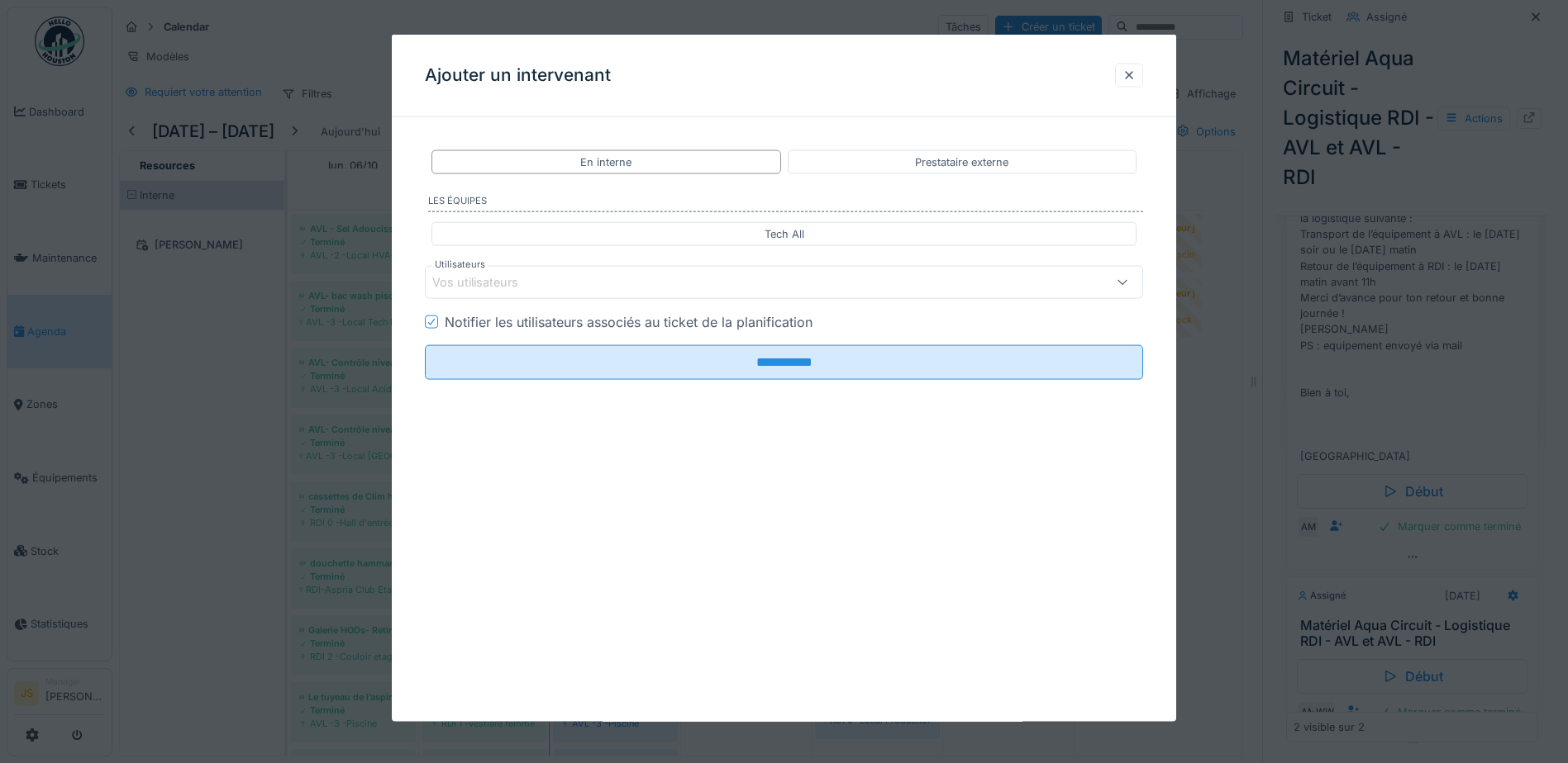
click at [487, 287] on div "Vos utilisateurs" at bounding box center [487, 282] width 109 height 18
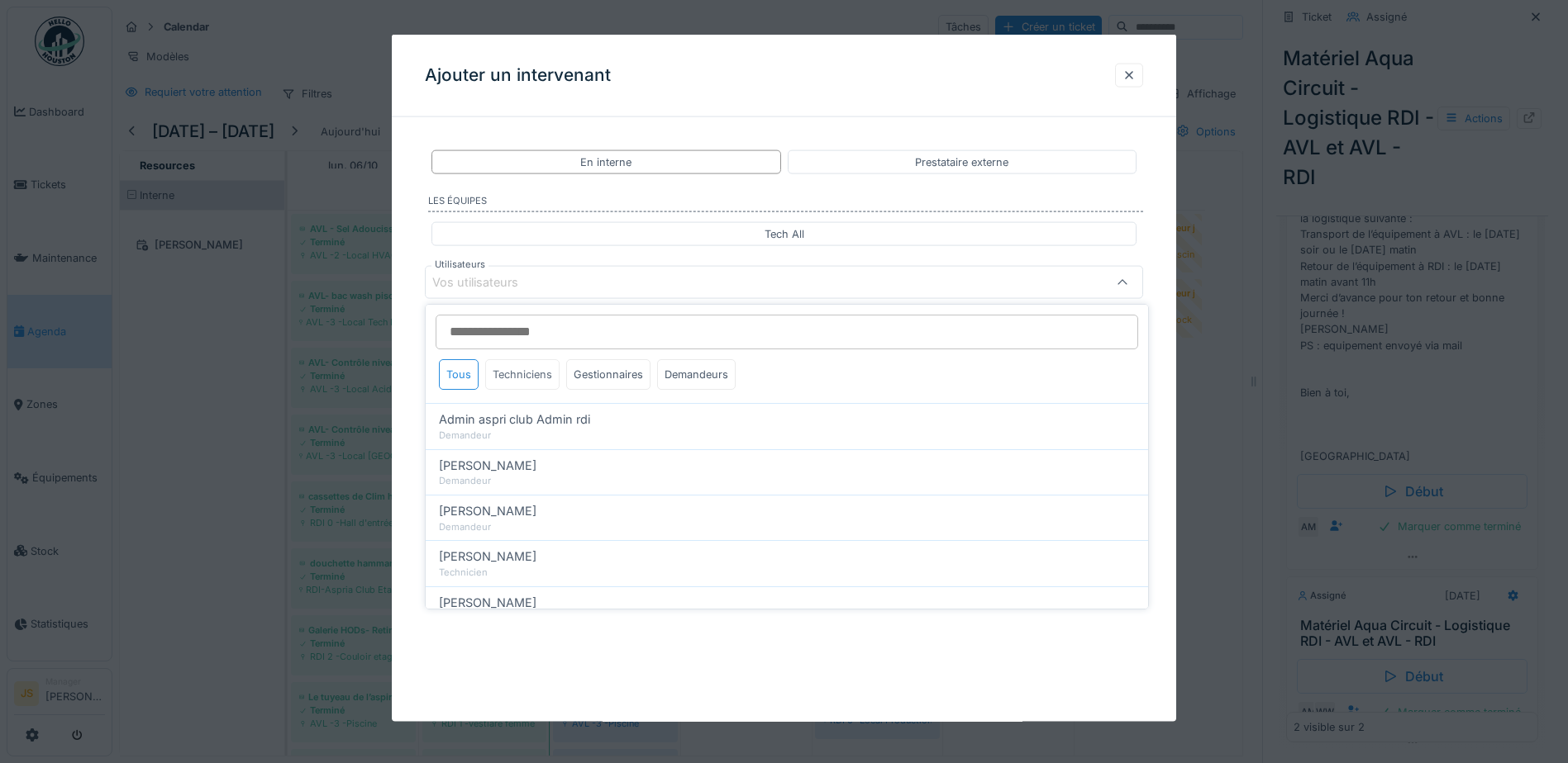
click at [529, 372] on div "Techniciens" at bounding box center [522, 375] width 74 height 31
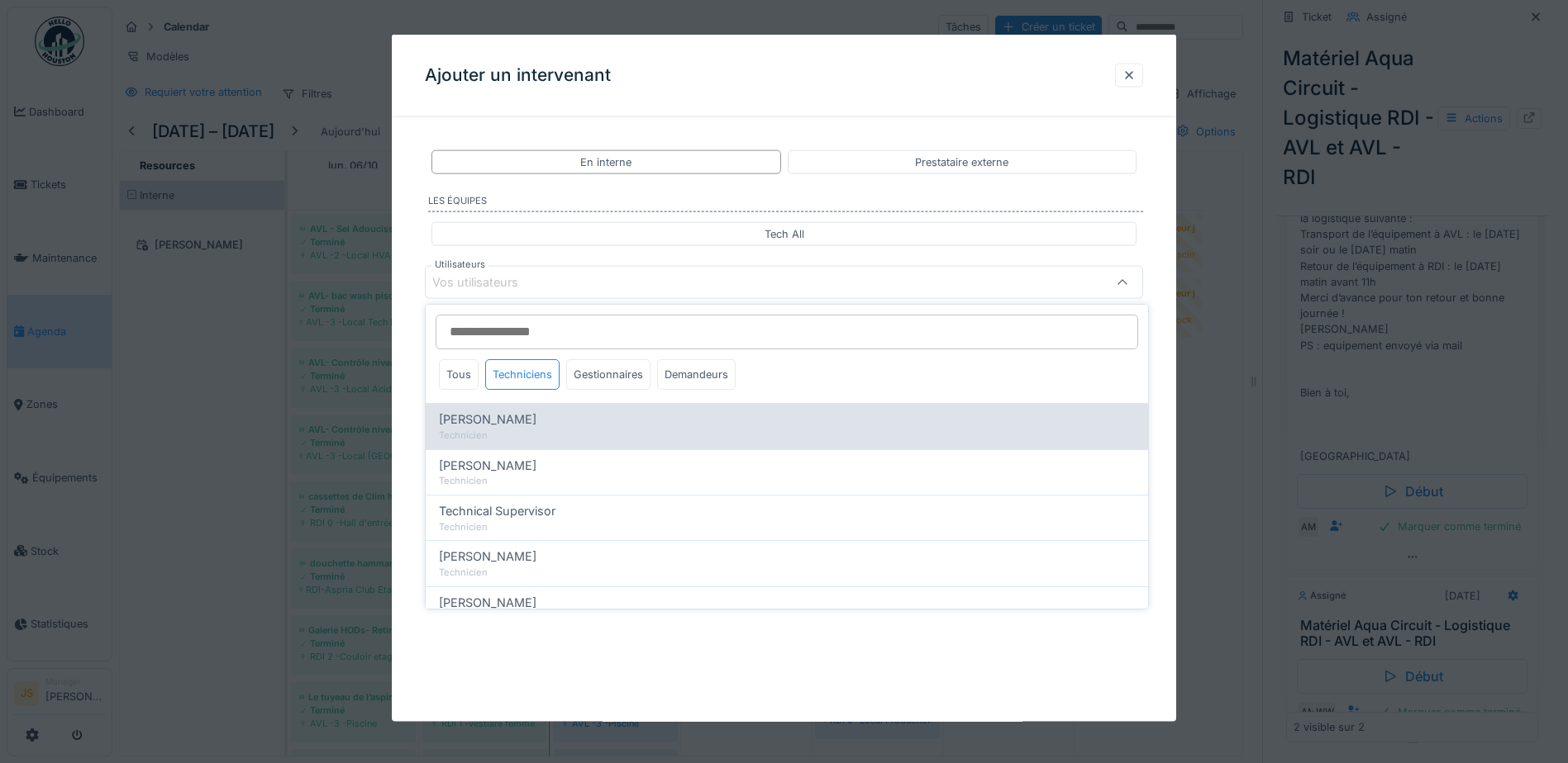
click at [528, 425] on span "[PERSON_NAME]" at bounding box center [487, 420] width 97 height 18
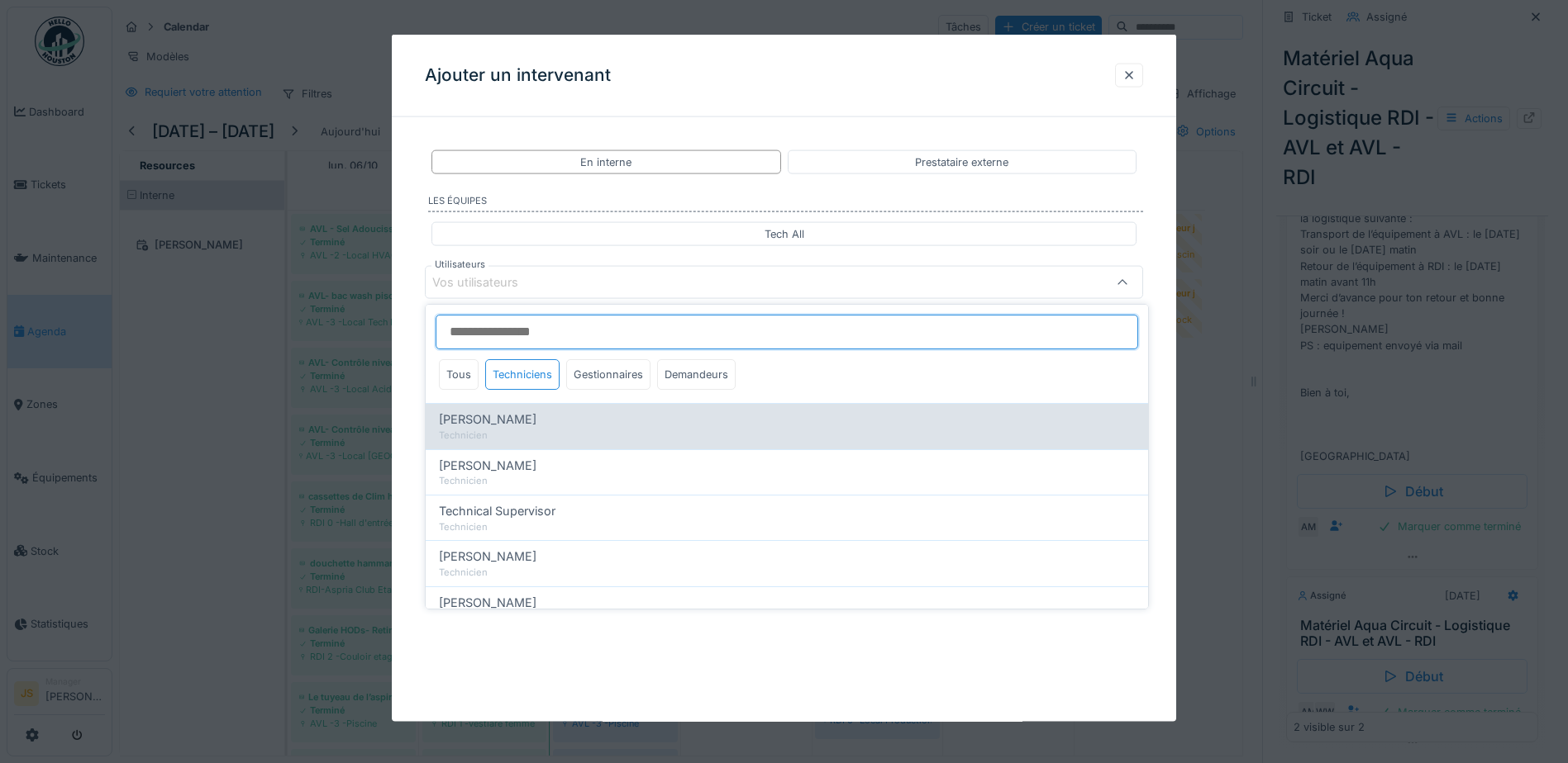
type input "*****"
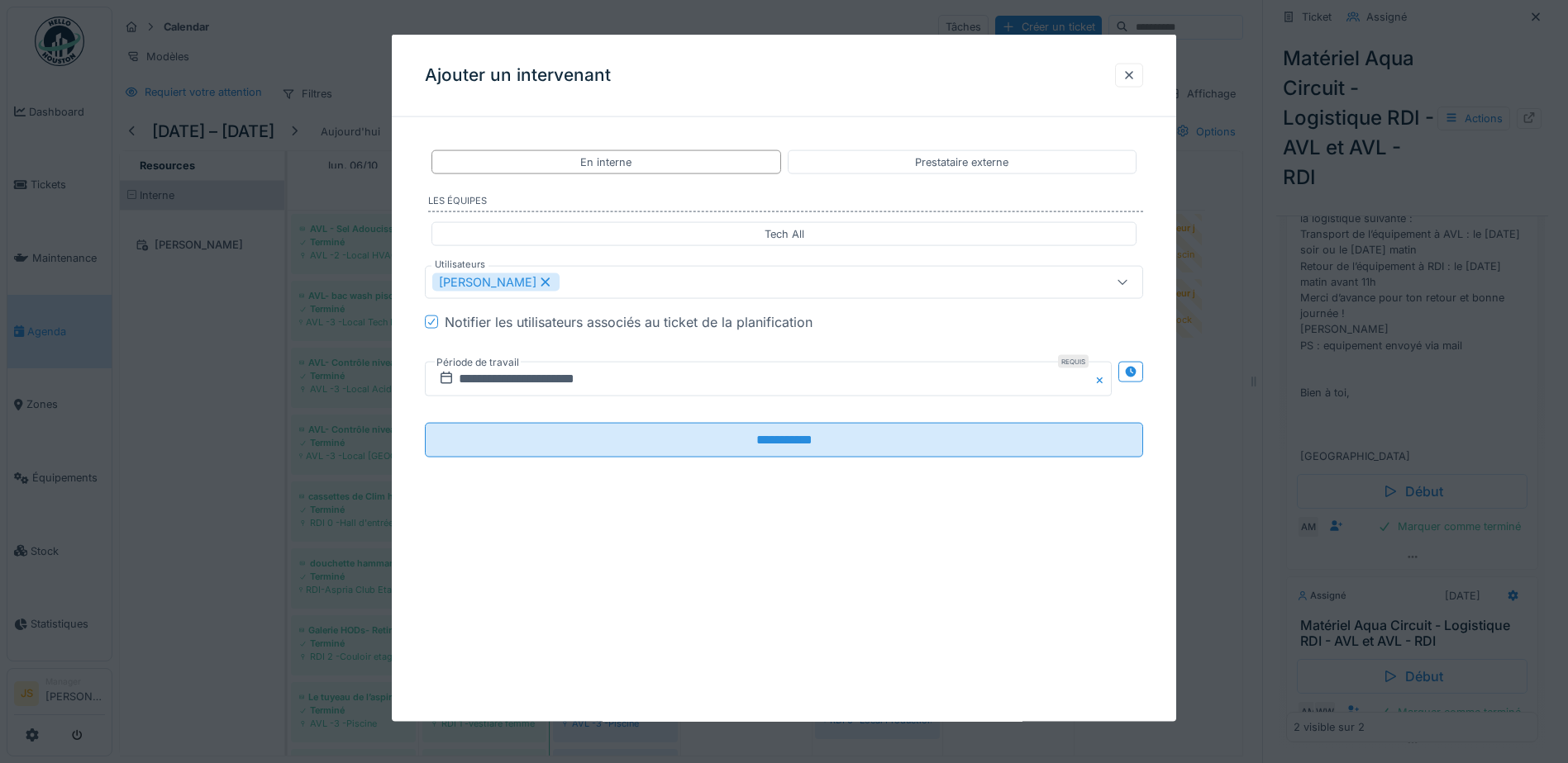
click at [411, 413] on div "**********" at bounding box center [784, 317] width 785 height 373
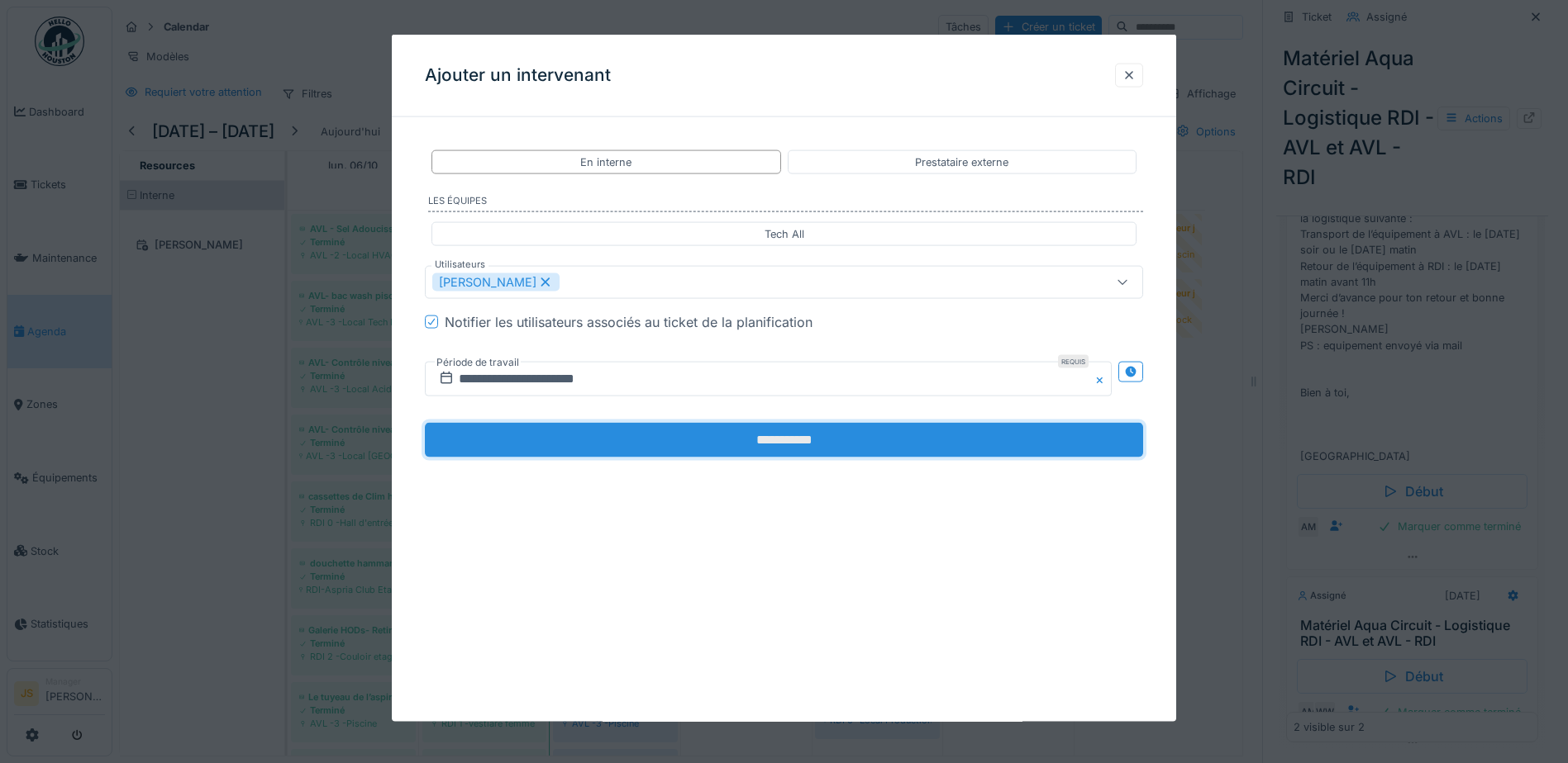
click at [728, 431] on input "**********" at bounding box center [784, 440] width 718 height 35
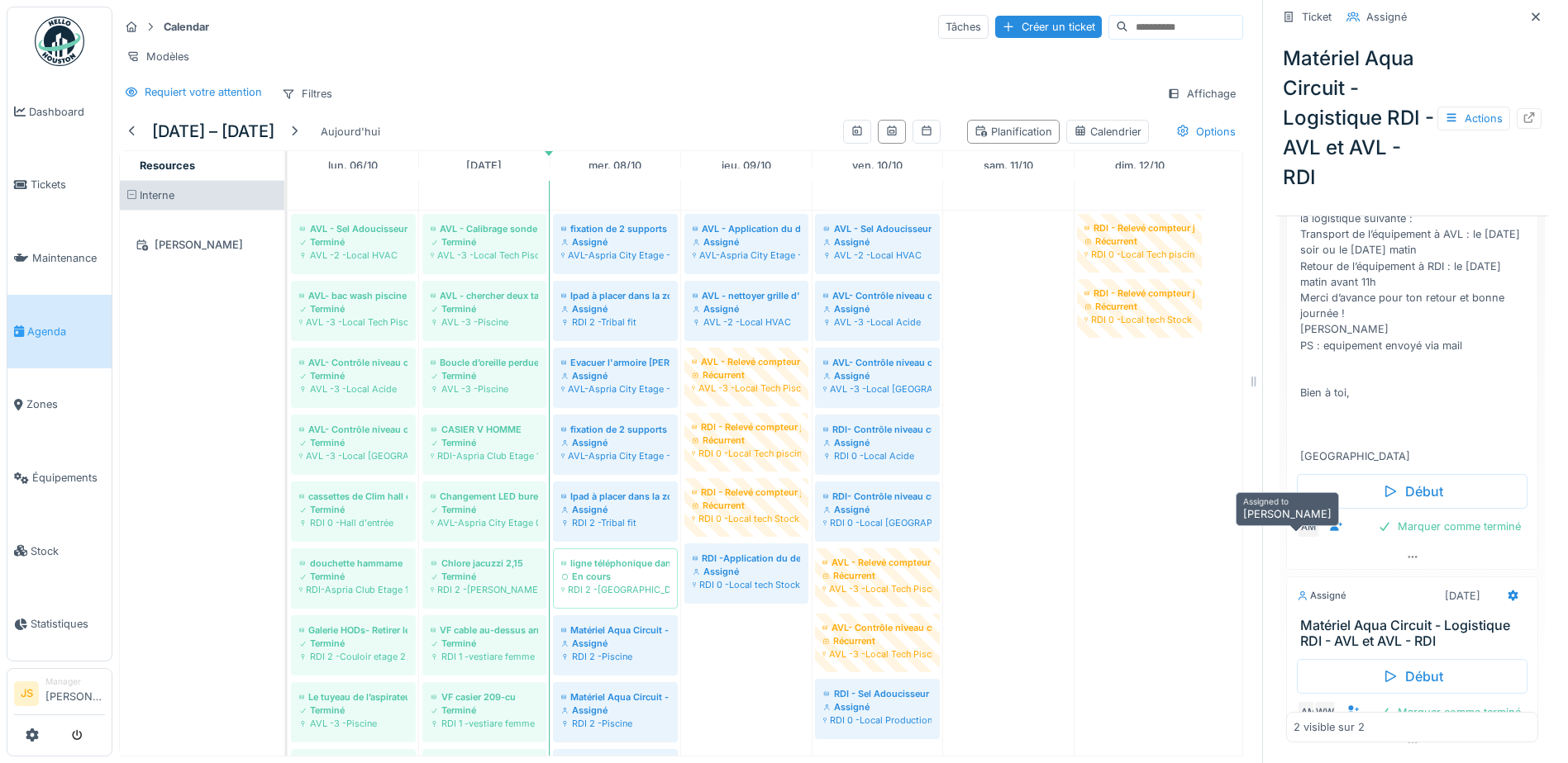
click at [1297, 538] on div "AM" at bounding box center [1308, 526] width 23 height 23
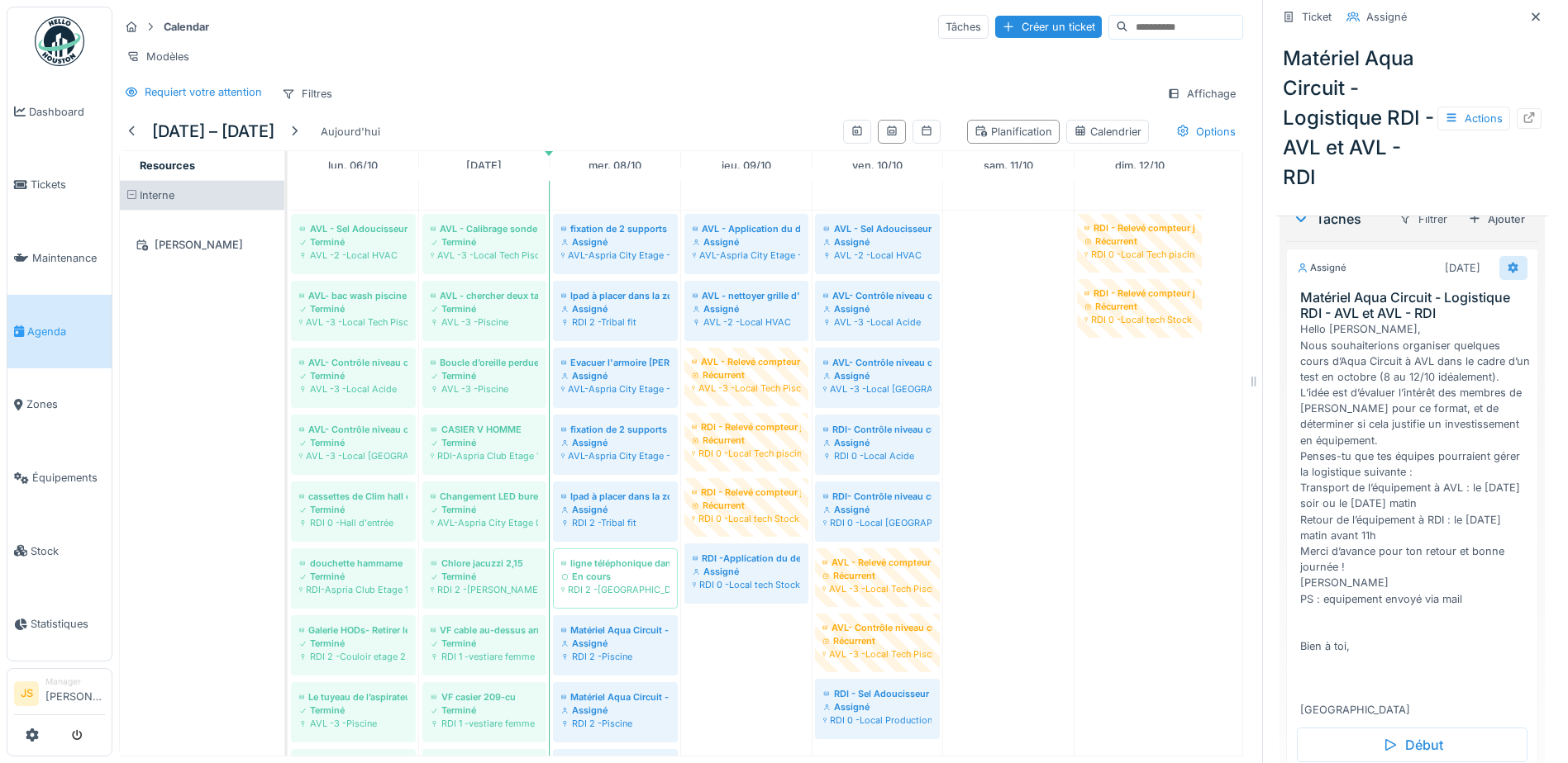
click at [1509, 273] on icon at bounding box center [1514, 268] width 11 height 12
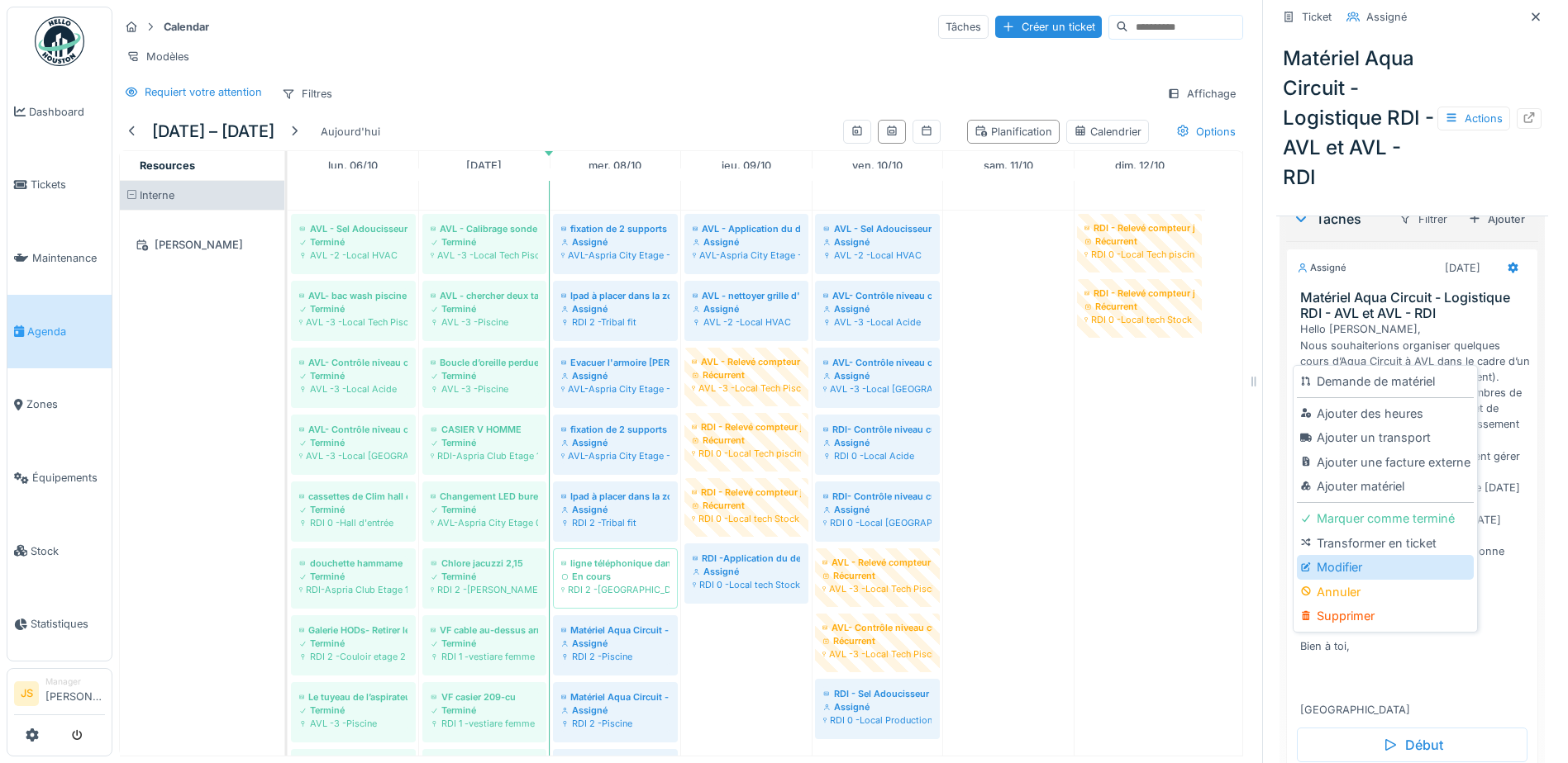
click at [1351, 564] on div "Modifier" at bounding box center [1385, 567] width 176 height 25
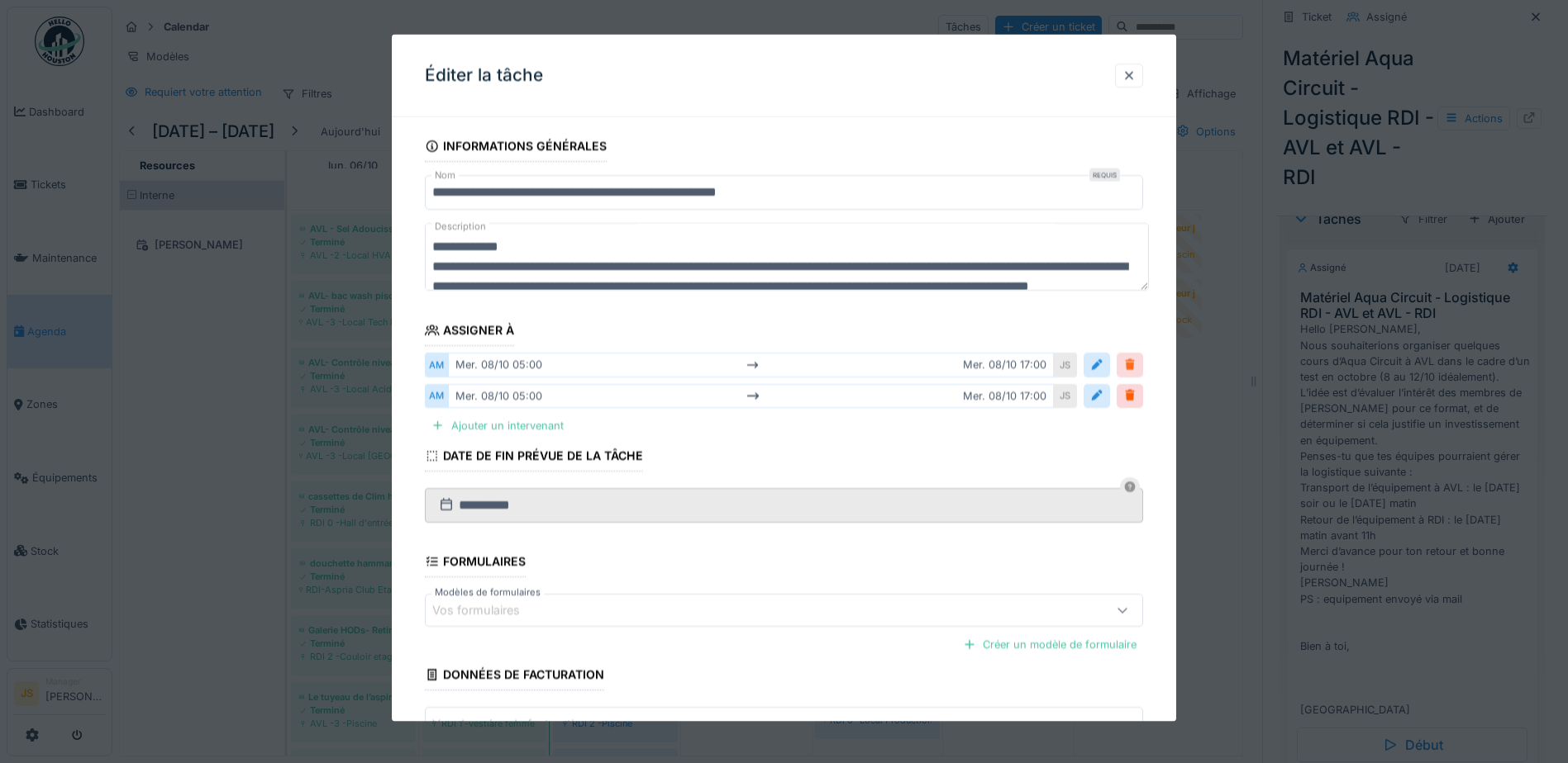
click at [1137, 362] on div at bounding box center [1129, 365] width 13 height 15
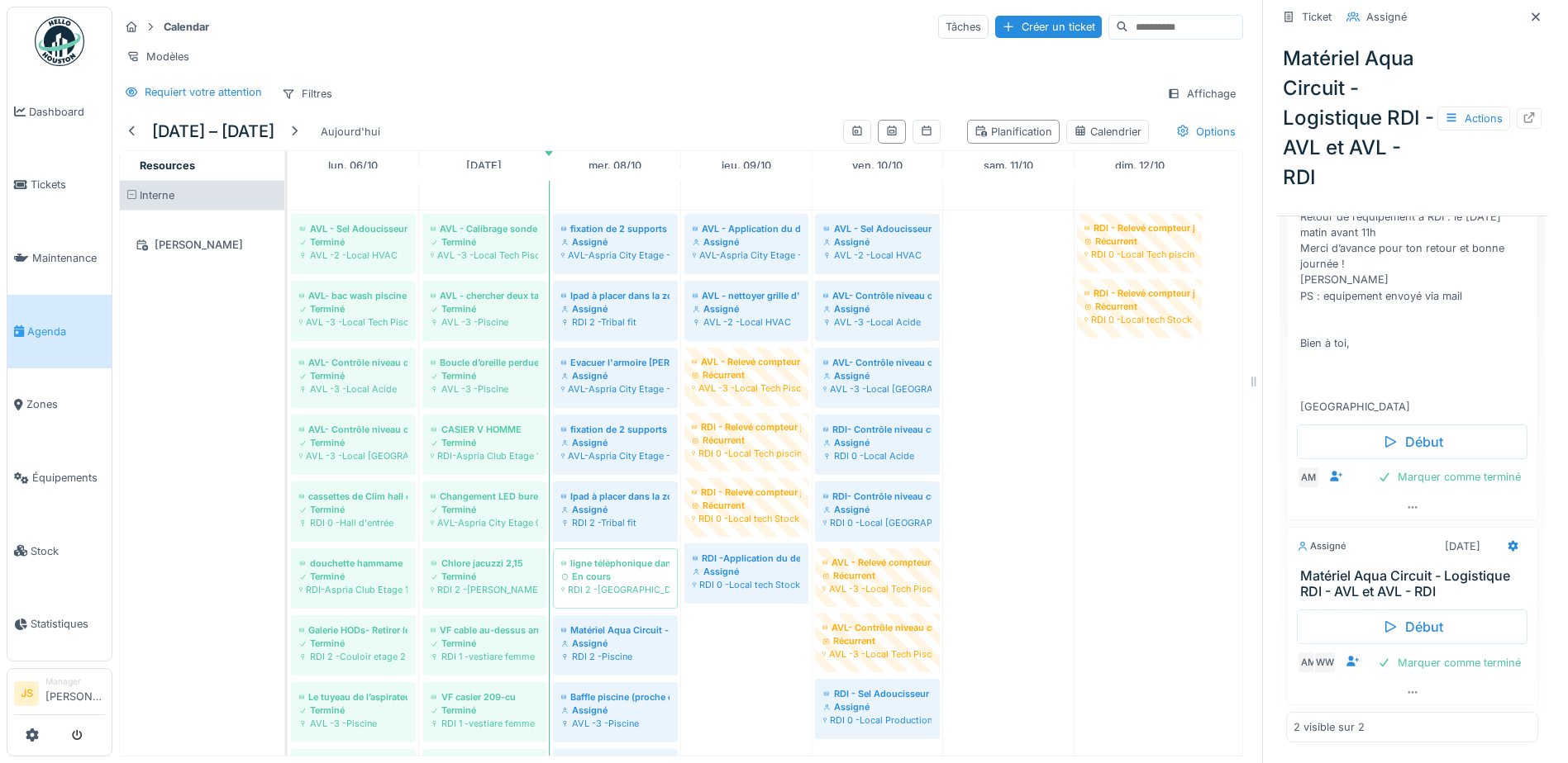
scroll to position [13, 0]
click at [1509, 540] on icon at bounding box center [1514, 546] width 11 height 12
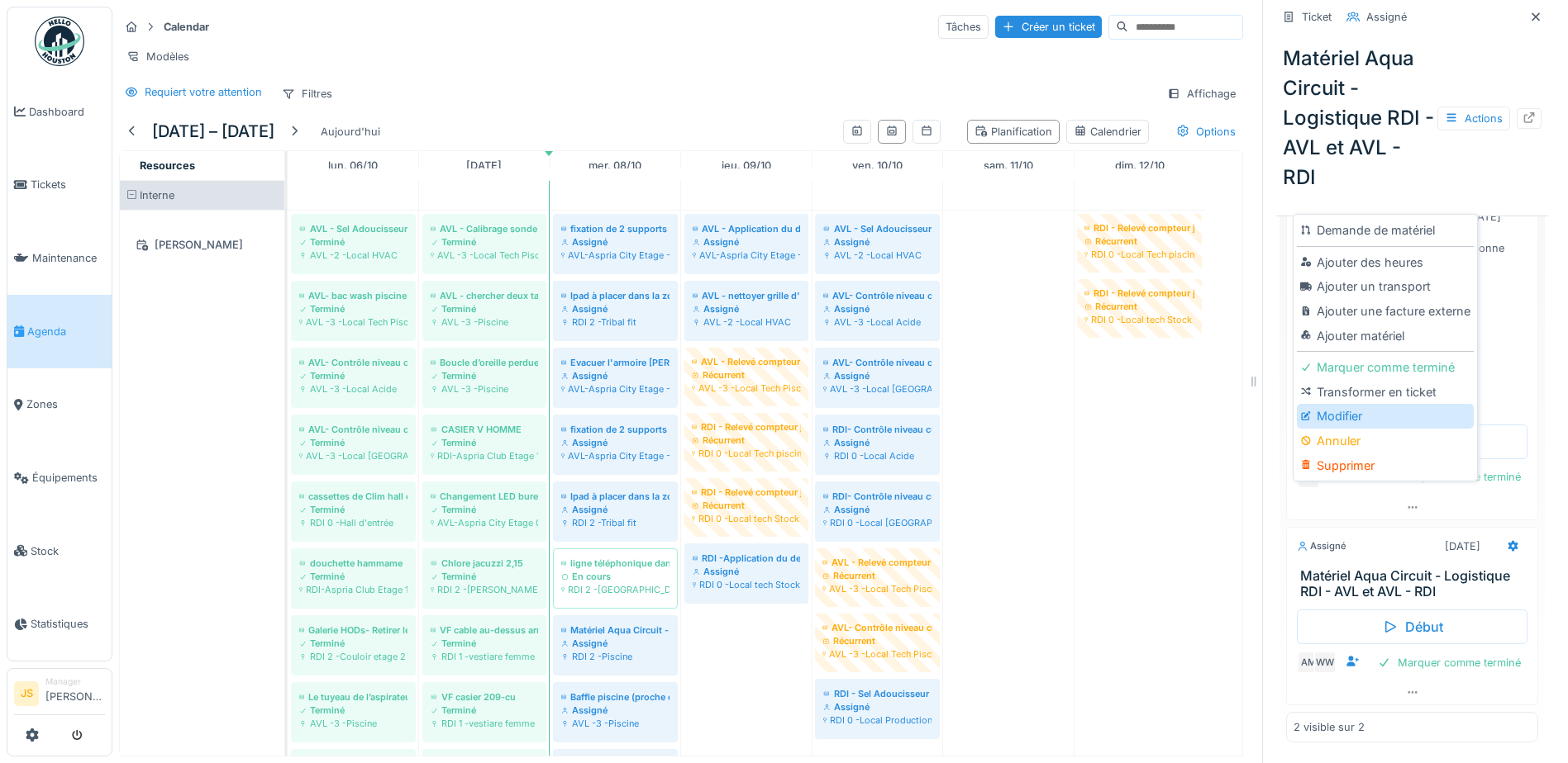
click at [1353, 406] on div "Modifier" at bounding box center [1385, 416] width 176 height 25
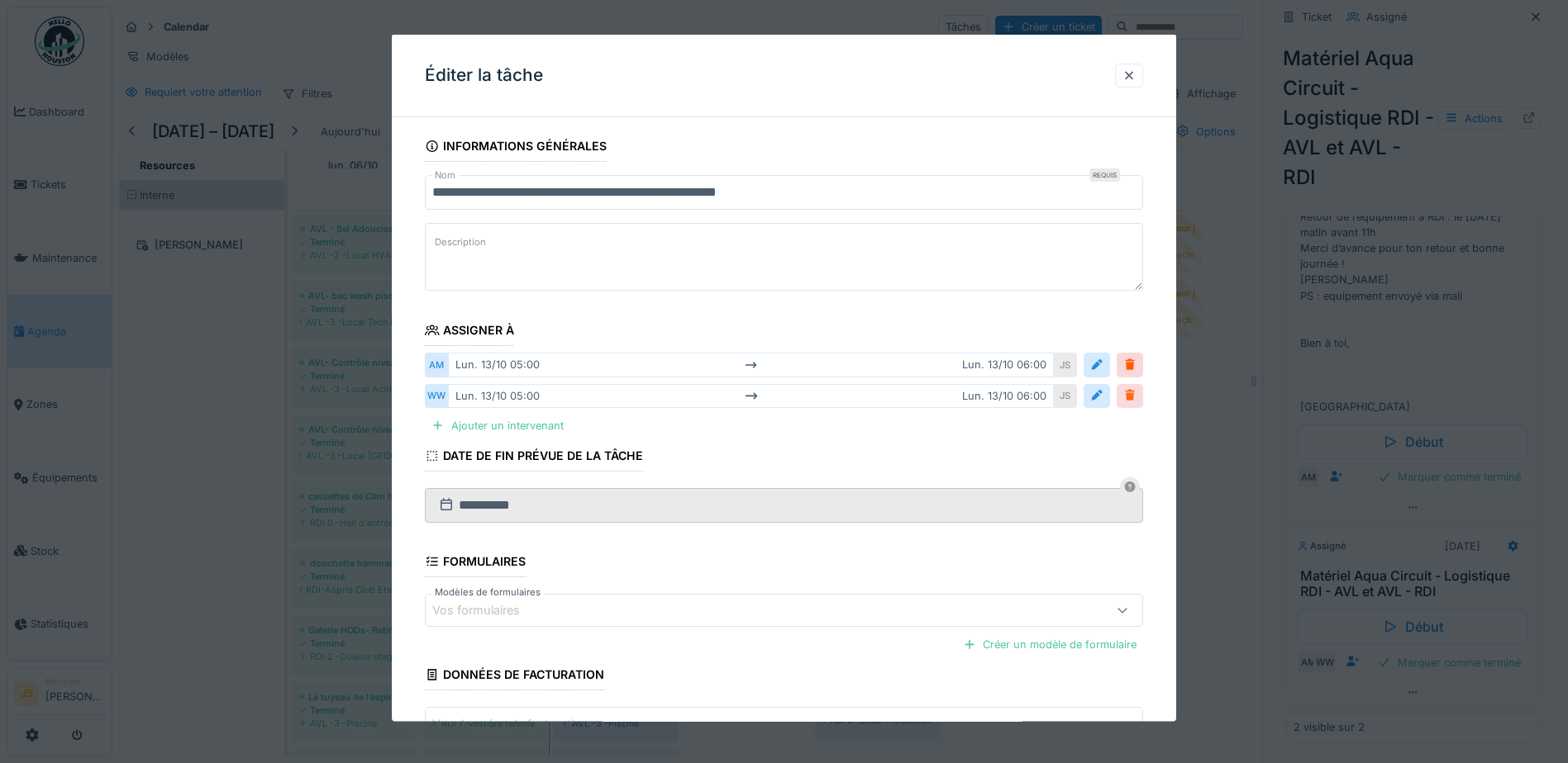
click at [1137, 396] on div at bounding box center [1129, 396] width 13 height 15
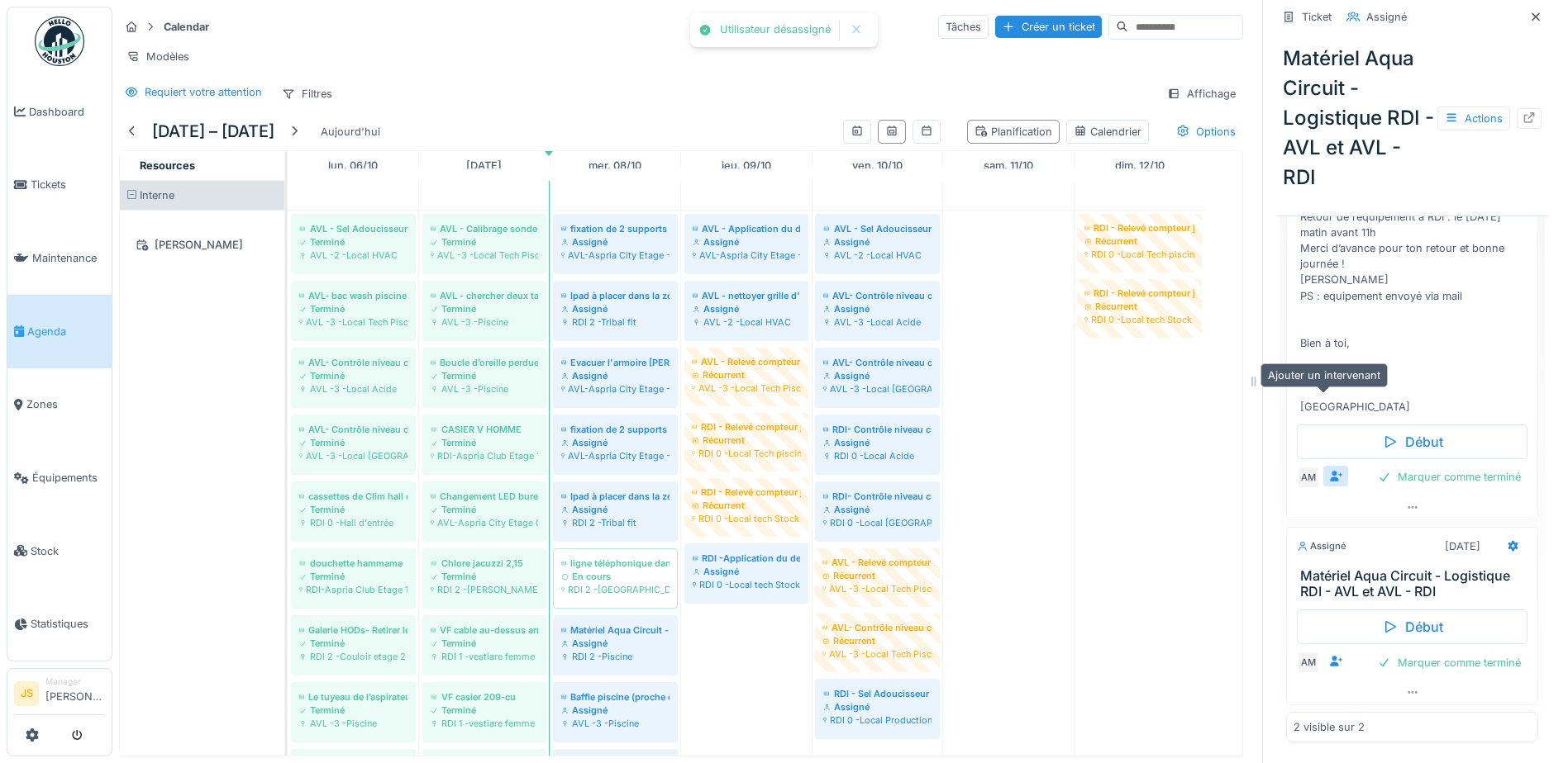
click at [1330, 471] on icon at bounding box center [1336, 476] width 13 height 11
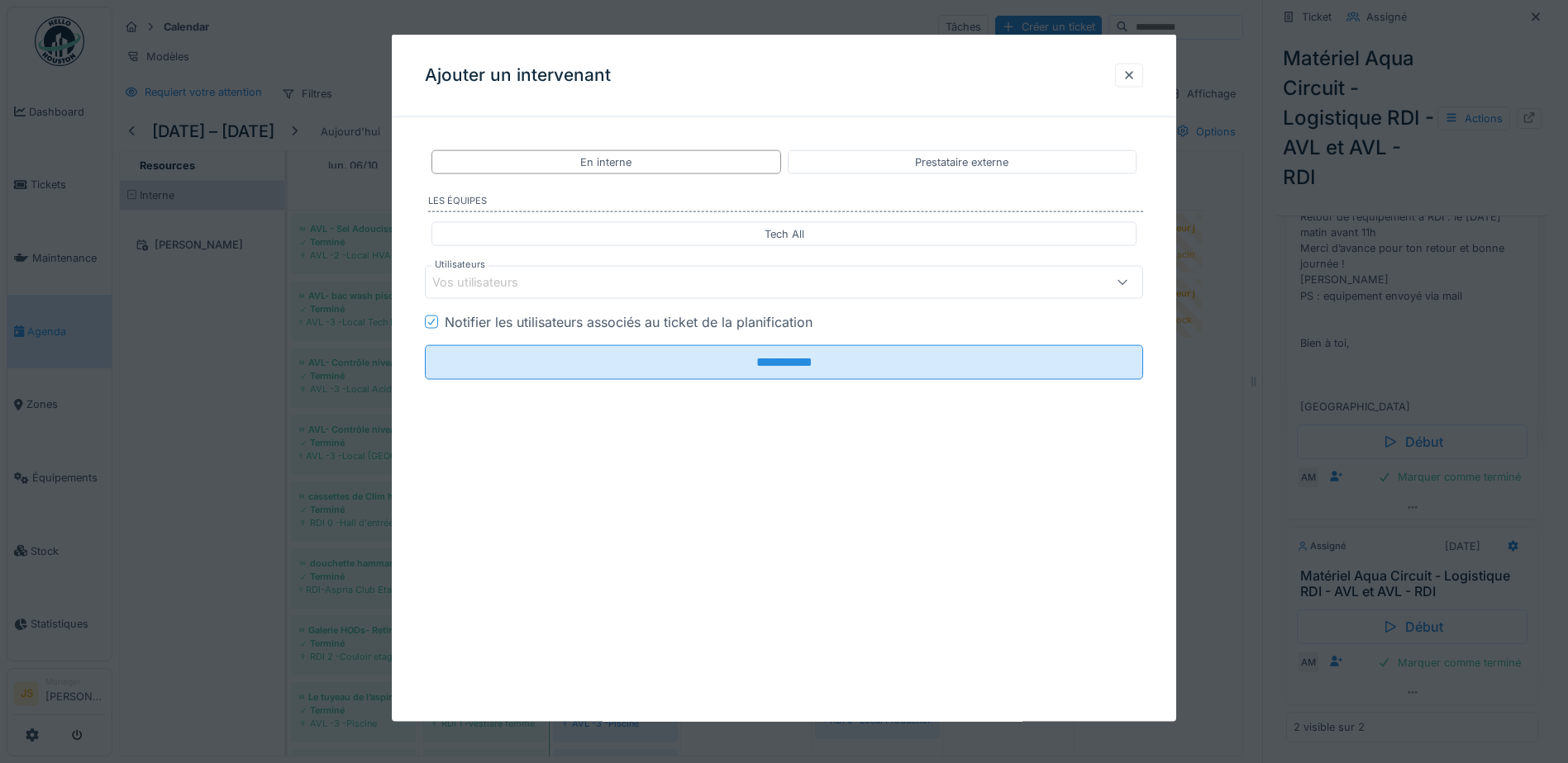
click at [469, 282] on div "Vos utilisateurs" at bounding box center [487, 282] width 109 height 18
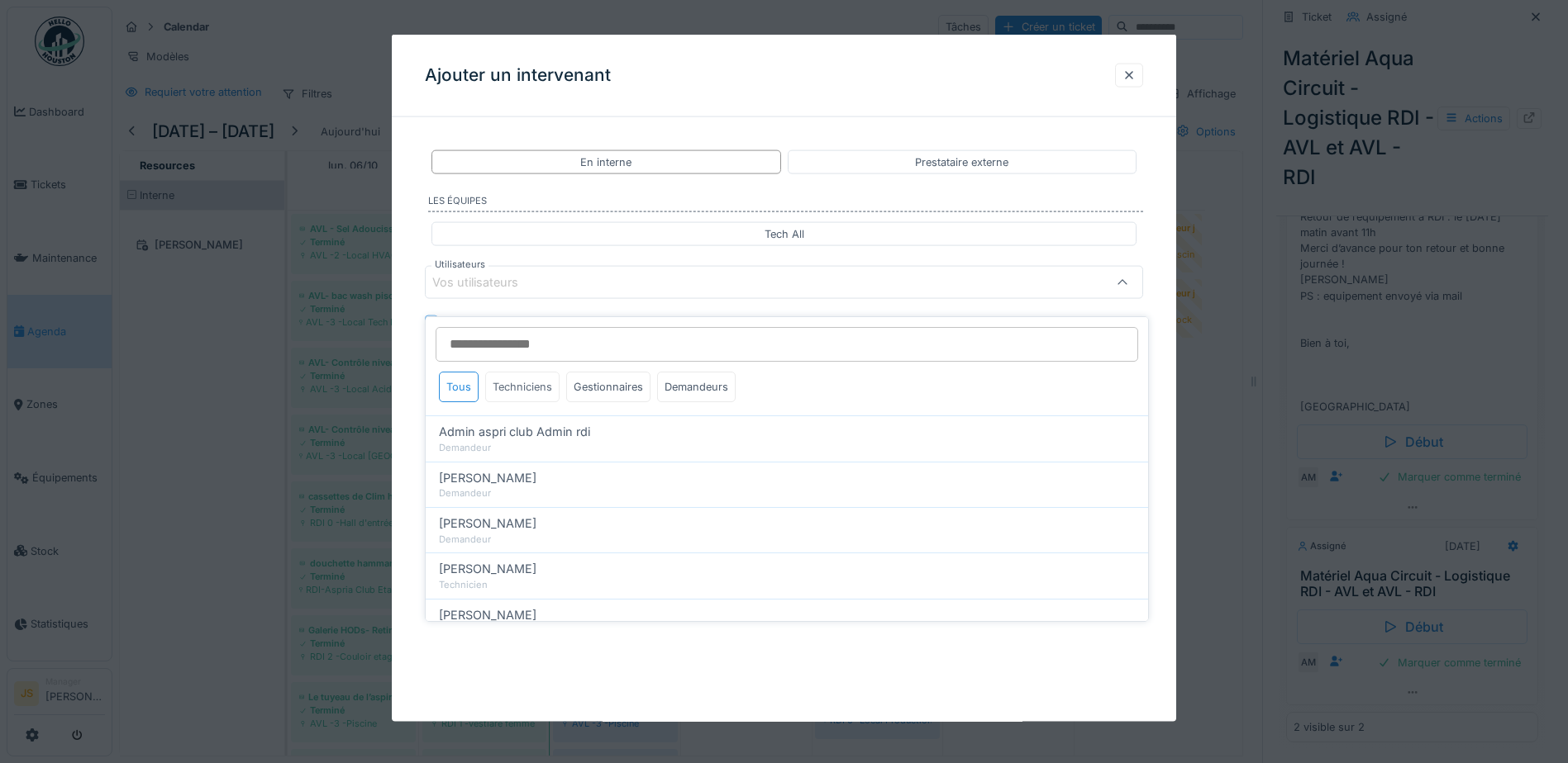
click at [527, 379] on div "Techniciens" at bounding box center [522, 387] width 74 height 31
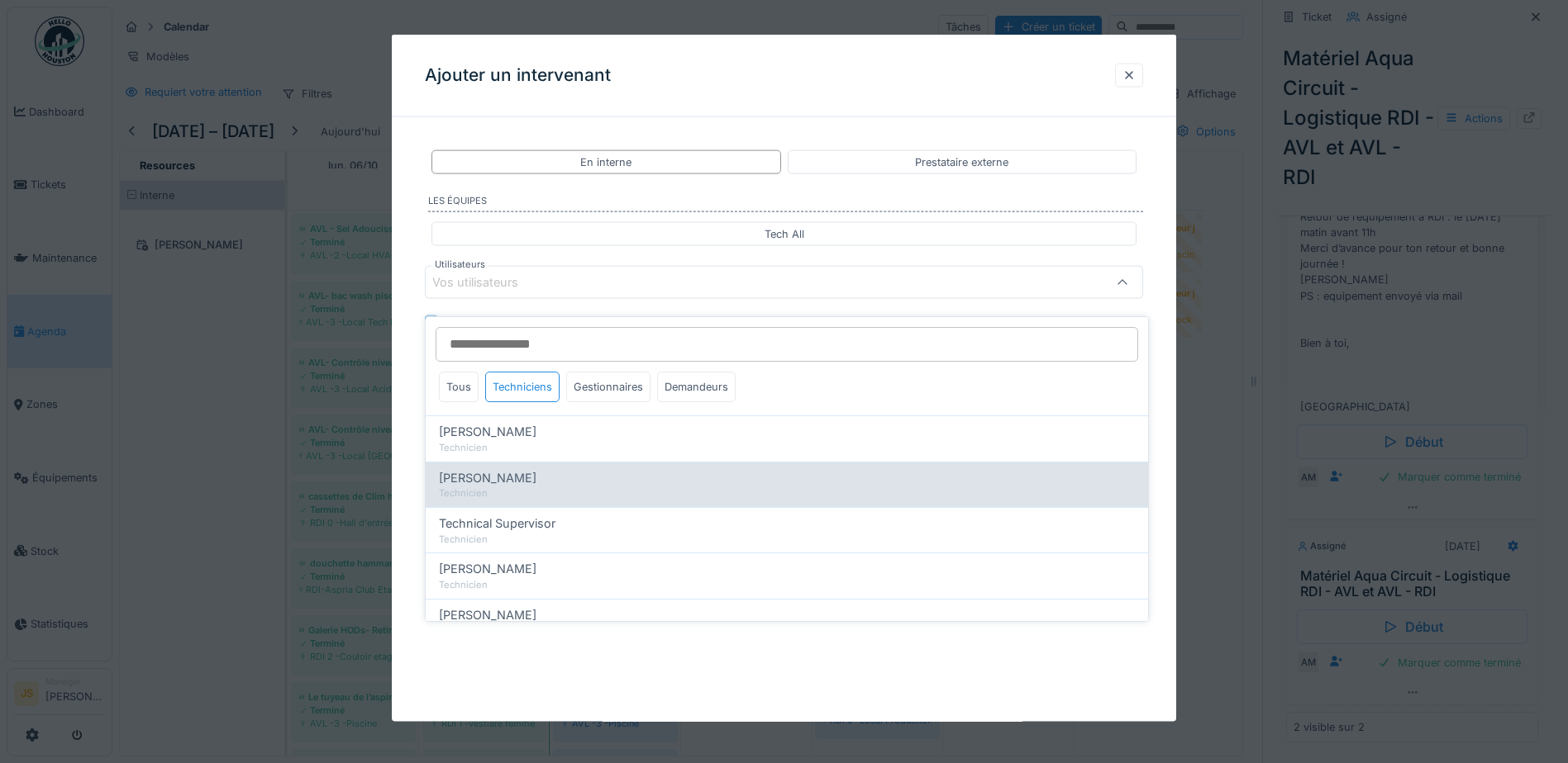
click at [520, 473] on span "[PERSON_NAME]" at bounding box center [487, 478] width 97 height 18
type input "*****"
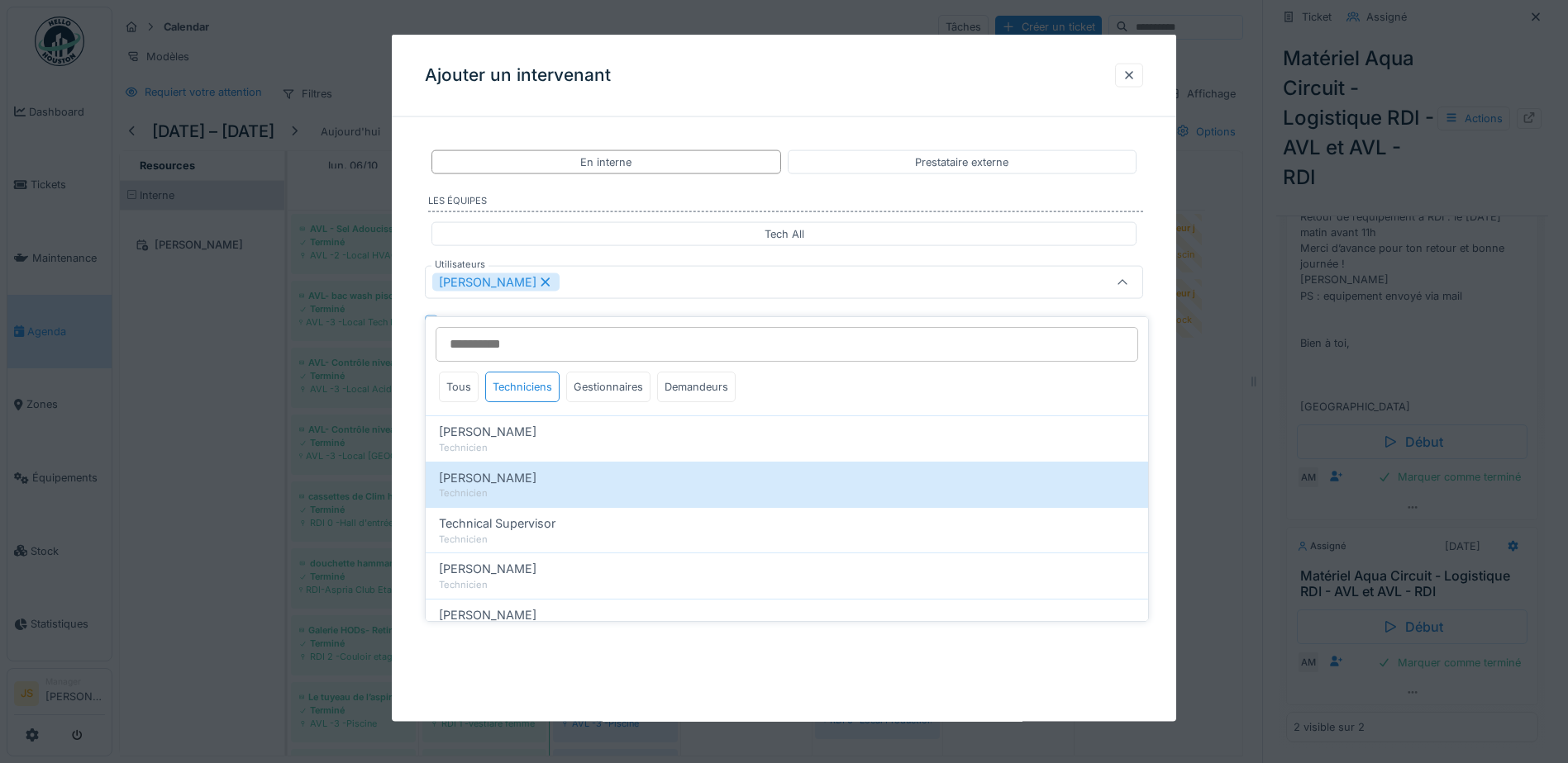
click at [398, 430] on div "**********" at bounding box center [784, 317] width 785 height 373
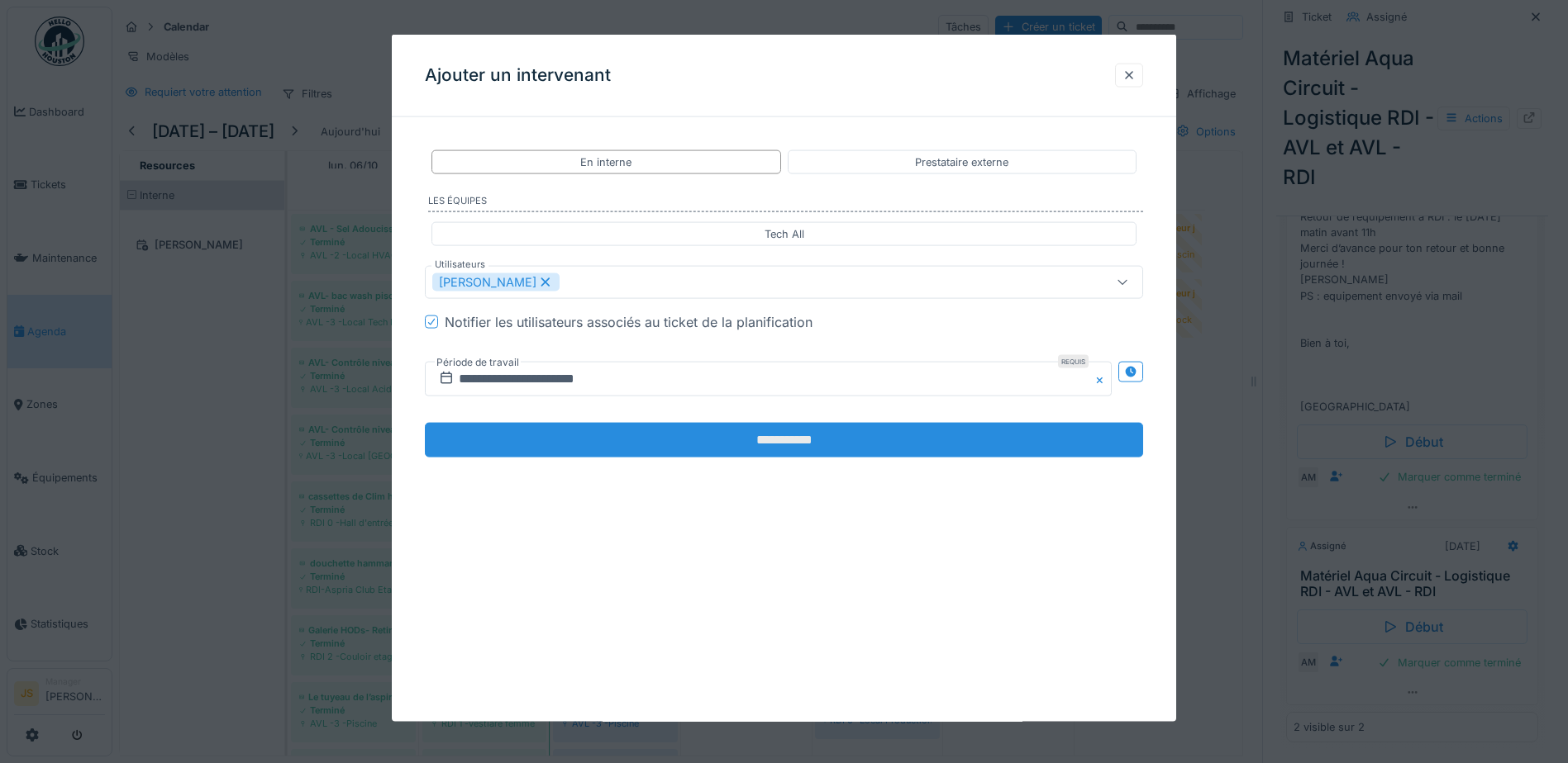
click at [728, 430] on input "**********" at bounding box center [784, 440] width 718 height 35
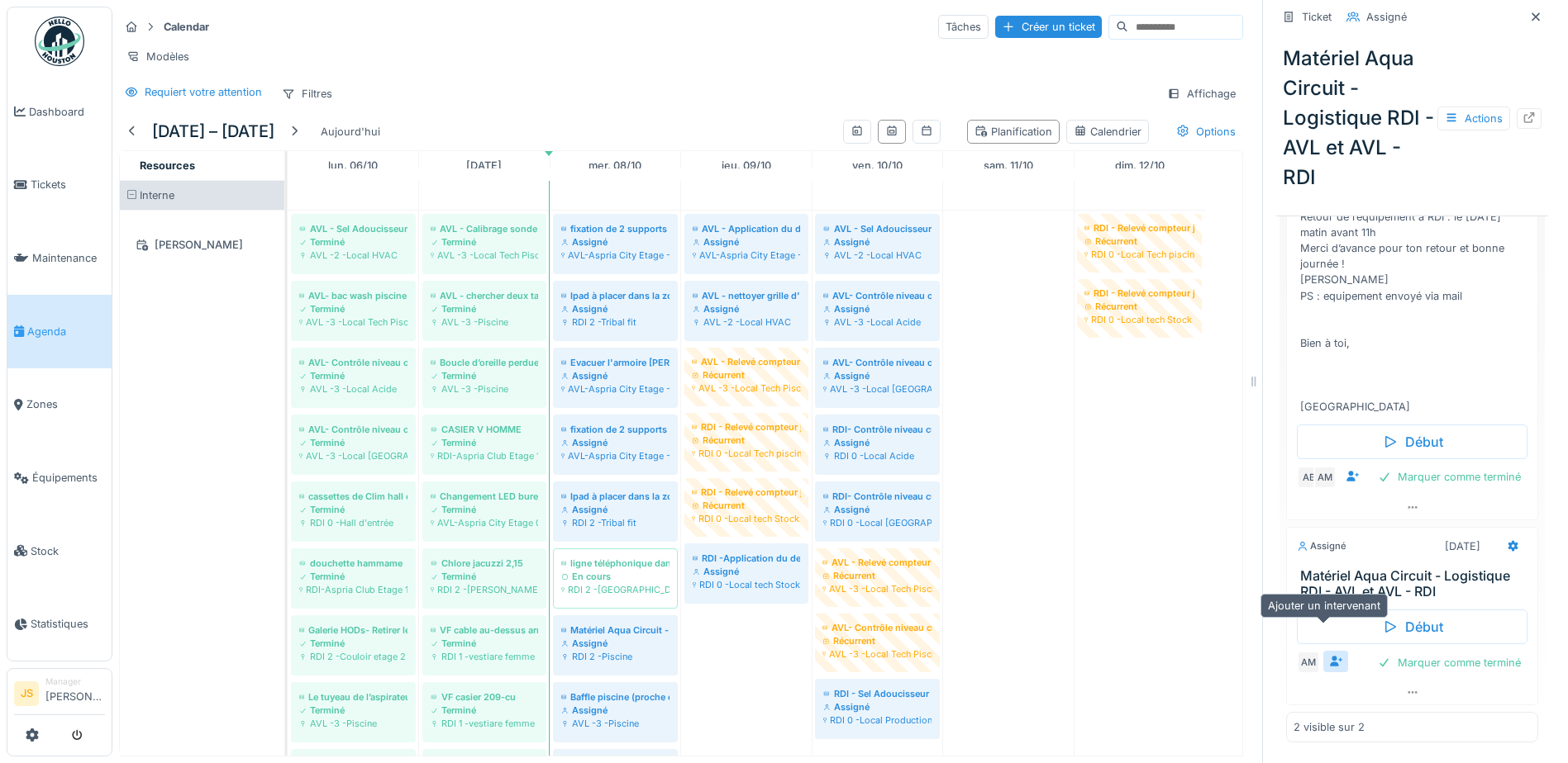
click at [1330, 656] on icon at bounding box center [1336, 661] width 13 height 11
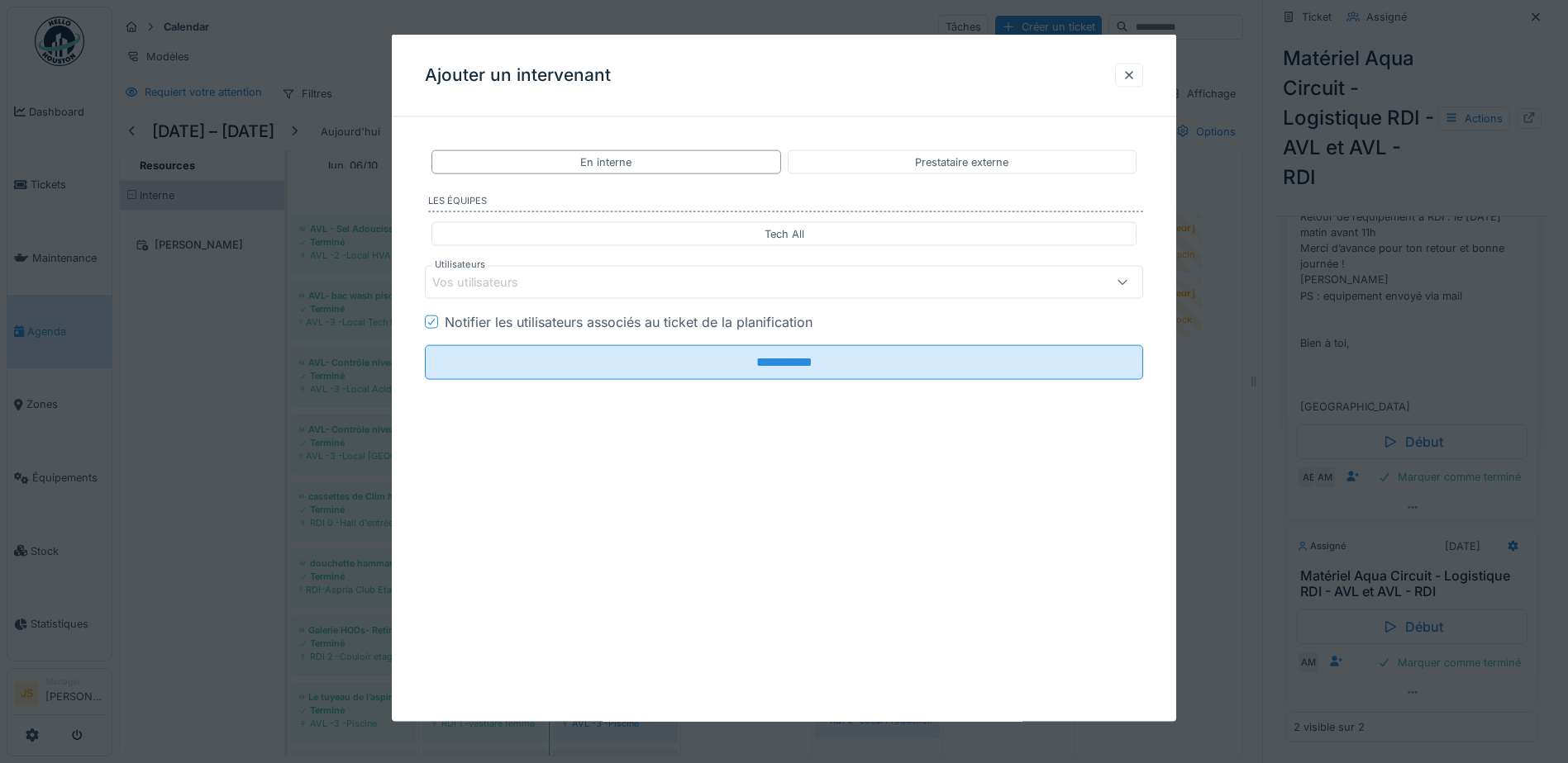
click at [522, 288] on div "Vos utilisateurs" at bounding box center [487, 282] width 109 height 18
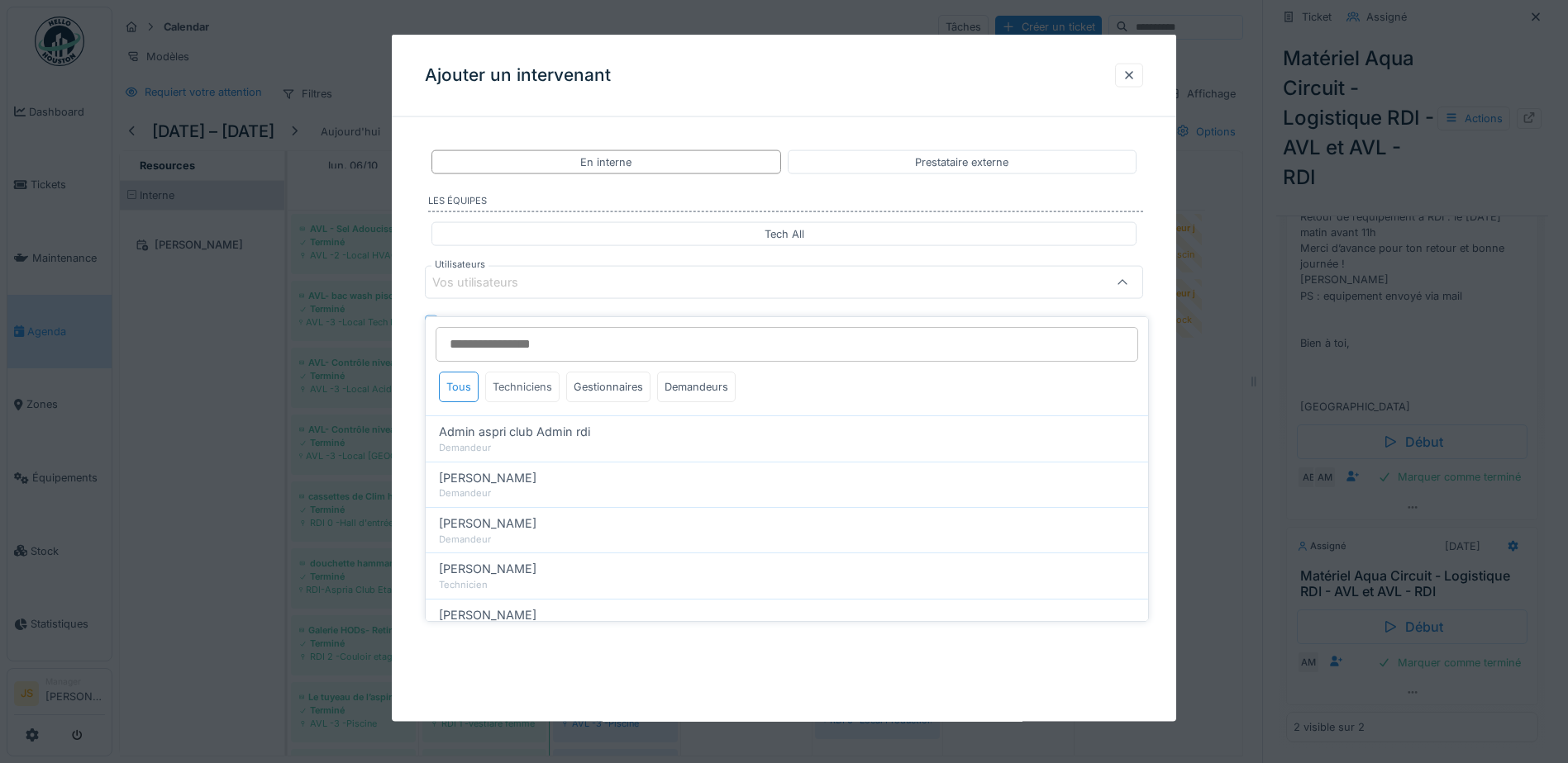
click at [529, 372] on div "Techniciens" at bounding box center [522, 387] width 74 height 31
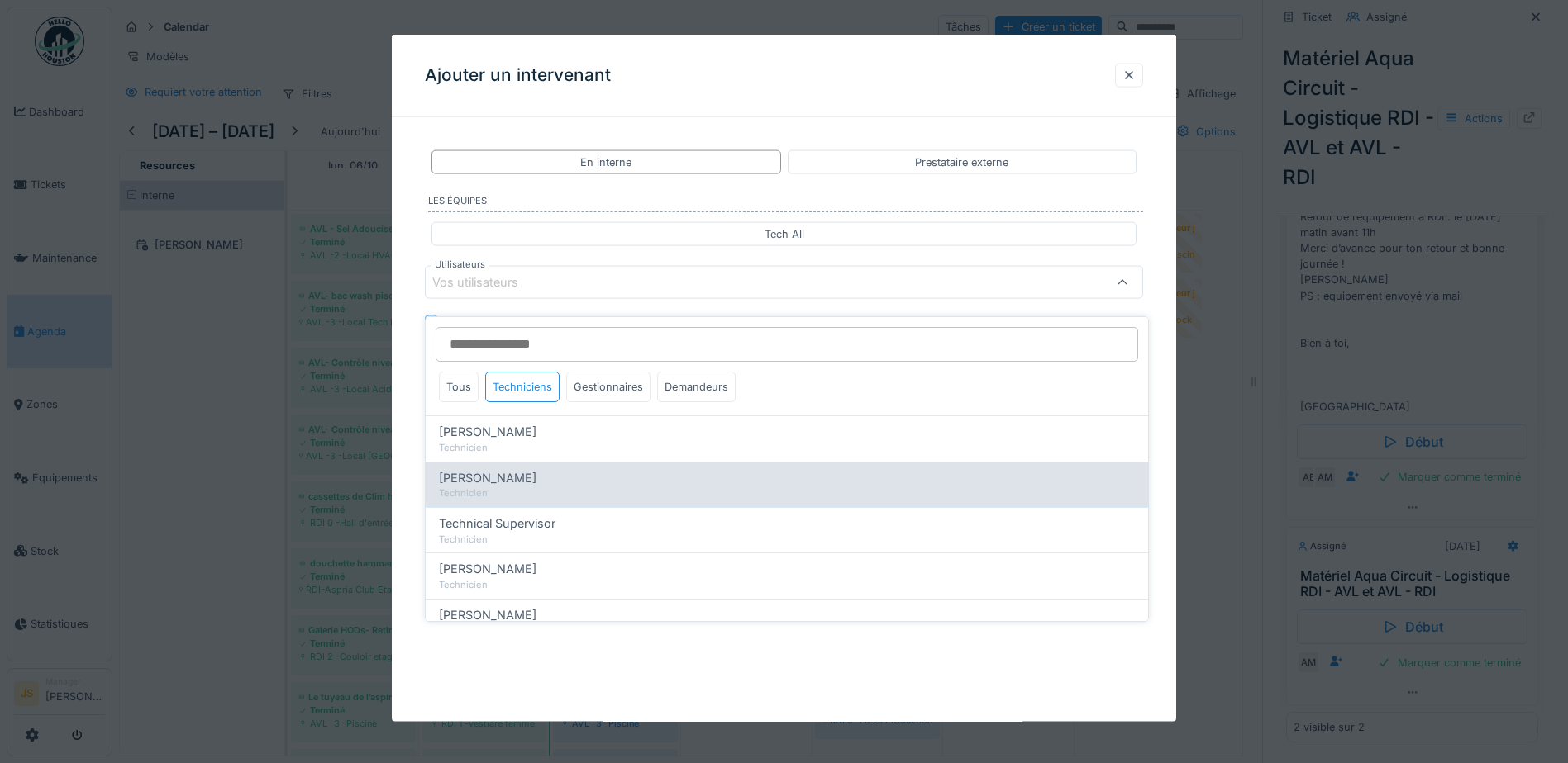
click at [538, 487] on div "Technicien" at bounding box center [787, 494] width 696 height 14
type input "*****"
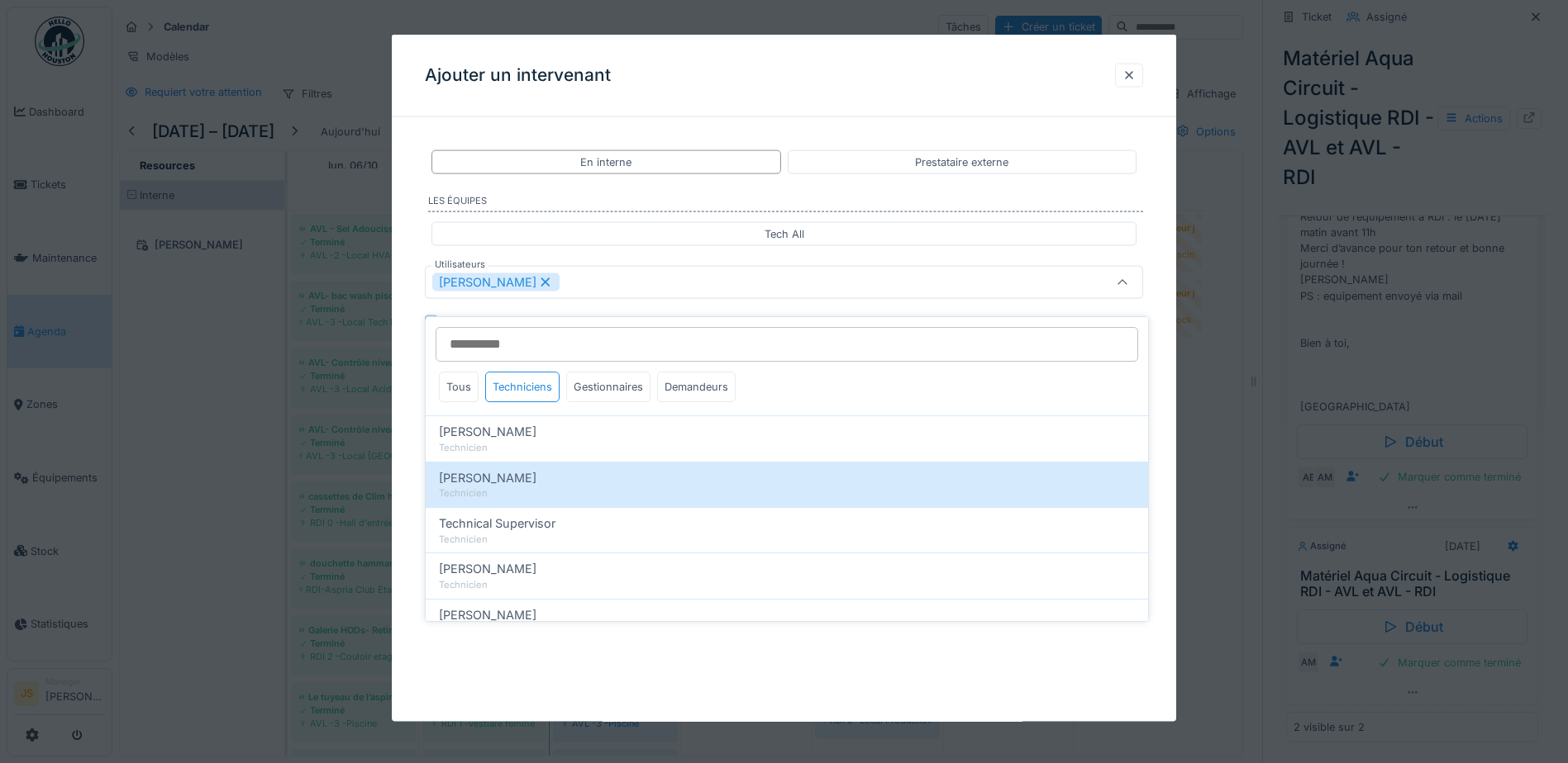
click at [412, 449] on div "**********" at bounding box center [784, 317] width 785 height 373
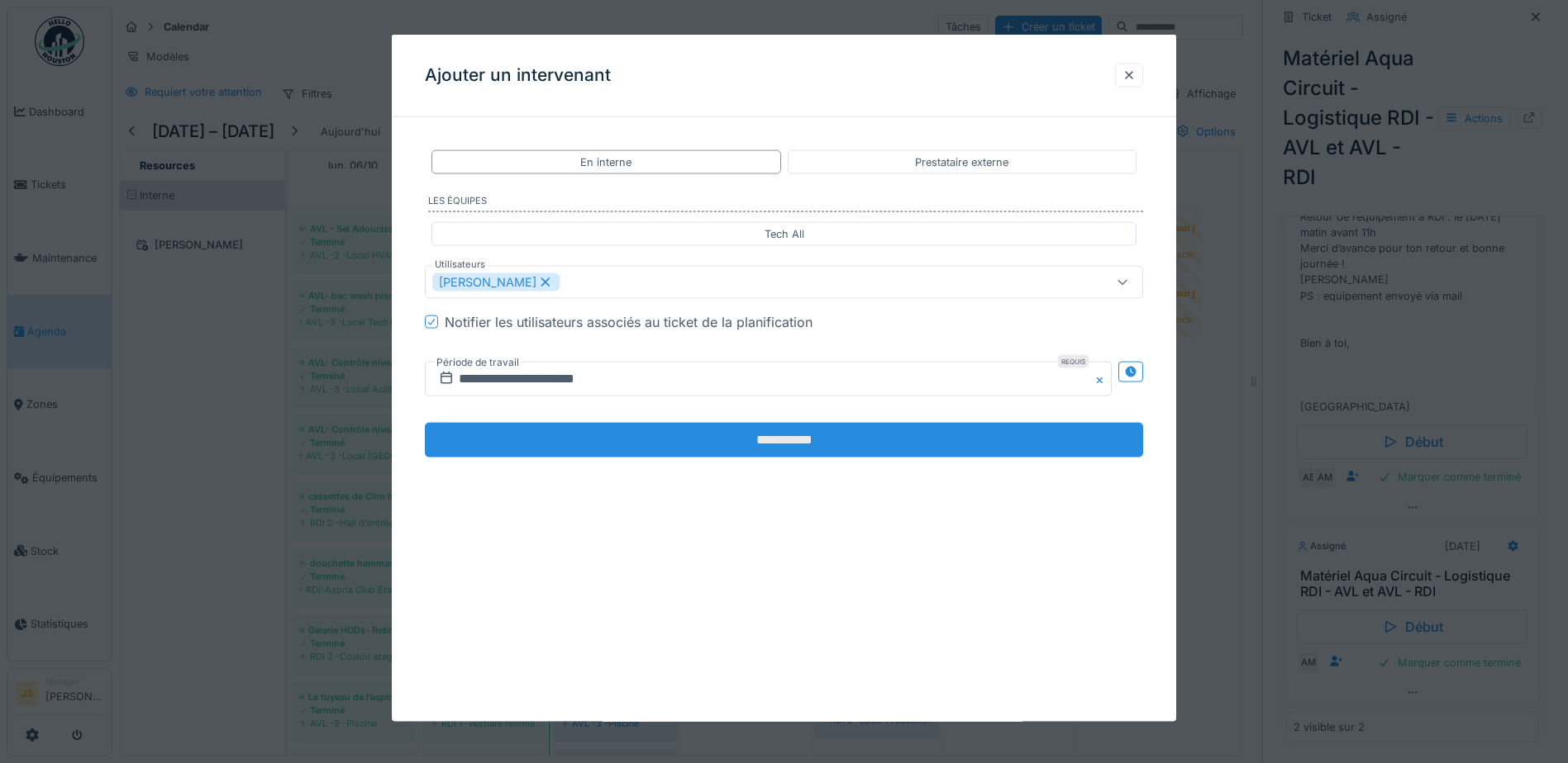
click at [744, 443] on input "**********" at bounding box center [784, 440] width 718 height 35
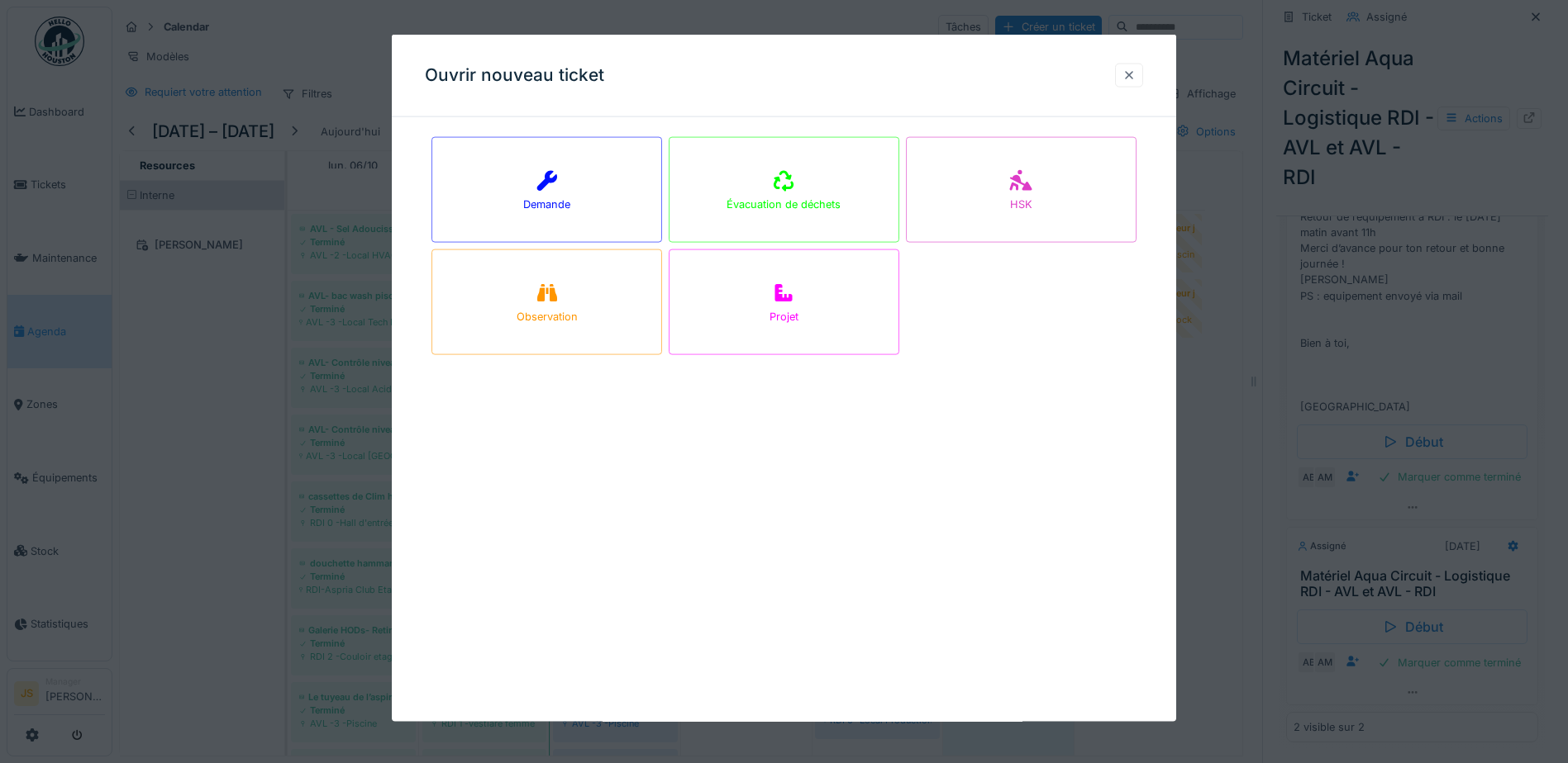
click at [1131, 79] on div at bounding box center [1129, 74] width 13 height 15
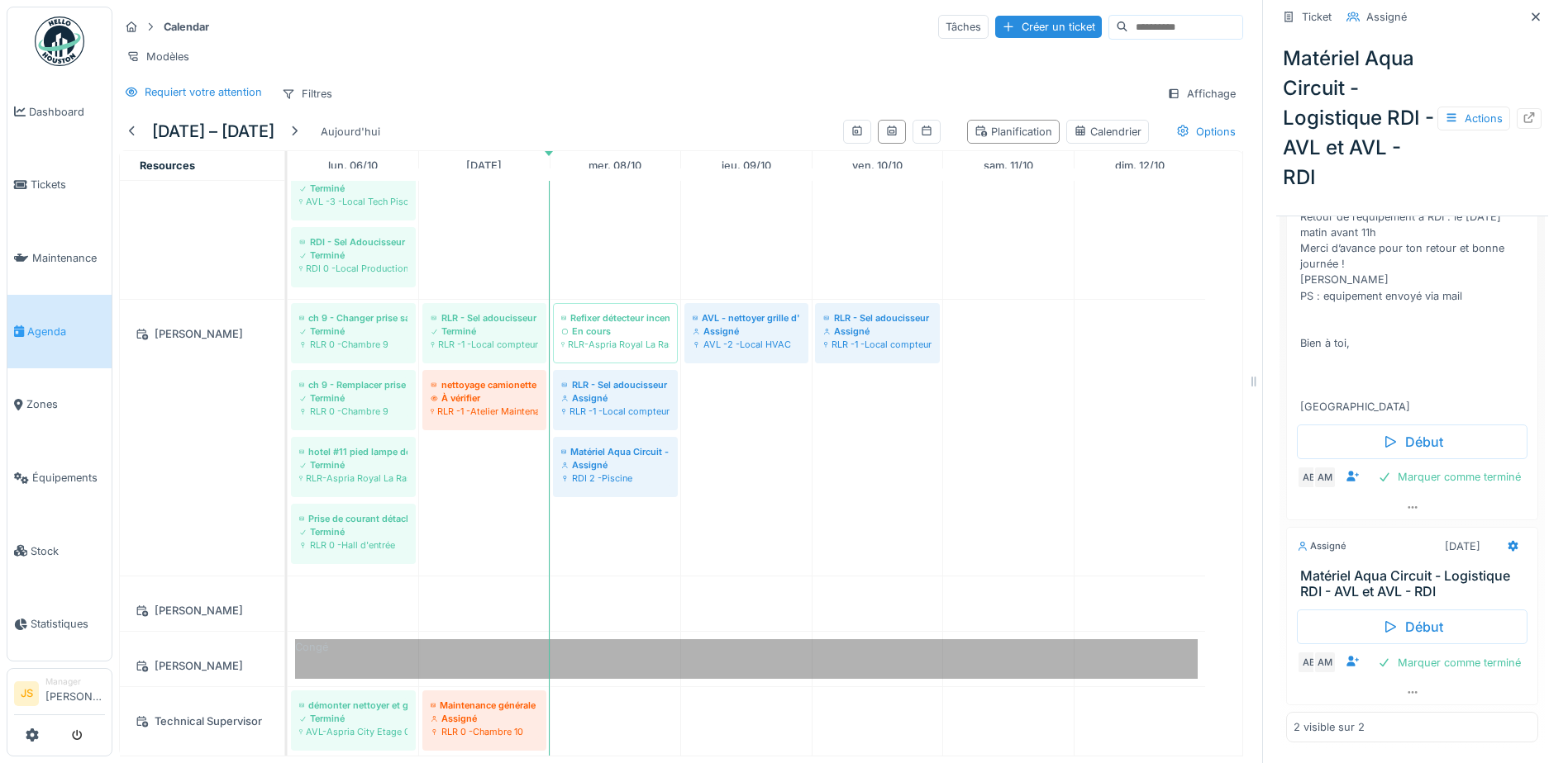
scroll to position [1414, 0]
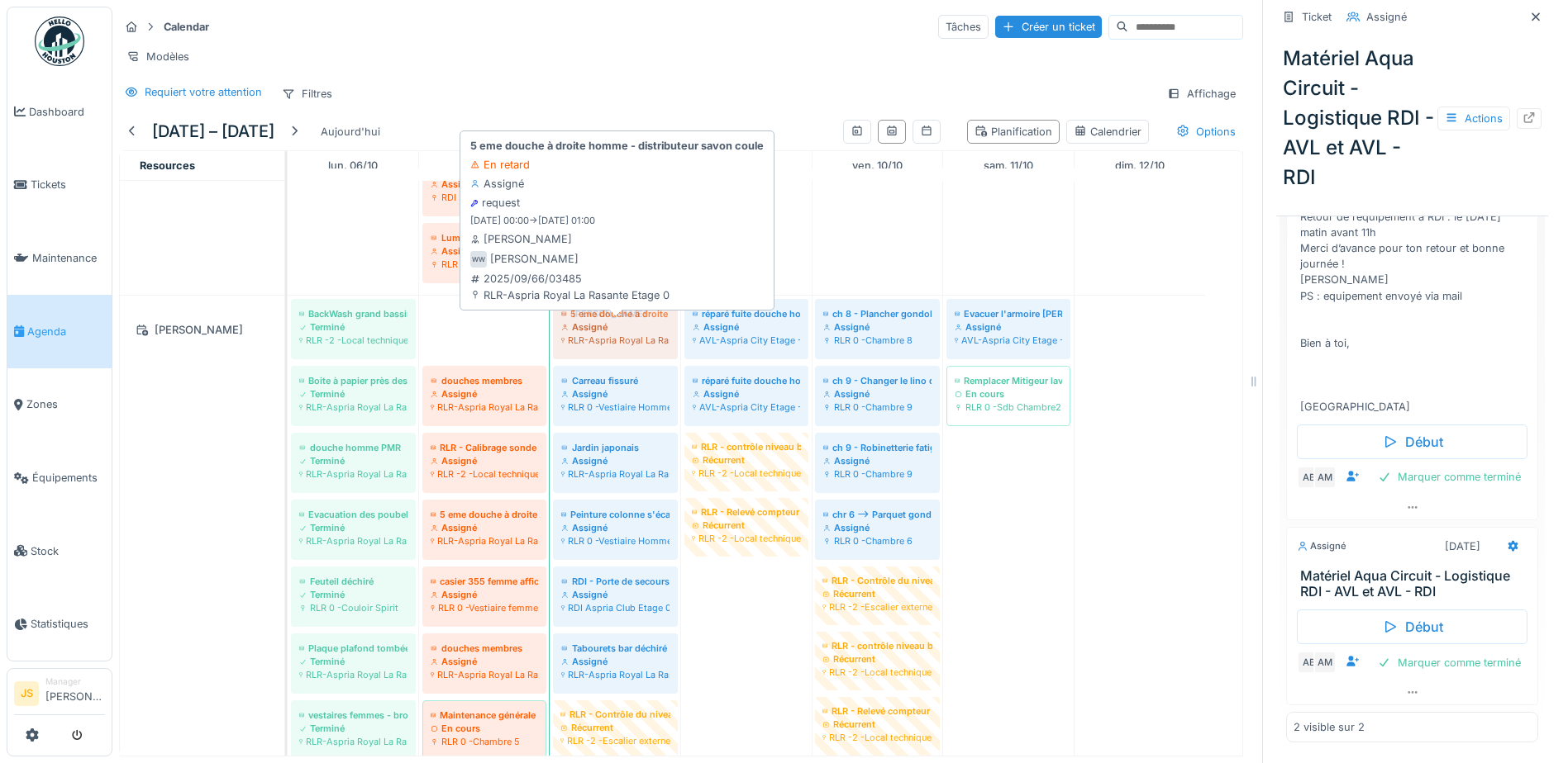
drag, startPoint x: 468, startPoint y: 328, endPoint x: 592, endPoint y: 328, distance: 124.0
click at [288, 328] on div "BackWash grand bassin et petit bassin Terminé RLR -2 -Local technique Piscine H…" at bounding box center [288, 666] width 0 height 741
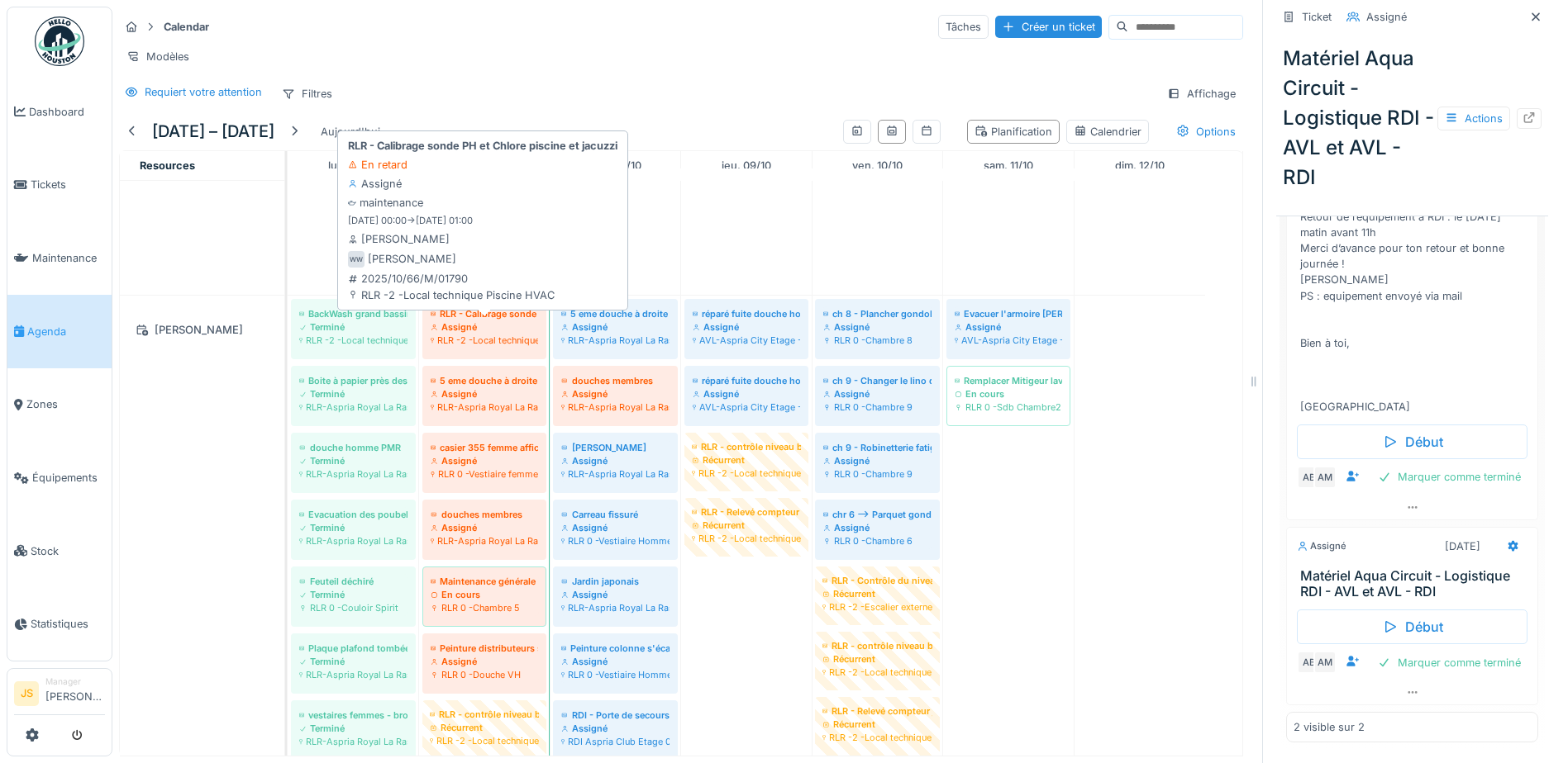
click at [492, 337] on div "RLR -2 -Local technique Piscine HVAC" at bounding box center [485, 340] width 108 height 13
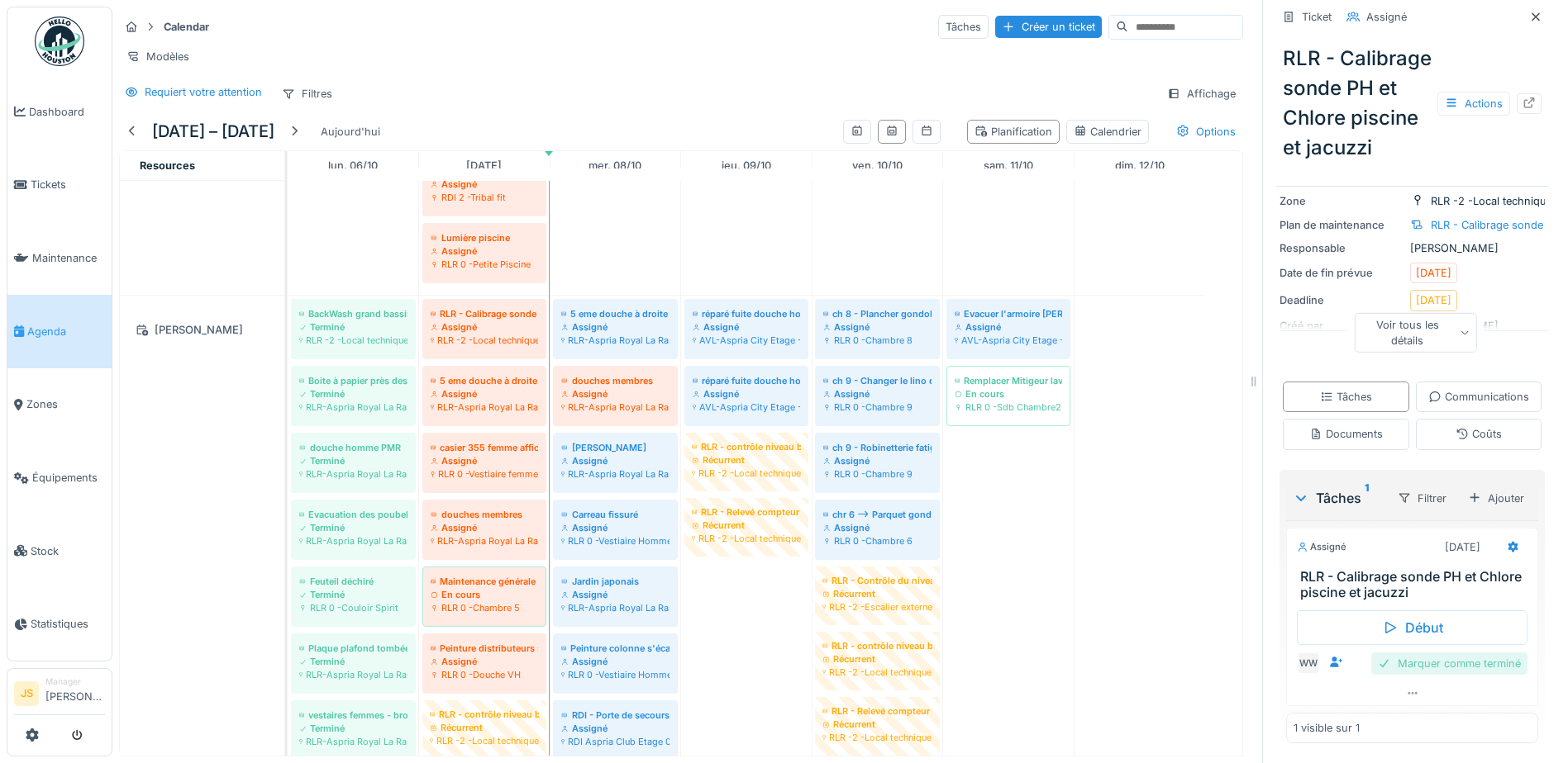
click at [1441, 653] on div "Marquer comme terminé" at bounding box center [1449, 664] width 156 height 22
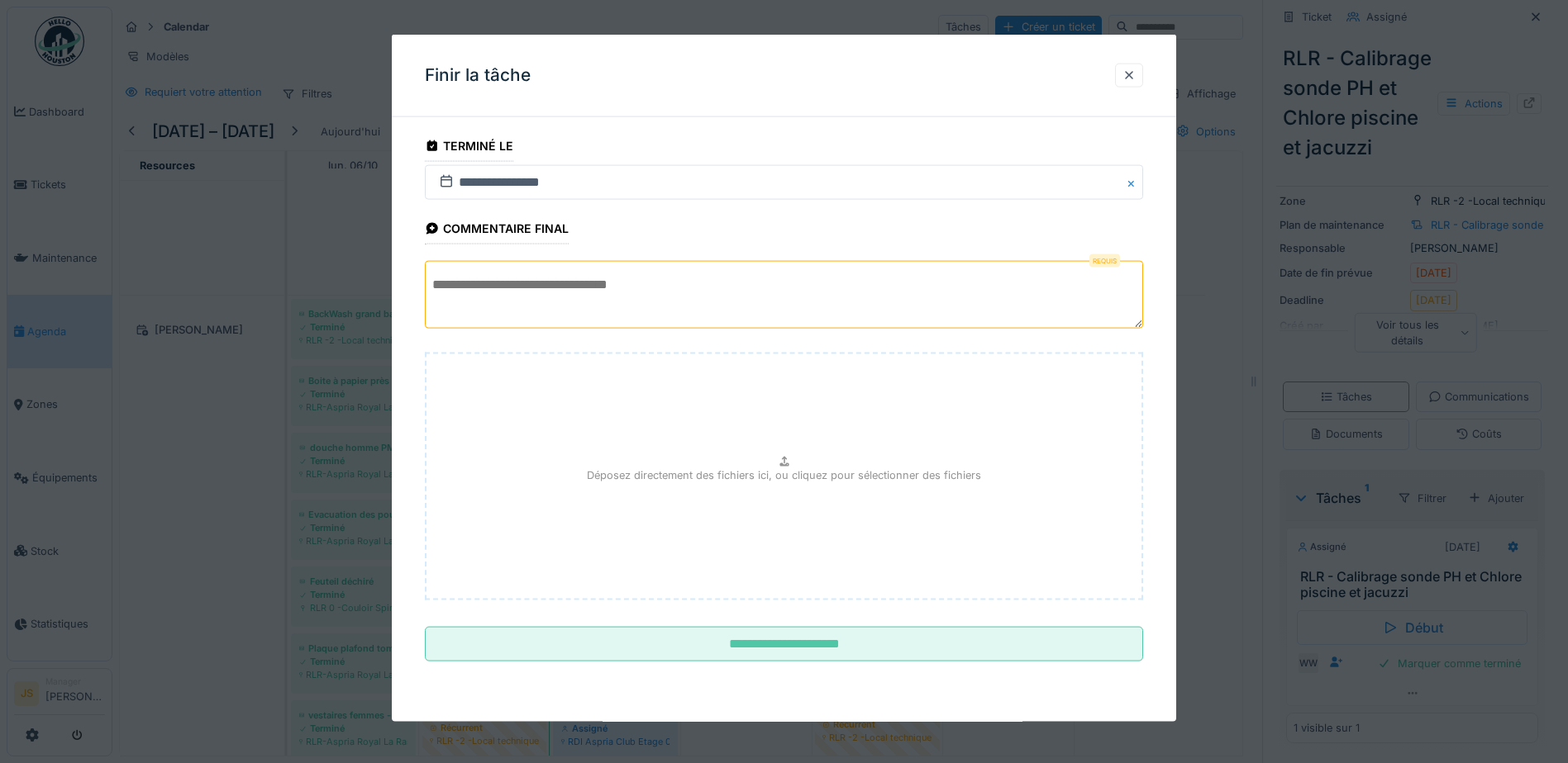
click at [686, 280] on textarea at bounding box center [784, 295] width 718 height 67
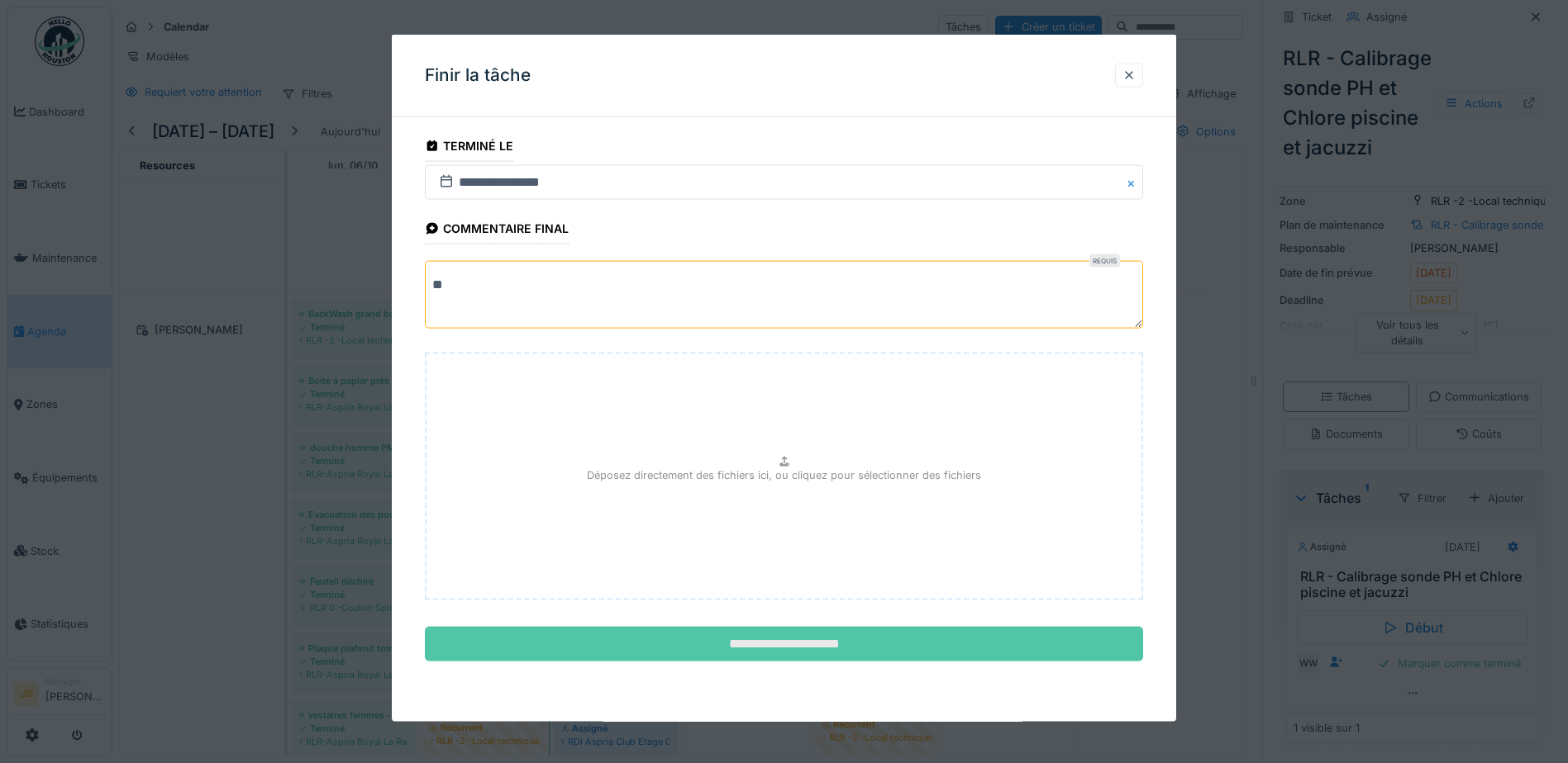
type textarea "**"
click at [777, 643] on input "**********" at bounding box center [784, 644] width 718 height 35
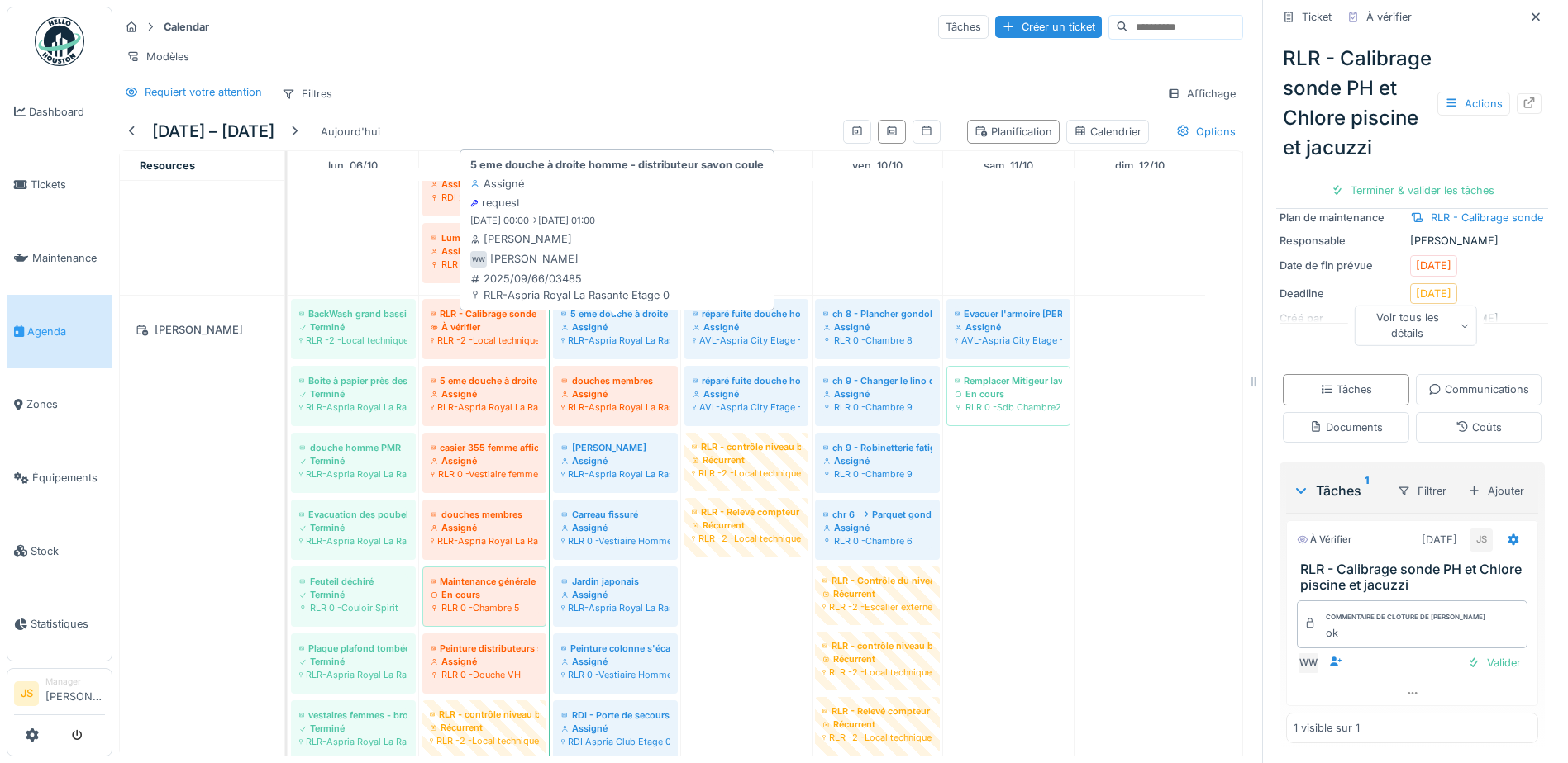
click at [602, 335] on div "RLR-Aspria Royal La Rasante Etage 0" at bounding box center [616, 340] width 109 height 13
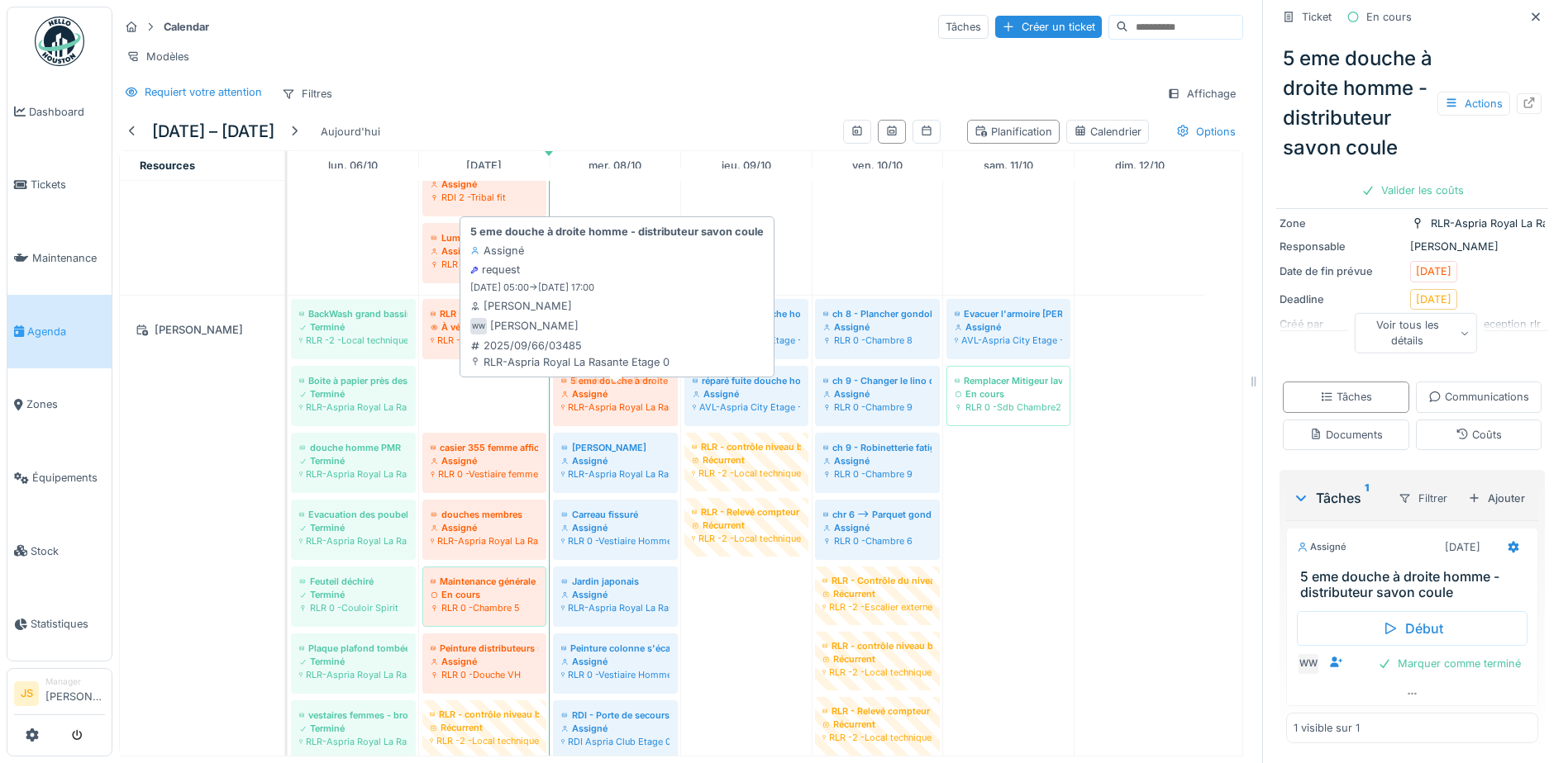
drag, startPoint x: 478, startPoint y: 393, endPoint x: 591, endPoint y: 390, distance: 113.0
click at [288, 390] on div "BackWash grand bassin et petit bassin Terminé RLR -2 -Local technique Piscine H…" at bounding box center [288, 666] width 0 height 741
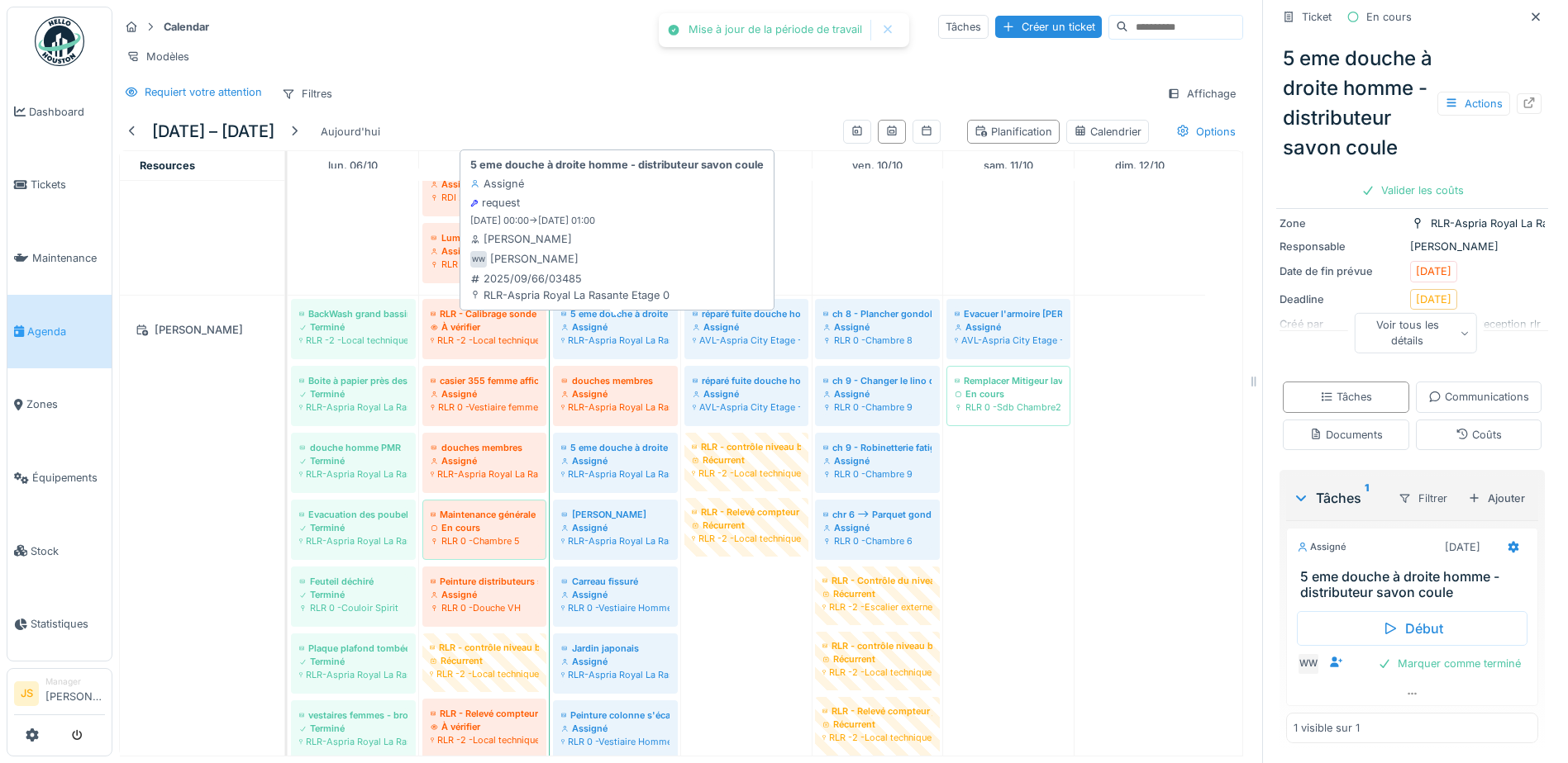
click at [619, 333] on div "Assigné" at bounding box center [616, 326] width 109 height 13
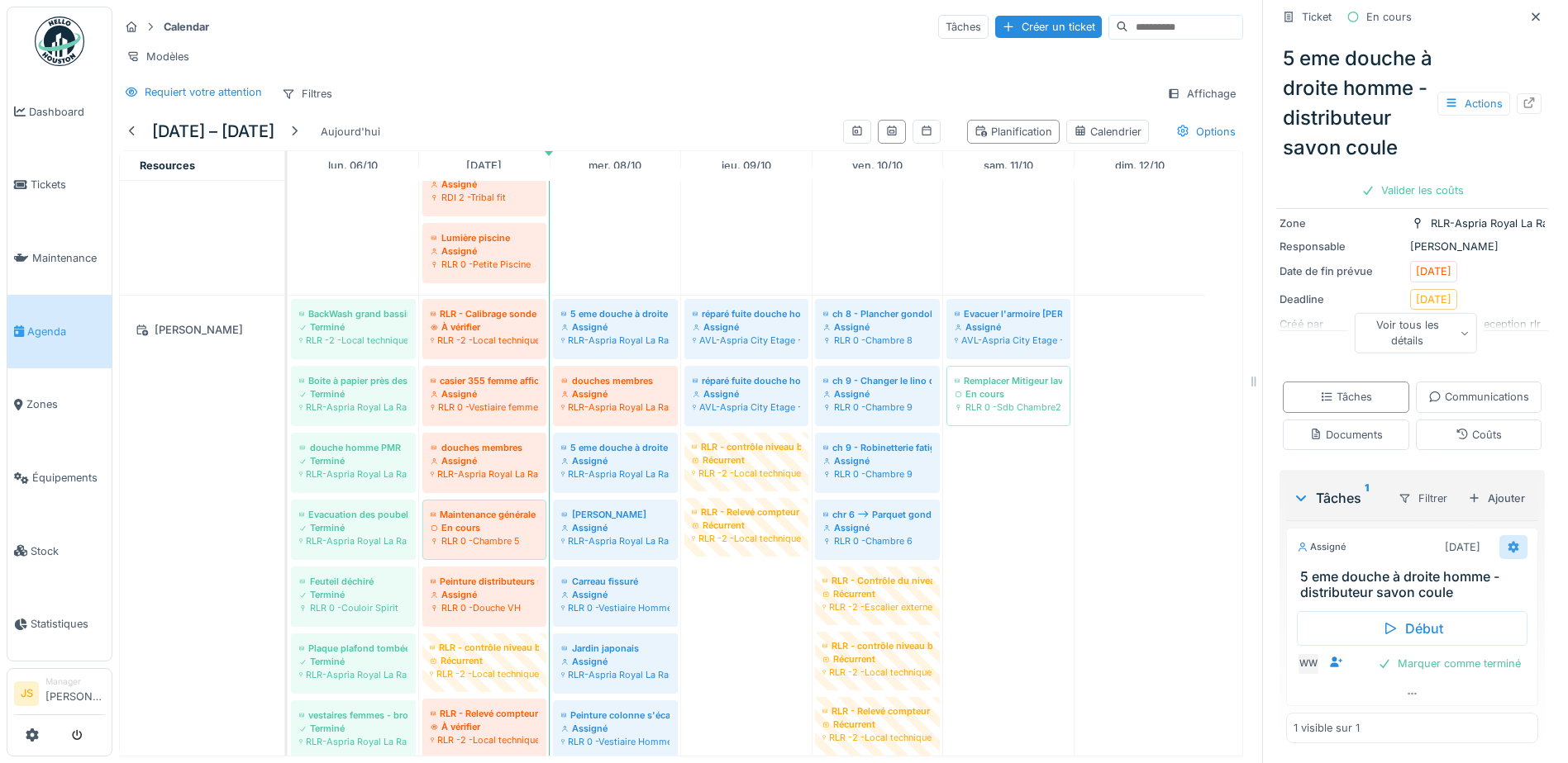
click at [1500, 536] on div at bounding box center [1513, 548] width 28 height 24
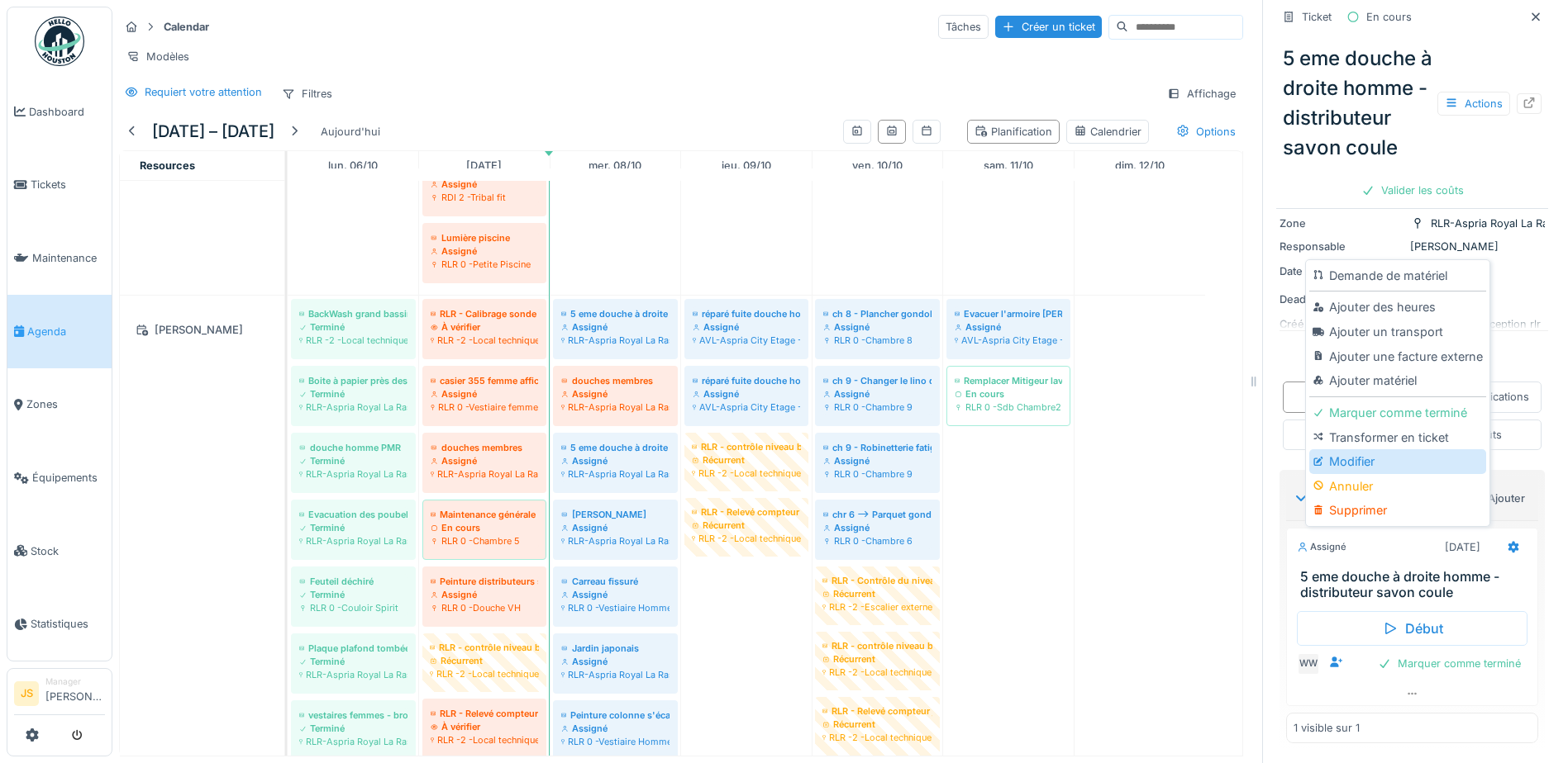
click at [1371, 449] on div "Modifier" at bounding box center [1398, 461] width 176 height 25
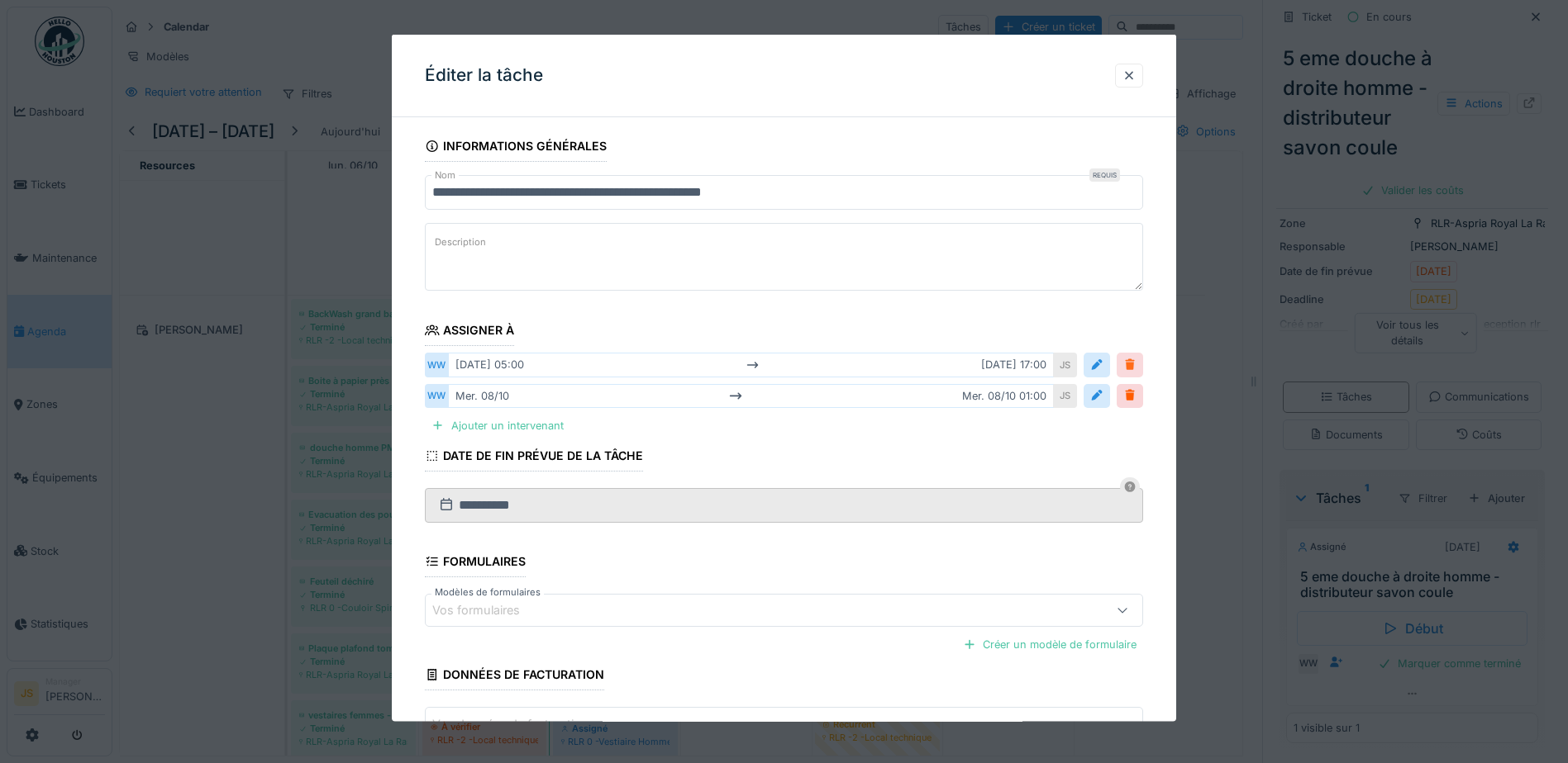
click at [1133, 361] on div at bounding box center [1129, 365] width 13 height 15
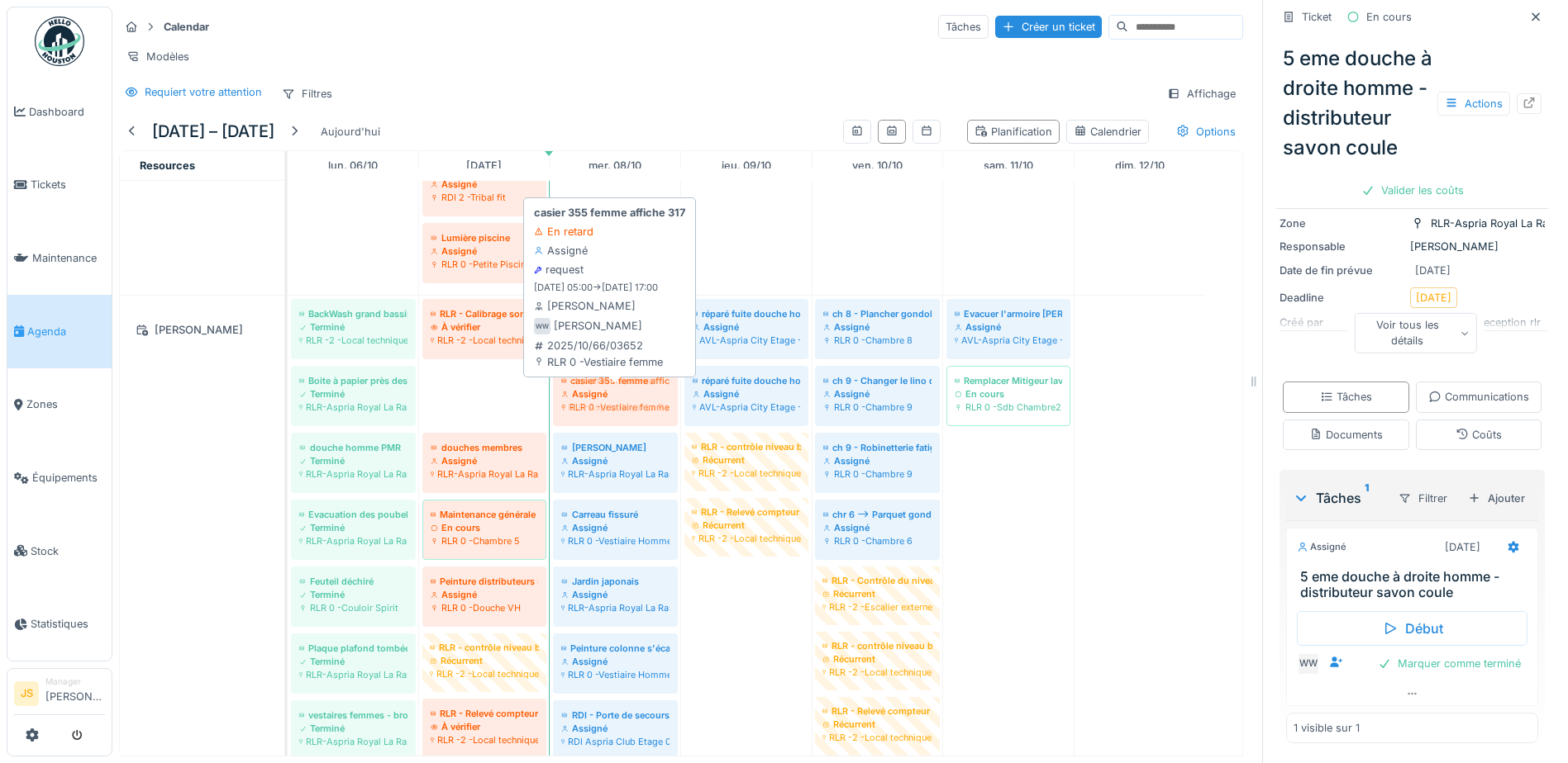
drag, startPoint x: 494, startPoint y: 400, endPoint x: 588, endPoint y: 400, distance: 94.0
click at [288, 400] on div "BackWash grand bassin et petit bassin Terminé RLR -2 -Local technique Piscine H…" at bounding box center [288, 666] width 0 height 741
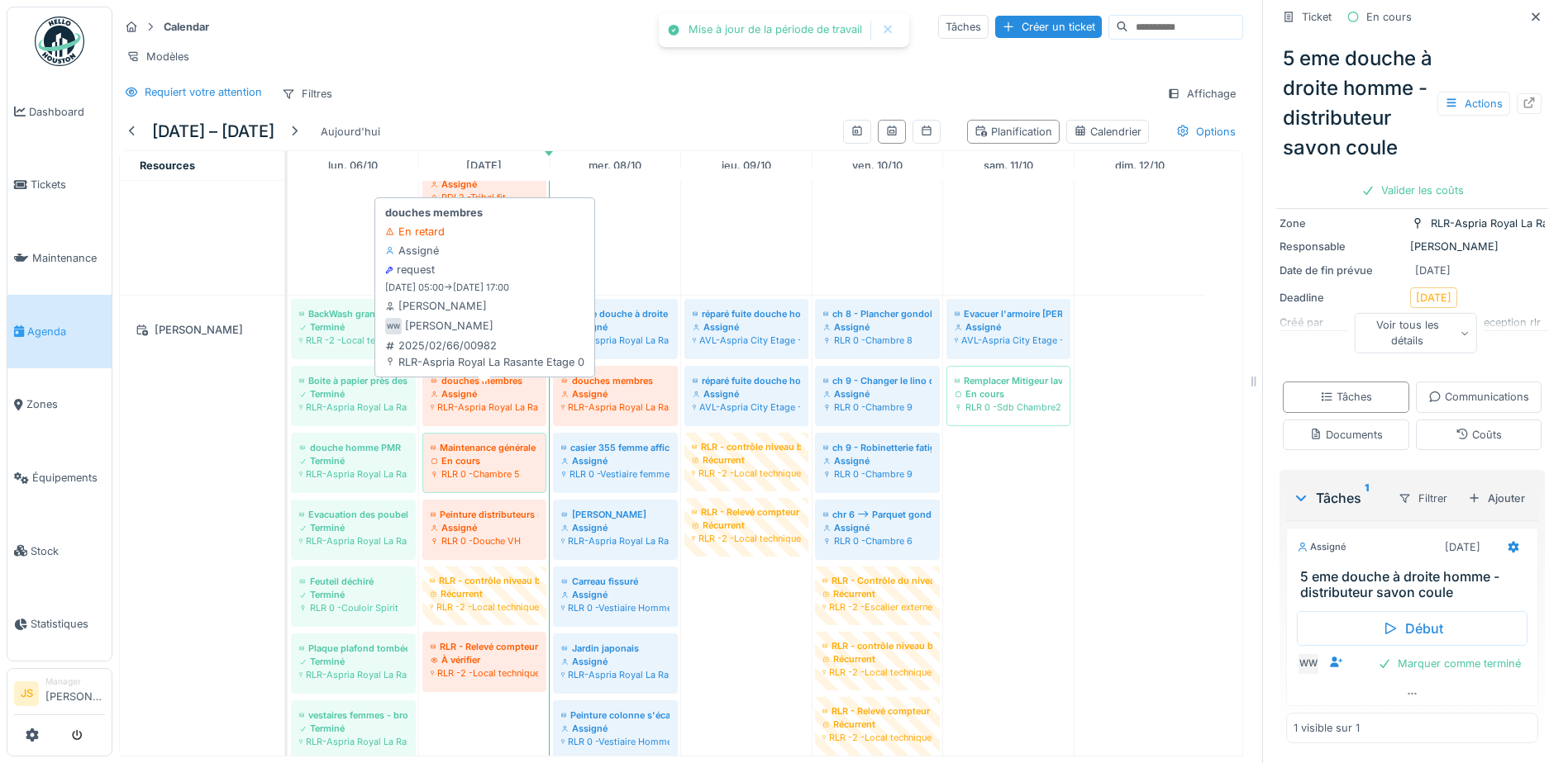
click at [456, 399] on div "Assigné" at bounding box center [485, 394] width 108 height 13
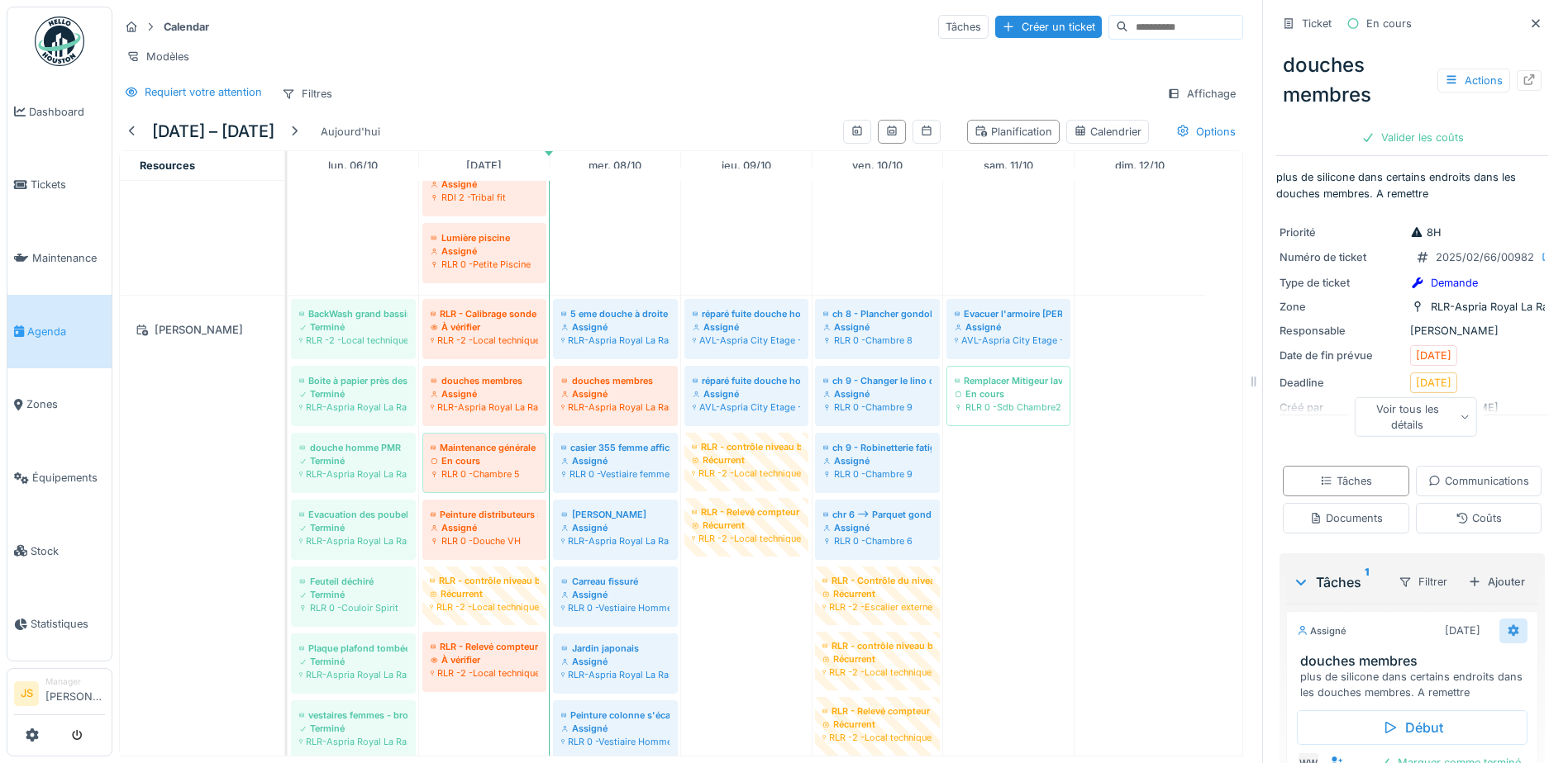
click at [1509, 637] on icon at bounding box center [1514, 631] width 11 height 12
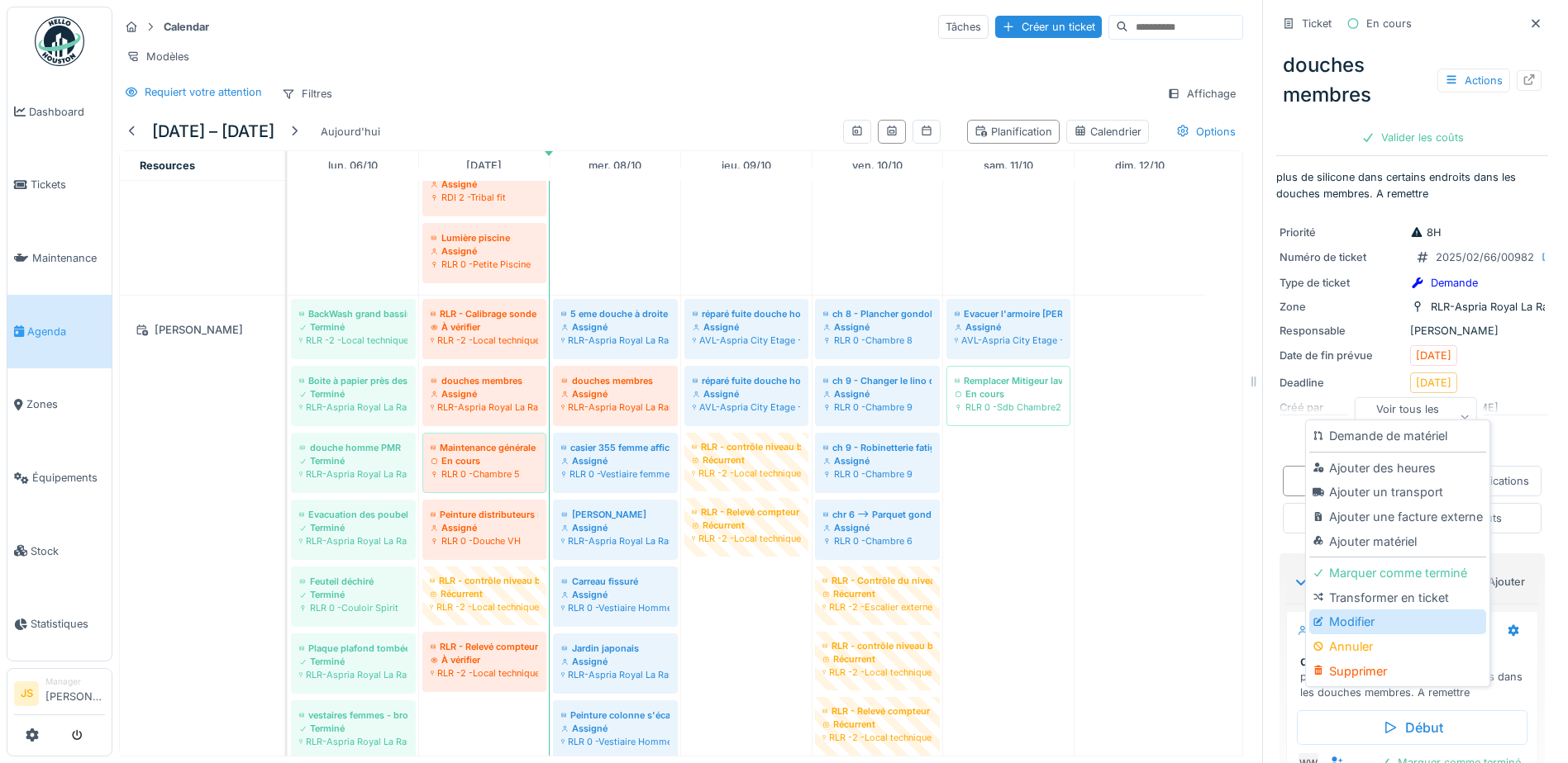
click at [1385, 615] on div "Modifier" at bounding box center [1398, 622] width 176 height 25
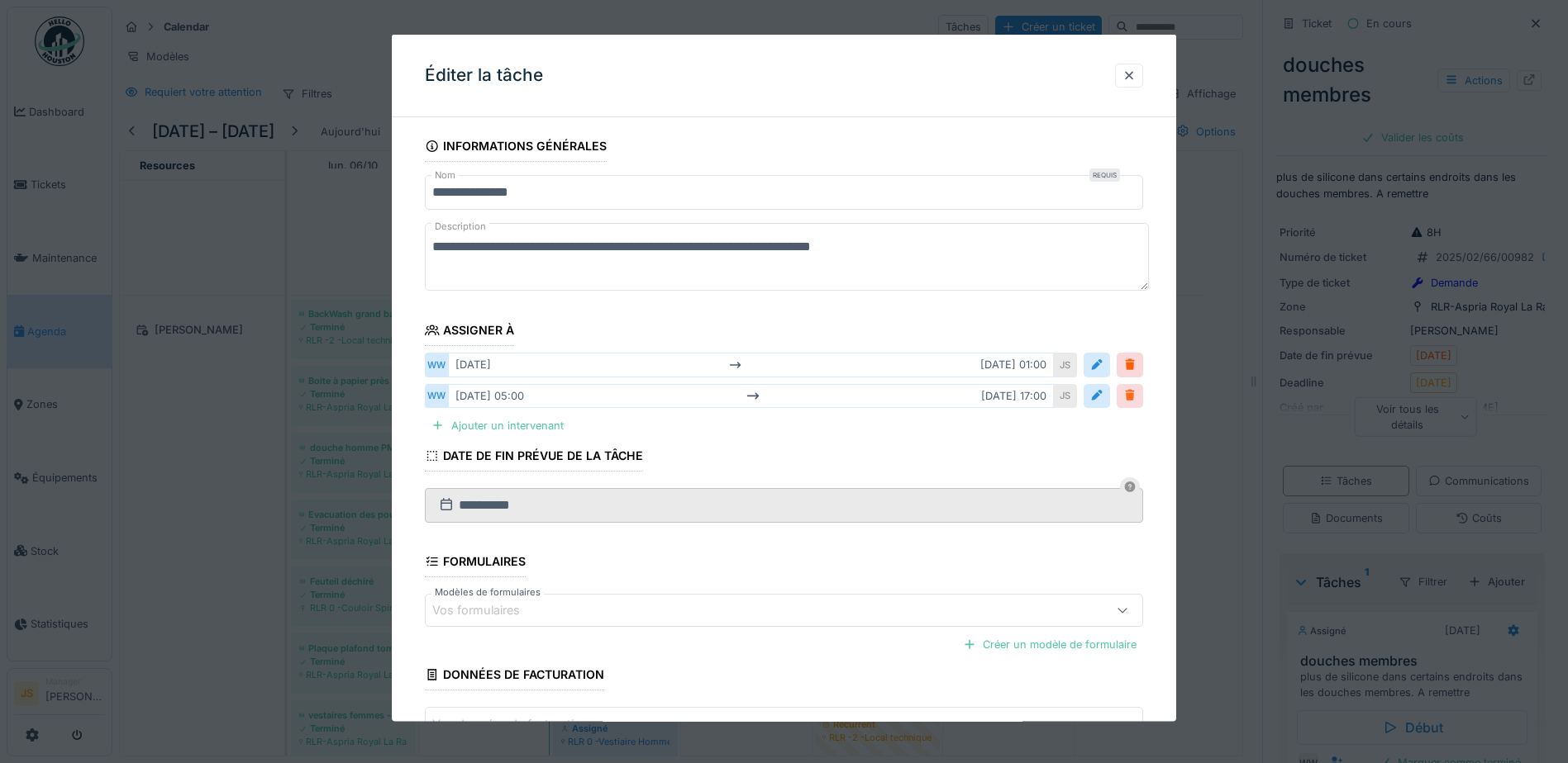
click at [1136, 396] on div at bounding box center [1129, 396] width 13 height 15
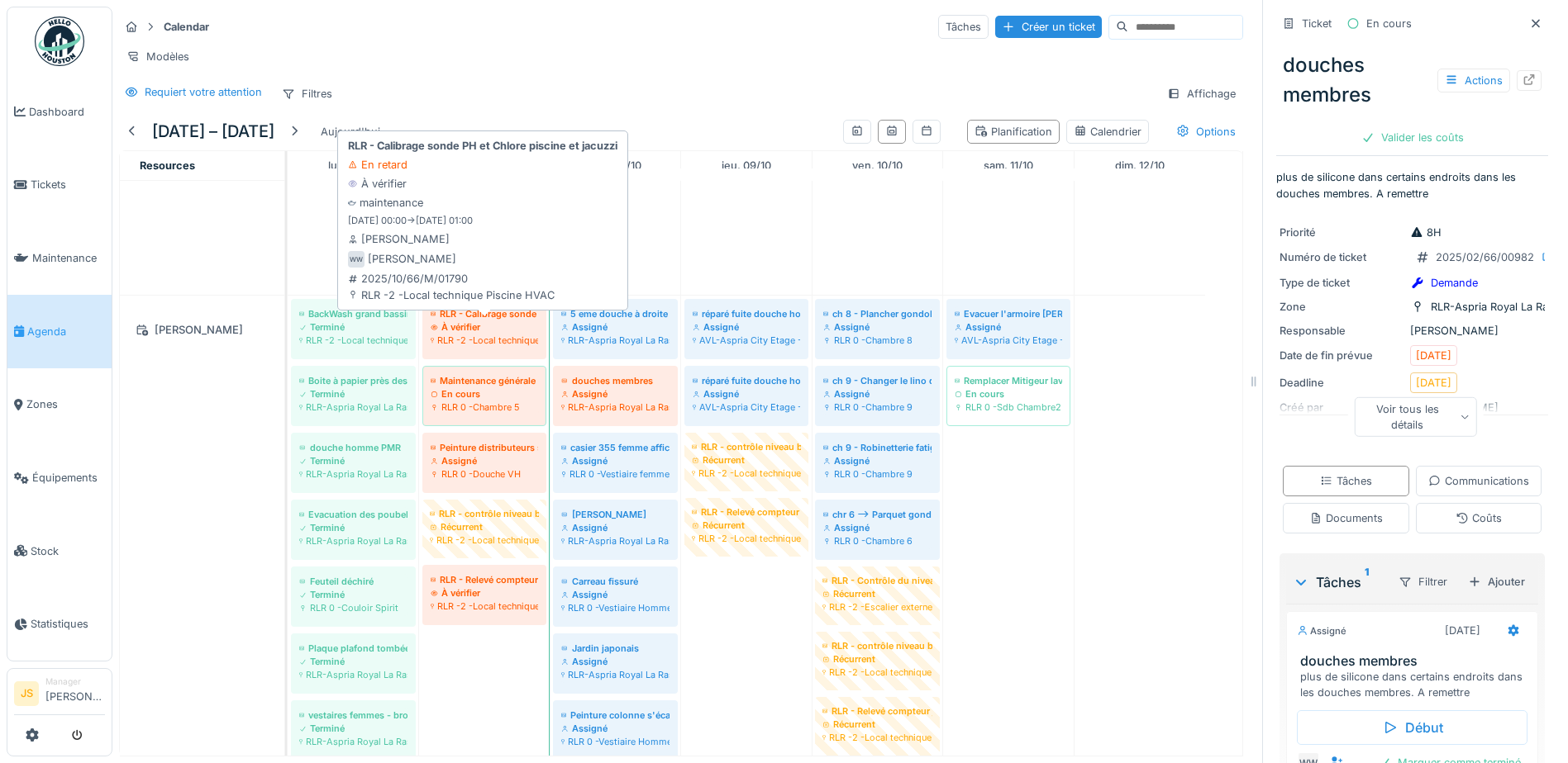
click at [501, 343] on div "RLR -2 -Local technique Piscine HVAC" at bounding box center [485, 340] width 108 height 13
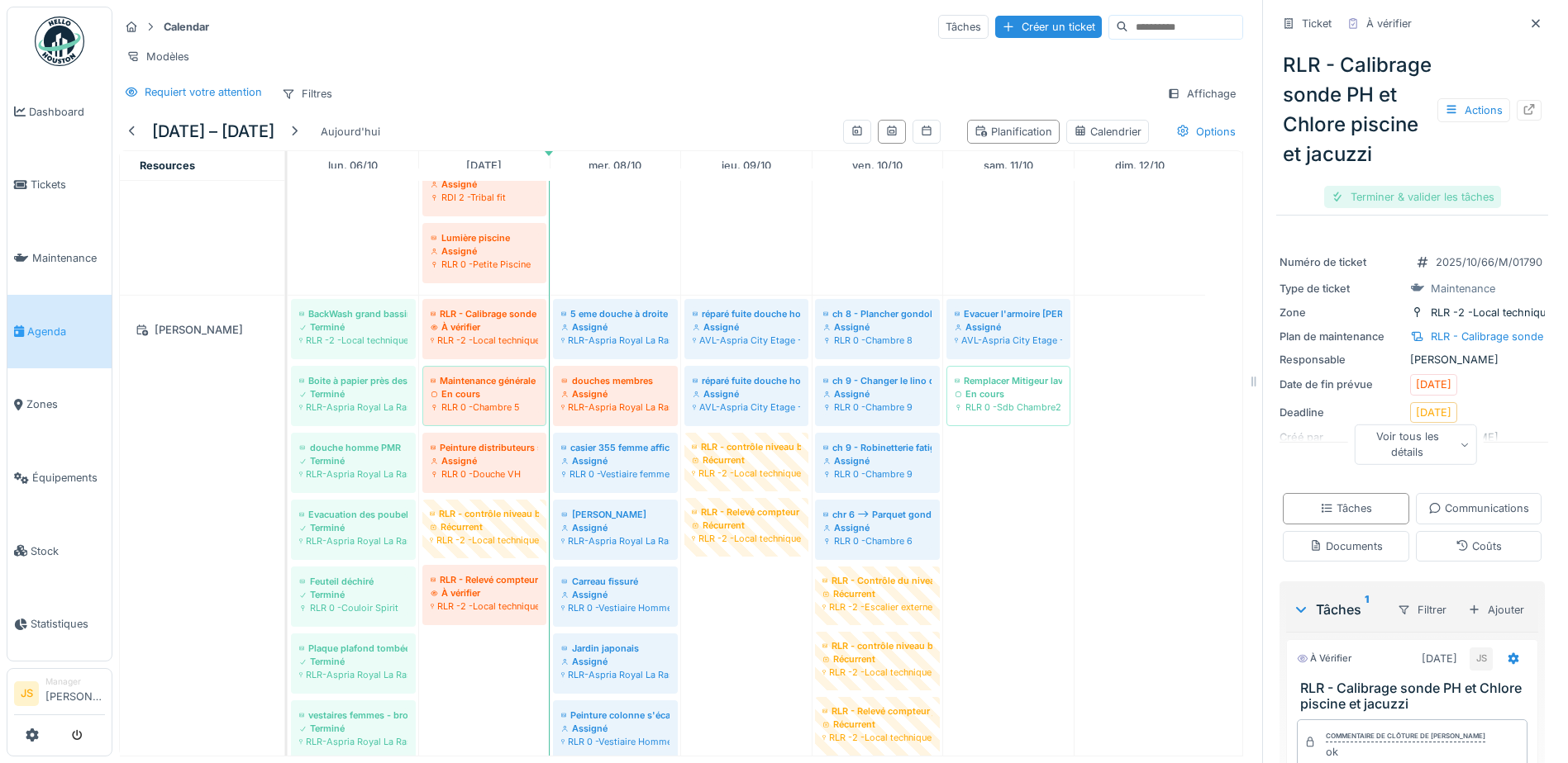
click at [1415, 208] on div "Terminer & valider les tâches" at bounding box center [1412, 197] width 177 height 22
click at [1413, 208] on div "Clôturer le ticket" at bounding box center [1412, 197] width 115 height 22
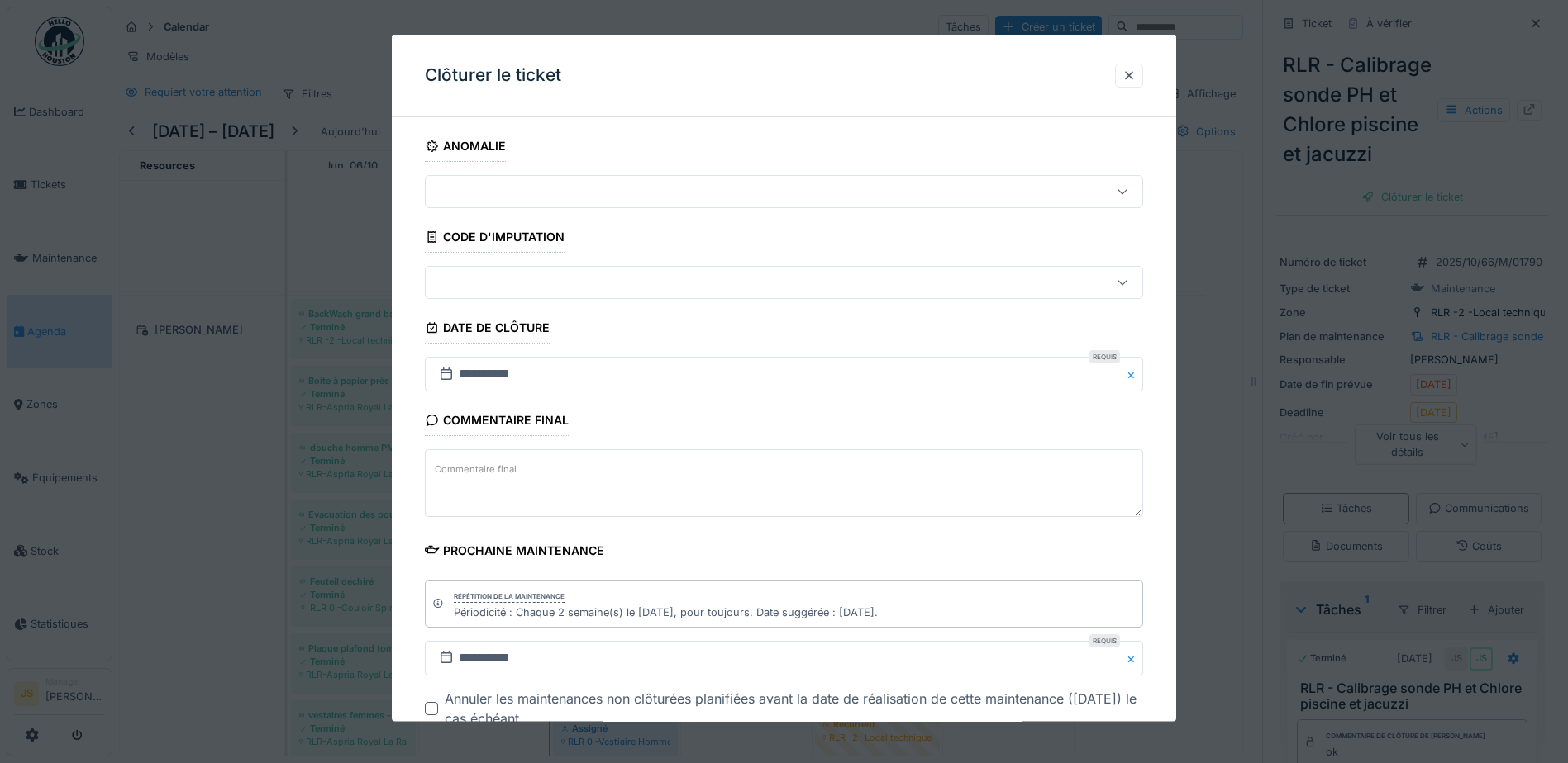
scroll to position [108, 0]
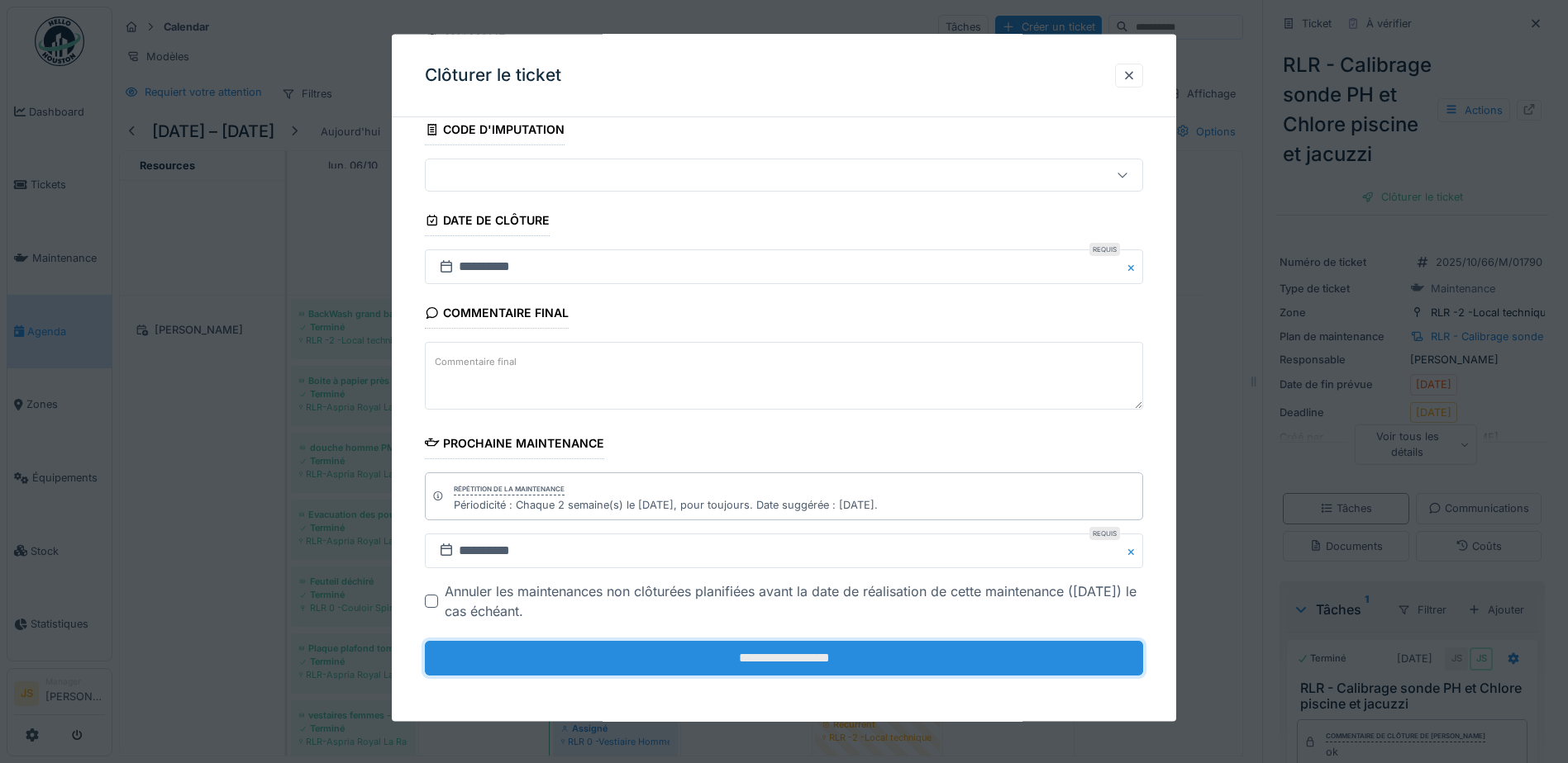
click at [775, 654] on input "**********" at bounding box center [784, 658] width 718 height 35
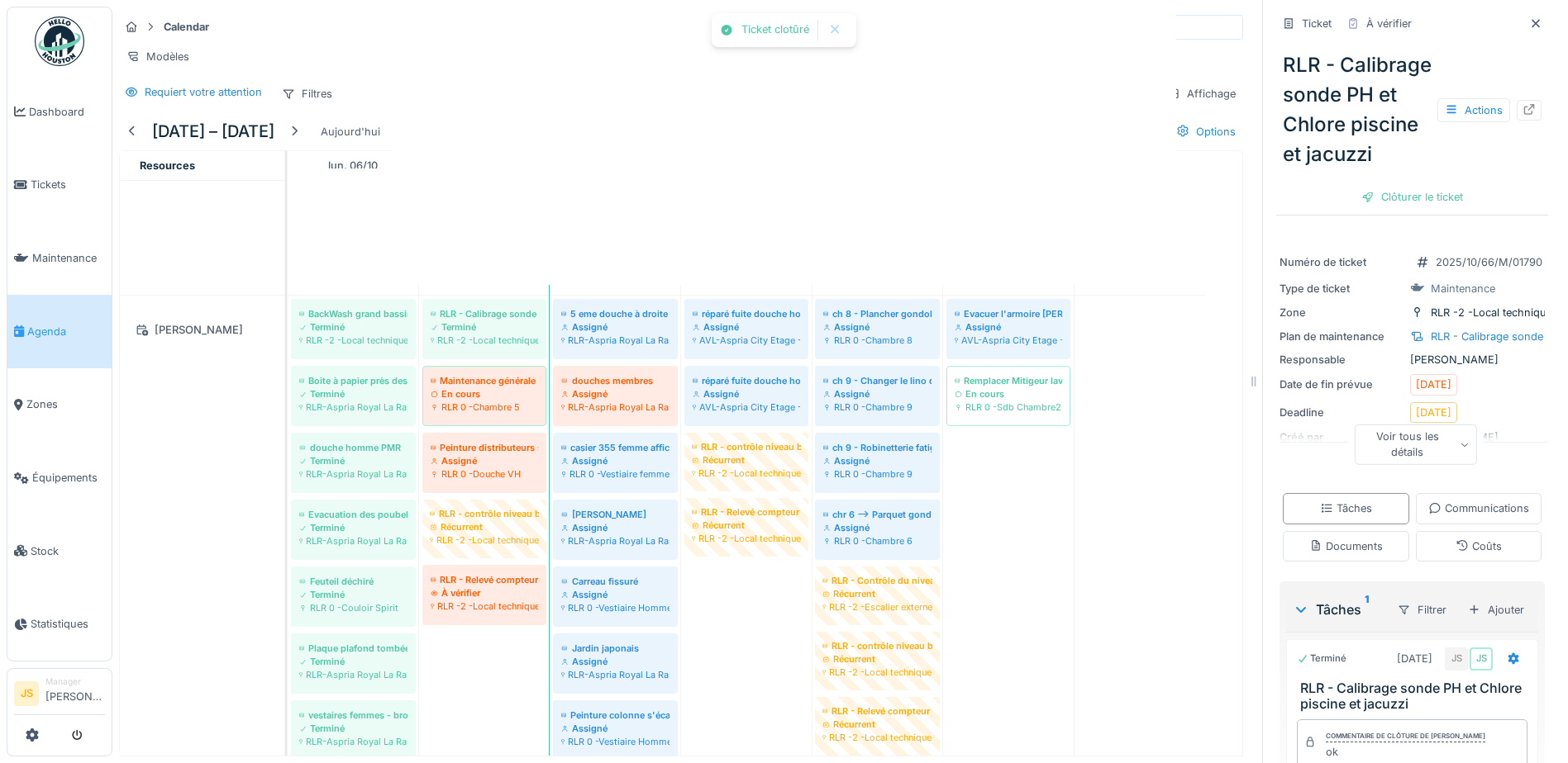
scroll to position [0, 0]
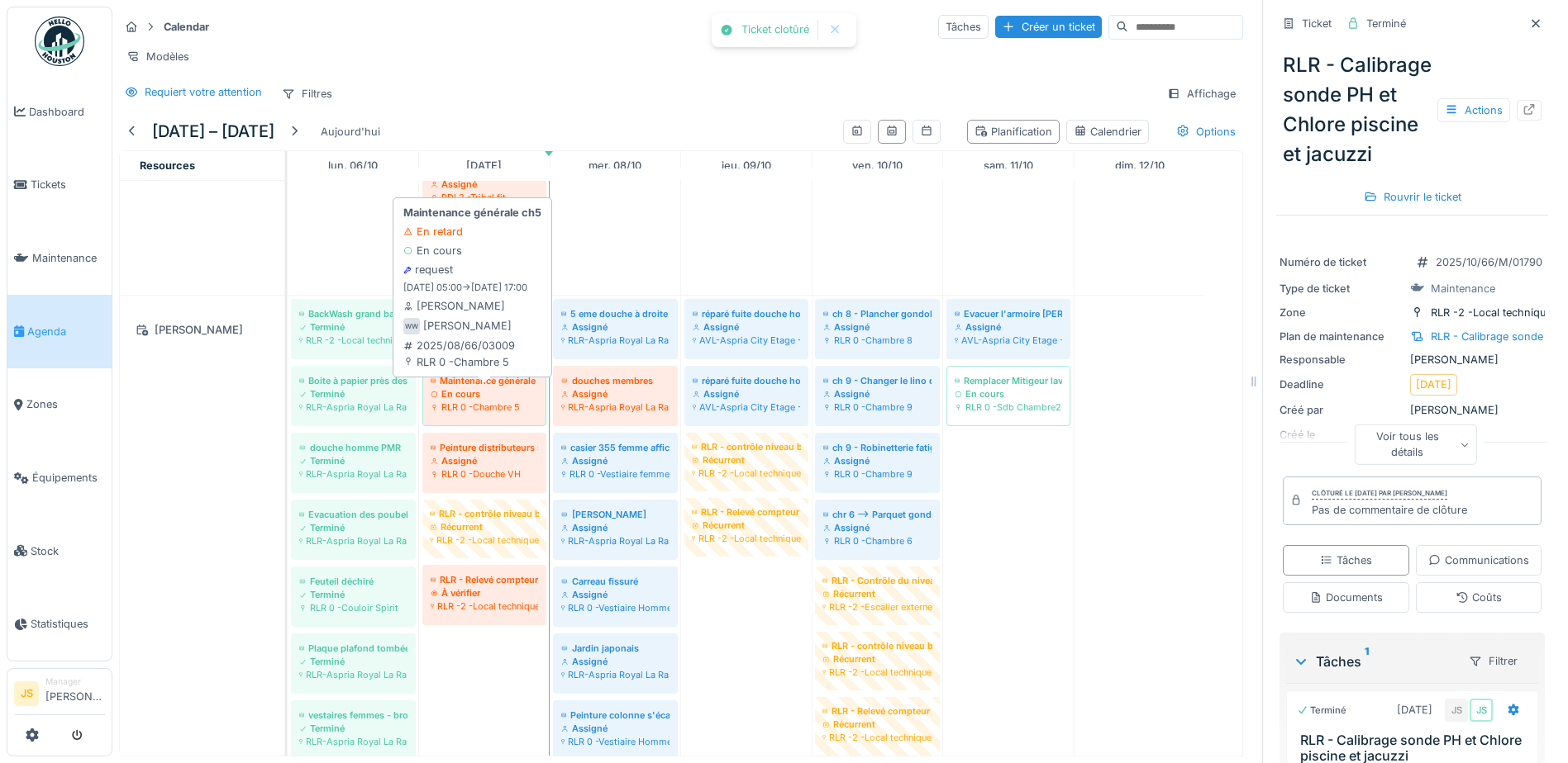
click at [470, 397] on div "En cours" at bounding box center [485, 394] width 108 height 13
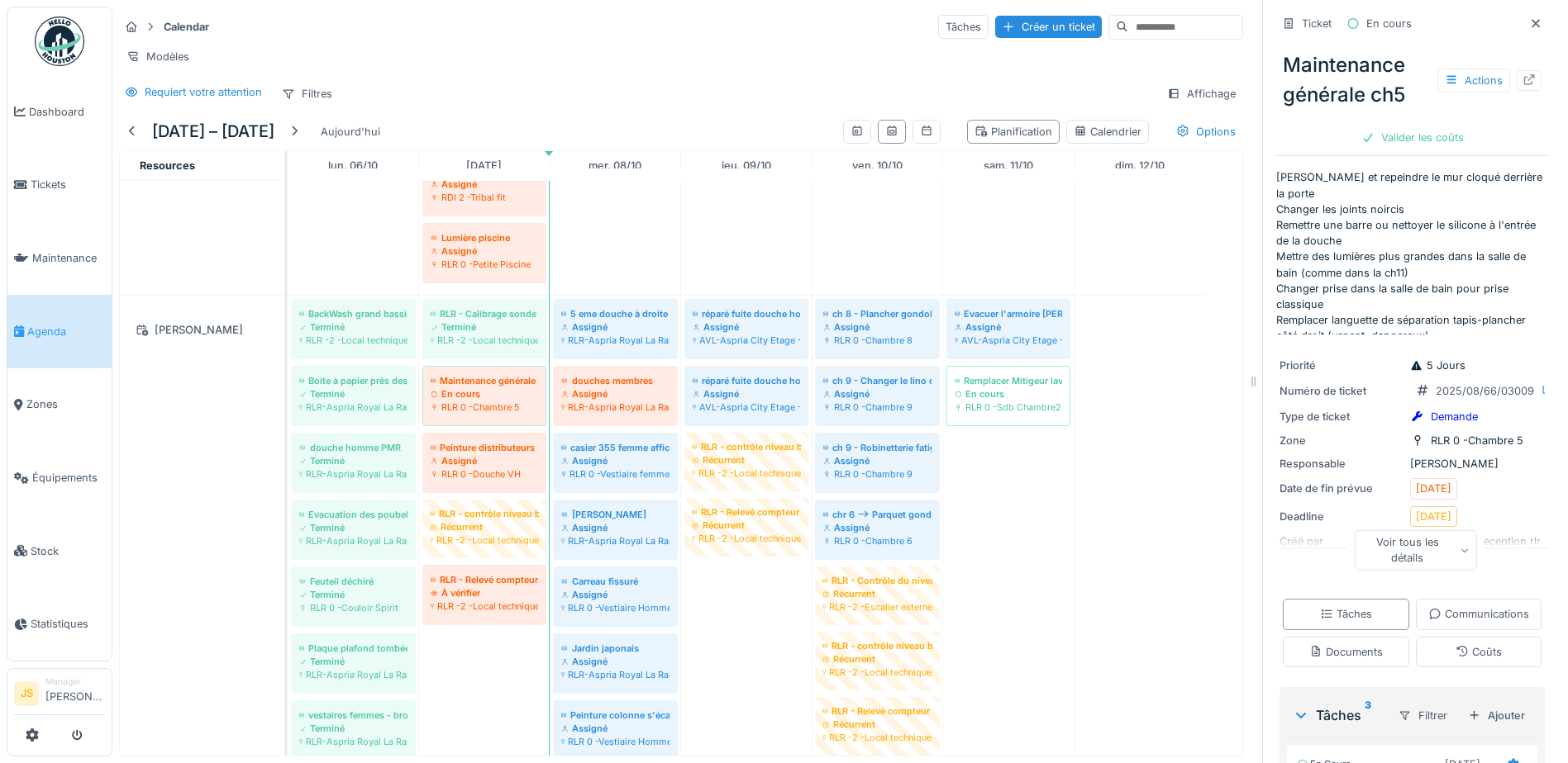
scroll to position [25, 0]
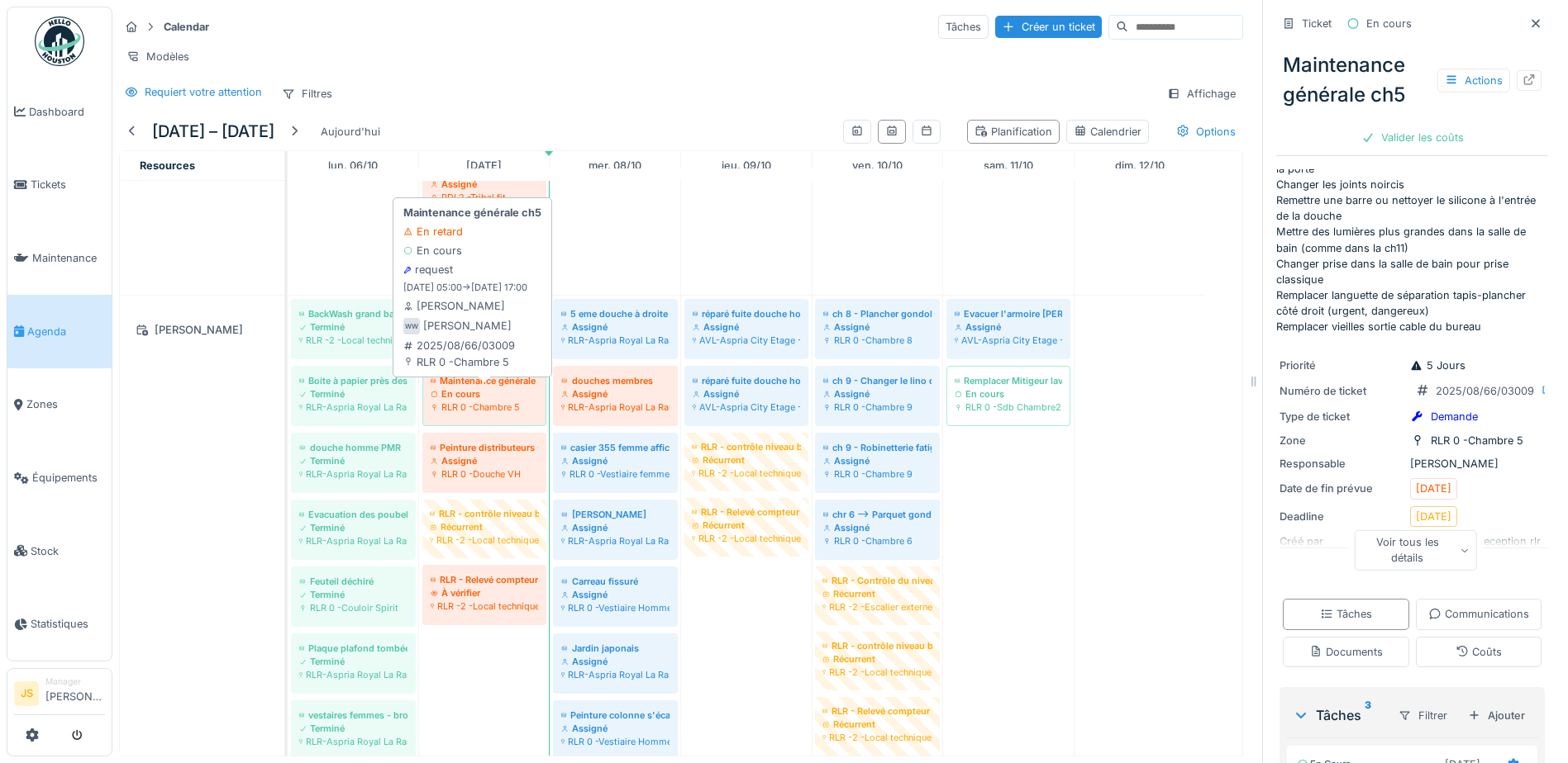
click at [504, 391] on div "En cours" at bounding box center [485, 394] width 108 height 13
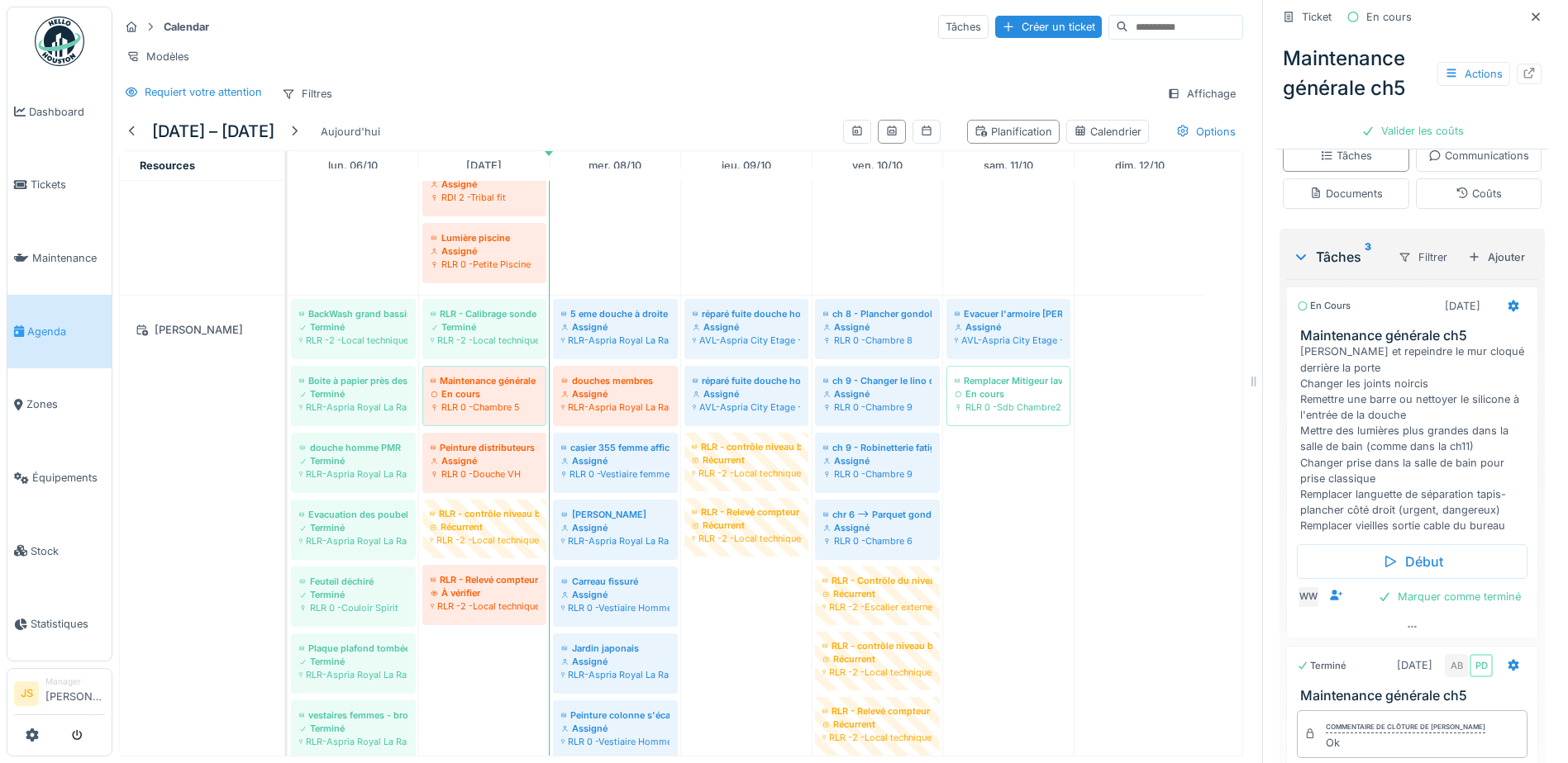
scroll to position [445, 0]
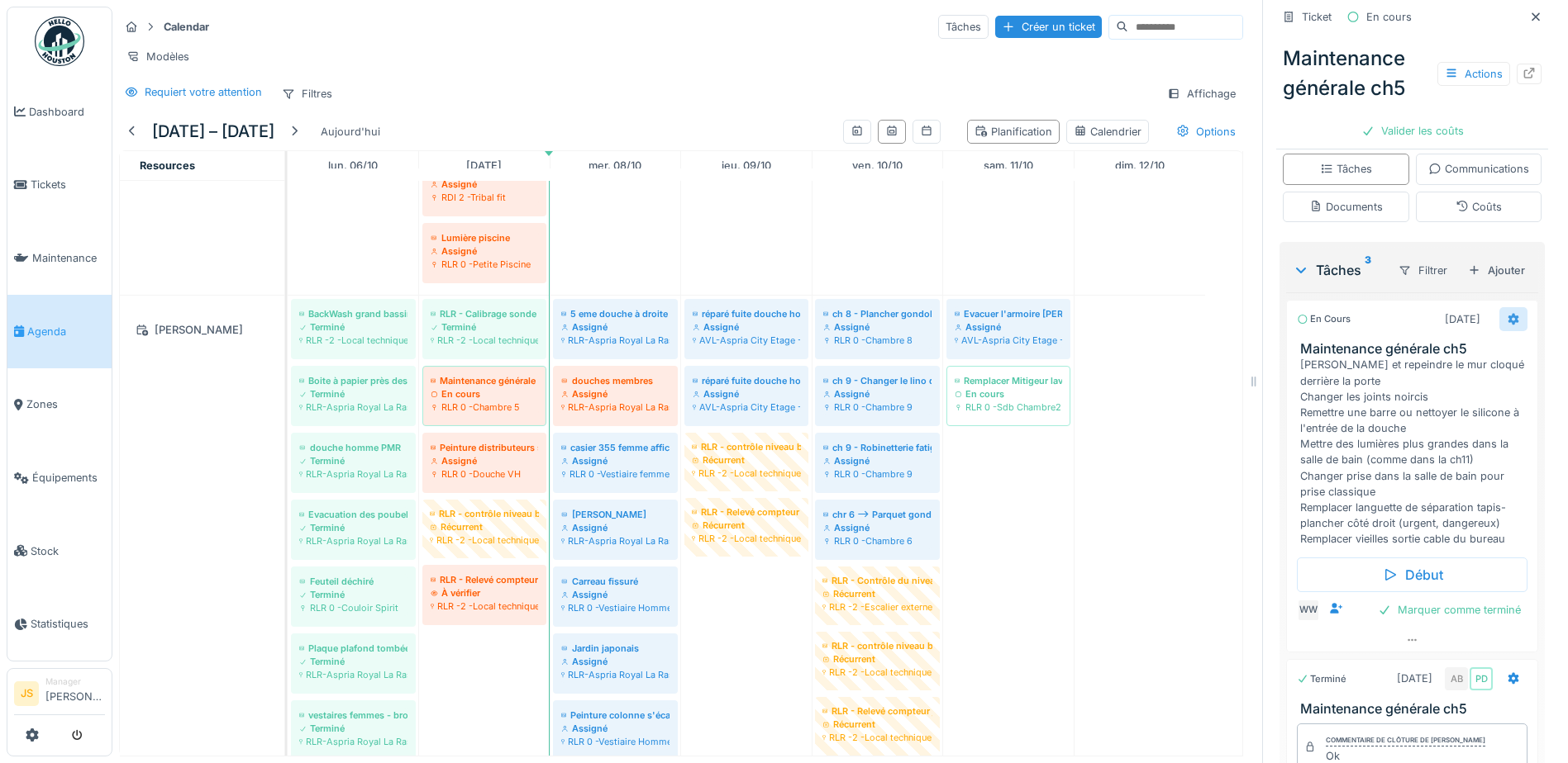
click at [1509, 325] on icon at bounding box center [1514, 319] width 11 height 12
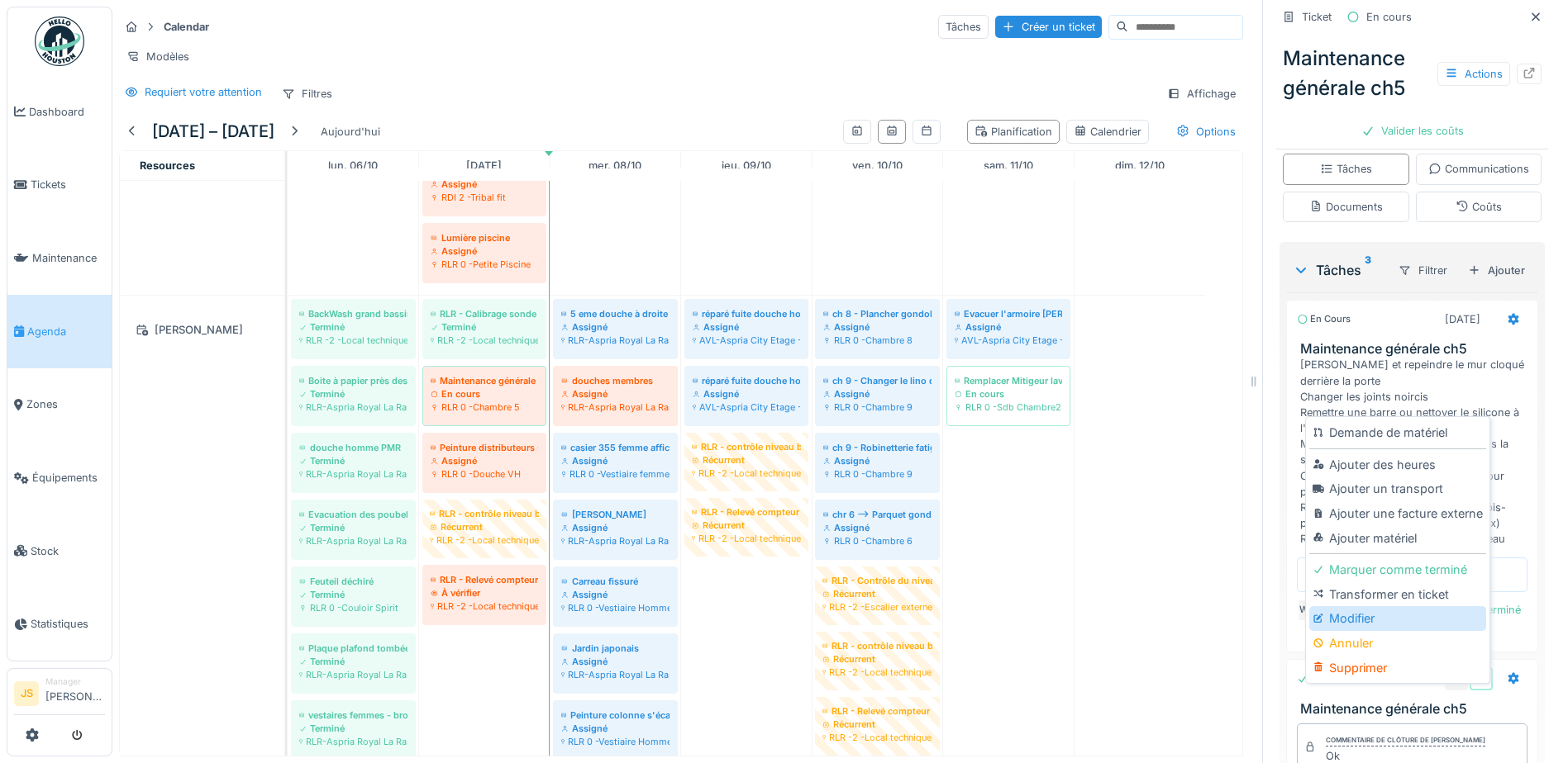
click at [1365, 607] on div "Modifier" at bounding box center [1398, 619] width 176 height 25
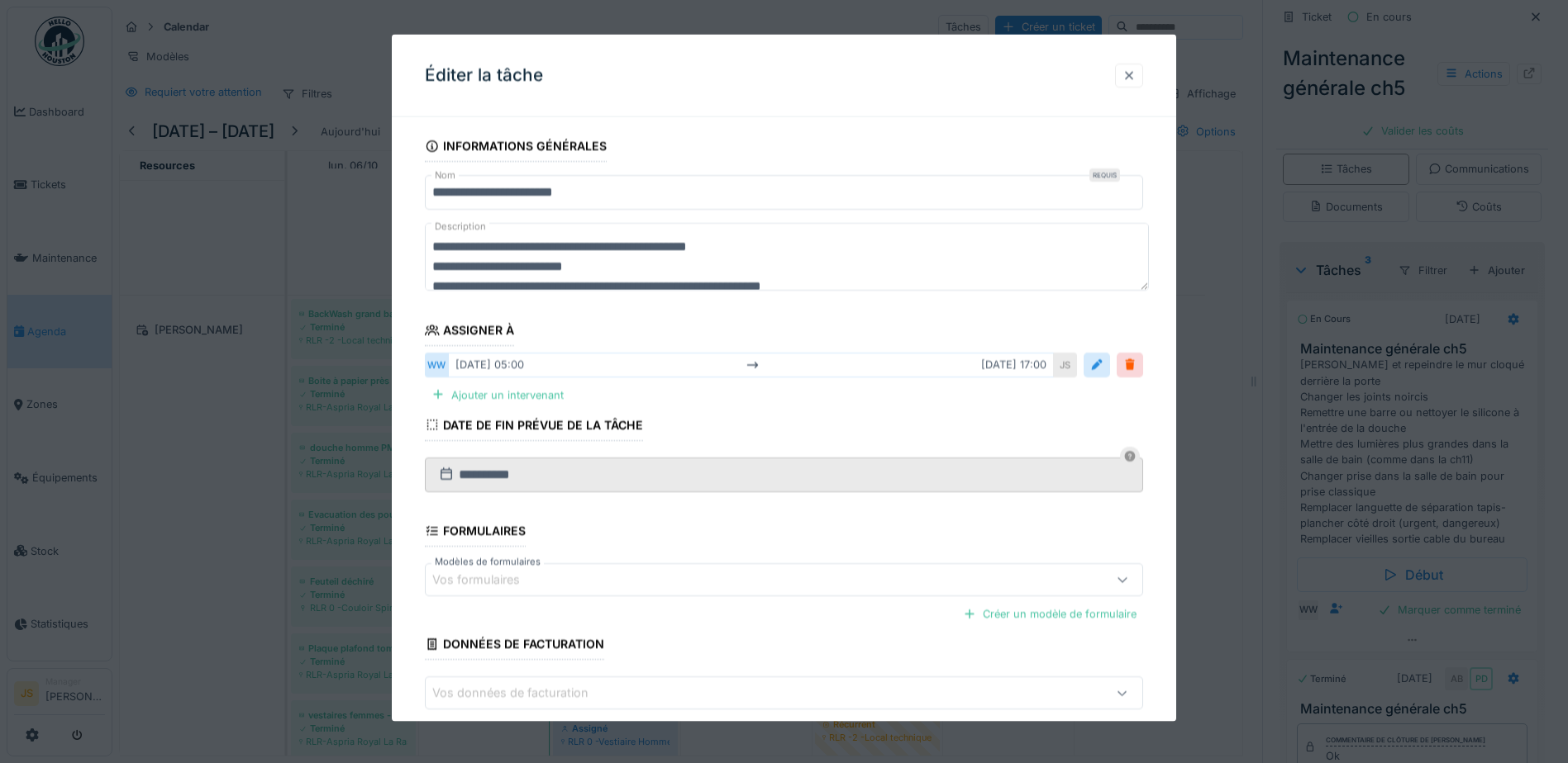
click at [1136, 73] on div at bounding box center [1129, 74] width 13 height 15
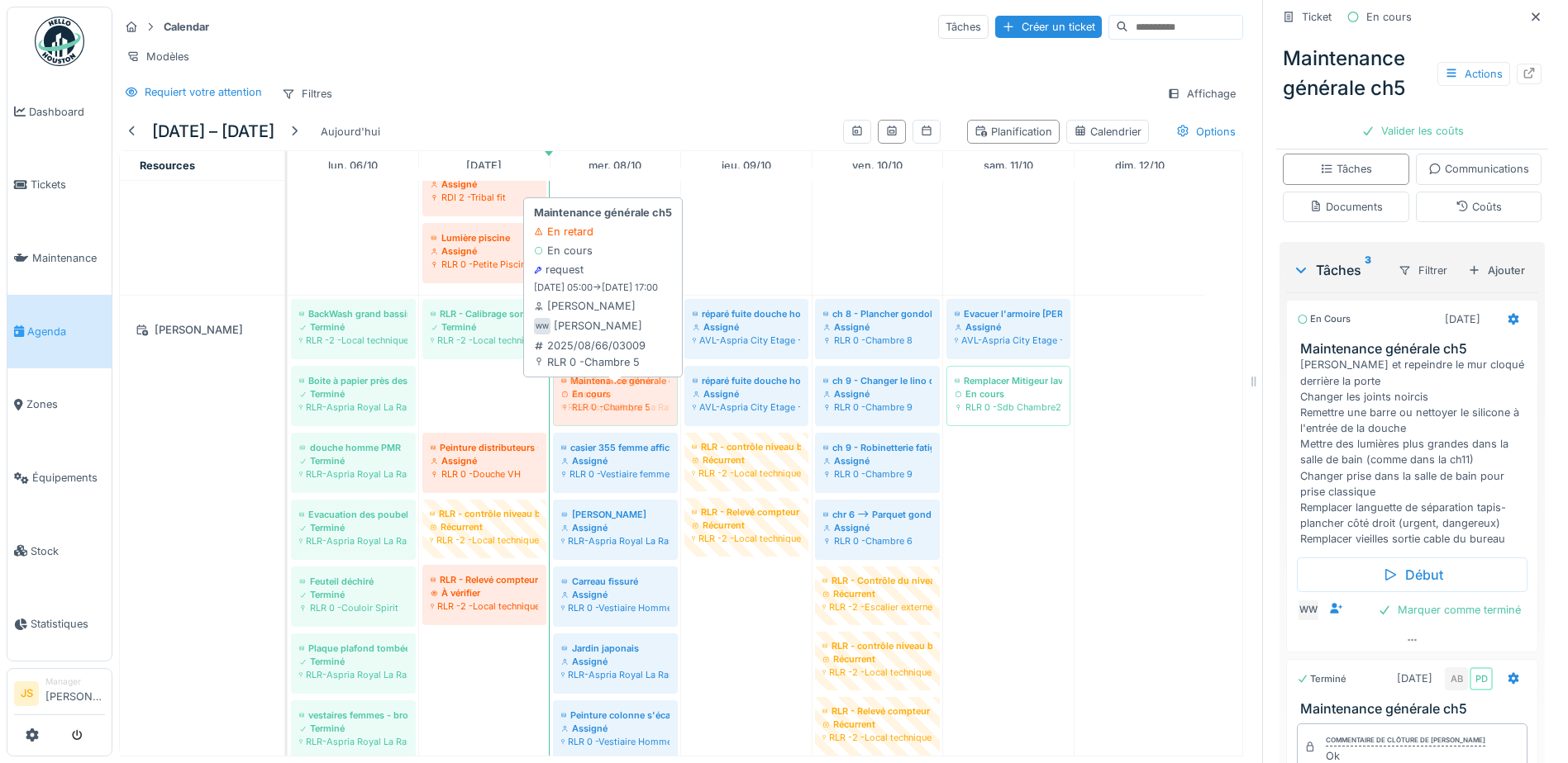
drag, startPoint x: 497, startPoint y: 396, endPoint x: 632, endPoint y: 392, distance: 135.1
click at [288, 392] on div "BackWash grand bassin et petit bassin Terminé RLR -2 -Local technique Piscine H…" at bounding box center [288, 699] width 0 height 807
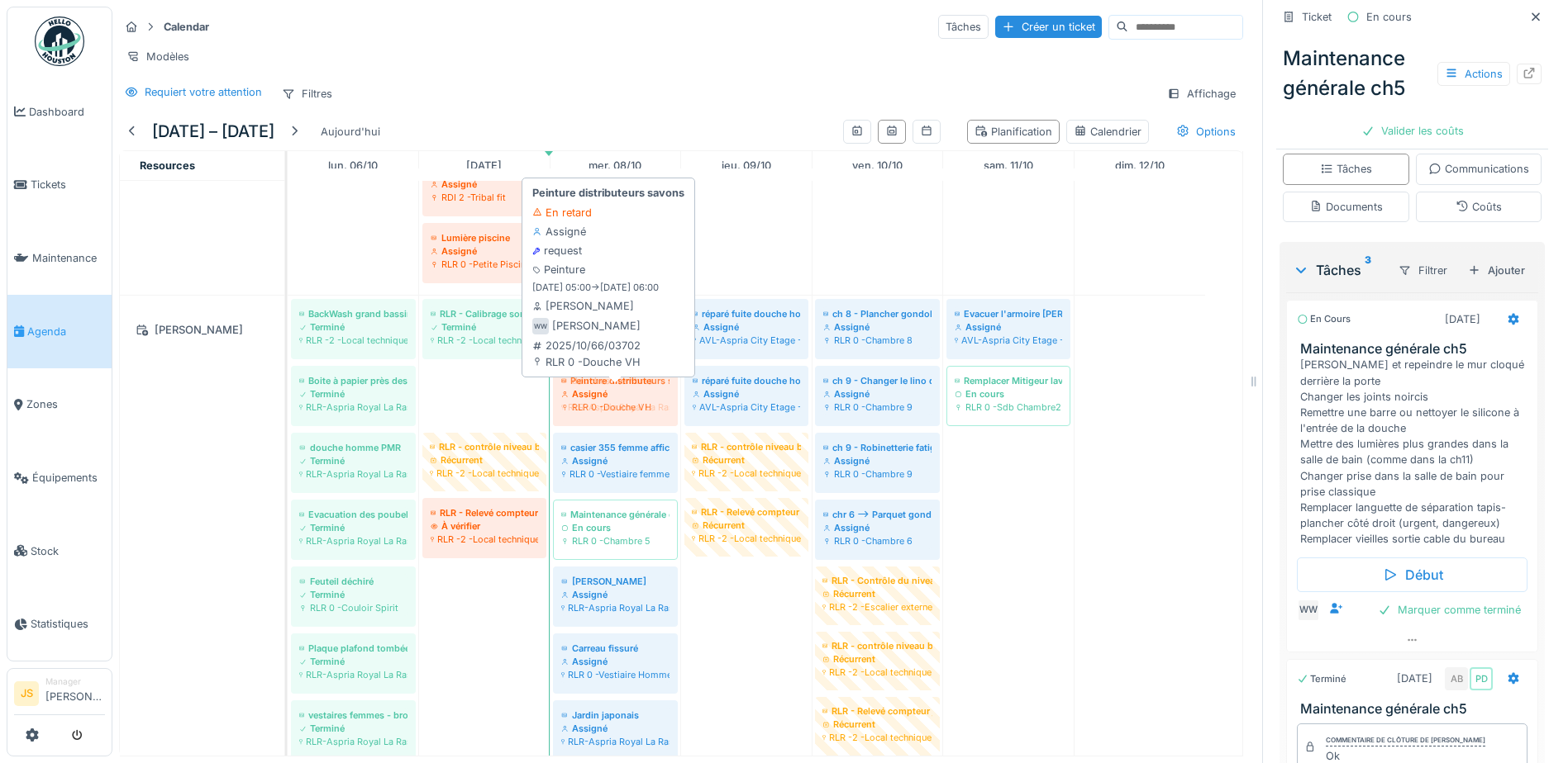
drag, startPoint x: 479, startPoint y: 401, endPoint x: 644, endPoint y: 401, distance: 165.0
click at [288, 401] on div "BackWash grand bassin et petit bassin Terminé RLR -2 -Local technique Piscine H…" at bounding box center [288, 732] width 0 height 873
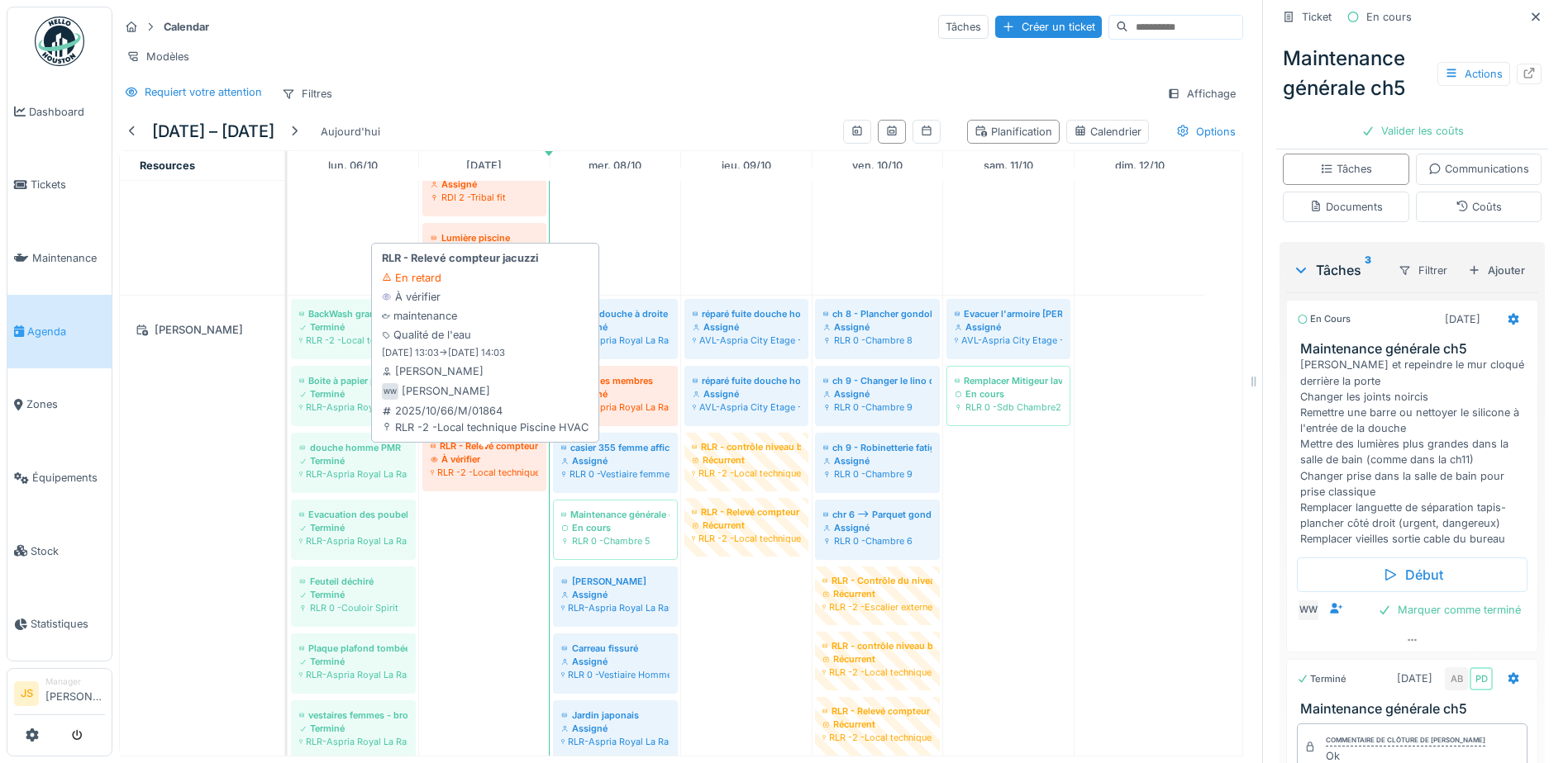
click at [498, 468] on div "RLR -2 -Local technique Piscine HVAC" at bounding box center [485, 472] width 108 height 13
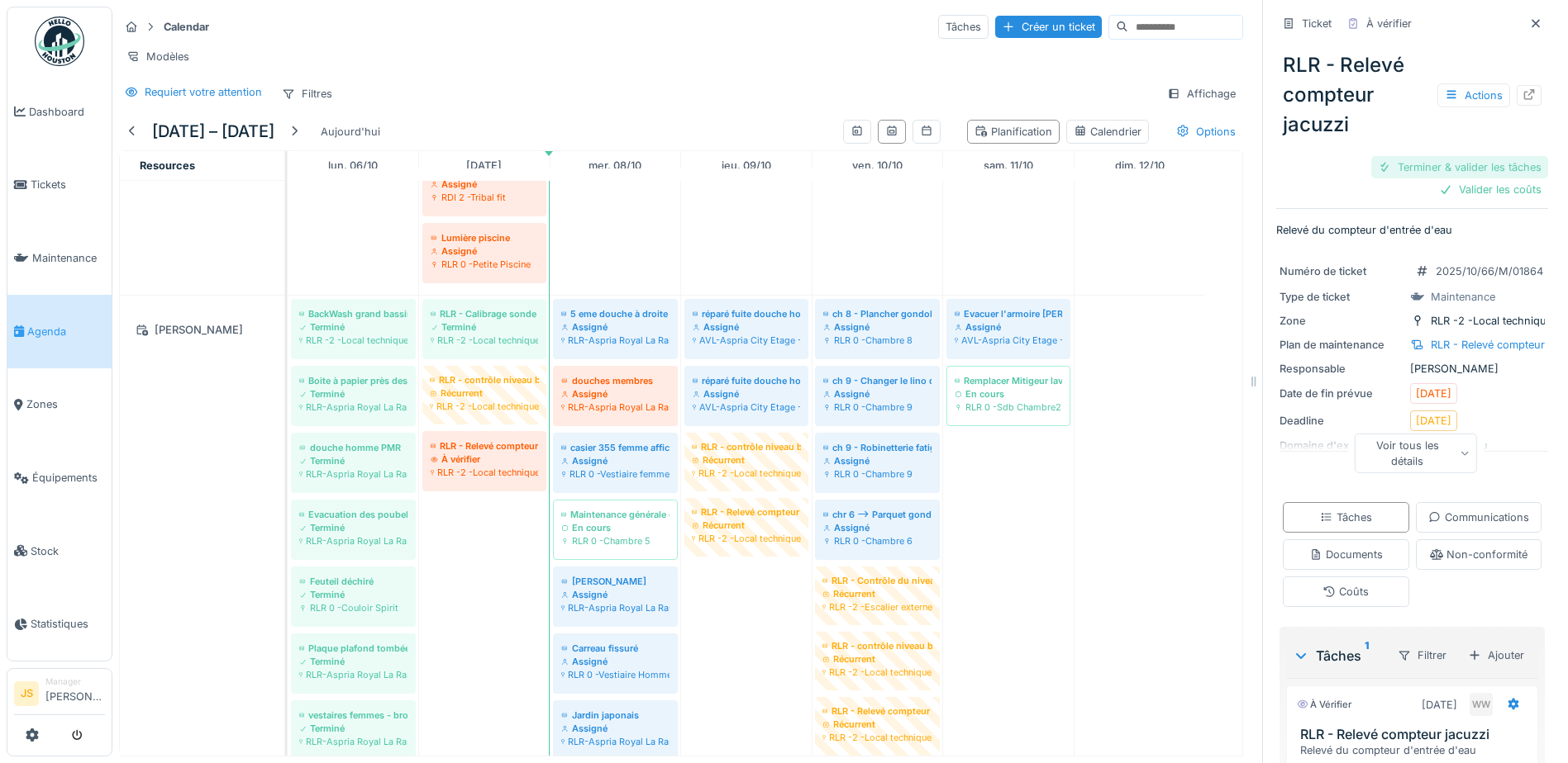
click at [1467, 156] on div "Terminer & valider les tâches" at bounding box center [1459, 167] width 177 height 22
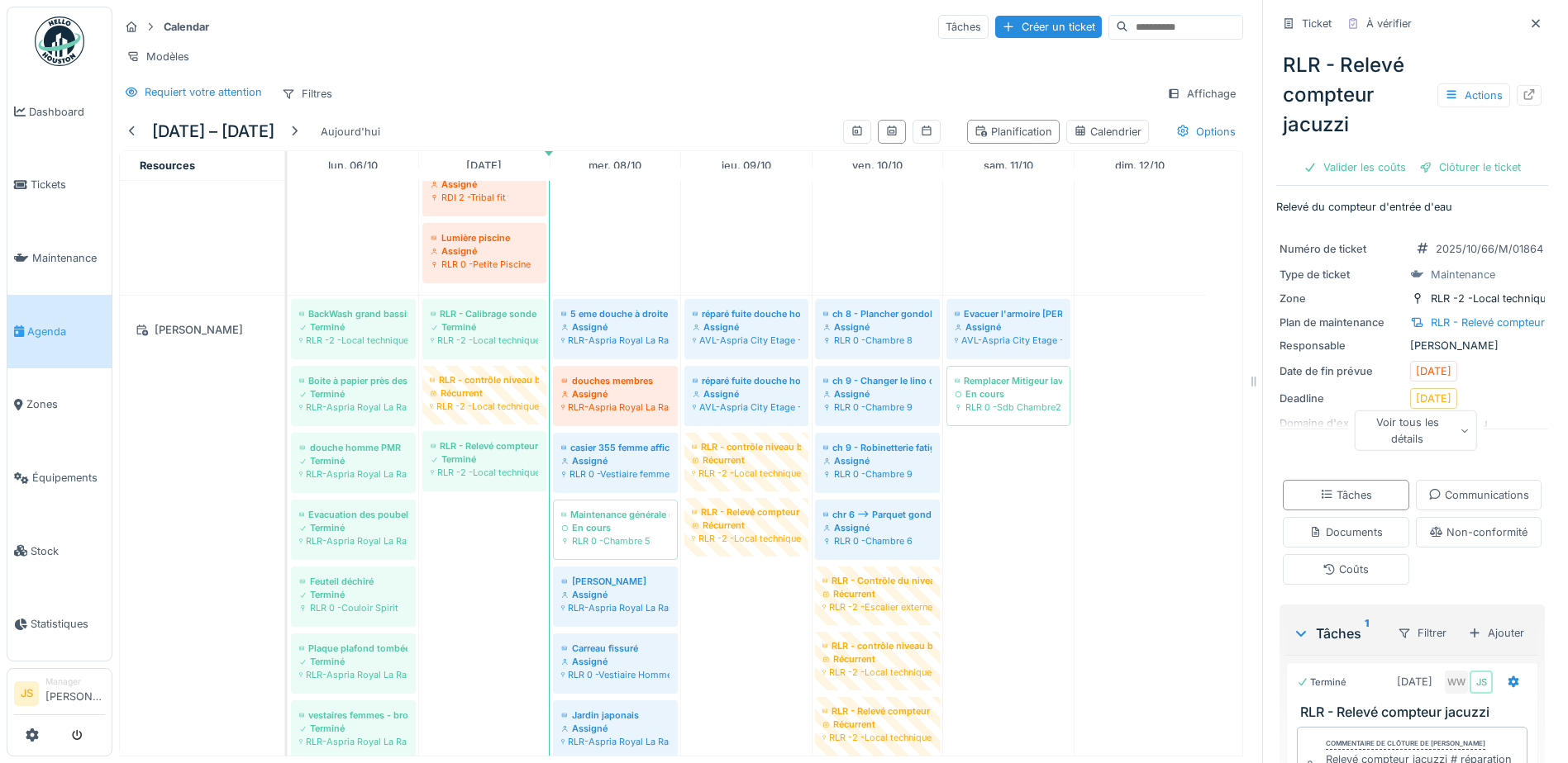
click at [1467, 156] on div "Clôturer le ticket" at bounding box center [1471, 167] width 115 height 22
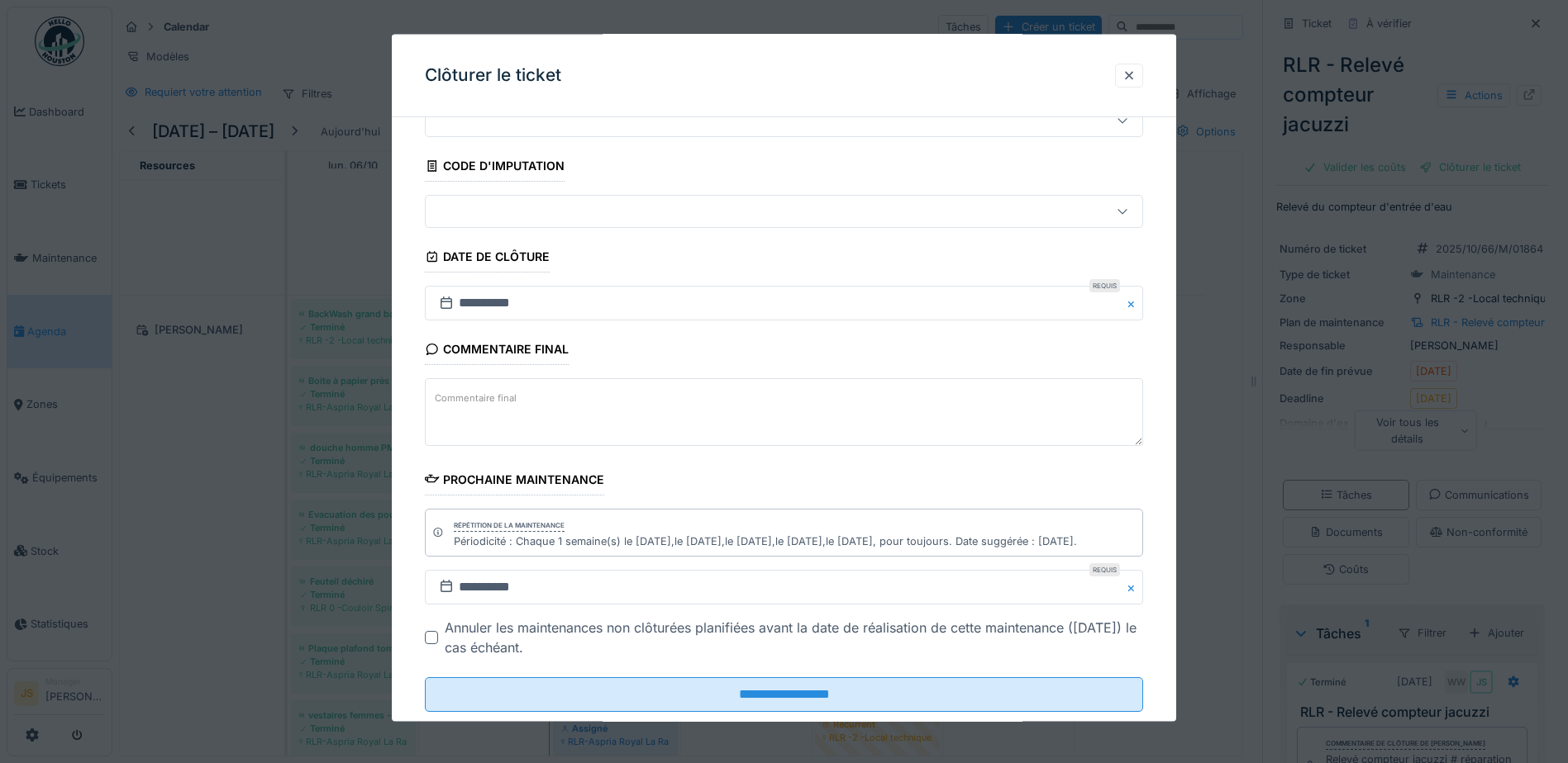
scroll to position [108, 0]
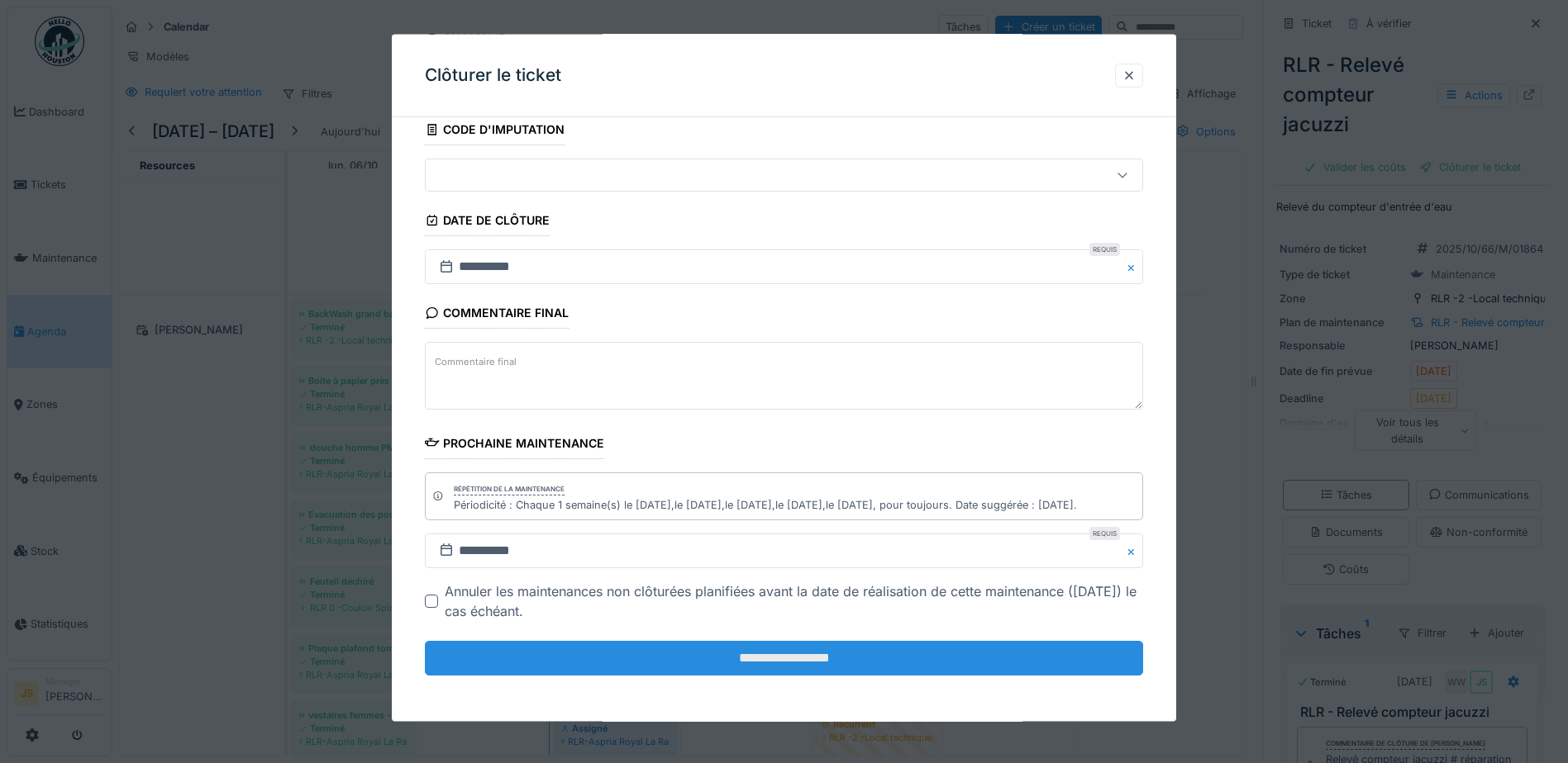
click at [769, 670] on input "**********" at bounding box center [784, 658] width 718 height 35
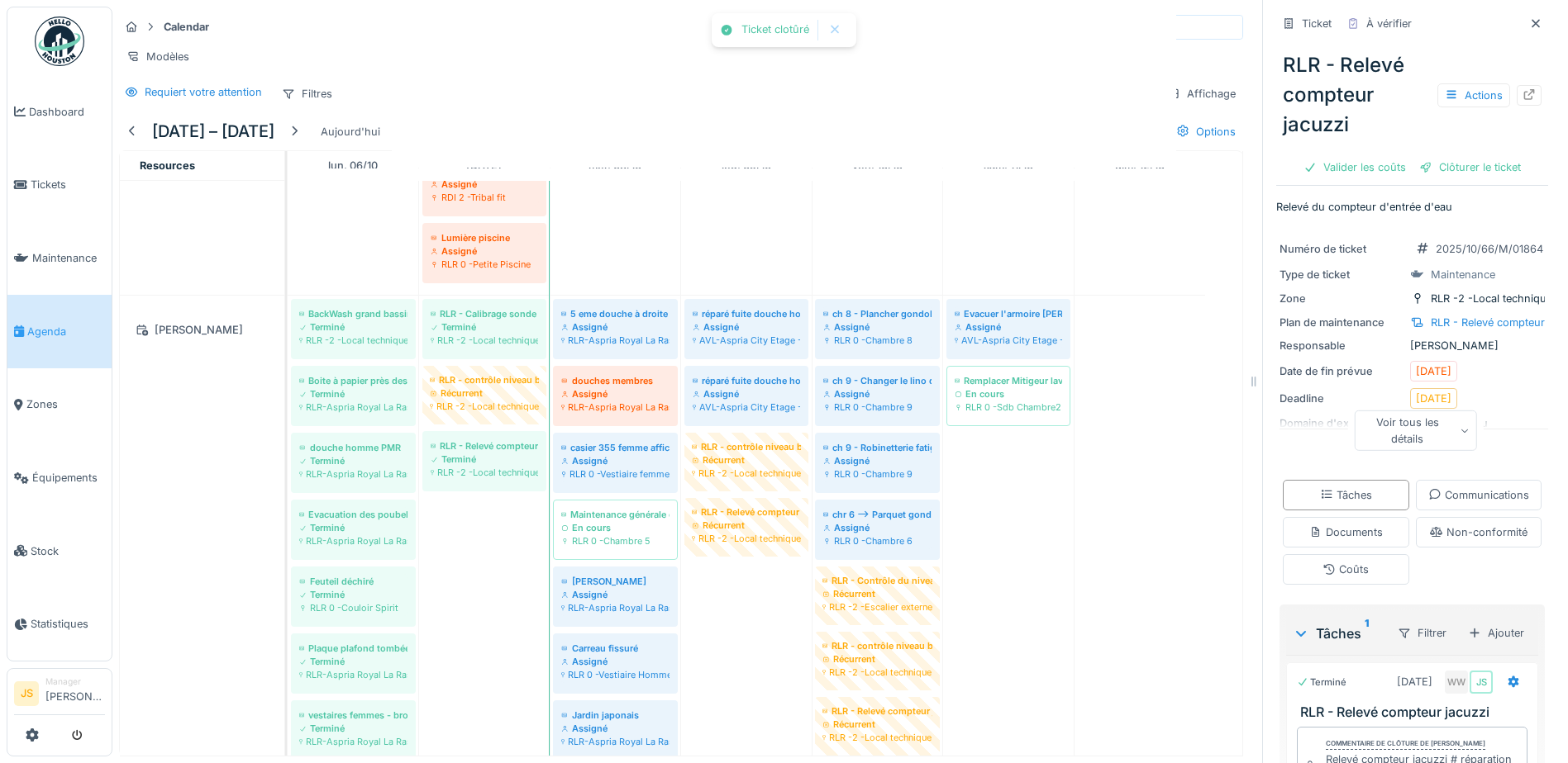
scroll to position [0, 0]
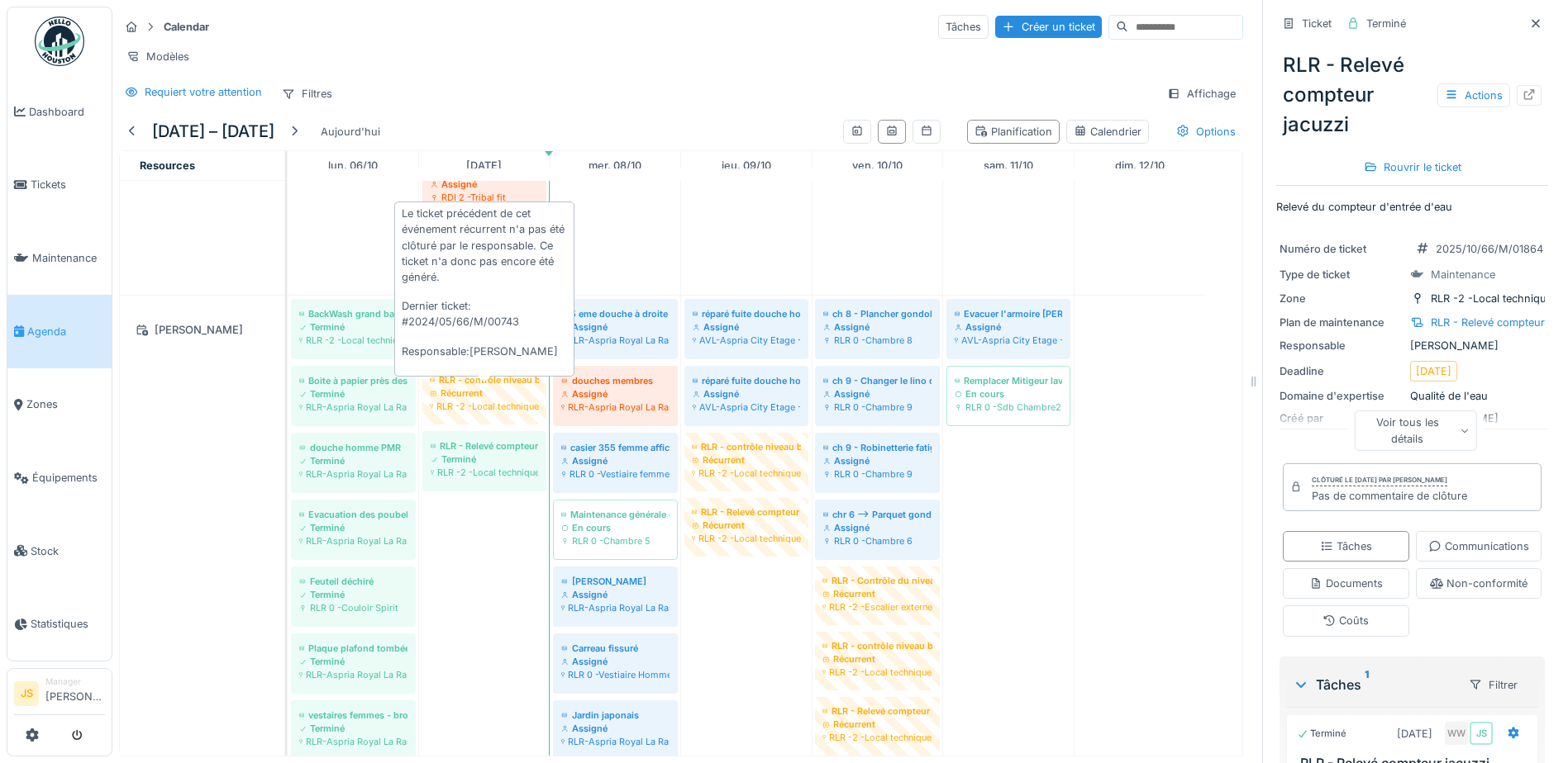
click at [457, 391] on div "Récurrent" at bounding box center [485, 393] width 109 height 13
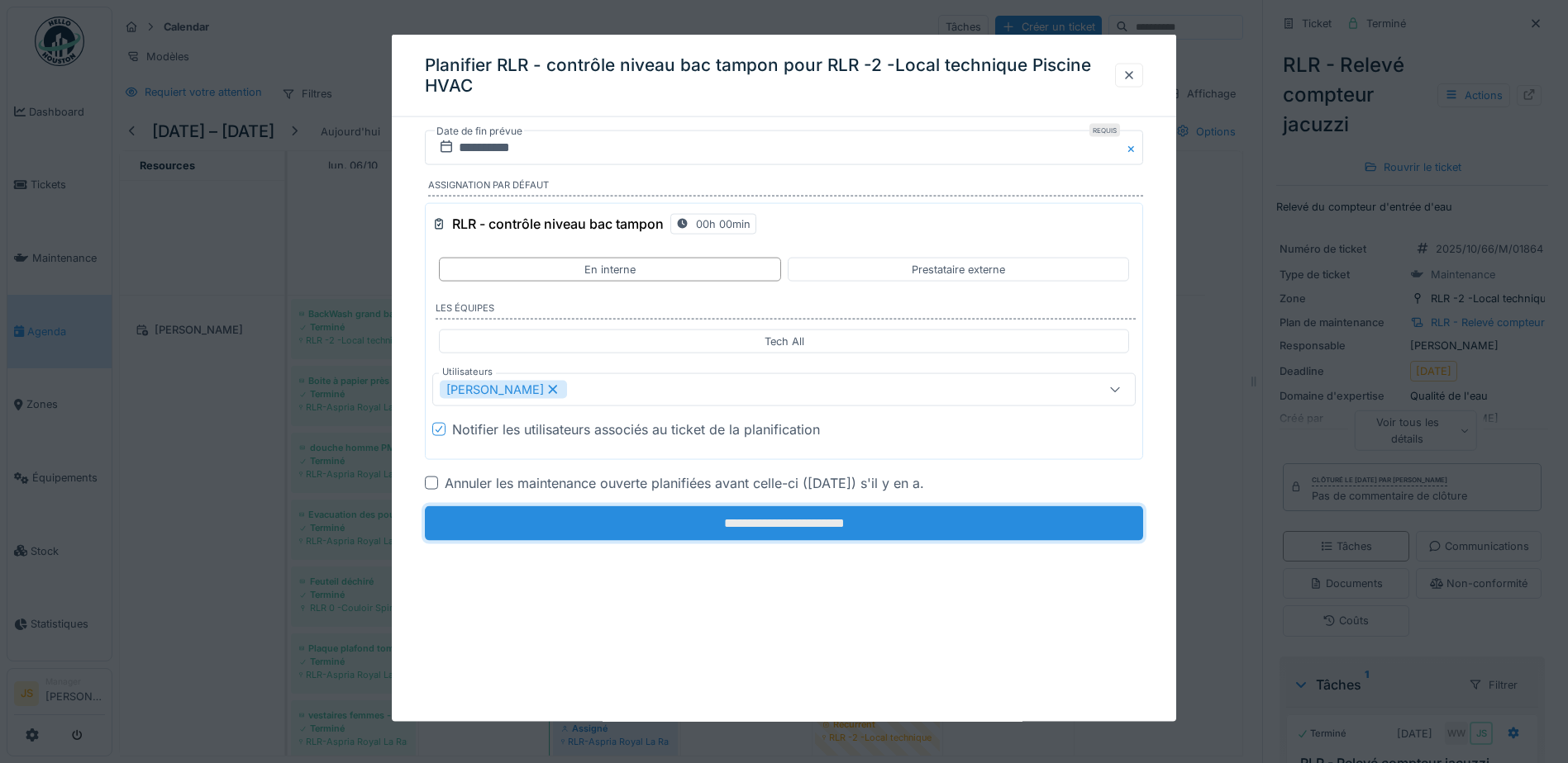
click at [757, 514] on input "**********" at bounding box center [784, 524] width 718 height 35
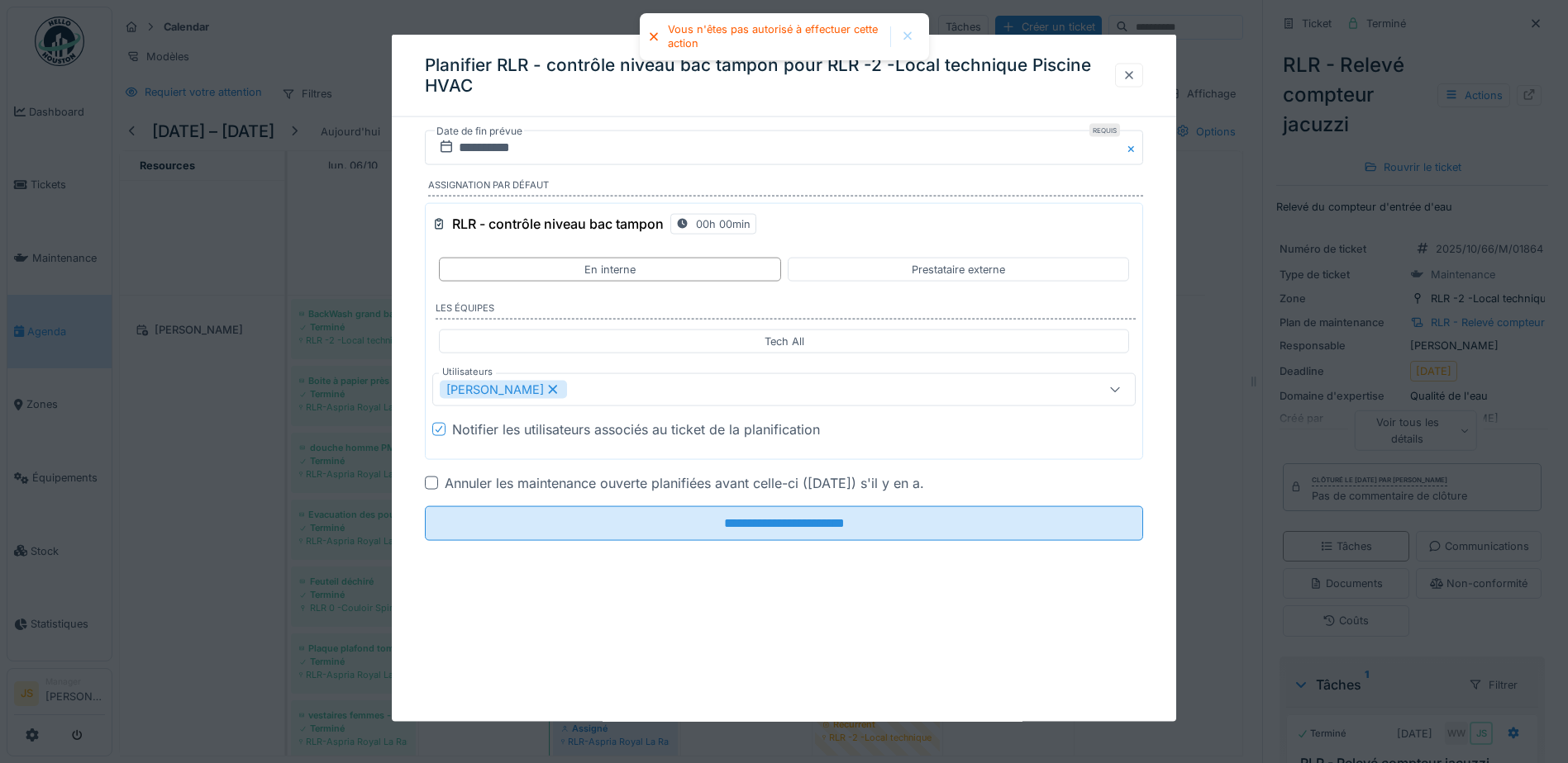
click at [1133, 79] on div at bounding box center [1129, 74] width 13 height 15
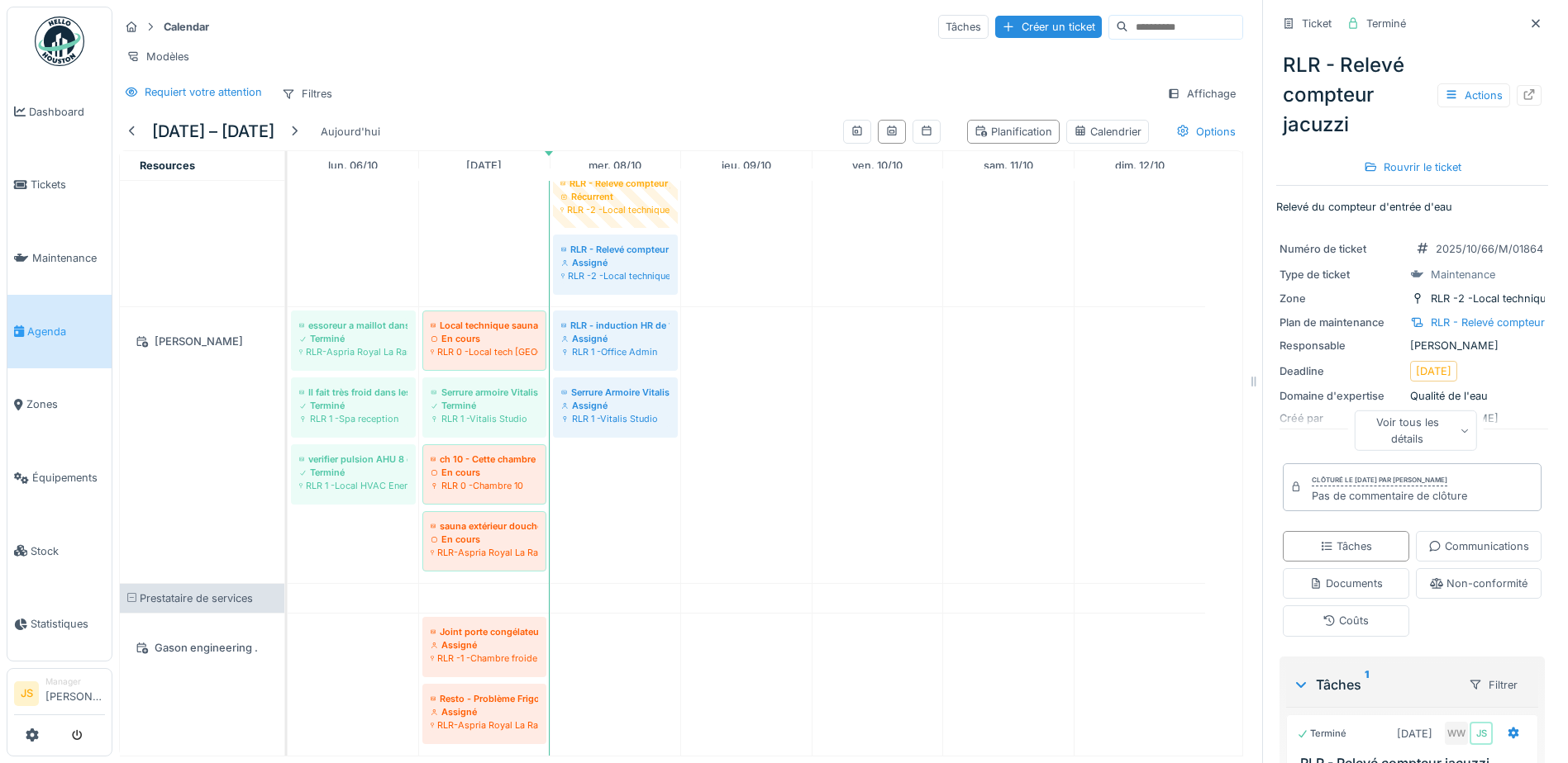
scroll to position [3748, 0]
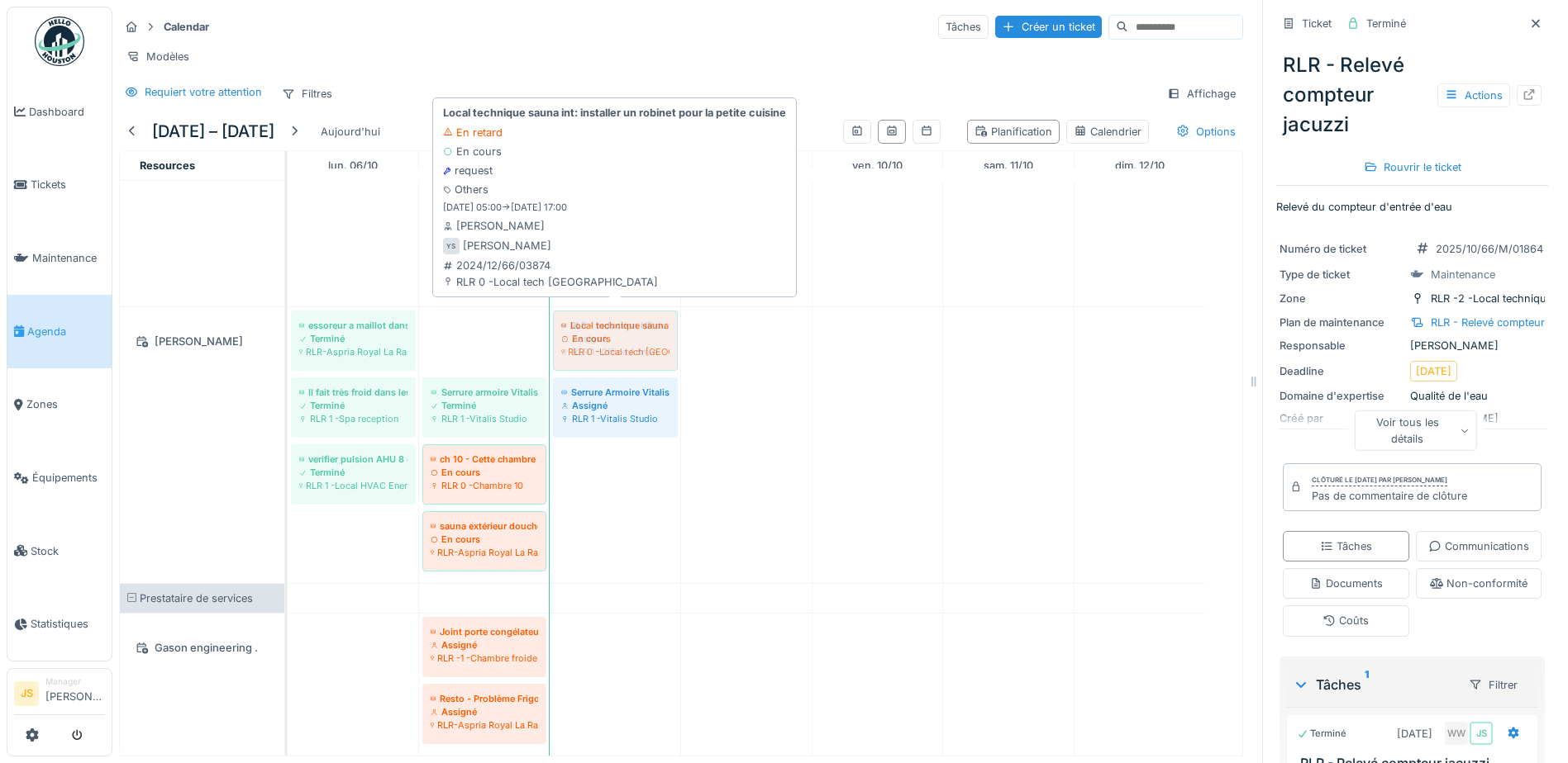
drag, startPoint x: 475, startPoint y: 320, endPoint x: 486, endPoint y: 320, distance: 11.0
click at [288, 320] on div "essoreur a maillot dans les vestiaires hommes Terminé RLR-Aspria Royal La Rasan…" at bounding box center [288, 445] width 0 height 276
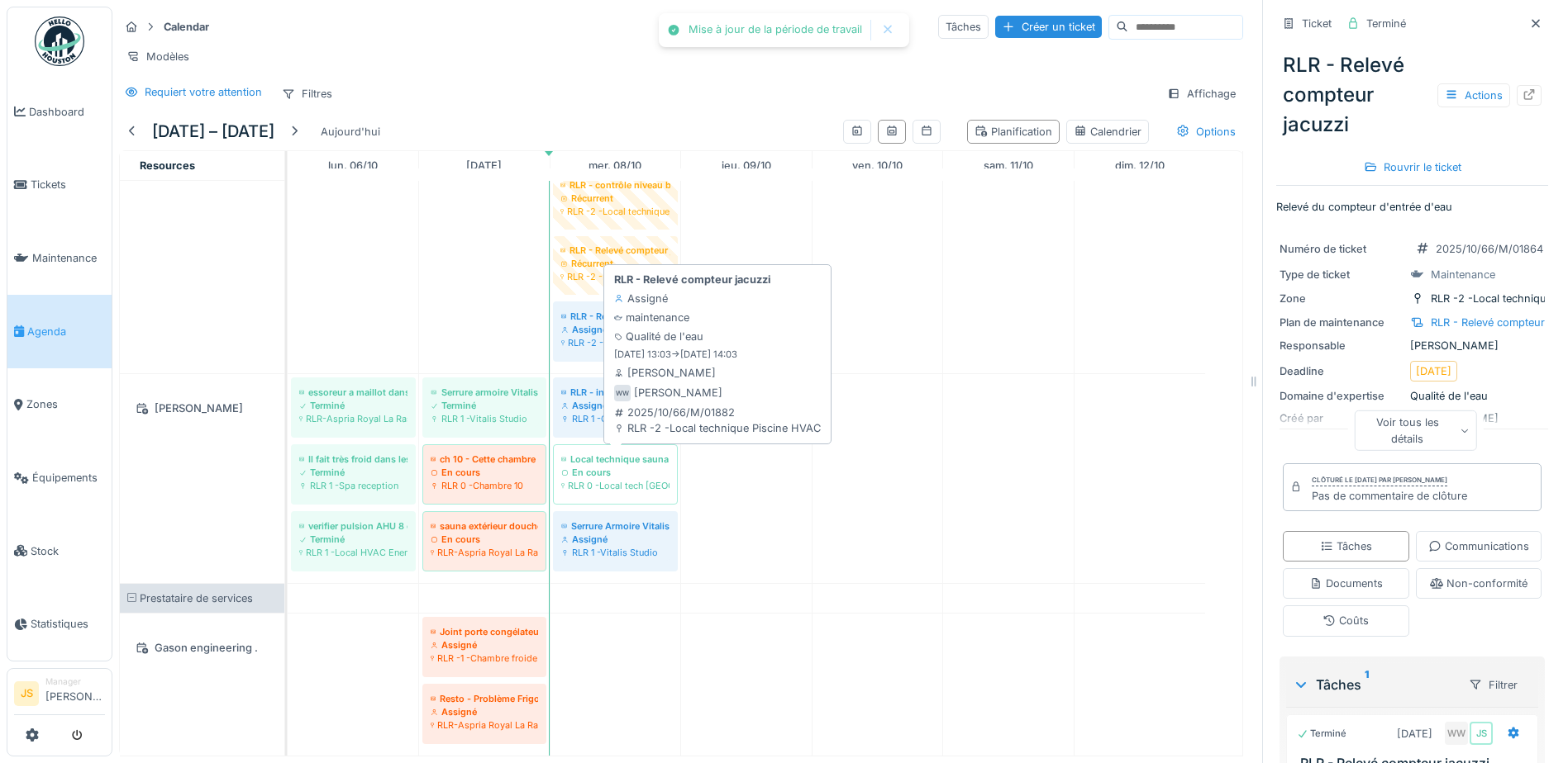
scroll to position [3681, 0]
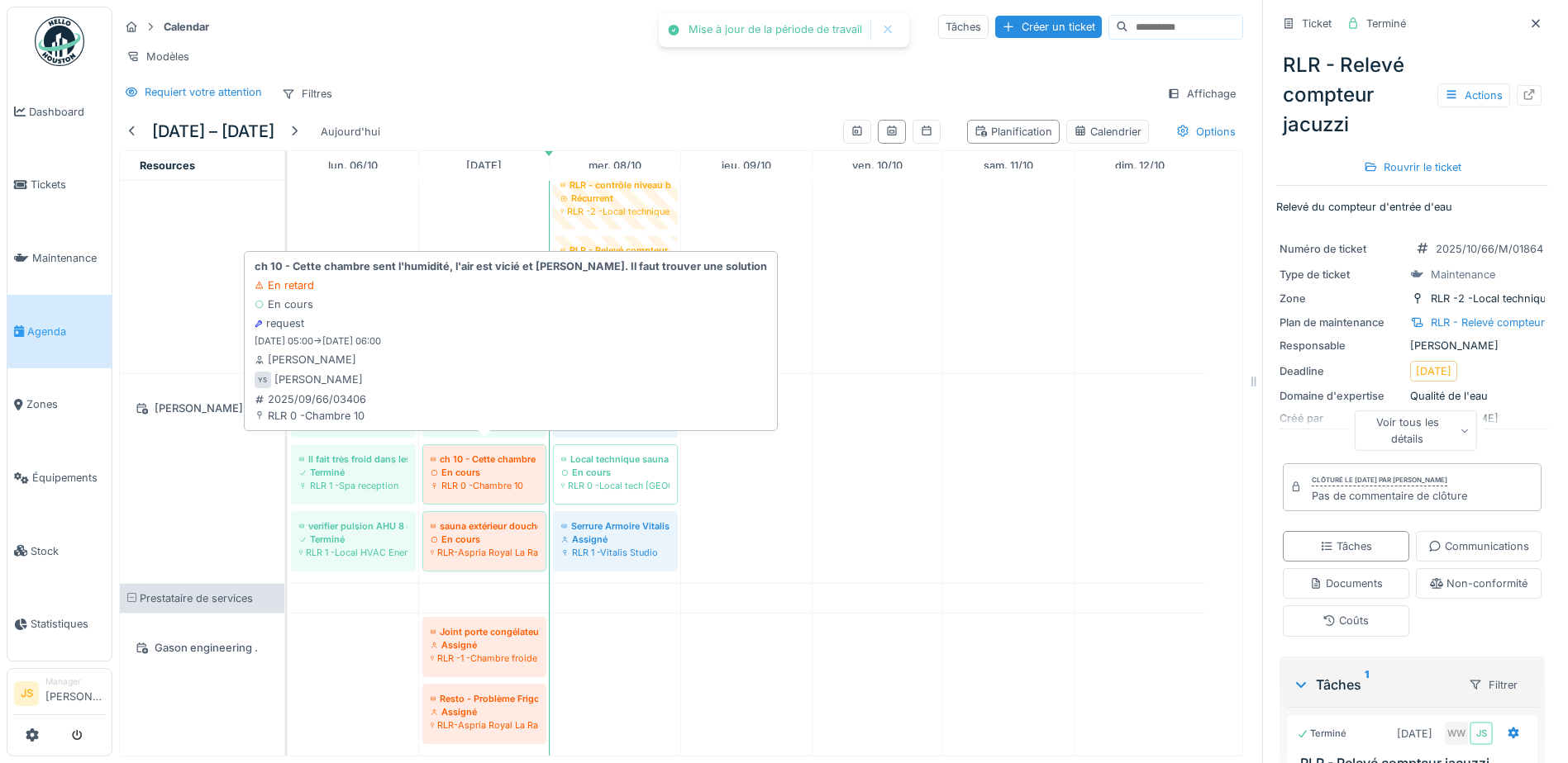
click at [498, 452] on div "ch 10 - Cette chambre sent l'humidité, l'air est vicié et [PERSON_NAME]. Il fau…" at bounding box center [485, 472] width 109 height 42
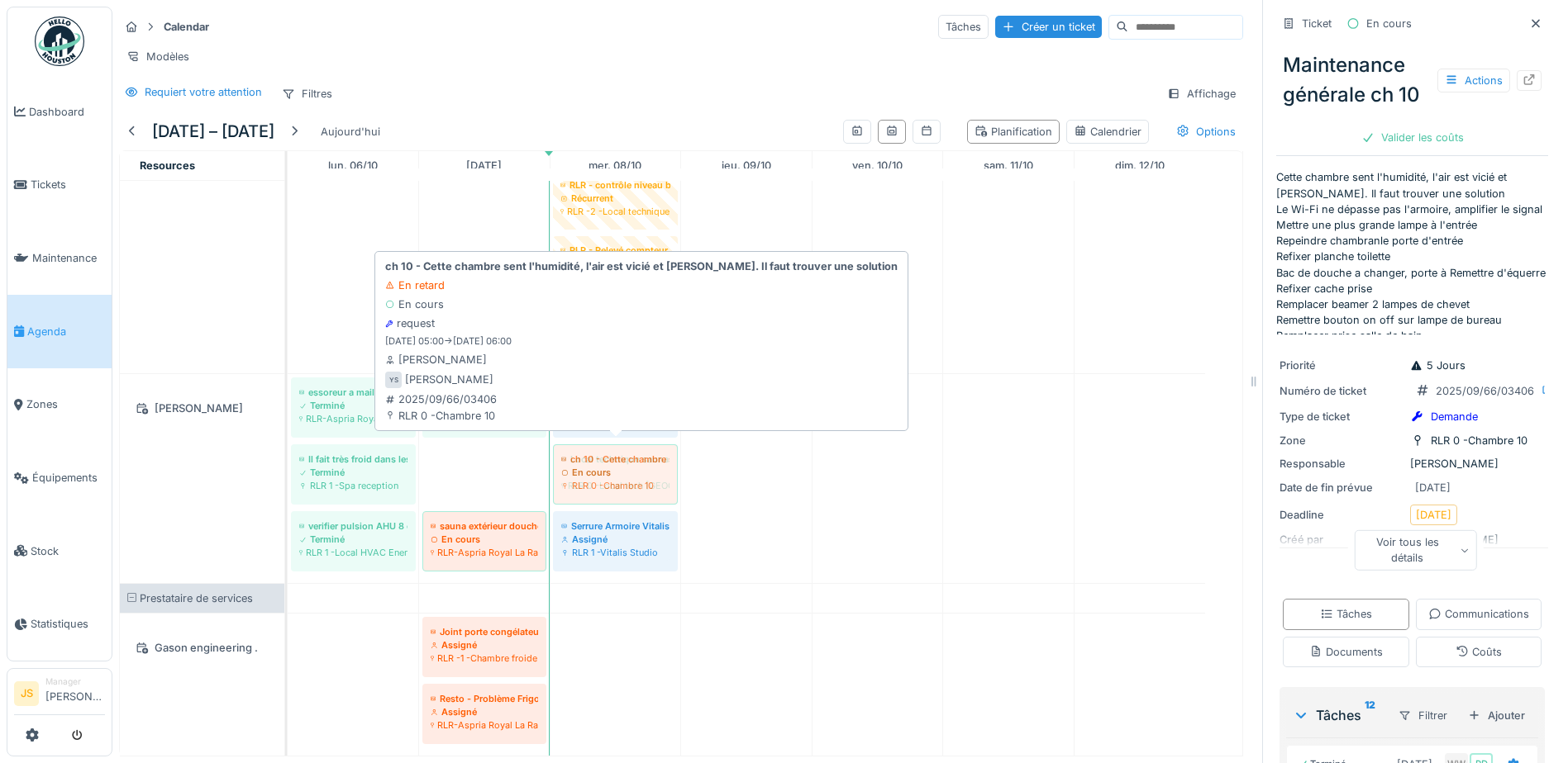
drag, startPoint x: 498, startPoint y: 450, endPoint x: 581, endPoint y: 449, distance: 83.0
click at [288, 445] on div "essoreur a maillot dans les vestiaires hommes Terminé RLR-Aspria Royal La Rasan…" at bounding box center [288, 478] width 0 height 209
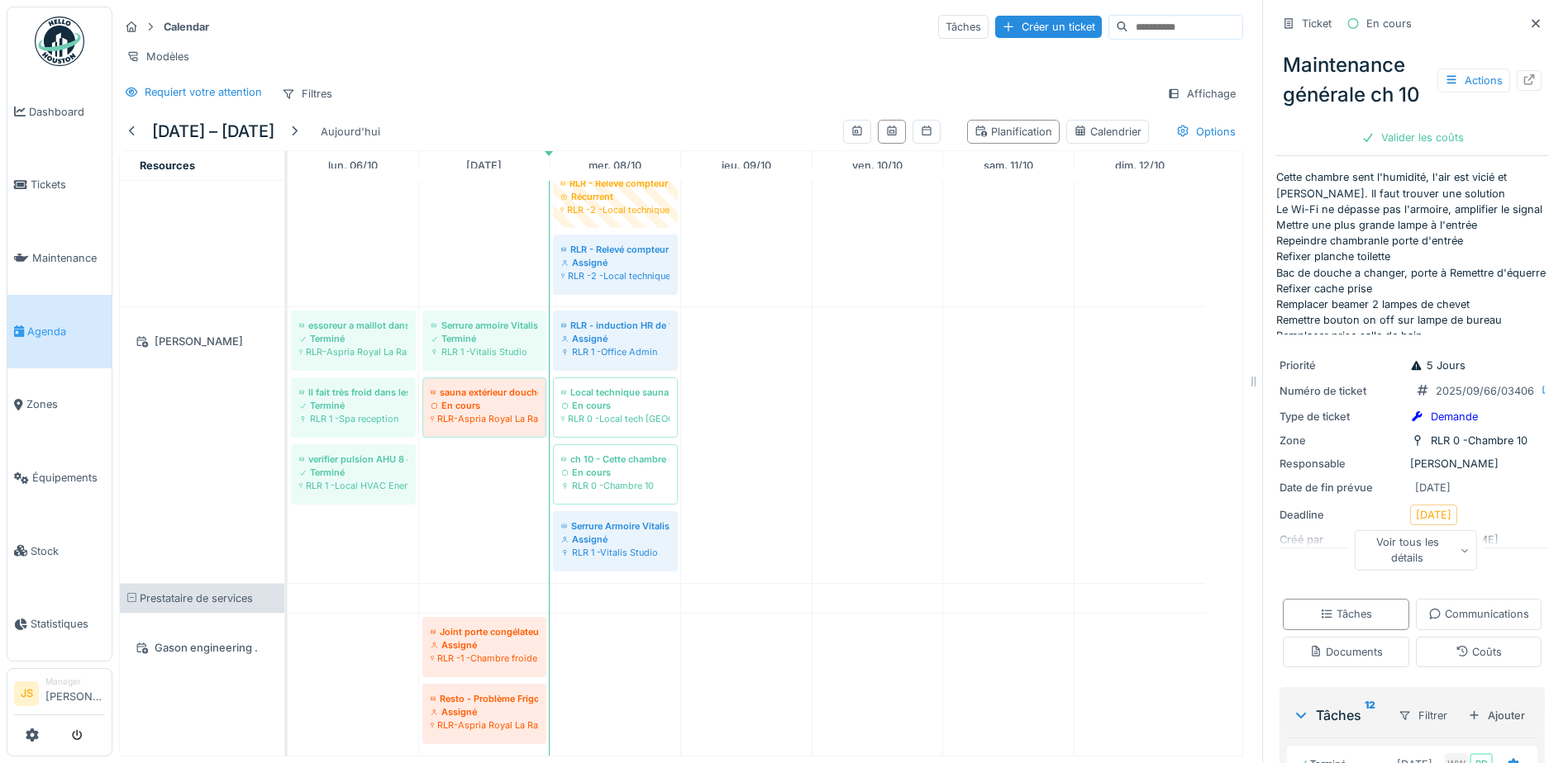
scroll to position [3748, 0]
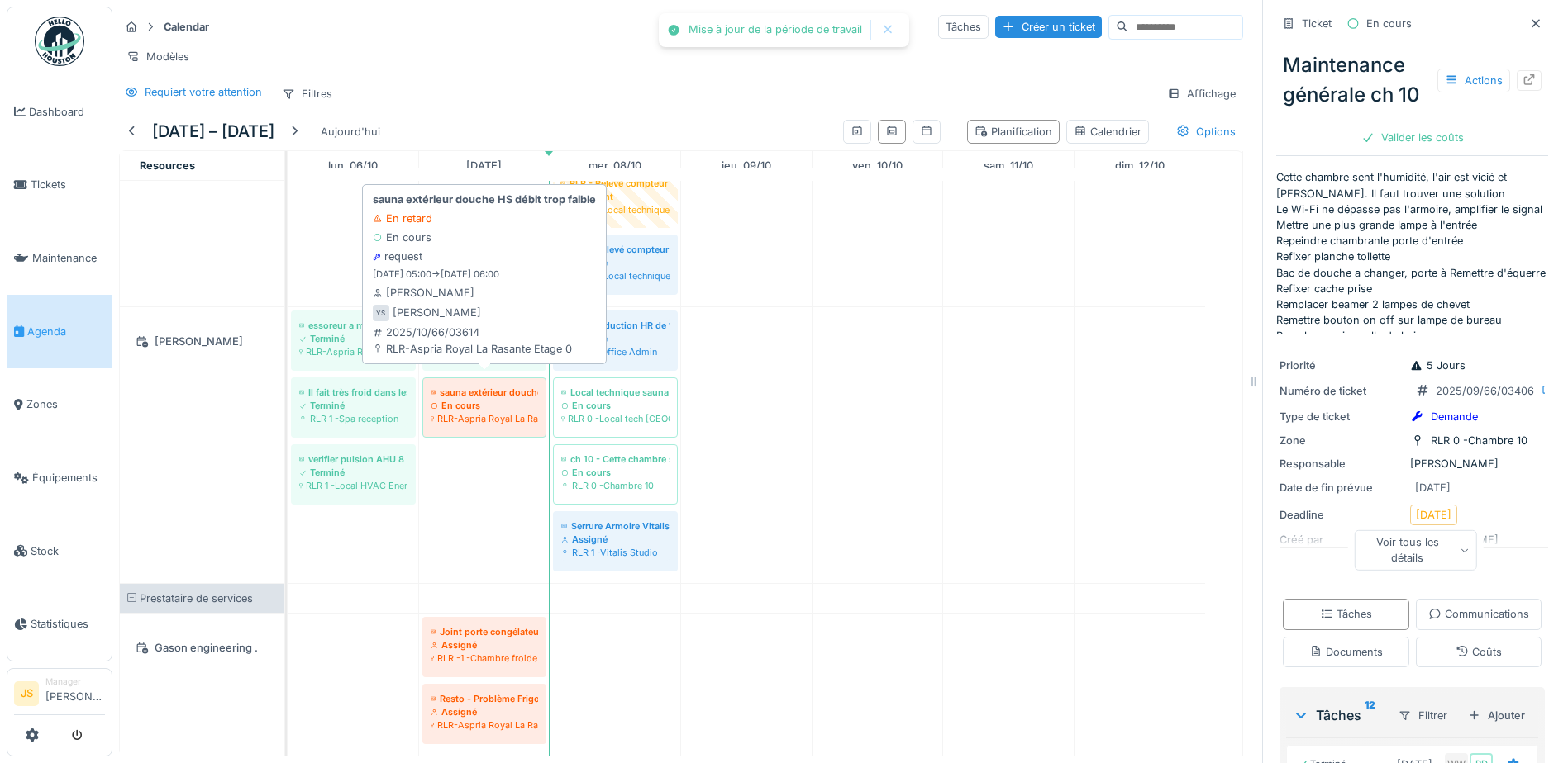
click at [470, 413] on div "RLR-Aspria Royal La Rasante Etage 0" at bounding box center [485, 419] width 108 height 13
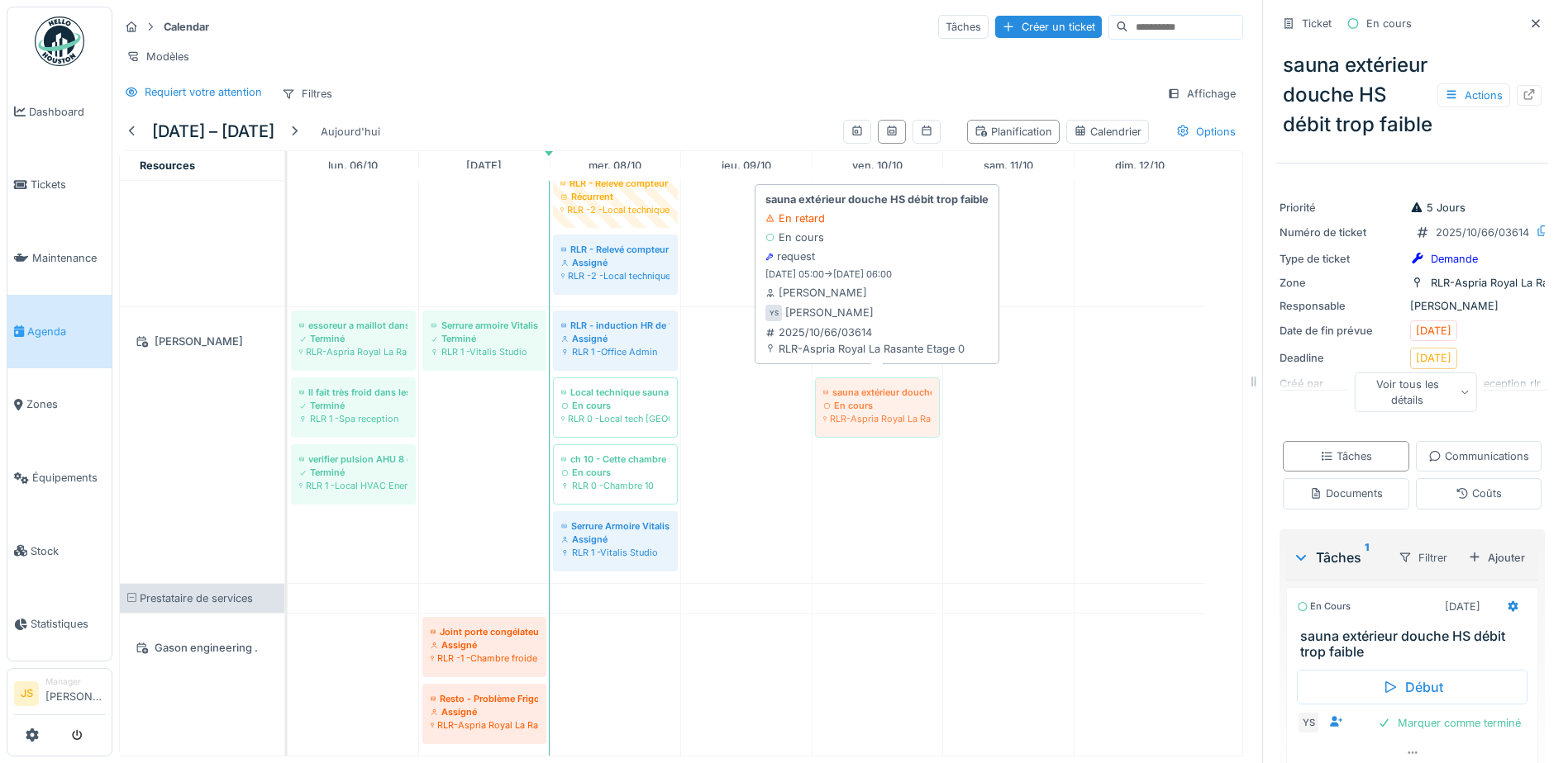
drag, startPoint x: 454, startPoint y: 380, endPoint x: 884, endPoint y: 375, distance: 430.0
click at [288, 375] on div "essoreur a maillot dans les vestiaires hommes Terminé RLR-Aspria Royal La Rasan…" at bounding box center [288, 445] width 0 height 276
